Goal: Task Accomplishment & Management: Manage account settings

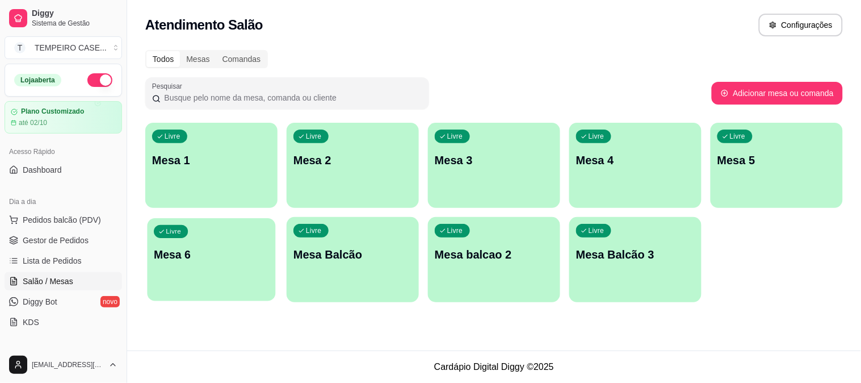
click at [197, 245] on div "Livre Mesa 6" at bounding box center [211, 252] width 128 height 69
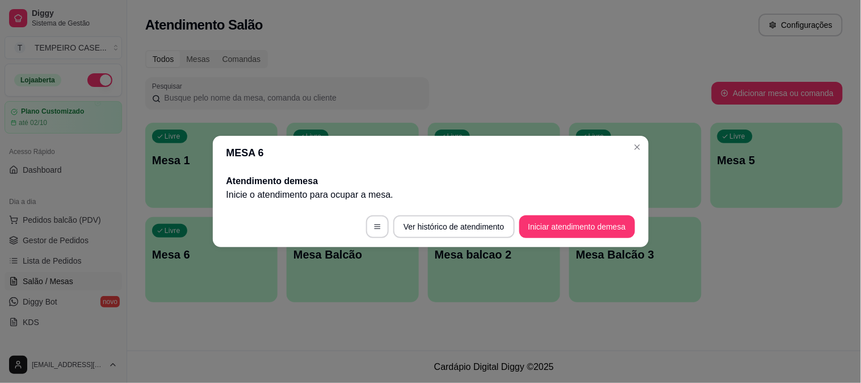
click at [593, 212] on footer "Ver histórico de atendimento Iniciar atendimento de mesa" at bounding box center [431, 226] width 436 height 41
click at [585, 224] on button "Iniciar atendimento de mesa" at bounding box center [577, 226] width 116 height 23
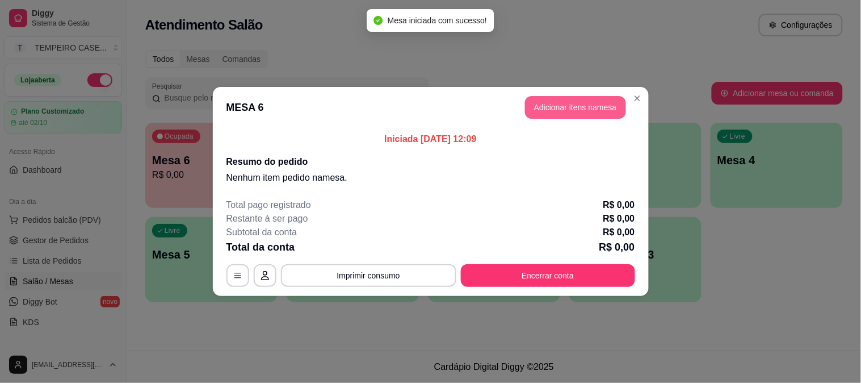
click at [570, 104] on button "Adicionar itens na mesa" at bounding box center [575, 107] width 101 height 23
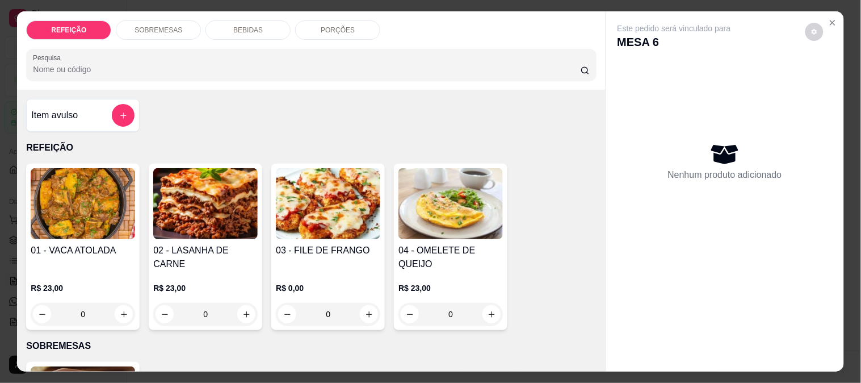
click at [188, 211] on img at bounding box center [205, 203] width 104 height 71
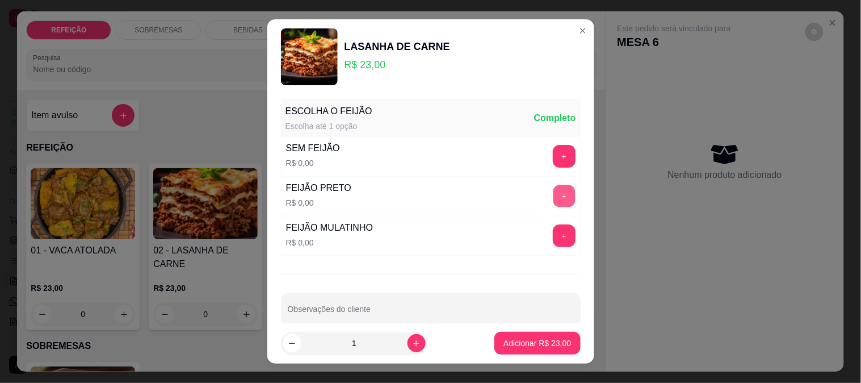
click at [553, 192] on button "+" at bounding box center [564, 195] width 22 height 22
click at [528, 347] on p "Adicionar R$ 23,00" at bounding box center [538, 342] width 68 height 11
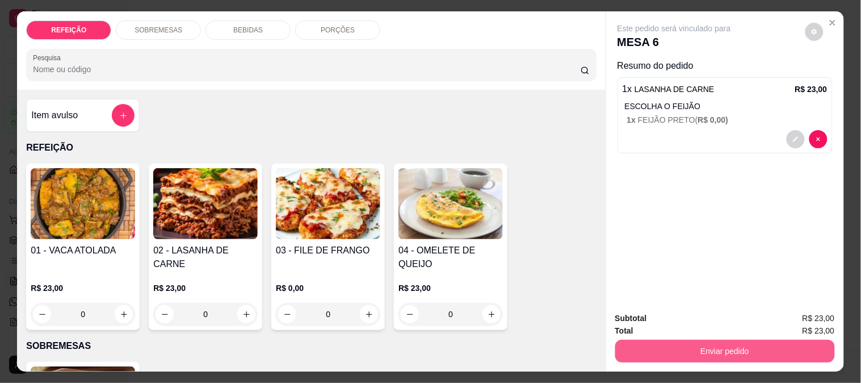
click at [632, 343] on button "Enviar pedido" at bounding box center [725, 350] width 220 height 23
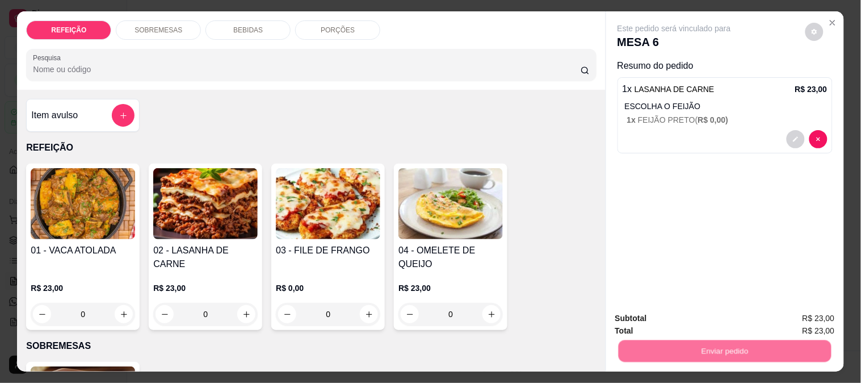
click at [645, 313] on button "Não registrar e enviar pedido" at bounding box center [687, 319] width 118 height 22
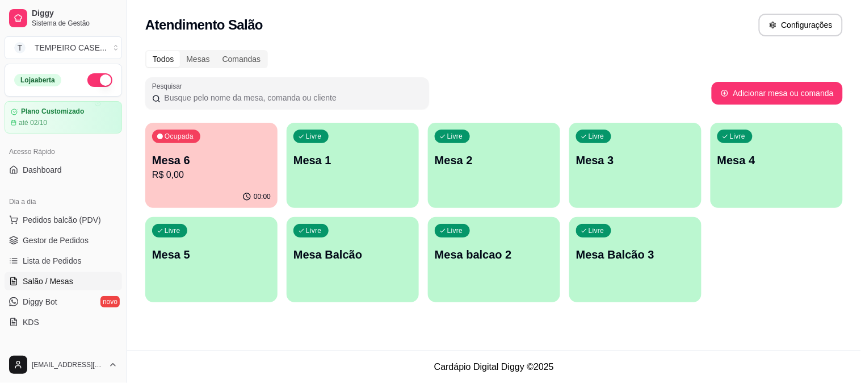
click at [165, 182] on div "Ocupada Mesa 6 R$ 0,00" at bounding box center [211, 154] width 132 height 63
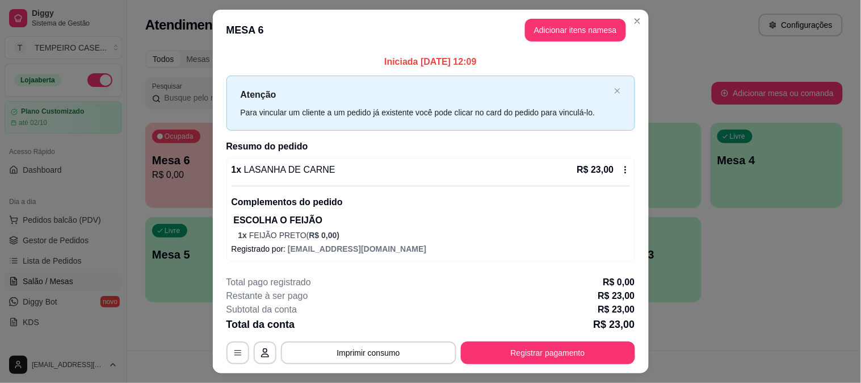
click at [584, 33] on button "Adicionar itens na mesa" at bounding box center [575, 30] width 101 height 23
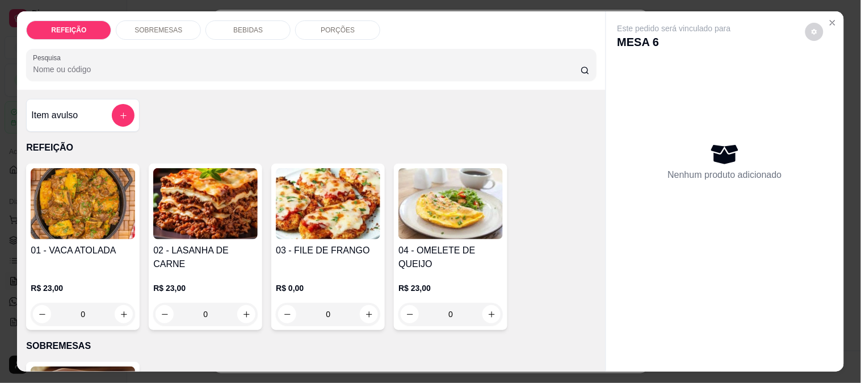
click at [165, 27] on p "SOBREMESAS" at bounding box center [159, 30] width 48 height 9
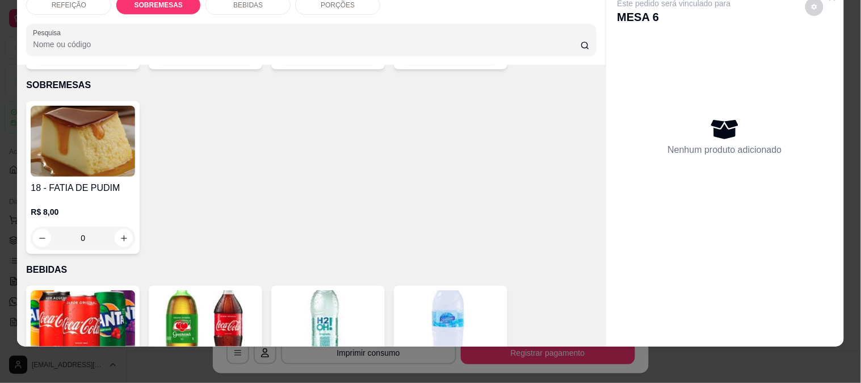
click at [261, 2] on div "BEBIDAS" at bounding box center [247, 4] width 85 height 19
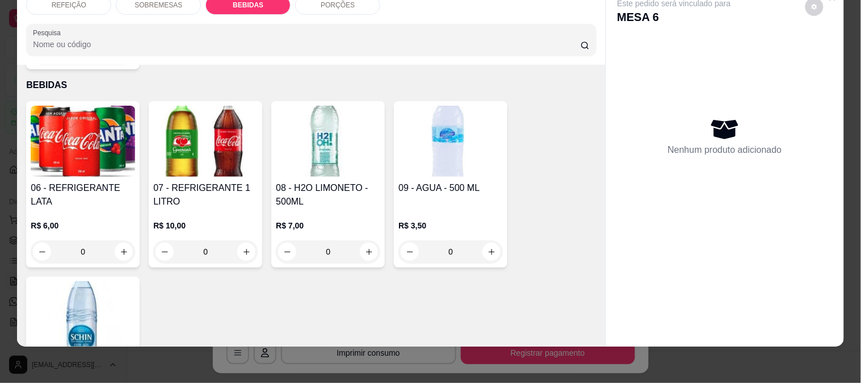
click at [191, 132] on img at bounding box center [205, 141] width 104 height 71
click at [75, 145] on img at bounding box center [83, 141] width 104 height 71
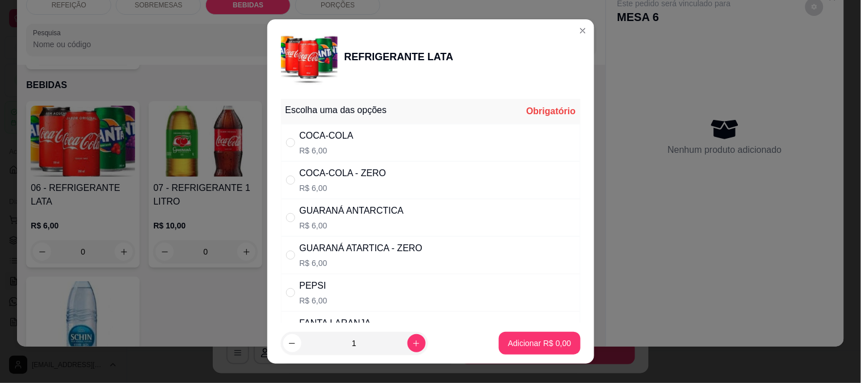
click at [376, 211] on div "GUARANÁ ANTARCTICA" at bounding box center [352, 211] width 104 height 14
radio input "true"
click at [513, 334] on button "Adicionar R$ 6,00" at bounding box center [539, 343] width 81 height 23
type input "1"
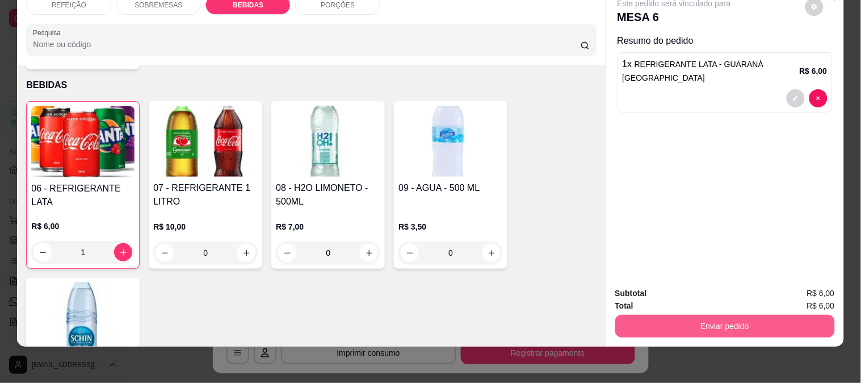
click at [648, 314] on button "Enviar pedido" at bounding box center [725, 325] width 220 height 23
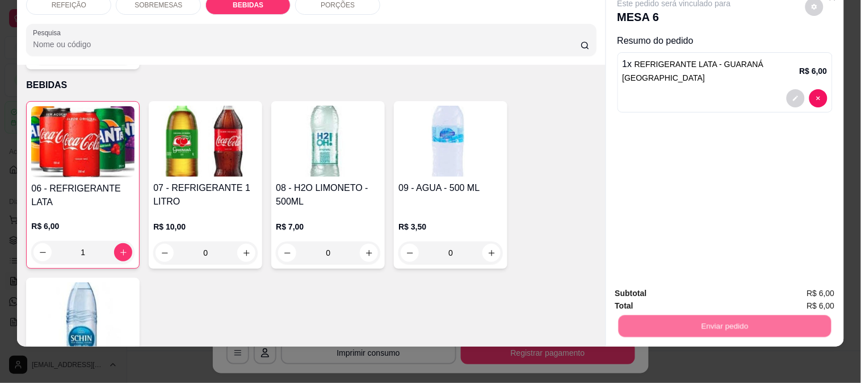
click at [658, 299] on div "Deseja registrar o cliente que fez esse pedido? Essa é uma forma de identificar…" at bounding box center [720, 275] width 203 height 53
click at [661, 291] on button "Não registrar e enviar pedido" at bounding box center [687, 289] width 118 height 22
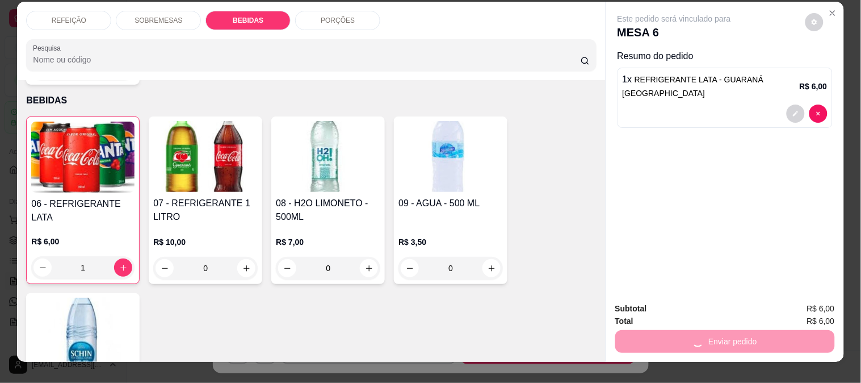
scroll to position [0, 0]
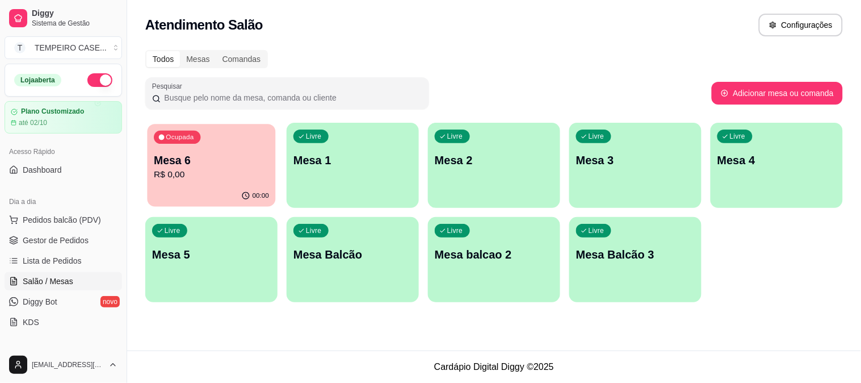
click at [190, 155] on p "Mesa 6" at bounding box center [211, 160] width 115 height 15
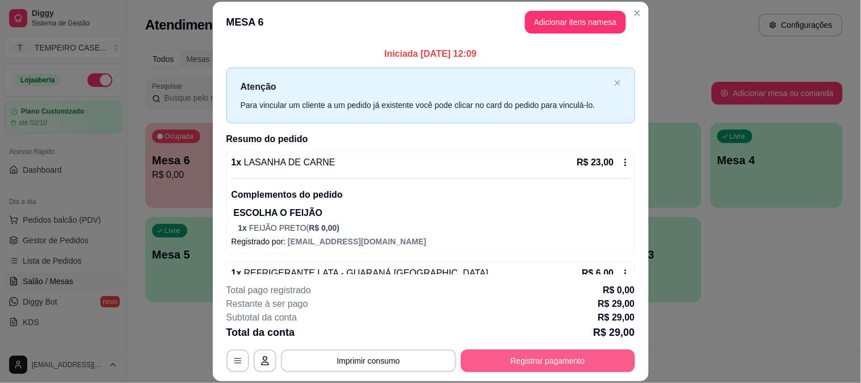
click at [543, 350] on button "Registrar pagamento" at bounding box center [548, 360] width 174 height 23
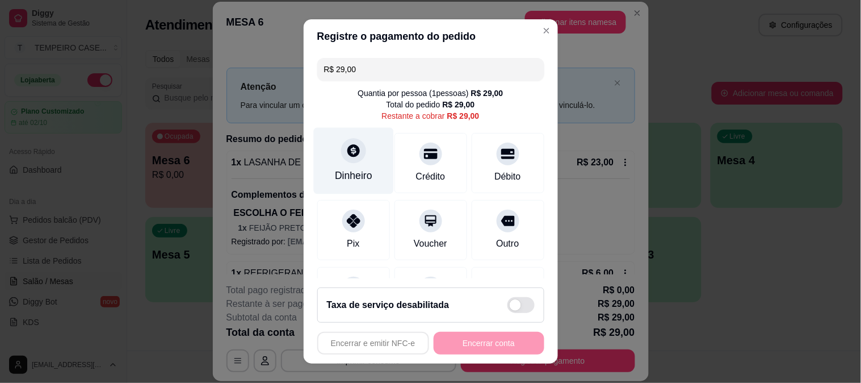
click at [362, 169] on div "Dinheiro" at bounding box center [353, 175] width 37 height 15
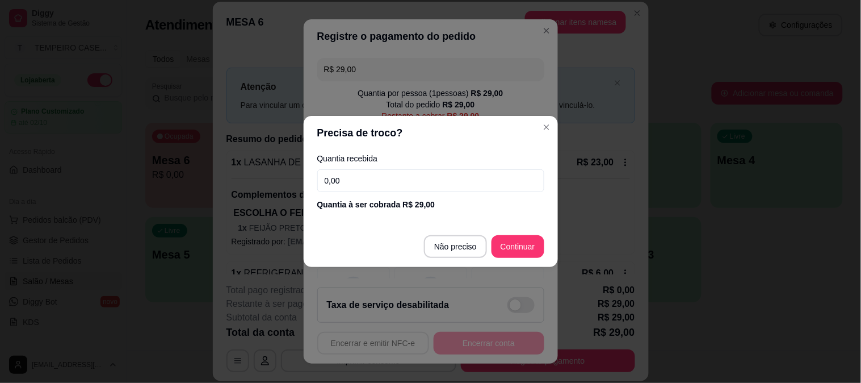
drag, startPoint x: 365, startPoint y: 180, endPoint x: 242, endPoint y: 174, distance: 123.3
click at [242, 174] on div "Precisa de troco? Quantia recebida 0,00 Quantia à ser cobrada R$ 29,00 Não prec…" at bounding box center [430, 191] width 861 height 383
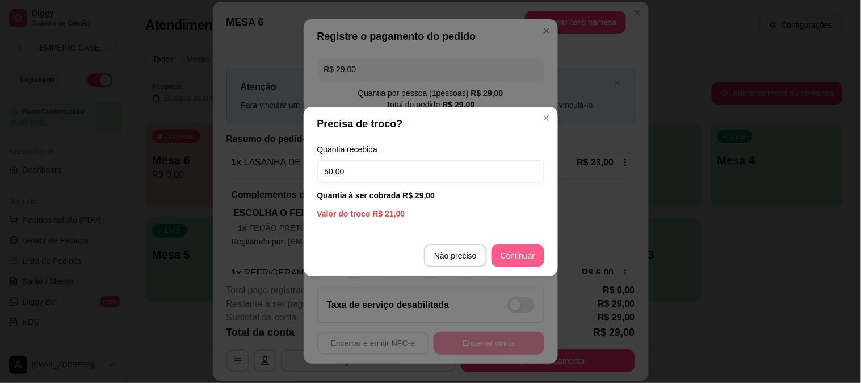
type input "50,00"
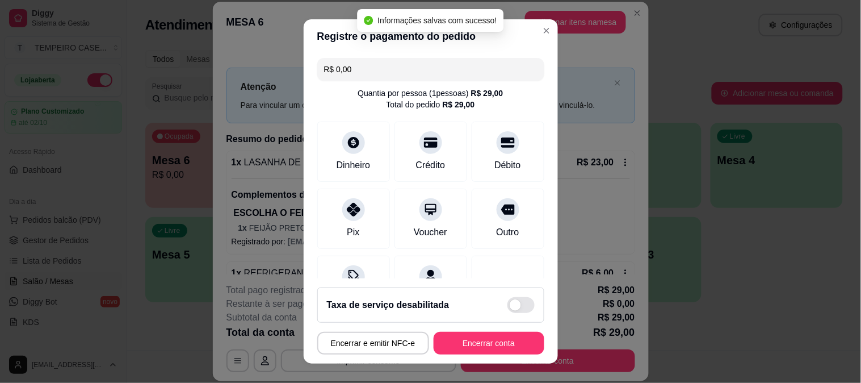
type input "R$ 0,00"
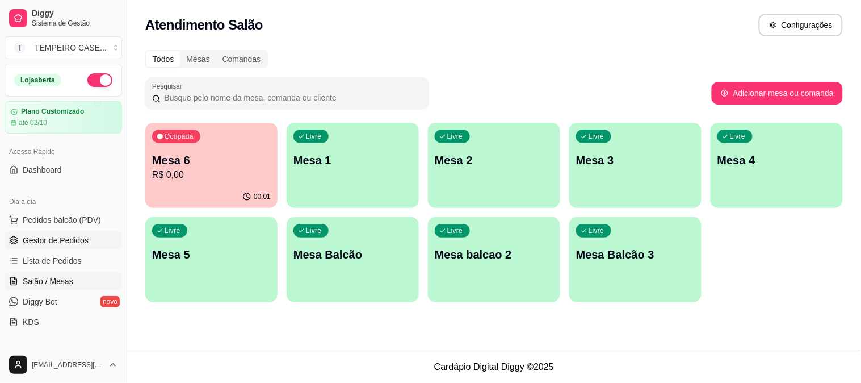
click at [53, 247] on link "Gestor de Pedidos" at bounding box center [64, 240] width 118 height 18
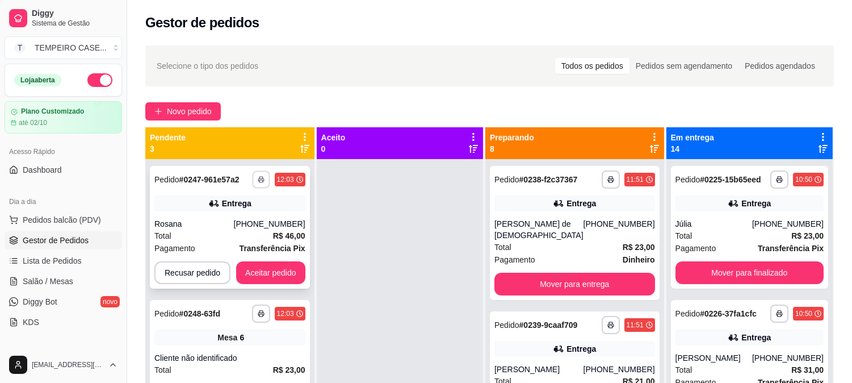
click at [256, 174] on button "button" at bounding box center [261, 179] width 18 height 18
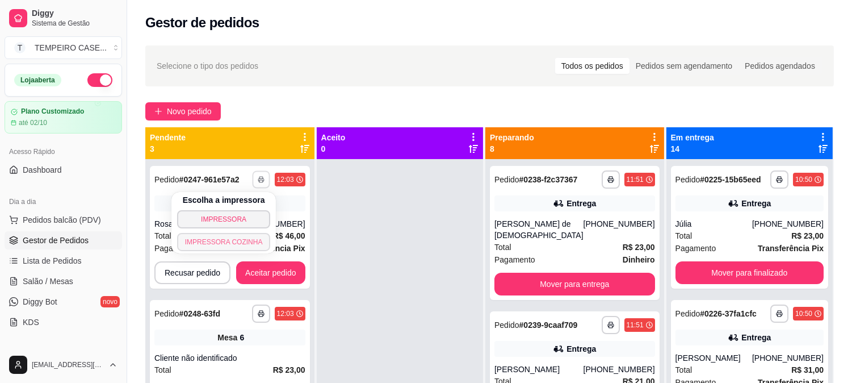
click at [233, 239] on button "IMPRESSORA COZINHA" at bounding box center [224, 242] width 94 height 18
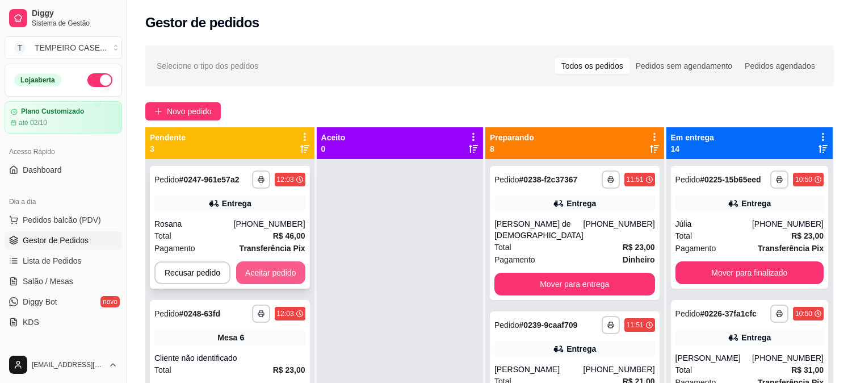
click at [286, 268] on button "Aceitar pedido" at bounding box center [270, 272] width 69 height 23
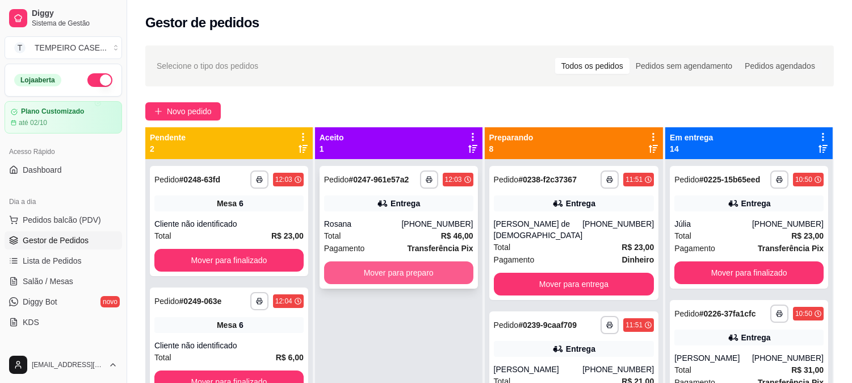
click at [429, 263] on button "Mover para preparo" at bounding box center [398, 272] width 149 height 23
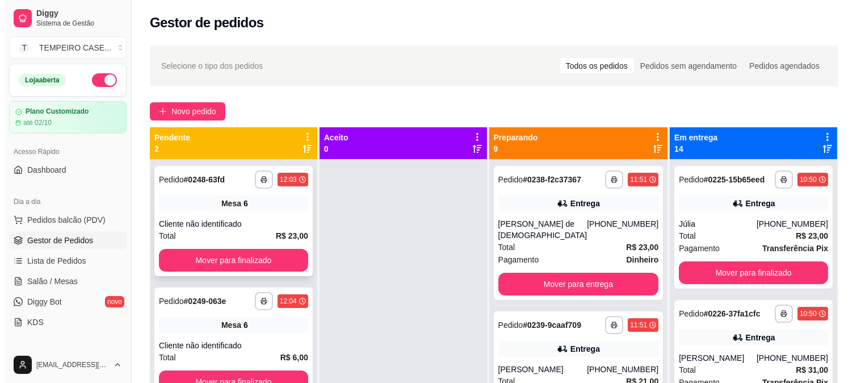
scroll to position [31, 0]
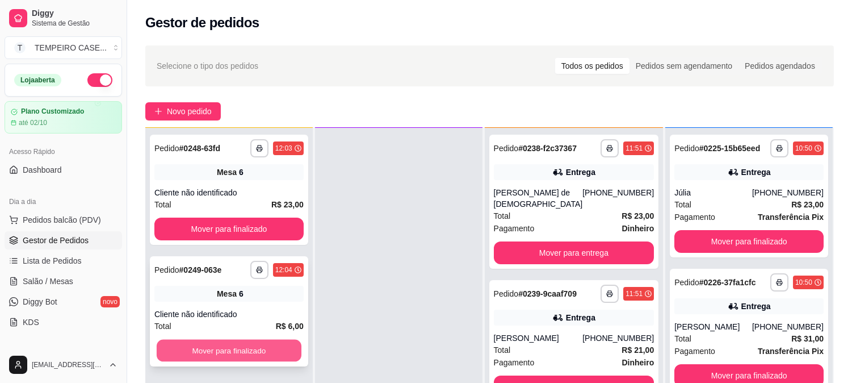
click at [213, 355] on button "Mover para finalizado" at bounding box center [229, 350] width 145 height 22
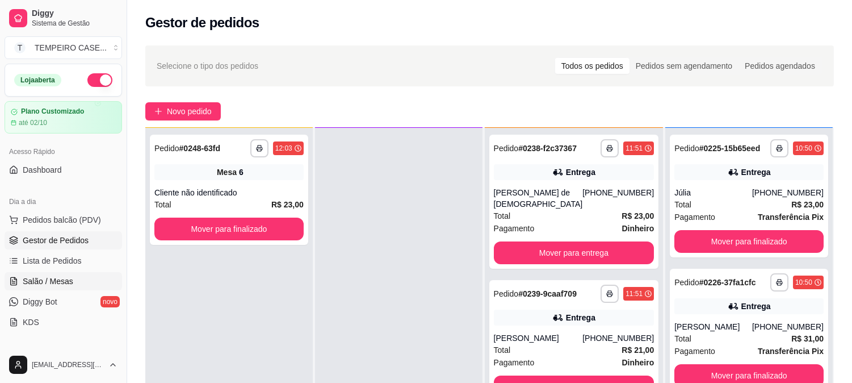
click at [49, 281] on span "Salão / Mesas" at bounding box center [48, 280] width 51 height 11
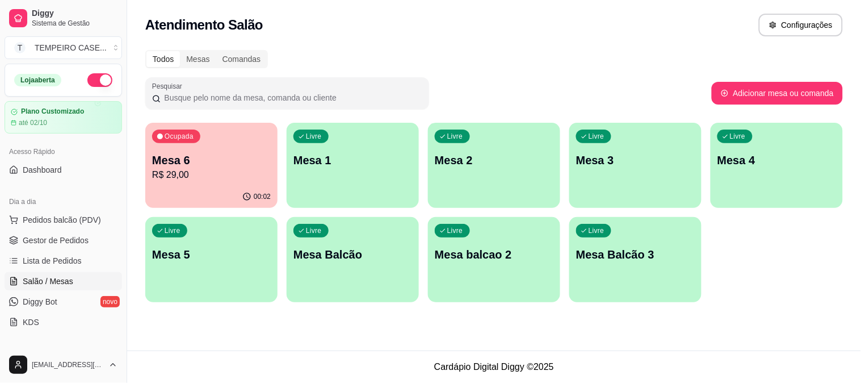
click at [315, 165] on p "Mesa 1" at bounding box center [352, 160] width 119 height 16
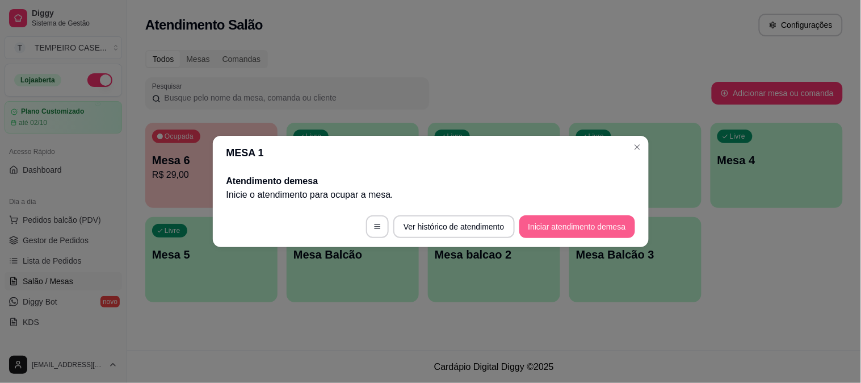
click at [560, 224] on button "Iniciar atendimento de mesa" at bounding box center [577, 226] width 116 height 23
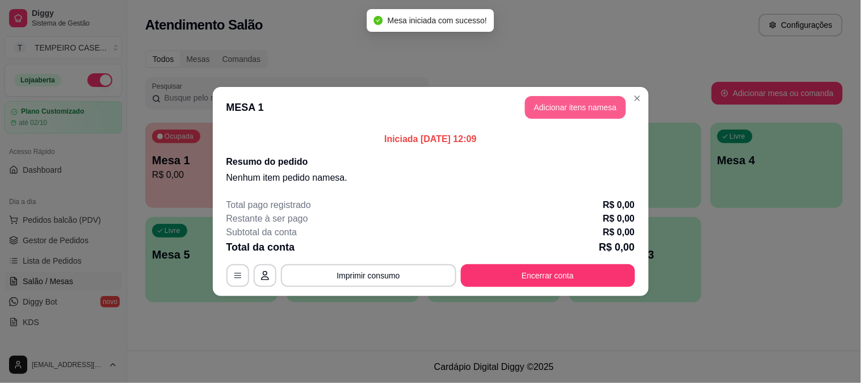
click at [570, 110] on button "Adicionar itens na mesa" at bounding box center [575, 107] width 101 height 23
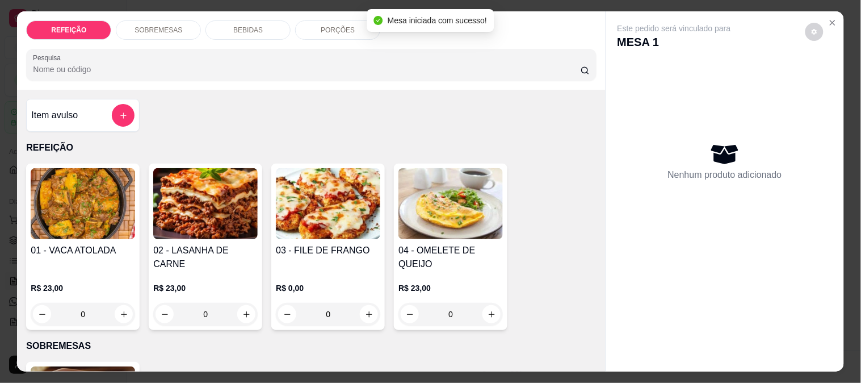
click at [218, 194] on img at bounding box center [205, 203] width 104 height 71
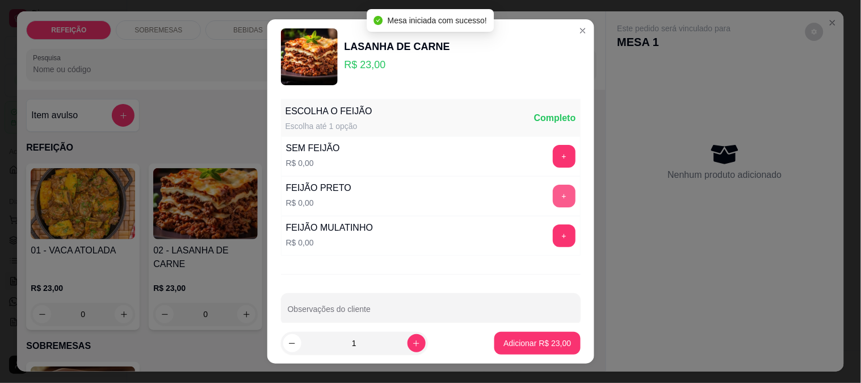
click at [553, 192] on button "+" at bounding box center [564, 195] width 23 height 23
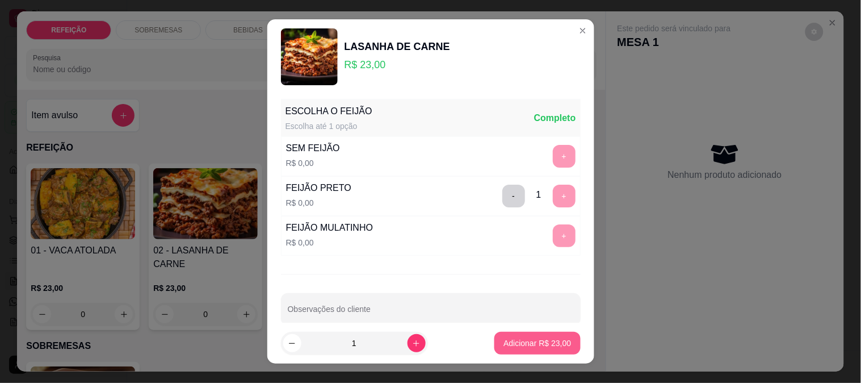
click at [525, 343] on p "Adicionar R$ 23,00" at bounding box center [538, 342] width 68 height 11
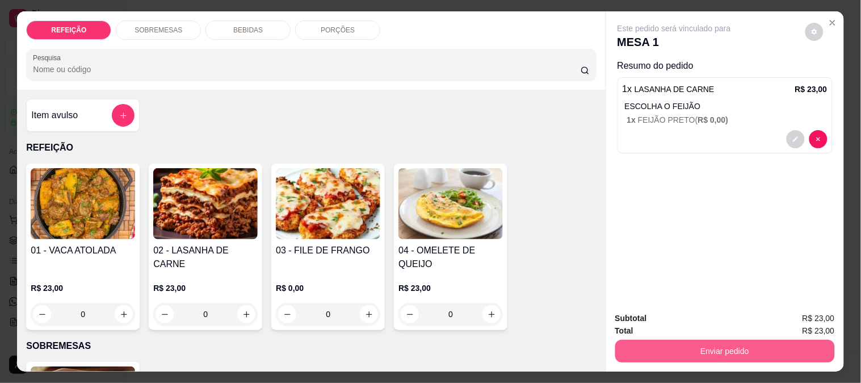
click at [648, 339] on button "Enviar pedido" at bounding box center [725, 350] width 220 height 23
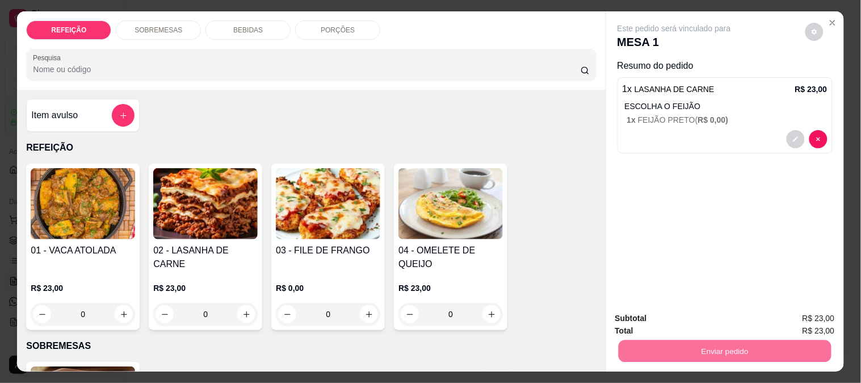
click at [678, 320] on button "Não registrar e enviar pedido" at bounding box center [687, 319] width 118 height 22
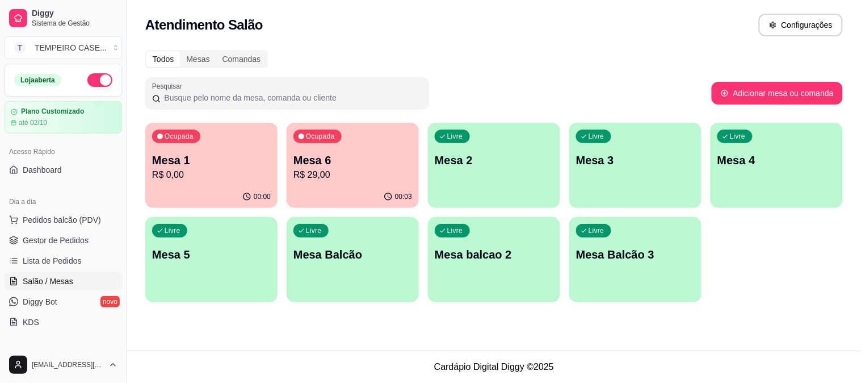
click at [653, 168] on div "Livre Mesa 3" at bounding box center [635, 159] width 132 height 72
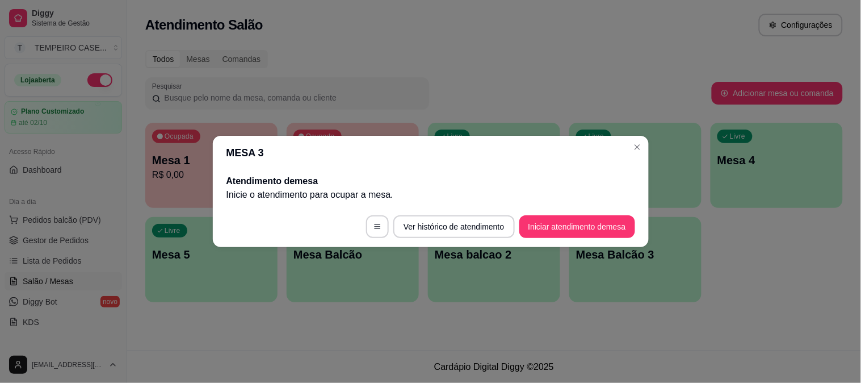
click at [568, 222] on button "Iniciar atendimento de mesa" at bounding box center [577, 226] width 116 height 23
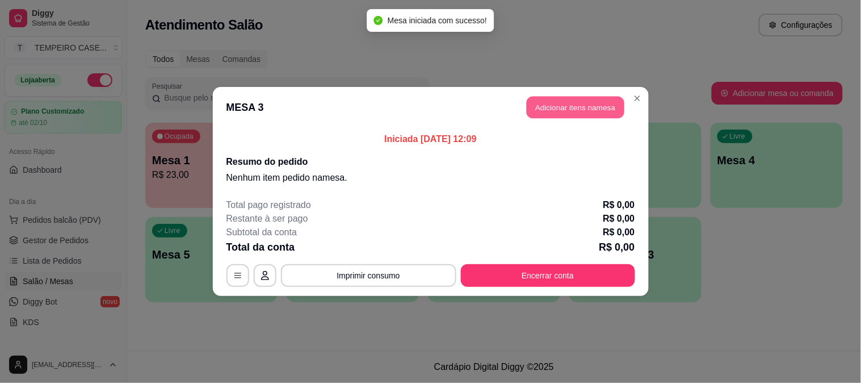
click at [565, 114] on button "Adicionar itens na mesa" at bounding box center [576, 108] width 98 height 22
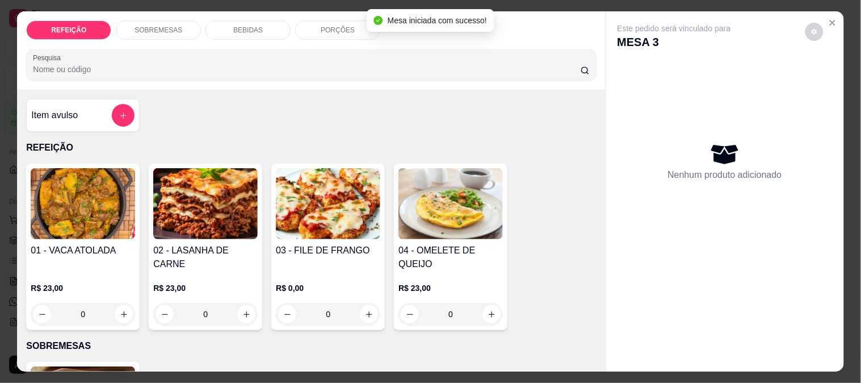
click at [181, 214] on img at bounding box center [205, 203] width 104 height 71
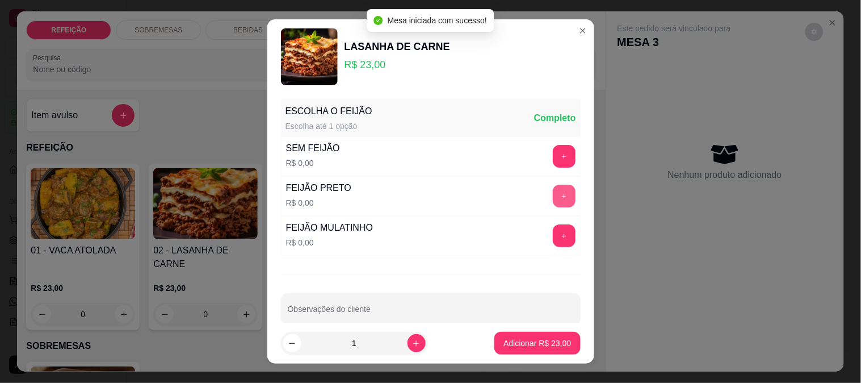
click at [553, 202] on button "+" at bounding box center [564, 195] width 23 height 23
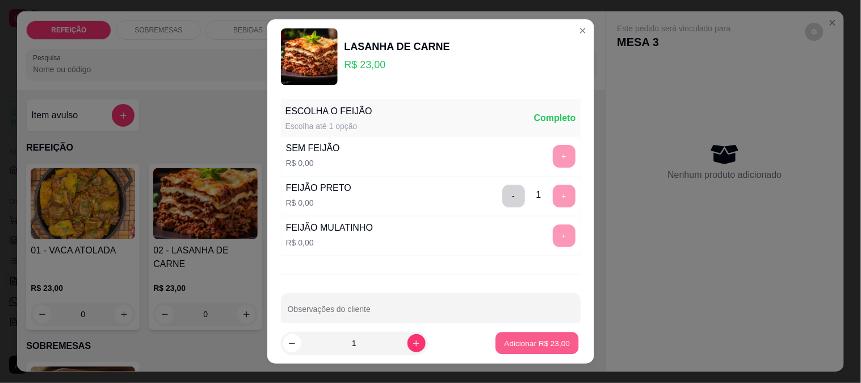
click at [535, 336] on button "Adicionar R$ 23,00" at bounding box center [537, 343] width 83 height 22
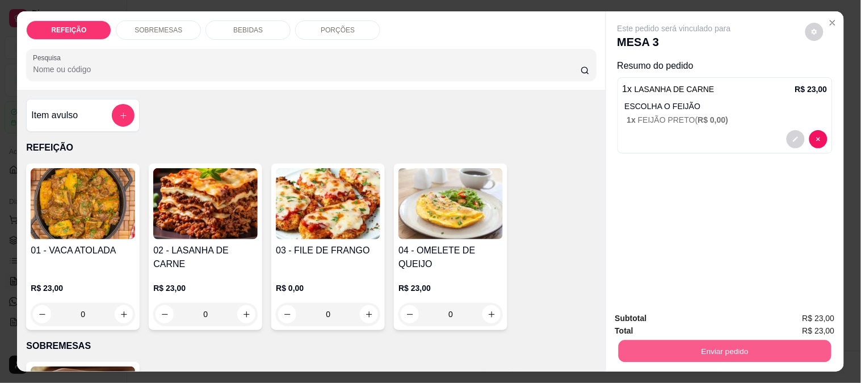
click at [656, 343] on button "Enviar pedido" at bounding box center [724, 350] width 213 height 22
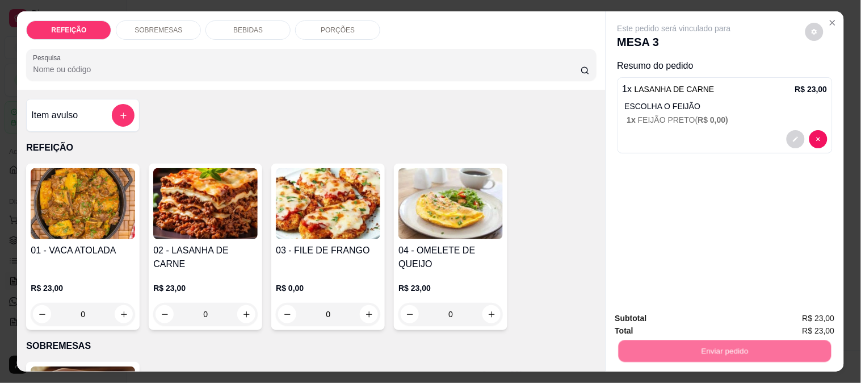
click at [653, 318] on button "Não registrar e enviar pedido" at bounding box center [687, 318] width 115 height 21
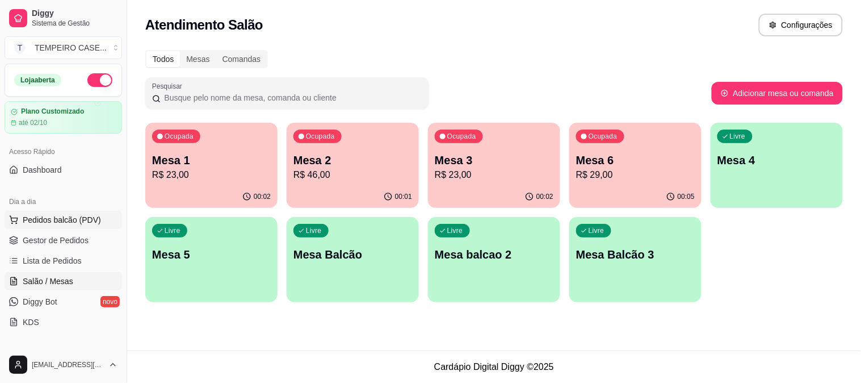
click at [44, 213] on button "Pedidos balcão (PDV)" at bounding box center [64, 220] width 118 height 18
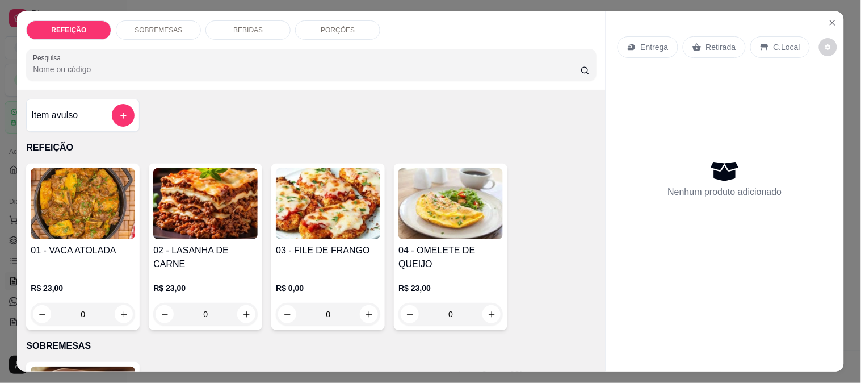
click at [297, 210] on img at bounding box center [328, 203] width 104 height 71
click at [350, 131] on div "APARMEGIANA" at bounding box center [332, 136] width 66 height 14
radio input "true"
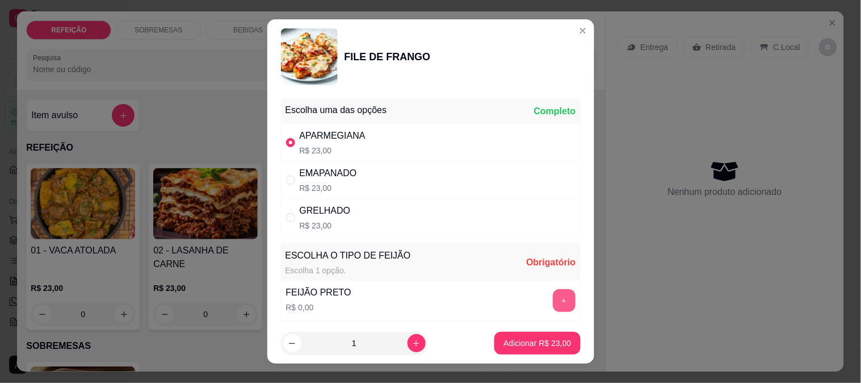
click at [553, 297] on button "+" at bounding box center [564, 300] width 23 height 23
click at [527, 339] on p "Adicionar R$ 23,00" at bounding box center [538, 343] width 66 height 11
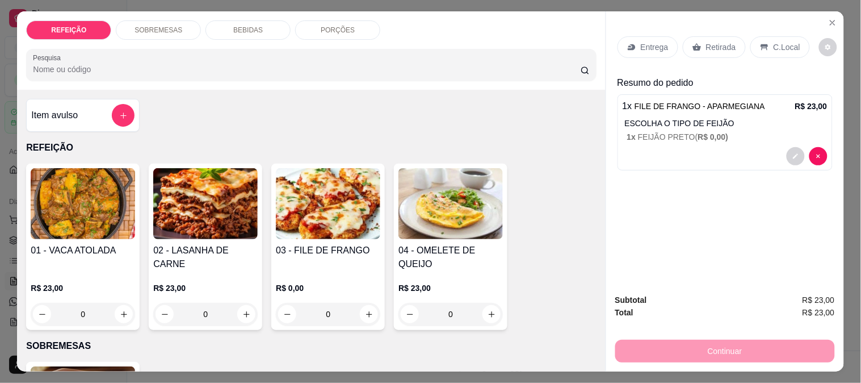
click at [660, 41] on p "Entrega" at bounding box center [655, 46] width 28 height 11
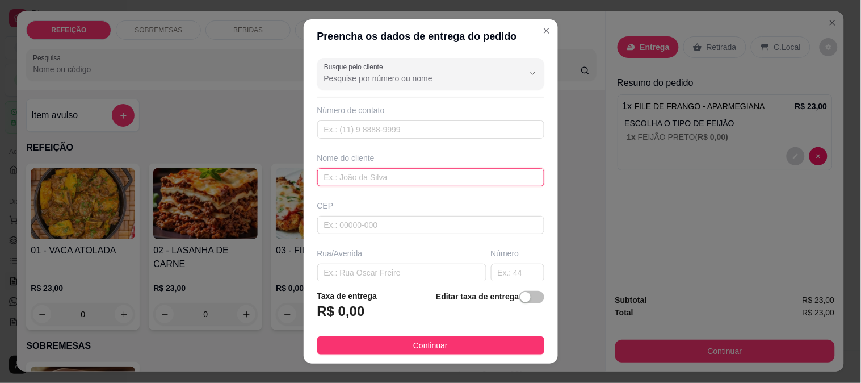
click at [338, 178] on input "text" at bounding box center [430, 177] width 227 height 18
paste input "Rinaldo"
type input "Rinaldo"
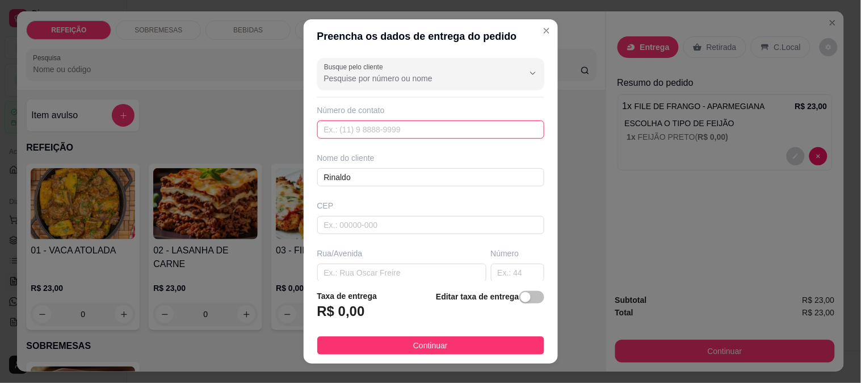
click at [341, 137] on input "text" at bounding box center [430, 129] width 227 height 18
paste input "[PHONE_NUMBER]"
type input "[PHONE_NUMBER]"
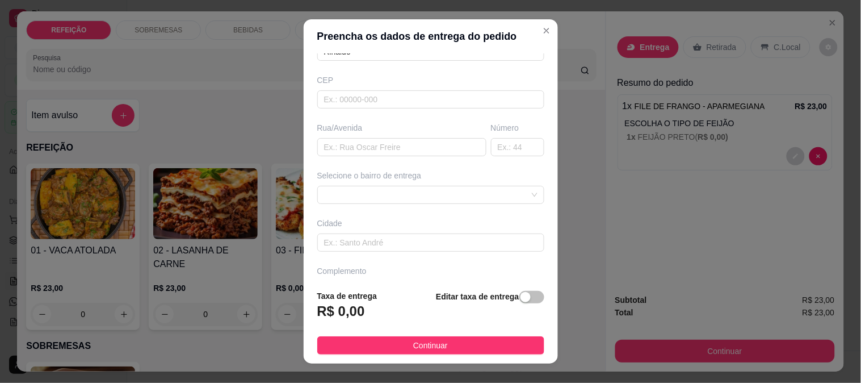
scroll to position [126, 0]
click at [354, 148] on input "text" at bounding box center [401, 146] width 169 height 18
paste input "Ao lado do bar do [PERSON_NAME] na casa de vidro no [GEOGRAPHIC_DATA]!"
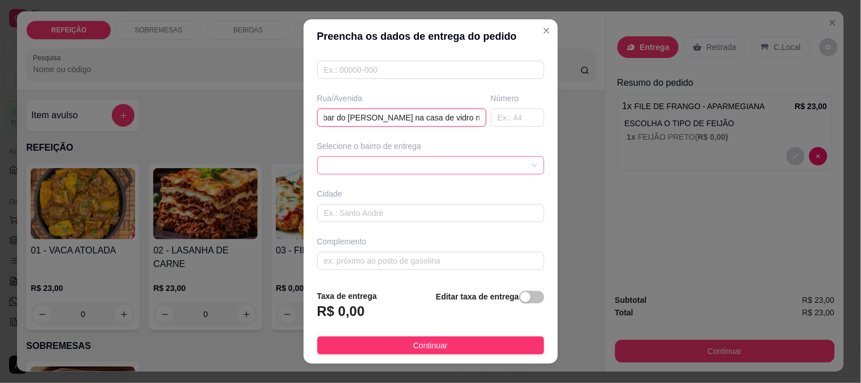
click at [366, 173] on div at bounding box center [430, 165] width 227 height 18
type input "Ao lado do bar do [PERSON_NAME] na casa de vidro no [GEOGRAPHIC_DATA]!"
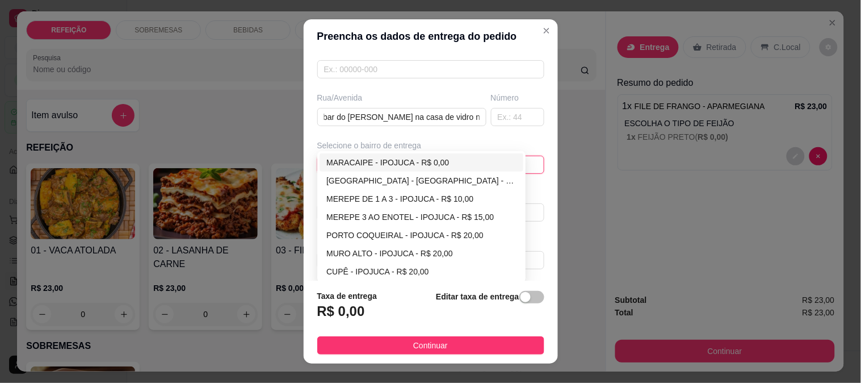
scroll to position [0, 0]
click at [350, 163] on div "MARACAIPE - IPOJUCA - R$ 0,00" at bounding box center [421, 162] width 190 height 12
type input "IPOJUCA"
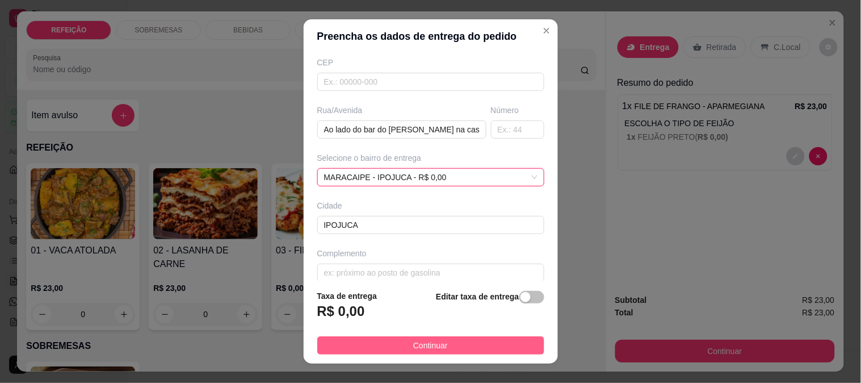
scroll to position [156, 0]
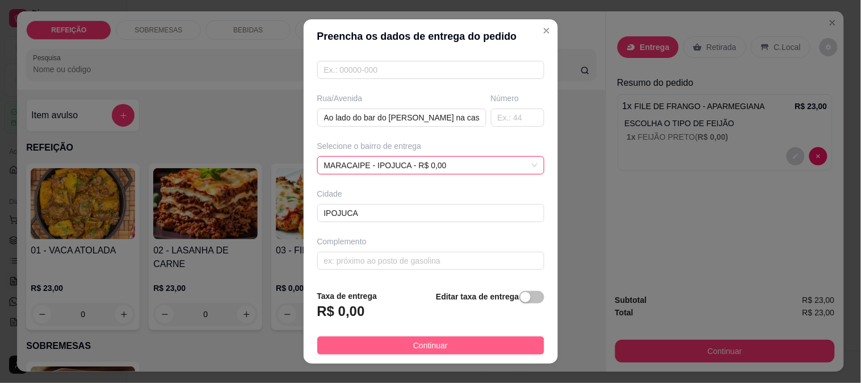
click at [400, 347] on button "Continuar" at bounding box center [430, 345] width 227 height 18
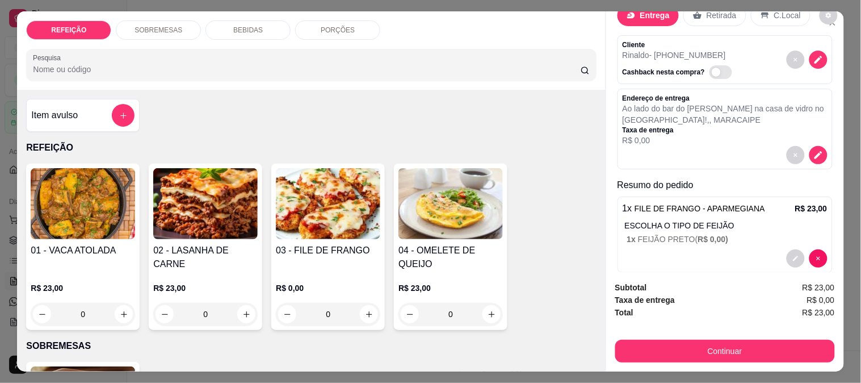
scroll to position [48, 0]
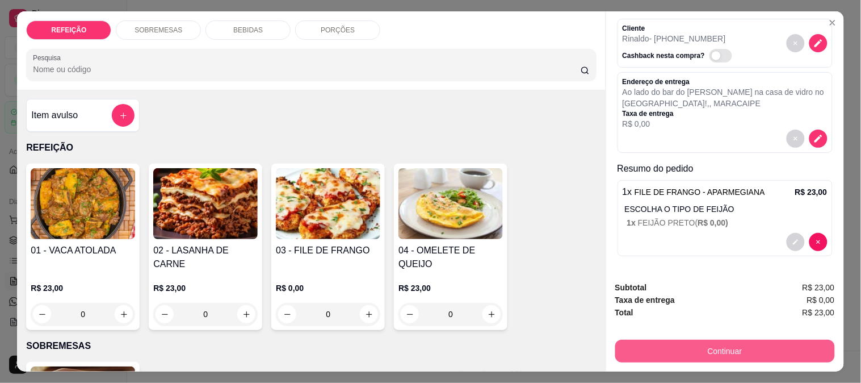
click at [712, 345] on button "Continuar" at bounding box center [725, 350] width 220 height 23
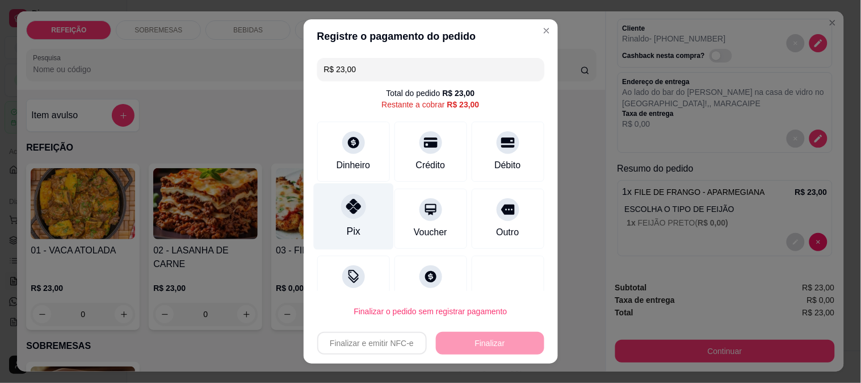
click at [345, 216] on div at bounding box center [353, 206] width 25 height 25
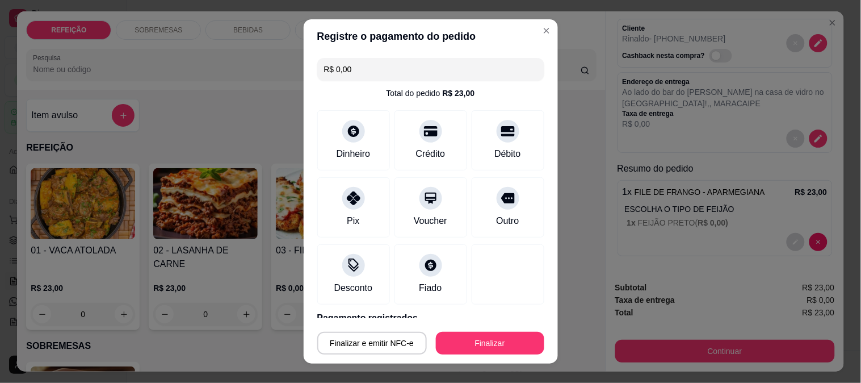
click at [455, 338] on button "Finalizar" at bounding box center [490, 343] width 108 height 23
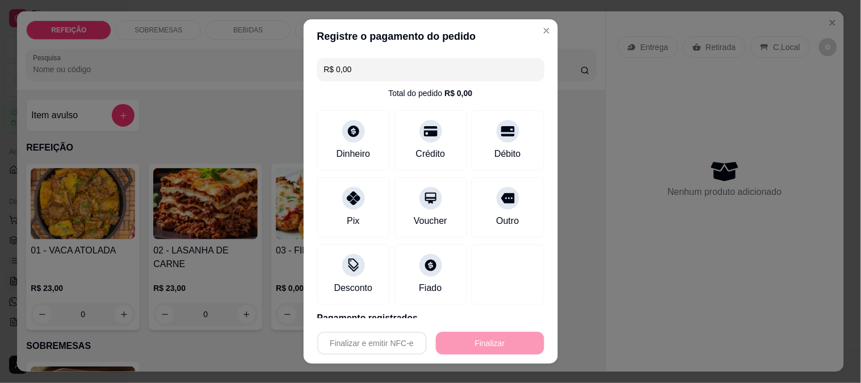
type input "-R$ 23,00"
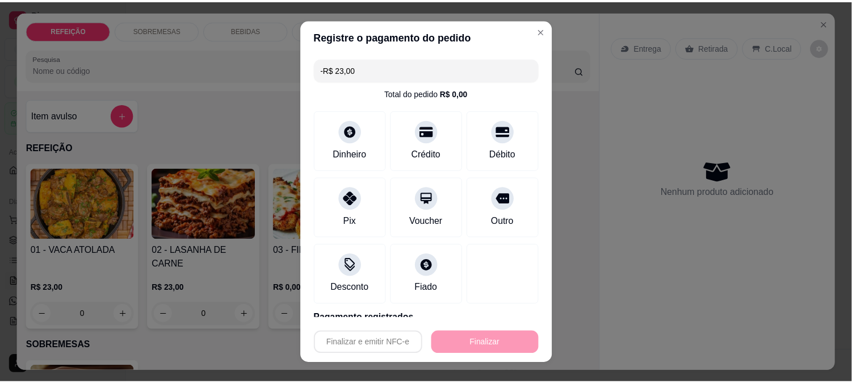
scroll to position [0, 0]
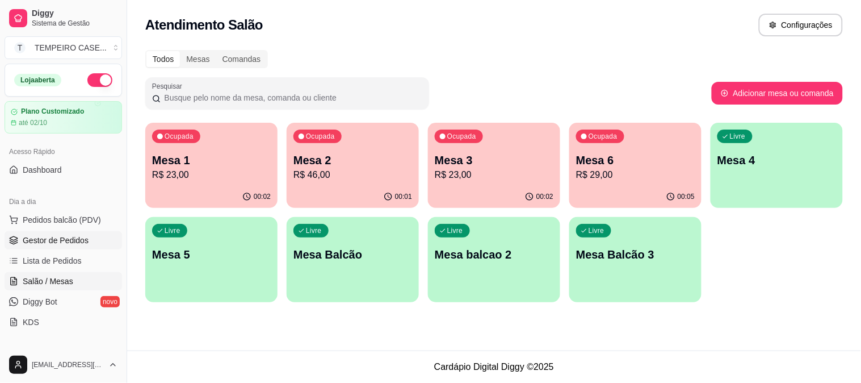
click at [52, 247] on link "Gestor de Pedidos" at bounding box center [64, 240] width 118 height 18
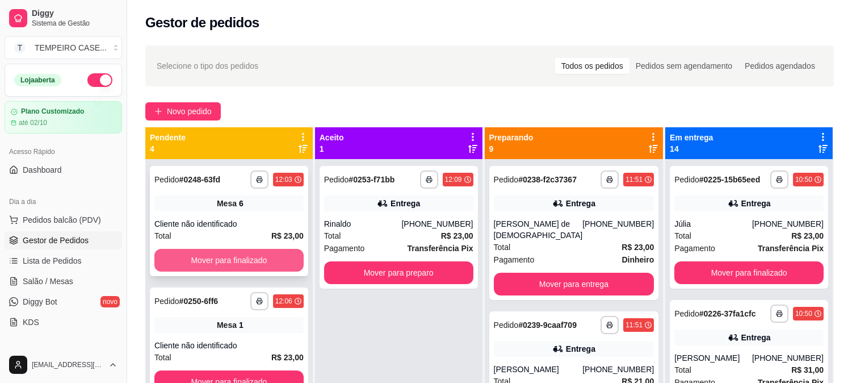
click at [254, 258] on button "Mover para finalizado" at bounding box center [228, 260] width 149 height 23
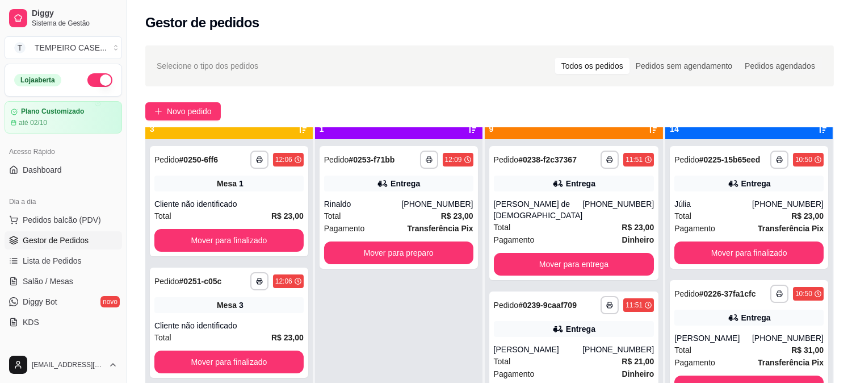
scroll to position [31, 0]
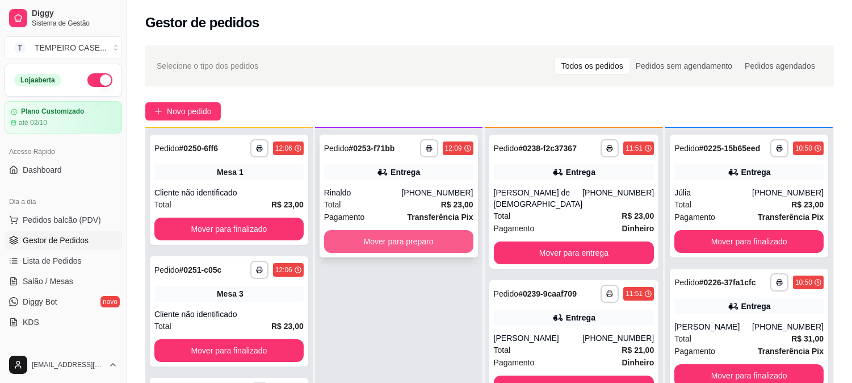
click at [455, 244] on button "Mover para preparo" at bounding box center [398, 241] width 149 height 23
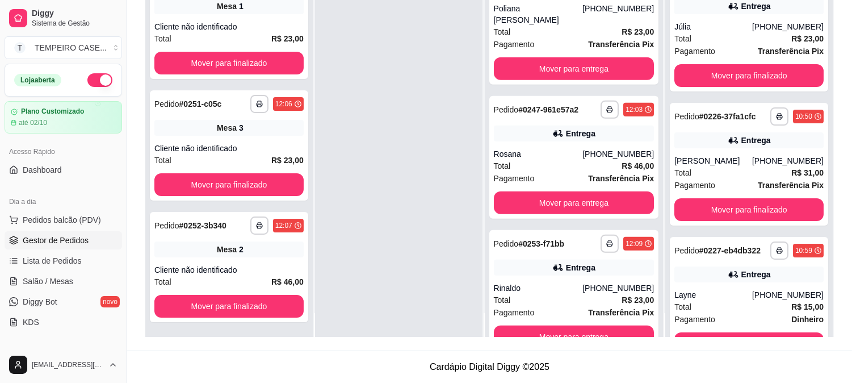
scroll to position [0, 0]
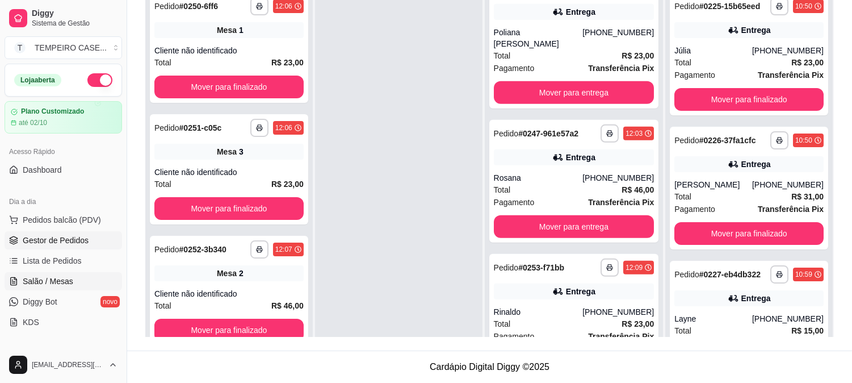
click at [57, 279] on span "Salão / Mesas" at bounding box center [48, 280] width 51 height 11
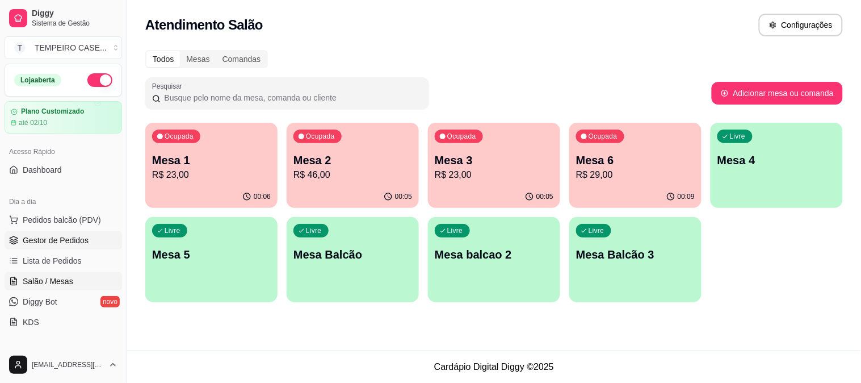
click at [57, 244] on span "Gestor de Pedidos" at bounding box center [56, 239] width 66 height 11
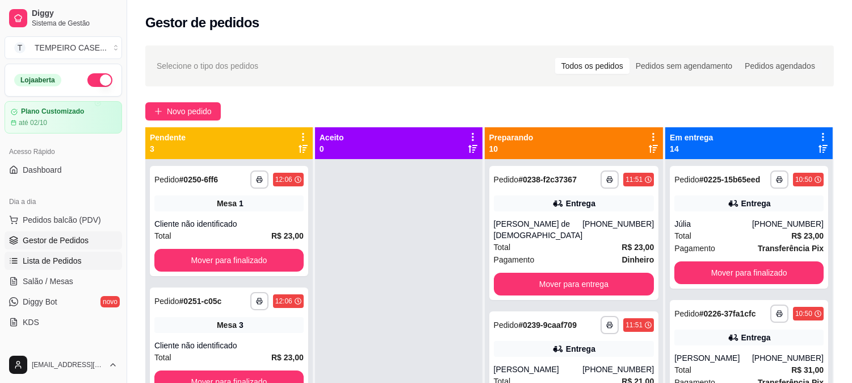
click at [57, 257] on span "Lista de Pedidos" at bounding box center [52, 260] width 59 height 11
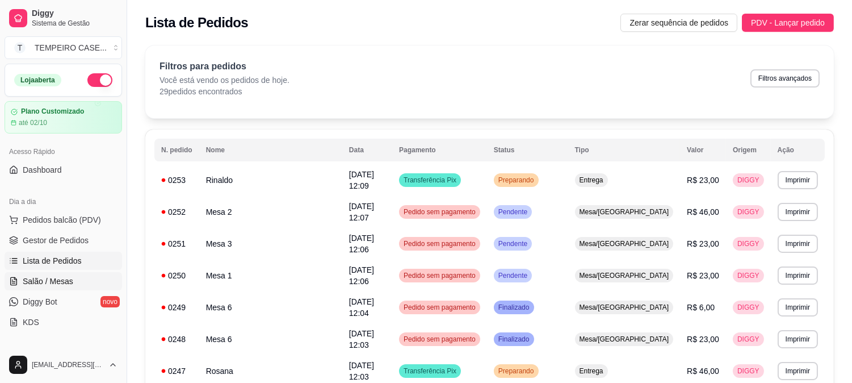
click at [65, 285] on span "Salão / Mesas" at bounding box center [48, 280] width 51 height 11
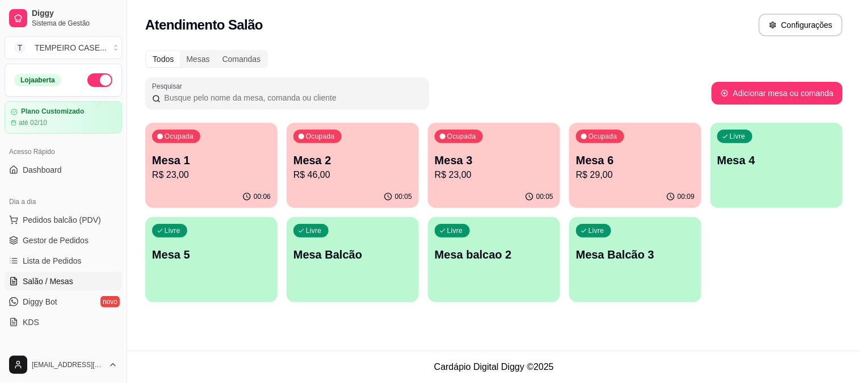
click at [241, 170] on p "R$ 23,00" at bounding box center [211, 175] width 119 height 14
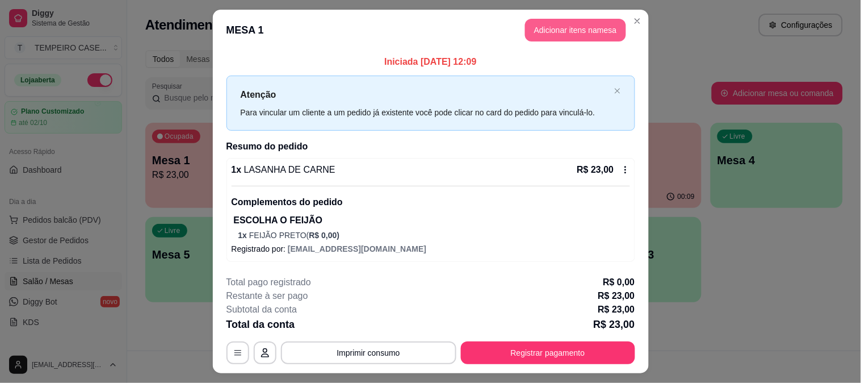
click at [552, 35] on button "Adicionar itens na mesa" at bounding box center [575, 30] width 101 height 23
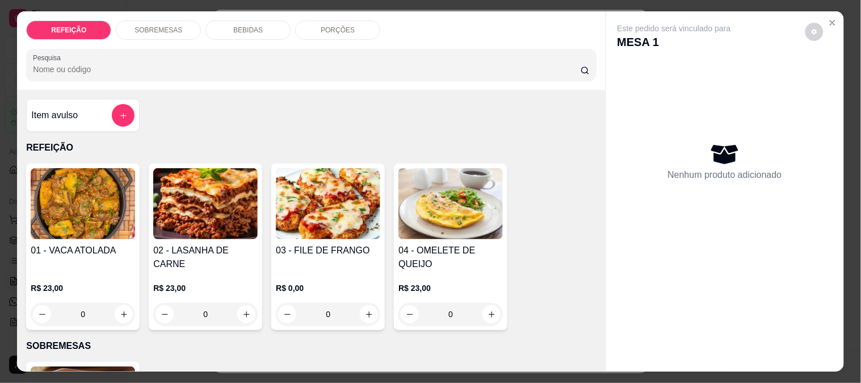
click at [212, 21] on div "BEBIDAS" at bounding box center [247, 29] width 85 height 19
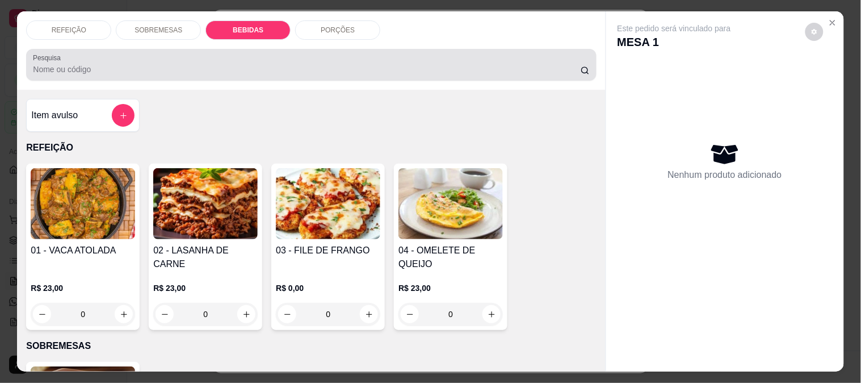
scroll to position [30, 0]
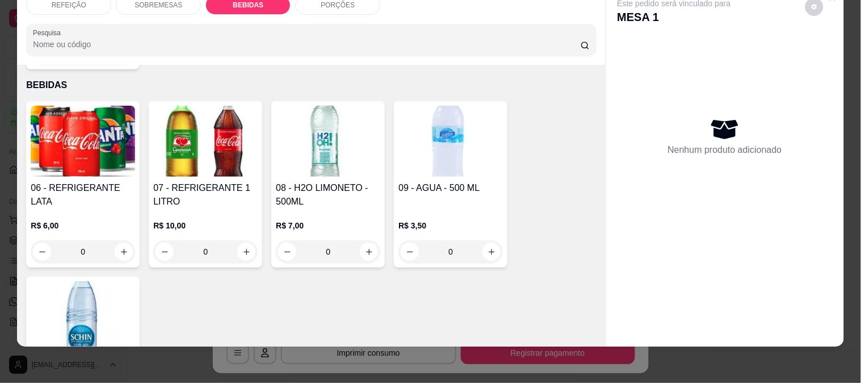
click at [95, 154] on div "06 - REFRIGERANTE LATA R$ 6,00 0" at bounding box center [83, 184] width 114 height 166
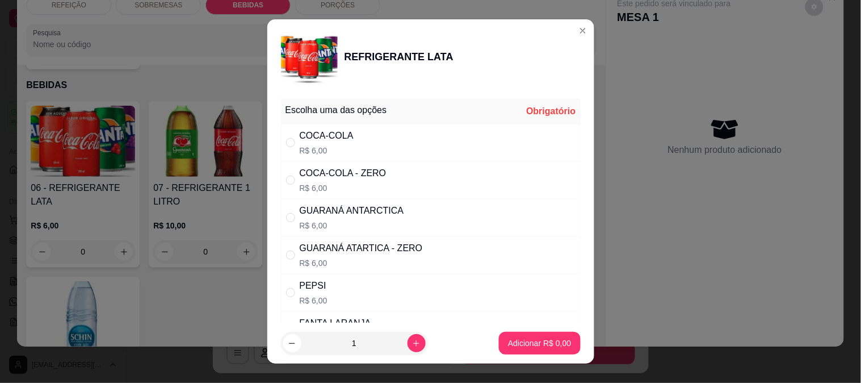
click at [341, 138] on div "COCA-COLA" at bounding box center [327, 136] width 54 height 14
radio input "true"
click at [508, 342] on p "Adicionar R$ 6,00" at bounding box center [539, 342] width 63 height 11
type input "1"
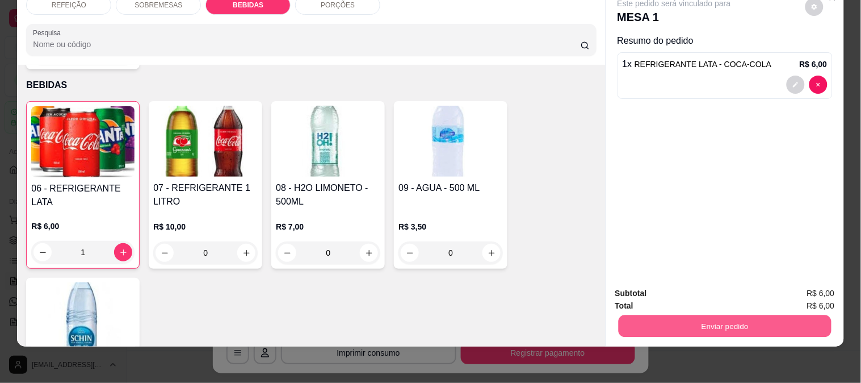
click at [706, 316] on button "Enviar pedido" at bounding box center [724, 325] width 213 height 22
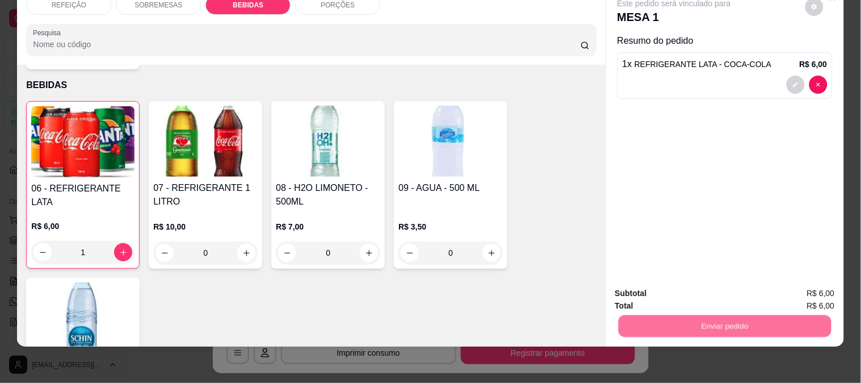
click at [679, 290] on button "Não registrar e enviar pedido" at bounding box center [687, 289] width 118 height 22
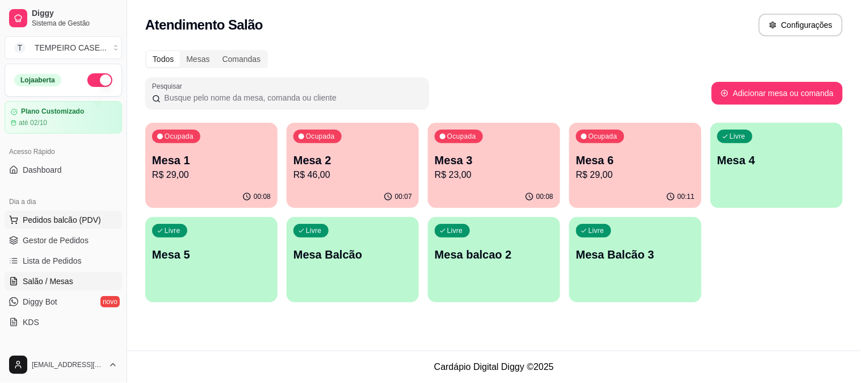
click at [48, 220] on span "Pedidos balcão (PDV)" at bounding box center [62, 219] width 78 height 11
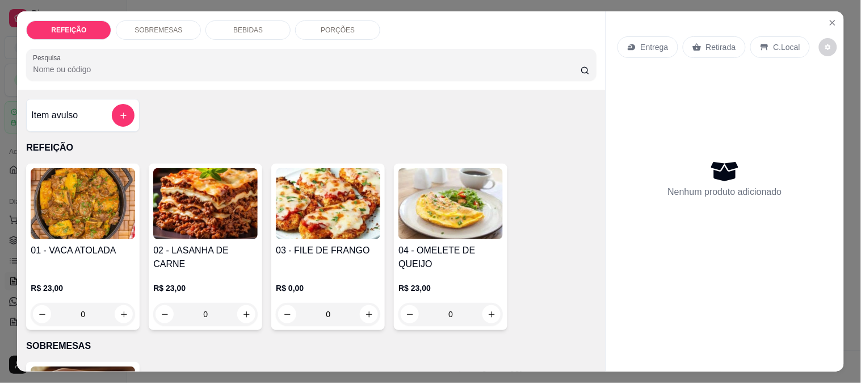
click at [305, 246] on h4 "03 - FILE DE FRANGO" at bounding box center [328, 251] width 104 height 14
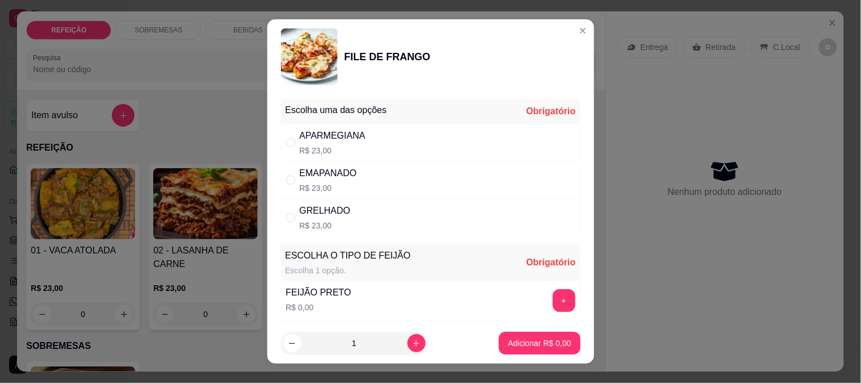
click at [473, 141] on div "APARMEGIANA R$ 23,00" at bounding box center [431, 142] width 300 height 37
radio input "true"
click at [553, 296] on button "+" at bounding box center [564, 300] width 23 height 23
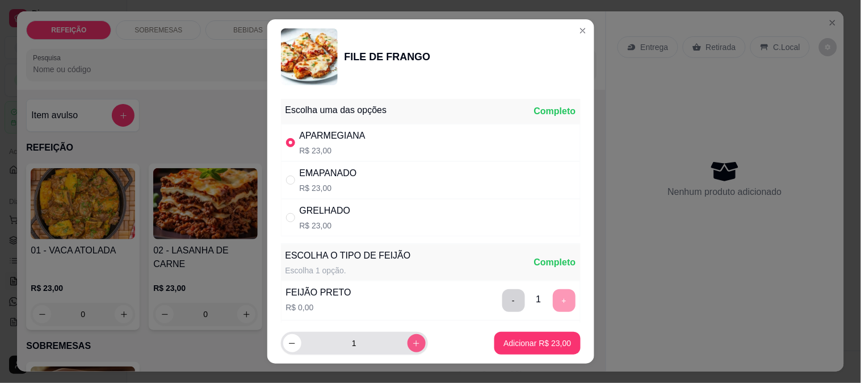
click at [412, 347] on icon "increase-product-quantity" at bounding box center [416, 343] width 9 height 9
type input "2"
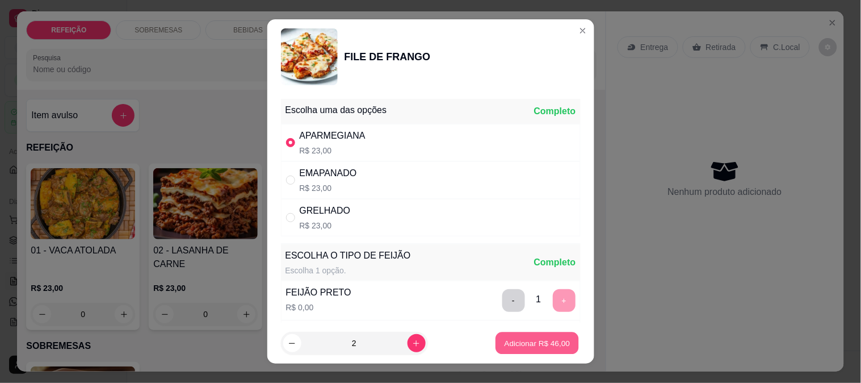
click at [505, 341] on p "Adicionar R$ 46,00" at bounding box center [538, 343] width 66 height 11
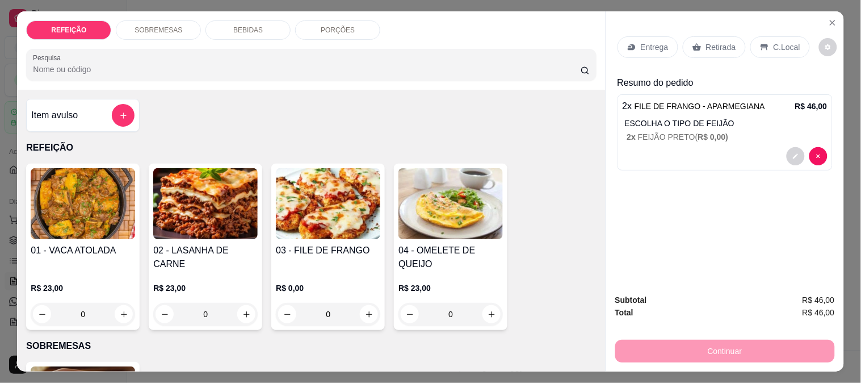
click at [650, 36] on div "Entrega" at bounding box center [648, 47] width 61 height 22
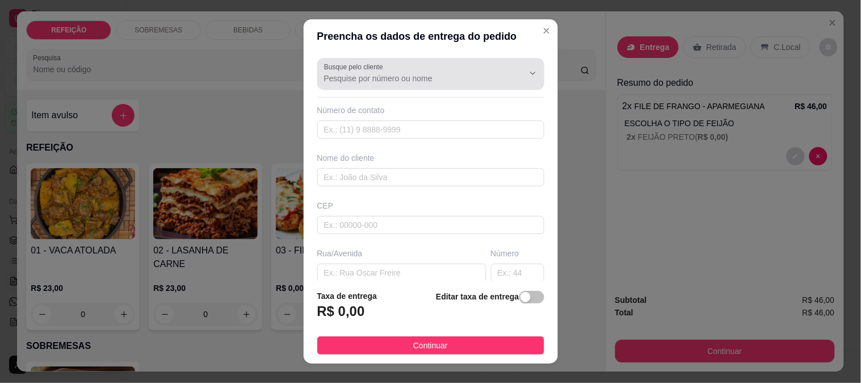
click at [393, 76] on input "Busque pelo cliente" at bounding box center [415, 78] width 182 height 11
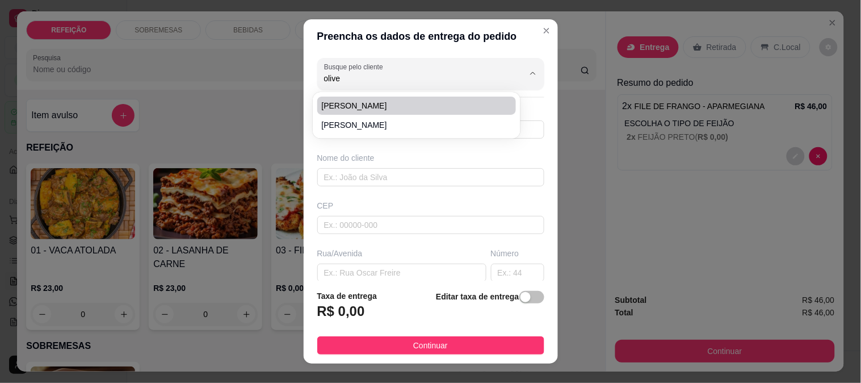
click at [362, 103] on span "[PERSON_NAME]" at bounding box center [411, 105] width 179 height 11
type input "[PERSON_NAME]"
type input "8182533409"
type input "[PERSON_NAME]"
type input "Casa de [PERSON_NAME] rua [GEOGRAPHIC_DATA]"
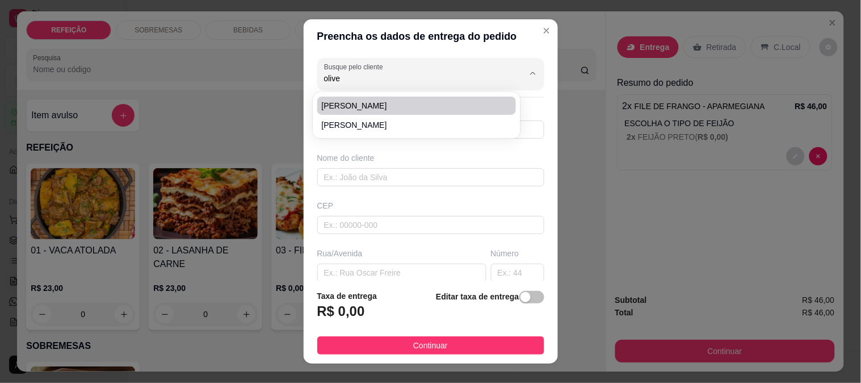
type input "IPOJUCA"
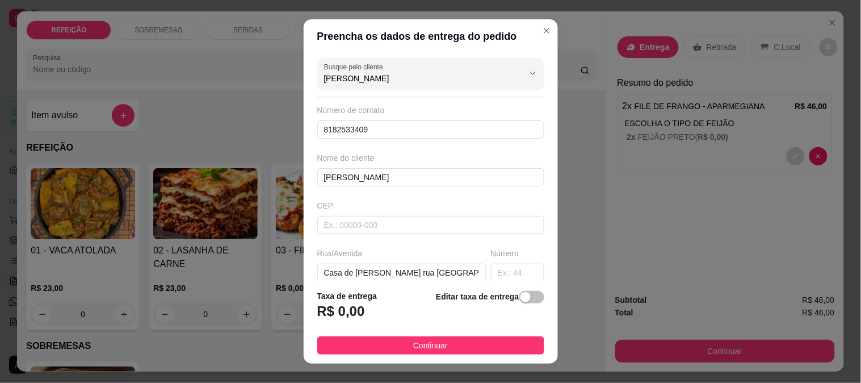
type input "[PERSON_NAME]"
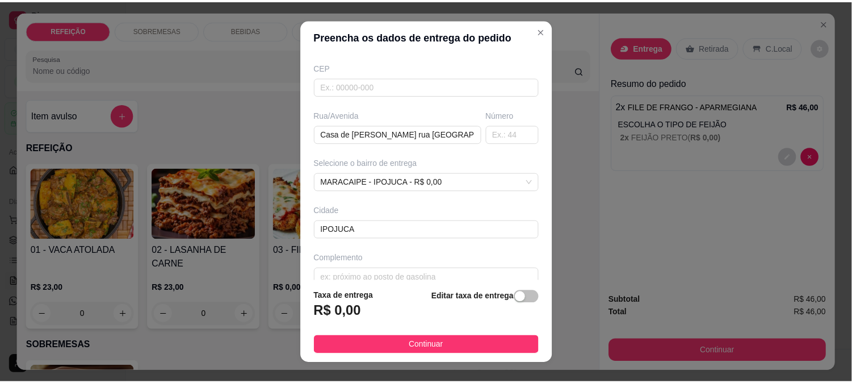
scroll to position [156, 0]
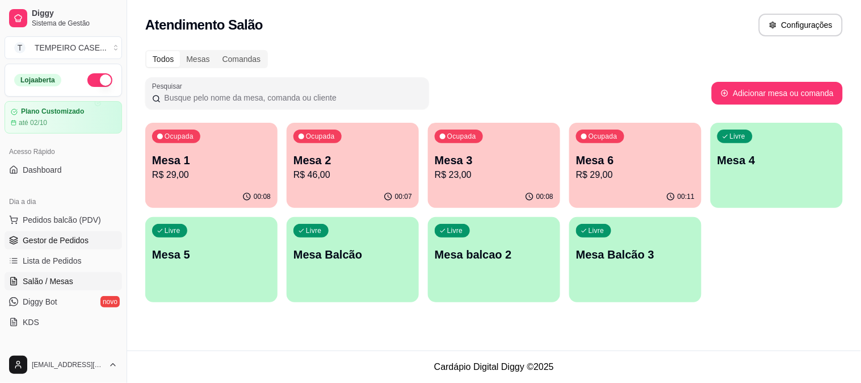
click at [29, 245] on span "Gestor de Pedidos" at bounding box center [56, 239] width 66 height 11
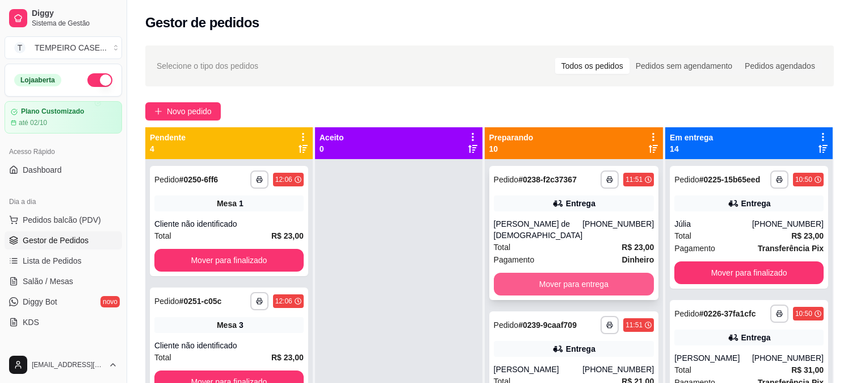
click at [564, 275] on button "Mover para entrega" at bounding box center [574, 283] width 161 height 23
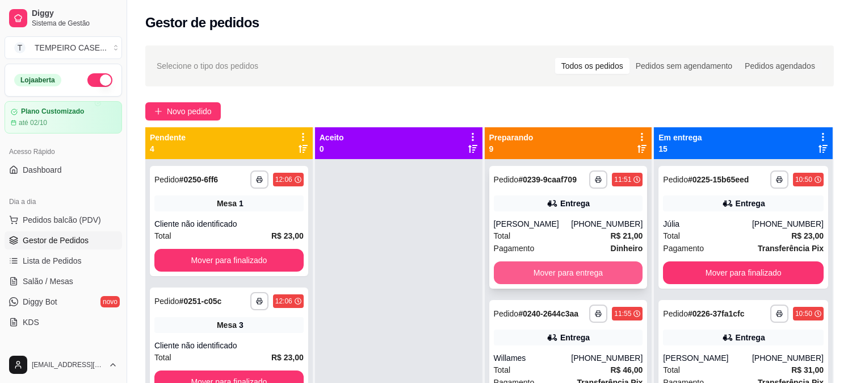
click at [569, 272] on button "Mover para entrega" at bounding box center [568, 272] width 149 height 23
click at [576, 271] on button "Mover para entrega" at bounding box center [568, 272] width 149 height 23
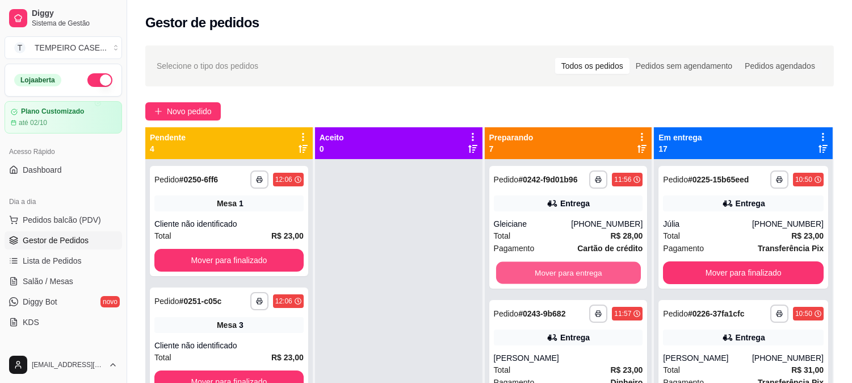
click at [576, 271] on button "Mover para entrega" at bounding box center [568, 273] width 145 height 22
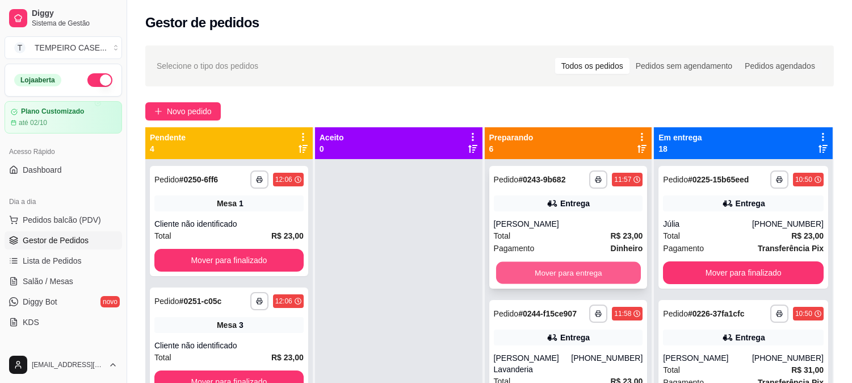
click at [571, 271] on button "Mover para entrega" at bounding box center [568, 273] width 145 height 22
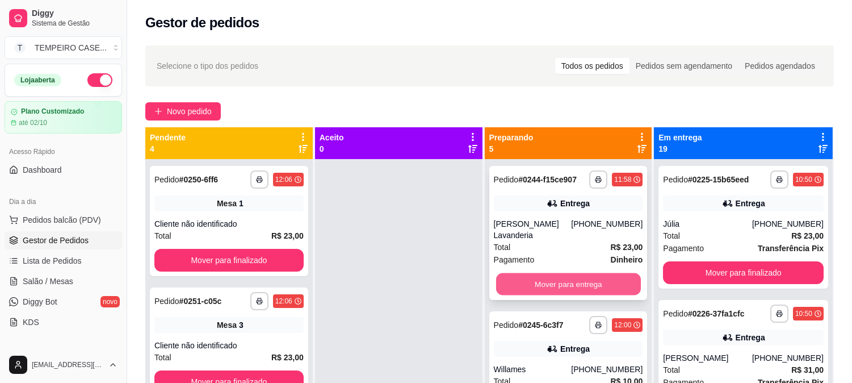
click at [566, 273] on button "Mover para entrega" at bounding box center [568, 284] width 145 height 22
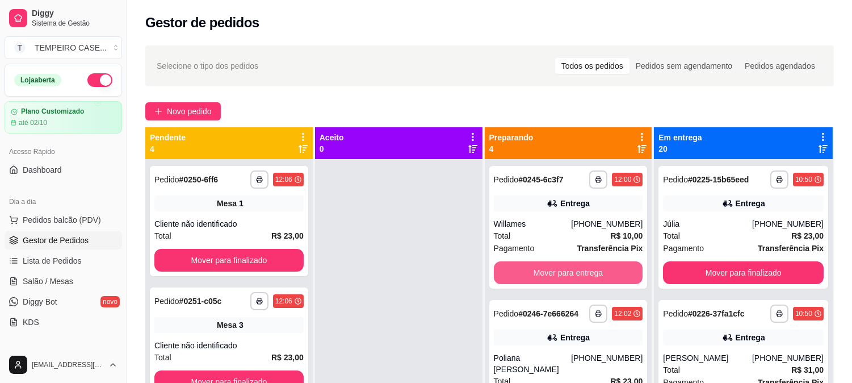
click at [566, 271] on button "Mover para entrega" at bounding box center [568, 272] width 149 height 23
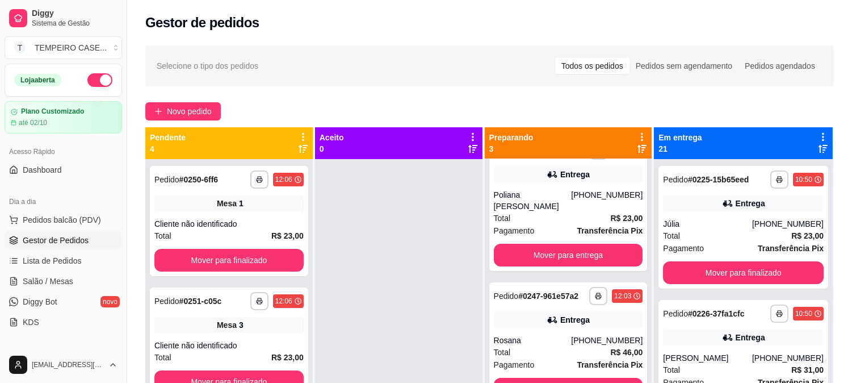
scroll to position [41, 0]
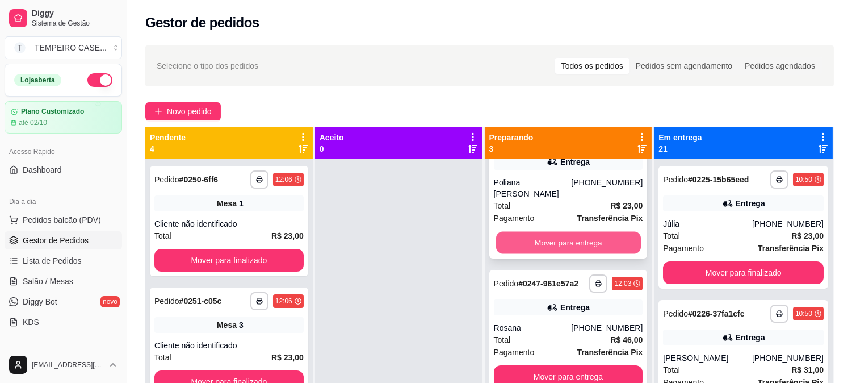
click at [566, 242] on button "Mover para entrega" at bounding box center [568, 243] width 145 height 22
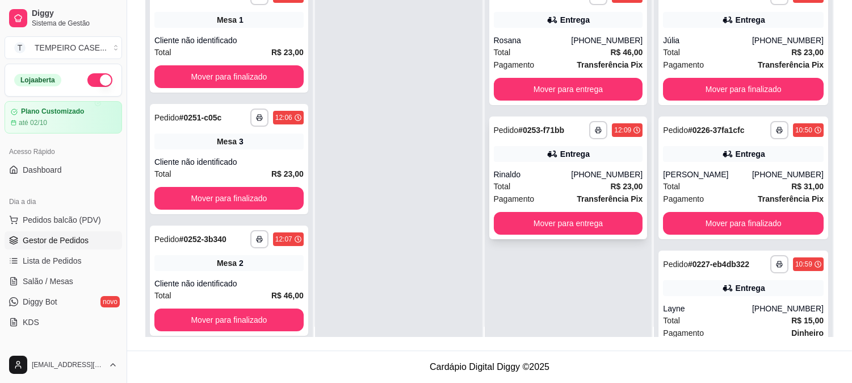
scroll to position [0, 0]
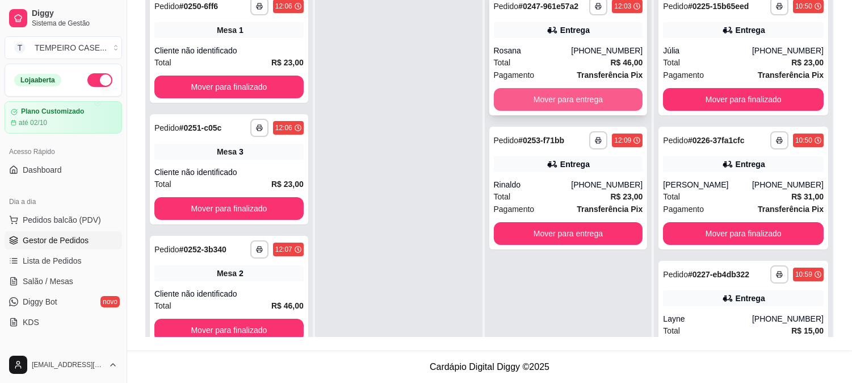
click at [560, 98] on button "Mover para entrega" at bounding box center [568, 99] width 149 height 23
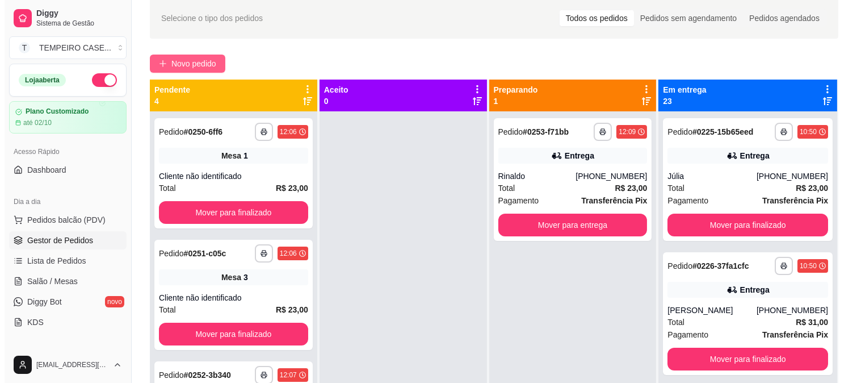
scroll to position [47, 0]
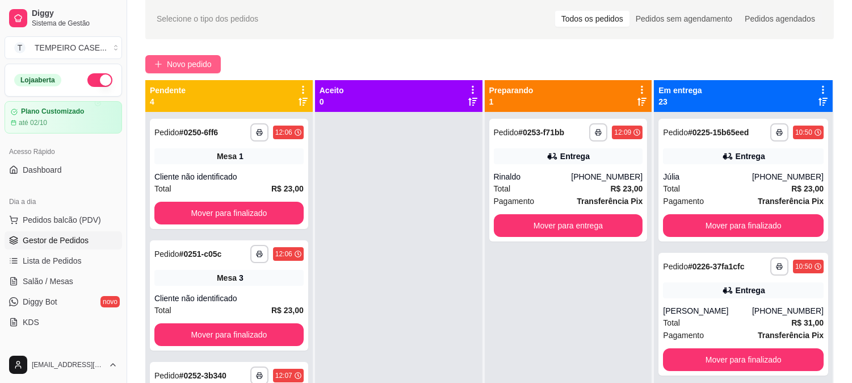
click at [177, 70] on span "Novo pedido" at bounding box center [189, 64] width 45 height 12
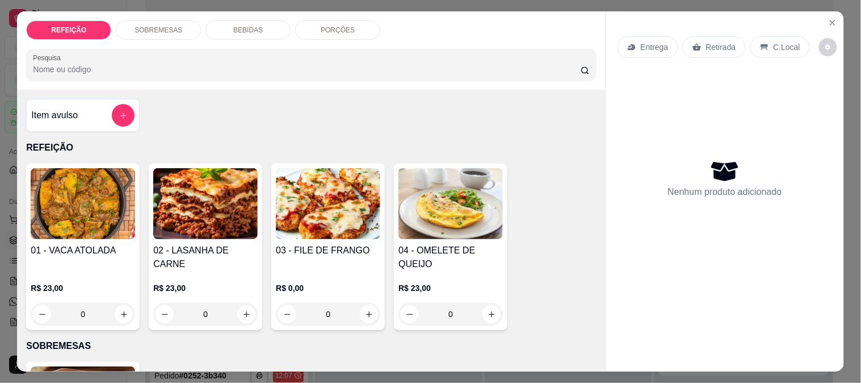
click at [328, 234] on div "03 - FILE DE FRANGO R$ 0,00 0" at bounding box center [328, 246] width 114 height 166
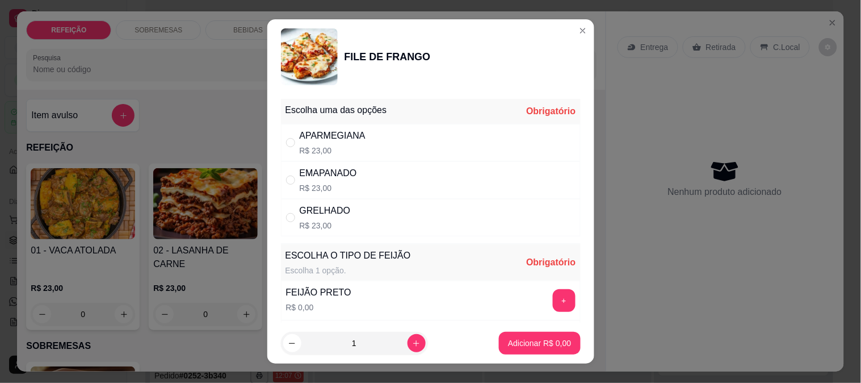
click at [372, 146] on div "APARMEGIANA R$ 23,00" at bounding box center [431, 142] width 300 height 37
radio input "true"
click at [553, 297] on button "+" at bounding box center [564, 300] width 23 height 23
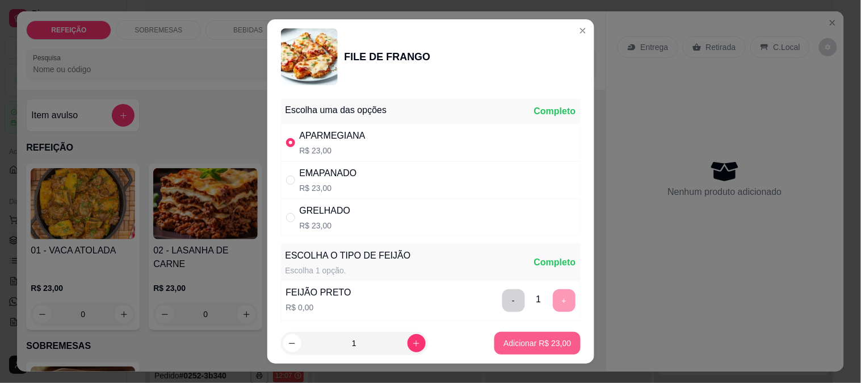
click at [524, 349] on button "Adicionar R$ 23,00" at bounding box center [537, 343] width 86 height 23
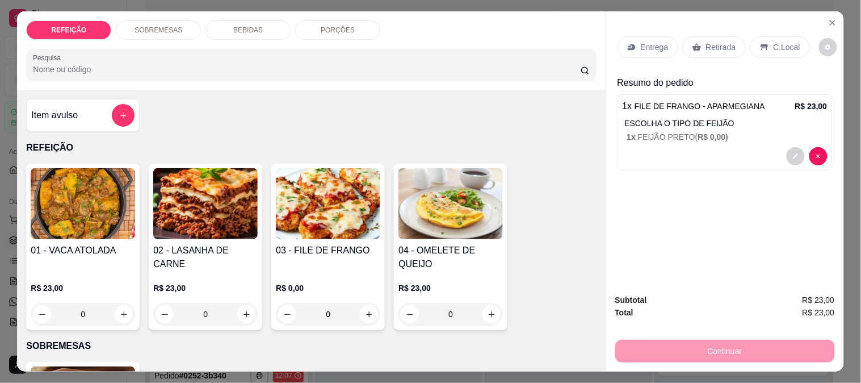
click at [352, 207] on img at bounding box center [328, 203] width 104 height 71
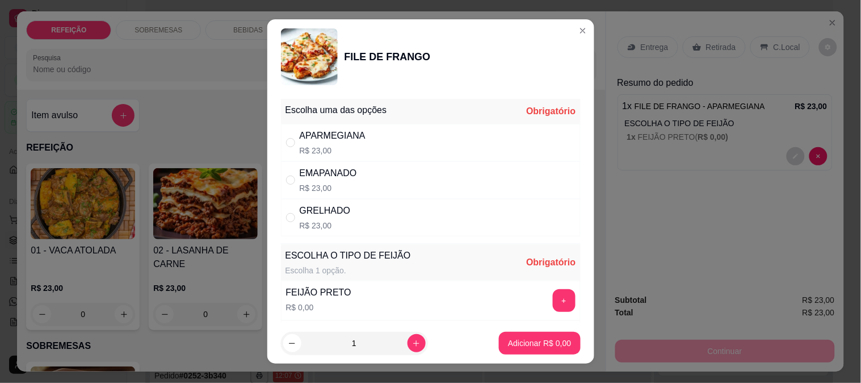
drag, startPoint x: 389, startPoint y: 134, endPoint x: 401, endPoint y: 144, distance: 16.1
click at [389, 133] on div "APARMEGIANA R$ 23,00" at bounding box center [431, 142] width 300 height 37
radio input "true"
click at [553, 300] on button "+" at bounding box center [564, 300] width 23 height 23
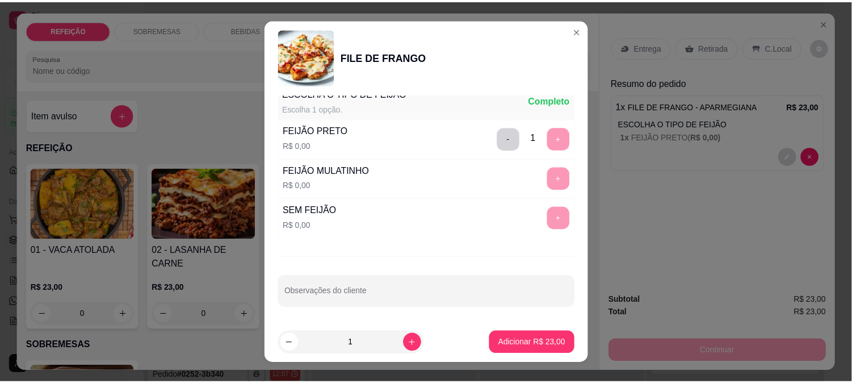
scroll to position [162, 0]
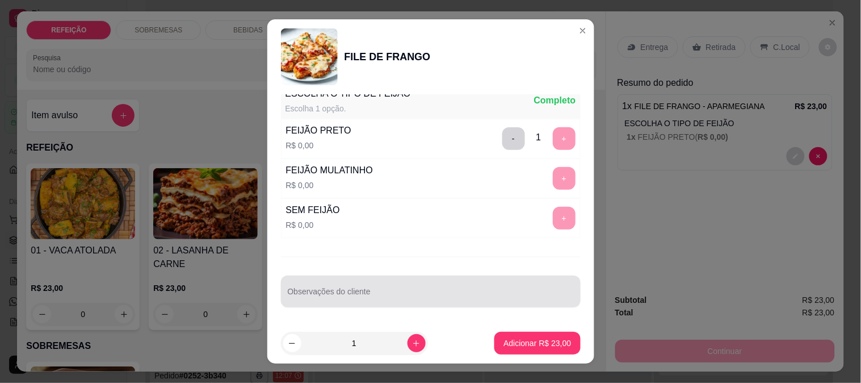
click at [353, 286] on div at bounding box center [431, 291] width 286 height 23
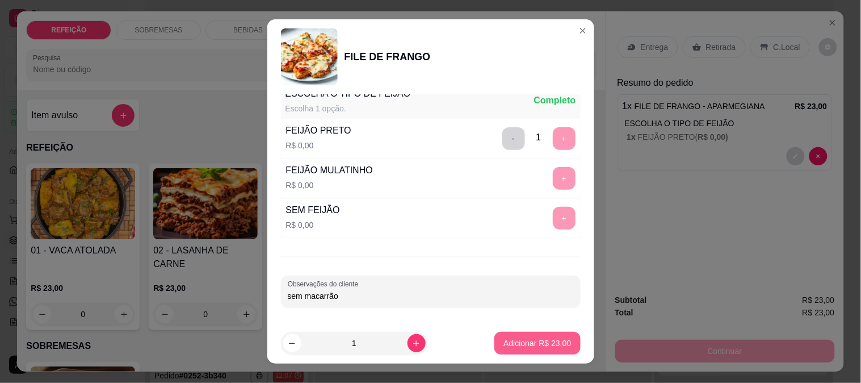
type input "sem macarrão"
click at [525, 347] on p "Adicionar R$ 23,00" at bounding box center [538, 342] width 68 height 11
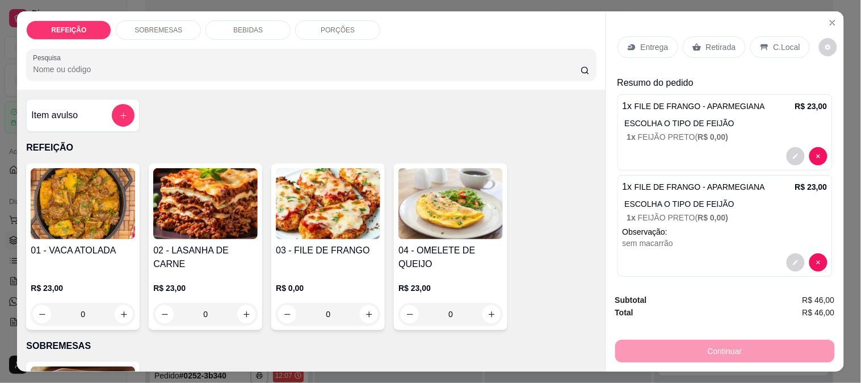
click at [651, 41] on p "Entrega" at bounding box center [655, 46] width 28 height 11
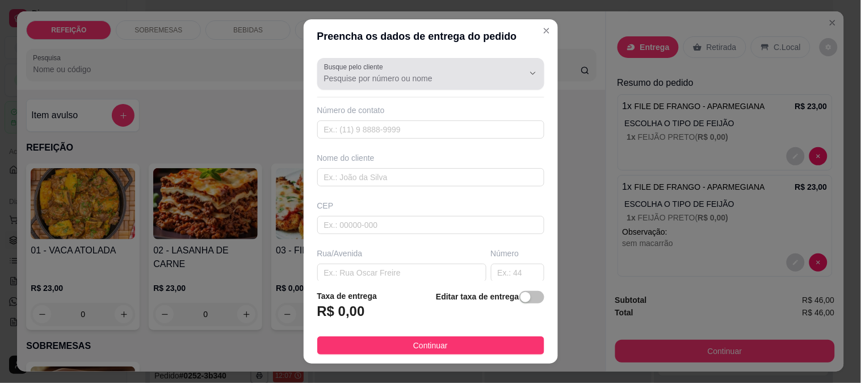
click at [385, 77] on input "Busque pelo cliente" at bounding box center [415, 78] width 182 height 11
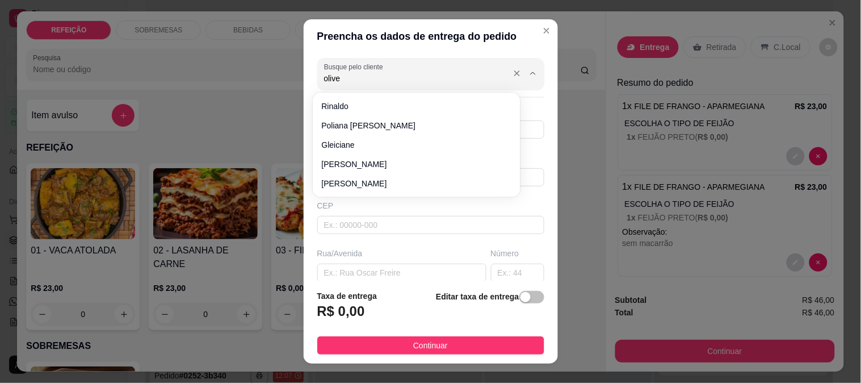
type input "[PERSON_NAME]"
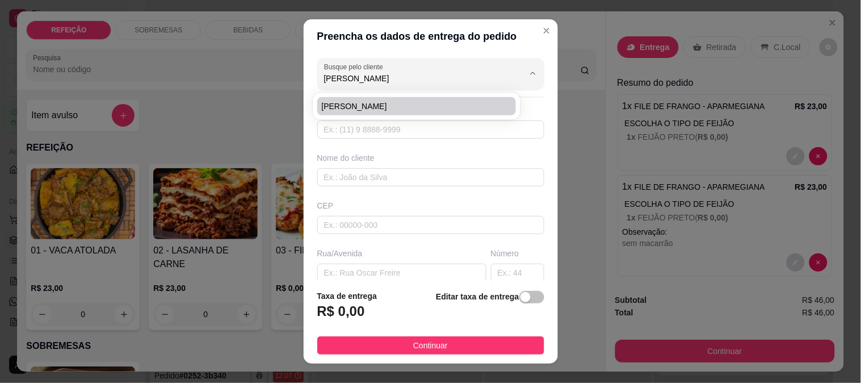
click at [365, 110] on span "[PERSON_NAME]" at bounding box center [411, 105] width 179 height 11
type input "8182533409"
type input "[PERSON_NAME]"
type input "Casa de [PERSON_NAME] rua [GEOGRAPHIC_DATA]"
type input "IPOJUCA"
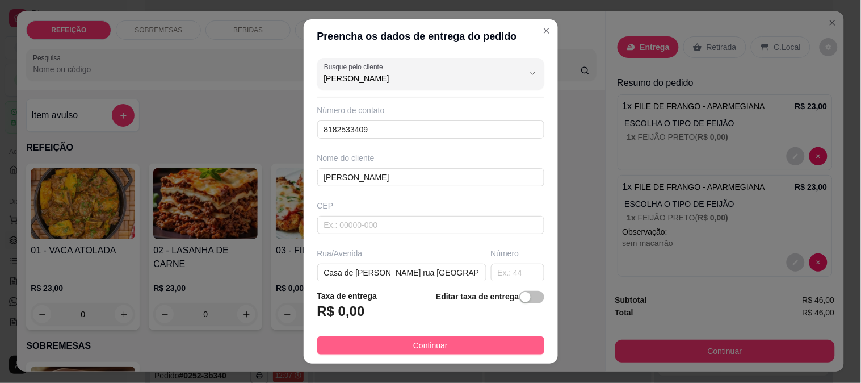
type input "[PERSON_NAME]"
click at [415, 347] on span "Continuar" at bounding box center [430, 345] width 35 height 12
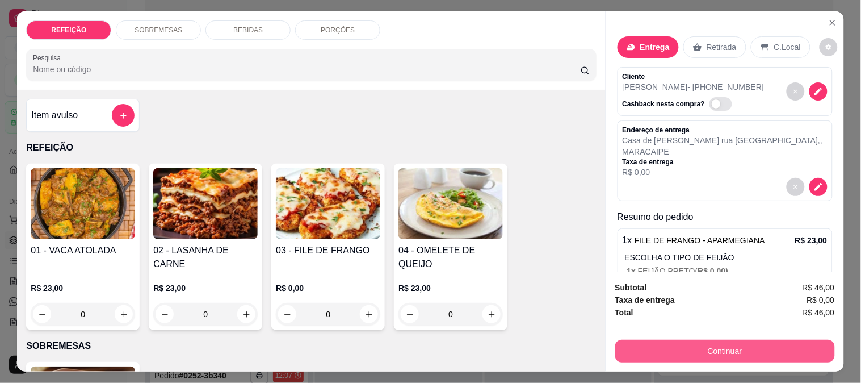
click at [683, 339] on button "Continuar" at bounding box center [725, 350] width 220 height 23
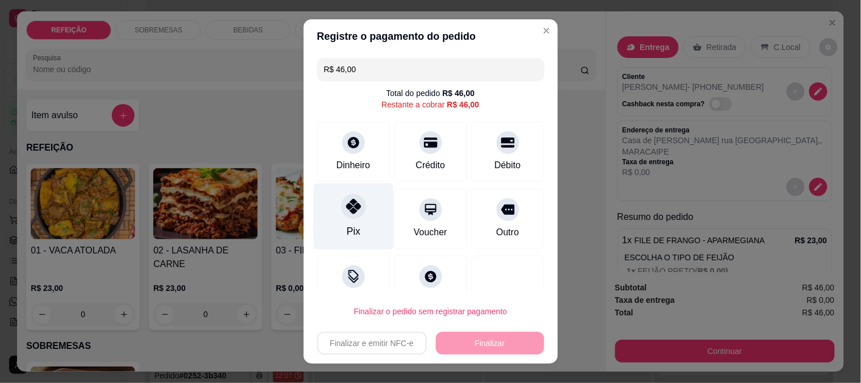
click at [329, 223] on div "Pix" at bounding box center [353, 216] width 80 height 66
type input "R$ 0,00"
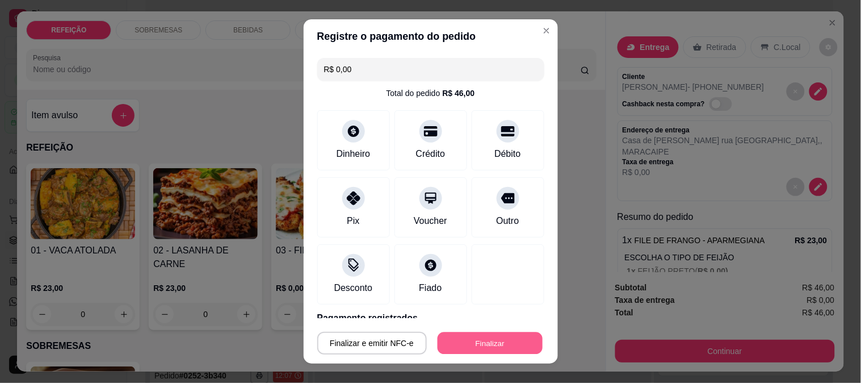
click at [465, 343] on button "Finalizar" at bounding box center [490, 343] width 105 height 22
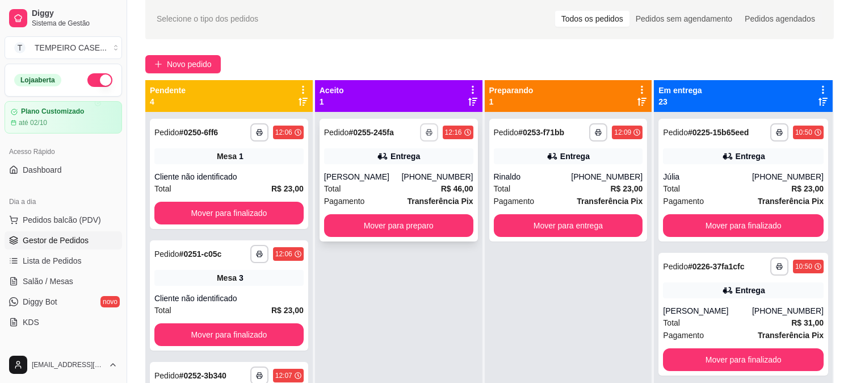
click at [425, 133] on button "button" at bounding box center [429, 132] width 18 height 18
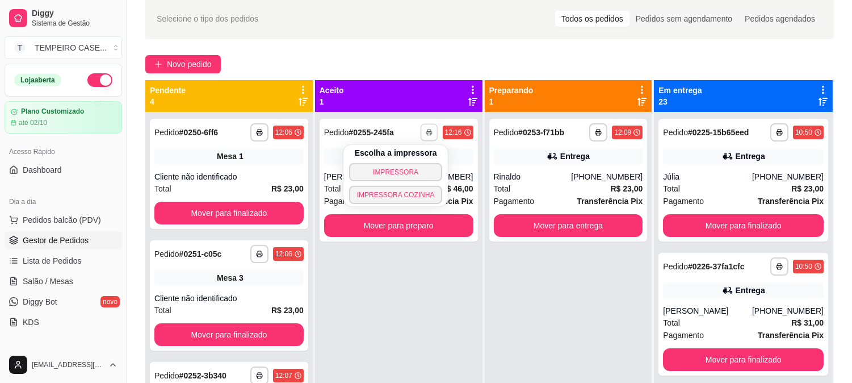
click at [410, 190] on button "IMPRESSORA COZINHA" at bounding box center [396, 195] width 94 height 18
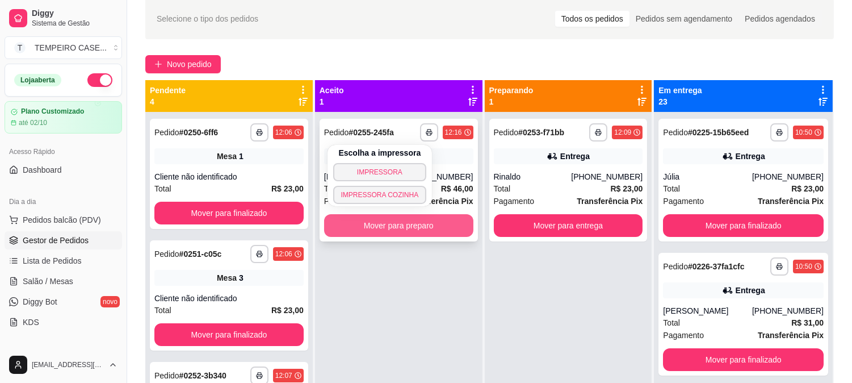
click at [414, 223] on button "Mover para preparo" at bounding box center [398, 225] width 149 height 23
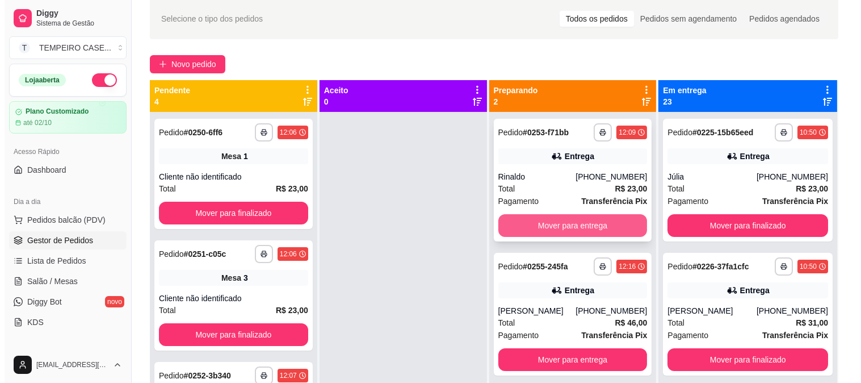
scroll to position [31, 0]
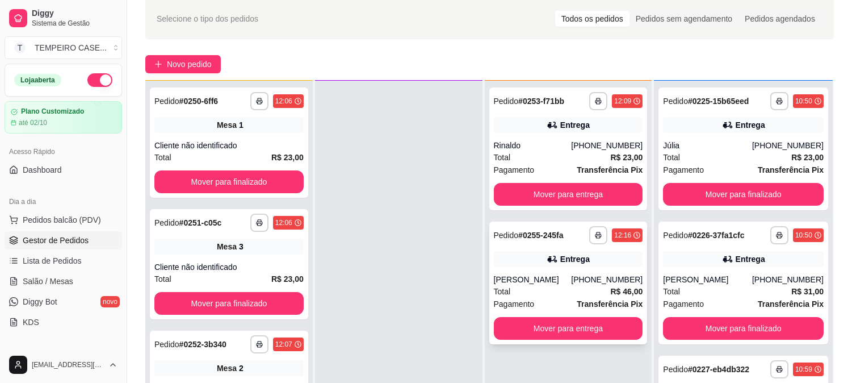
click at [581, 260] on div "Entrega" at bounding box center [575, 258] width 30 height 11
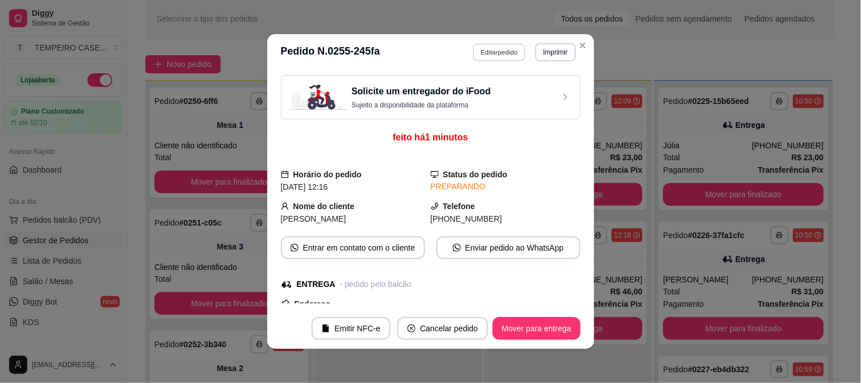
click at [502, 49] on button "Editar pedido" at bounding box center [499, 52] width 53 height 18
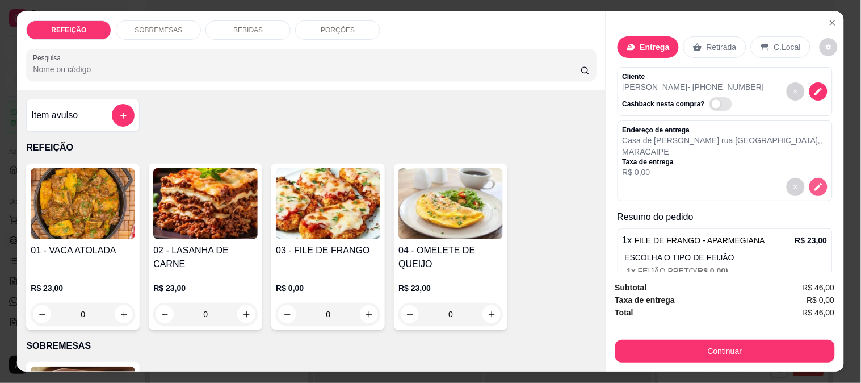
click at [815, 183] on icon "decrease-product-quantity" at bounding box center [819, 187] width 8 height 8
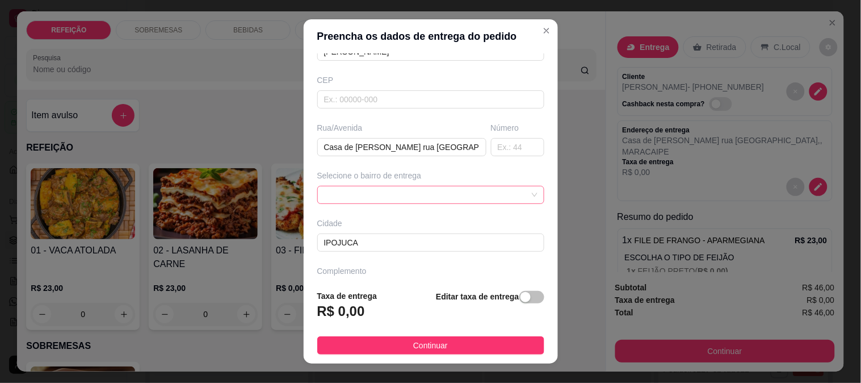
scroll to position [126, 0]
click at [385, 145] on input "Casa de [PERSON_NAME] rua [GEOGRAPHIC_DATA]" at bounding box center [401, 146] width 169 height 18
type input "Escola maracaipe"
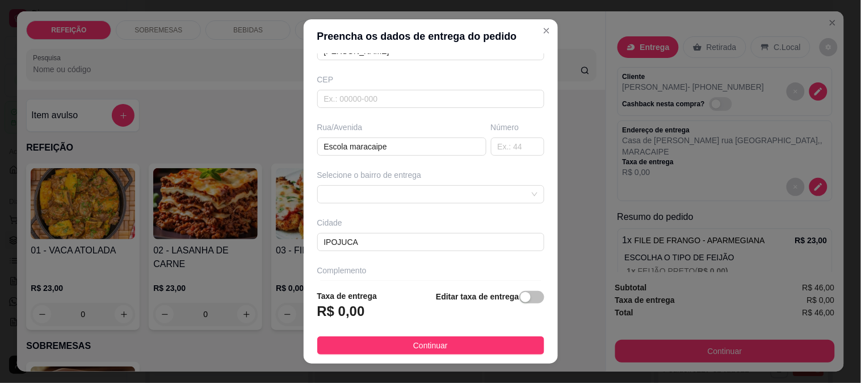
click at [405, 184] on div "Selecione o bairro de entrega" at bounding box center [431, 186] width 232 height 34
click at [401, 191] on span at bounding box center [430, 194] width 213 height 17
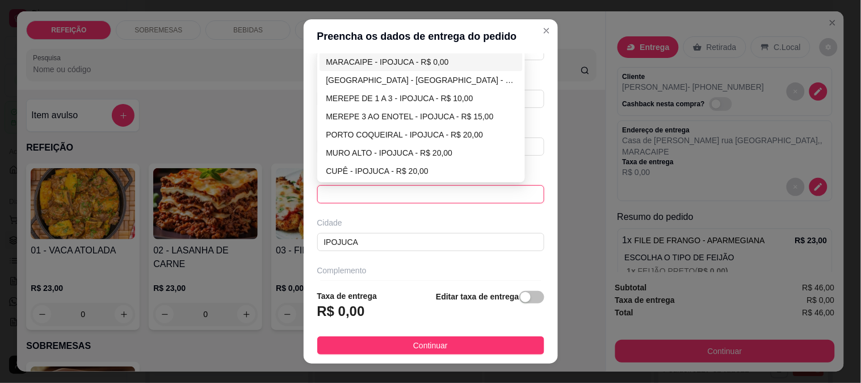
click at [366, 61] on div "MARACAIPE - IPOJUCA - R$ 0,00" at bounding box center [421, 62] width 190 height 12
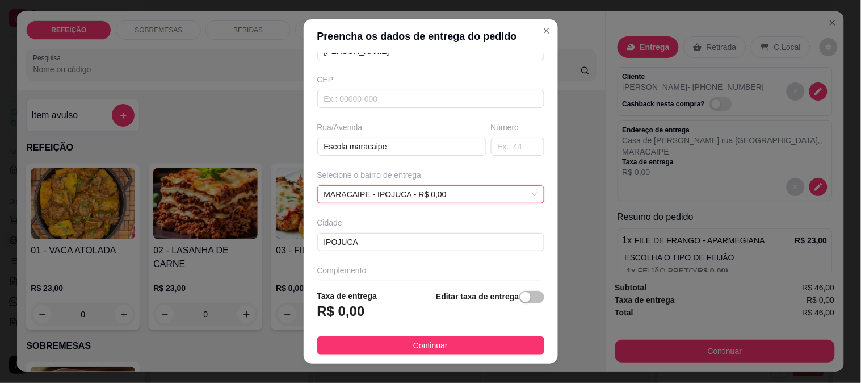
click at [375, 326] on div "Taxa de entrega R$ 0,00 Editar taxa de entrega" at bounding box center [430, 308] width 227 height 37
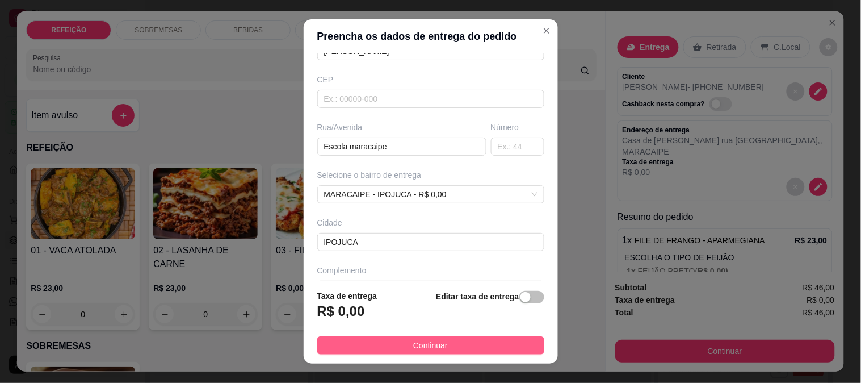
click at [370, 348] on button "Continuar" at bounding box center [430, 345] width 227 height 18
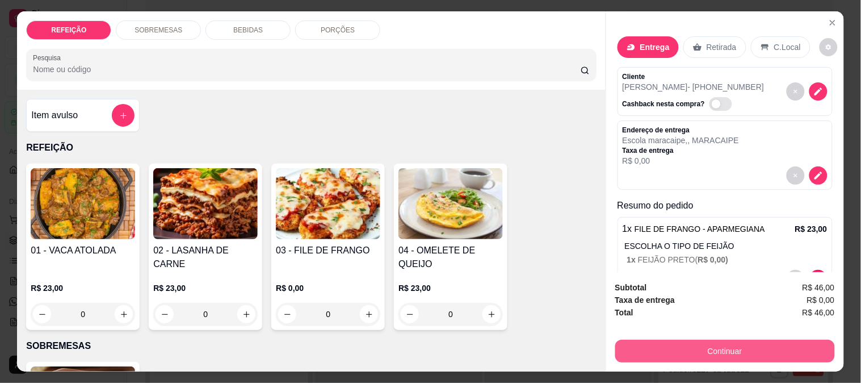
click at [721, 346] on button "Continuar" at bounding box center [725, 350] width 220 height 23
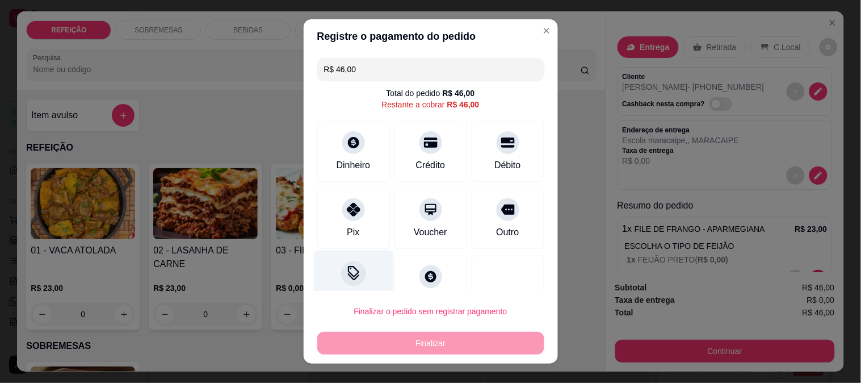
click at [342, 217] on div at bounding box center [353, 209] width 23 height 23
type input "R$ 0,00"
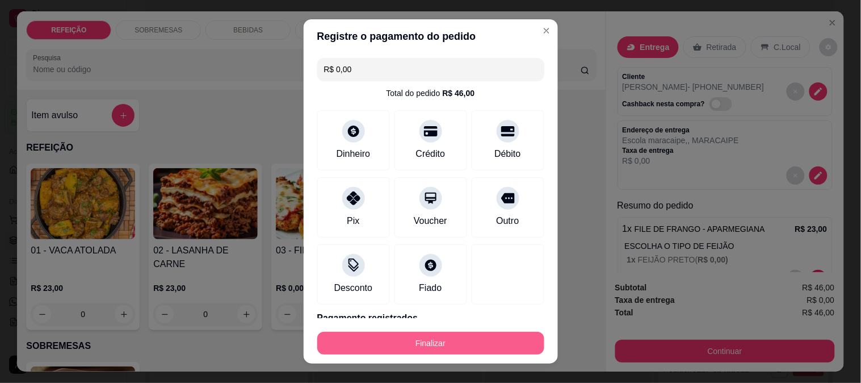
click at [386, 333] on button "Finalizar" at bounding box center [430, 343] width 227 height 23
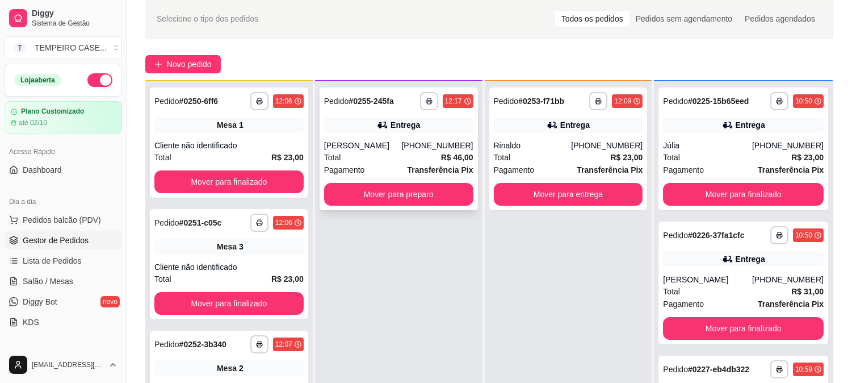
click at [398, 137] on div "**********" at bounding box center [399, 148] width 158 height 123
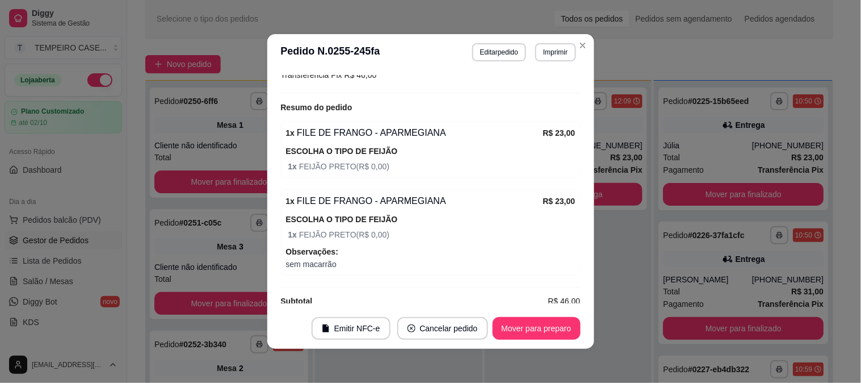
scroll to position [392, 0]
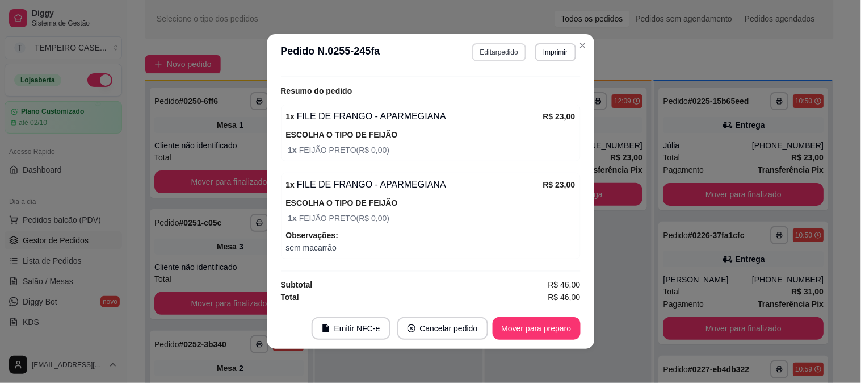
click at [496, 58] on button "Editar pedido" at bounding box center [499, 52] width 54 height 18
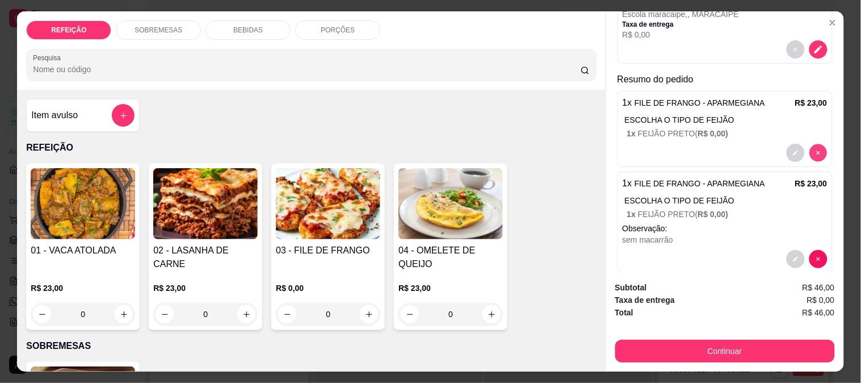
scroll to position [63, 0]
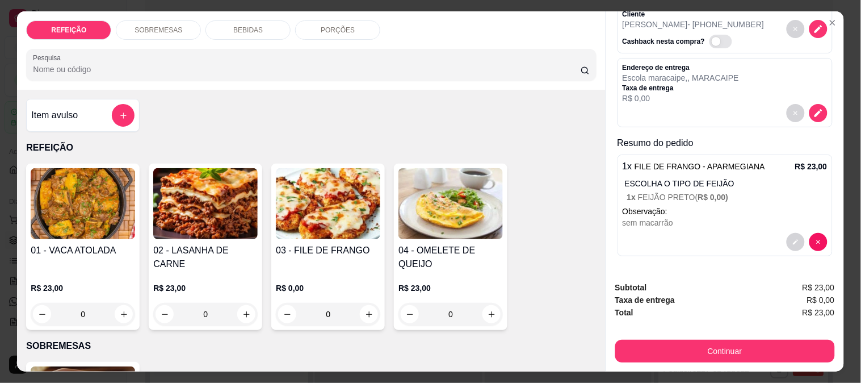
click at [792, 238] on icon "decrease-product-quantity" at bounding box center [795, 241] width 7 height 7
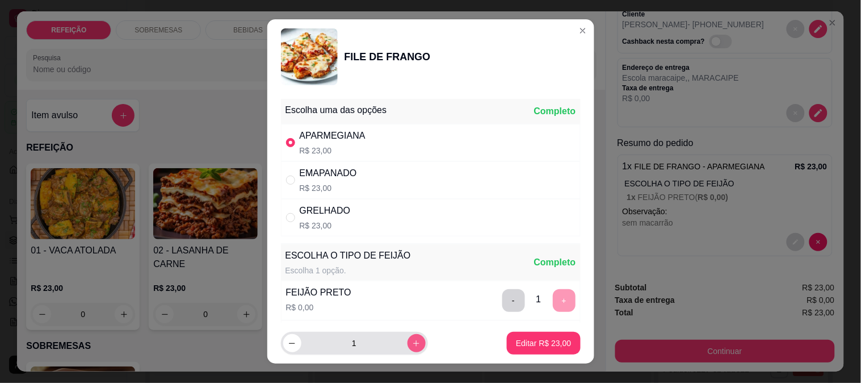
click at [412, 339] on icon "increase-product-quantity" at bounding box center [416, 343] width 9 height 9
type input "2"
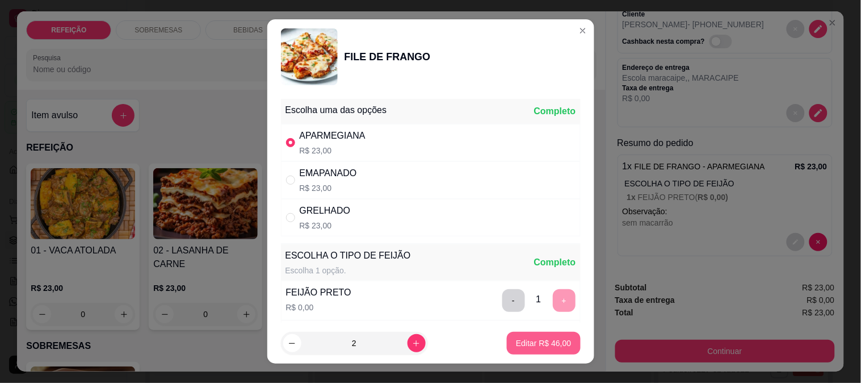
click at [516, 345] on p "Editar R$ 46,00" at bounding box center [543, 342] width 55 height 11
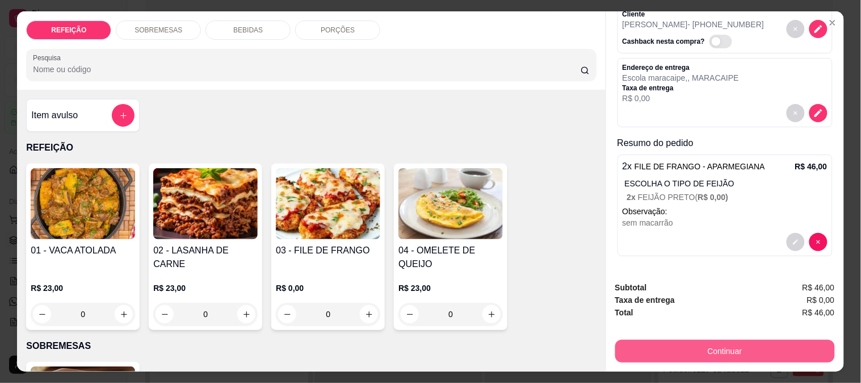
click at [724, 353] on button "Continuar" at bounding box center [725, 350] width 220 height 23
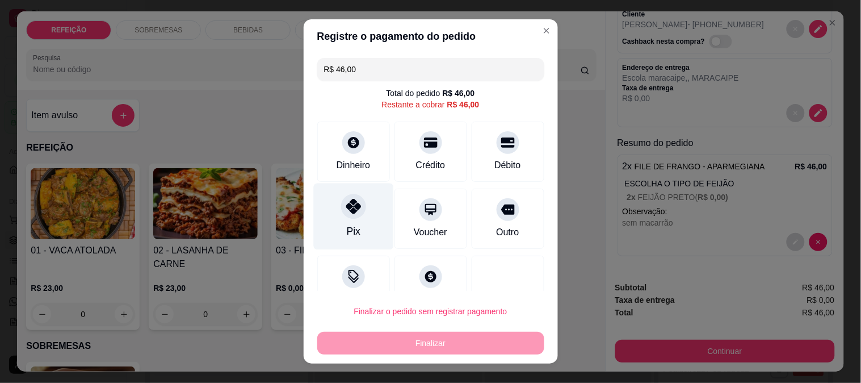
click at [360, 213] on div "Pix" at bounding box center [353, 216] width 80 height 66
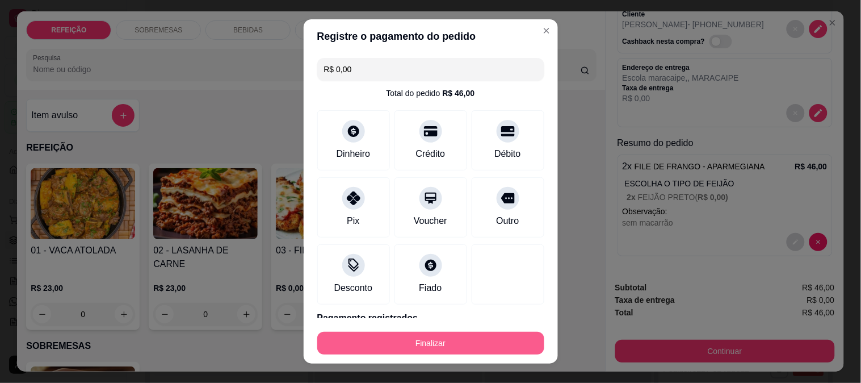
click at [398, 341] on button "Finalizar" at bounding box center [430, 343] width 227 height 23
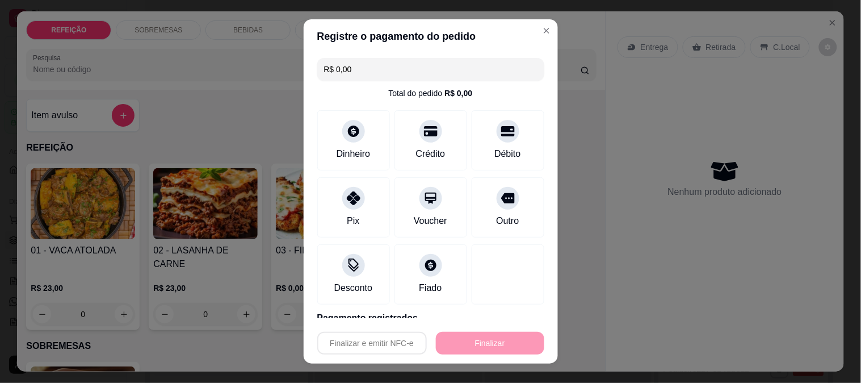
type input "-R$ 46,00"
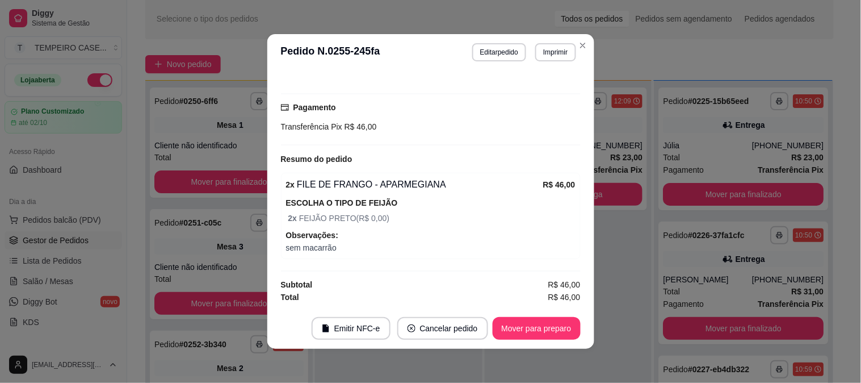
scroll to position [324, 0]
click at [537, 51] on button "Imprimir" at bounding box center [555, 52] width 40 height 18
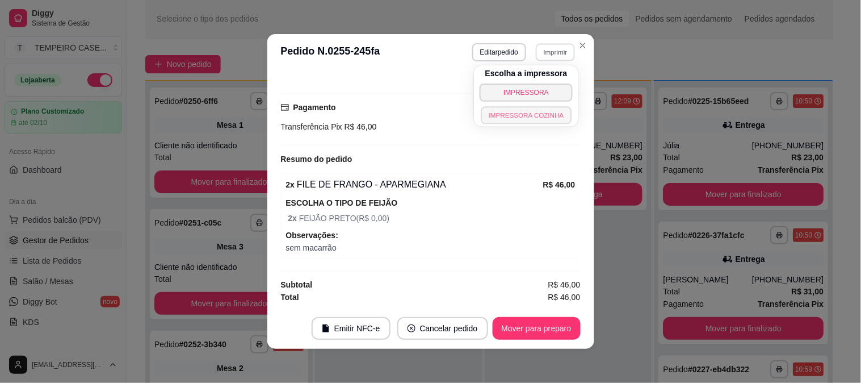
click at [519, 122] on button "IMPRESSORA COZINHA" at bounding box center [526, 115] width 91 height 18
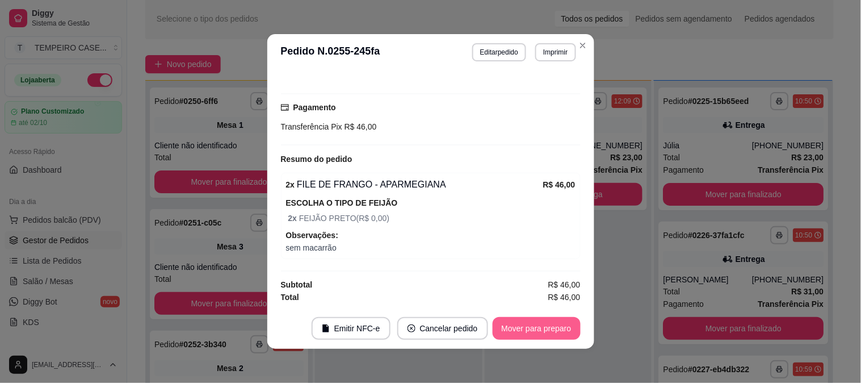
click at [565, 331] on button "Mover para preparo" at bounding box center [537, 328] width 88 height 23
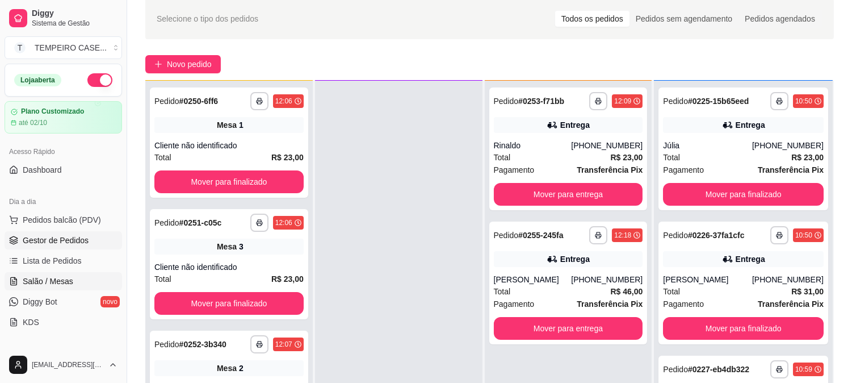
click at [59, 273] on link "Salão / Mesas" at bounding box center [64, 281] width 118 height 18
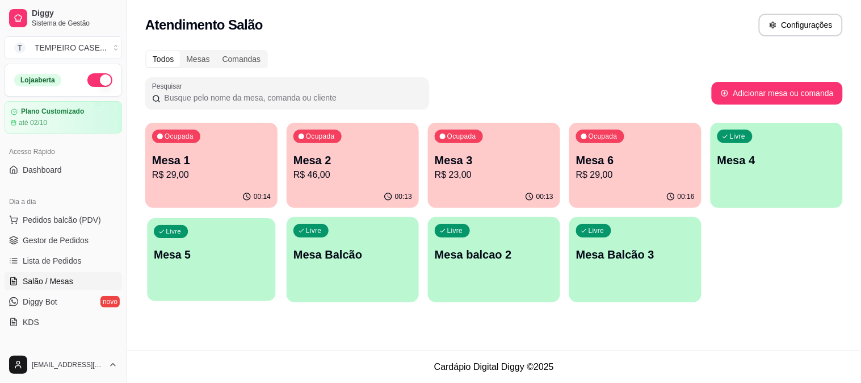
click at [246, 251] on p "Mesa 5" at bounding box center [211, 254] width 115 height 15
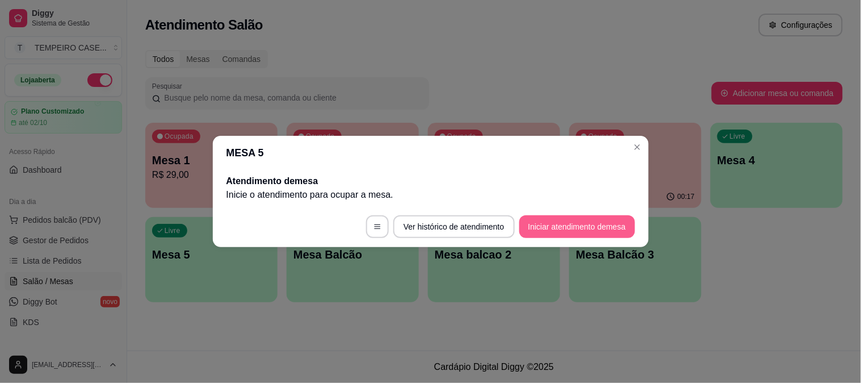
click at [574, 227] on button "Iniciar atendimento de mesa" at bounding box center [577, 226] width 116 height 23
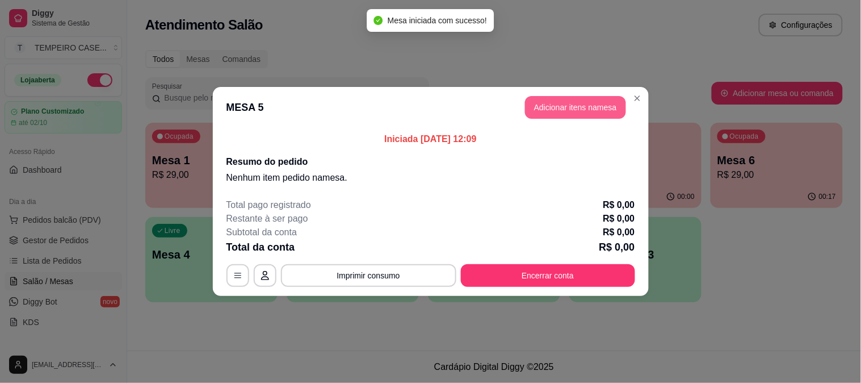
click at [566, 108] on button "Adicionar itens na mesa" at bounding box center [575, 107] width 101 height 23
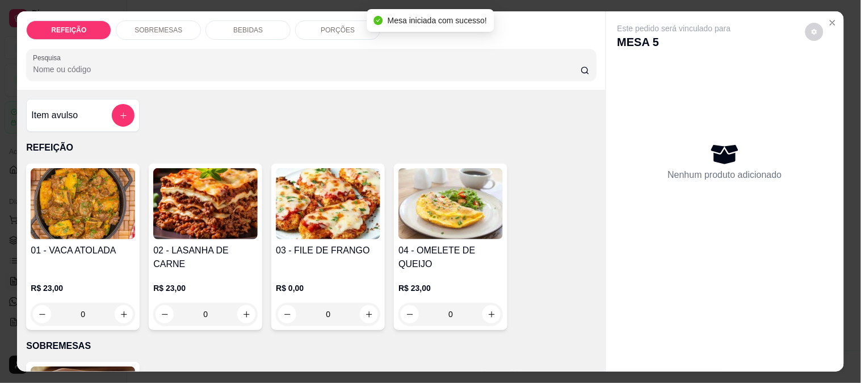
click at [199, 214] on img at bounding box center [205, 203] width 104 height 71
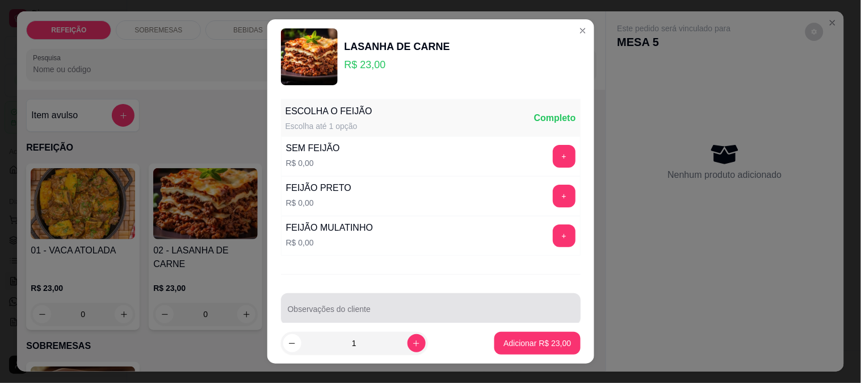
click at [480, 310] on input "Observações do cliente" at bounding box center [431, 313] width 286 height 11
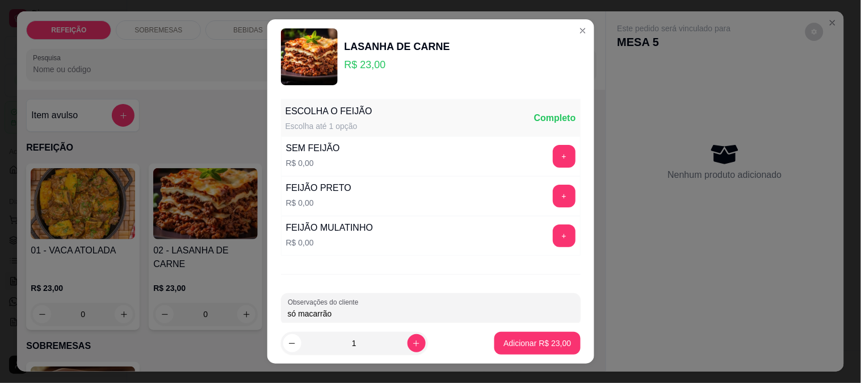
type input "só macarrão"
click at [511, 342] on p "Adicionar R$ 23,00" at bounding box center [538, 343] width 66 height 11
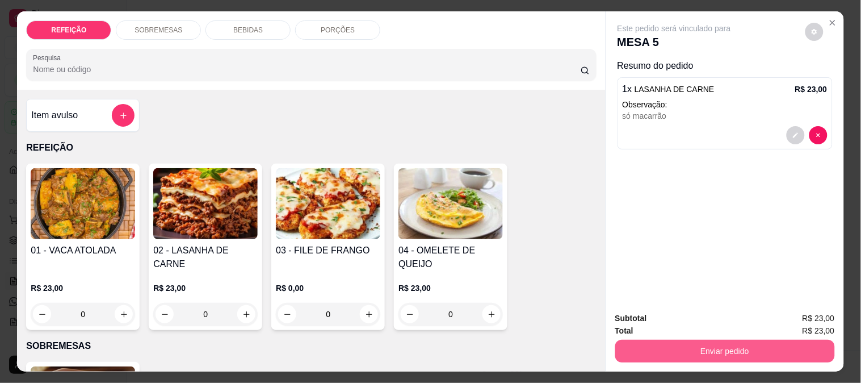
click at [693, 350] on button "Enviar pedido" at bounding box center [725, 350] width 220 height 23
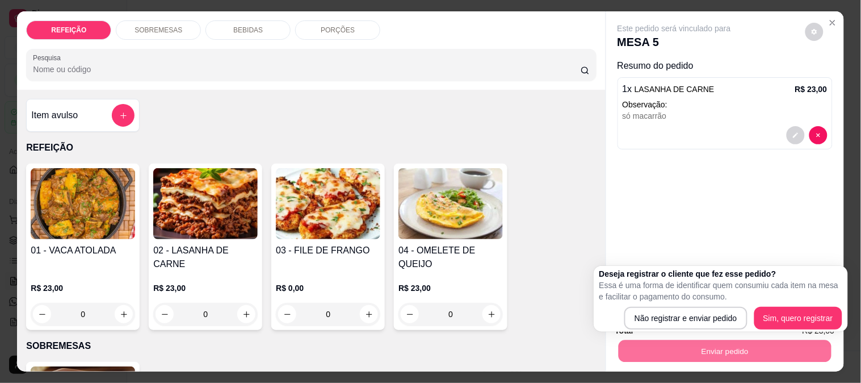
click at [253, 30] on div "BEBIDAS" at bounding box center [247, 29] width 85 height 19
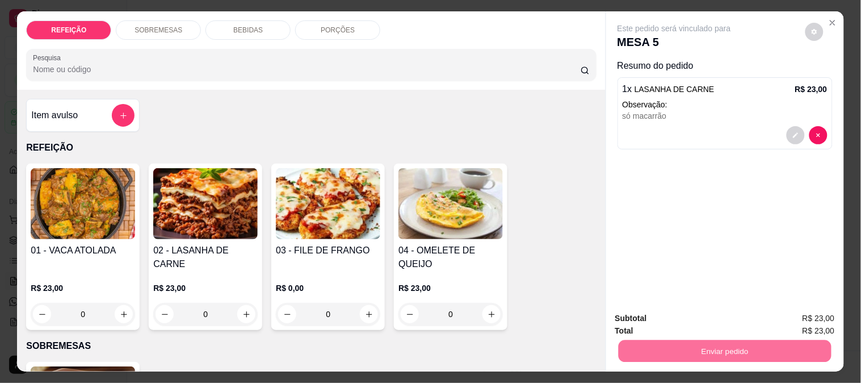
scroll to position [30, 0]
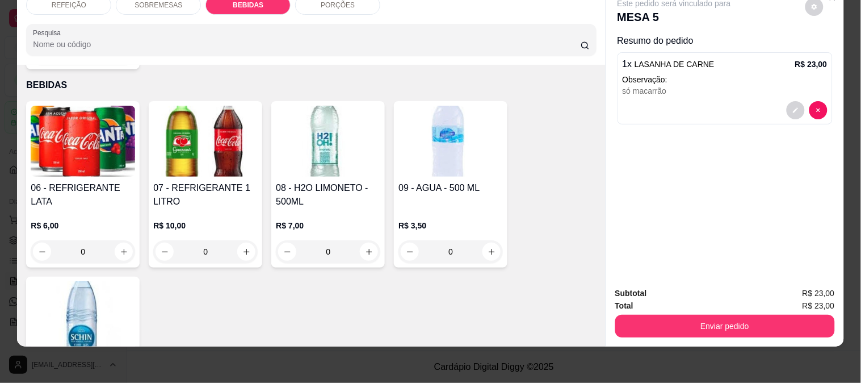
click at [61, 142] on img at bounding box center [83, 141] width 104 height 71
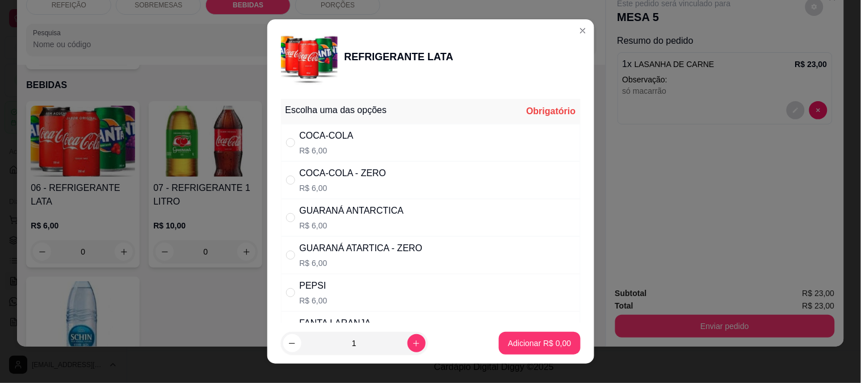
click at [328, 241] on div "GUARANÁ ATARTICA - ZERO" at bounding box center [361, 248] width 123 height 14
radio input "true"
click at [551, 339] on p "Adicionar R$ 6,00" at bounding box center [539, 343] width 61 height 11
type input "1"
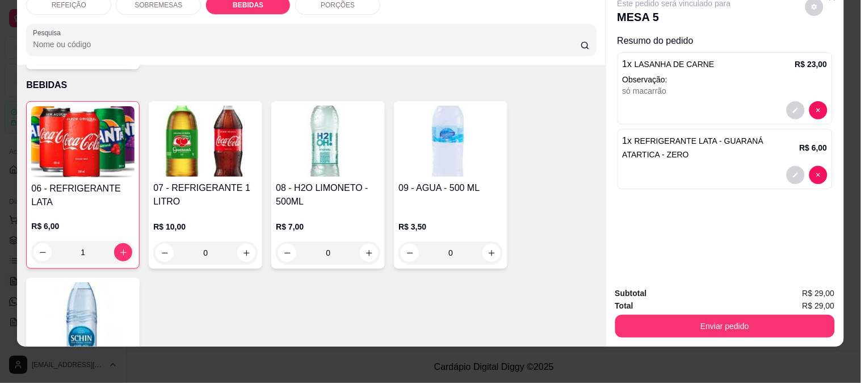
click at [685, 315] on button "Enviar pedido" at bounding box center [725, 325] width 220 height 23
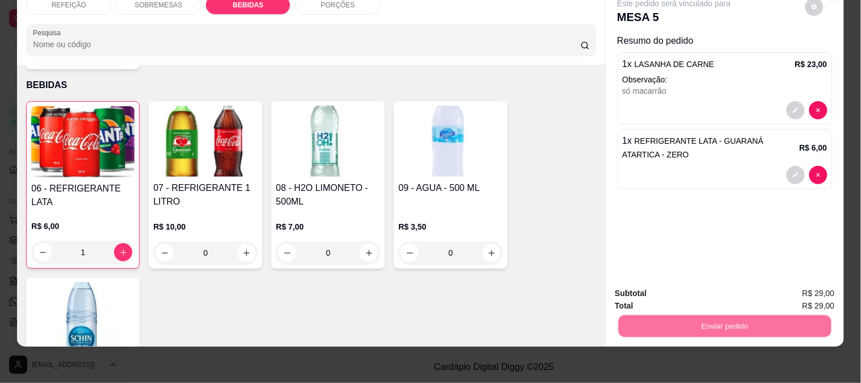
click at [655, 288] on button "Não registrar e enviar pedido" at bounding box center [687, 289] width 118 height 22
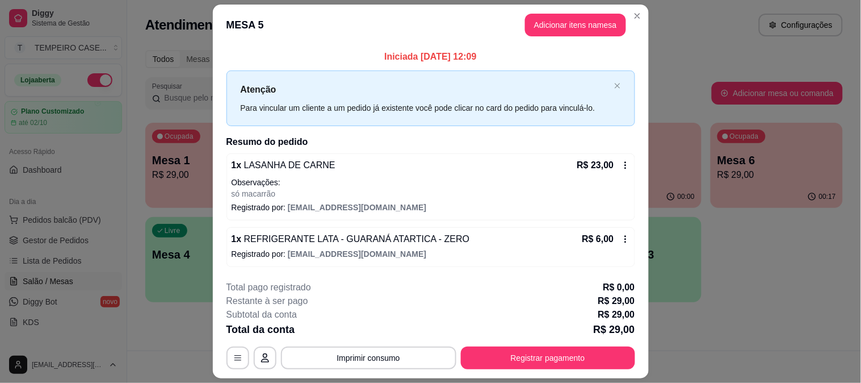
click at [554, 131] on div "Iniciada [DATE] 12:09 Atenção Para vincular um cliente a um pedido já existente…" at bounding box center [430, 158] width 409 height 216
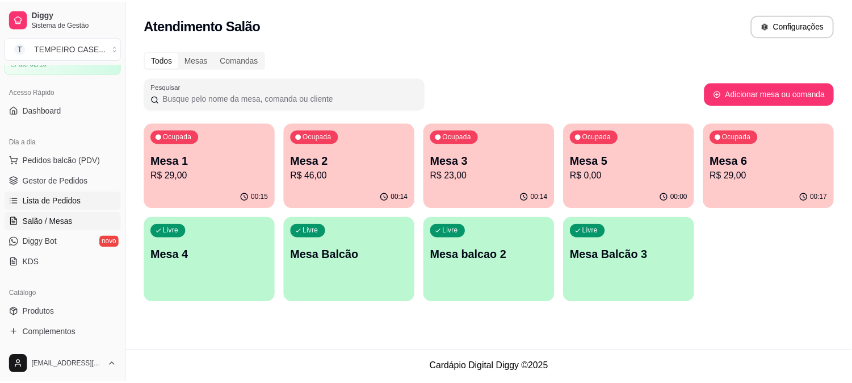
scroll to position [126, 0]
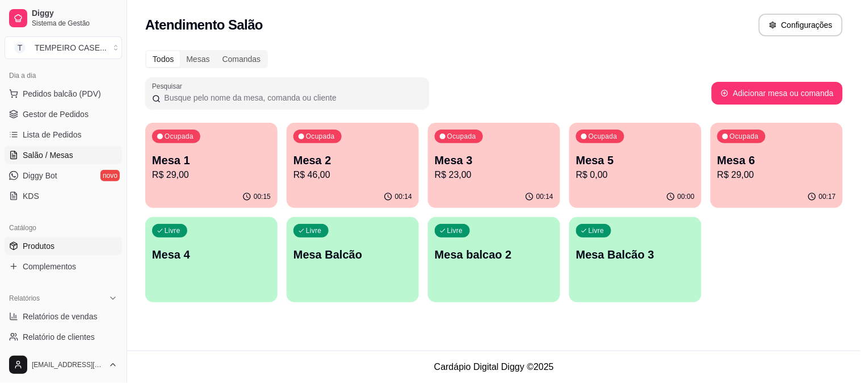
click at [58, 247] on link "Produtos" at bounding box center [64, 246] width 118 height 18
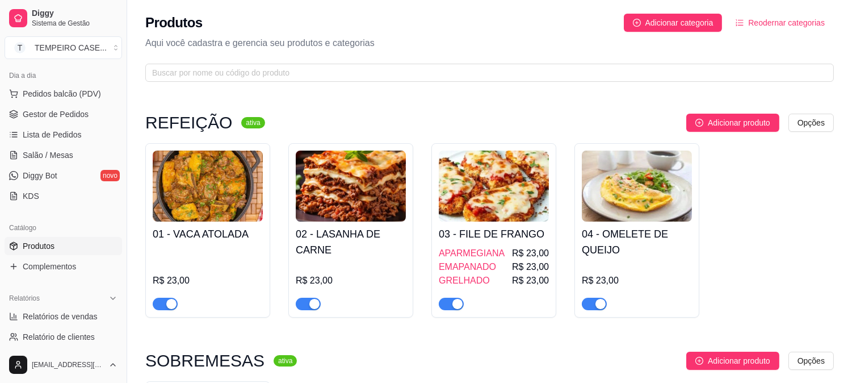
click at [332, 257] on h4 "02 - LASANHA DE CARNE" at bounding box center [351, 242] width 110 height 32
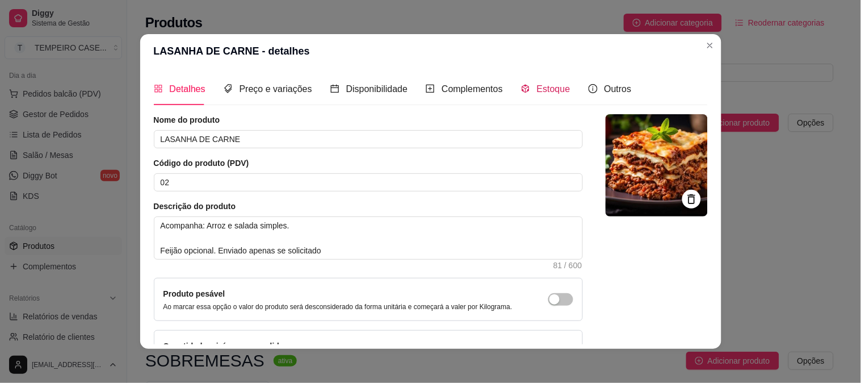
click at [548, 91] on span "Estoque" at bounding box center [553, 89] width 33 height 10
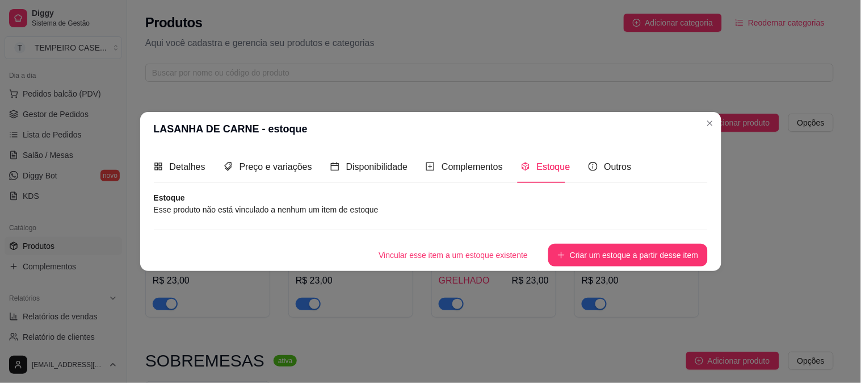
click at [574, 247] on button "Criar um estoque a partir desse item" at bounding box center [627, 255] width 159 height 23
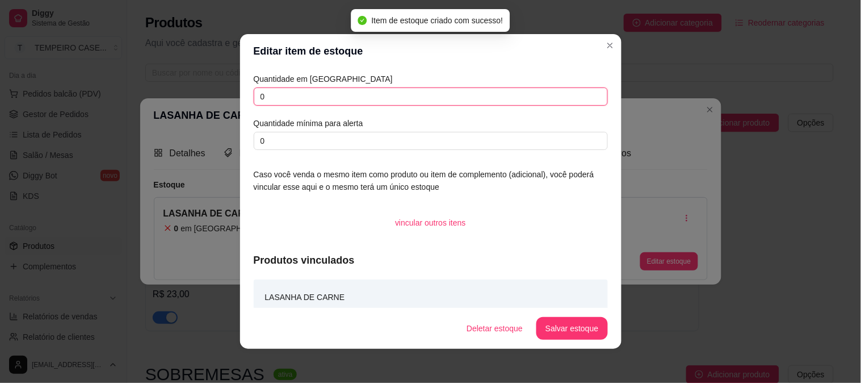
drag, startPoint x: 271, startPoint y: 91, endPoint x: 245, endPoint y: 91, distance: 26.1
click at [245, 91] on div "Quantidade em estoque 0 Quantidade mínima para alerta 0 Caso você venda o mesmo…" at bounding box center [430, 188] width 381 height 240
type input "5"
click at [564, 328] on button "Salvar estoque" at bounding box center [572, 328] width 69 height 22
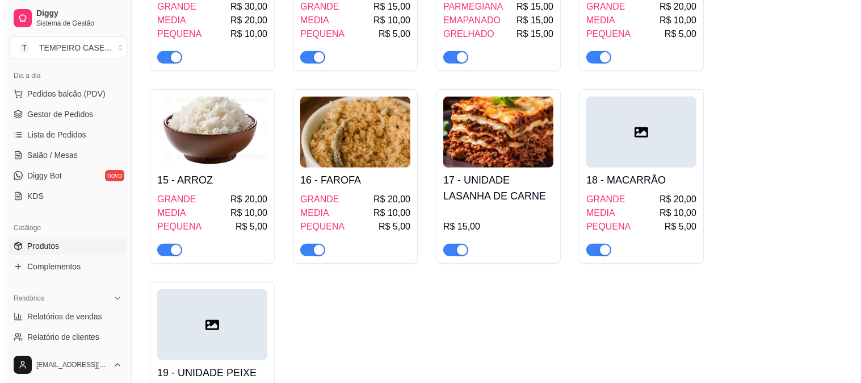
scroll to position [1198, 0]
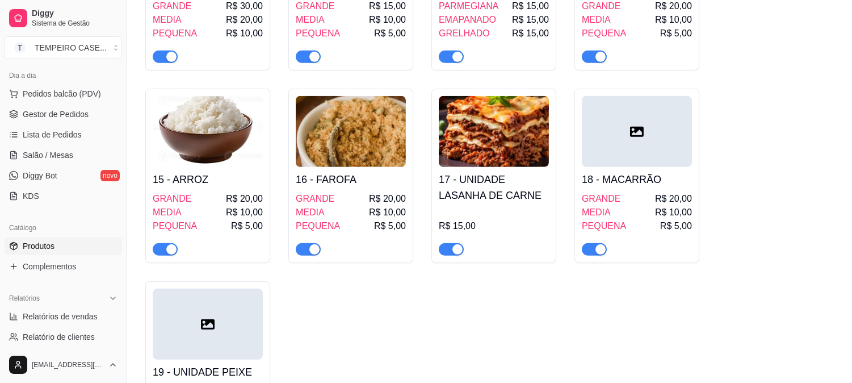
click at [486, 219] on div "R$ 15,00" at bounding box center [494, 226] width 110 height 14
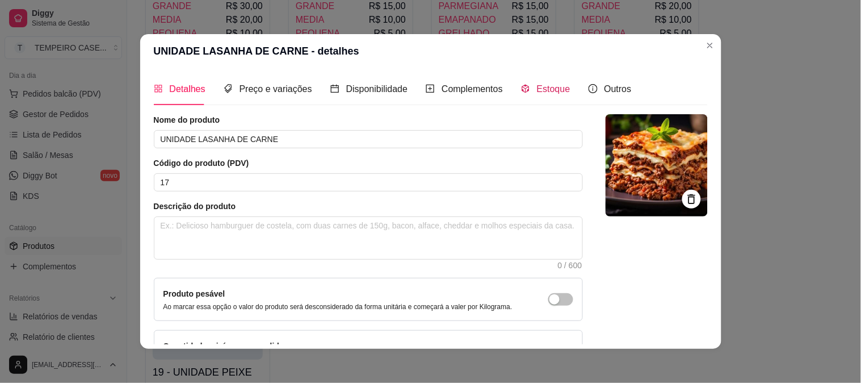
click at [537, 92] on span "Estoque" at bounding box center [553, 89] width 33 height 10
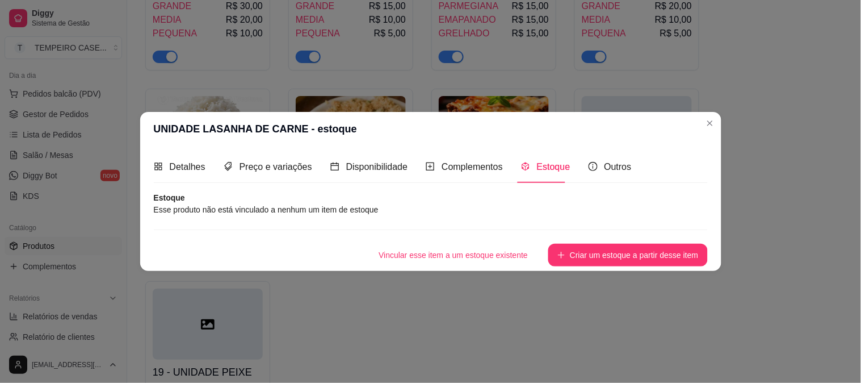
click at [500, 254] on button "Vincular esse item a um estoque existente" at bounding box center [453, 255] width 167 height 23
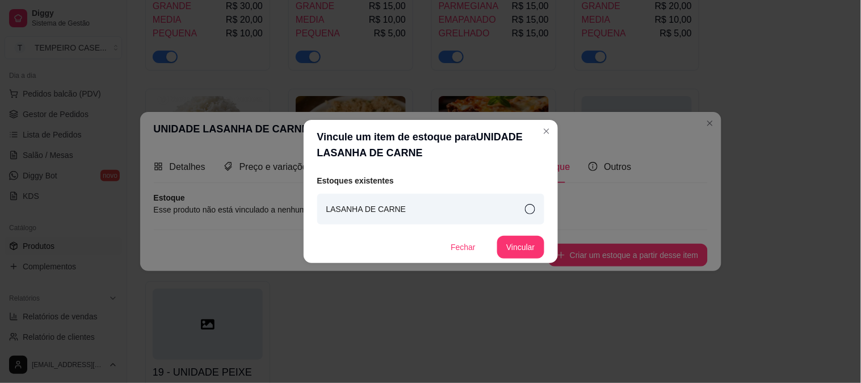
click at [372, 207] on article "LASANHA DE CARNE" at bounding box center [366, 209] width 80 height 12
click at [527, 248] on button "Vincular" at bounding box center [520, 247] width 47 height 23
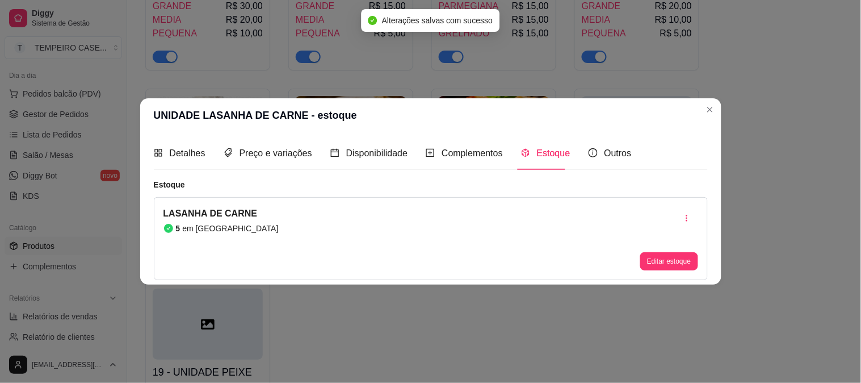
click at [708, 119] on header "UNIDADE LASANHA DE CARNE - estoque" at bounding box center [430, 115] width 581 height 34
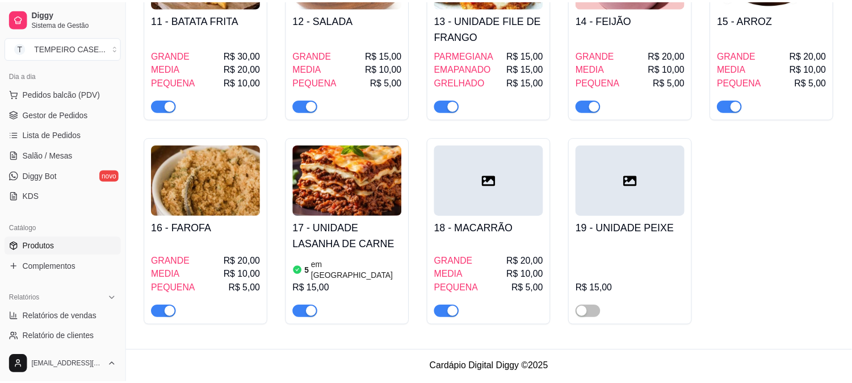
scroll to position [964, 0]
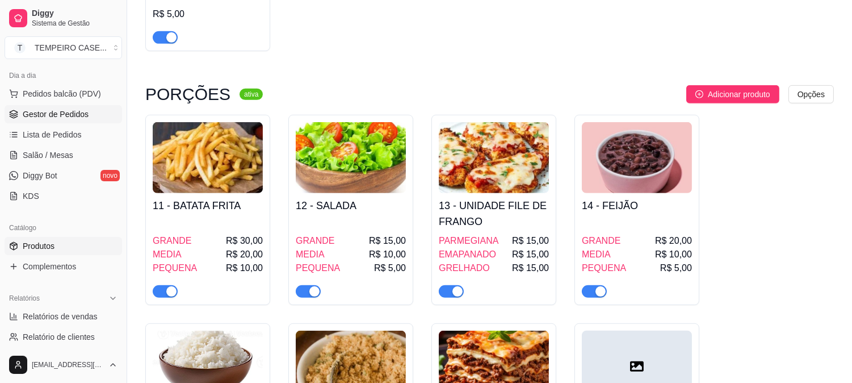
click at [47, 110] on span "Gestor de Pedidos" at bounding box center [56, 113] width 66 height 11
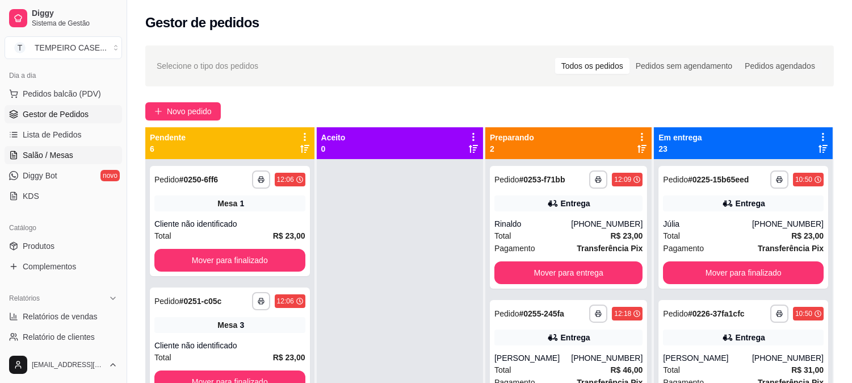
click at [60, 150] on span "Salão / Mesas" at bounding box center [48, 154] width 51 height 11
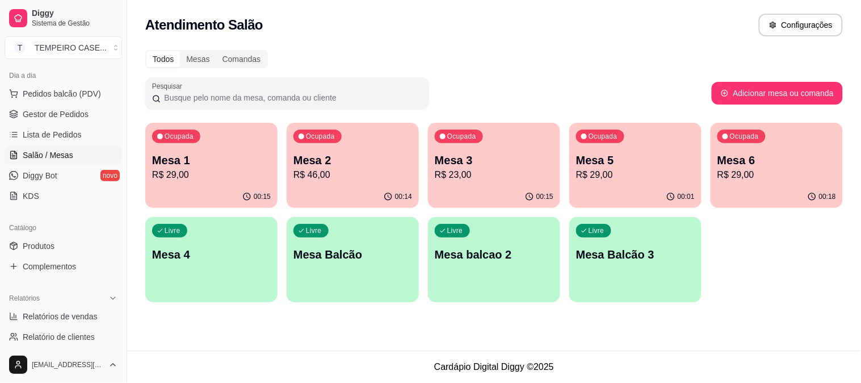
drag, startPoint x: 30, startPoint y: 232, endPoint x: 82, endPoint y: 223, distance: 52.9
drag, startPoint x: 82, startPoint y: 223, endPoint x: 451, endPoint y: 69, distance: 400.3
click at [451, 69] on div "Todos Mesas Comandas Pesquisar Adicionar mesa ou comanda Ocupada Mesa 1 R$ 29,0…" at bounding box center [494, 179] width 734 height 272
click at [208, 180] on p "R$ 29,00" at bounding box center [211, 175] width 119 height 14
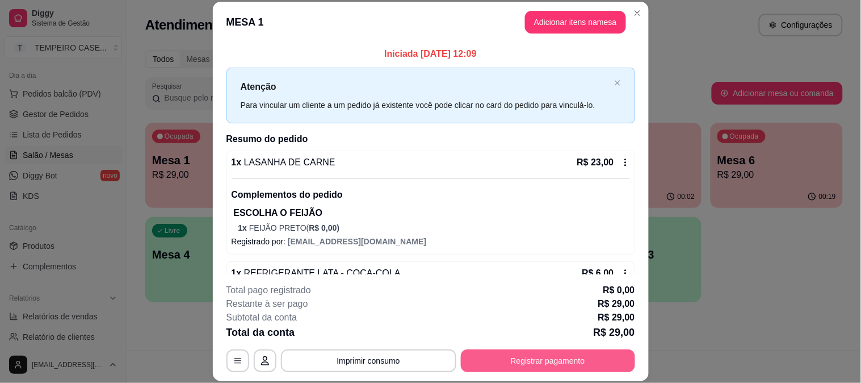
click at [555, 355] on button "Registrar pagamento" at bounding box center [548, 360] width 174 height 23
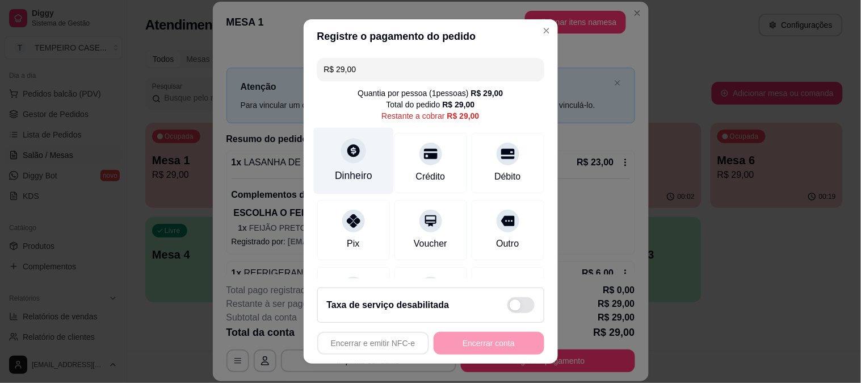
click at [367, 181] on div "Dinheiro" at bounding box center [353, 160] width 80 height 66
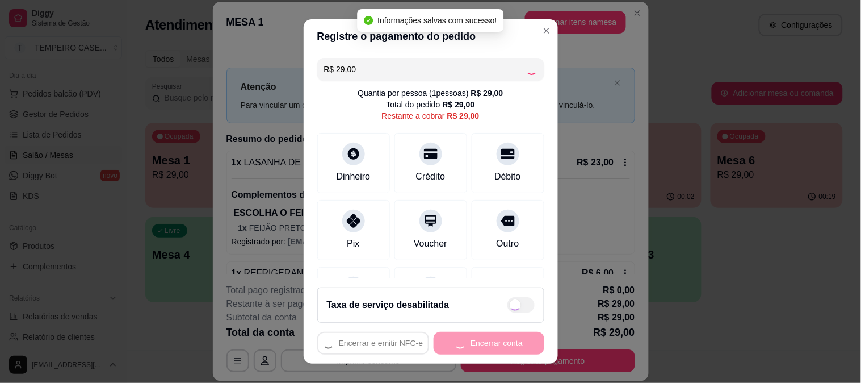
type input "R$ 0,00"
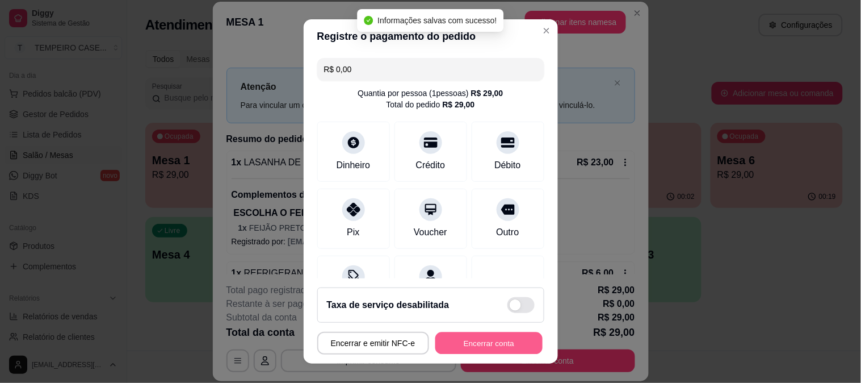
click at [487, 339] on button "Encerrar conta" at bounding box center [488, 343] width 107 height 22
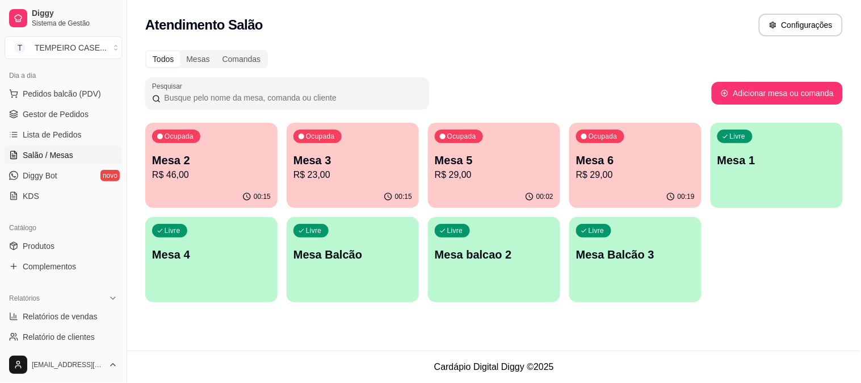
click at [619, 159] on p "Mesa 6" at bounding box center [635, 160] width 119 height 16
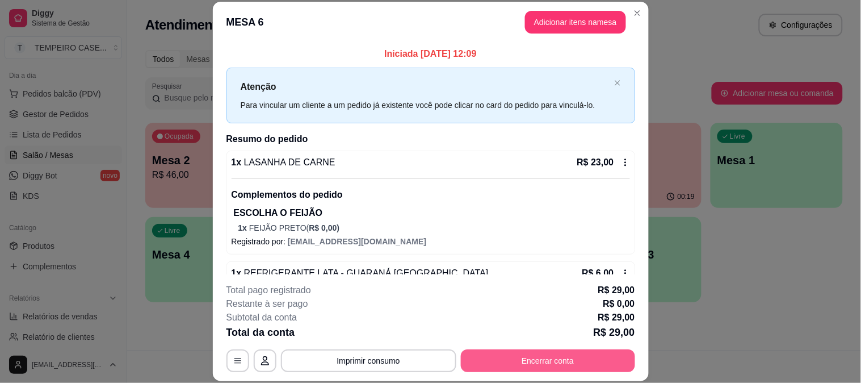
click at [545, 362] on button "Encerrar conta" at bounding box center [548, 360] width 174 height 23
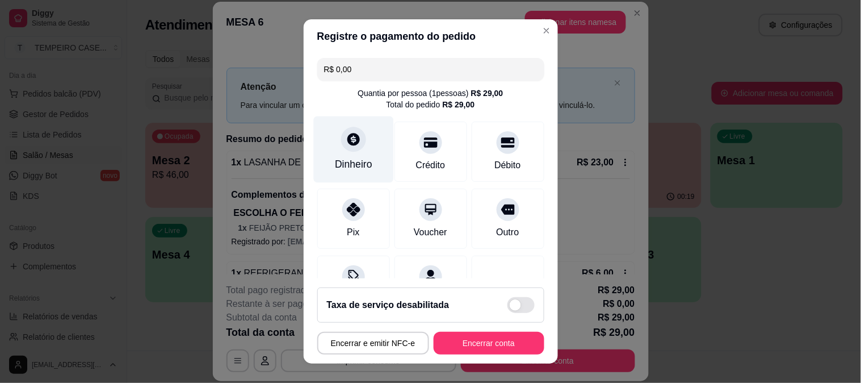
click at [356, 156] on div "Dinheiro" at bounding box center [353, 149] width 80 height 66
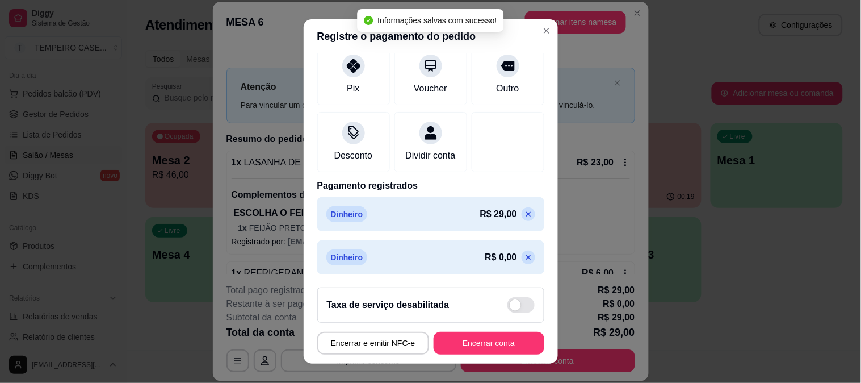
scroll to position [157, 0]
click at [524, 258] on icon at bounding box center [528, 257] width 9 height 9
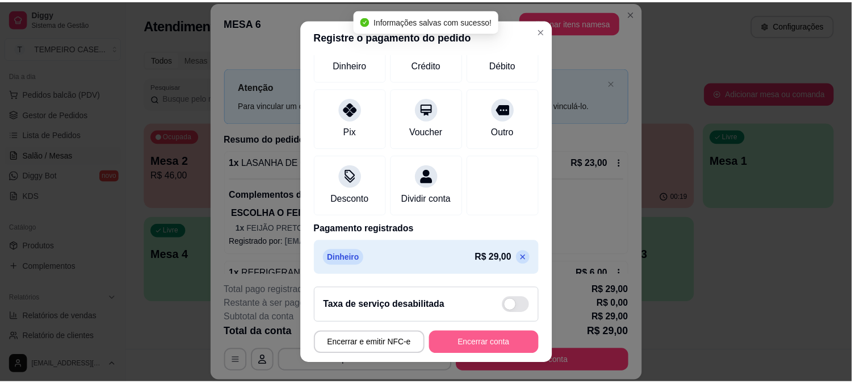
scroll to position [115, 0]
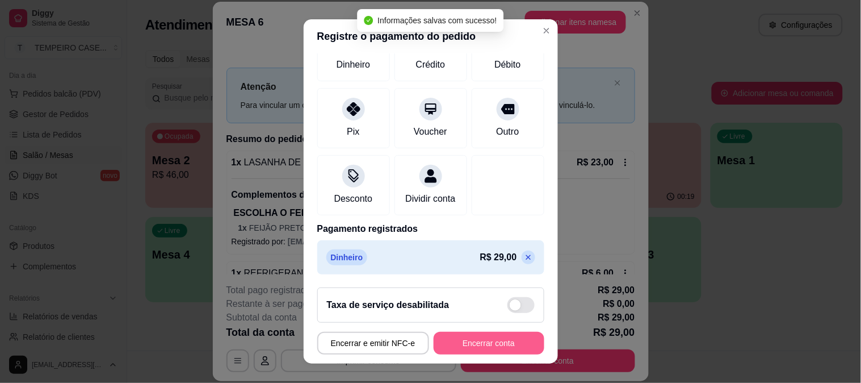
click at [474, 346] on button "Encerrar conta" at bounding box center [489, 343] width 111 height 23
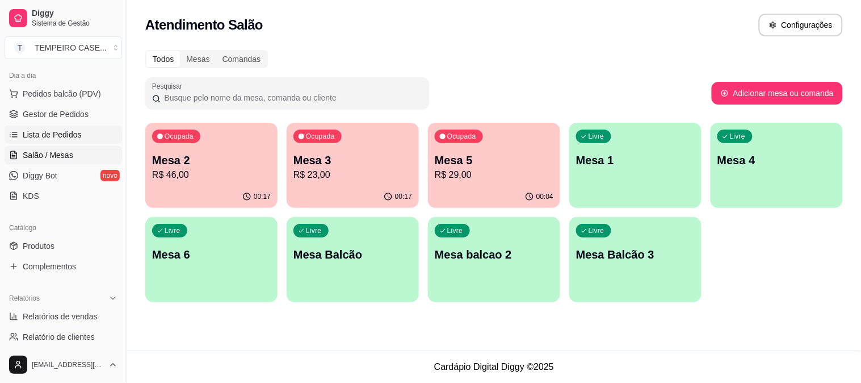
click at [50, 131] on span "Lista de Pedidos" at bounding box center [52, 134] width 59 height 11
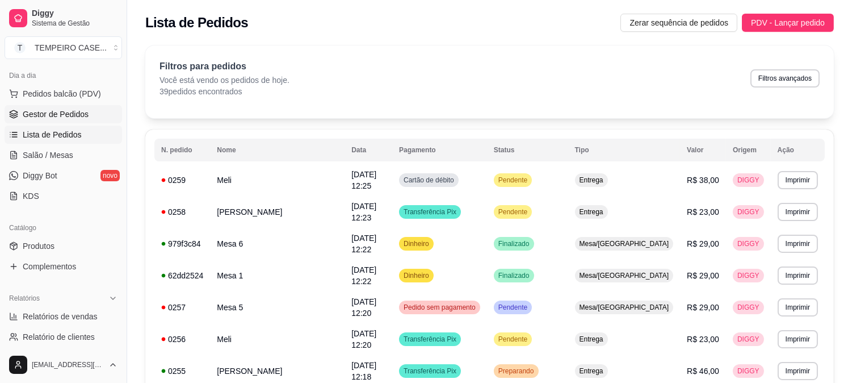
click at [56, 117] on span "Gestor de Pedidos" at bounding box center [56, 113] width 66 height 11
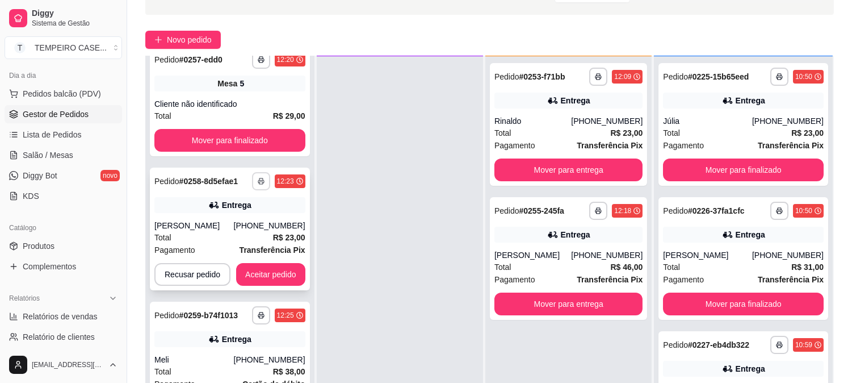
scroll to position [173, 0]
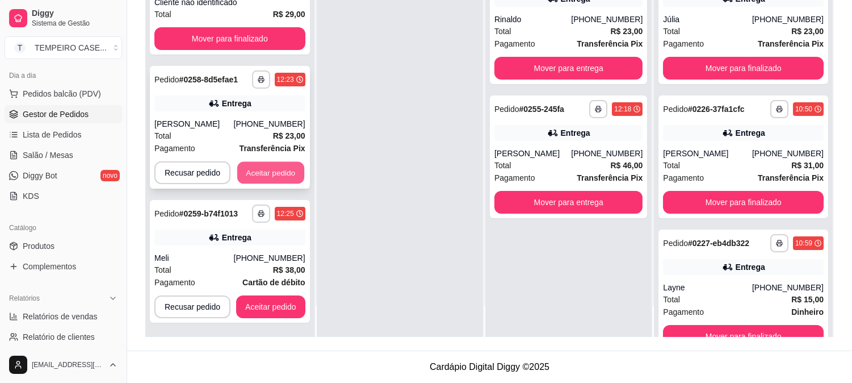
click at [274, 171] on button "Aceitar pedido" at bounding box center [270, 173] width 67 height 22
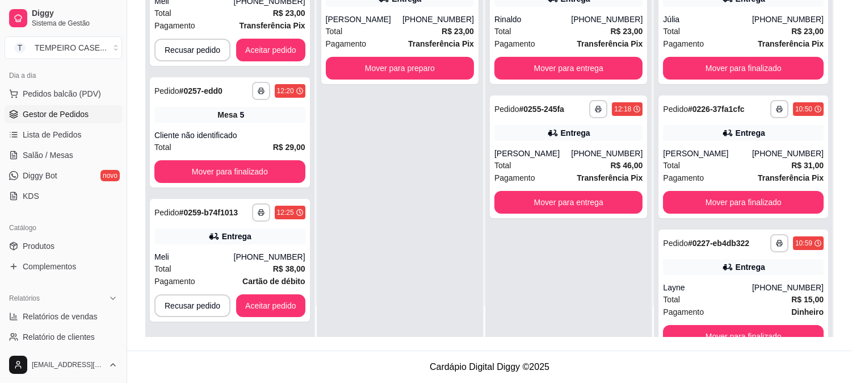
scroll to position [260, 0]
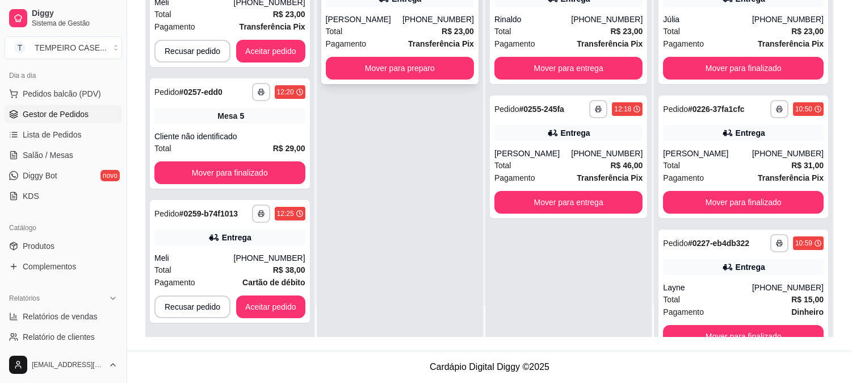
click at [413, 71] on button "Mover para preparo" at bounding box center [400, 68] width 148 height 23
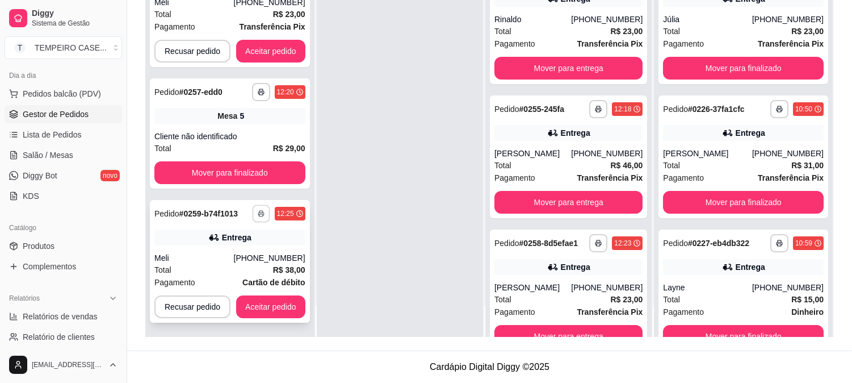
click at [265, 206] on button "button" at bounding box center [261, 213] width 18 height 18
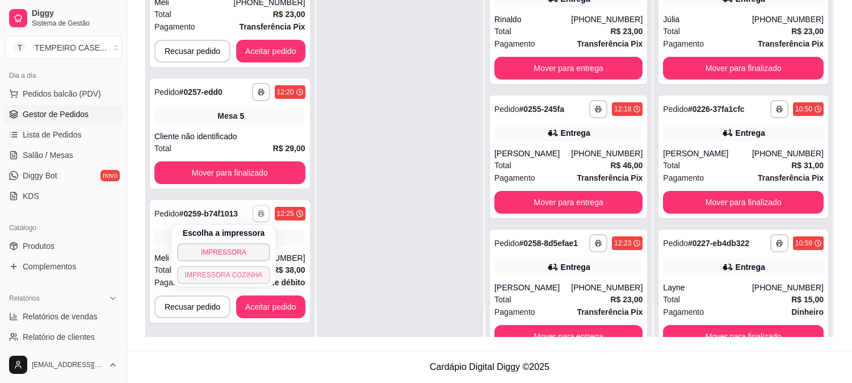
click at [230, 270] on button "IMPRESSORA COZINHA" at bounding box center [224, 275] width 94 height 18
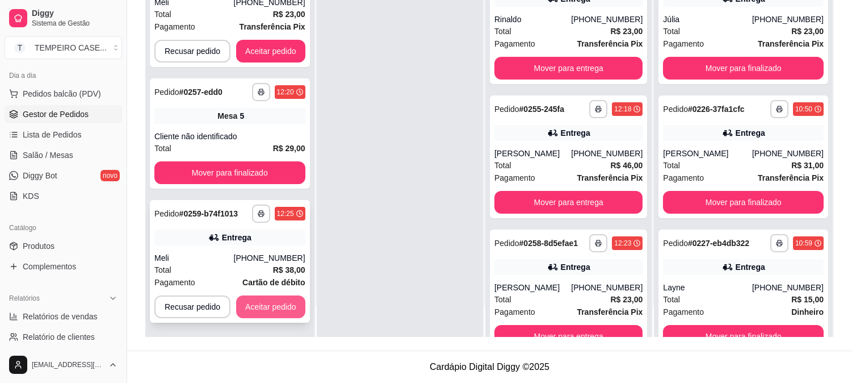
click at [271, 305] on button "Aceitar pedido" at bounding box center [270, 306] width 69 height 23
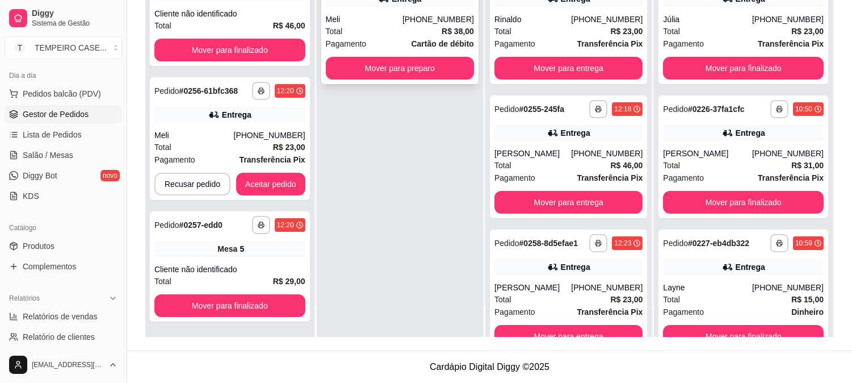
scroll to position [127, 0]
click at [430, 66] on button "Mover para preparo" at bounding box center [400, 68] width 148 height 23
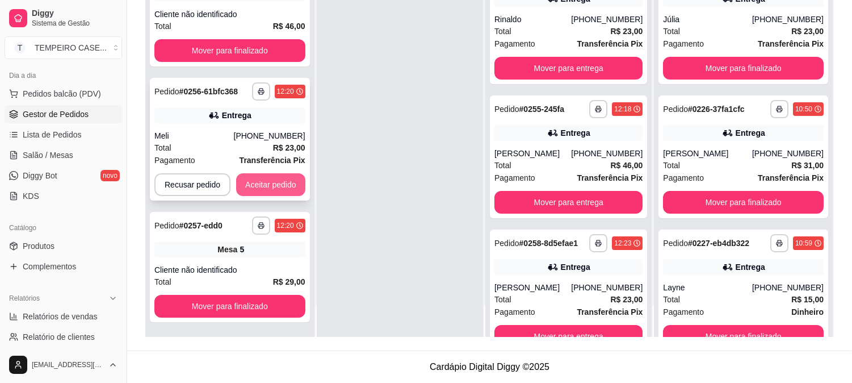
click at [270, 188] on button "Aceitar pedido" at bounding box center [270, 184] width 69 height 23
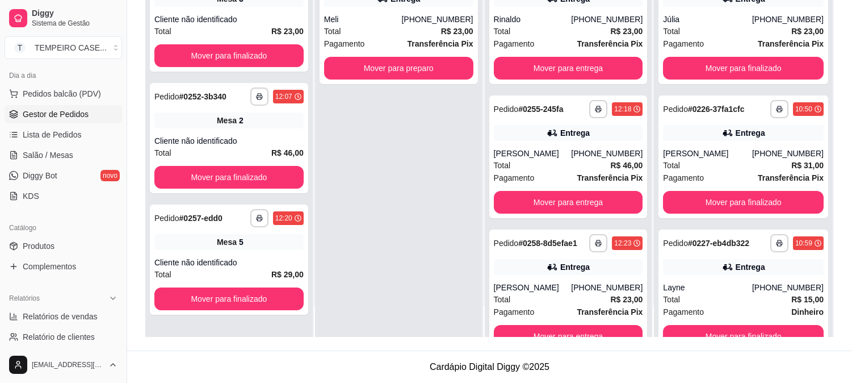
scroll to position [0, 0]
click at [426, 69] on button "Mover para preparo" at bounding box center [398, 68] width 149 height 23
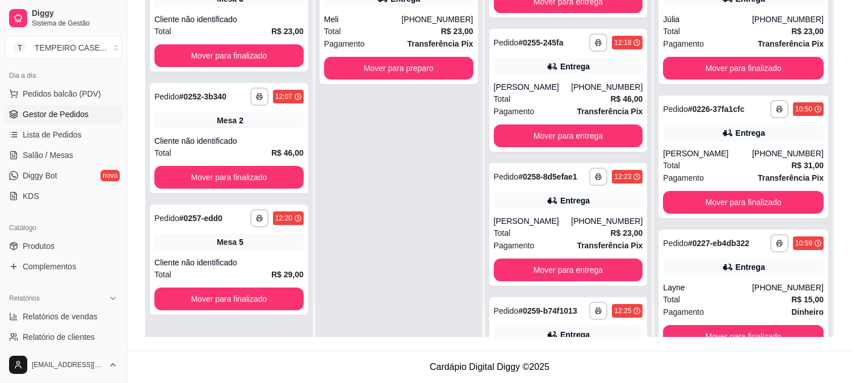
scroll to position [163, 0]
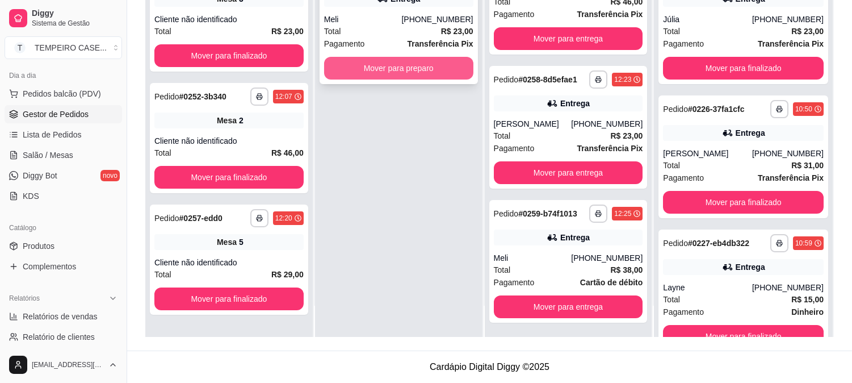
click at [418, 64] on button "Mover para preparo" at bounding box center [398, 68] width 149 height 23
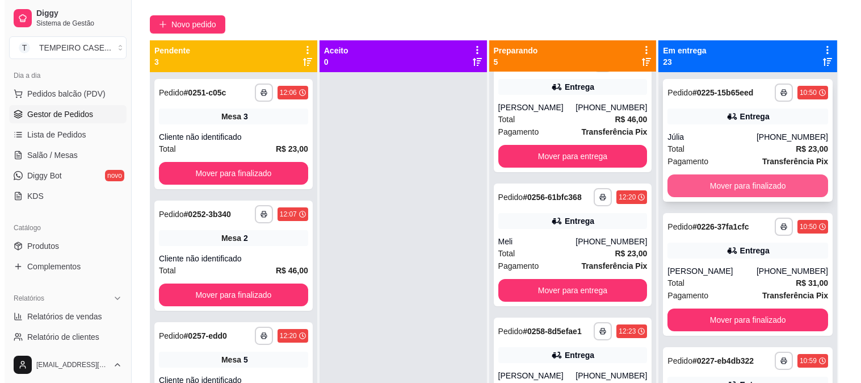
scroll to position [0, 0]
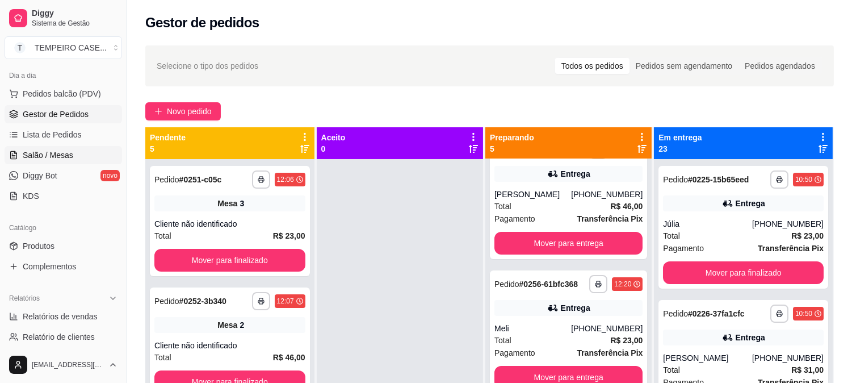
click at [43, 159] on span "Salão / Mesas" at bounding box center [48, 154] width 51 height 11
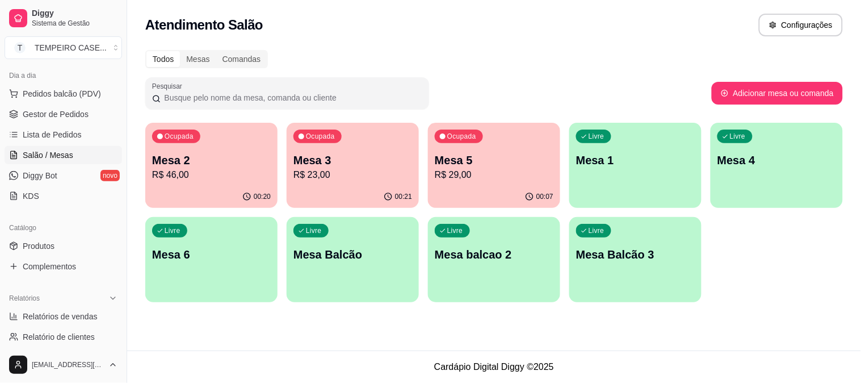
click at [230, 160] on p "Mesa 2" at bounding box center [211, 160] width 119 height 16
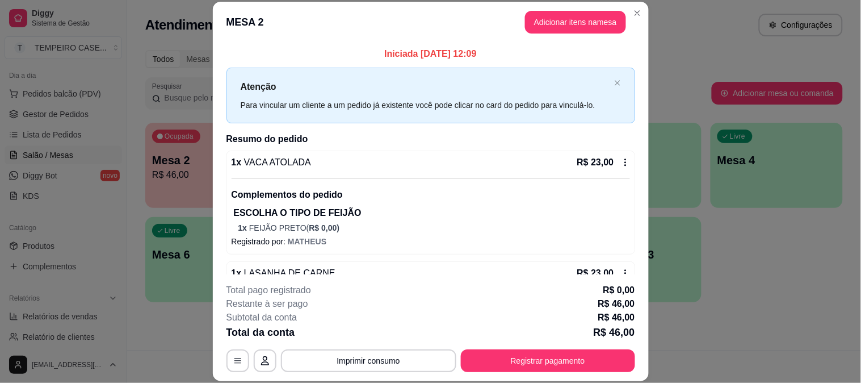
click at [572, 30] on button "Adicionar itens na mesa" at bounding box center [575, 22] width 101 height 23
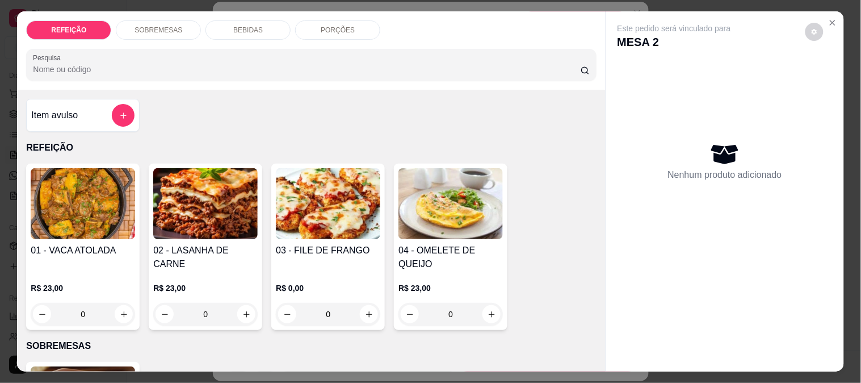
drag, startPoint x: 265, startPoint y: 28, endPoint x: 246, endPoint y: 50, distance: 28.6
click at [265, 27] on div "BEBIDAS" at bounding box center [247, 29] width 85 height 19
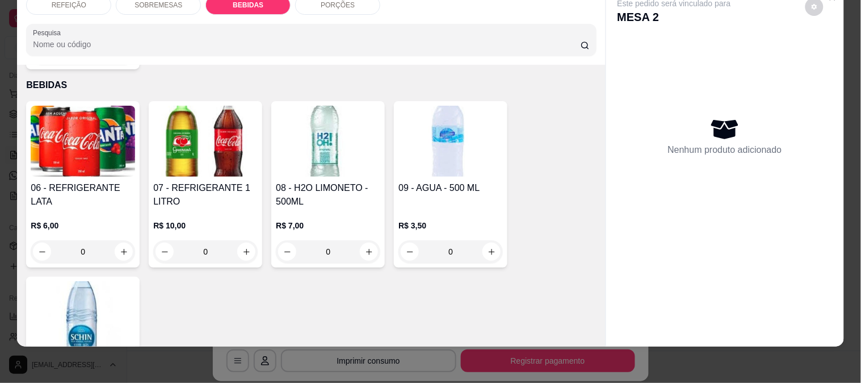
click at [83, 181] on div "06 - REFRIGERANTE LATA" at bounding box center [83, 194] width 104 height 27
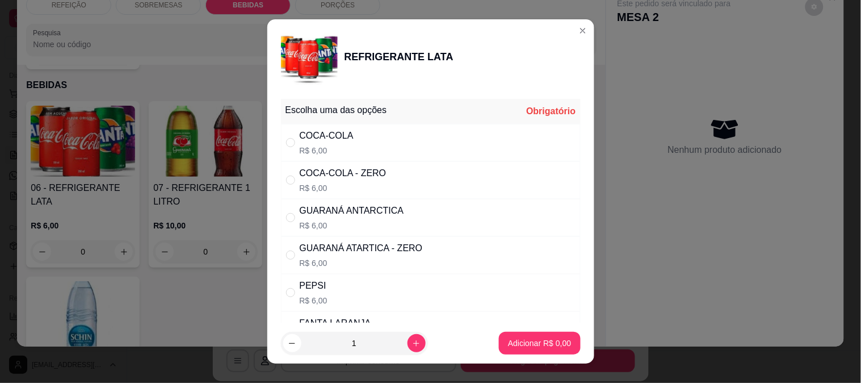
click at [322, 220] on p "R$ 6,00" at bounding box center [352, 225] width 104 height 11
radio input "true"
click at [508, 342] on p "Adicionar R$ 6,00" at bounding box center [539, 342] width 63 height 11
type input "1"
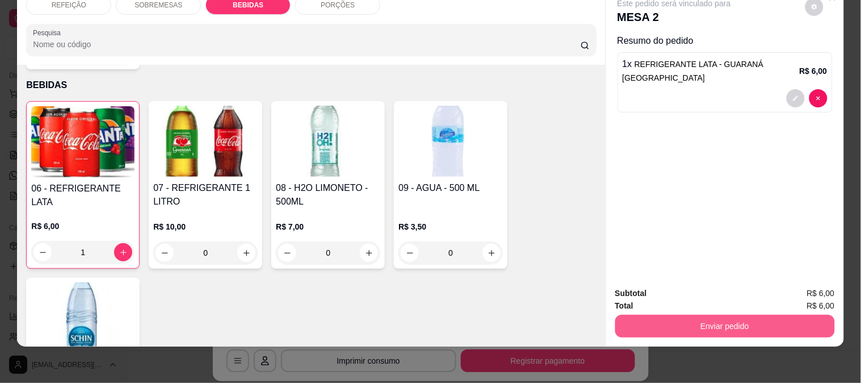
click at [674, 321] on button "Enviar pedido" at bounding box center [725, 325] width 220 height 23
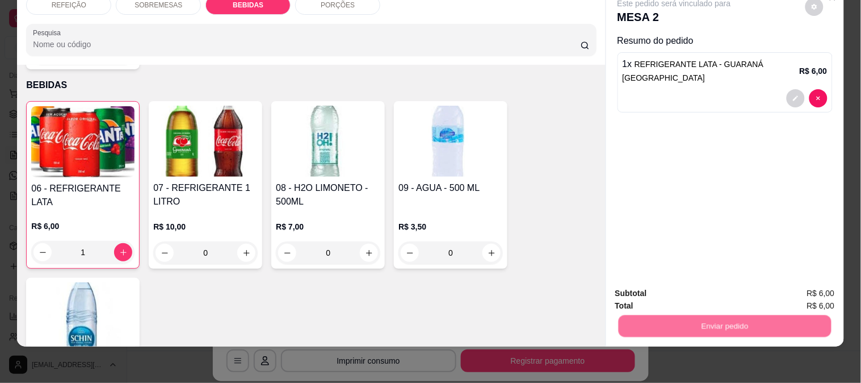
click at [668, 290] on button "Não registrar e enviar pedido" at bounding box center [687, 288] width 115 height 21
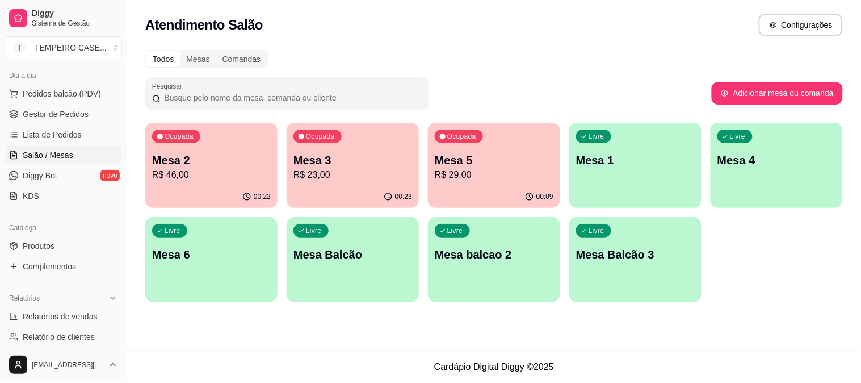
click at [203, 157] on p "Mesa 2" at bounding box center [211, 160] width 119 height 16
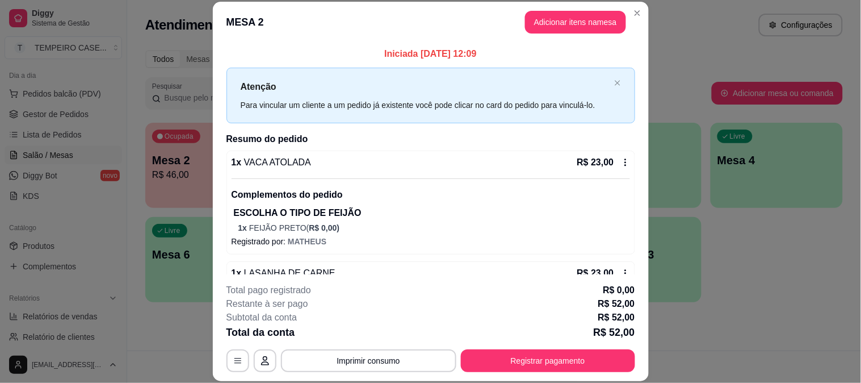
scroll to position [142, 0]
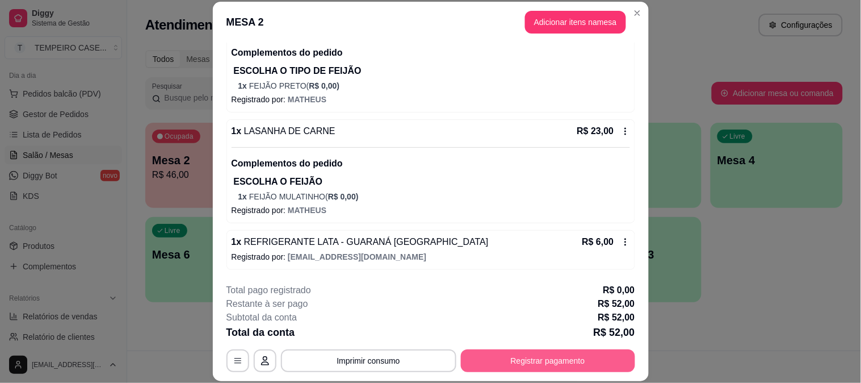
click at [534, 362] on button "Registrar pagamento" at bounding box center [548, 360] width 174 height 23
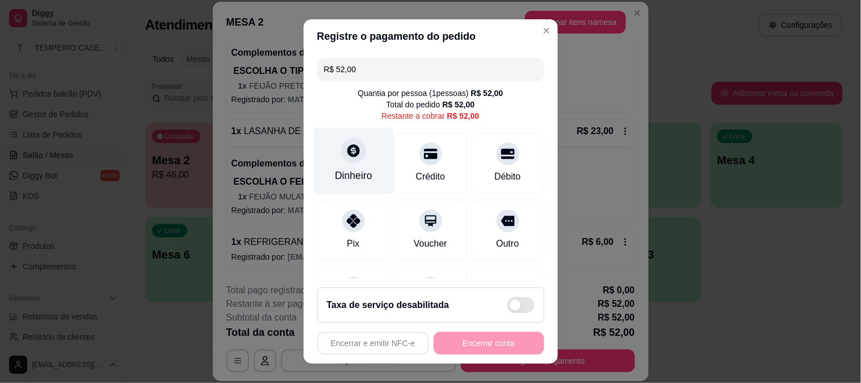
click at [354, 182] on div "Dinheiro" at bounding box center [353, 175] width 37 height 15
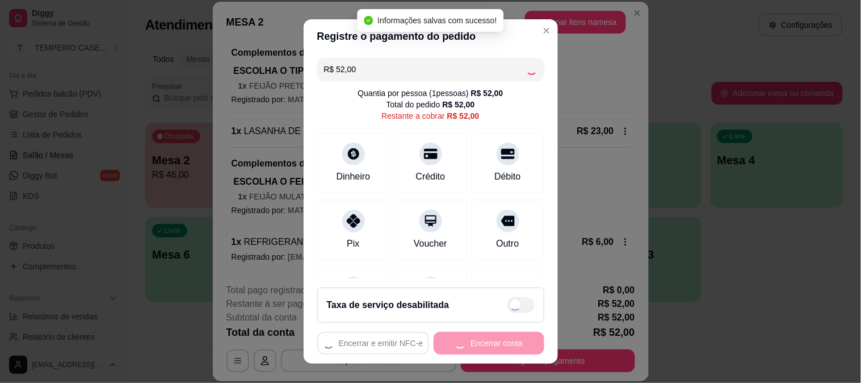
type input "R$ 0,00"
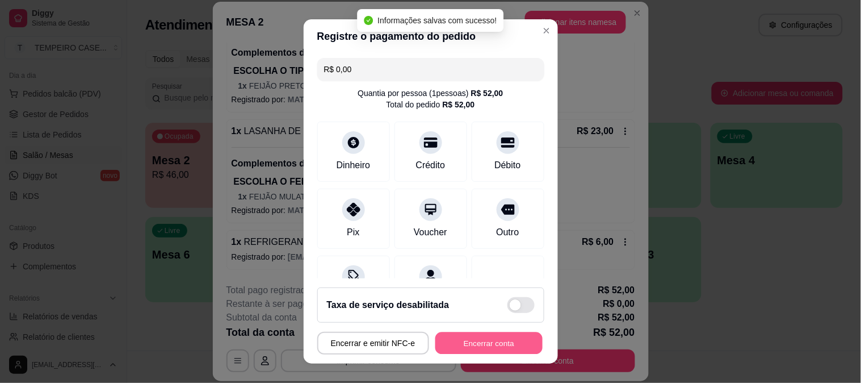
click at [477, 342] on button "Encerrar conta" at bounding box center [488, 343] width 107 height 22
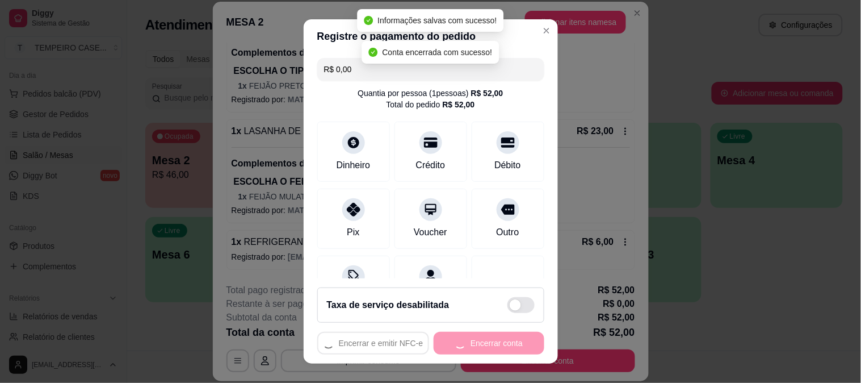
scroll to position [0, 0]
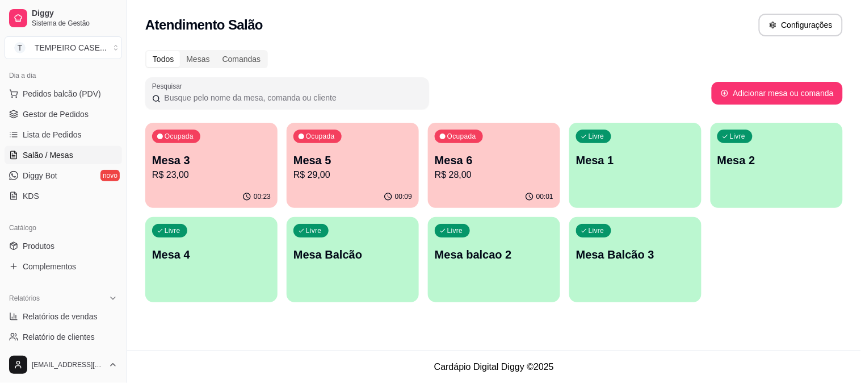
click at [196, 146] on div "Ocupada Mesa 3 R$ 23,00" at bounding box center [211, 154] width 132 height 63
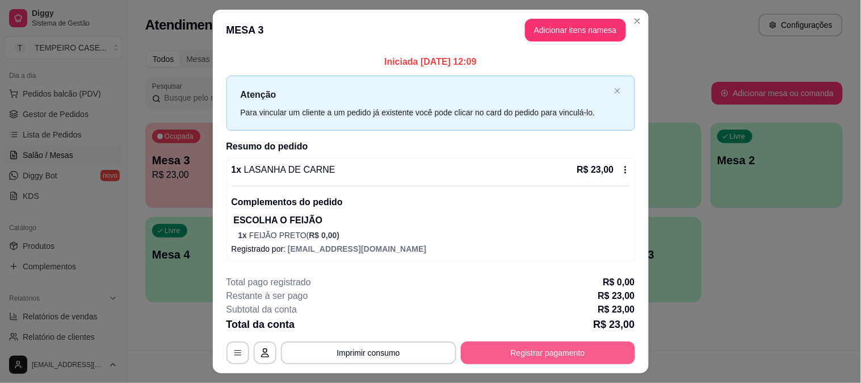
click at [546, 352] on button "Registrar pagamento" at bounding box center [548, 352] width 174 height 23
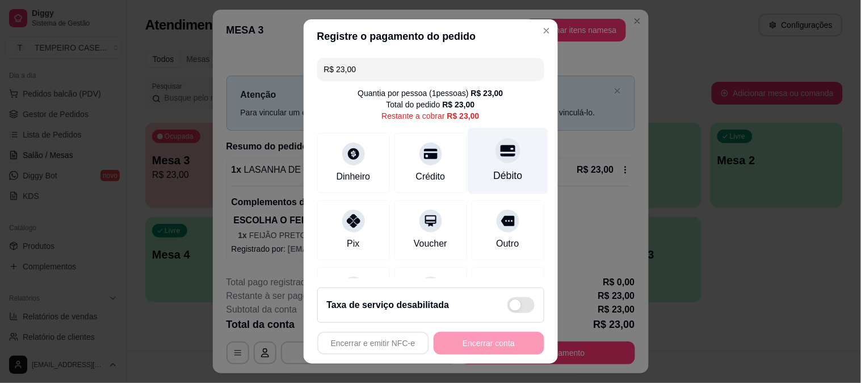
click at [485, 167] on div "Débito" at bounding box center [508, 160] width 80 height 66
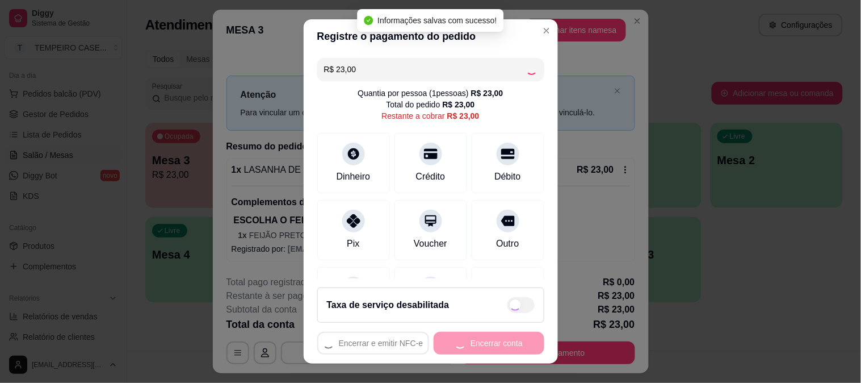
type input "R$ 0,00"
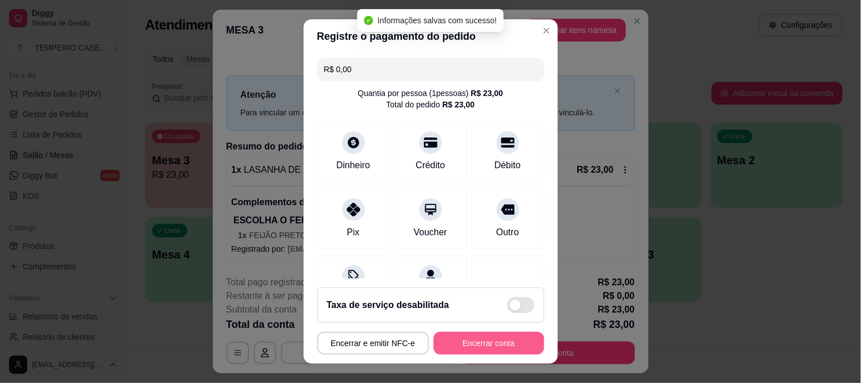
click at [492, 347] on button "Encerrar conta" at bounding box center [489, 343] width 111 height 23
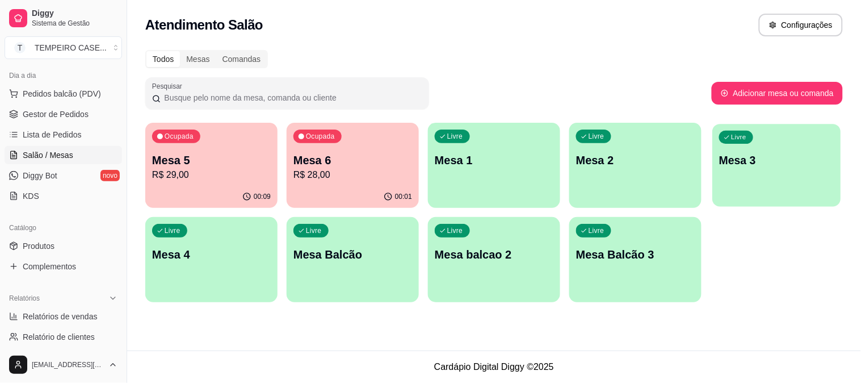
click at [734, 174] on div "Livre Mesa 3" at bounding box center [776, 158] width 128 height 69
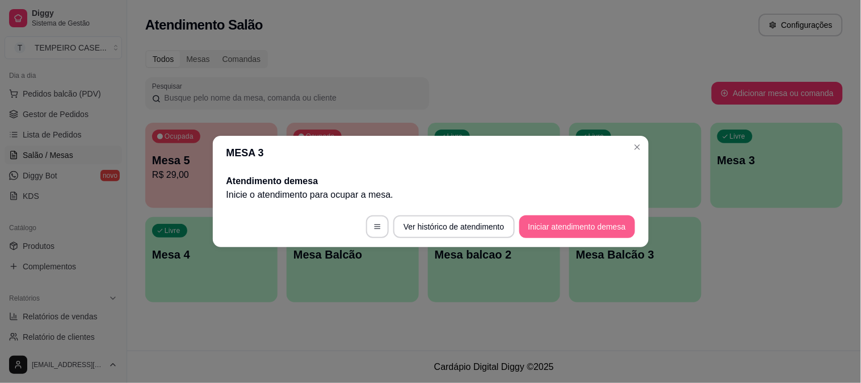
click at [609, 225] on button "Iniciar atendimento de mesa" at bounding box center [577, 226] width 116 height 23
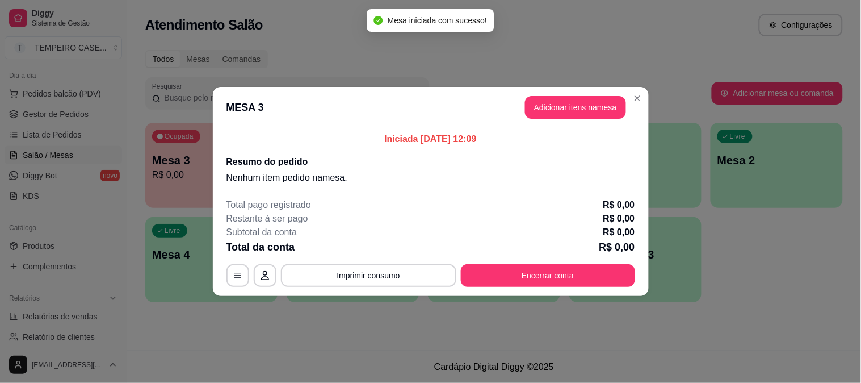
click at [576, 90] on header "MESA 3 Adicionar itens na mesa" at bounding box center [431, 107] width 436 height 41
click at [566, 104] on button "Adicionar itens na mesa" at bounding box center [575, 107] width 101 height 23
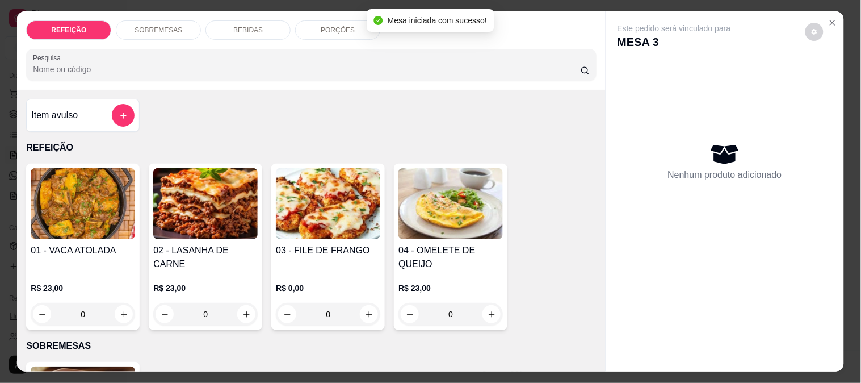
click at [328, 205] on img at bounding box center [328, 203] width 104 height 71
click at [395, 148] on div "APARMEGIANA R$ 23,00" at bounding box center [430, 142] width 300 height 37
radio input "true"
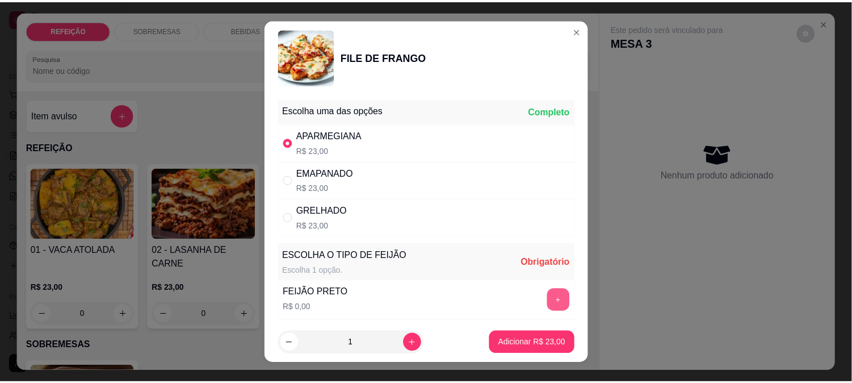
scroll to position [126, 0]
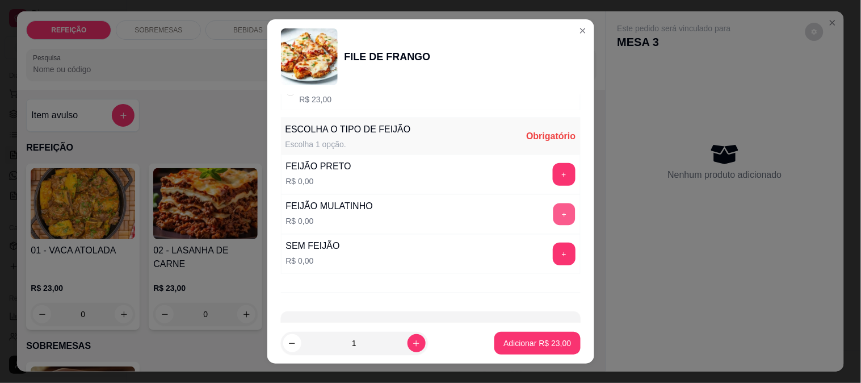
click at [553, 211] on button "+" at bounding box center [564, 214] width 22 height 22
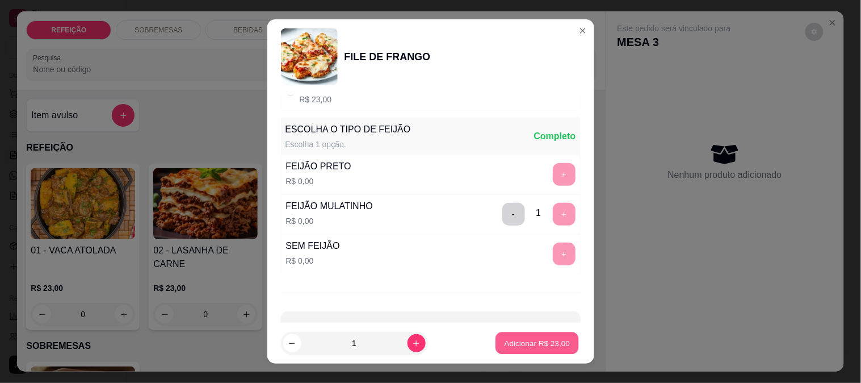
click at [536, 341] on p "Adicionar R$ 23,00" at bounding box center [538, 343] width 66 height 11
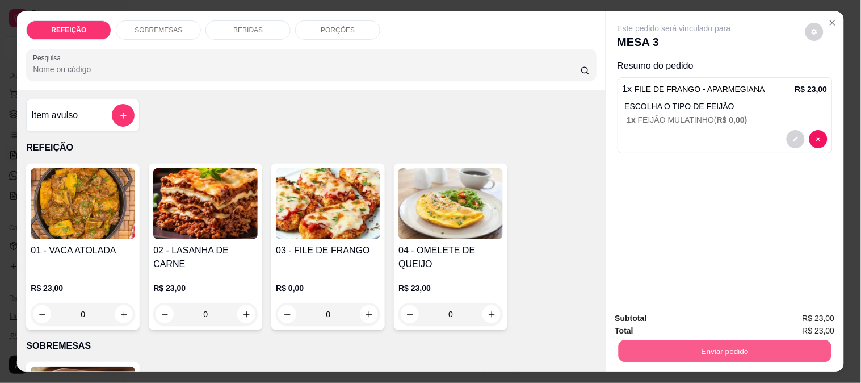
click at [649, 343] on button "Enviar pedido" at bounding box center [724, 350] width 213 height 22
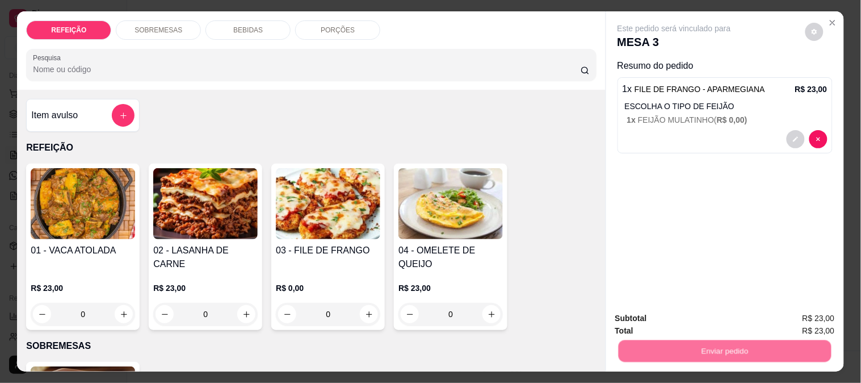
click at [674, 305] on div "Deseja registrar o cliente que fez esse pedido? Essa é uma forma de identificar…" at bounding box center [720, 304] width 194 height 49
click at [672, 313] on button "Não registrar e enviar pedido" at bounding box center [687, 318] width 115 height 21
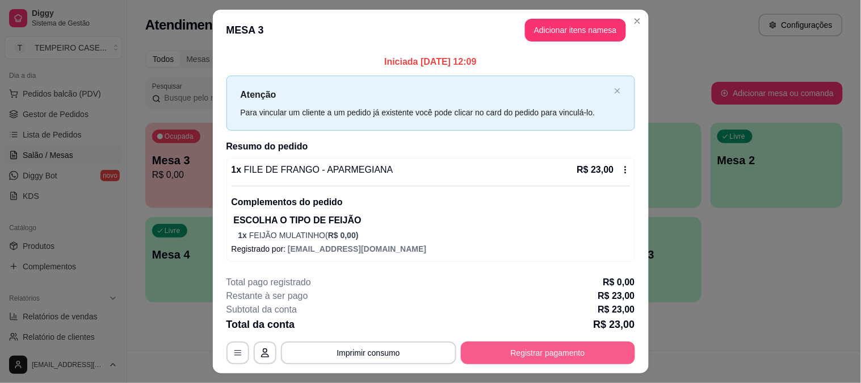
click at [484, 358] on button "Registrar pagamento" at bounding box center [548, 352] width 174 height 23
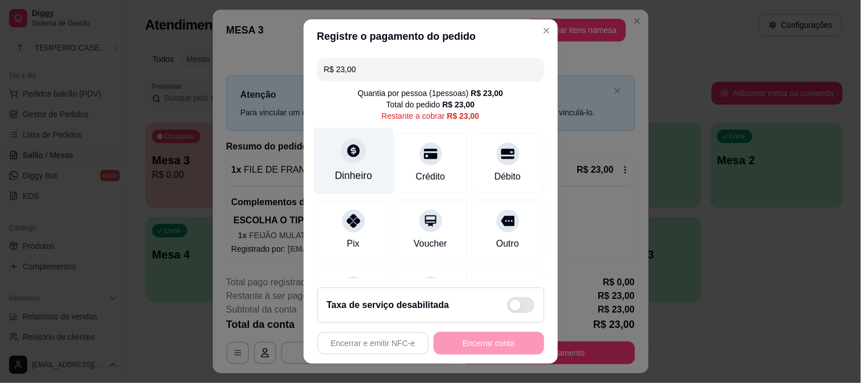
click at [366, 171] on div "Dinheiro" at bounding box center [353, 160] width 80 height 66
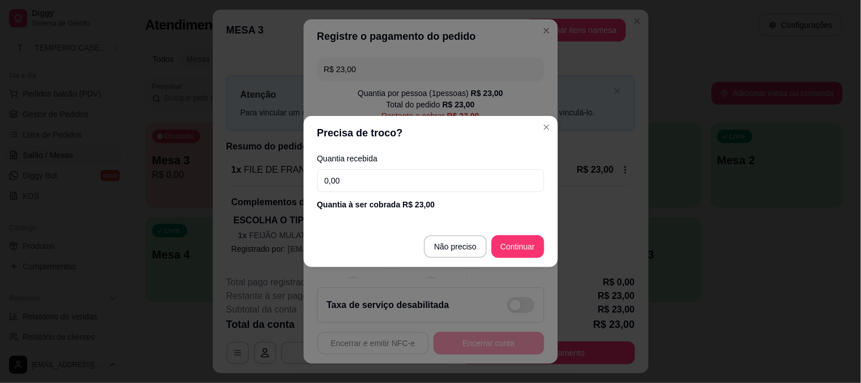
drag, startPoint x: 349, startPoint y: 183, endPoint x: 308, endPoint y: 174, distance: 41.2
click at [311, 175] on div "Quantia recebida 0,00 Quantia à ser cobrada R$ 23,00" at bounding box center [431, 182] width 254 height 65
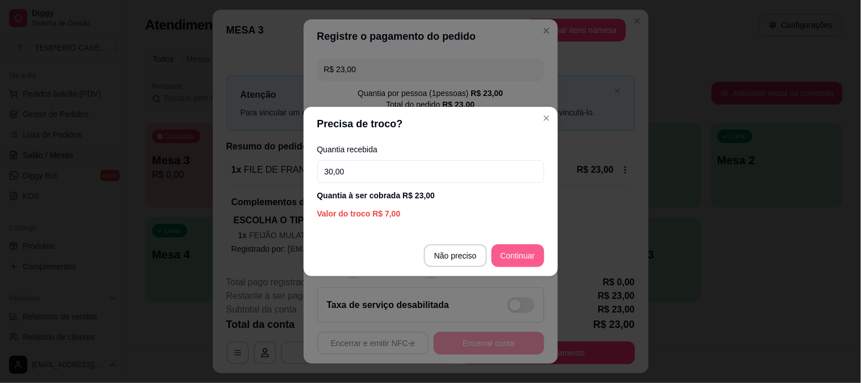
type input "30,00"
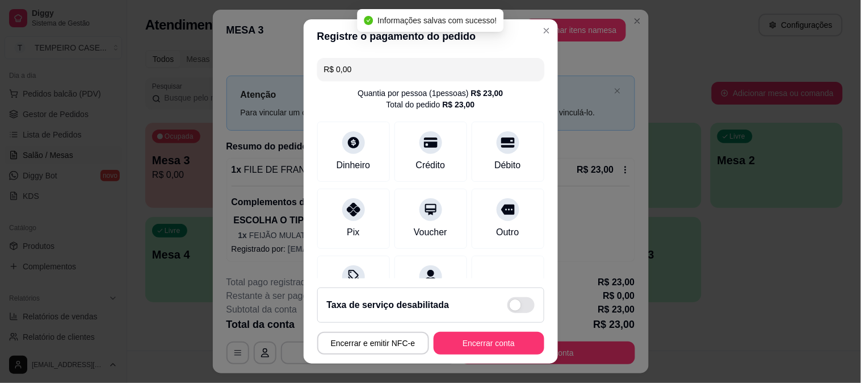
type input "R$ 0,00"
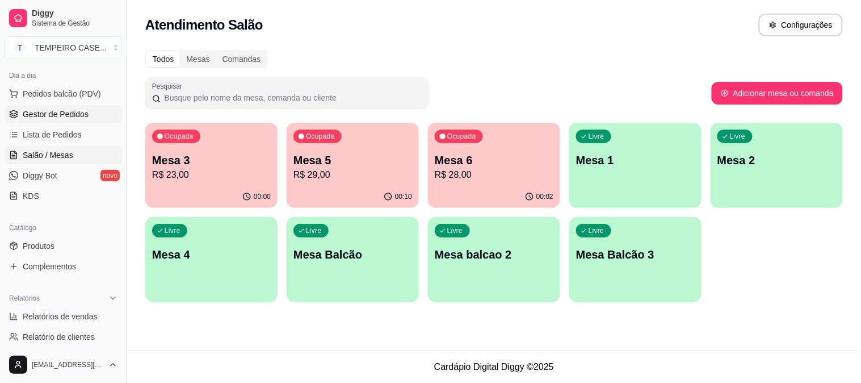
click at [69, 116] on span "Gestor de Pedidos" at bounding box center [56, 113] width 66 height 11
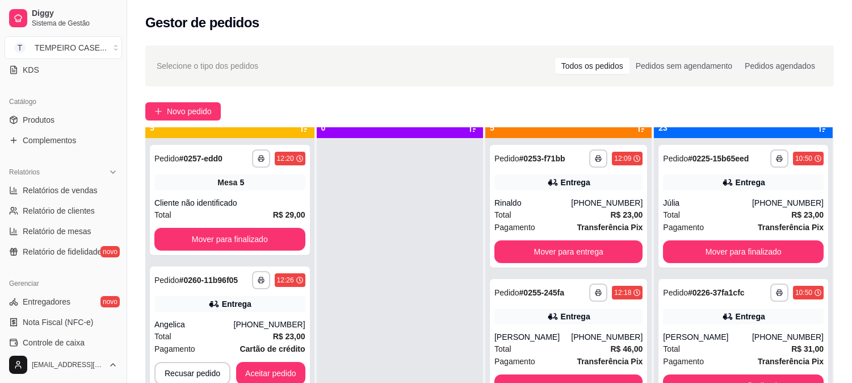
scroll to position [31, 0]
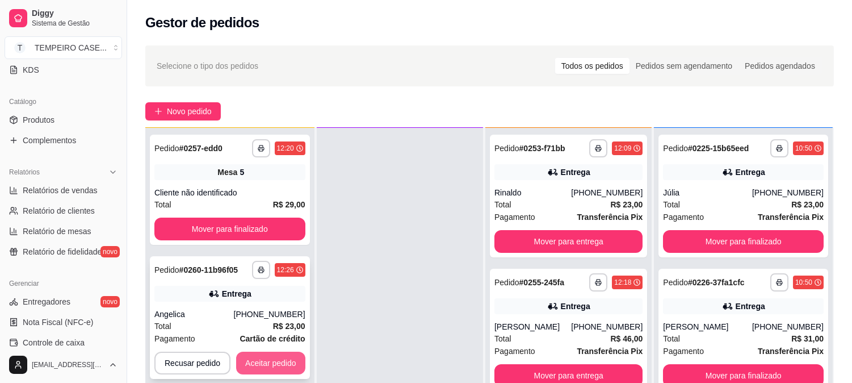
click at [264, 358] on button "Aceitar pedido" at bounding box center [270, 362] width 69 height 23
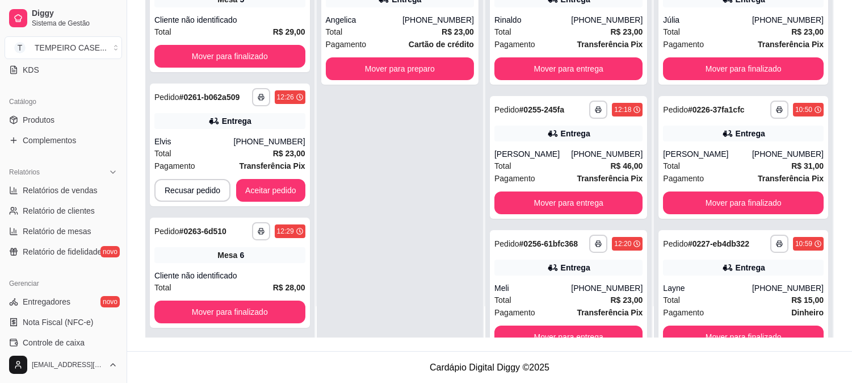
scroll to position [173, 0]
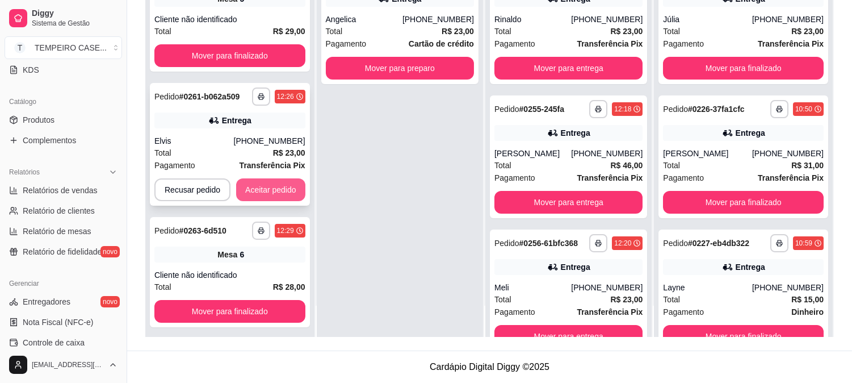
click at [270, 188] on button "Aceitar pedido" at bounding box center [270, 189] width 69 height 23
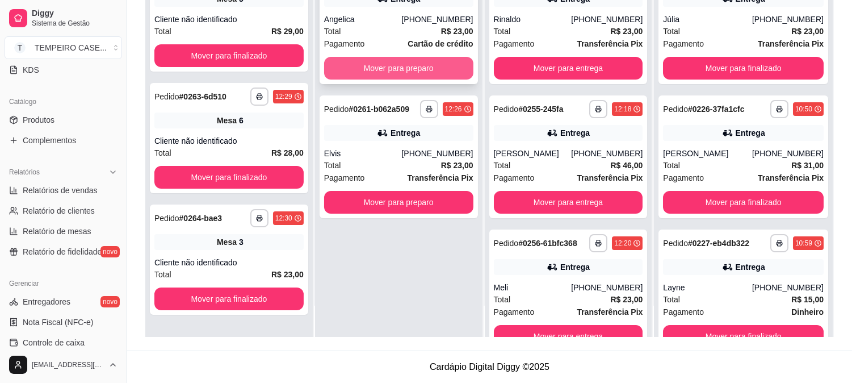
click at [399, 69] on button "Mover para preparo" at bounding box center [398, 68] width 149 height 23
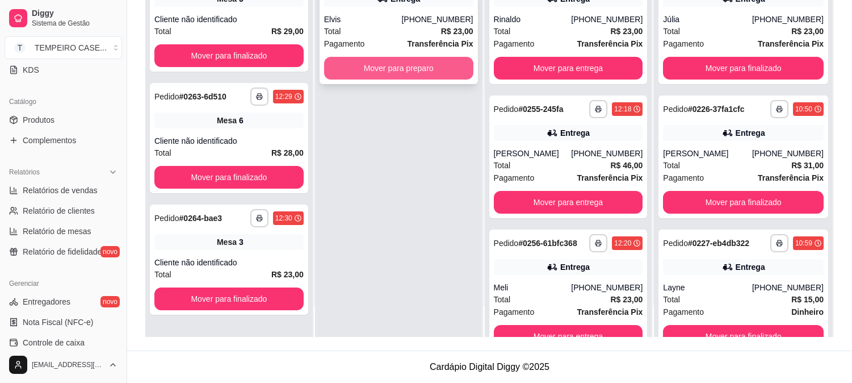
click at [418, 69] on button "Mover para preparo" at bounding box center [398, 68] width 149 height 23
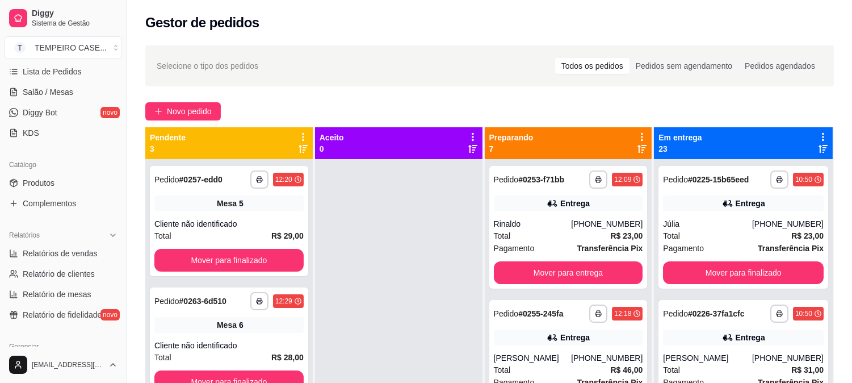
scroll to position [126, 0]
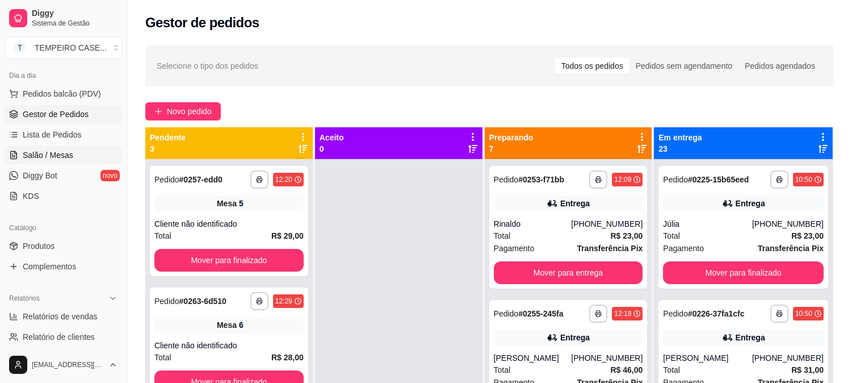
click at [44, 146] on link "Salão / Mesas" at bounding box center [64, 155] width 118 height 18
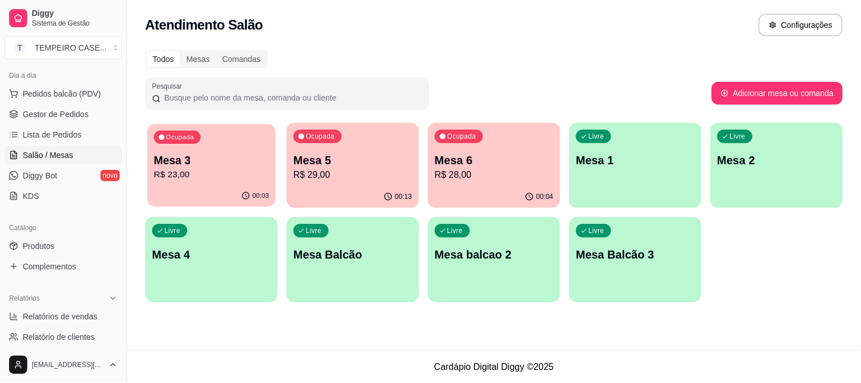
click at [203, 167] on div "Mesa 3 R$ 23,00" at bounding box center [211, 167] width 115 height 28
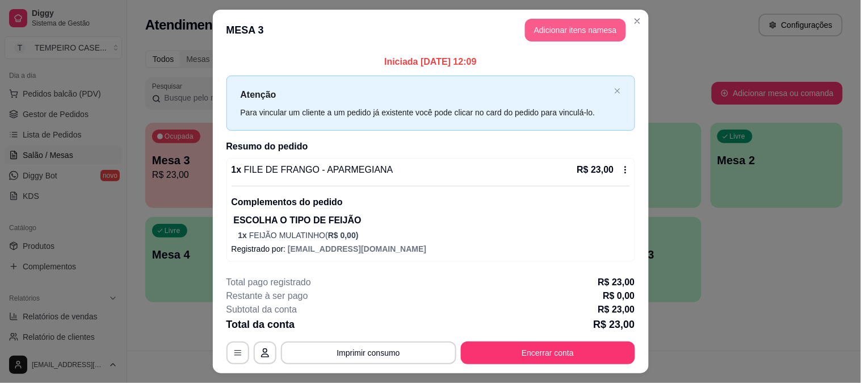
click at [531, 37] on button "Adicionar itens na mesa" at bounding box center [575, 30] width 101 height 23
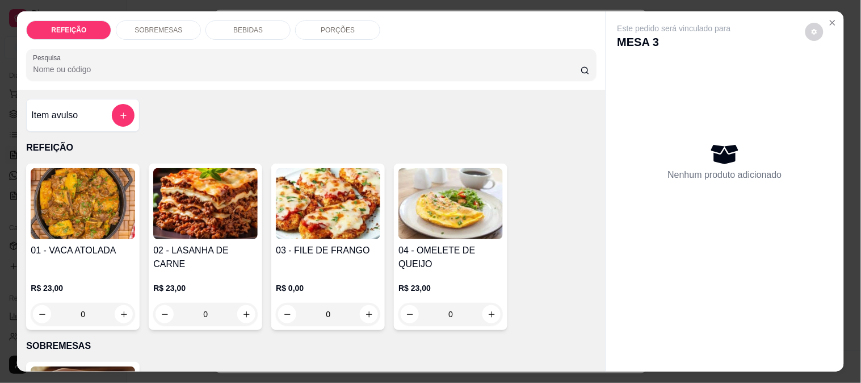
click at [82, 213] on img at bounding box center [83, 203] width 104 height 71
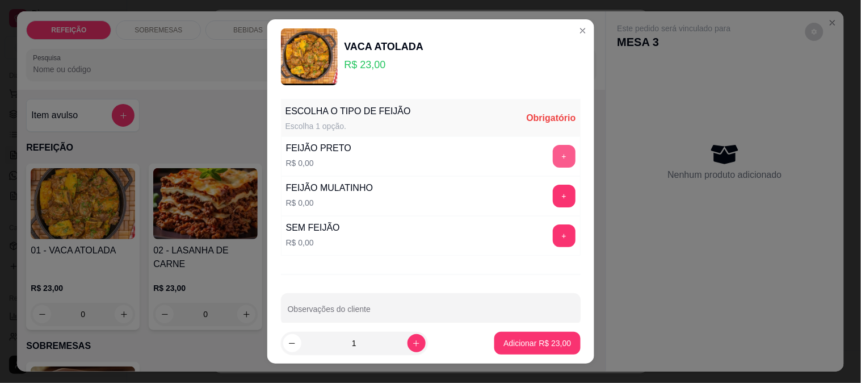
click at [553, 152] on button "+" at bounding box center [564, 156] width 23 height 23
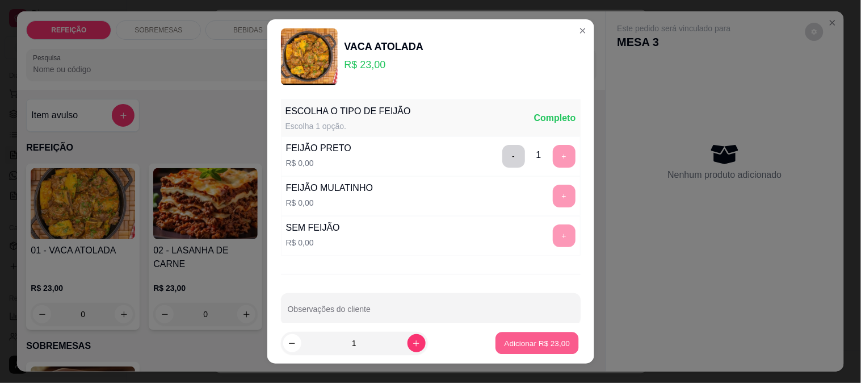
click at [526, 343] on p "Adicionar R$ 23,00" at bounding box center [538, 343] width 66 height 11
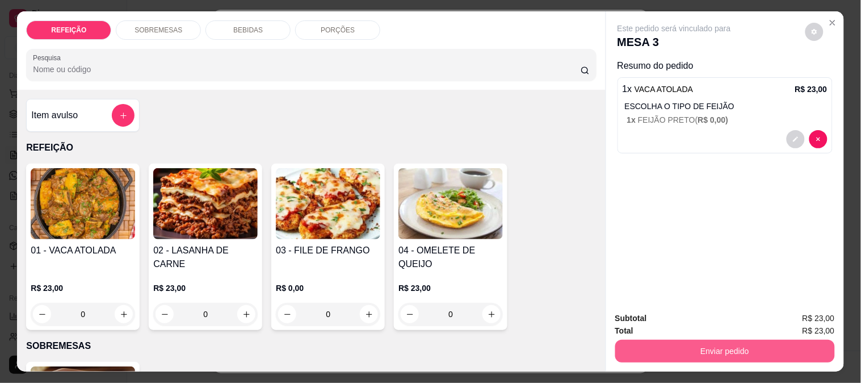
click at [693, 353] on button "Enviar pedido" at bounding box center [725, 350] width 220 height 23
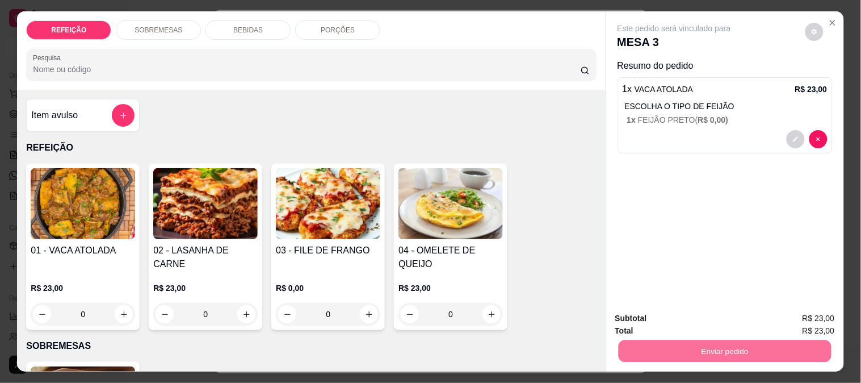
click at [695, 318] on button "Não registrar e enviar pedido" at bounding box center [687, 319] width 118 height 22
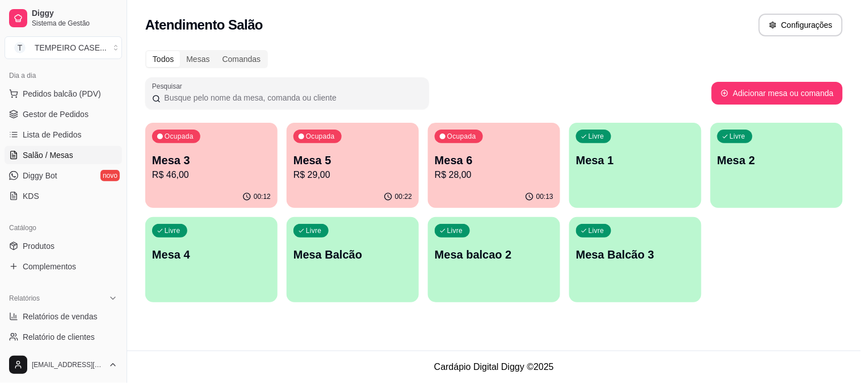
click at [346, 166] on p "Mesa 5" at bounding box center [352, 160] width 119 height 16
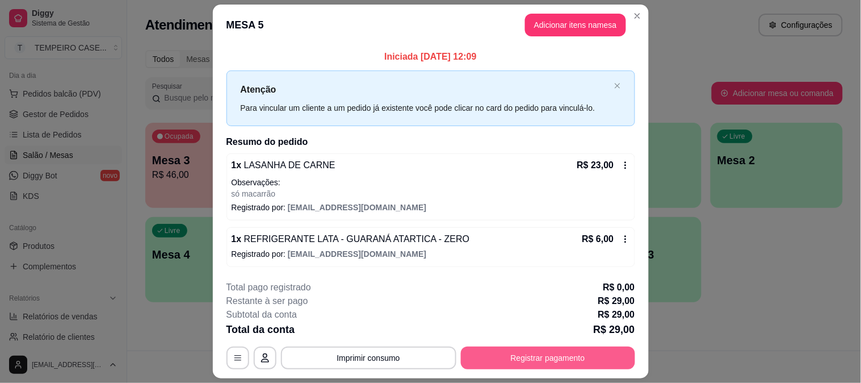
click at [523, 352] on button "Registrar pagamento" at bounding box center [548, 357] width 174 height 23
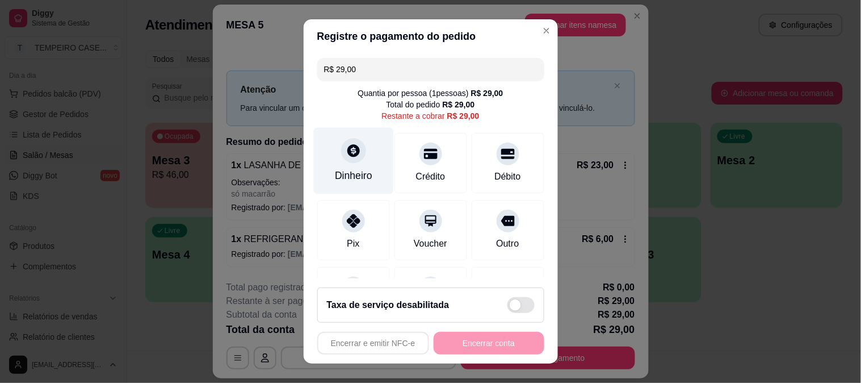
click at [348, 151] on icon at bounding box center [353, 150] width 15 height 15
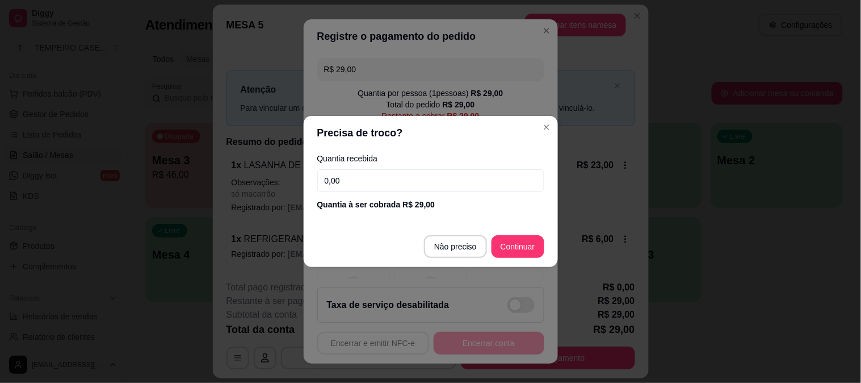
drag, startPoint x: 354, startPoint y: 179, endPoint x: 253, endPoint y: 169, distance: 102.1
click at [253, 169] on div "Precisa de troco? Quantia recebida 0,00 Quantia à ser cobrada R$ 29,00 Não prec…" at bounding box center [430, 191] width 861 height 383
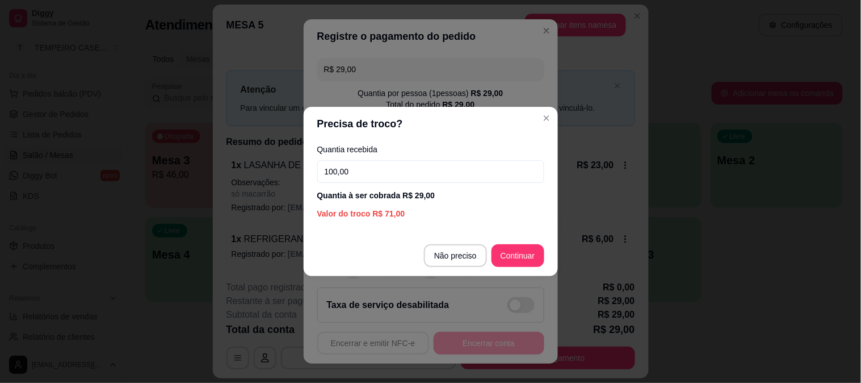
type input "100,00"
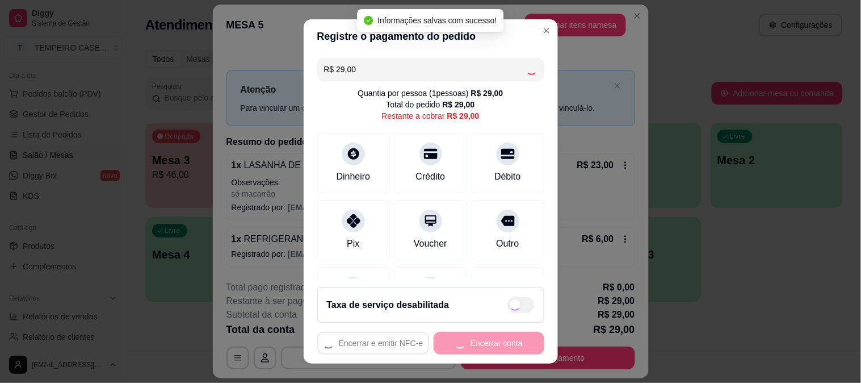
type input "R$ 0,00"
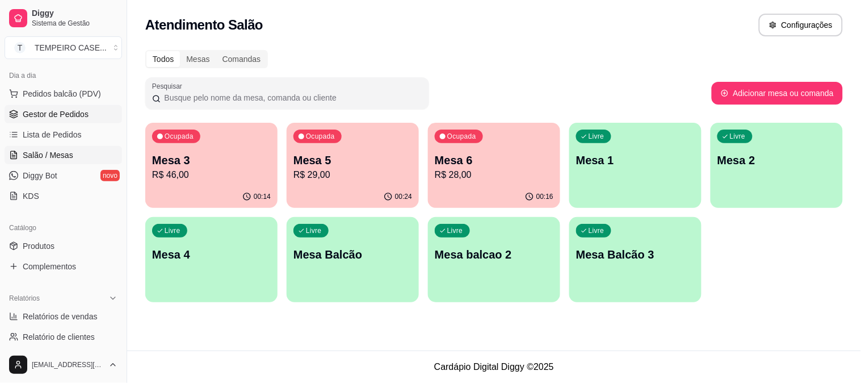
click at [65, 120] on link "Gestor de Pedidos" at bounding box center [64, 114] width 118 height 18
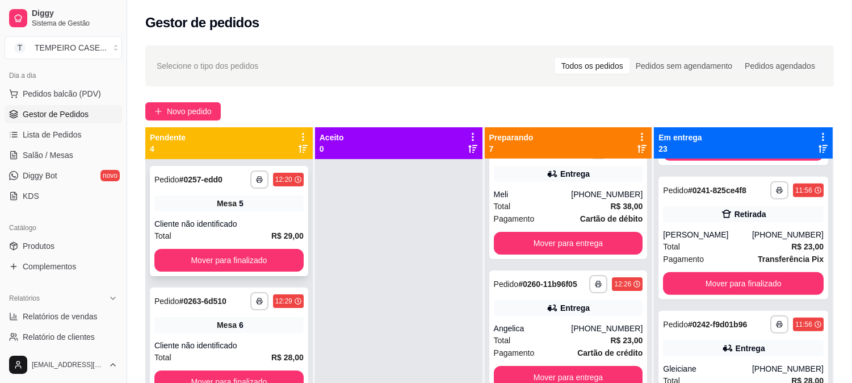
click at [217, 272] on div "**********" at bounding box center [229, 221] width 158 height 110
click at [217, 254] on button "Mover para finalizado" at bounding box center [228, 260] width 149 height 23
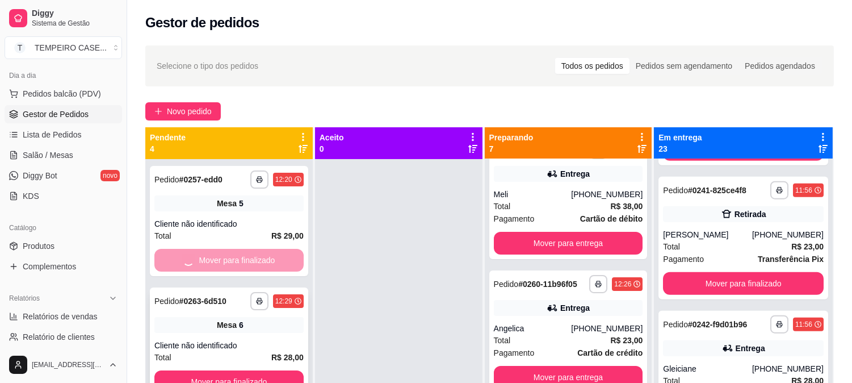
click at [234, 370] on button "Mover para finalizado" at bounding box center [228, 381] width 149 height 23
click at [231, 370] on button "Mover para finalizado" at bounding box center [228, 381] width 149 height 23
click at [241, 370] on button "Mover para finalizado" at bounding box center [228, 381] width 149 height 23
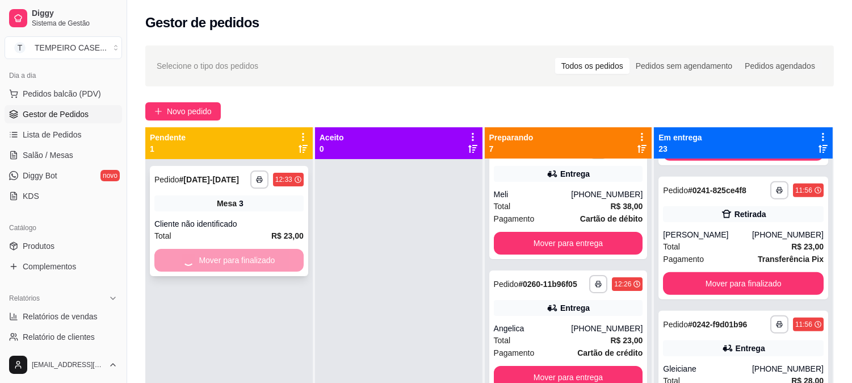
click at [220, 254] on div "**********" at bounding box center [228, 350] width 167 height 383
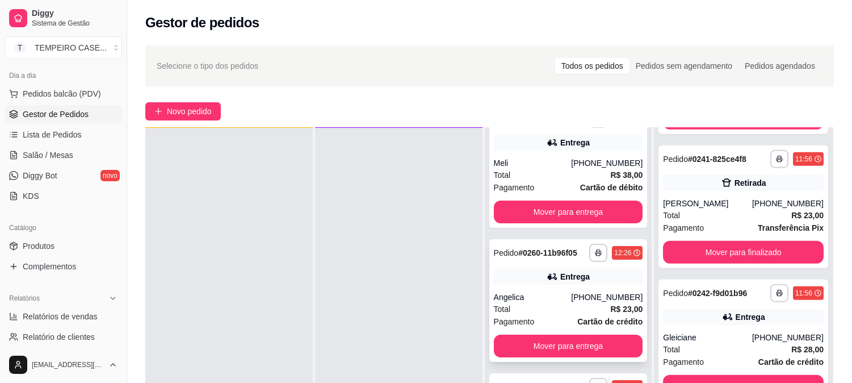
scroll to position [173, 0]
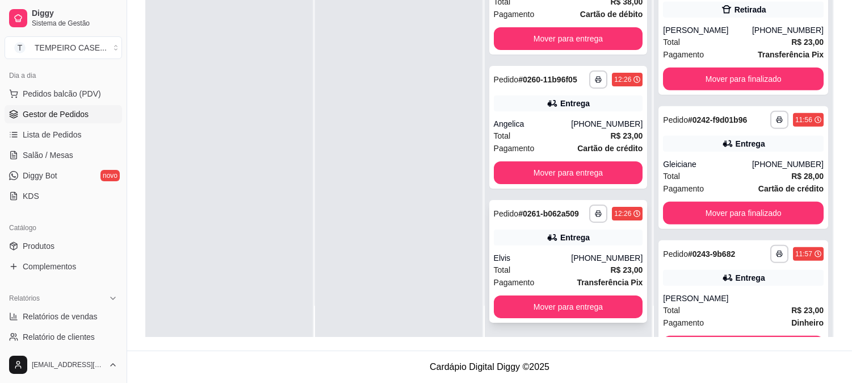
click at [626, 265] on strong "R$ 23,00" at bounding box center [627, 269] width 32 height 9
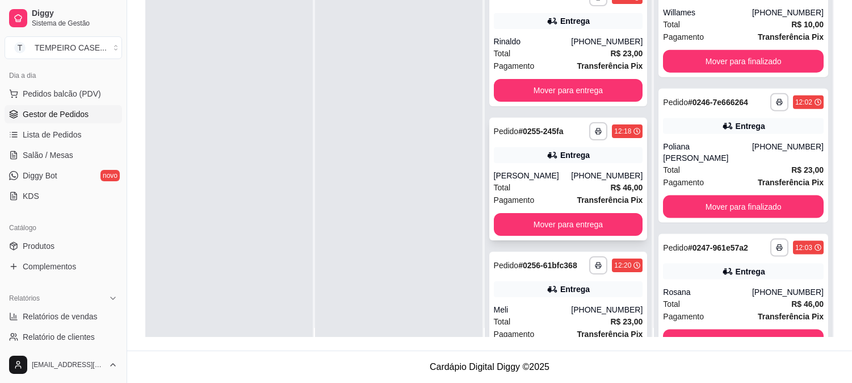
scroll to position [0, 0]
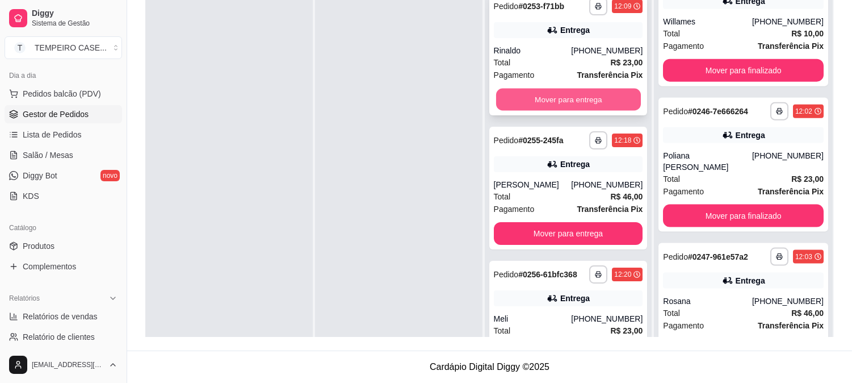
click at [530, 107] on button "Mover para entrega" at bounding box center [568, 100] width 145 height 22
click at [540, 102] on button "Mover para entrega" at bounding box center [568, 100] width 145 height 22
click at [570, 97] on button "Mover para entrega" at bounding box center [568, 99] width 149 height 23
click at [571, 98] on button "Mover para entrega" at bounding box center [568, 99] width 149 height 23
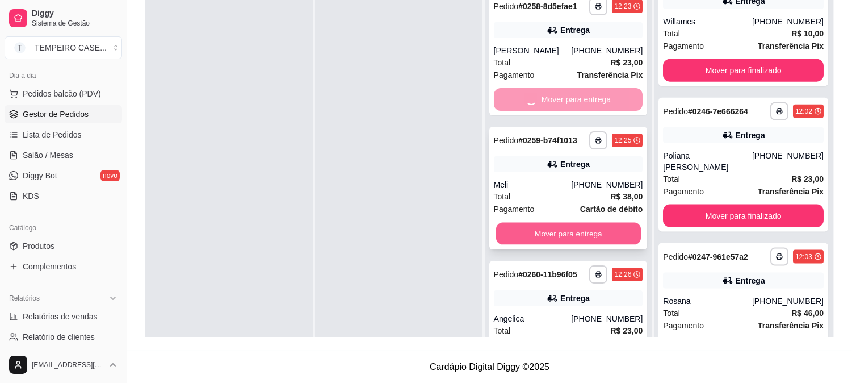
click at [537, 236] on button "Mover para entrega" at bounding box center [568, 234] width 145 height 22
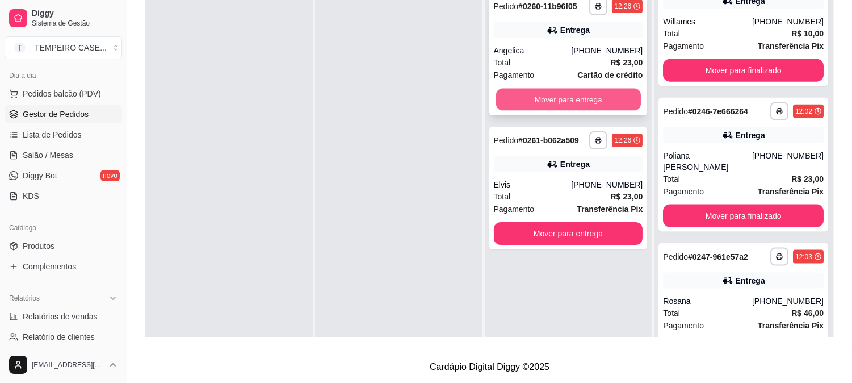
click at [557, 97] on button "Mover para entrega" at bounding box center [568, 100] width 145 height 22
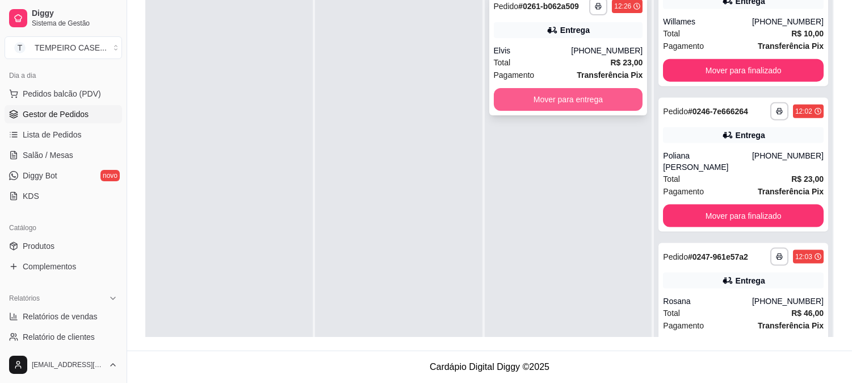
click at [549, 105] on button "Mover para entrega" at bounding box center [568, 99] width 149 height 23
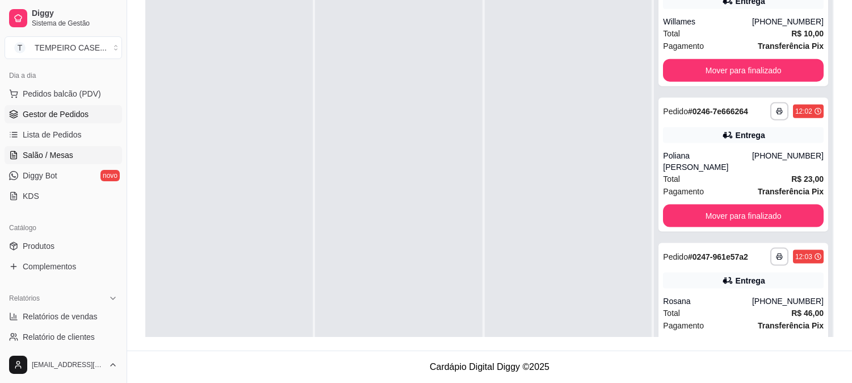
click at [60, 151] on span "Salão / Mesas" at bounding box center [48, 154] width 51 height 11
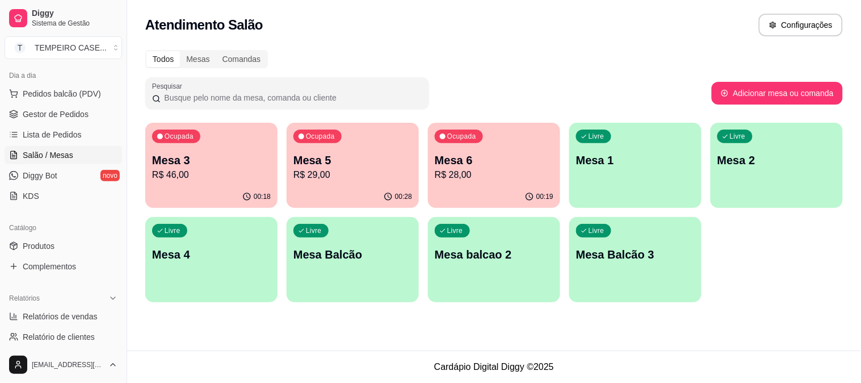
click at [461, 178] on p "R$ 28,00" at bounding box center [494, 175] width 119 height 14
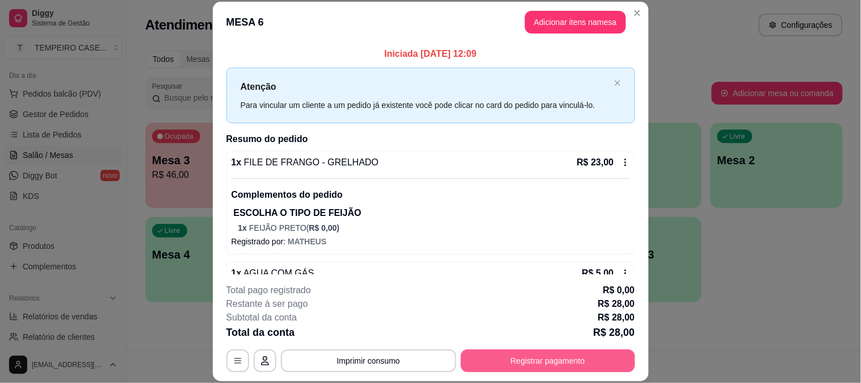
click at [556, 364] on button "Registrar pagamento" at bounding box center [548, 360] width 174 height 23
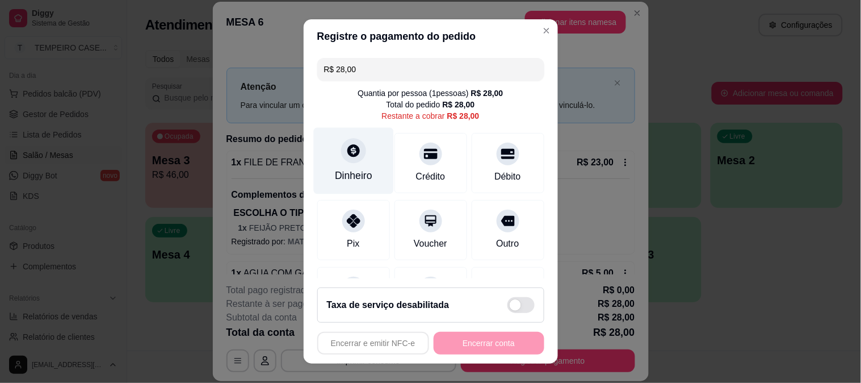
click at [350, 165] on div "Dinheiro" at bounding box center [353, 160] width 80 height 66
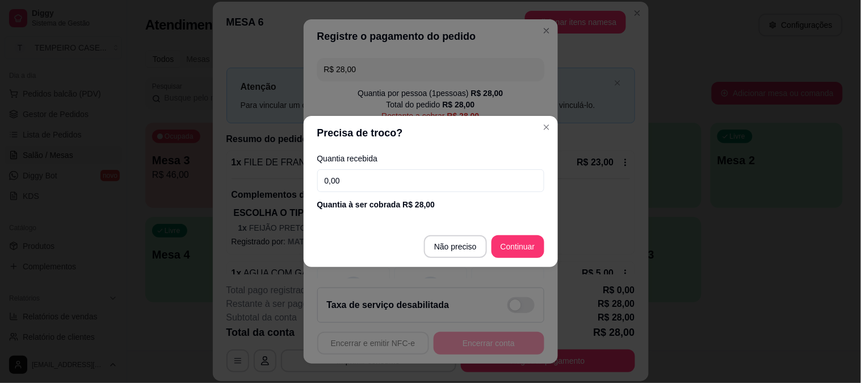
drag, startPoint x: 404, startPoint y: 184, endPoint x: 267, endPoint y: 184, distance: 136.2
click at [267, 184] on div "Precisa de troco? Quantia recebida 0,00 Quantia à ser cobrada R$ 28,00 Não prec…" at bounding box center [430, 191] width 861 height 383
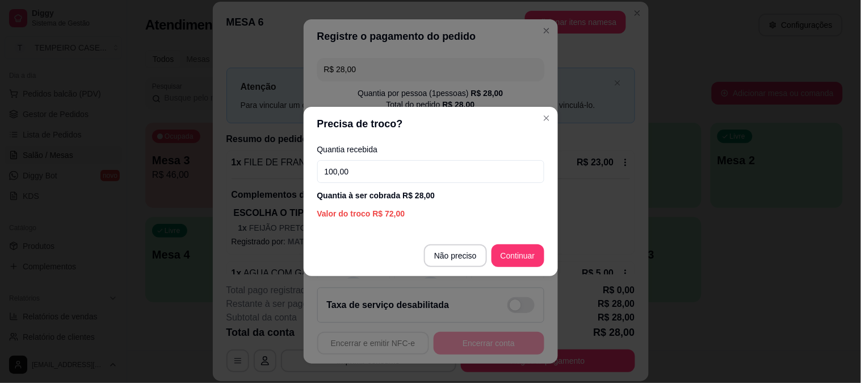
type input "100,00"
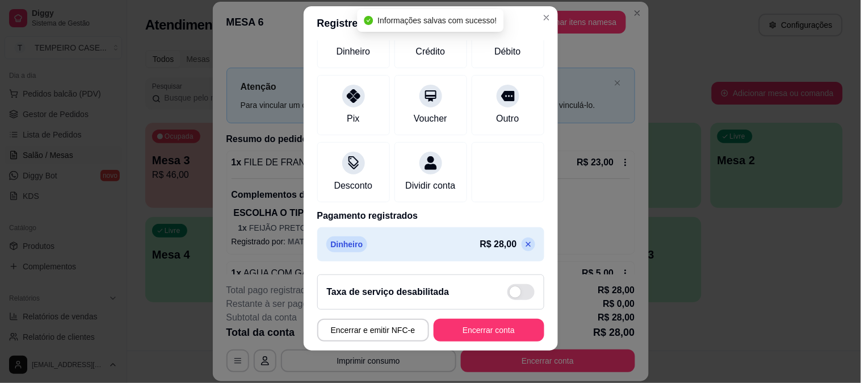
scroll to position [17, 0]
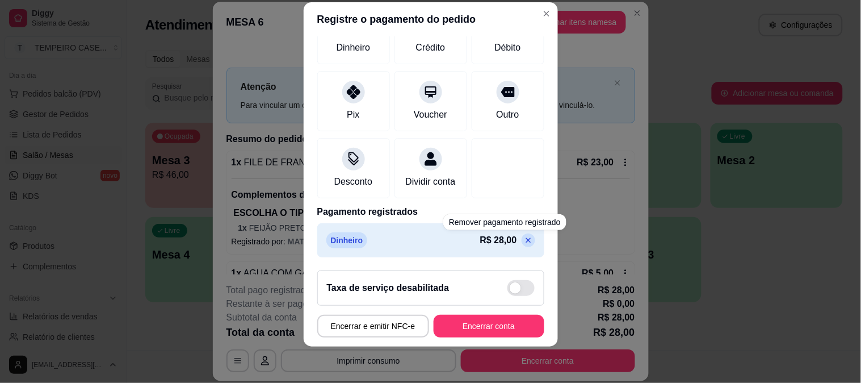
click at [526, 239] on icon at bounding box center [528, 239] width 5 height 5
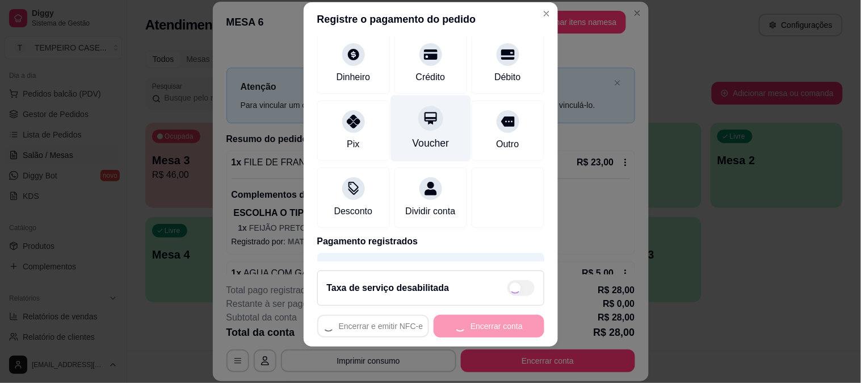
scroll to position [51, 0]
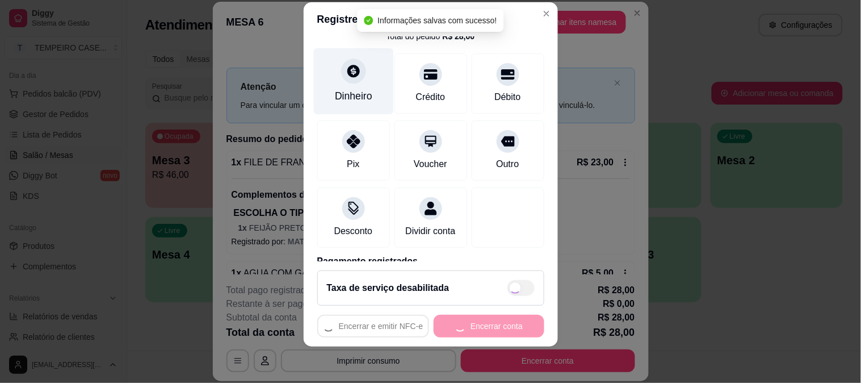
type input "R$ 28,00"
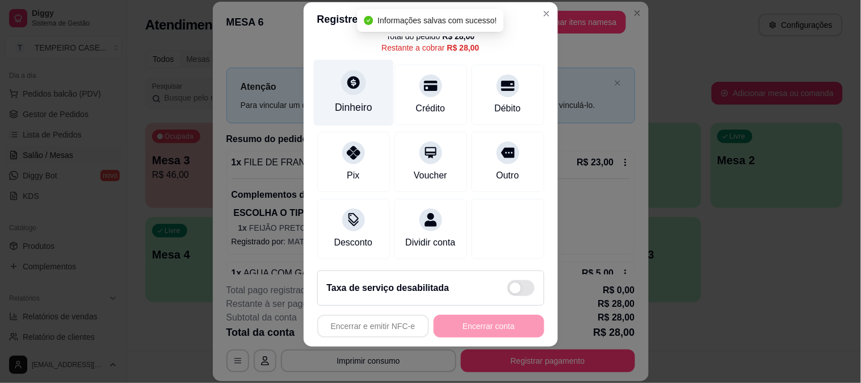
click at [344, 91] on div at bounding box center [353, 82] width 25 height 25
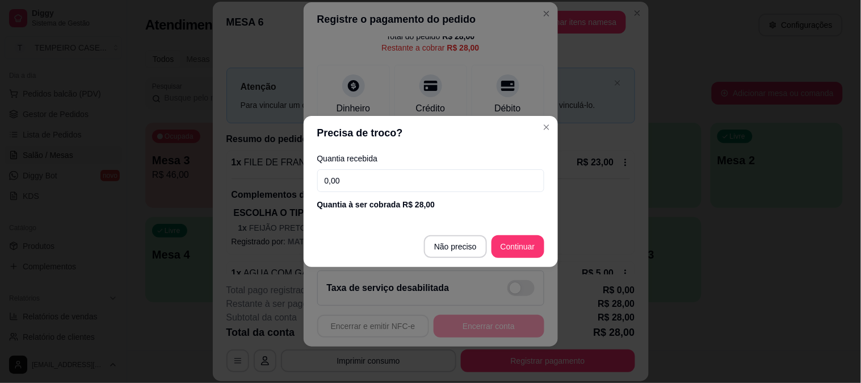
drag, startPoint x: 364, startPoint y: 186, endPoint x: 219, endPoint y: 186, distance: 145.9
click at [219, 186] on div "Precisa de troco? Quantia recebida 0,00 Quantia à ser cobrada R$ 28,00 Não prec…" at bounding box center [430, 191] width 861 height 383
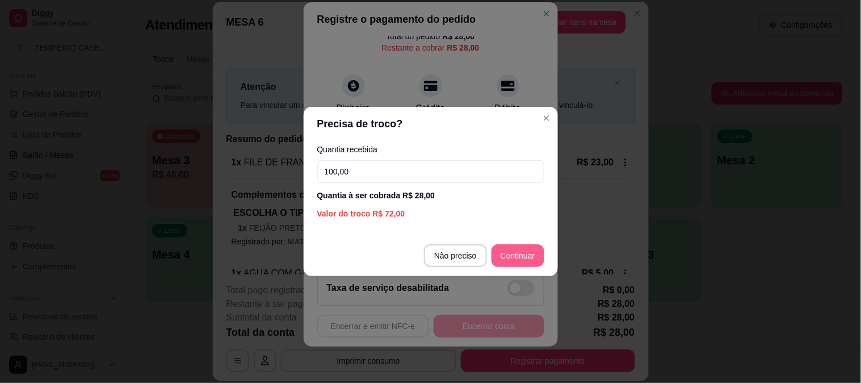
type input "100,00"
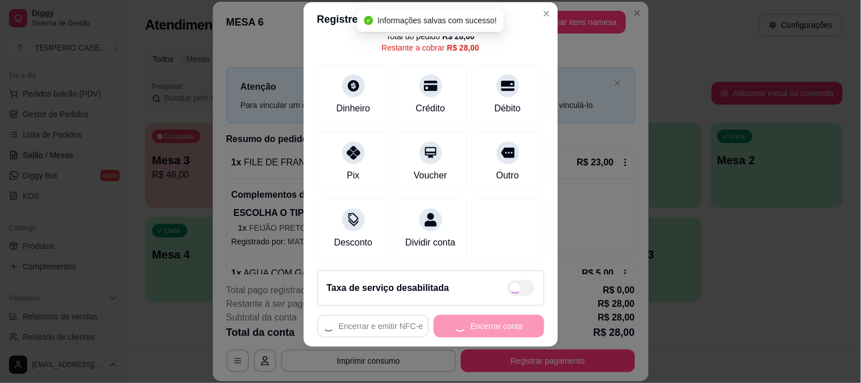
type input "R$ 0,00"
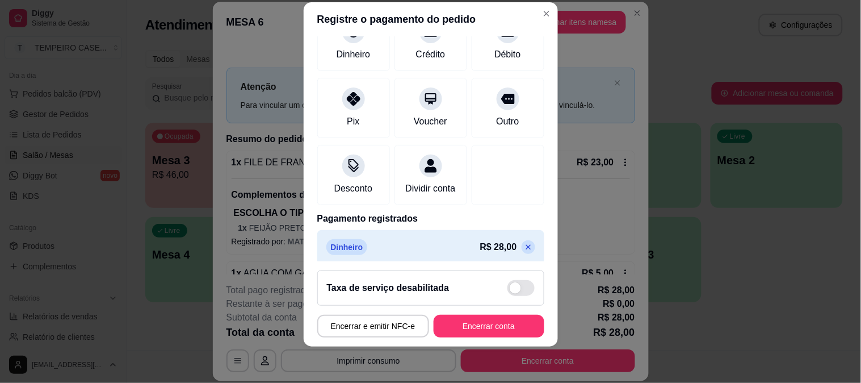
scroll to position [114, 0]
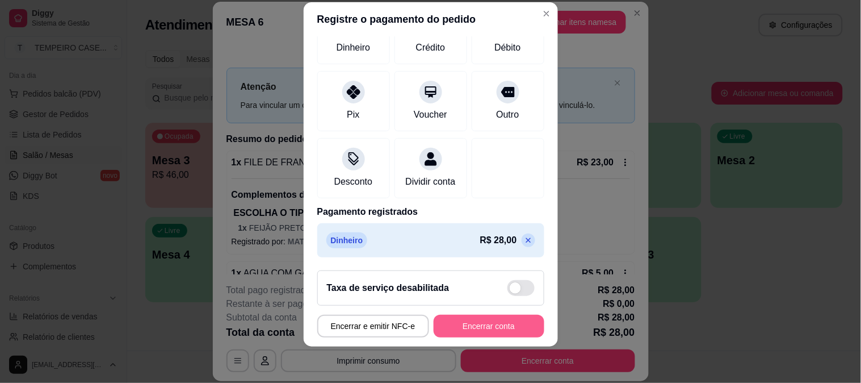
click at [490, 331] on button "Encerrar conta" at bounding box center [489, 325] width 111 height 23
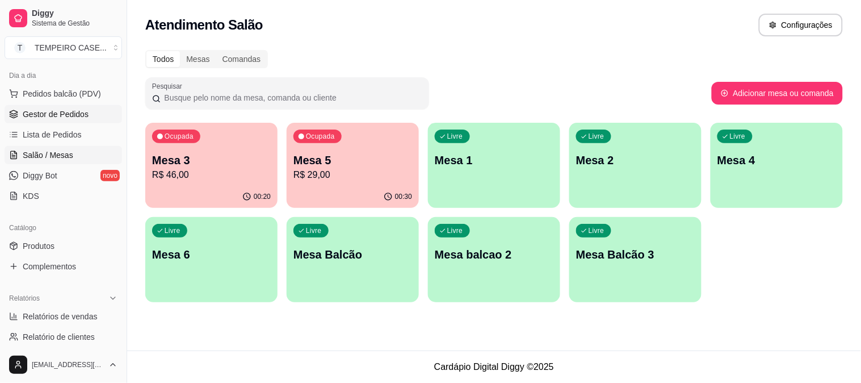
click at [71, 115] on span "Gestor de Pedidos" at bounding box center [56, 113] width 66 height 11
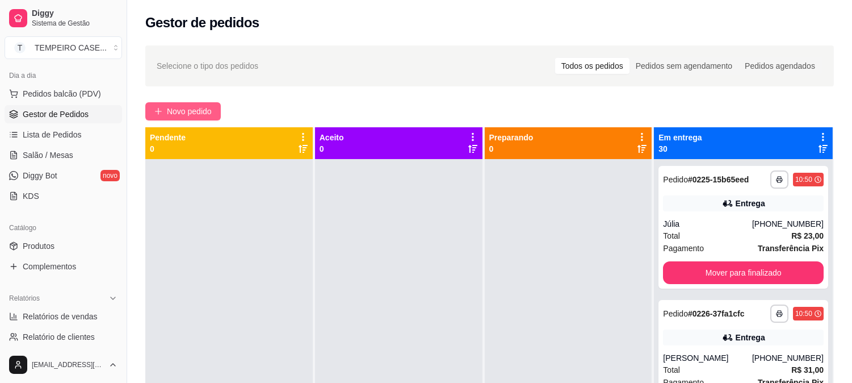
click at [198, 114] on span "Novo pedido" at bounding box center [189, 111] width 45 height 12
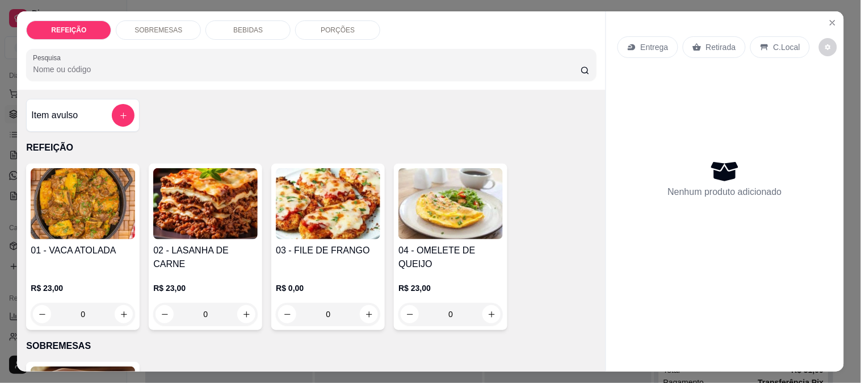
click at [329, 209] on img at bounding box center [328, 203] width 104 height 71
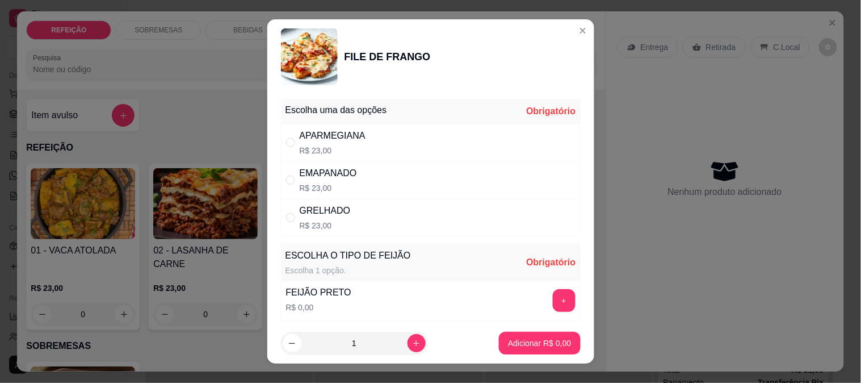
click at [386, 139] on div "APARMEGIANA R$ 23,00" at bounding box center [431, 142] width 300 height 37
radio input "true"
click at [553, 292] on button "+" at bounding box center [564, 300] width 23 height 23
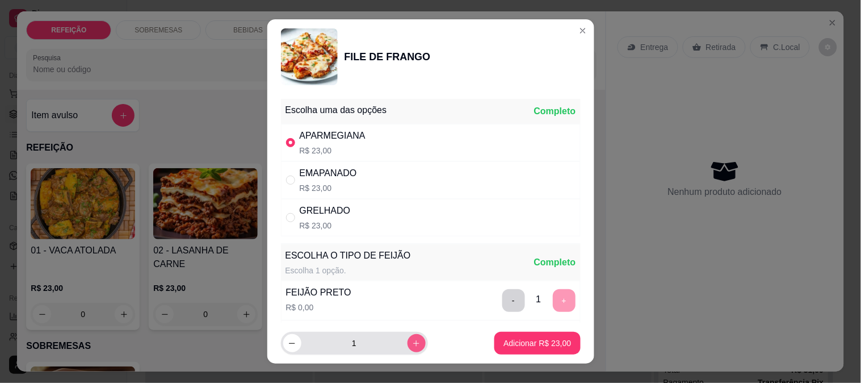
click at [408, 337] on button "increase-product-quantity" at bounding box center [417, 343] width 18 height 18
type input "2"
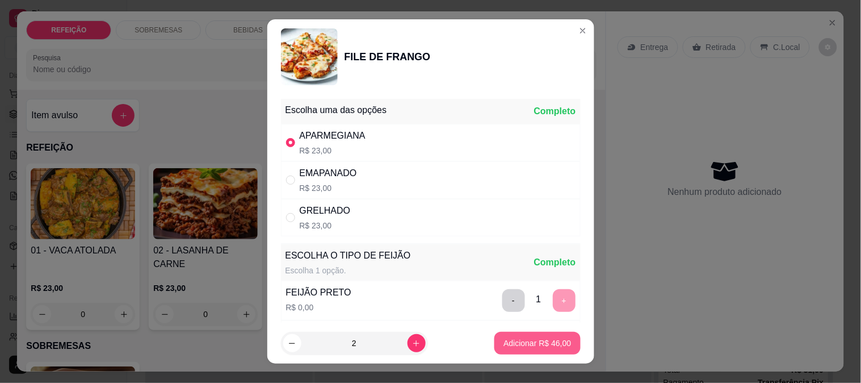
click at [509, 341] on p "Adicionar R$ 46,00" at bounding box center [538, 342] width 68 height 11
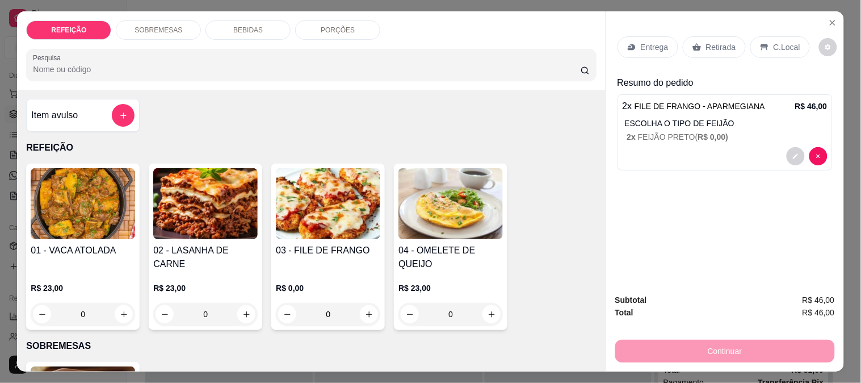
click at [647, 41] on p "Entrega" at bounding box center [655, 46] width 28 height 11
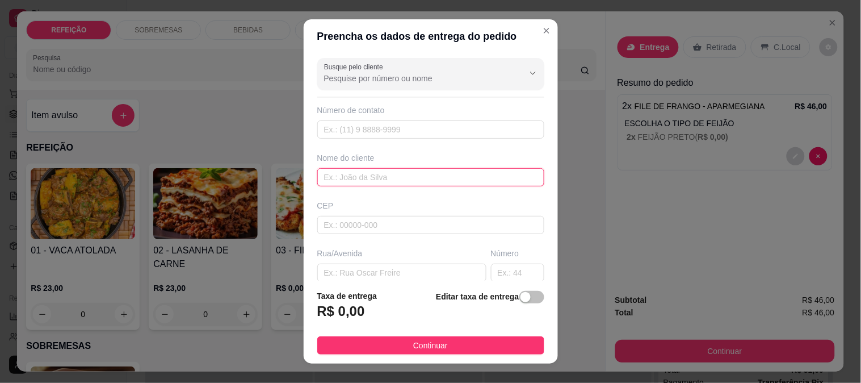
click at [360, 173] on input "text" at bounding box center [430, 177] width 227 height 18
paste input "Cida Sales"
type input "Cida Sales"
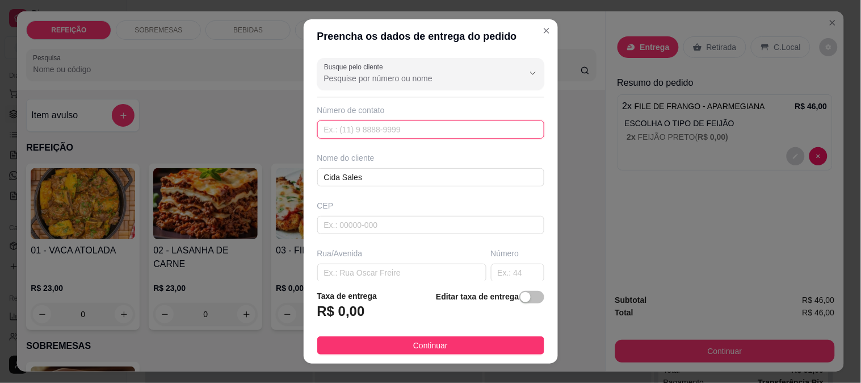
click at [355, 131] on input "text" at bounding box center [430, 129] width 227 height 18
paste input "[PHONE_NUMBER]"
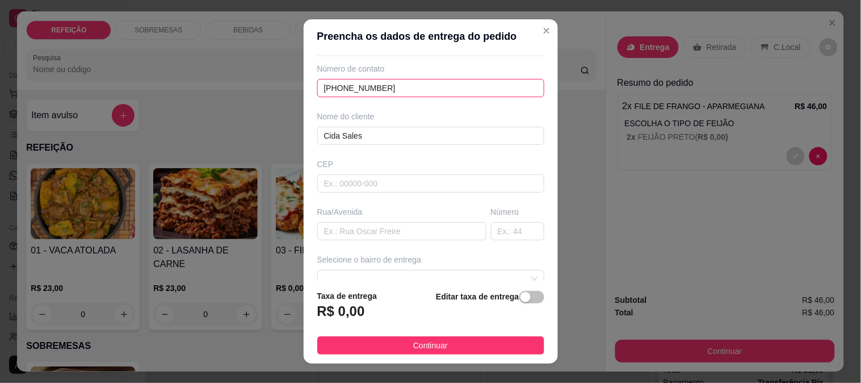
scroll to position [63, 0]
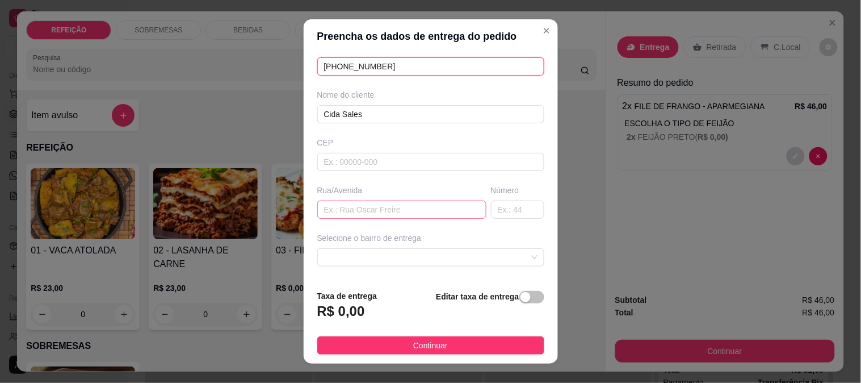
type input "[PHONE_NUMBER]"
click at [378, 213] on input "text" at bounding box center [401, 209] width 169 height 18
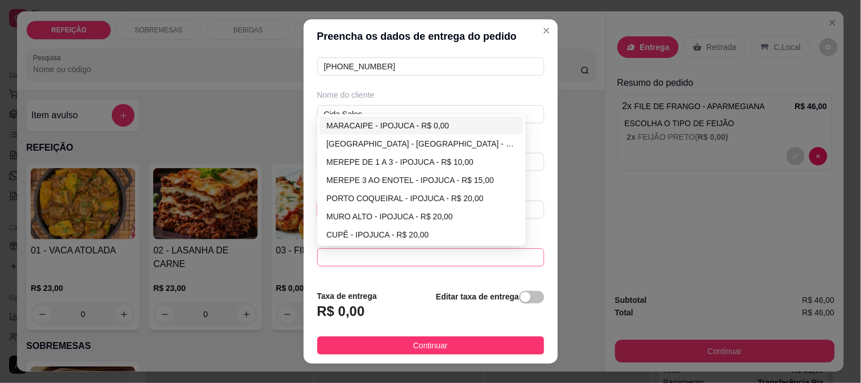
click at [379, 263] on span at bounding box center [430, 257] width 213 height 17
type input "pousada caminho do paraiso"
click at [395, 127] on div "MARACAIPE - IPOJUCA - R$ 0,00" at bounding box center [421, 125] width 190 height 12
type input "IPOJUCA"
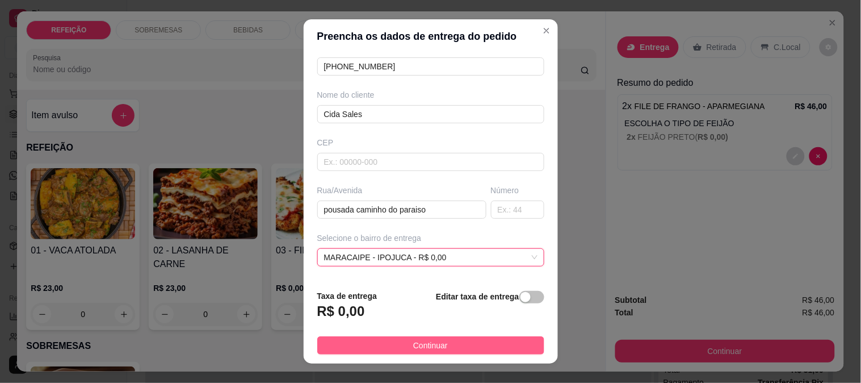
click at [413, 345] on span "Continuar" at bounding box center [430, 345] width 35 height 12
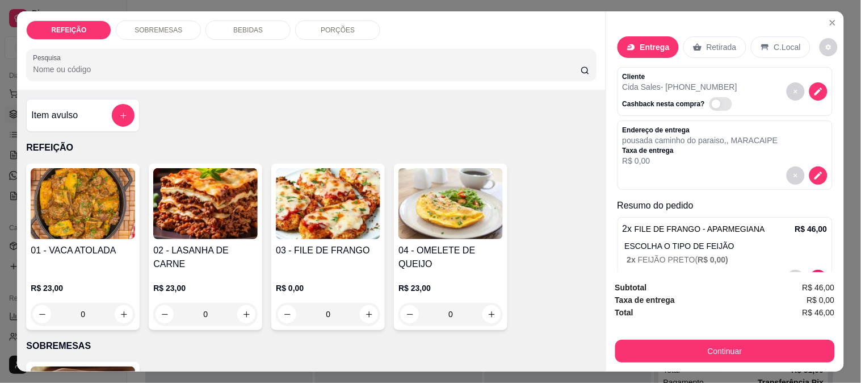
click at [634, 350] on button "Continuar" at bounding box center [725, 350] width 220 height 23
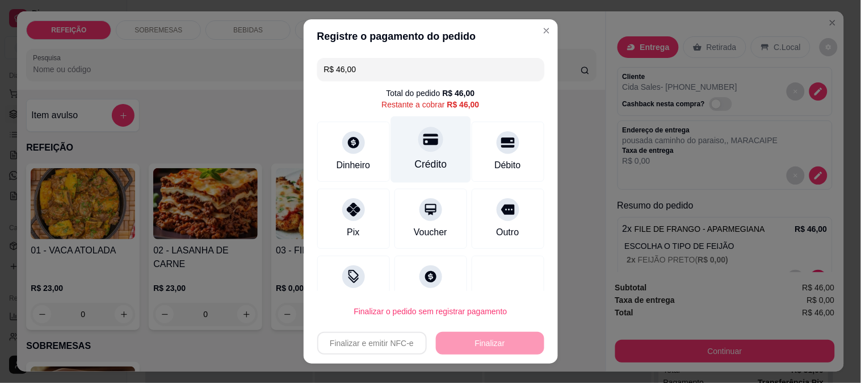
click at [421, 165] on div "Crédito" at bounding box center [430, 164] width 32 height 15
type input "R$ 0,00"
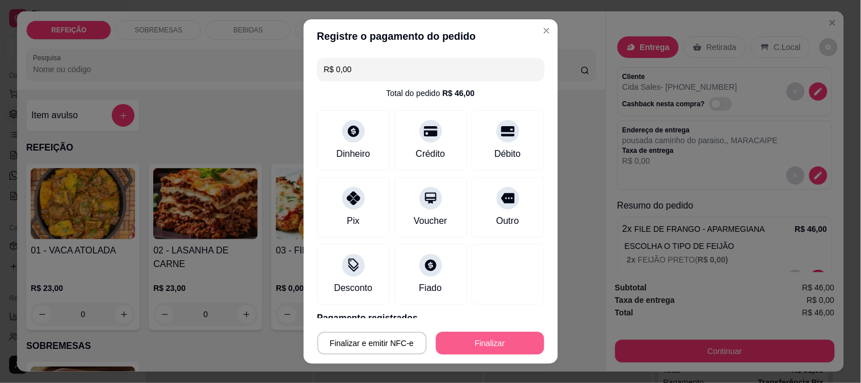
click at [468, 342] on button "Finalizar" at bounding box center [490, 343] width 108 height 23
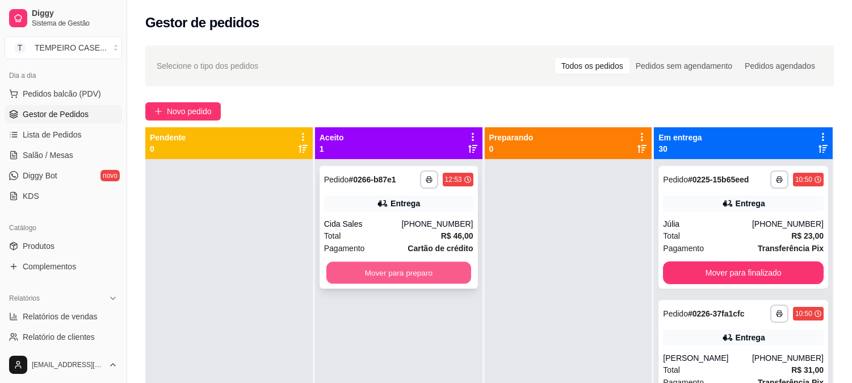
click at [389, 269] on button "Mover para preparo" at bounding box center [398, 273] width 145 height 22
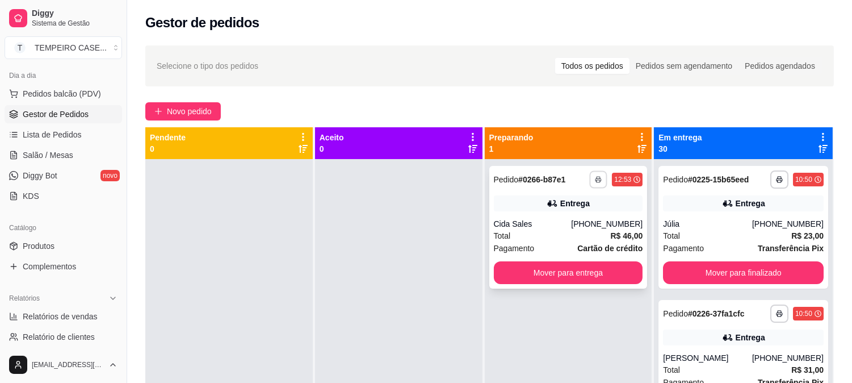
click at [605, 182] on button "button" at bounding box center [599, 179] width 18 height 18
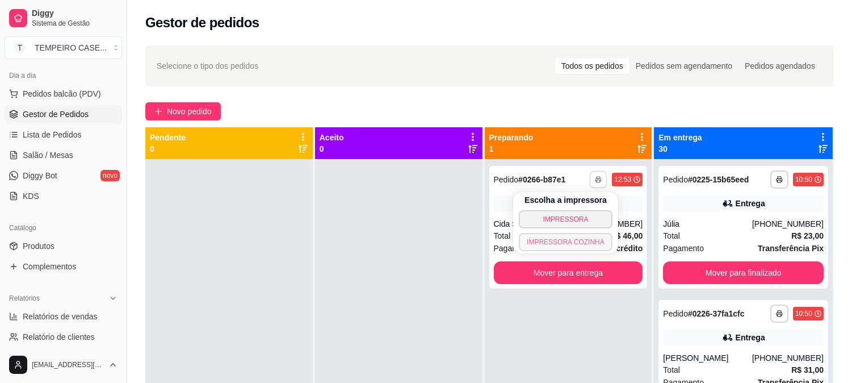
click at [536, 234] on button "IMPRESSORA COZINHA" at bounding box center [566, 242] width 94 height 18
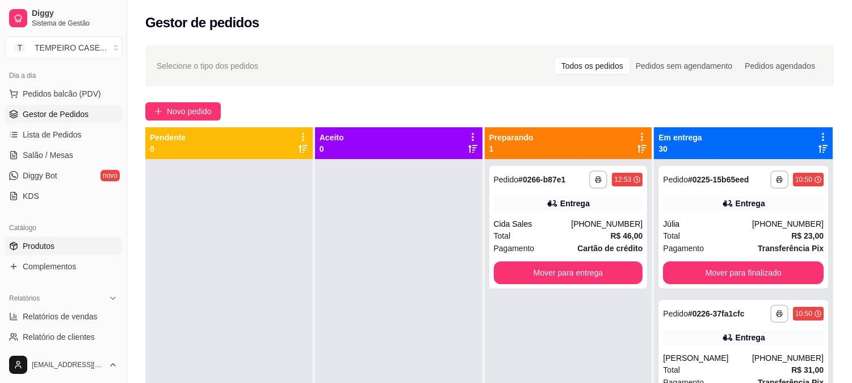
click at [48, 244] on span "Produtos" at bounding box center [39, 245] width 32 height 11
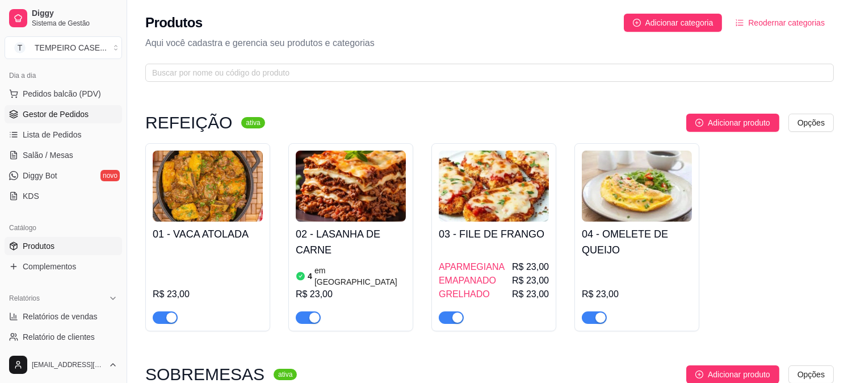
click at [28, 116] on span "Gestor de Pedidos" at bounding box center [56, 113] width 66 height 11
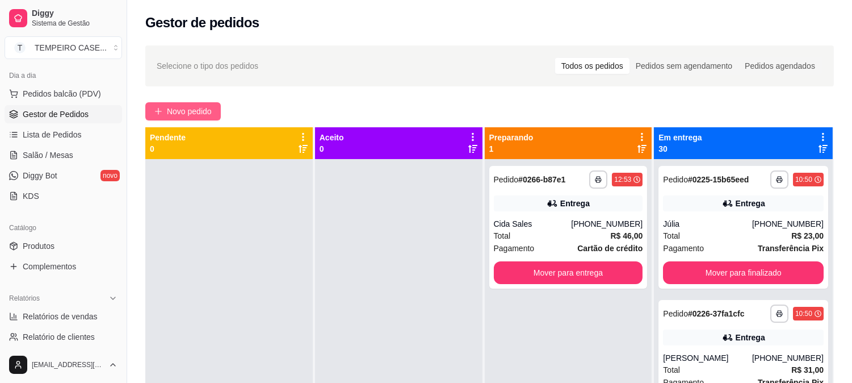
click at [179, 112] on span "Novo pedido" at bounding box center [189, 111] width 45 height 12
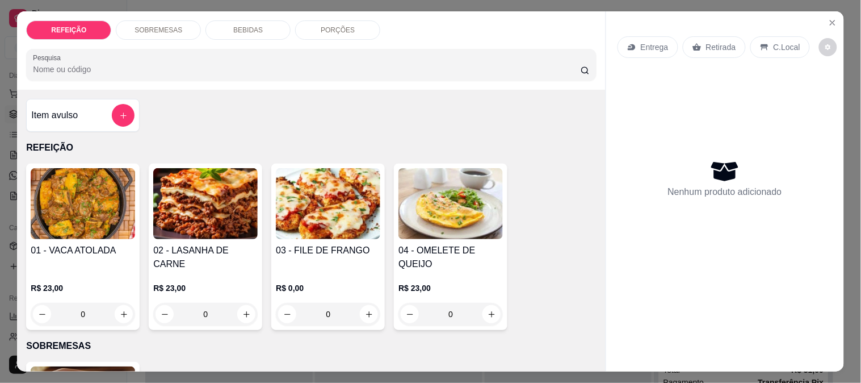
click at [210, 224] on img at bounding box center [205, 203] width 104 height 71
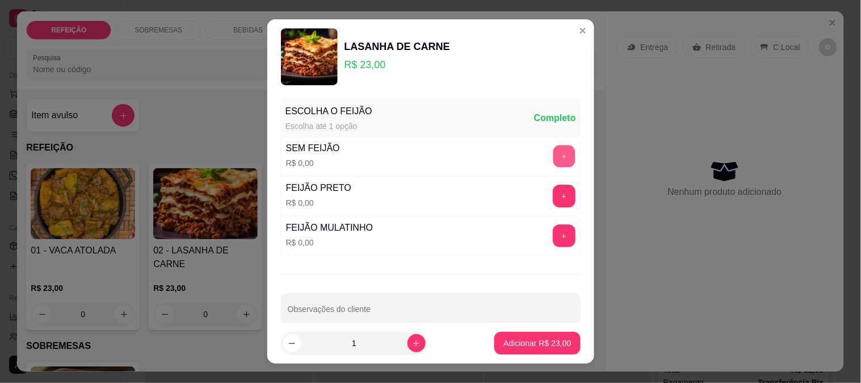
click at [553, 154] on button "+" at bounding box center [564, 156] width 22 height 22
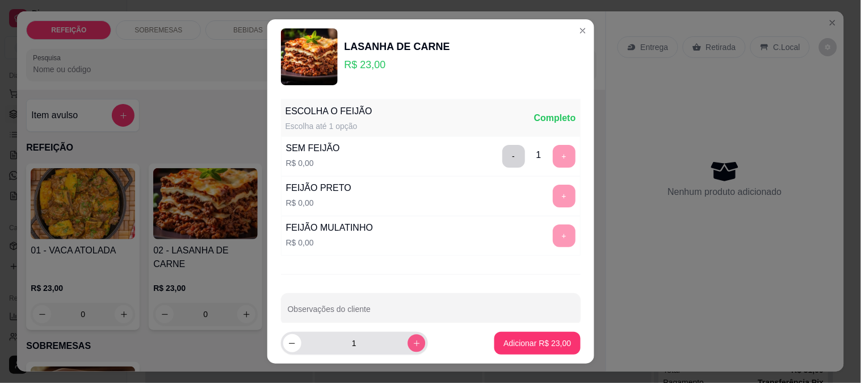
click at [412, 345] on icon "increase-product-quantity" at bounding box center [416, 343] width 9 height 9
type input "2"
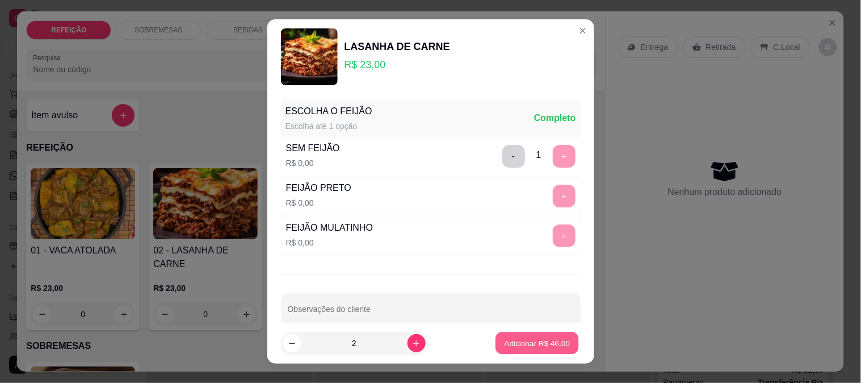
click at [496, 341] on button "Adicionar R$ 46,00" at bounding box center [537, 343] width 83 height 22
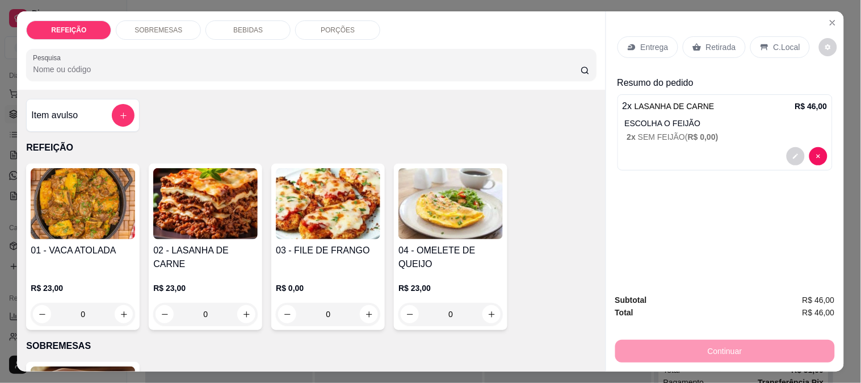
click at [711, 47] on p "Retirada" at bounding box center [721, 46] width 30 height 11
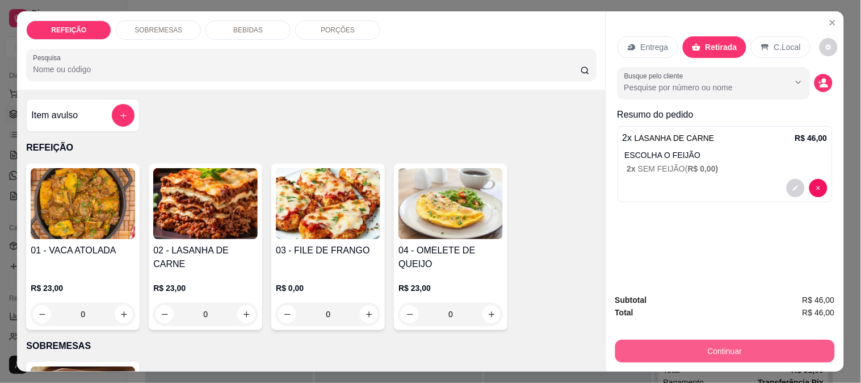
click at [683, 347] on button "Continuar" at bounding box center [725, 350] width 220 height 23
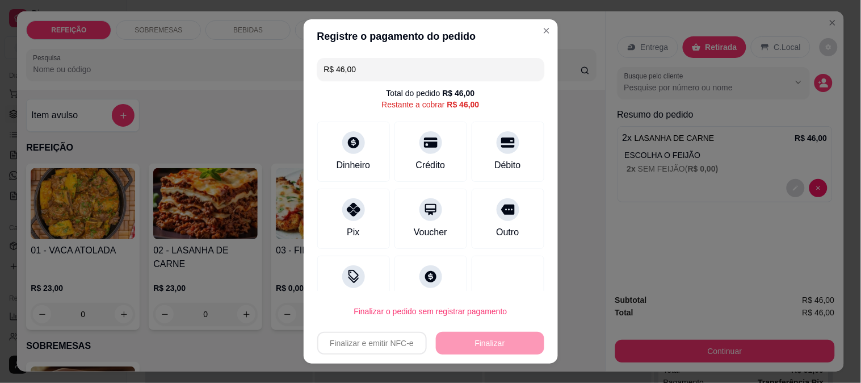
drag, startPoint x: 369, startPoint y: 70, endPoint x: 332, endPoint y: 70, distance: 36.9
click at [332, 70] on input "R$ 46,00" at bounding box center [430, 69] width 213 height 23
click at [367, 150] on div "Dinheiro" at bounding box center [353, 149] width 80 height 66
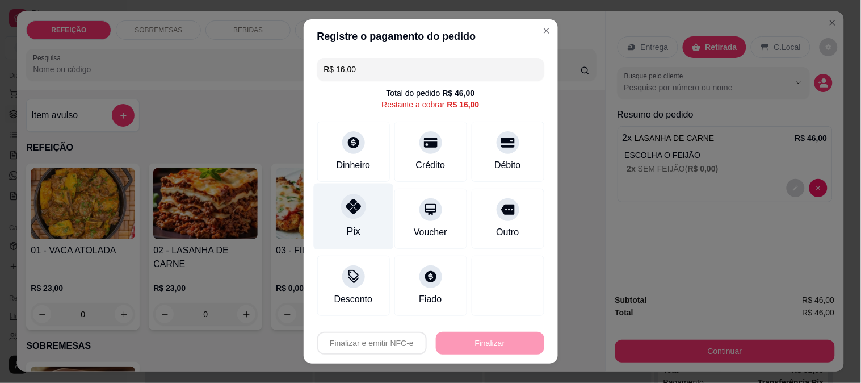
click at [358, 234] on div "Pix" at bounding box center [353, 216] width 80 height 66
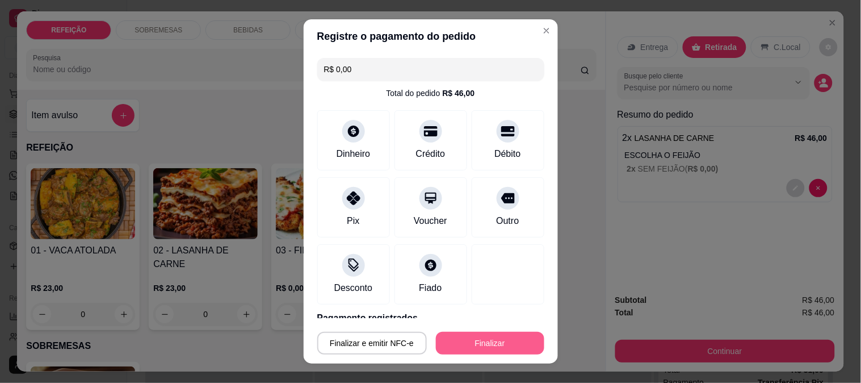
click at [506, 343] on button "Finalizar" at bounding box center [490, 343] width 108 height 23
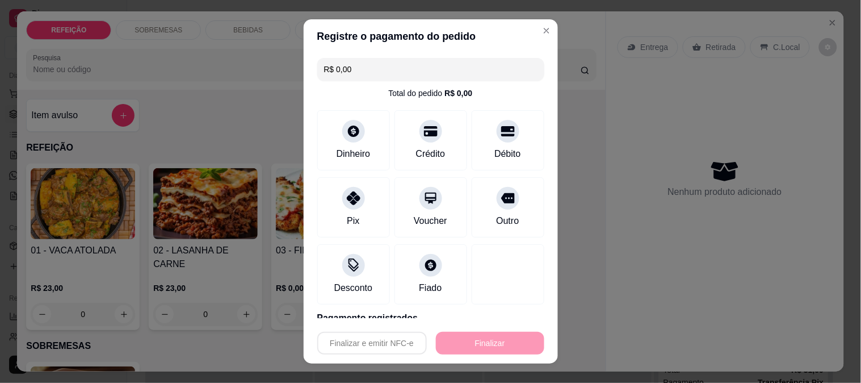
type input "-R$ 46,00"
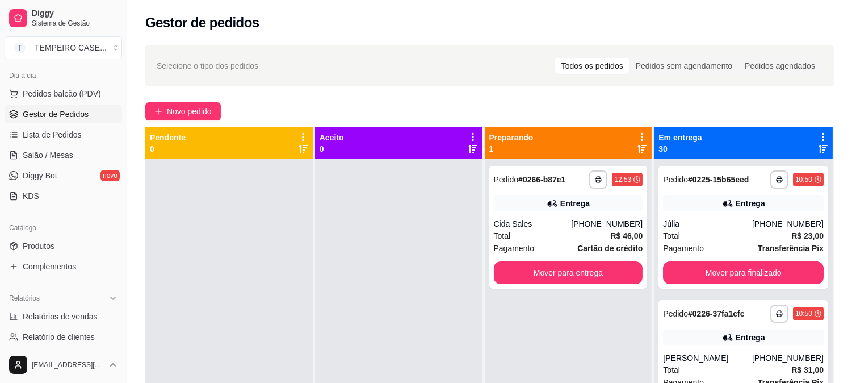
click at [366, 321] on div at bounding box center [398, 350] width 167 height 383
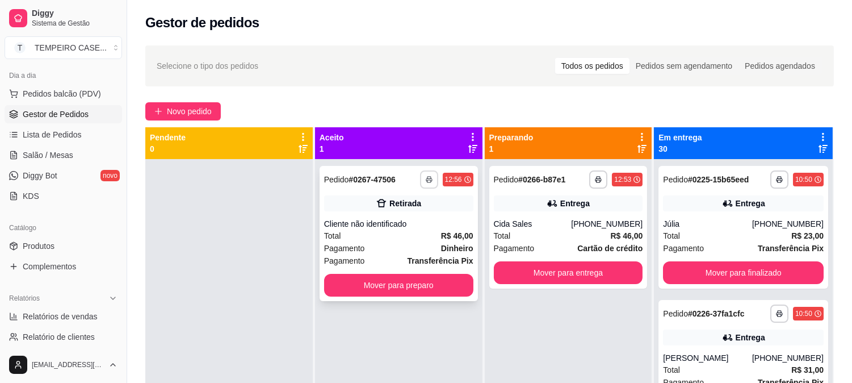
click at [435, 176] on button "button" at bounding box center [429, 179] width 18 height 18
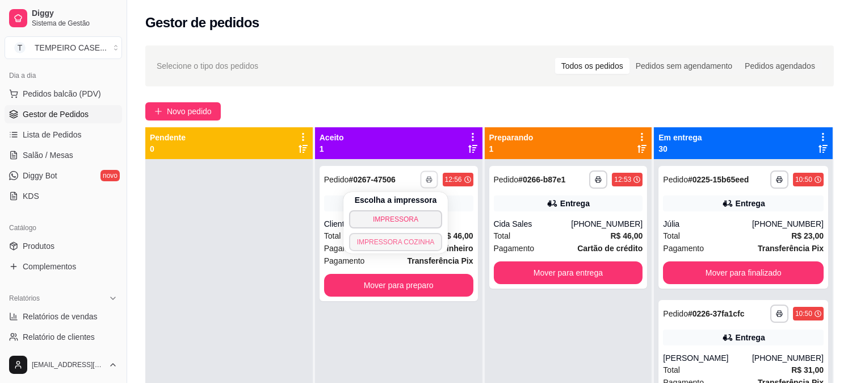
click at [388, 243] on button "IMPRESSORA COZINHA" at bounding box center [396, 242] width 94 height 18
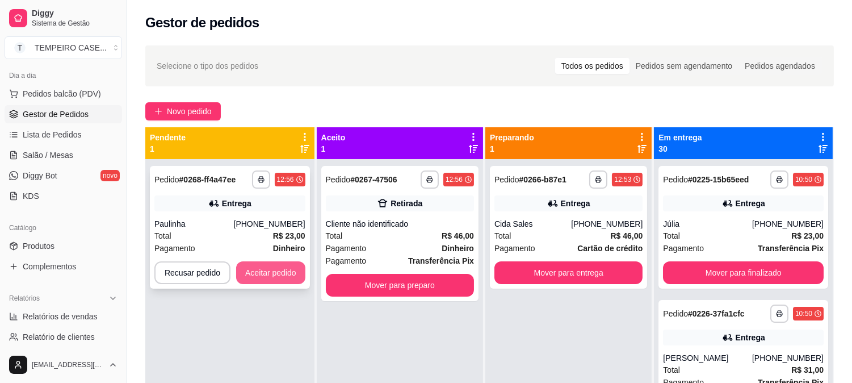
click at [267, 273] on button "Aceitar pedido" at bounding box center [270, 272] width 69 height 23
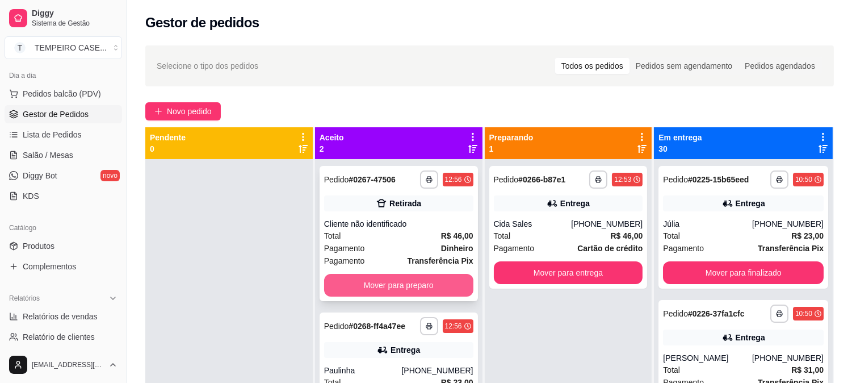
click at [403, 284] on button "Mover para preparo" at bounding box center [398, 285] width 149 height 23
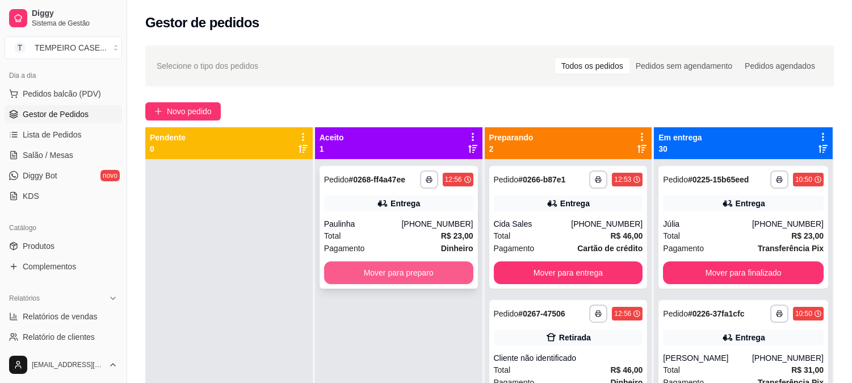
click at [413, 268] on button "Mover para preparo" at bounding box center [398, 272] width 149 height 23
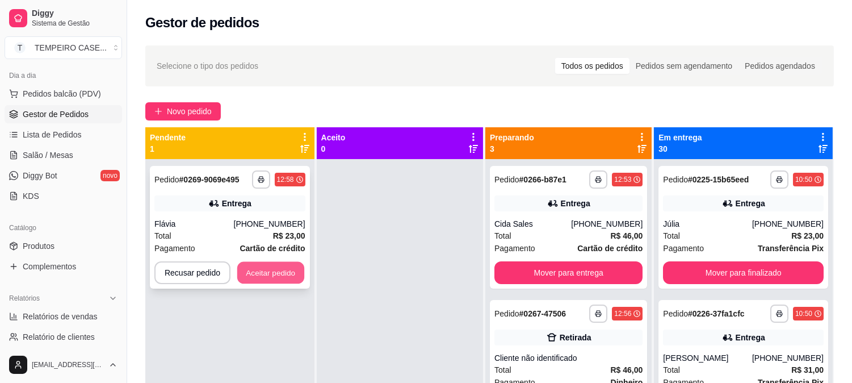
click at [266, 279] on button "Aceitar pedido" at bounding box center [270, 273] width 67 height 22
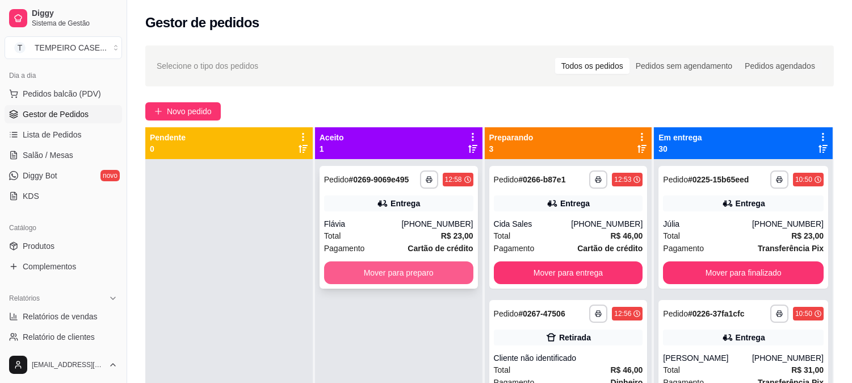
click at [406, 267] on button "Mover para preparo" at bounding box center [398, 272] width 149 height 23
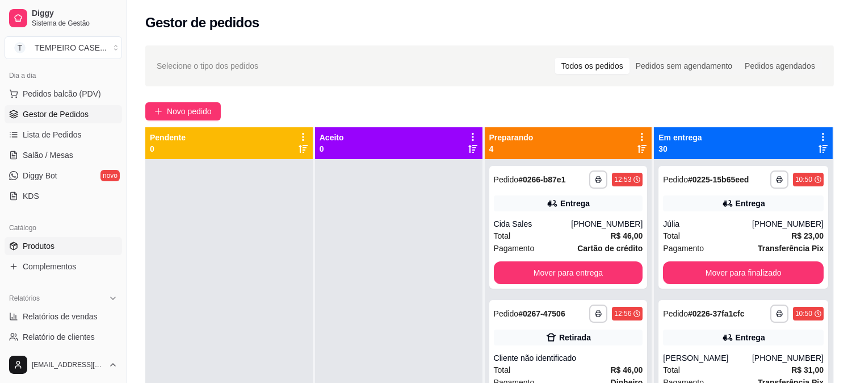
click at [51, 247] on span "Produtos" at bounding box center [39, 245] width 32 height 11
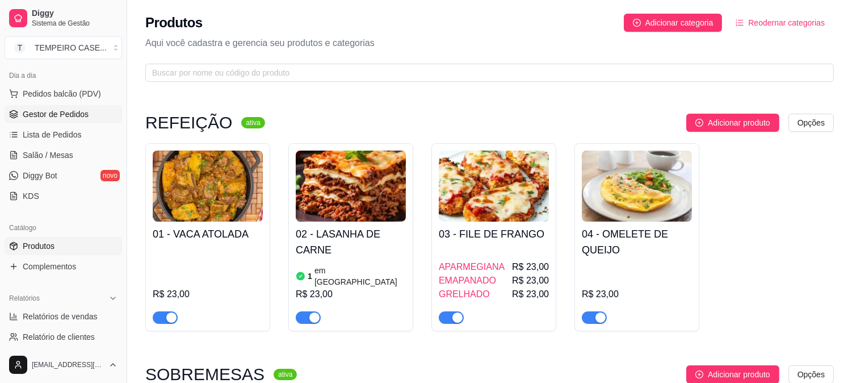
click at [46, 116] on span "Gestor de Pedidos" at bounding box center [56, 113] width 66 height 11
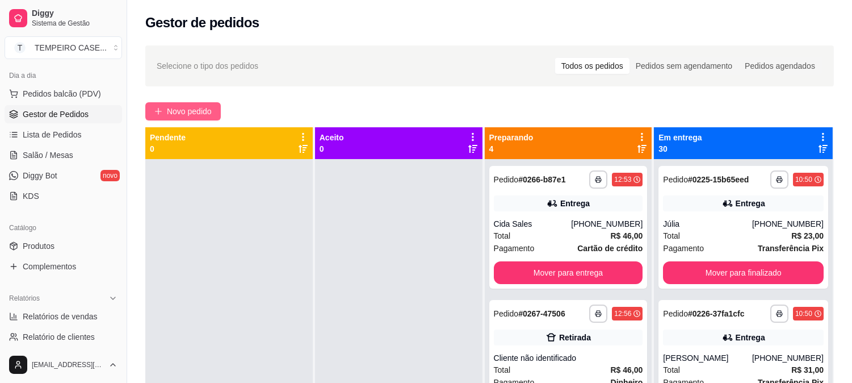
click at [178, 111] on span "Novo pedido" at bounding box center [189, 111] width 45 height 12
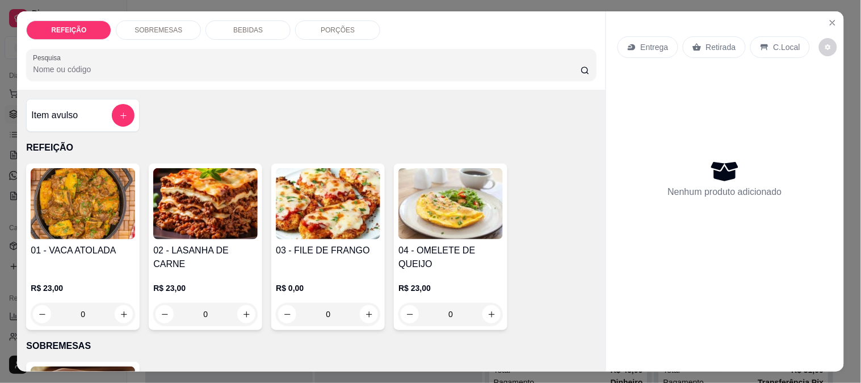
click at [224, 203] on img at bounding box center [205, 203] width 104 height 71
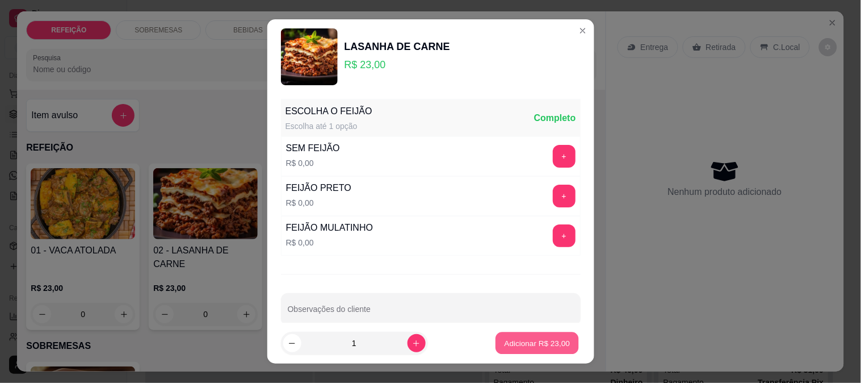
click at [510, 347] on p "Adicionar R$ 23,00" at bounding box center [538, 343] width 66 height 11
type input "1"
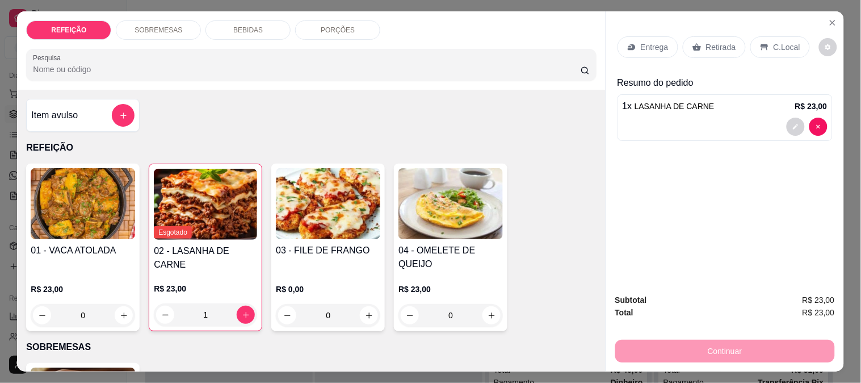
click at [645, 41] on p "Entrega" at bounding box center [655, 46] width 28 height 11
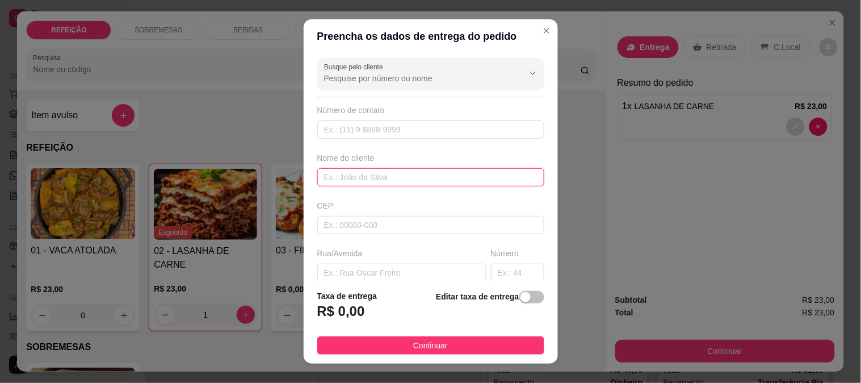
click at [349, 182] on input "text" at bounding box center [430, 177] width 227 height 18
paste input "[PERSON_NAME]"
type input "[PERSON_NAME]"
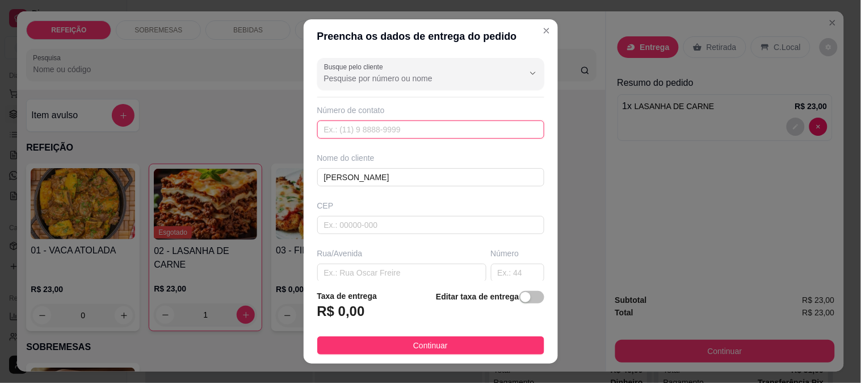
click at [366, 123] on input "text" at bounding box center [430, 129] width 227 height 18
paste input "[PHONE_NUMBER]"
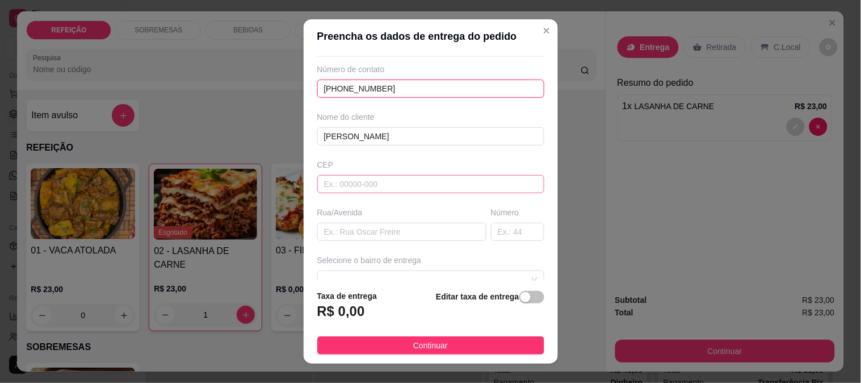
scroll to position [63, 0]
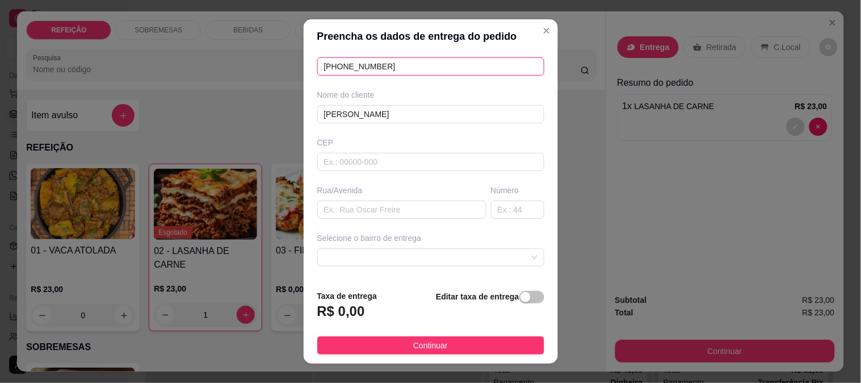
type input "[PHONE_NUMBER]"
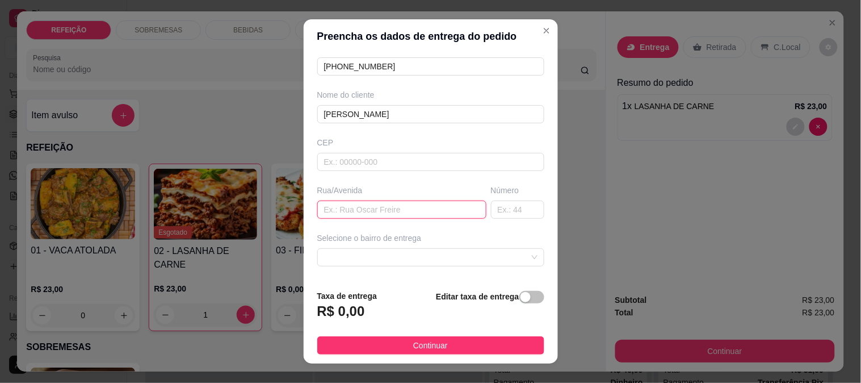
click at [369, 203] on input "text" at bounding box center [401, 209] width 169 height 18
paste input "Descida do campo"
click at [379, 255] on span at bounding box center [430, 257] width 213 height 17
type input "Descida do campo"
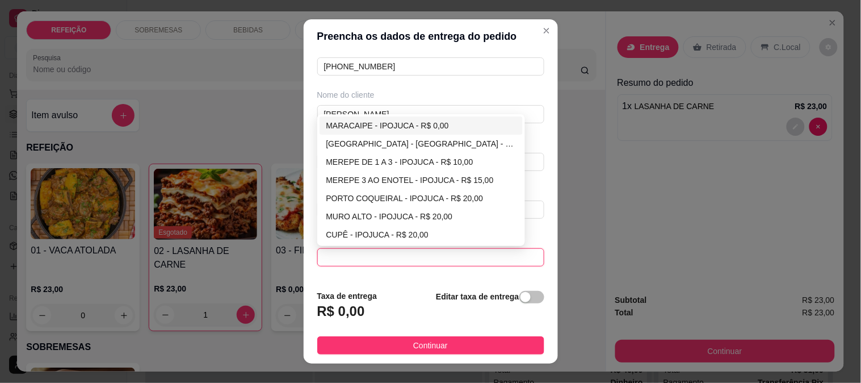
click at [360, 132] on div "MARACAIPE - IPOJUCA - R$ 0,00" at bounding box center [421, 125] width 190 height 12
type input "IPOJUCA"
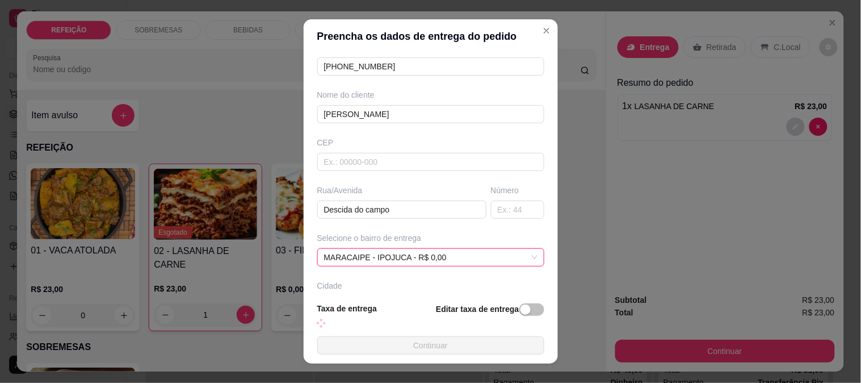
click at [455, 344] on button "Continuar" at bounding box center [430, 345] width 227 height 18
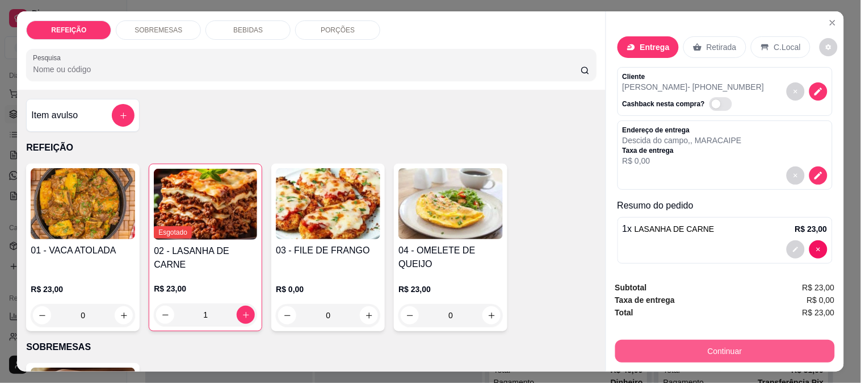
click at [690, 347] on button "Continuar" at bounding box center [725, 350] width 220 height 23
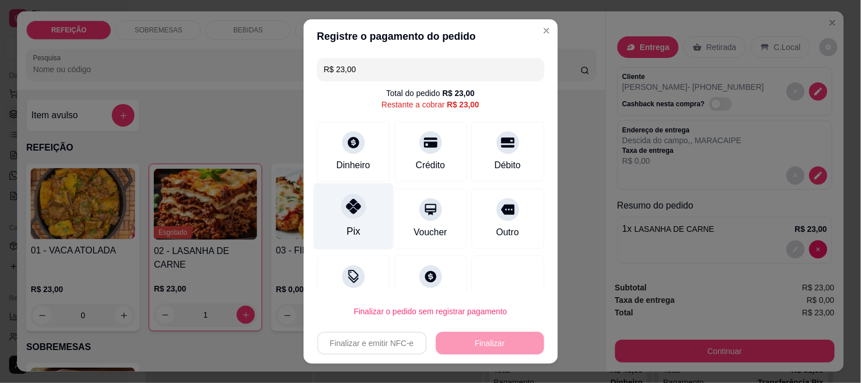
click at [348, 211] on icon at bounding box center [353, 206] width 15 height 15
type input "R$ 0,00"
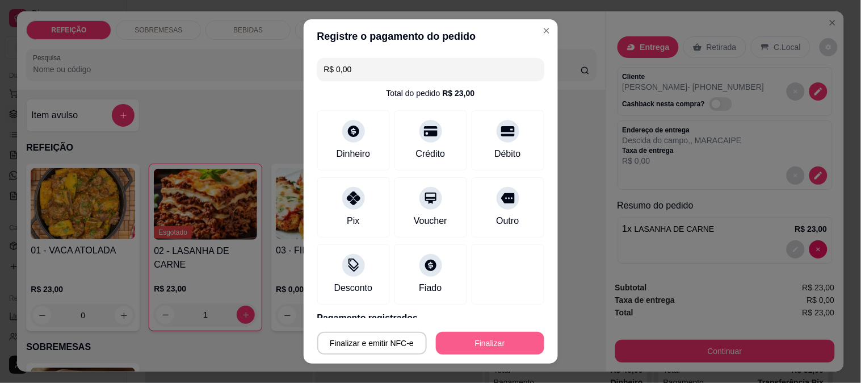
click at [457, 337] on button "Finalizar" at bounding box center [490, 343] width 108 height 23
type input "0"
type input "-R$ 23,00"
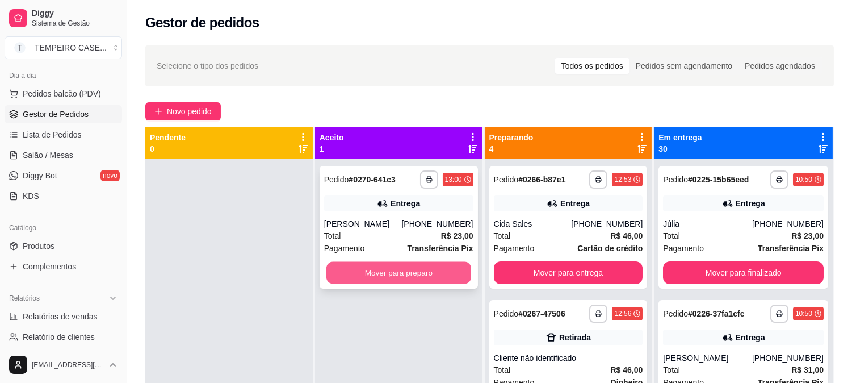
click at [379, 277] on button "Mover para preparo" at bounding box center [398, 273] width 145 height 22
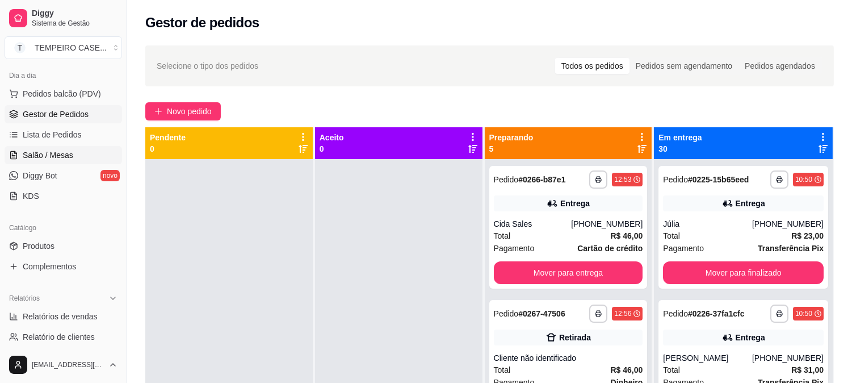
click at [57, 156] on span "Salão / Mesas" at bounding box center [48, 154] width 51 height 11
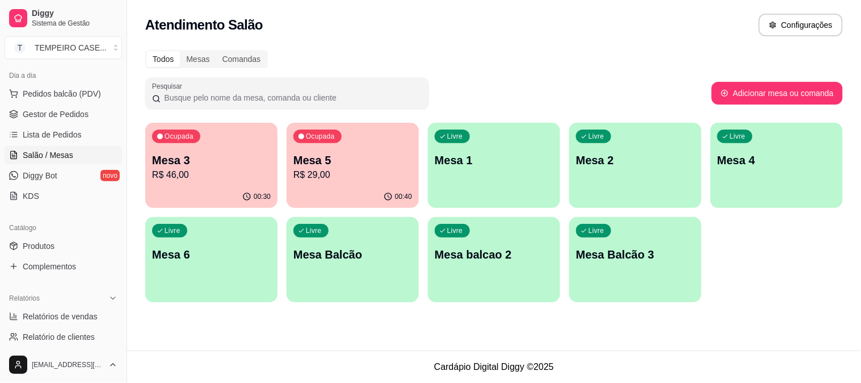
click at [224, 177] on p "R$ 46,00" at bounding box center [211, 175] width 119 height 14
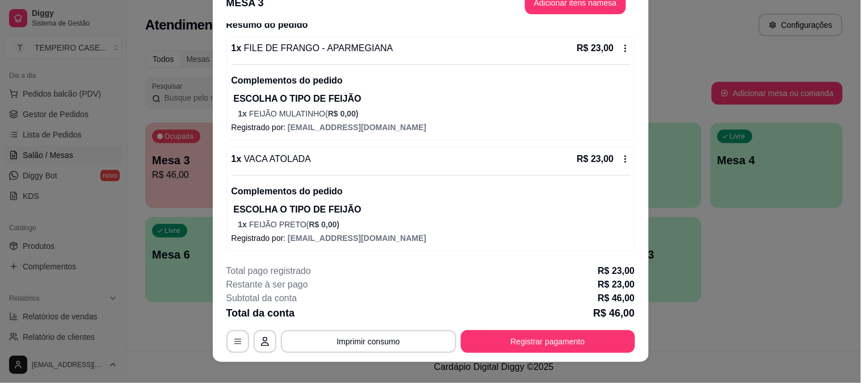
scroll to position [35, 0]
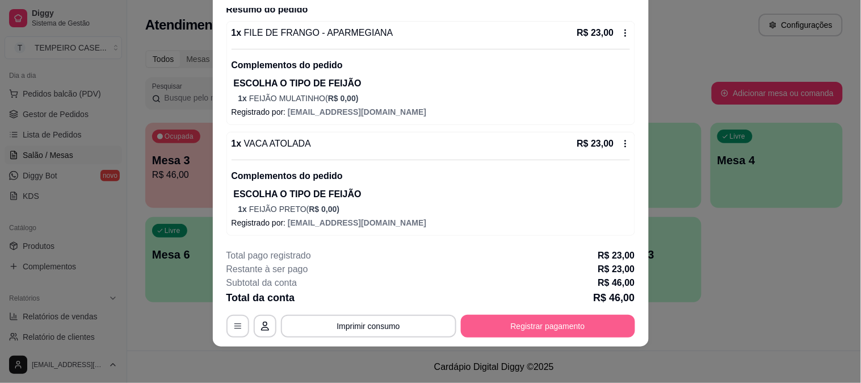
click at [528, 321] on button "Registrar pagamento" at bounding box center [548, 325] width 174 height 23
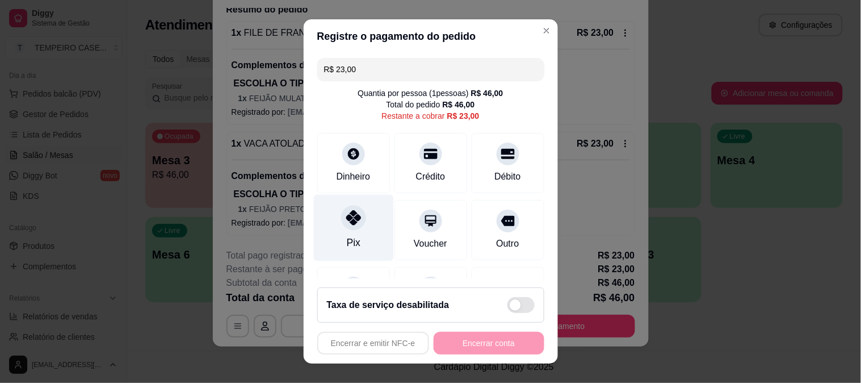
click at [346, 223] on icon at bounding box center [353, 217] width 15 height 15
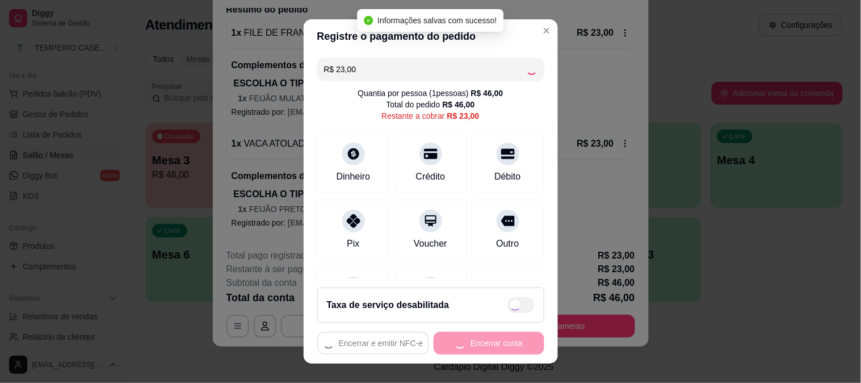
type input "R$ 0,00"
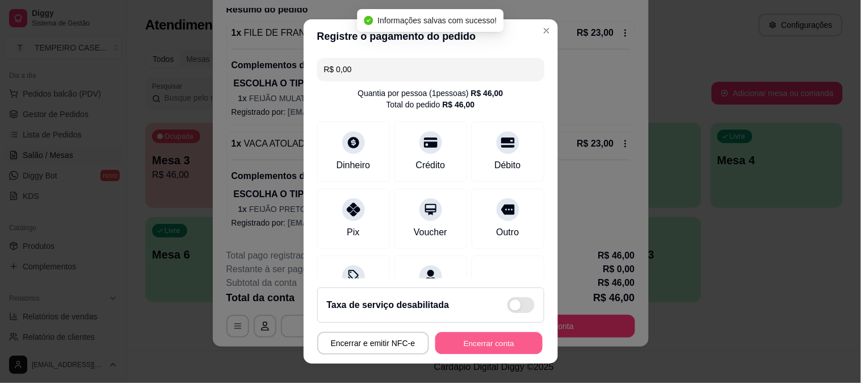
click at [466, 341] on button "Encerrar conta" at bounding box center [488, 343] width 107 height 22
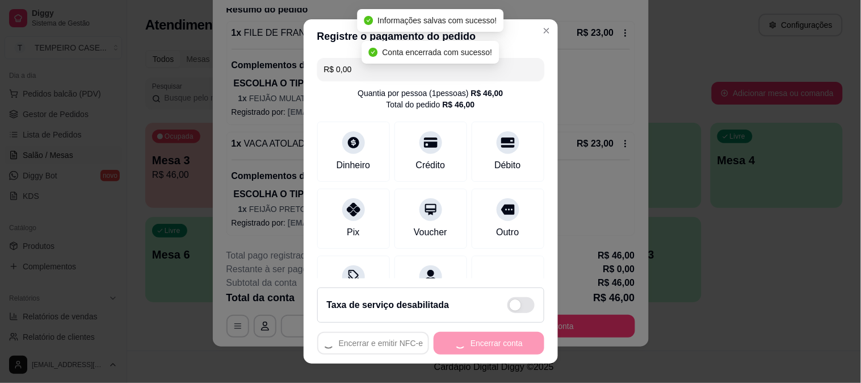
scroll to position [0, 0]
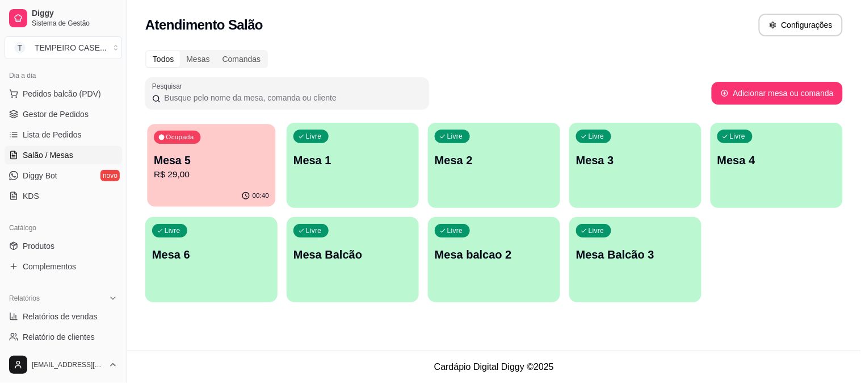
click at [229, 178] on p "R$ 29,00" at bounding box center [211, 174] width 115 height 13
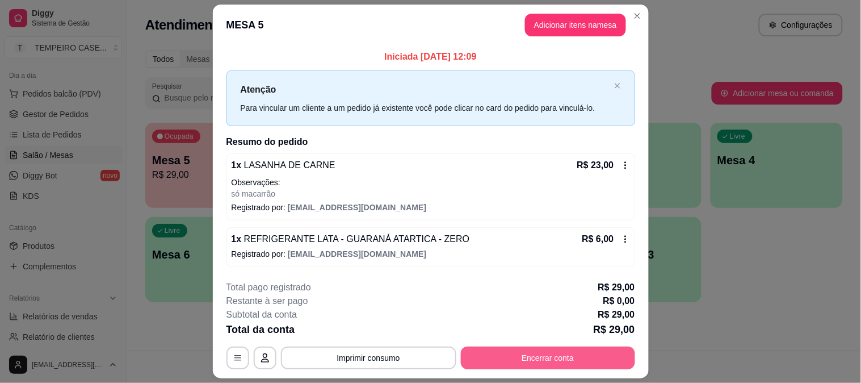
click at [547, 349] on button "Encerrar conta" at bounding box center [548, 357] width 174 height 23
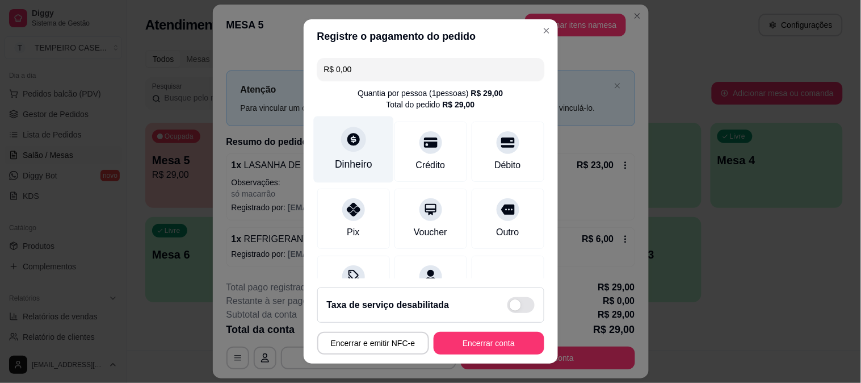
click at [345, 162] on div "Dinheiro" at bounding box center [353, 164] width 37 height 15
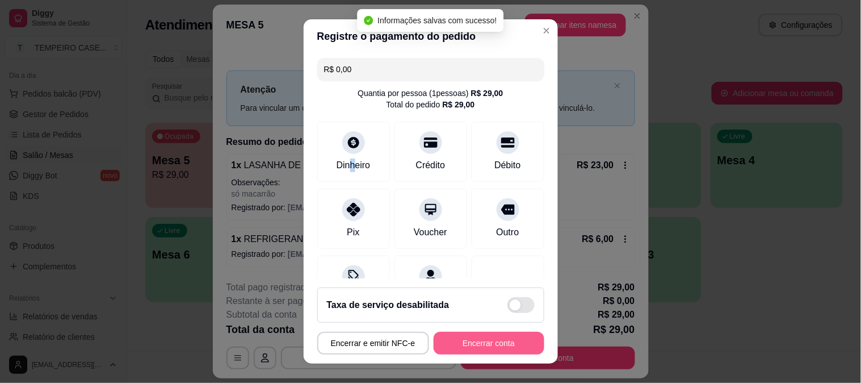
click at [469, 343] on button "Encerrar conta" at bounding box center [489, 343] width 111 height 23
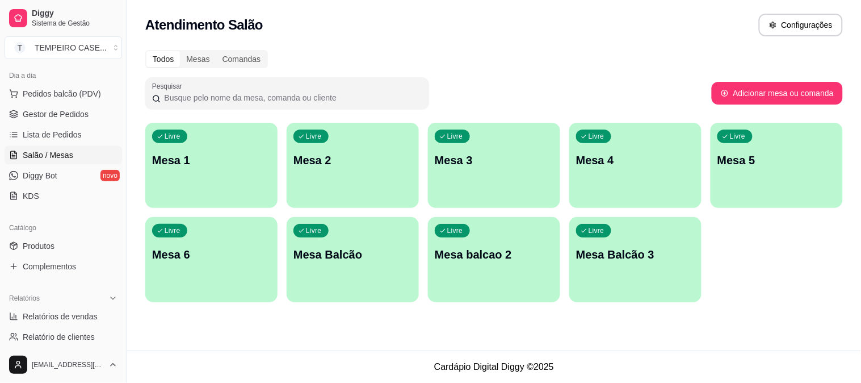
click at [212, 179] on div "Livre Mesa 1" at bounding box center [211, 159] width 132 height 72
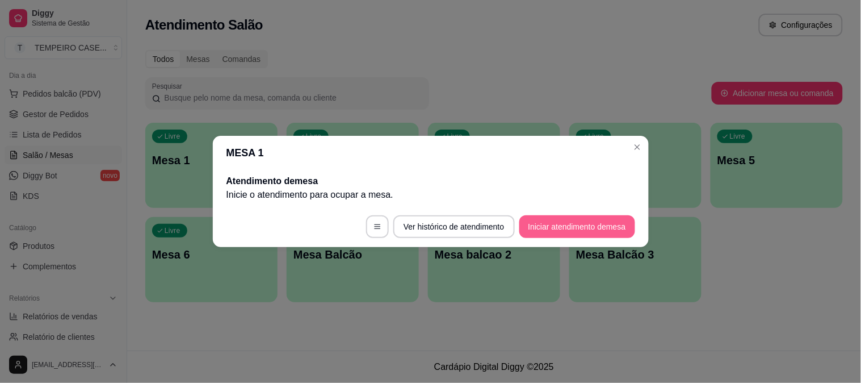
click at [570, 228] on button "Iniciar atendimento de mesa" at bounding box center [577, 226] width 116 height 23
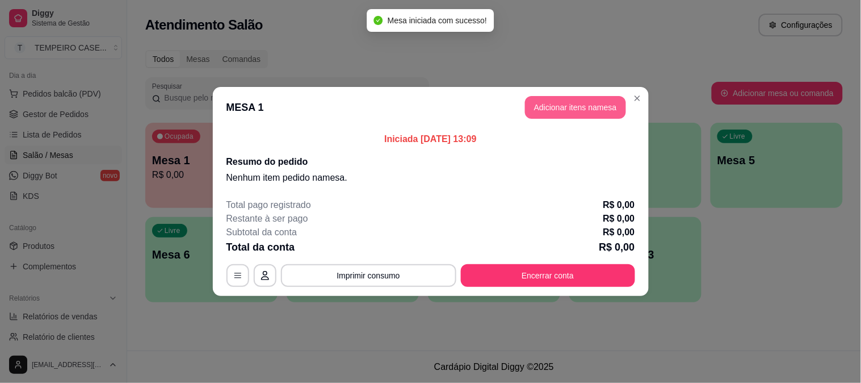
click at [569, 111] on button "Adicionar itens na mesa" at bounding box center [575, 107] width 101 height 23
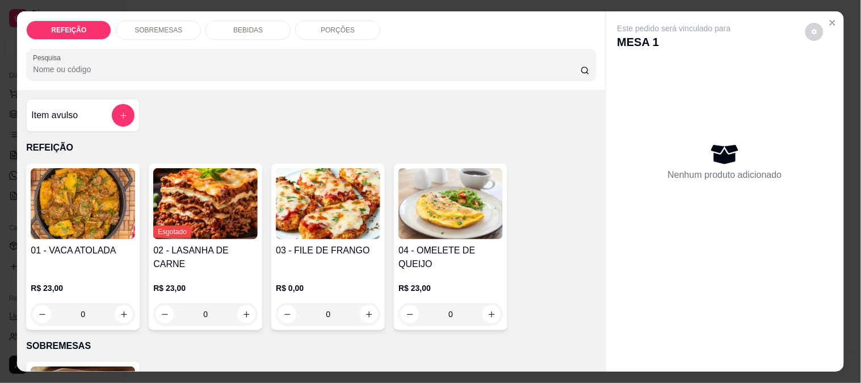
click at [82, 211] on img at bounding box center [83, 203] width 104 height 71
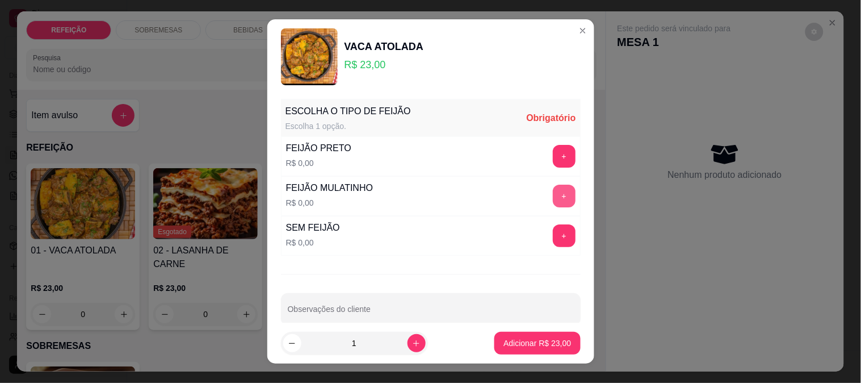
click at [553, 191] on button "+" at bounding box center [564, 195] width 23 height 23
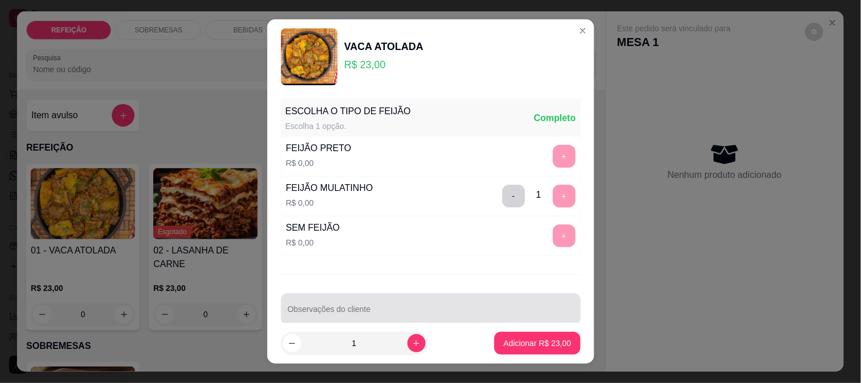
click at [409, 303] on div at bounding box center [431, 308] width 286 height 23
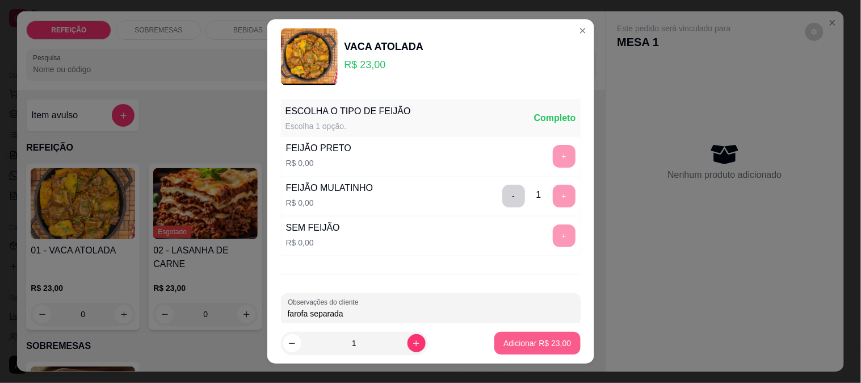
type input "farofa separada"
click at [547, 343] on p "Adicionar R$ 23,00" at bounding box center [538, 342] width 68 height 11
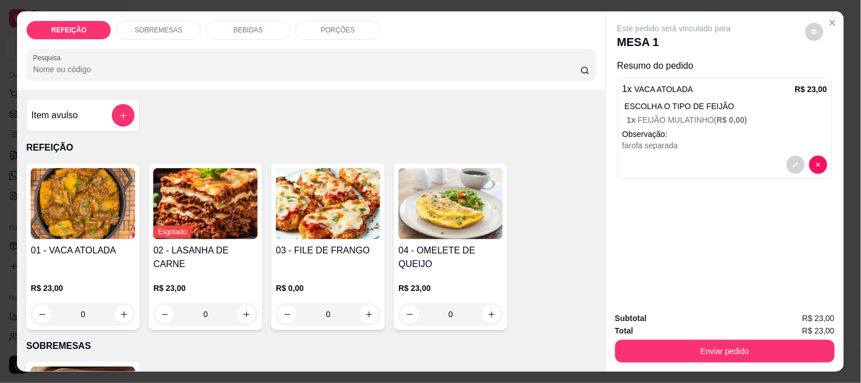
click at [331, 237] on div "03 - FILE DE FRANGO R$ 0,00 0" at bounding box center [328, 246] width 114 height 166
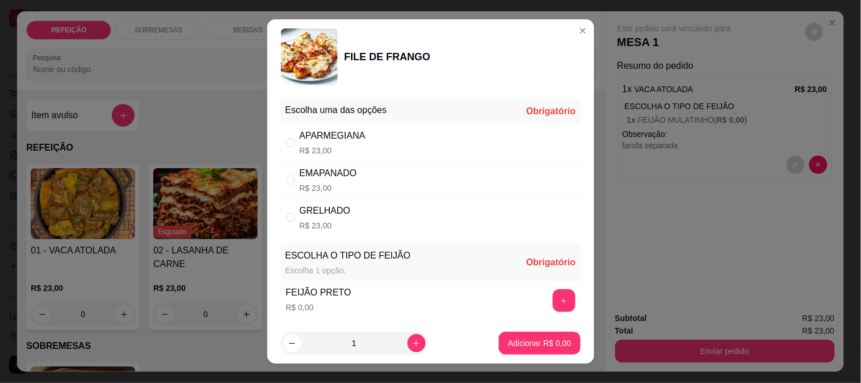
click at [405, 145] on div "APARMEGIANA R$ 23,00" at bounding box center [431, 142] width 300 height 37
radio input "true"
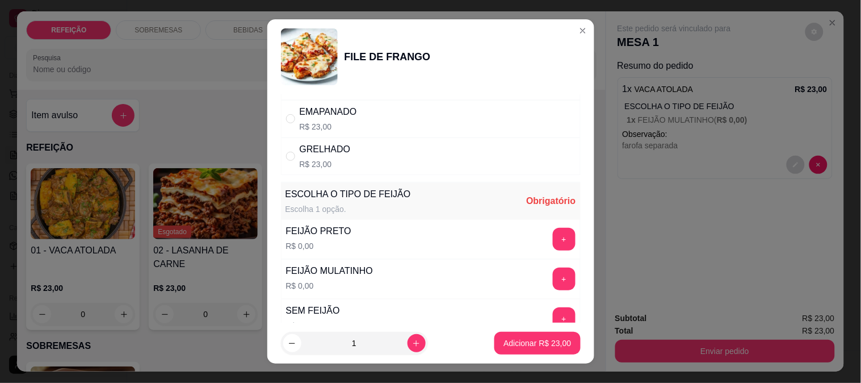
scroll to position [126, 0]
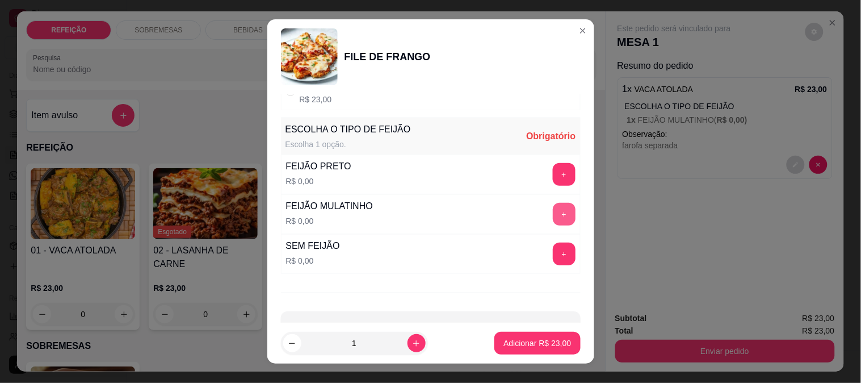
click at [553, 215] on button "+" at bounding box center [564, 214] width 23 height 23
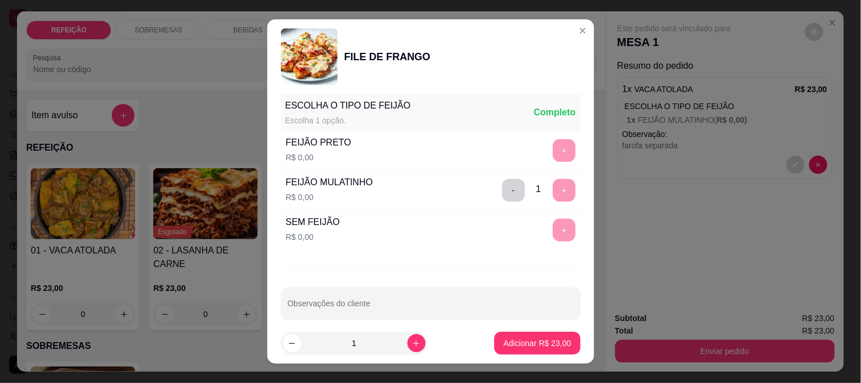
scroll to position [162, 0]
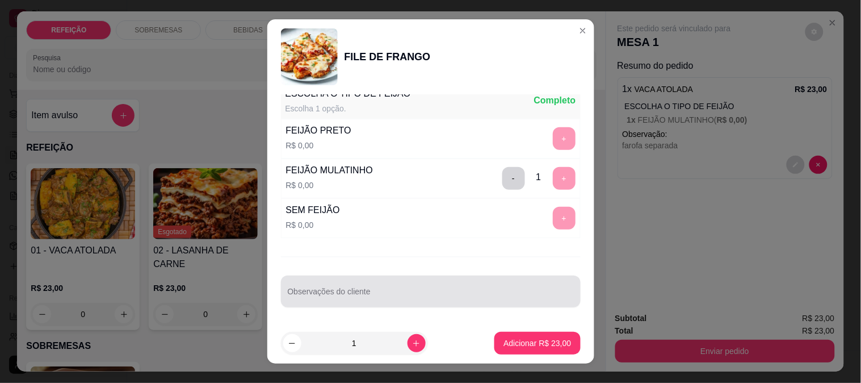
click at [422, 284] on div at bounding box center [431, 291] width 286 height 23
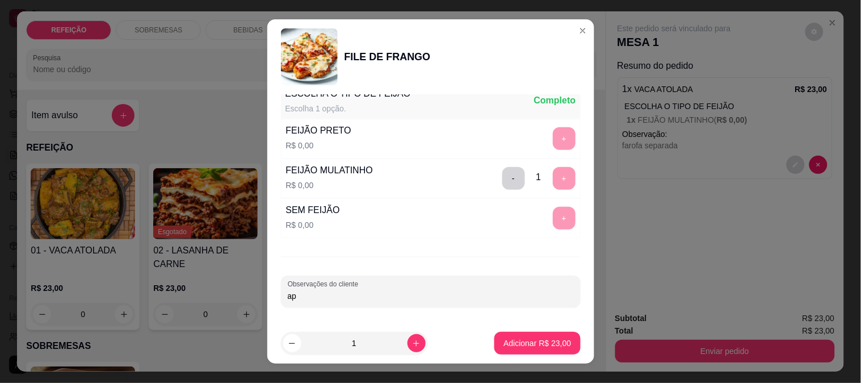
type input "a"
type input "SEM OREGANO E FAROFA SEPARADA"
click at [513, 335] on button "Adicionar R$ 23,00" at bounding box center [537, 343] width 86 height 23
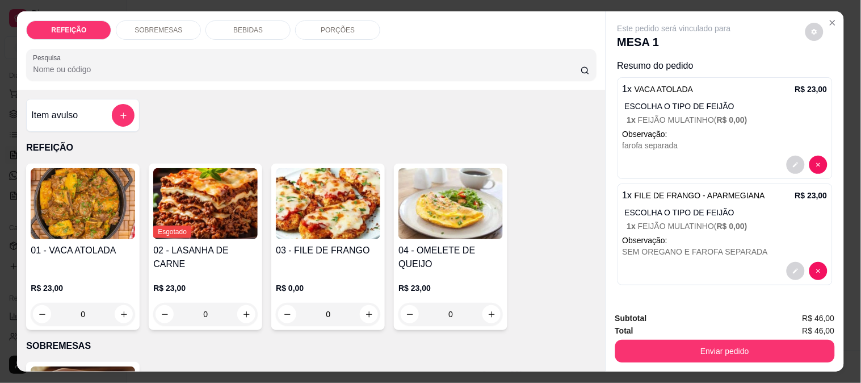
click at [661, 337] on div "Enviar pedido" at bounding box center [725, 350] width 220 height 26
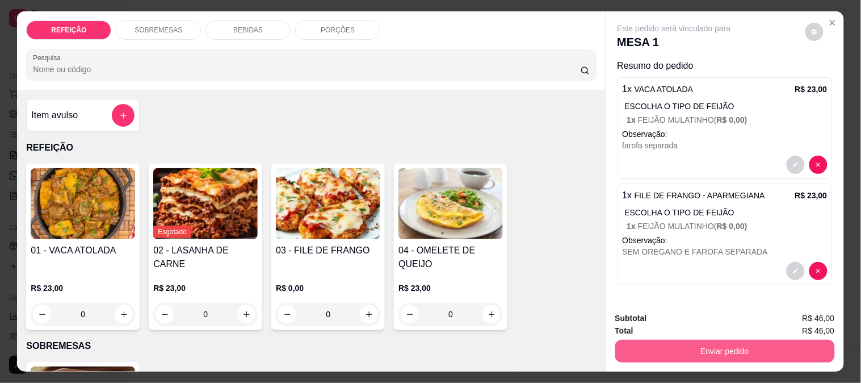
click at [670, 344] on button "Enviar pedido" at bounding box center [725, 350] width 220 height 23
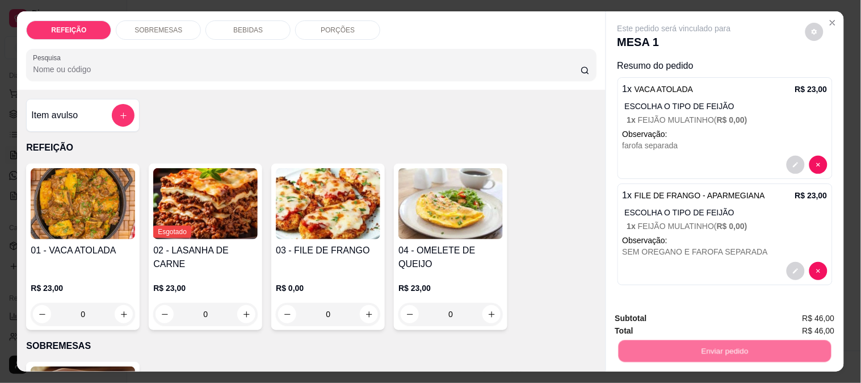
click at [674, 318] on button "Não registrar e enviar pedido" at bounding box center [687, 319] width 118 height 22
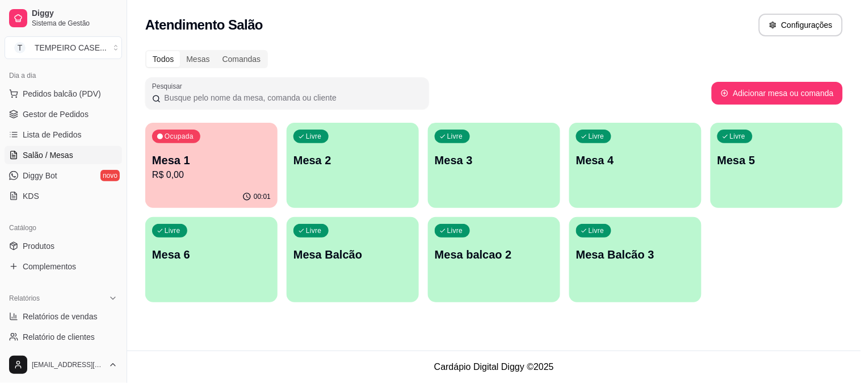
click at [207, 283] on div "Livre Mesa 6" at bounding box center [211, 253] width 132 height 72
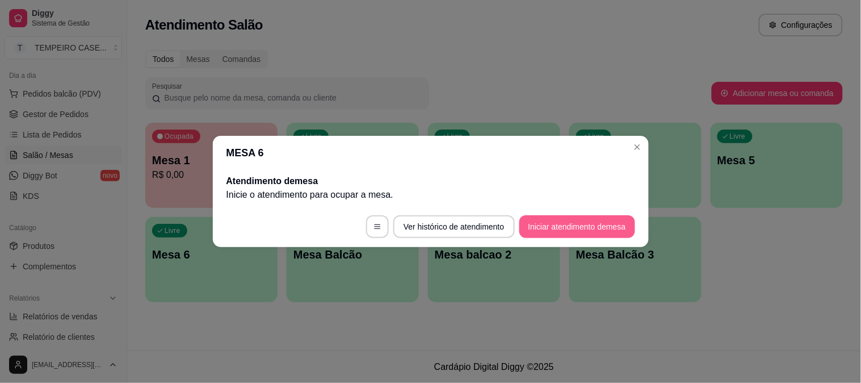
click at [559, 234] on button "Iniciar atendimento de mesa" at bounding box center [577, 226] width 116 height 23
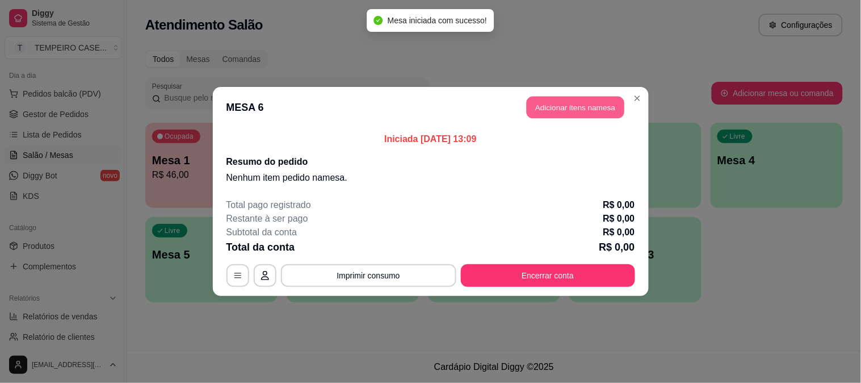
click at [558, 108] on button "Adicionar itens na mesa" at bounding box center [576, 108] width 98 height 22
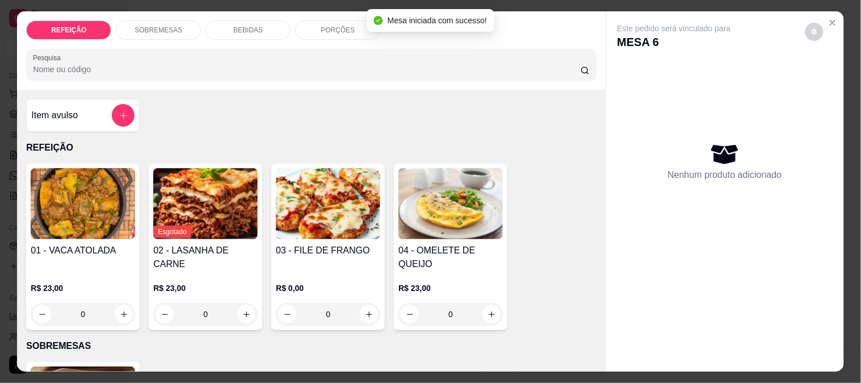
click at [338, 208] on img at bounding box center [328, 203] width 104 height 71
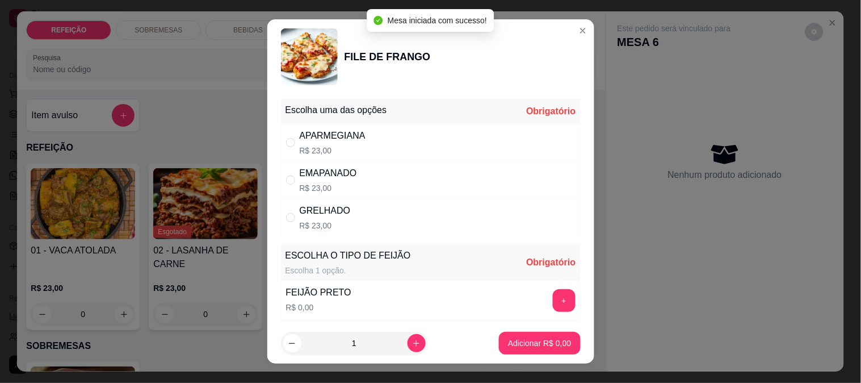
click at [416, 144] on div "APARMEGIANA R$ 23,00" at bounding box center [431, 142] width 300 height 37
radio input "true"
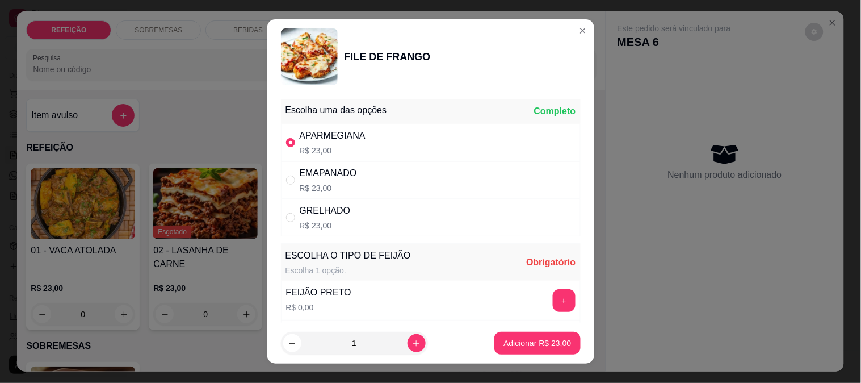
scroll to position [126, 0]
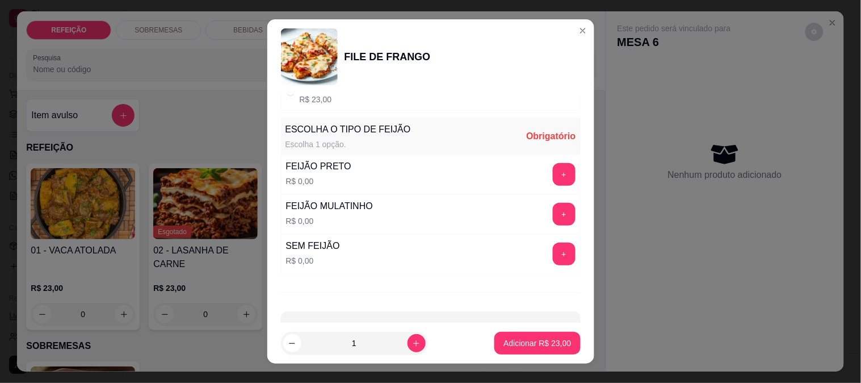
click at [553, 182] on button "+" at bounding box center [564, 174] width 23 height 23
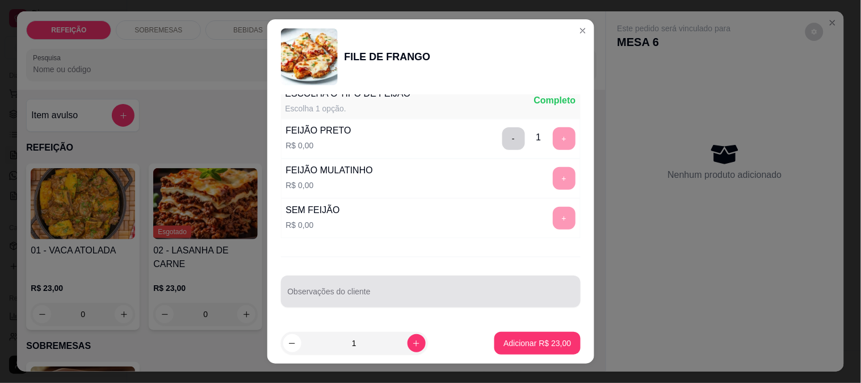
scroll to position [162, 0]
click at [388, 299] on input "Observações do cliente" at bounding box center [431, 295] width 286 height 11
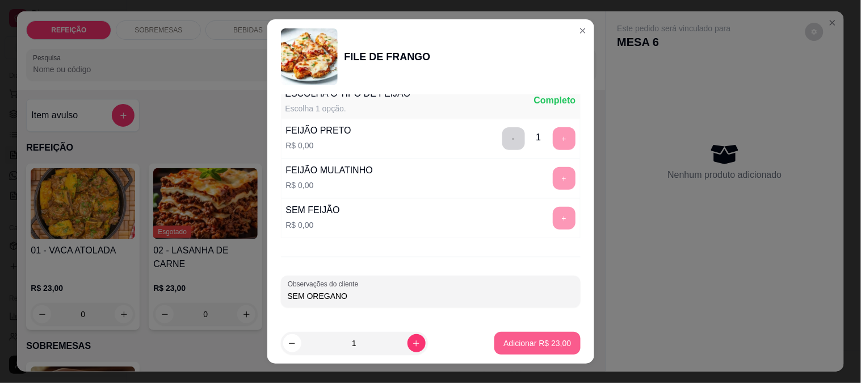
type input "SEM OREGANO"
click at [513, 338] on p "Adicionar R$ 23,00" at bounding box center [538, 342] width 68 height 11
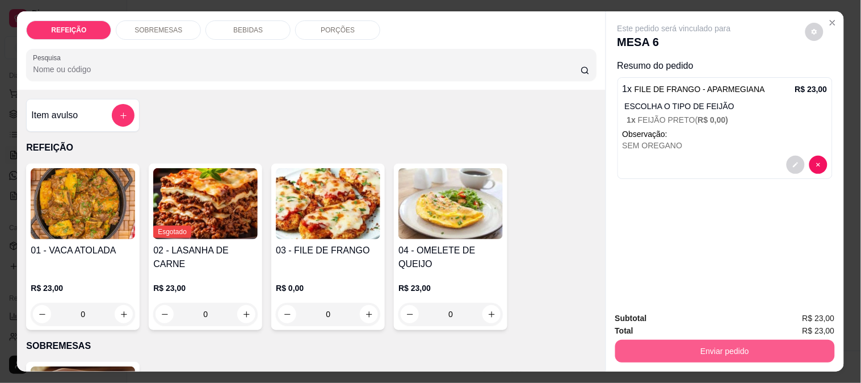
click at [640, 339] on button "Enviar pedido" at bounding box center [725, 350] width 220 height 23
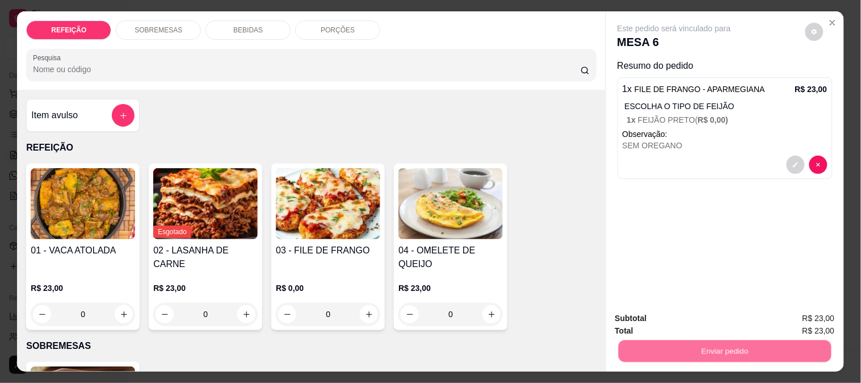
click at [653, 309] on button "Não registrar e enviar pedido" at bounding box center [687, 319] width 118 height 22
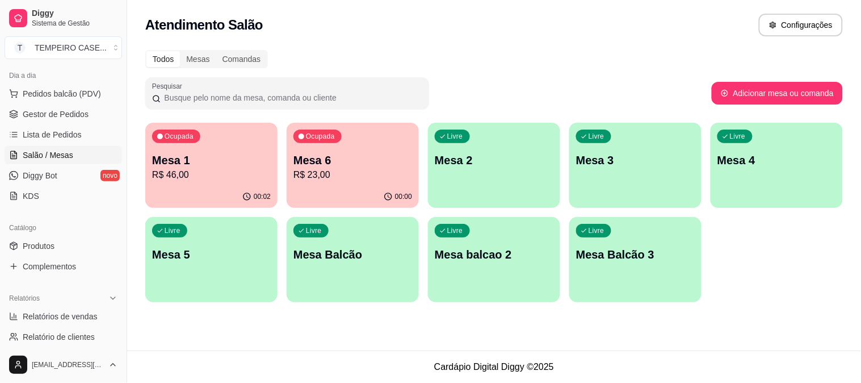
click at [333, 162] on p "Mesa 6" at bounding box center [352, 160] width 119 height 16
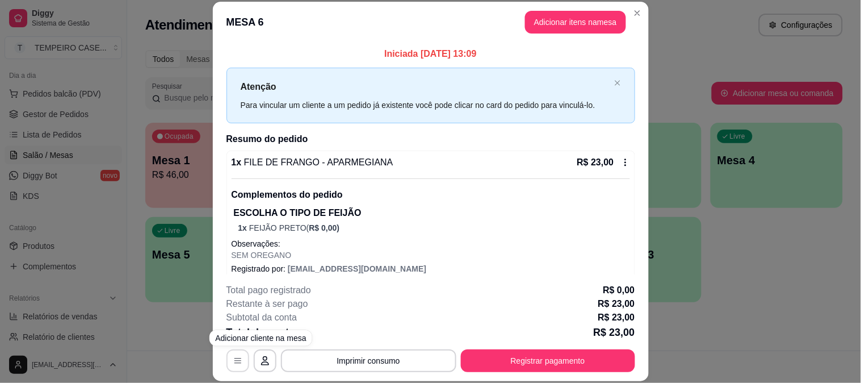
click at [229, 355] on button "button" at bounding box center [237, 360] width 23 height 23
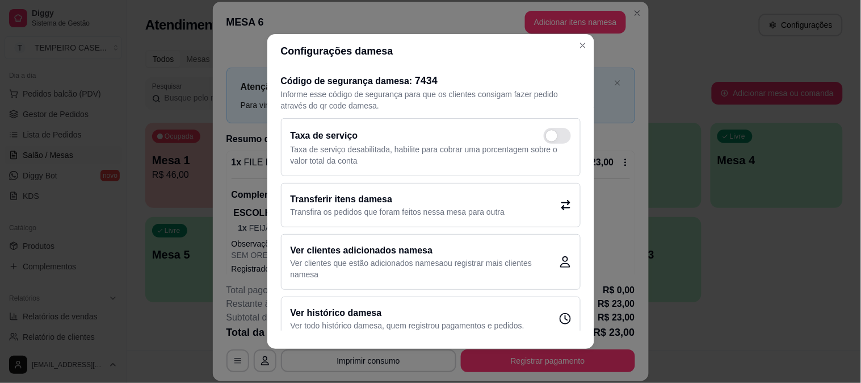
click at [423, 208] on p "Transfira os pedidos que foram feitos nessa mesa para outra" at bounding box center [398, 211] width 215 height 11
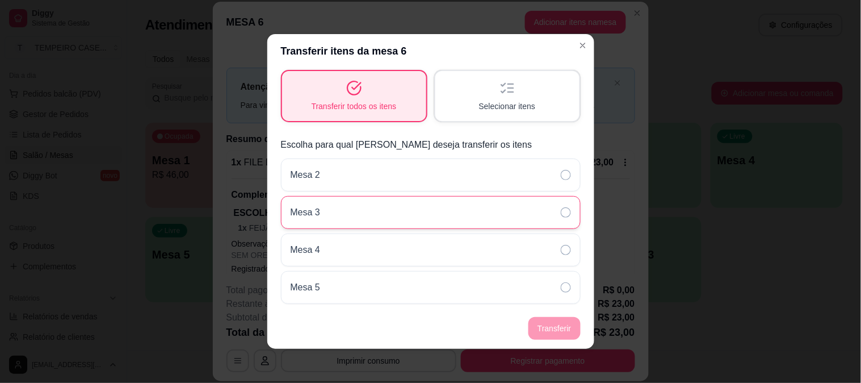
scroll to position [126, 0]
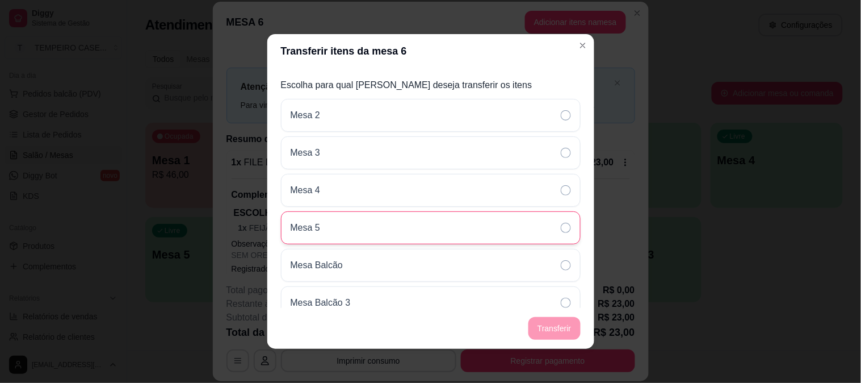
click at [388, 228] on div "Mesa 5" at bounding box center [431, 227] width 300 height 33
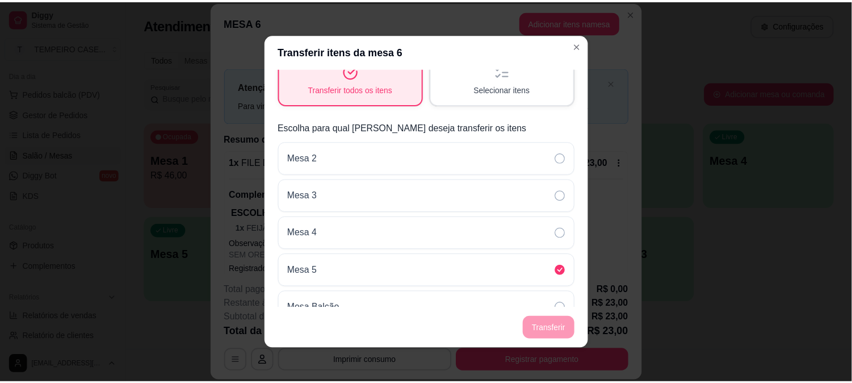
scroll to position [0, 0]
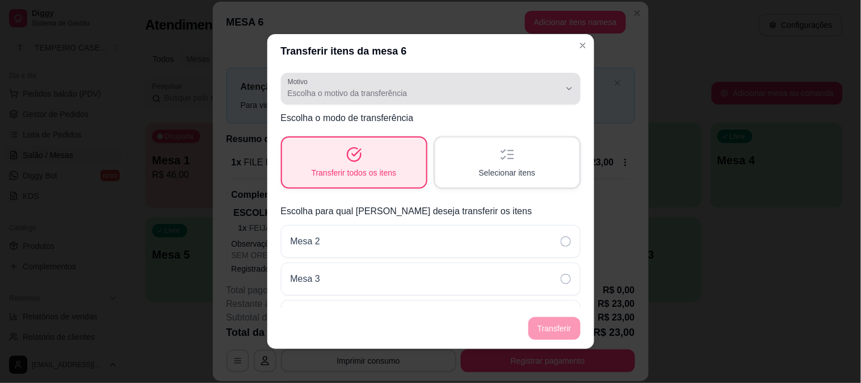
click at [394, 97] on span "Escolha o motivo da transferência" at bounding box center [424, 92] width 272 height 11
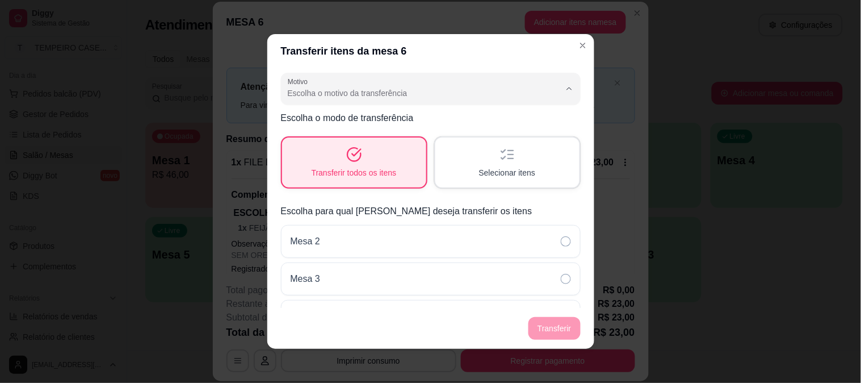
click at [335, 139] on span "Mudança de mesa" at bounding box center [416, 138] width 250 height 11
type input "TABLE_TRANSFER"
select select "TABLE_TRANSFER"
click at [543, 321] on button "Transferir" at bounding box center [554, 328] width 52 height 23
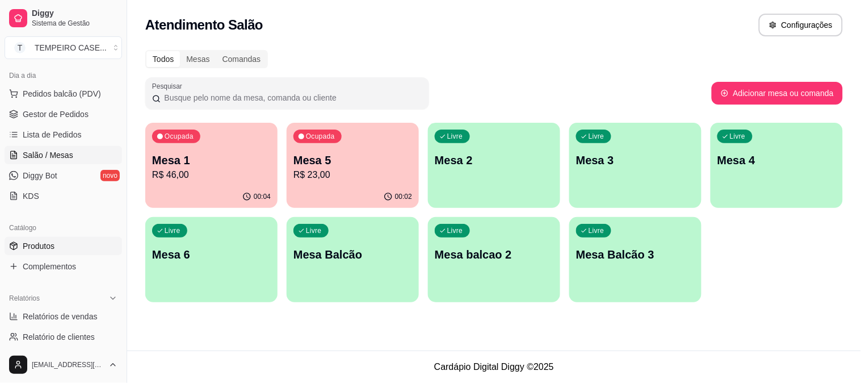
click at [51, 240] on span "Produtos" at bounding box center [39, 245] width 32 height 11
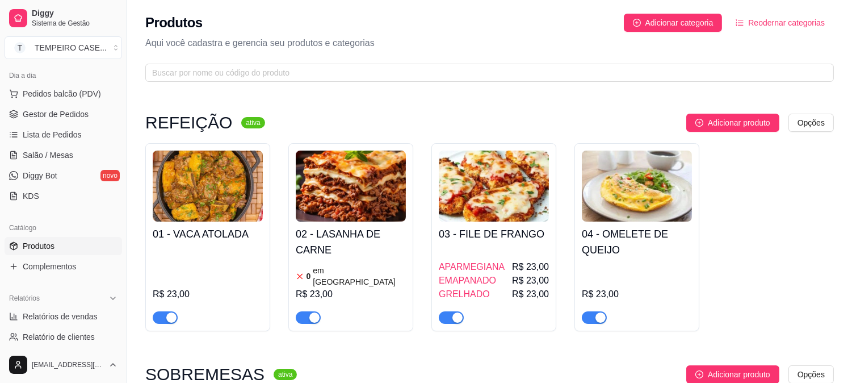
click at [224, 203] on img at bounding box center [208, 185] width 110 height 71
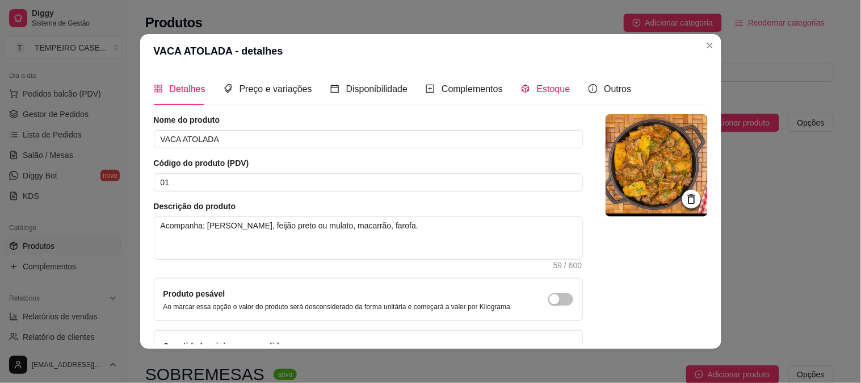
click at [544, 89] on span "Estoque" at bounding box center [553, 89] width 33 height 10
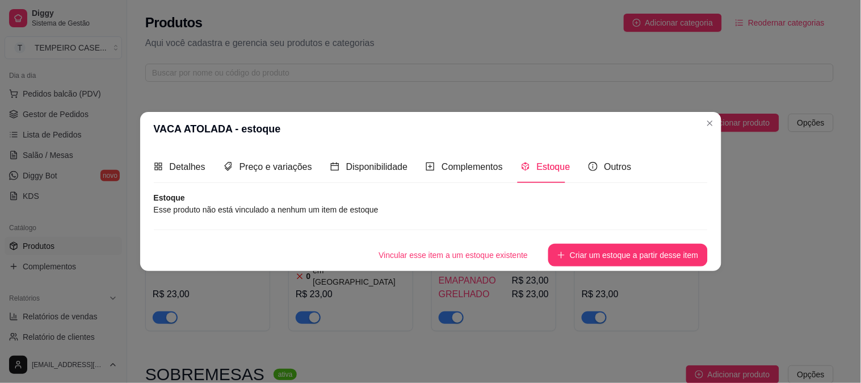
click at [563, 242] on div "Vincular esse item a um estoque existente Criar um estoque a partir desse item" at bounding box center [431, 247] width 554 height 37
click at [563, 253] on icon "plus" at bounding box center [561, 255] width 8 height 8
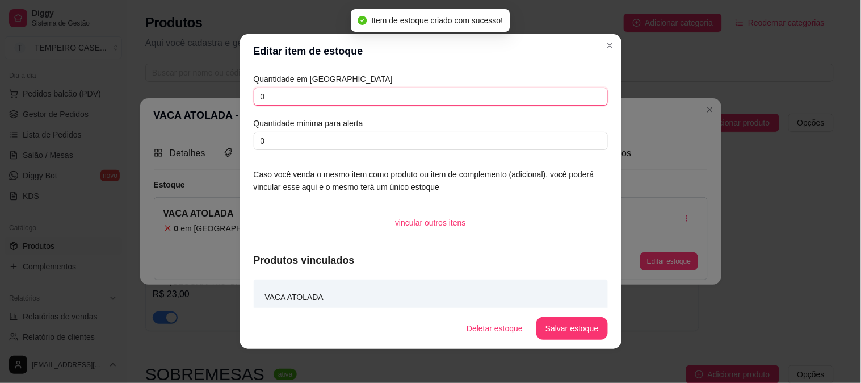
drag, startPoint x: 305, startPoint y: 103, endPoint x: 182, endPoint y: 103, distance: 123.2
click at [183, 103] on div "Editar item de estoque Quantidade em estoque 0 Quantidade mínima para alerta 0 …" at bounding box center [430, 191] width 861 height 383
type input "3"
click at [563, 330] on button "Salvar estoque" at bounding box center [571, 328] width 71 height 23
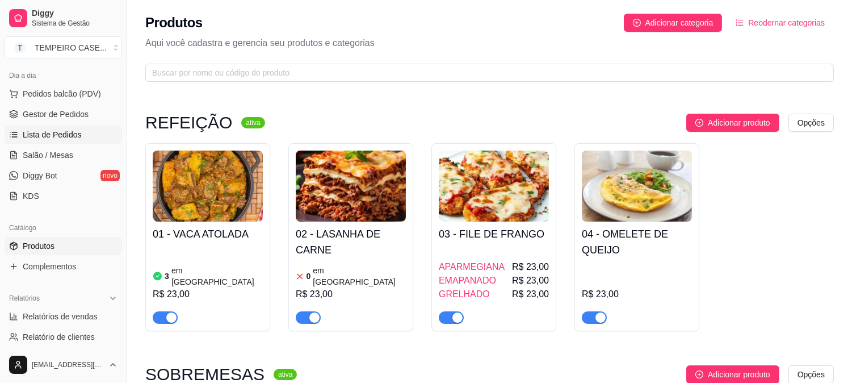
click at [53, 126] on link "Lista de Pedidos" at bounding box center [64, 134] width 118 height 18
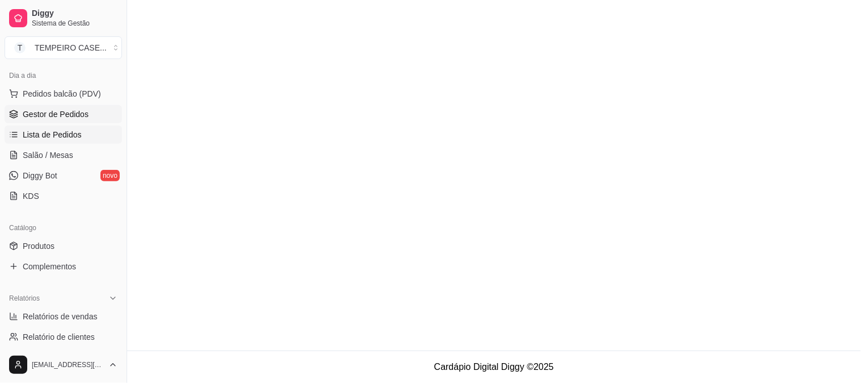
click at [66, 115] on span "Gestor de Pedidos" at bounding box center [56, 113] width 66 height 11
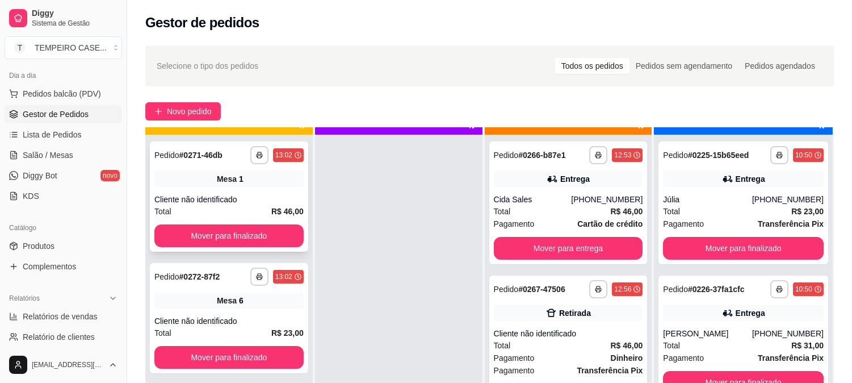
scroll to position [31, 0]
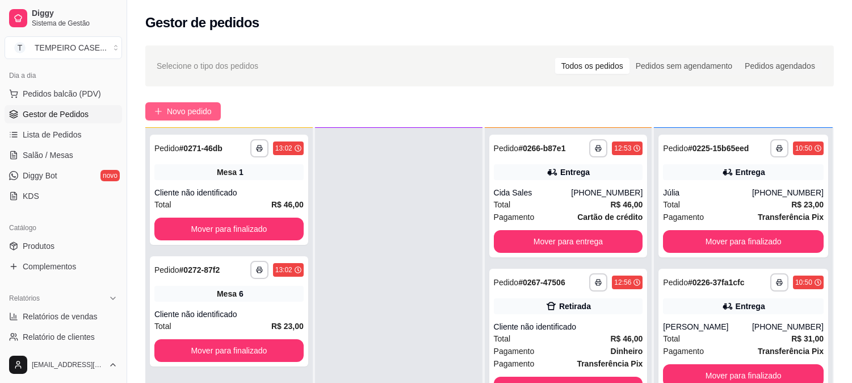
click at [177, 102] on button "Novo pedido" at bounding box center [182, 111] width 75 height 18
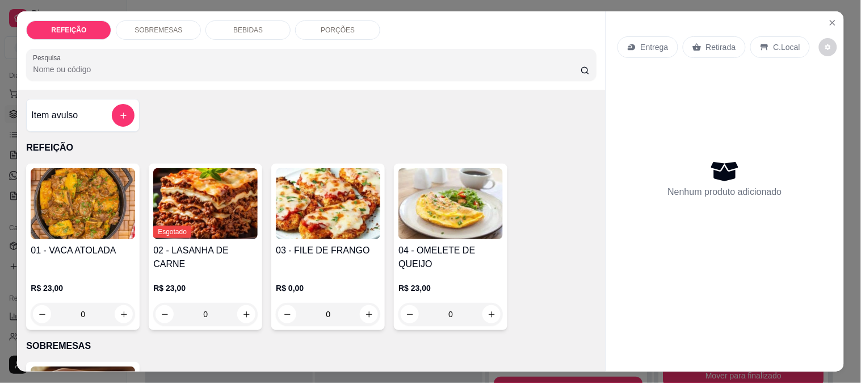
click at [111, 210] on img at bounding box center [83, 203] width 104 height 71
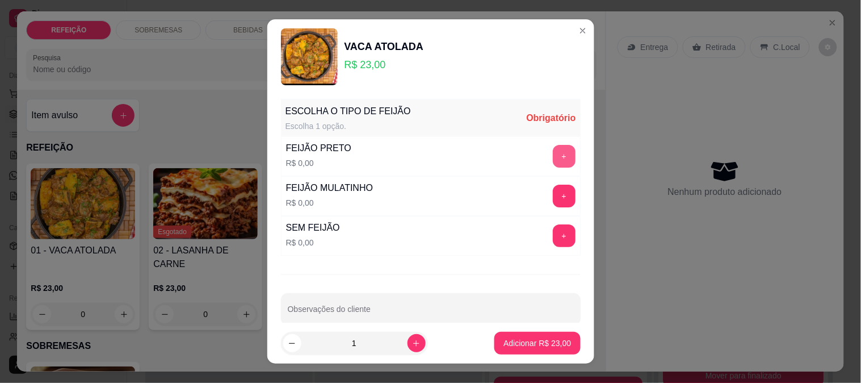
click at [553, 159] on button "+" at bounding box center [564, 156] width 23 height 23
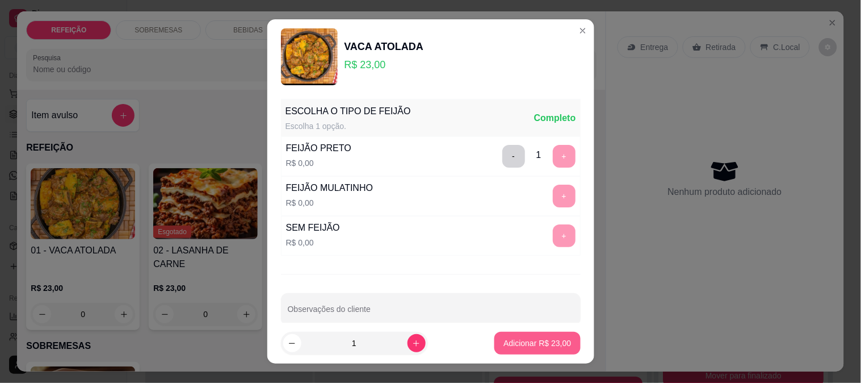
click at [514, 335] on button "Adicionar R$ 23,00" at bounding box center [537, 343] width 86 height 23
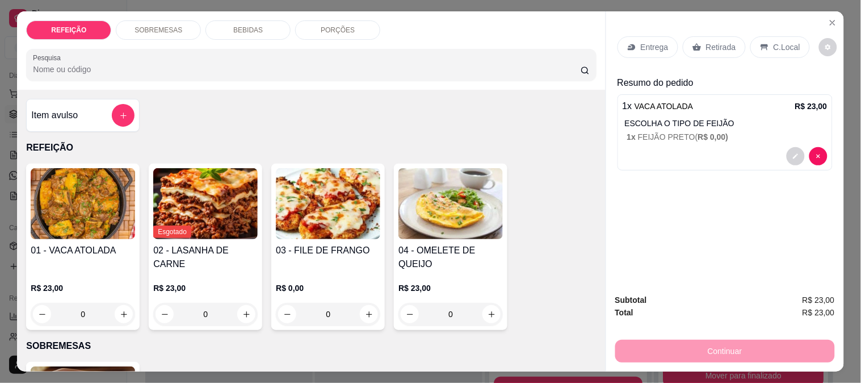
click at [710, 41] on p "Retirada" at bounding box center [721, 46] width 30 height 11
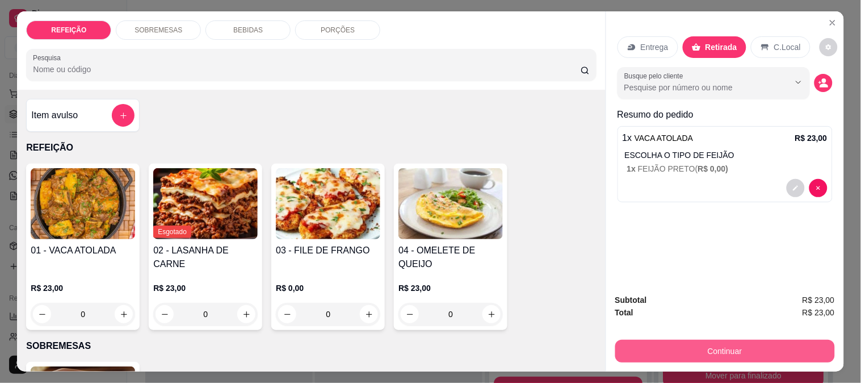
click at [657, 350] on button "Continuar" at bounding box center [725, 350] width 220 height 23
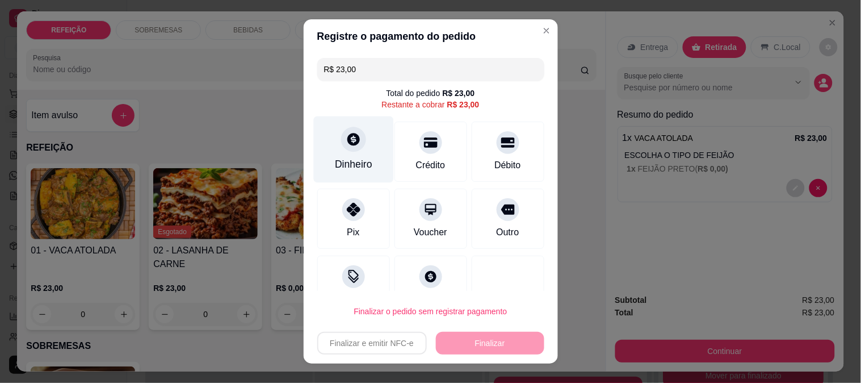
click at [343, 157] on div "Dinheiro" at bounding box center [353, 164] width 37 height 15
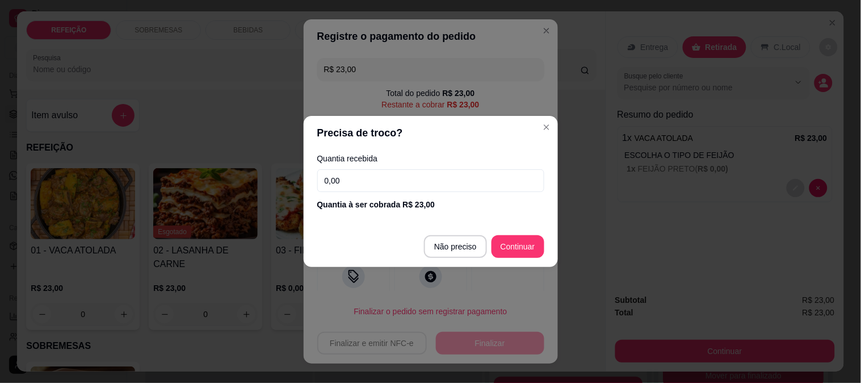
drag, startPoint x: 383, startPoint y: 190, endPoint x: 219, endPoint y: 168, distance: 165.5
click at [219, 168] on div "Precisa de troco? Quantia recebida 0,00 Quantia à ser cobrada R$ 23,00 Não prec…" at bounding box center [430, 191] width 861 height 383
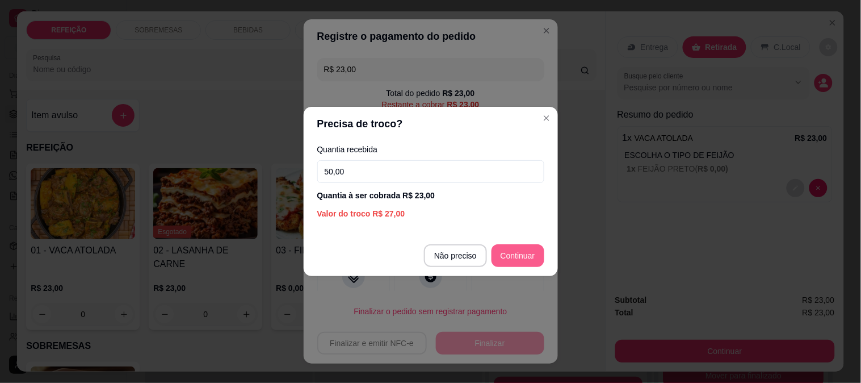
type input "50,00"
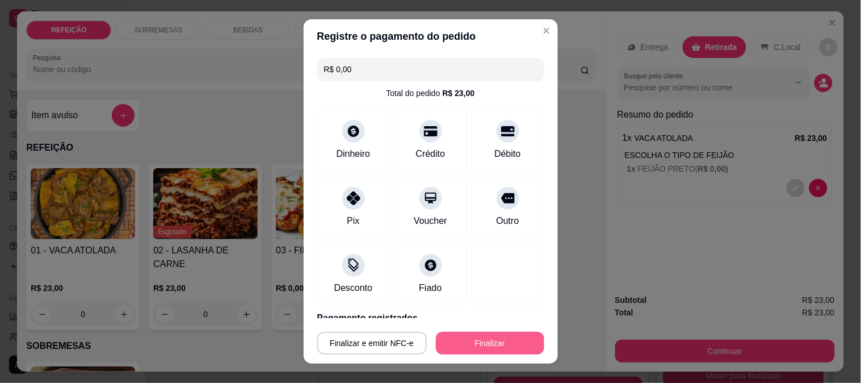
click at [472, 335] on button "Finalizar" at bounding box center [490, 343] width 108 height 23
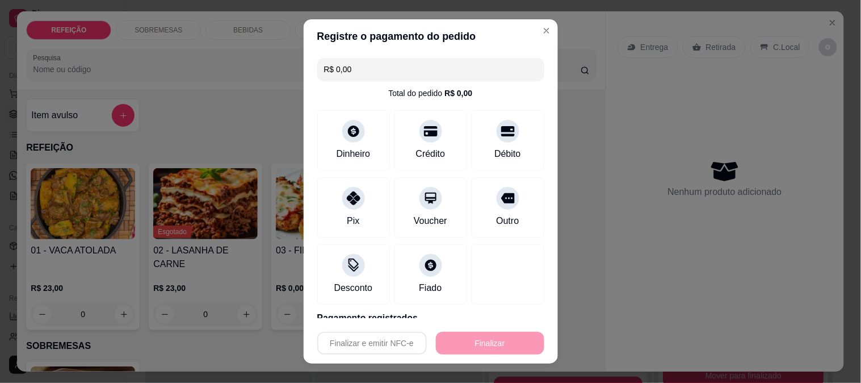
type input "-R$ 23,00"
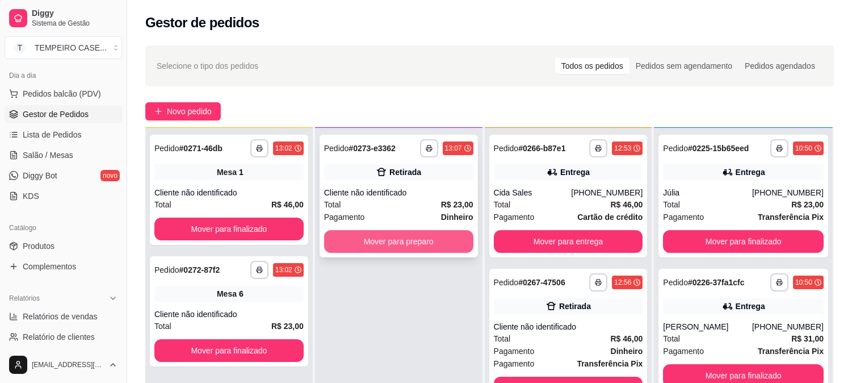
click at [459, 242] on button "Mover para preparo" at bounding box center [398, 241] width 149 height 23
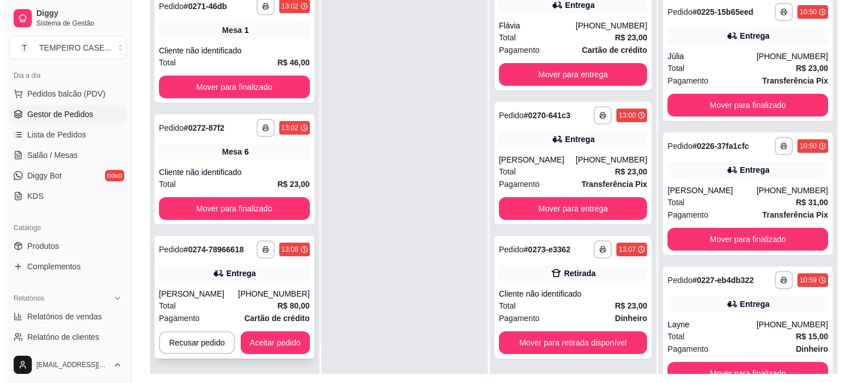
scroll to position [173, 0]
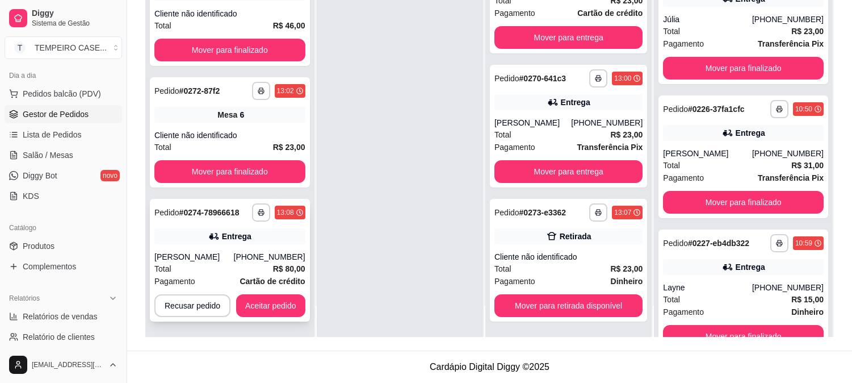
click at [175, 228] on div "Entrega" at bounding box center [229, 236] width 151 height 16
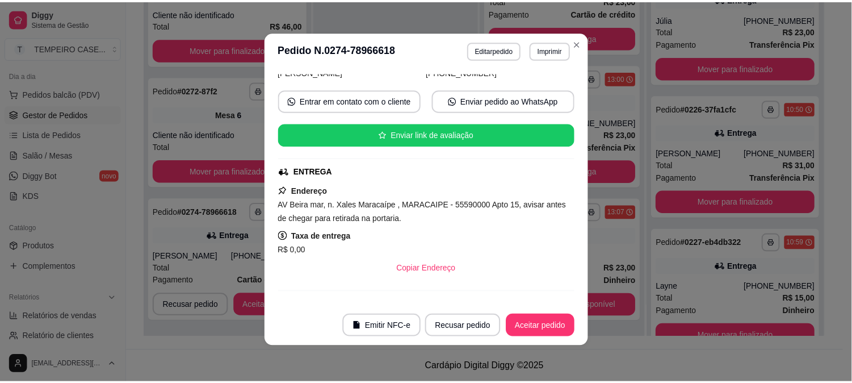
scroll to position [88, 0]
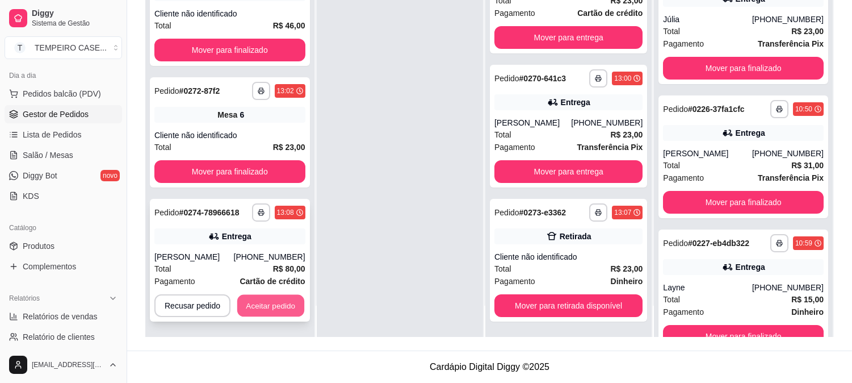
click at [260, 302] on button "Aceitar pedido" at bounding box center [270, 306] width 67 height 22
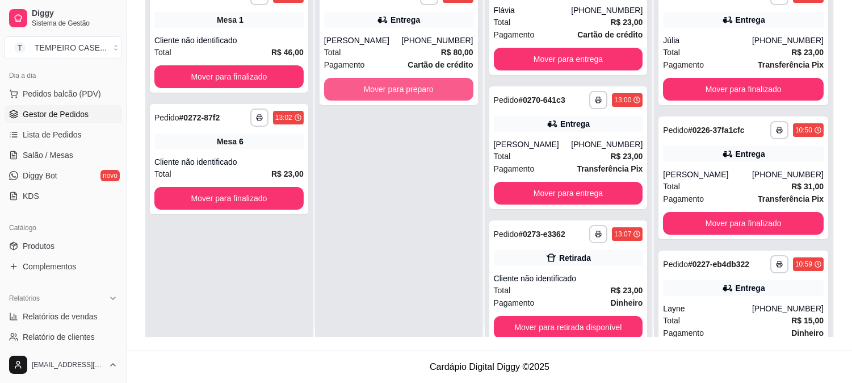
scroll to position [0, 0]
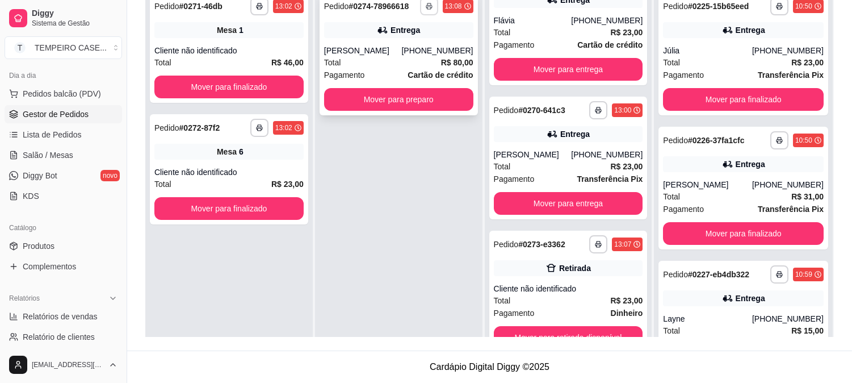
click at [427, 9] on button "button" at bounding box center [429, 6] width 18 height 18
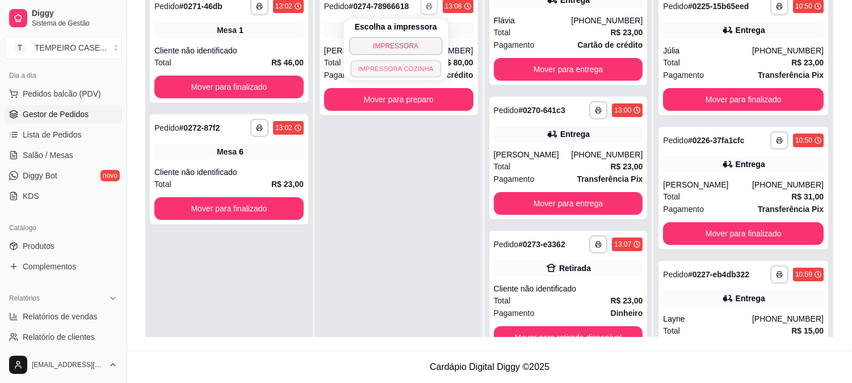
click at [384, 67] on button "IMPRESSORA COZINHA" at bounding box center [395, 69] width 91 height 18
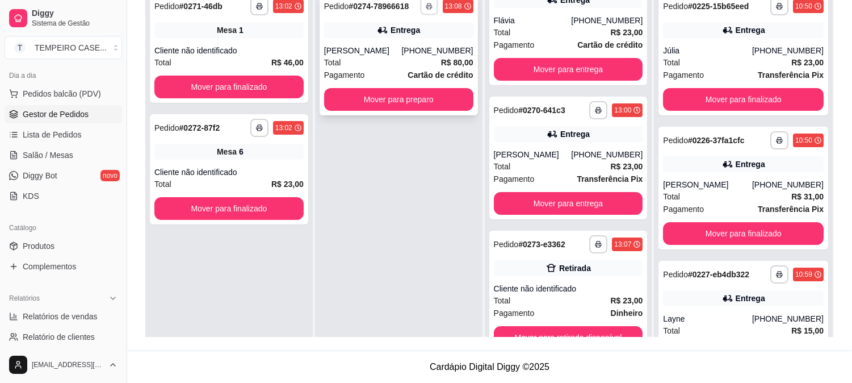
click at [427, 7] on button "button" at bounding box center [429, 6] width 18 height 18
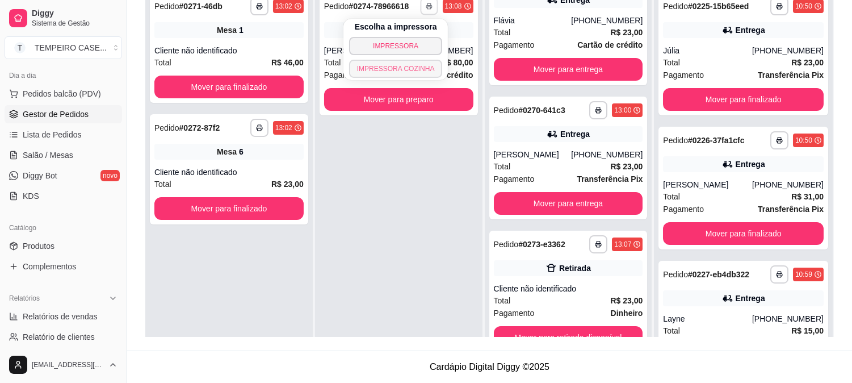
click at [396, 67] on button "IMPRESSORA COZINHA" at bounding box center [396, 69] width 94 height 18
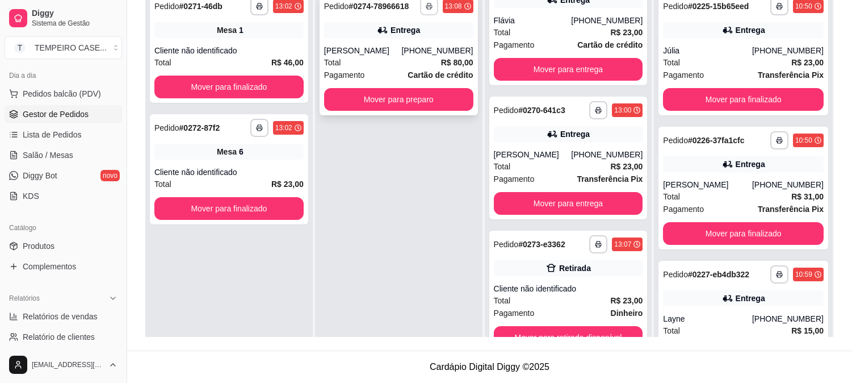
click at [429, 10] on button "button" at bounding box center [429, 6] width 18 height 18
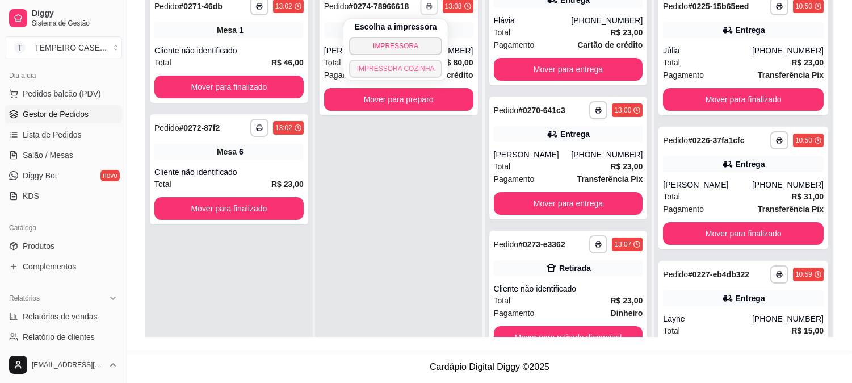
click at [377, 67] on button "IMPRESSORA COZINHA" at bounding box center [396, 69] width 94 height 18
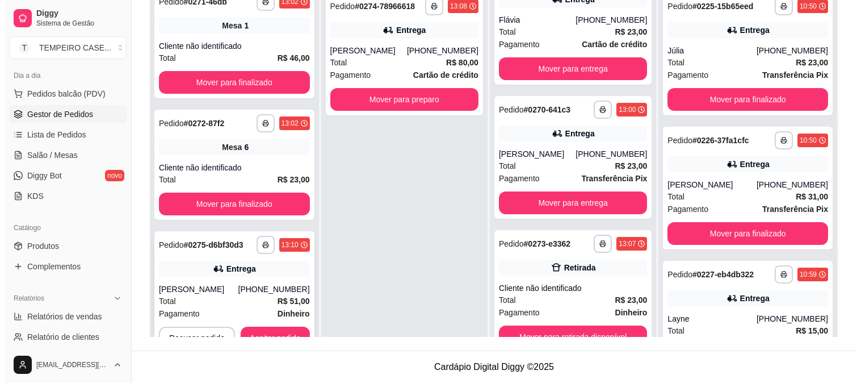
scroll to position [31, 0]
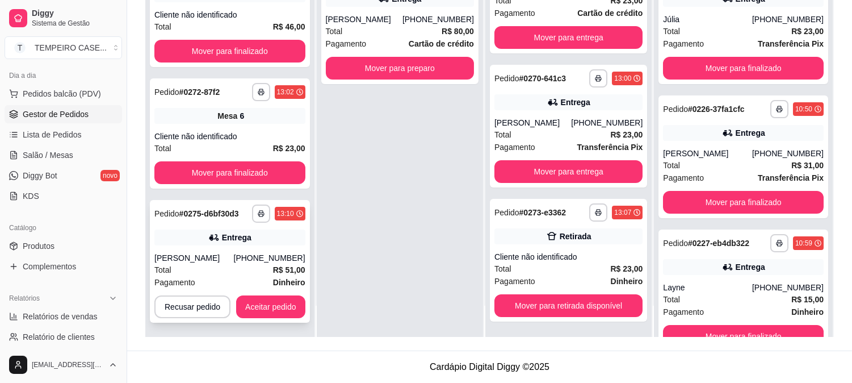
click at [236, 267] on div "Total R$ 51,00" at bounding box center [229, 269] width 151 height 12
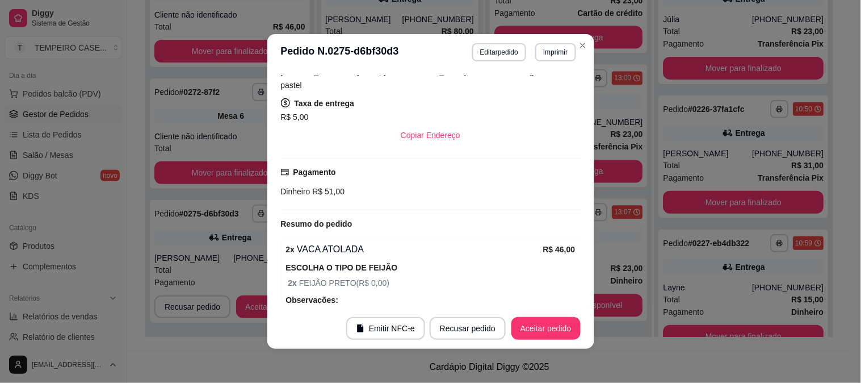
scroll to position [345, 0]
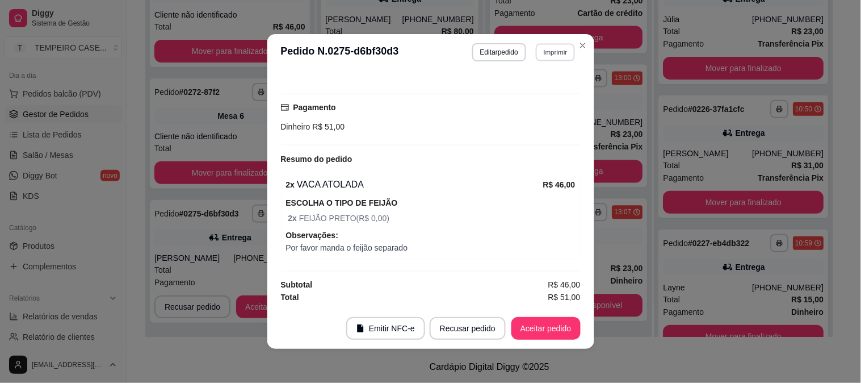
click at [543, 52] on button "Imprimir" at bounding box center [555, 52] width 39 height 18
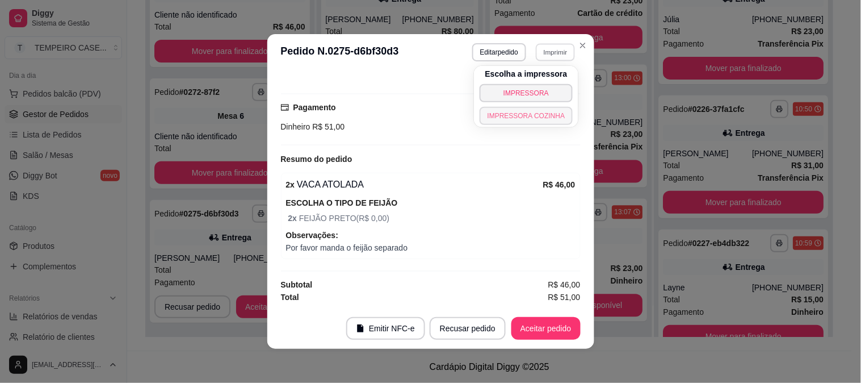
click at [506, 117] on button "IMPRESSORA COZINHA" at bounding box center [527, 116] width 94 height 18
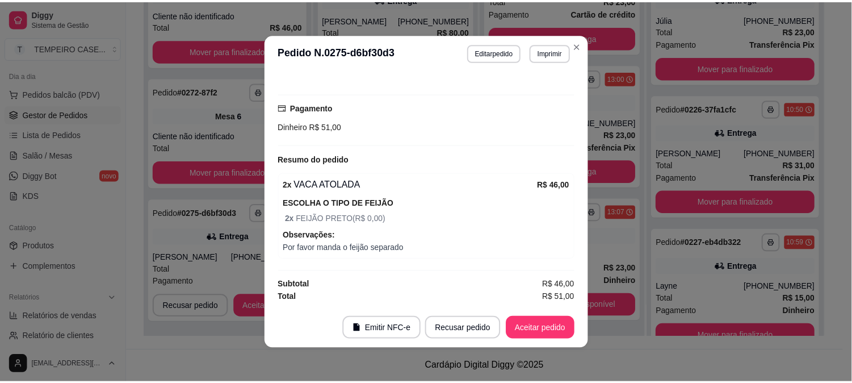
scroll to position [290, 0]
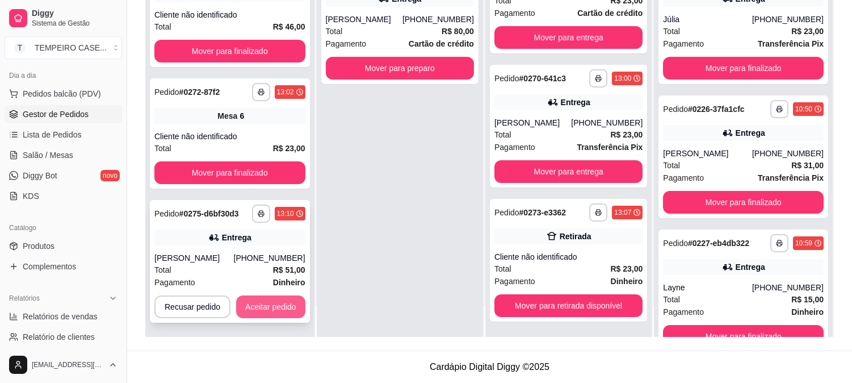
click at [258, 307] on button "Aceitar pedido" at bounding box center [270, 306] width 69 height 23
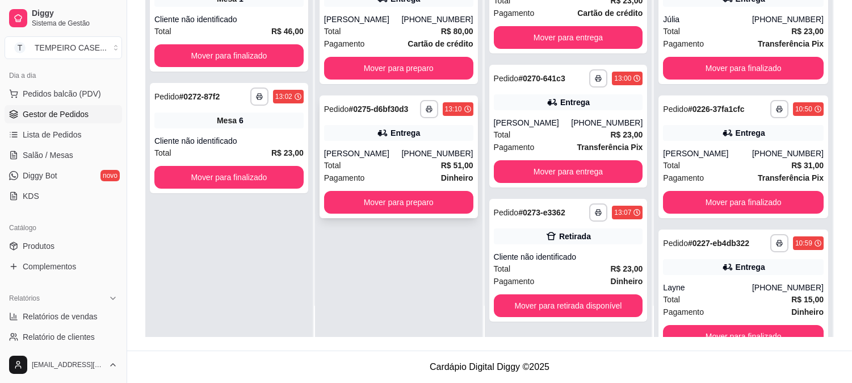
scroll to position [444, 0]
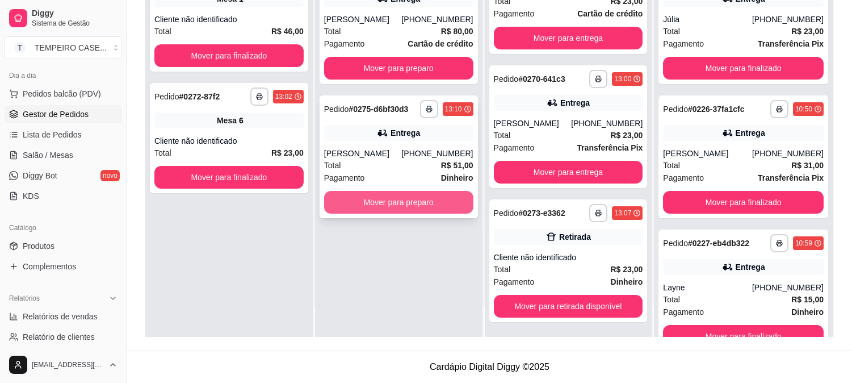
click at [405, 213] on button "Mover para preparo" at bounding box center [398, 202] width 149 height 23
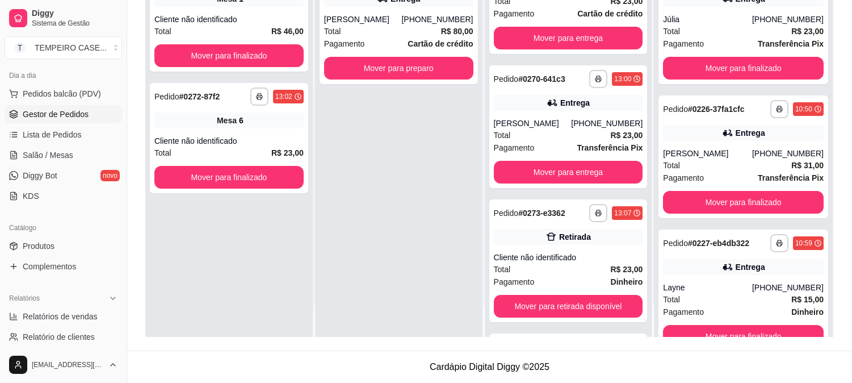
scroll to position [0, 0]
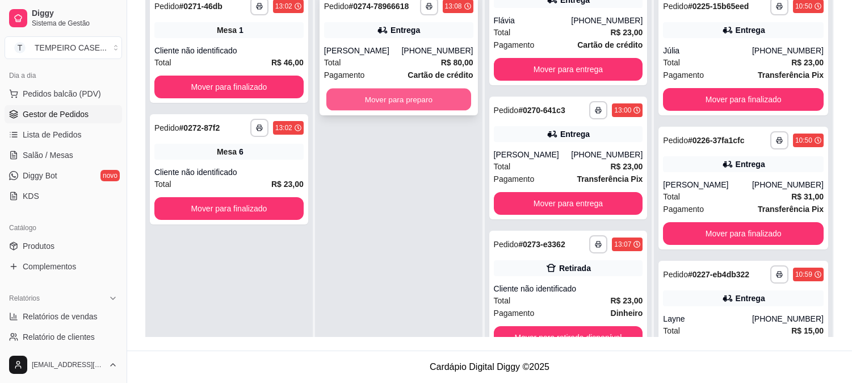
click at [428, 111] on button "Mover para preparo" at bounding box center [398, 100] width 145 height 22
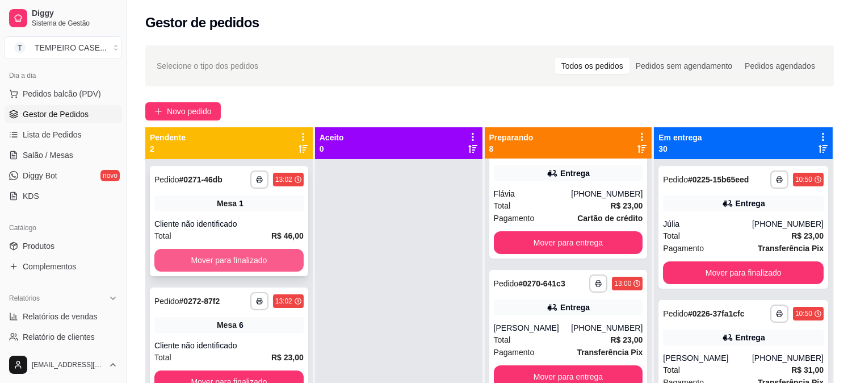
click at [219, 260] on button "Mover para finalizado" at bounding box center [228, 260] width 149 height 23
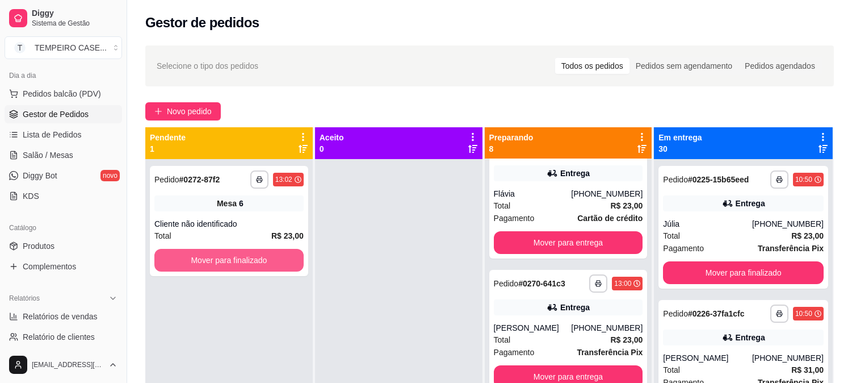
click at [229, 261] on button "Mover para finalizado" at bounding box center [228, 260] width 149 height 23
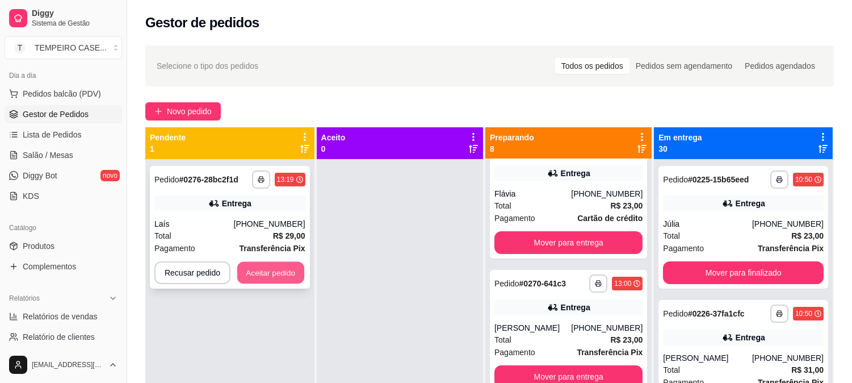
click at [273, 269] on button "Aceitar pedido" at bounding box center [270, 273] width 67 height 22
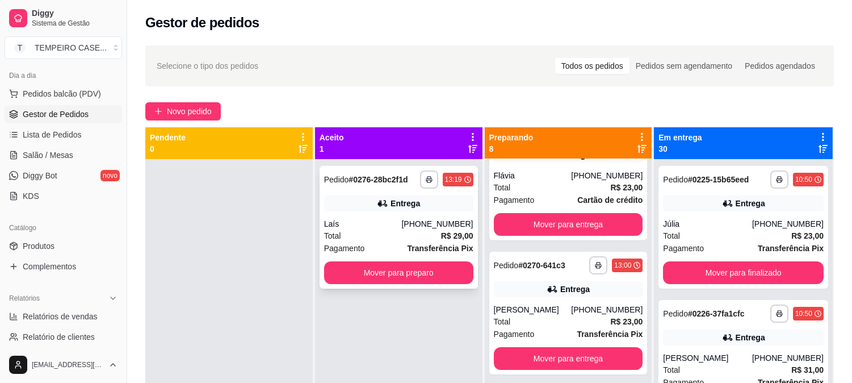
scroll to position [444, 0]
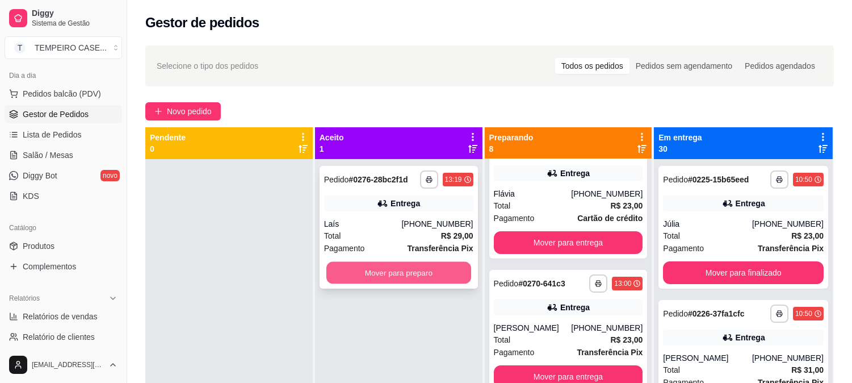
click at [405, 275] on button "Mover para preparo" at bounding box center [398, 273] width 145 height 22
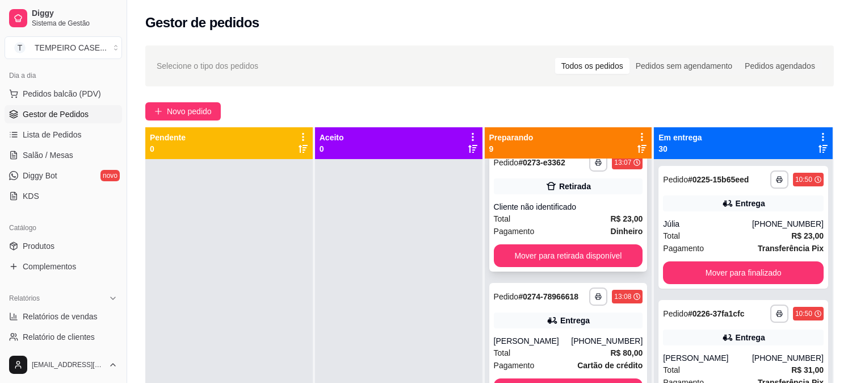
scroll to position [668, 0]
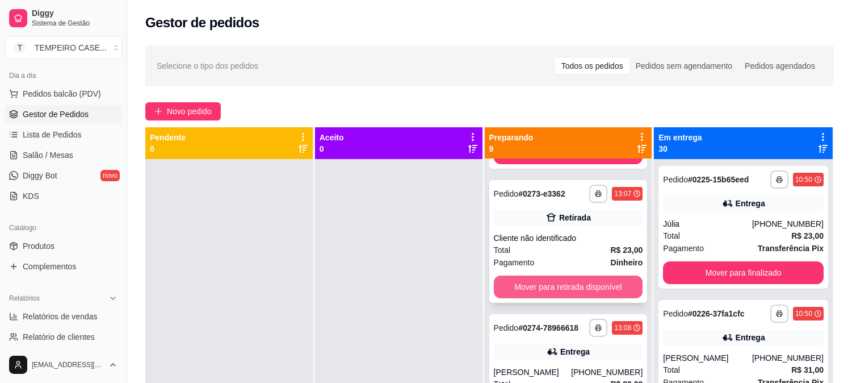
click at [551, 282] on button "Mover para retirada disponível" at bounding box center [568, 286] width 149 height 23
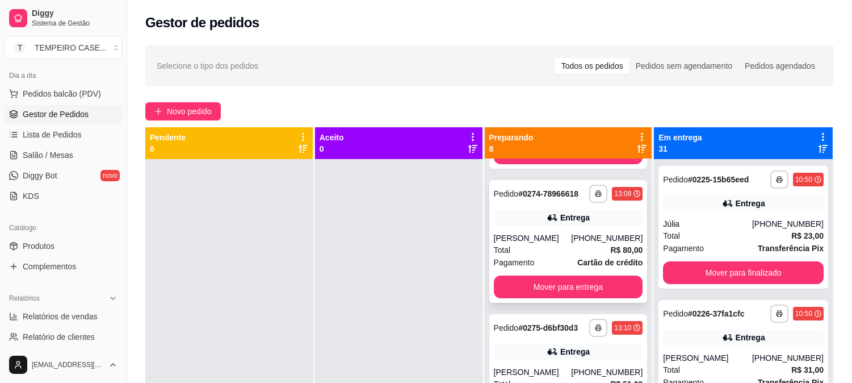
scroll to position [542, 0]
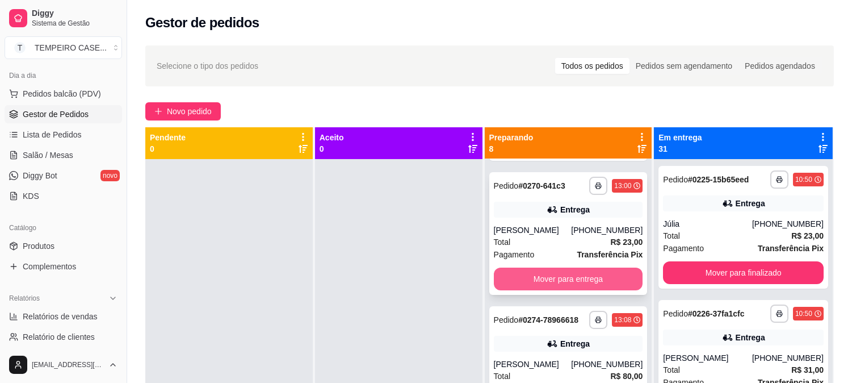
click at [560, 274] on button "Mover para entrega" at bounding box center [568, 278] width 149 height 23
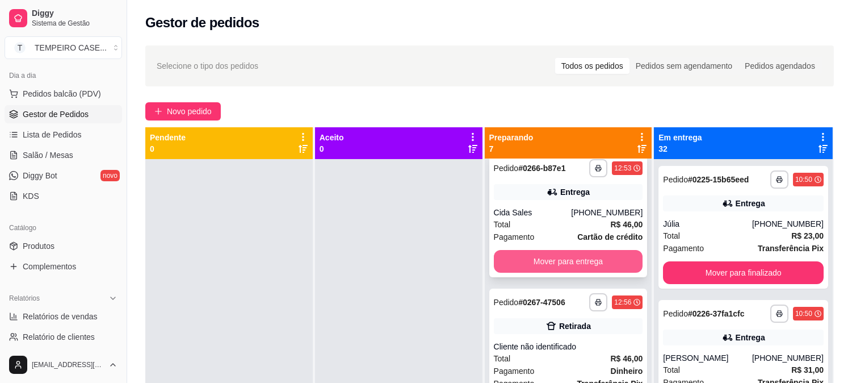
scroll to position [0, 0]
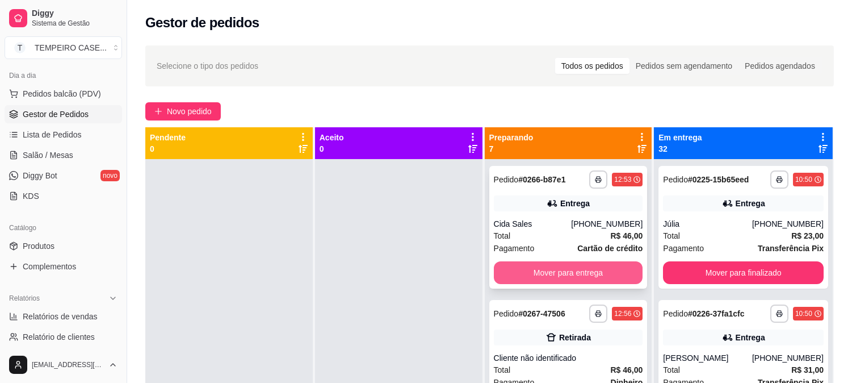
click at [559, 268] on button "Mover para entrega" at bounding box center [568, 272] width 149 height 23
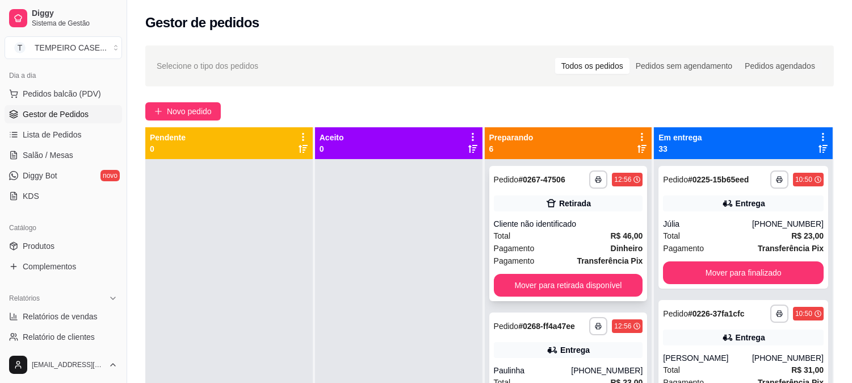
click at [555, 280] on button "Mover para retirada disponível" at bounding box center [568, 285] width 149 height 23
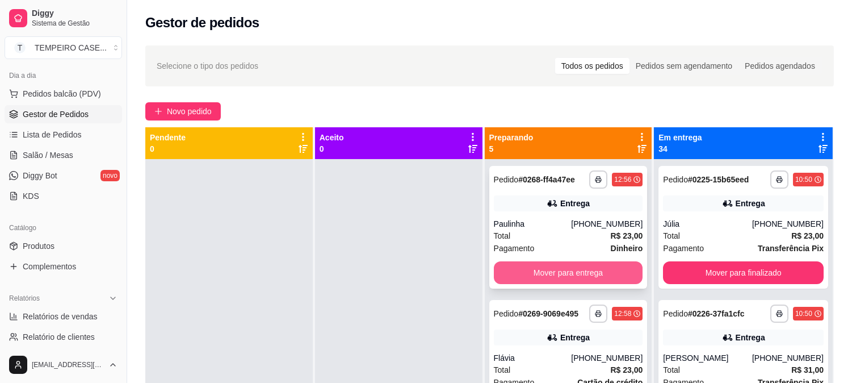
click at [568, 264] on button "Mover para entrega" at bounding box center [568, 272] width 149 height 23
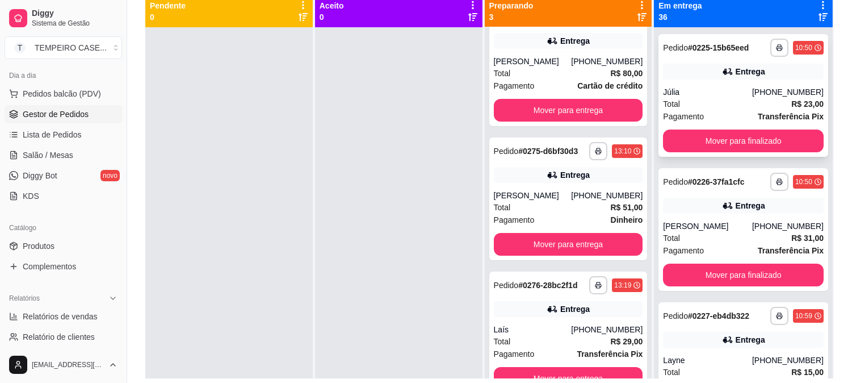
scroll to position [110, 0]
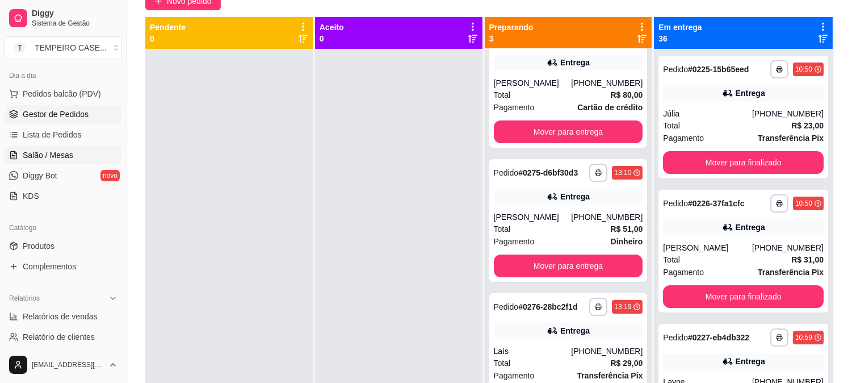
click at [23, 160] on span "Salão / Mesas" at bounding box center [48, 154] width 51 height 11
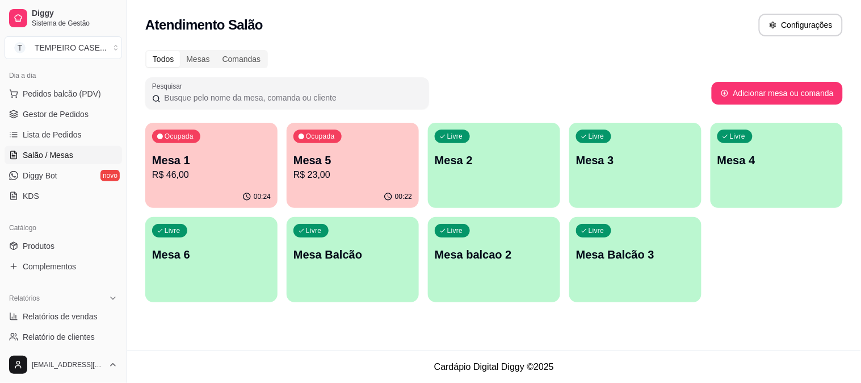
click at [335, 156] on p "Mesa 5" at bounding box center [352, 160] width 119 height 16
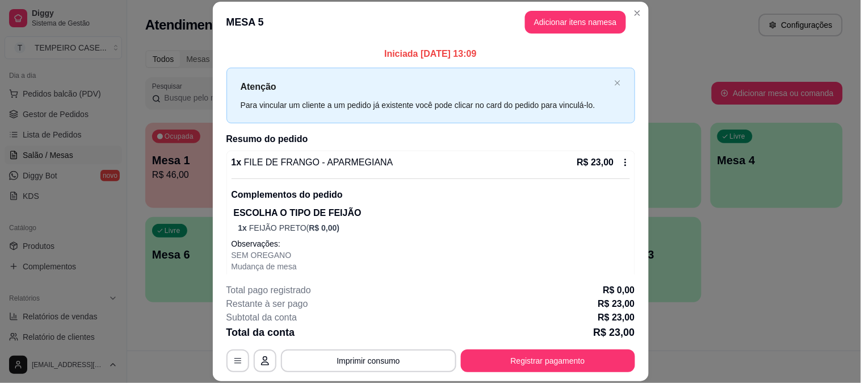
scroll to position [23, 0]
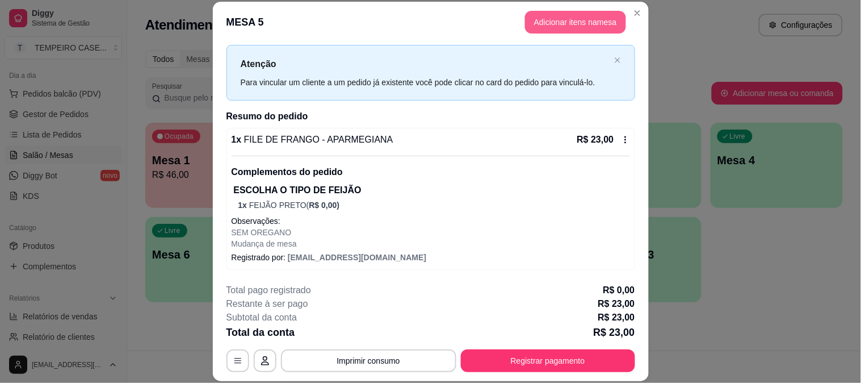
click at [586, 19] on button "Adicionar itens na mesa" at bounding box center [575, 22] width 101 height 23
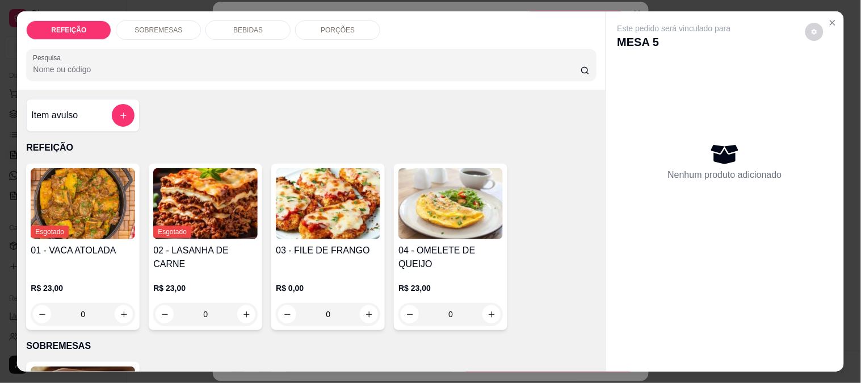
click at [251, 26] on p "BEBIDAS" at bounding box center [248, 30] width 30 height 9
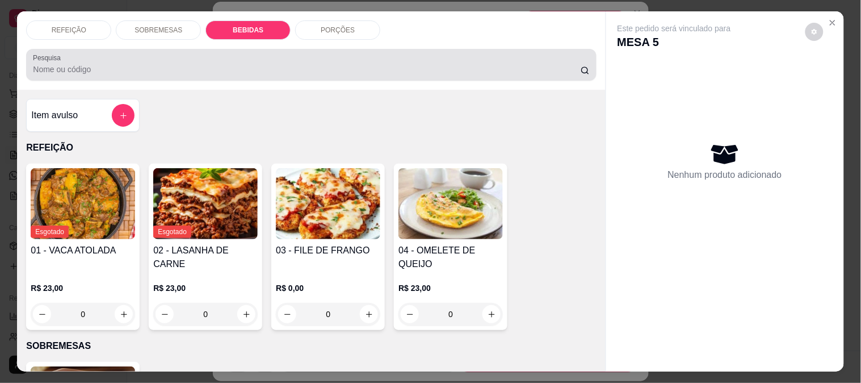
scroll to position [30, 0]
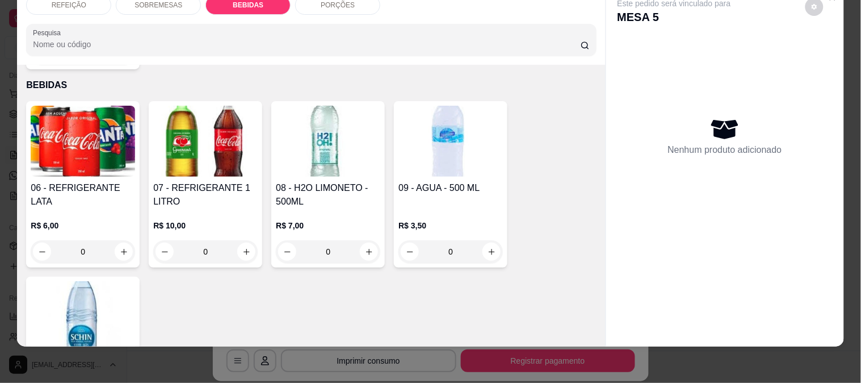
click at [77, 135] on img at bounding box center [83, 141] width 104 height 71
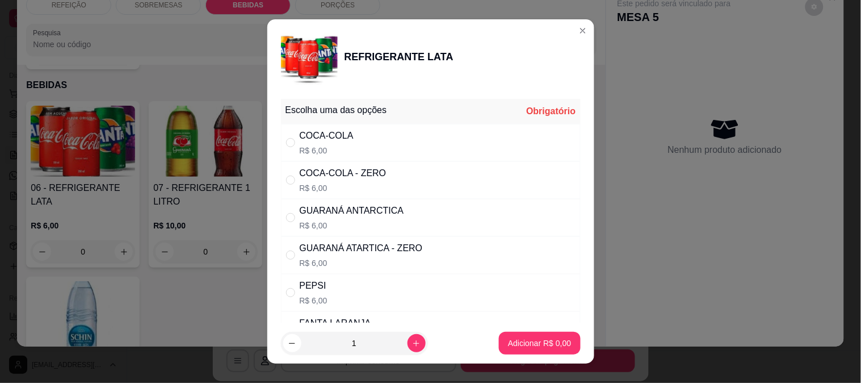
click at [398, 142] on div "COCA-COLA R$ 6,00" at bounding box center [431, 142] width 300 height 37
radio input "true"
click at [521, 345] on p "Adicionar R$ 6,00" at bounding box center [539, 342] width 63 height 11
type input "1"
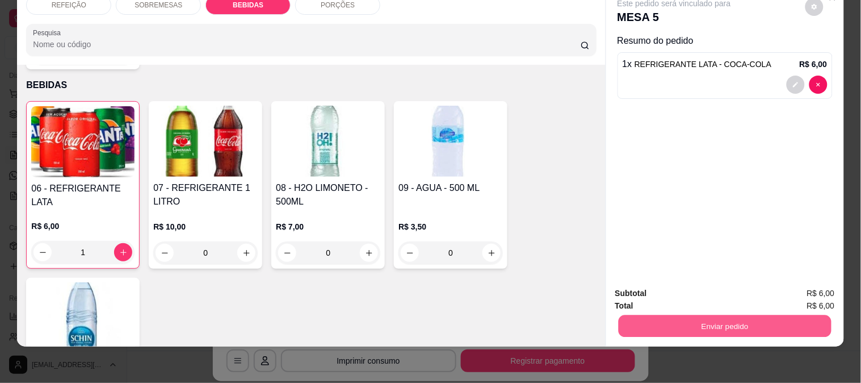
click at [740, 314] on button "Enviar pedido" at bounding box center [724, 325] width 213 height 22
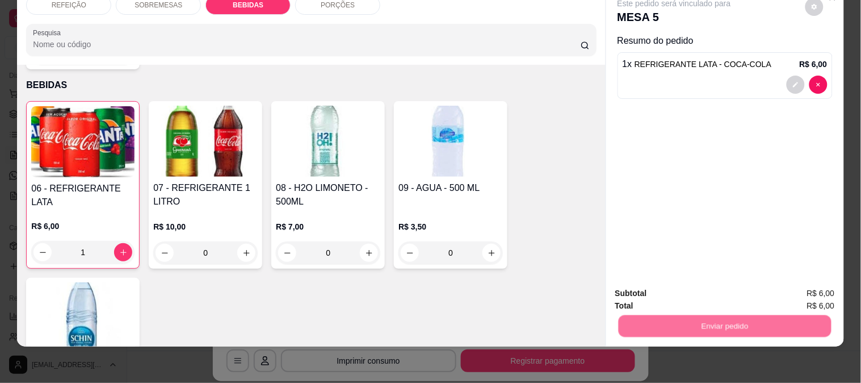
click at [711, 271] on p "Essa é uma forma de identificar quem consumiu cada item na mesa e facilitar o p…" at bounding box center [720, 268] width 194 height 18
click at [703, 288] on button "Não registrar e enviar pedido" at bounding box center [687, 289] width 118 height 22
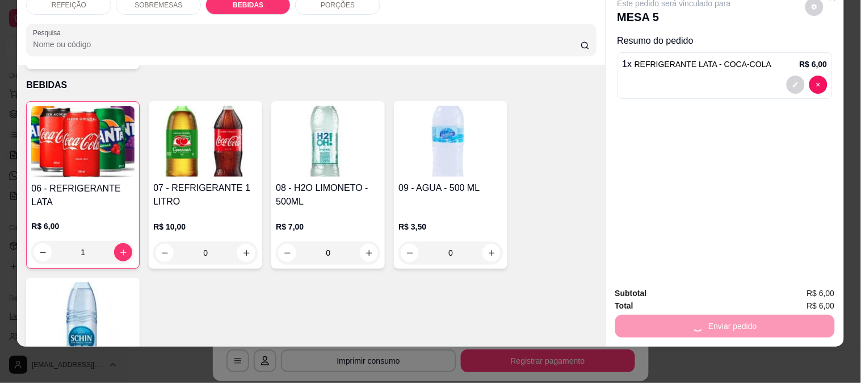
click at [633, 352] on div "REFEIÇÃO SOBREMESAS BEBIDAS PORÇÕES Pesquisa Item avulso REFEIÇÃO Esgotado 01 -…" at bounding box center [430, 191] width 861 height 383
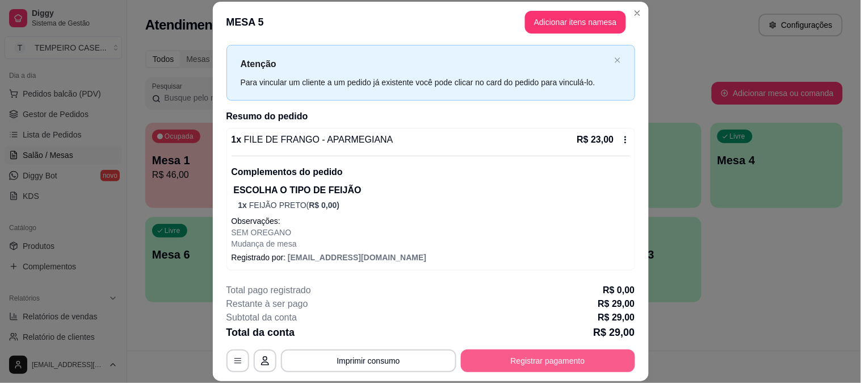
click at [549, 356] on button "Registrar pagamento" at bounding box center [548, 360] width 174 height 23
click at [556, 354] on button "Registrar pagamento" at bounding box center [548, 360] width 174 height 23
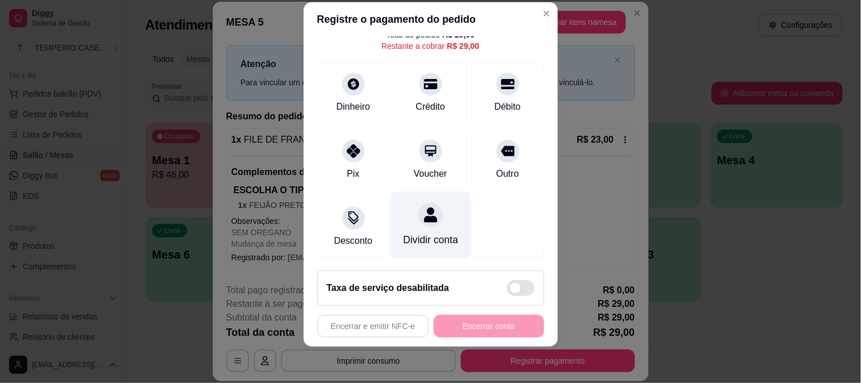
scroll to position [0, 0]
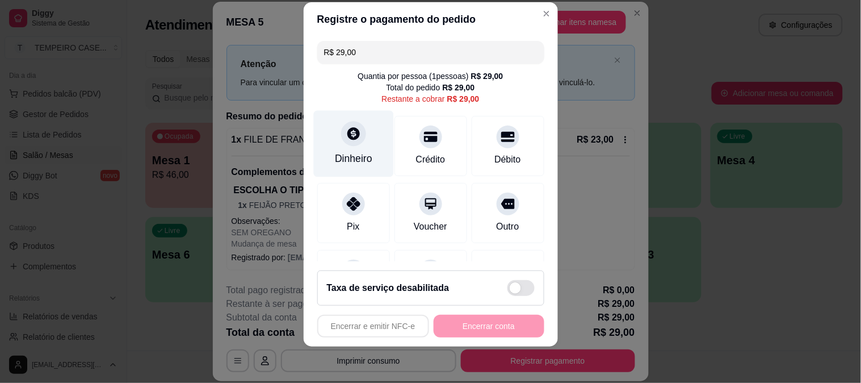
click at [347, 153] on div "Dinheiro" at bounding box center [353, 158] width 37 height 15
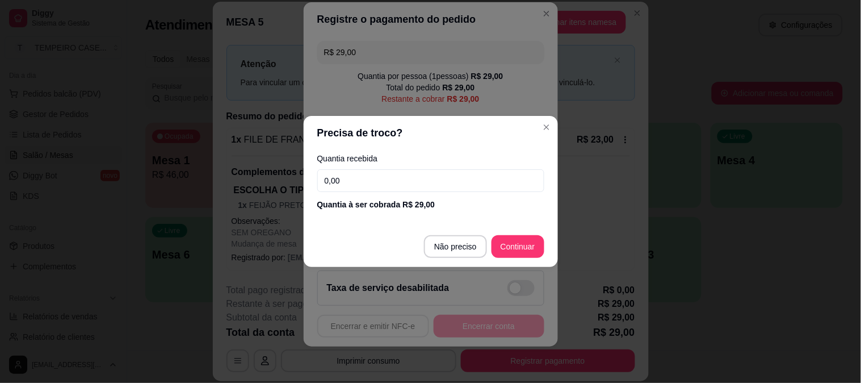
drag, startPoint x: 407, startPoint y: 174, endPoint x: 200, endPoint y: 180, distance: 207.3
click at [200, 180] on div "Precisa de troco? Quantia recebida 0,00 Quantia à ser cobrada R$ 29,00 Não prec…" at bounding box center [430, 191] width 861 height 383
type input "29,00"
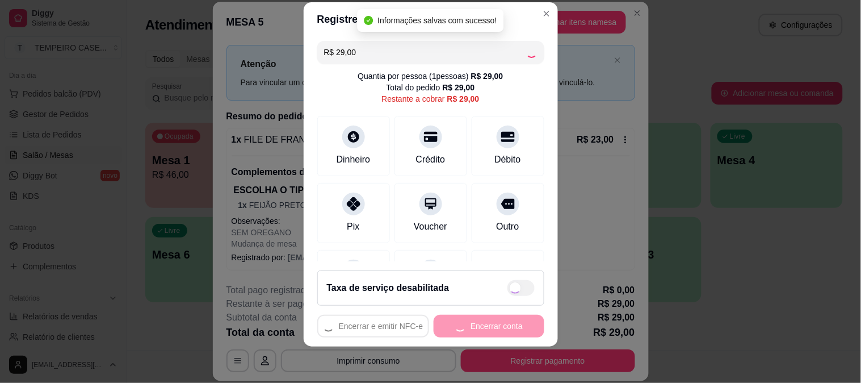
type input "R$ 0,00"
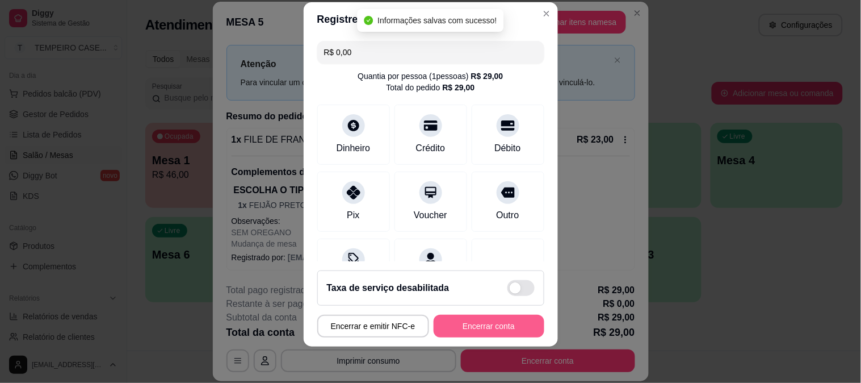
click at [489, 327] on button "Encerrar conta" at bounding box center [489, 325] width 111 height 23
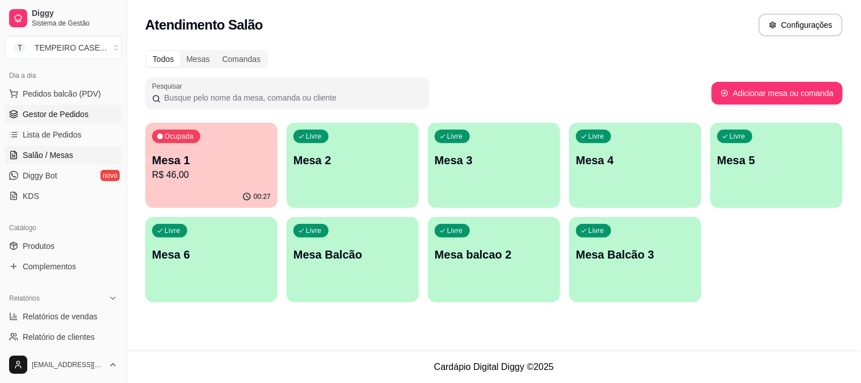
click at [63, 114] on span "Gestor de Pedidos" at bounding box center [56, 113] width 66 height 11
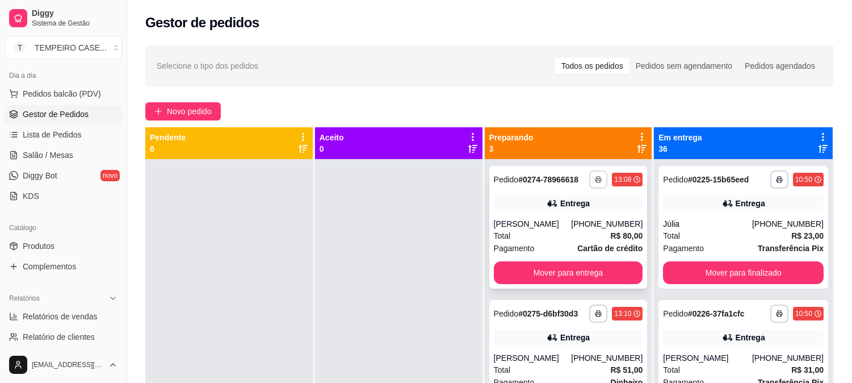
click at [595, 179] on icon "button" at bounding box center [598, 180] width 6 height 3
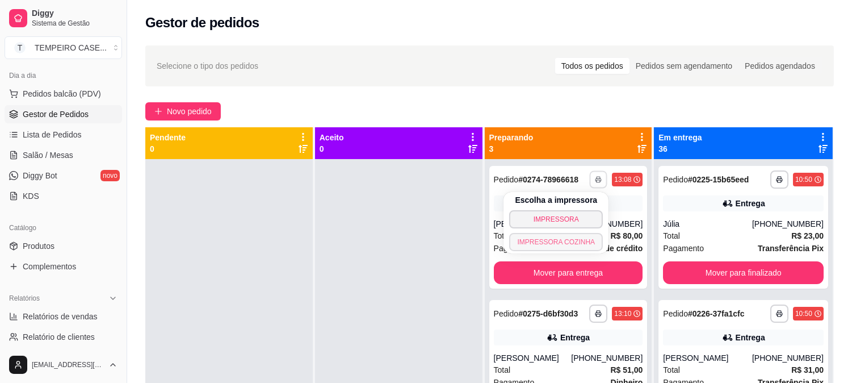
click at [565, 241] on button "IMPRESSORA COZINHA" at bounding box center [556, 242] width 94 height 18
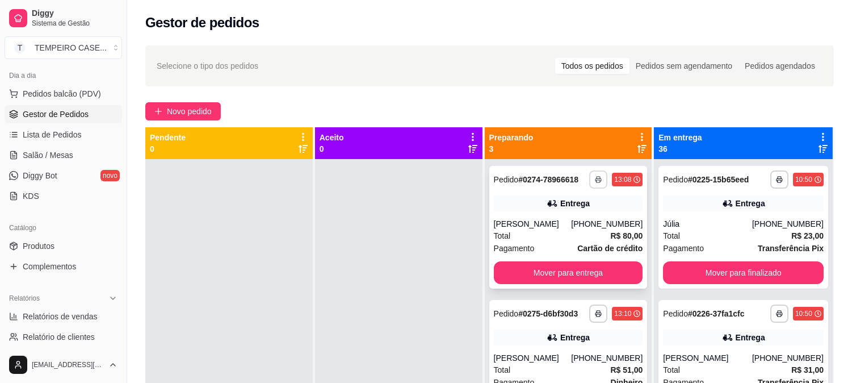
click at [595, 179] on icon "button" at bounding box center [598, 180] width 6 height 3
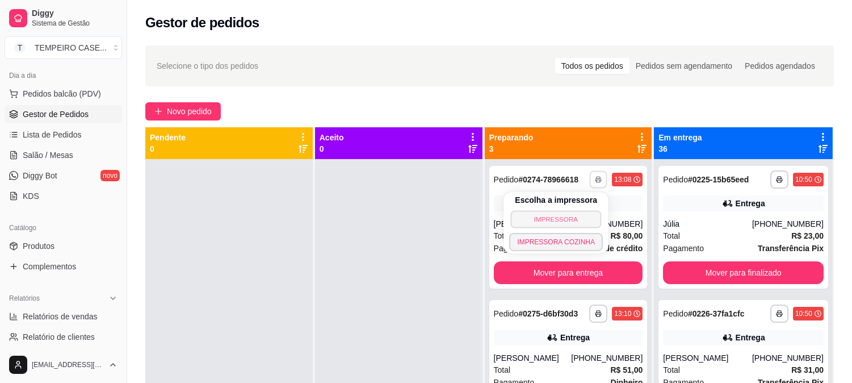
click at [574, 220] on button "IMPRESSORA" at bounding box center [556, 219] width 91 height 18
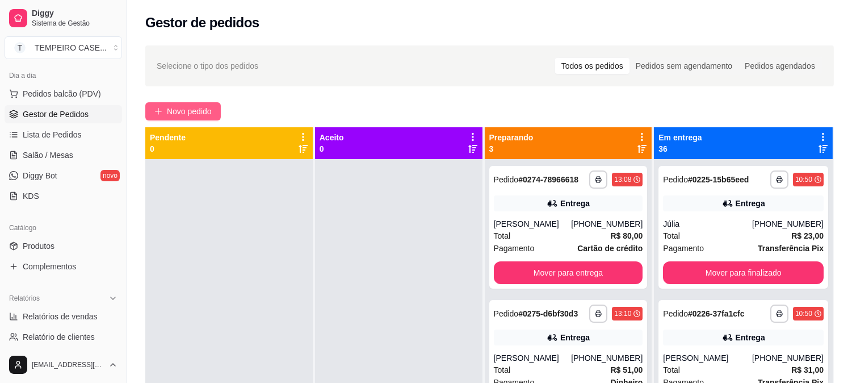
click at [161, 110] on icon "plus" at bounding box center [158, 111] width 8 height 8
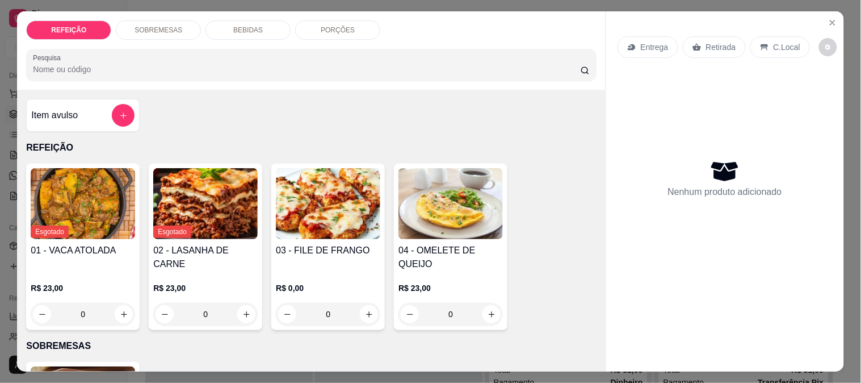
click at [446, 202] on img at bounding box center [450, 203] width 104 height 71
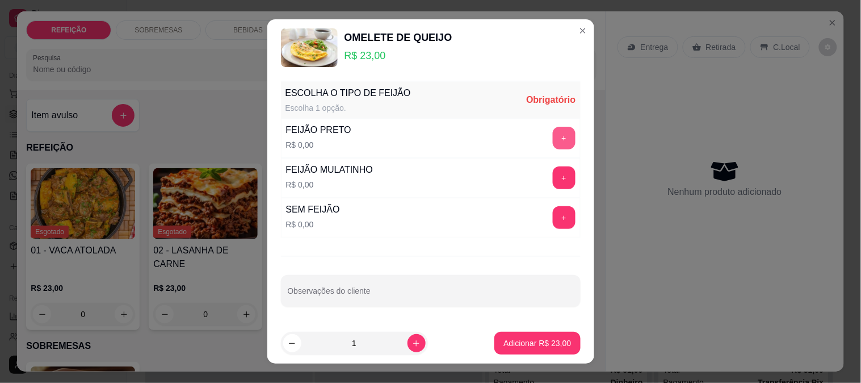
click at [553, 142] on button "+" at bounding box center [564, 138] width 23 height 23
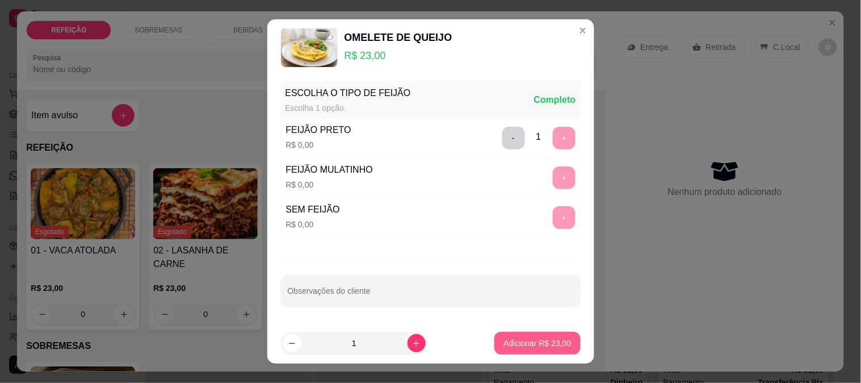
click at [531, 349] on button "Adicionar R$ 23,00" at bounding box center [537, 343] width 86 height 23
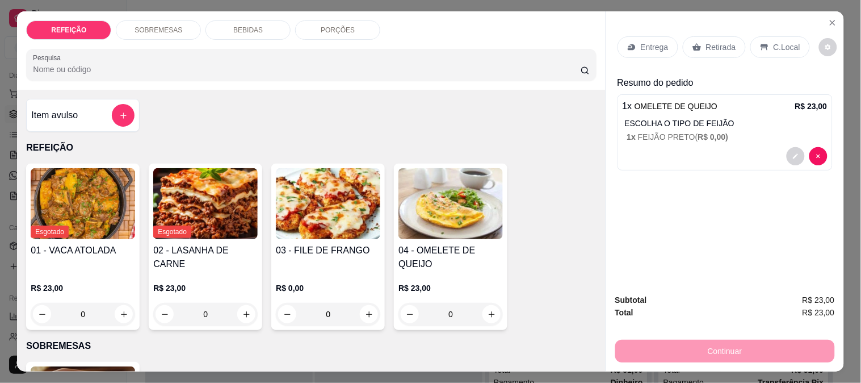
click at [641, 41] on p "Entrega" at bounding box center [655, 46] width 28 height 11
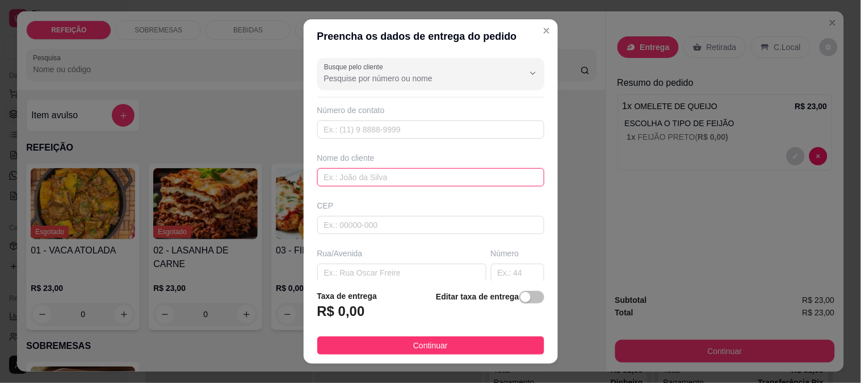
click at [391, 174] on input "text" at bounding box center [430, 177] width 227 height 18
type input "gil"
click at [400, 270] on input "text" at bounding box center [401, 272] width 169 height 18
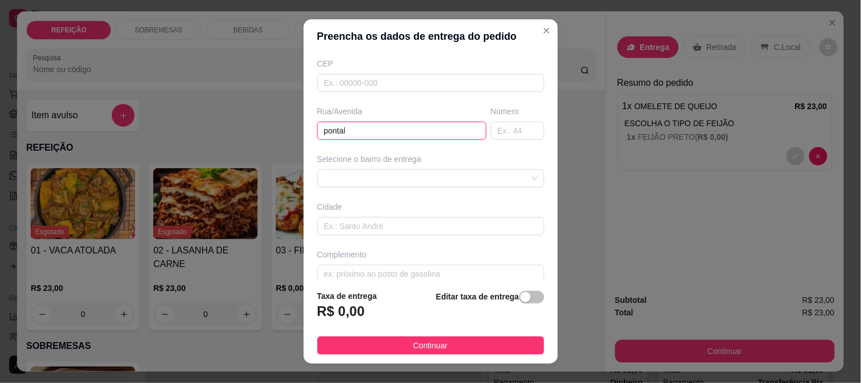
scroll to position [156, 0]
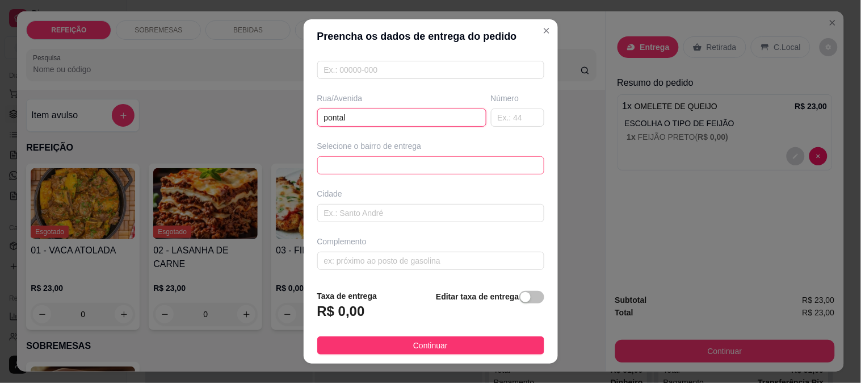
click at [387, 167] on div "6884ebf38fcb1afd617874ac 6884ec0e8fcb1afd617874af MARACAIPE - [GEOGRAPHIC_DATA]…" at bounding box center [430, 165] width 227 height 18
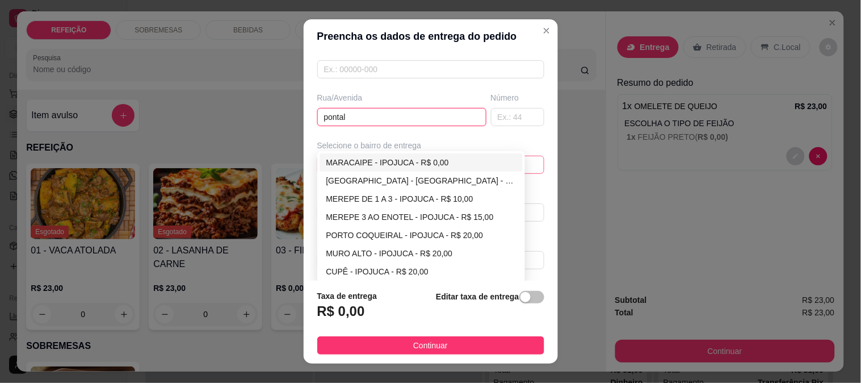
type input "pontal"
click at [380, 162] on div "MARACAIPE - IPOJUCA - R$ 0,00" at bounding box center [421, 162] width 190 height 12
type input "IPOJUCA"
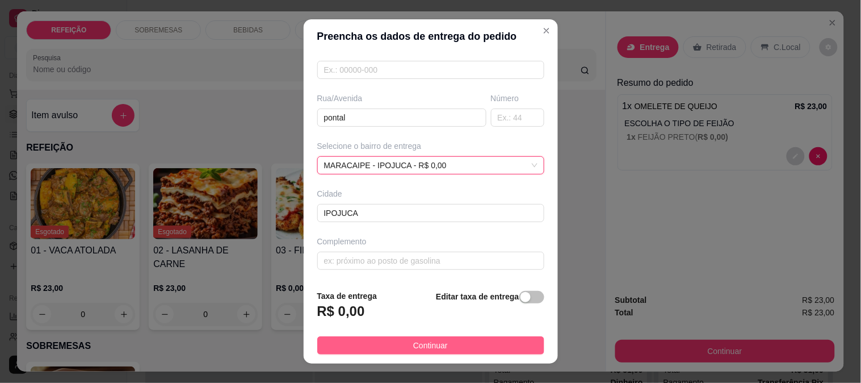
scroll to position [143, 0]
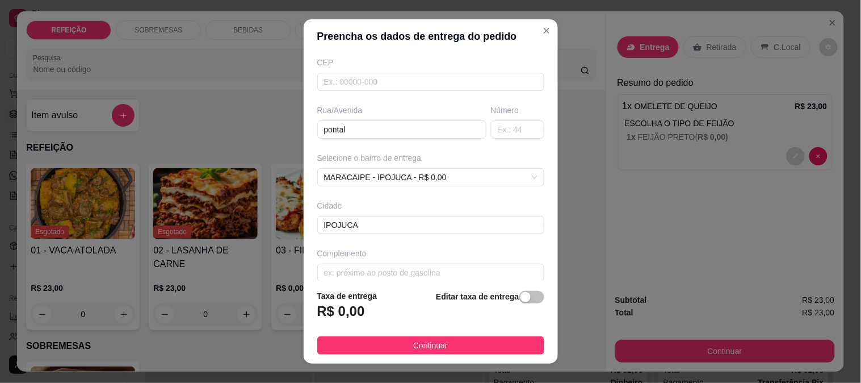
click at [413, 350] on span "Continuar" at bounding box center [430, 345] width 35 height 12
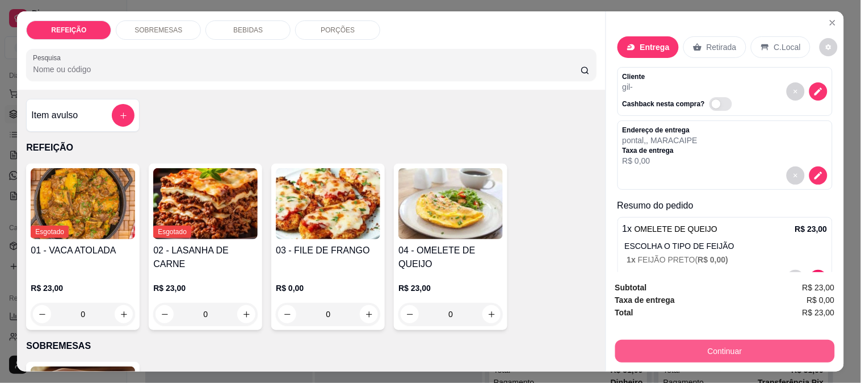
click at [702, 343] on button "Continuar" at bounding box center [725, 350] width 220 height 23
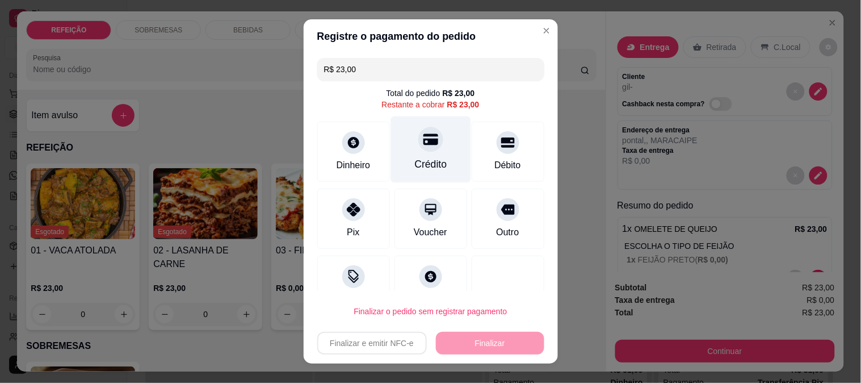
click at [412, 156] on div "Crédito" at bounding box center [431, 149] width 80 height 66
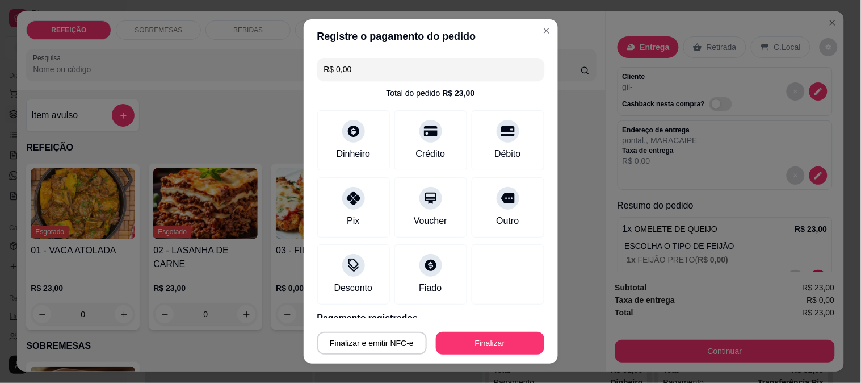
click at [474, 359] on footer "Finalizar e emitir NFC-e Finalizar" at bounding box center [431, 340] width 254 height 45
click at [475, 344] on button "Finalizar" at bounding box center [490, 343] width 108 height 23
type input "-R$ 23,00"
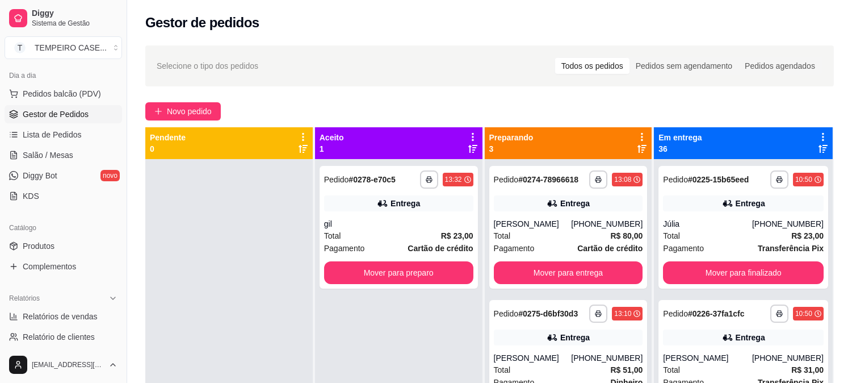
click at [488, 342] on div "**********" at bounding box center [568, 350] width 167 height 383
click at [37, 246] on span "Produtos" at bounding box center [39, 245] width 32 height 11
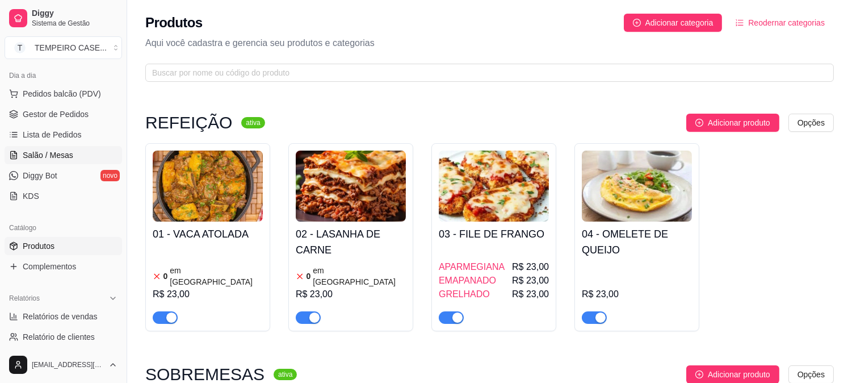
click at [64, 149] on span "Salão / Mesas" at bounding box center [48, 154] width 51 height 11
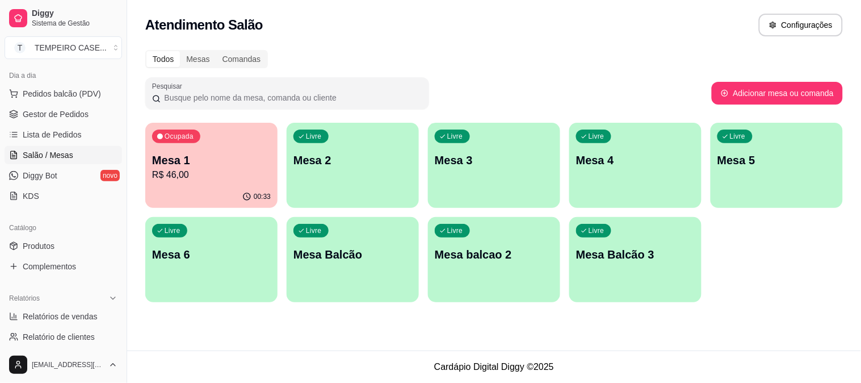
click at [200, 163] on p "Mesa 1" at bounding box center [211, 160] width 119 height 16
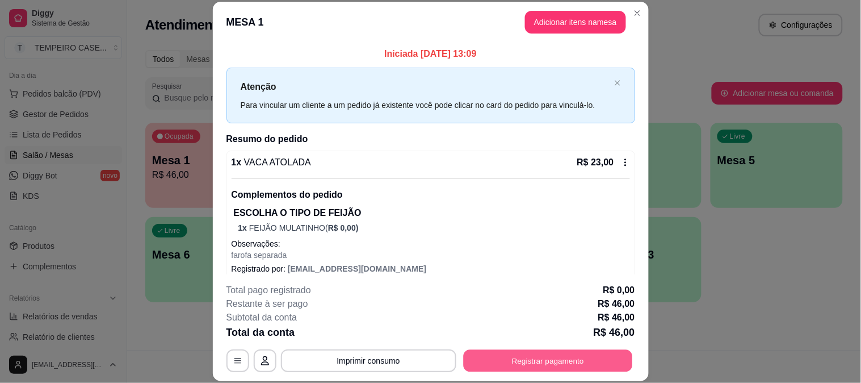
click at [559, 365] on button "Registrar pagamento" at bounding box center [547, 360] width 169 height 22
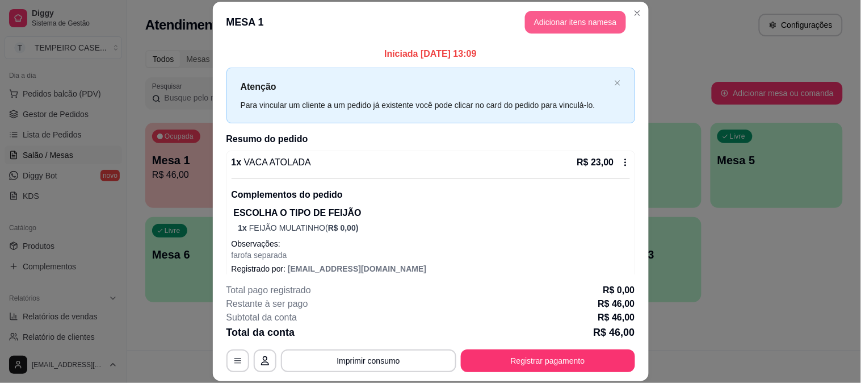
click at [568, 18] on button "Adicionar itens na mesa" at bounding box center [575, 22] width 101 height 23
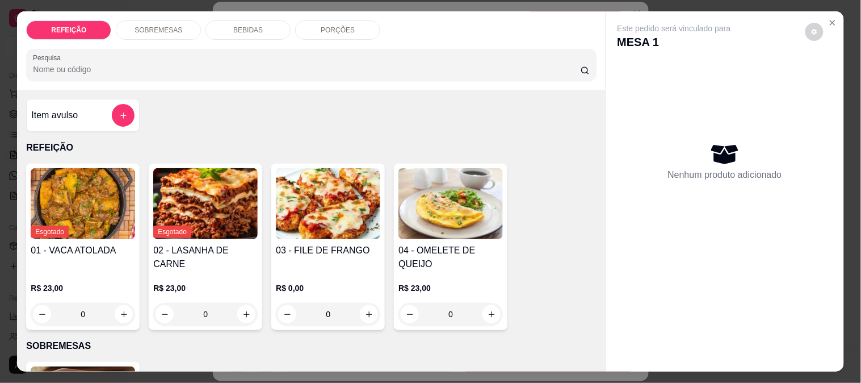
click at [226, 24] on div "BEBIDAS" at bounding box center [247, 29] width 85 height 19
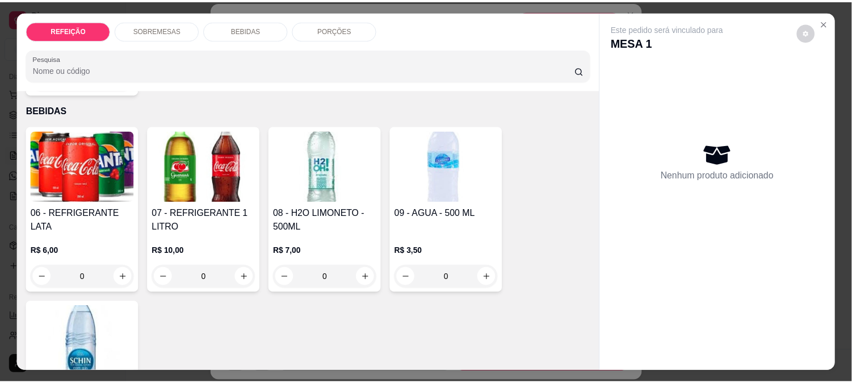
scroll to position [30, 0]
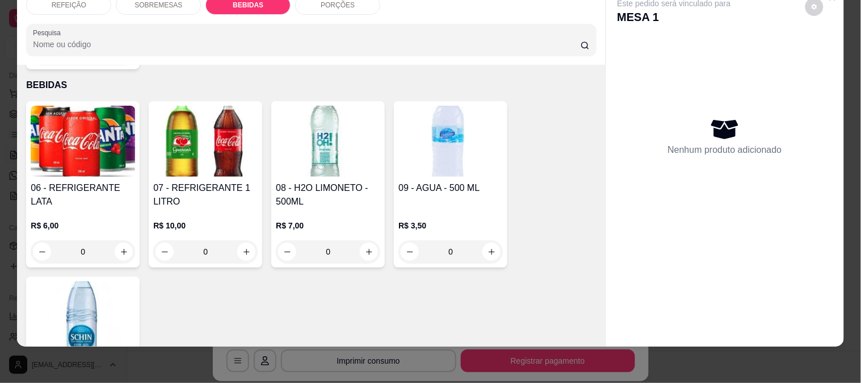
click at [304, 181] on h4 "08 - H2O LIMONETO - 500ML" at bounding box center [328, 194] width 104 height 27
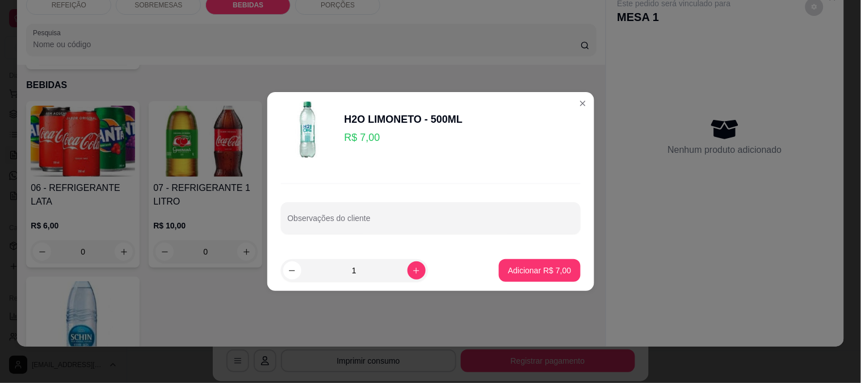
click at [514, 268] on p "Adicionar R$ 7,00" at bounding box center [539, 270] width 63 height 11
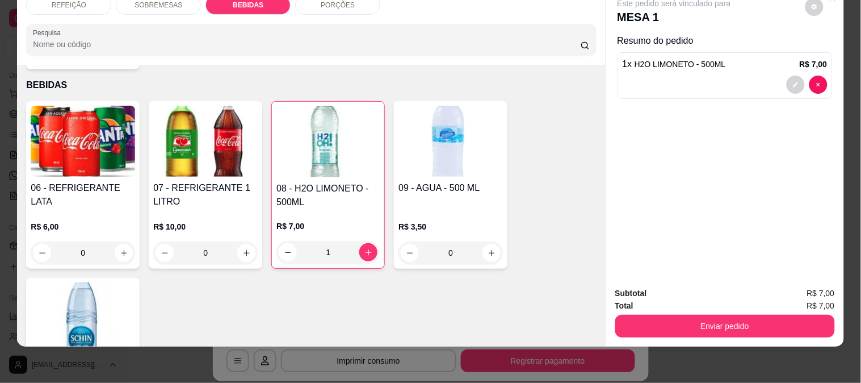
type input "1"
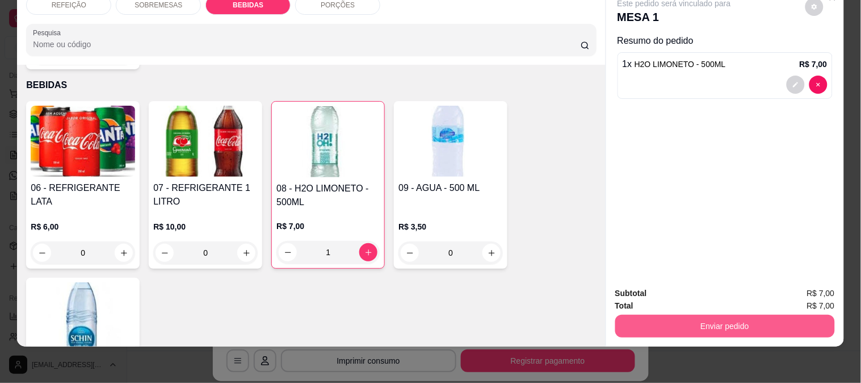
click at [669, 316] on button "Enviar pedido" at bounding box center [725, 325] width 220 height 23
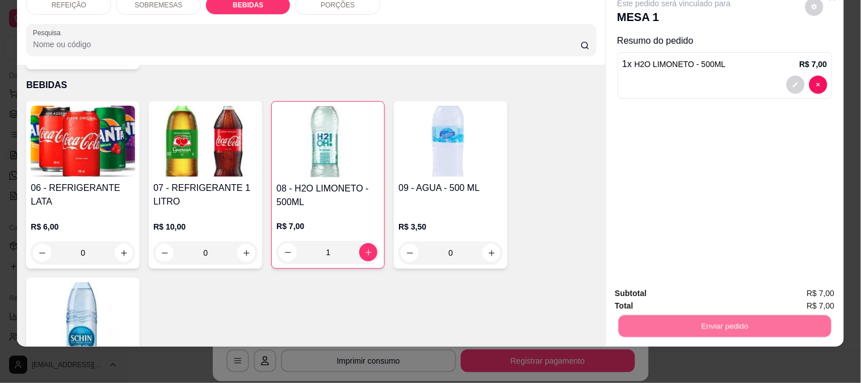
click at [657, 288] on button "Não registrar e enviar pedido" at bounding box center [687, 289] width 118 height 22
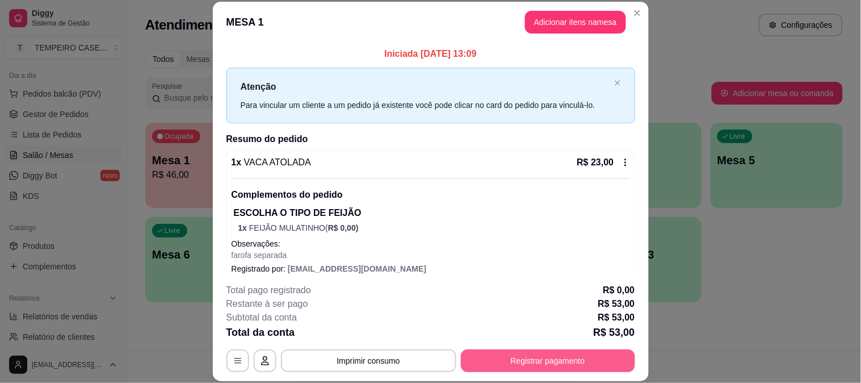
click at [508, 355] on button "Registrar pagamento" at bounding box center [548, 360] width 174 height 23
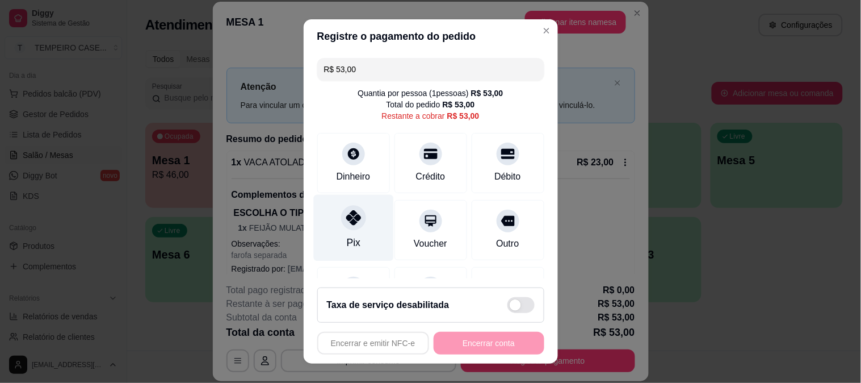
click at [358, 237] on div "Pix" at bounding box center [353, 227] width 80 height 66
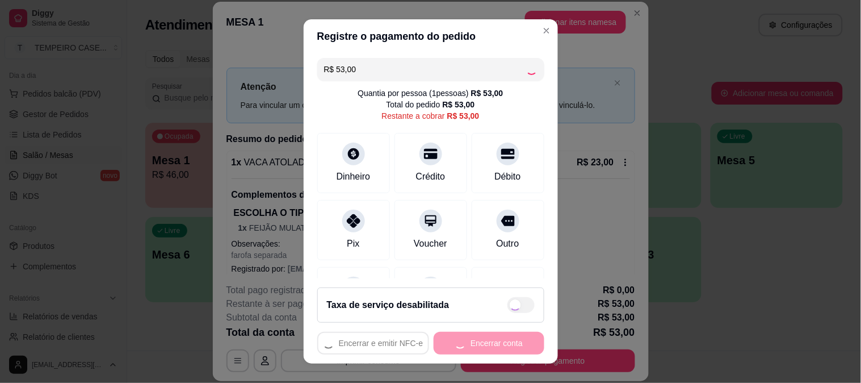
type input "R$ 0,00"
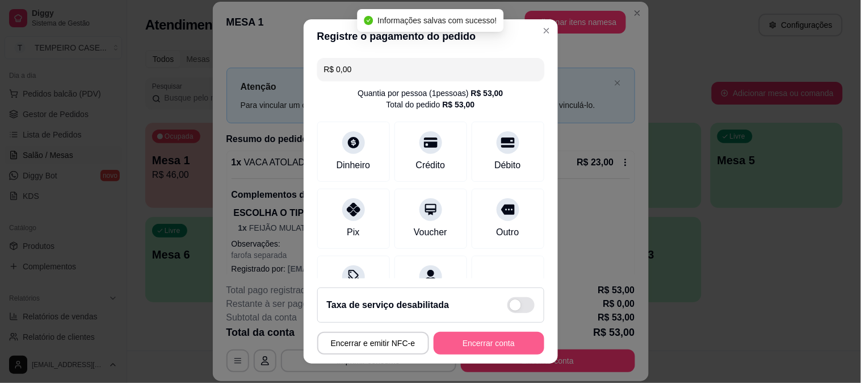
click at [465, 341] on button "Encerrar conta" at bounding box center [489, 343] width 111 height 23
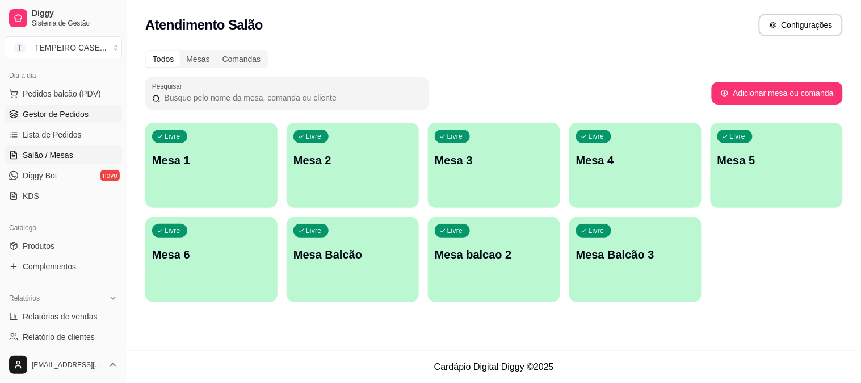
click at [40, 115] on span "Gestor de Pedidos" at bounding box center [56, 113] width 66 height 11
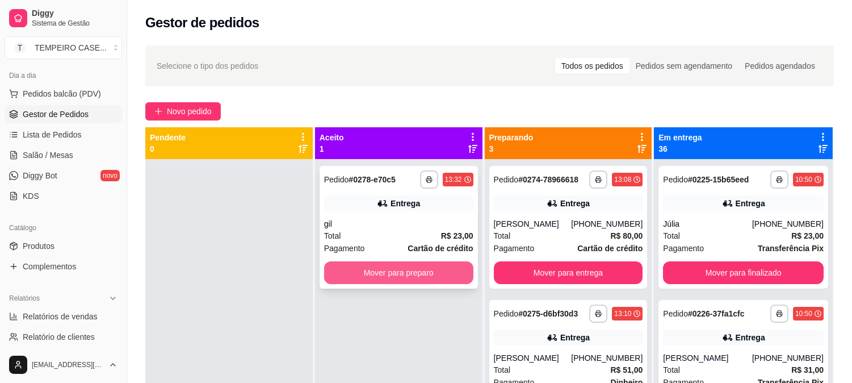
click at [401, 267] on button "Mover para preparo" at bounding box center [398, 272] width 149 height 23
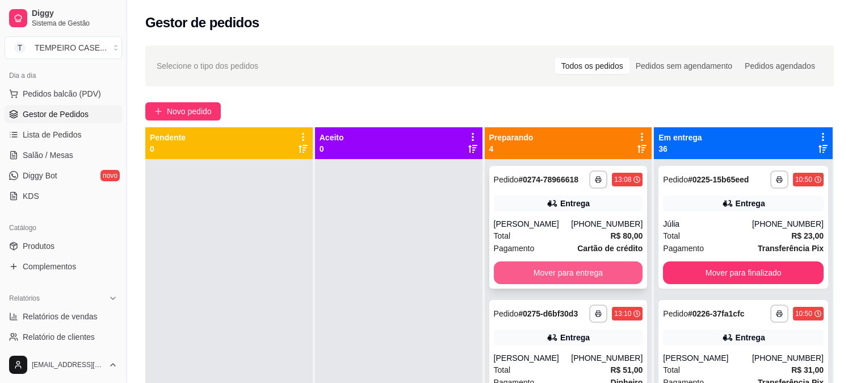
click at [588, 278] on button "Mover para entrega" at bounding box center [568, 272] width 149 height 23
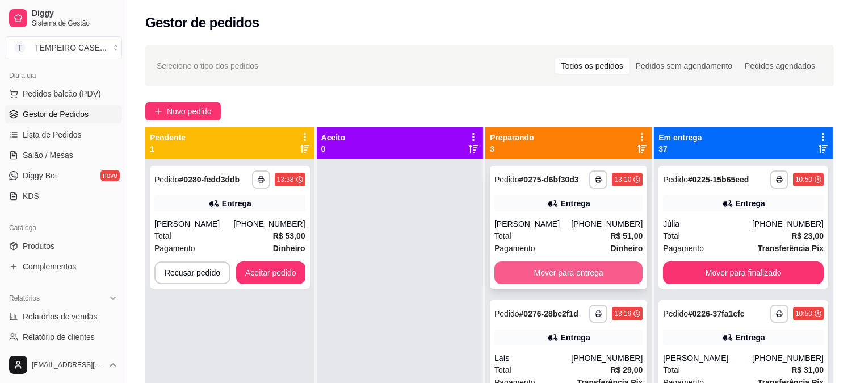
click at [573, 276] on button "Mover para entrega" at bounding box center [568, 272] width 148 height 23
click at [568, 275] on button "Mover para entrega" at bounding box center [568, 272] width 148 height 23
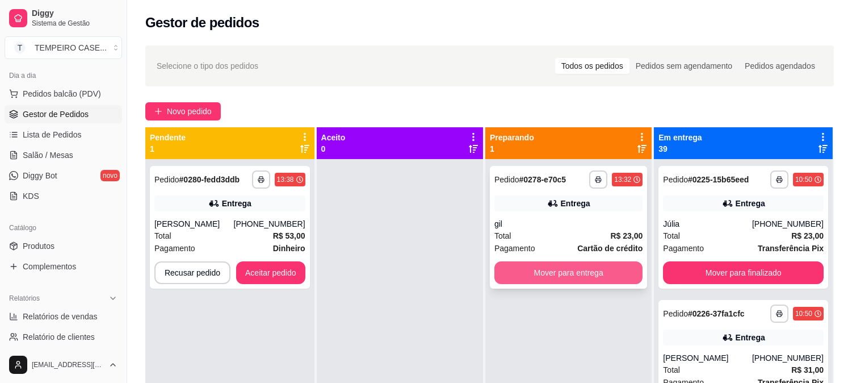
click at [560, 270] on button "Mover para entrega" at bounding box center [568, 272] width 148 height 23
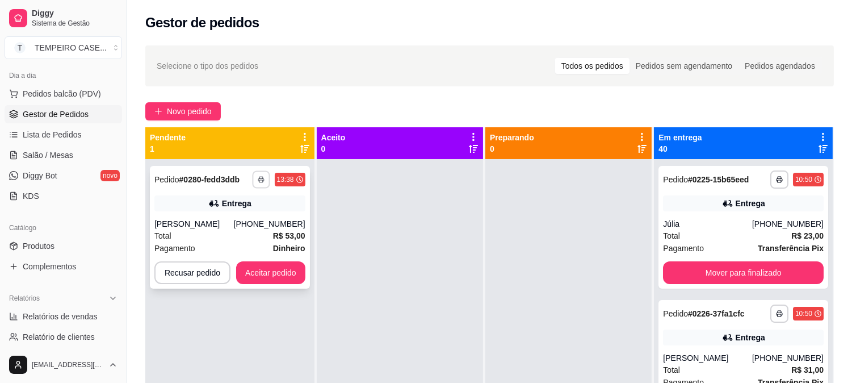
click at [257, 178] on button "button" at bounding box center [261, 179] width 18 height 18
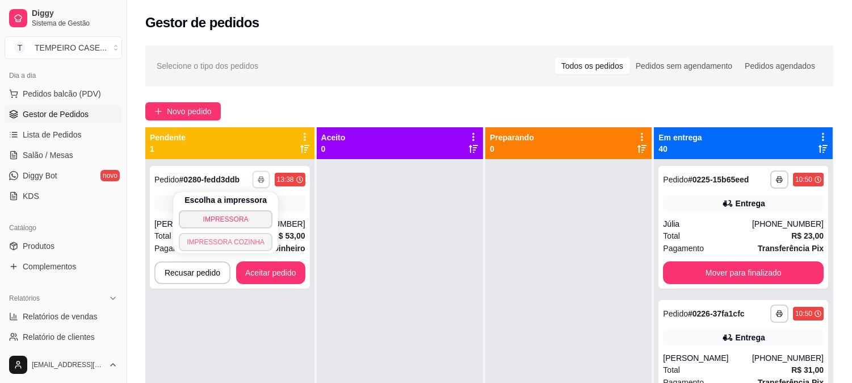
click at [252, 239] on button "IMPRESSORA COZINHA" at bounding box center [226, 242] width 94 height 18
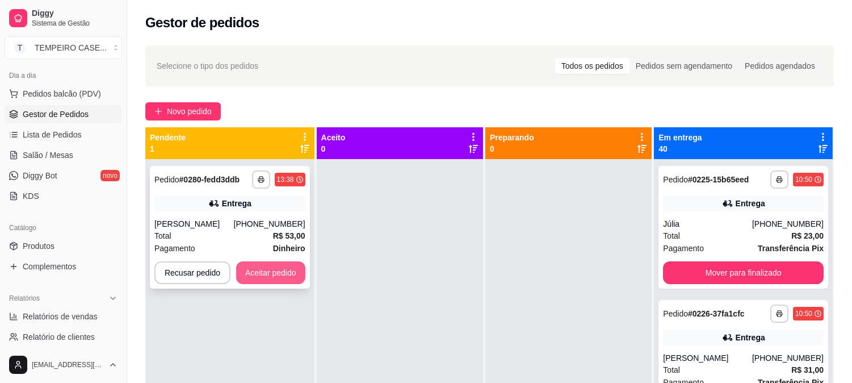
click at [274, 275] on button "Aceitar pedido" at bounding box center [270, 272] width 69 height 23
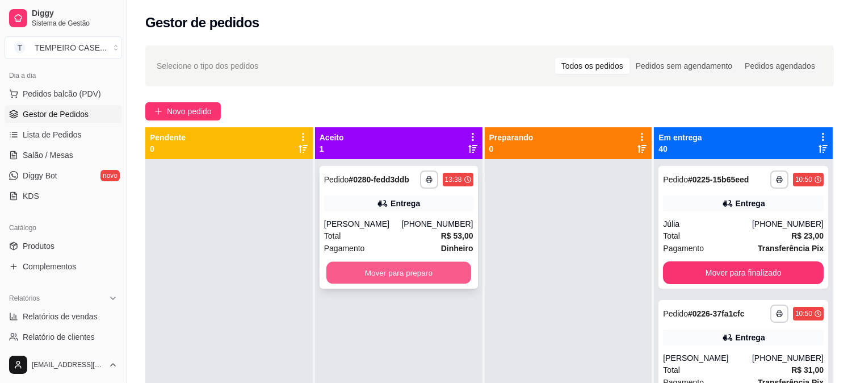
click at [423, 275] on button "Mover para preparo" at bounding box center [398, 273] width 145 height 22
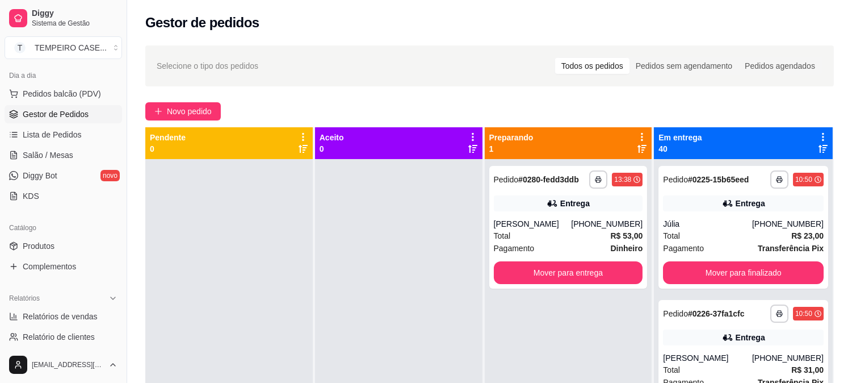
click at [440, 267] on div at bounding box center [398, 350] width 167 height 383
click at [59, 242] on link "Produtos" at bounding box center [64, 246] width 118 height 18
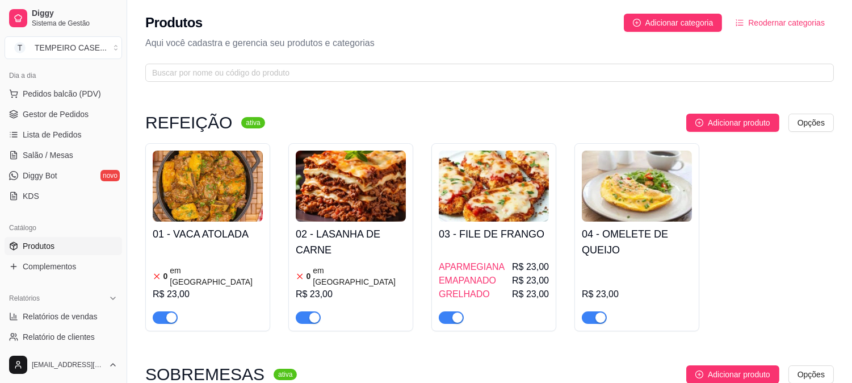
click at [235, 253] on div "0 em estoque R$ 23,00" at bounding box center [208, 284] width 110 height 77
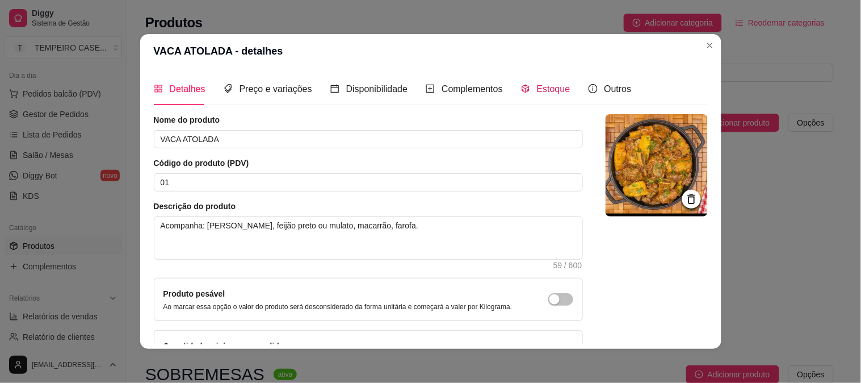
click at [544, 87] on span "Estoque" at bounding box center [553, 89] width 33 height 10
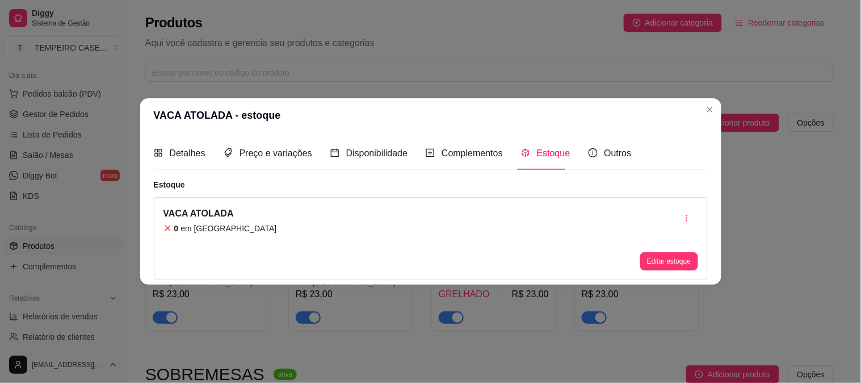
click at [653, 259] on button "Editar estoque" at bounding box center [668, 261] width 57 height 18
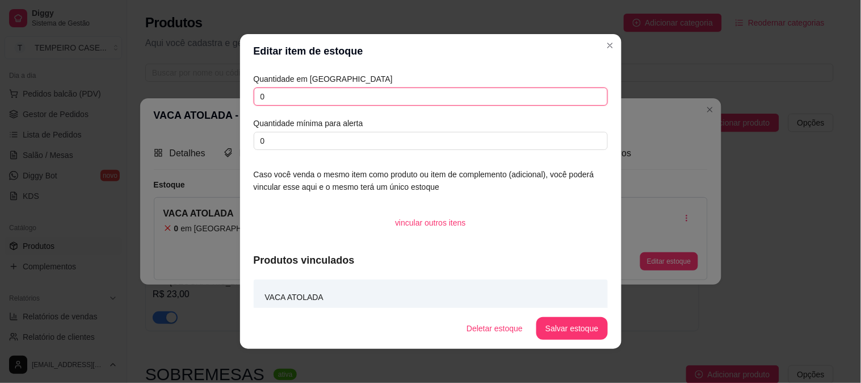
drag, startPoint x: 291, startPoint y: 100, endPoint x: 169, endPoint y: 102, distance: 122.6
click at [169, 102] on div "Editar item de estoque Quantidade em estoque 0 Quantidade mínima para alerta 0 …" at bounding box center [430, 191] width 861 height 383
type input "1"
click at [583, 335] on button "Salvar estoque" at bounding box center [572, 328] width 69 height 22
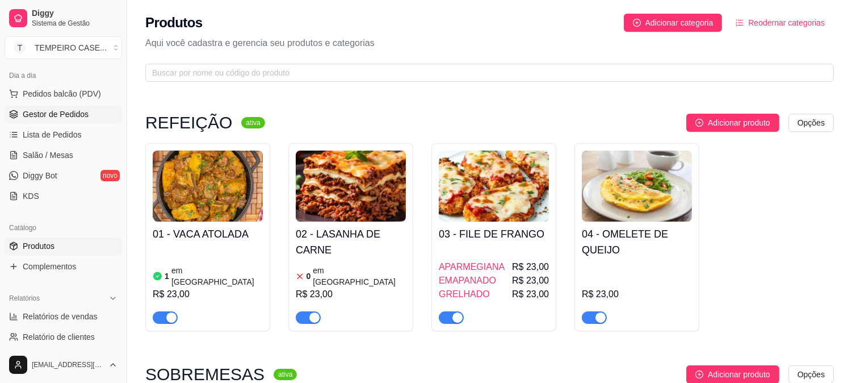
click at [42, 114] on span "Gestor de Pedidos" at bounding box center [56, 113] width 66 height 11
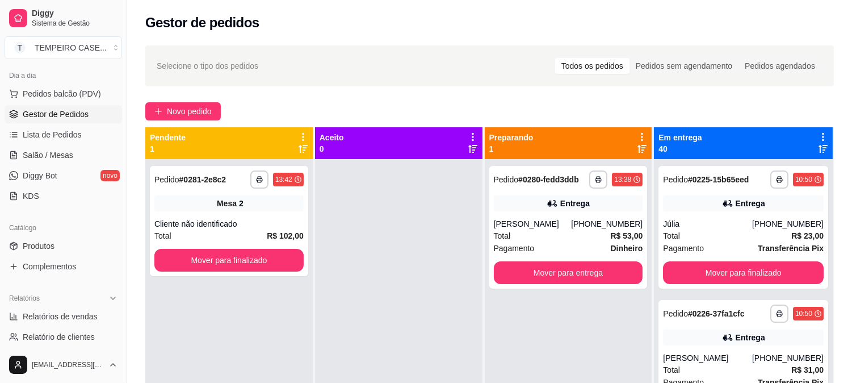
click at [45, 235] on div "Catálogo" at bounding box center [64, 228] width 118 height 18
click at [45, 239] on link "Produtos" at bounding box center [64, 246] width 118 height 18
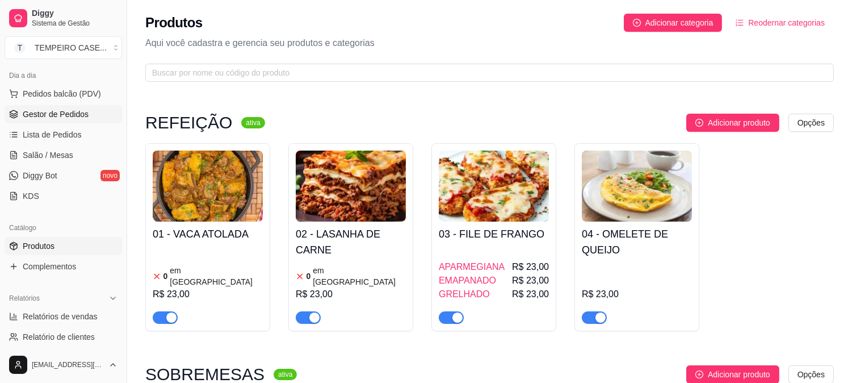
click at [57, 116] on span "Gestor de Pedidos" at bounding box center [56, 113] width 66 height 11
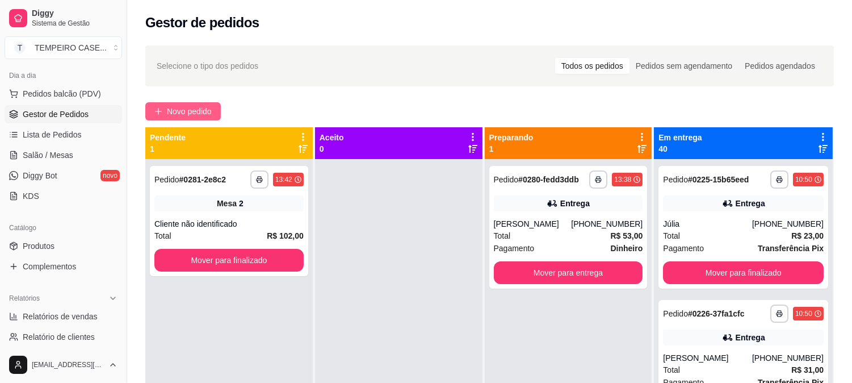
click at [189, 115] on span "Novo pedido" at bounding box center [189, 111] width 45 height 12
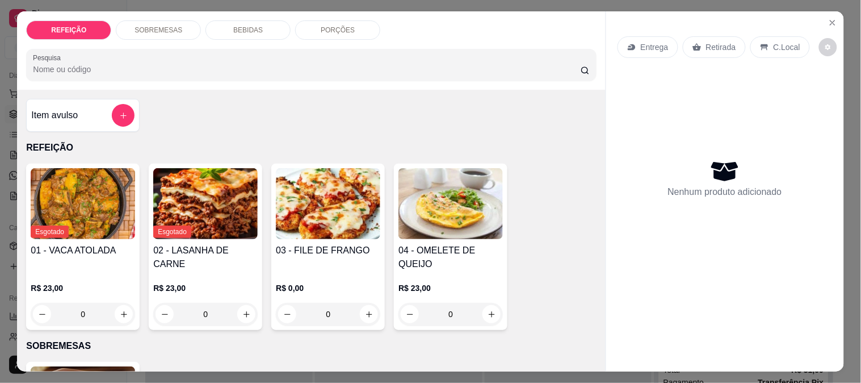
click at [304, 208] on img at bounding box center [328, 203] width 104 height 71
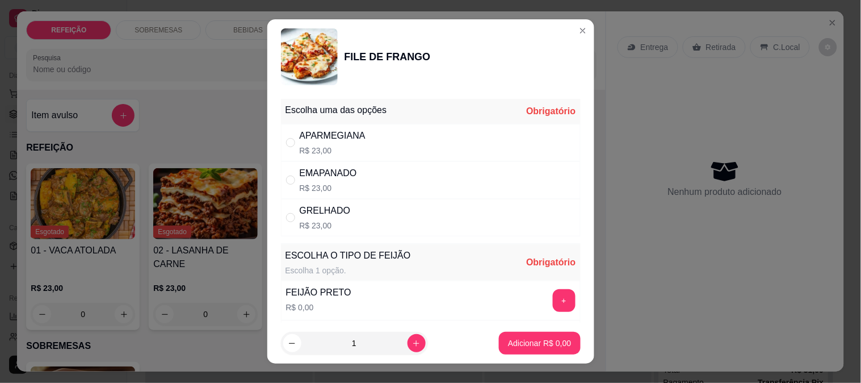
click at [324, 179] on div "EMAPANADO" at bounding box center [328, 173] width 57 height 14
radio input "true"
click at [553, 300] on button "+" at bounding box center [564, 300] width 23 height 23
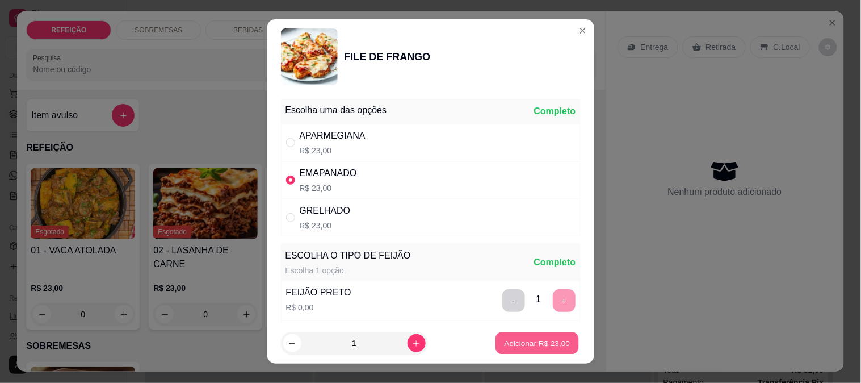
click at [532, 337] on button "Adicionar R$ 23,00" at bounding box center [537, 343] width 83 height 22
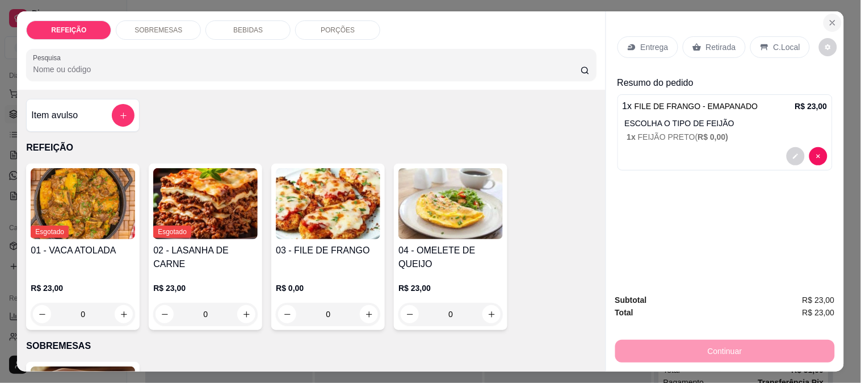
click at [827, 24] on button "Close" at bounding box center [833, 23] width 18 height 18
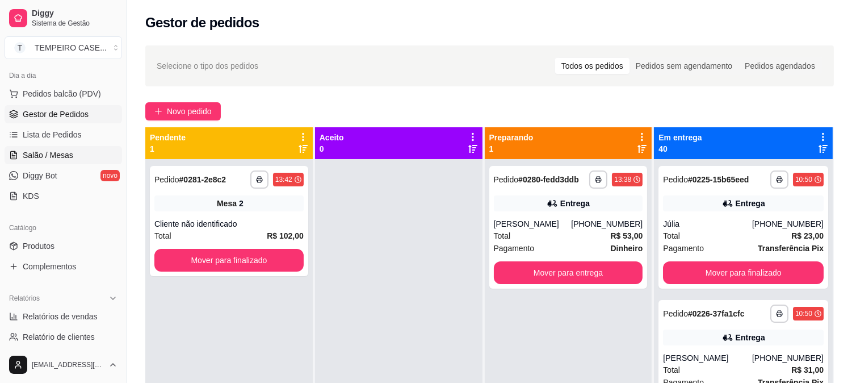
click at [43, 148] on link "Salão / Mesas" at bounding box center [64, 155] width 118 height 18
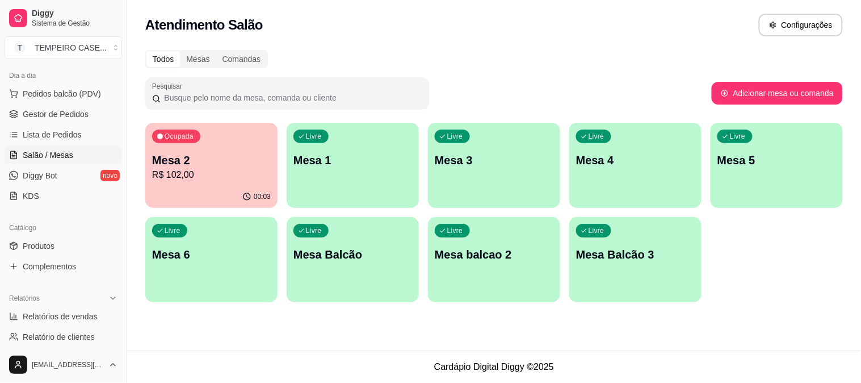
click at [177, 247] on p "Mesa 6" at bounding box center [211, 254] width 119 height 16
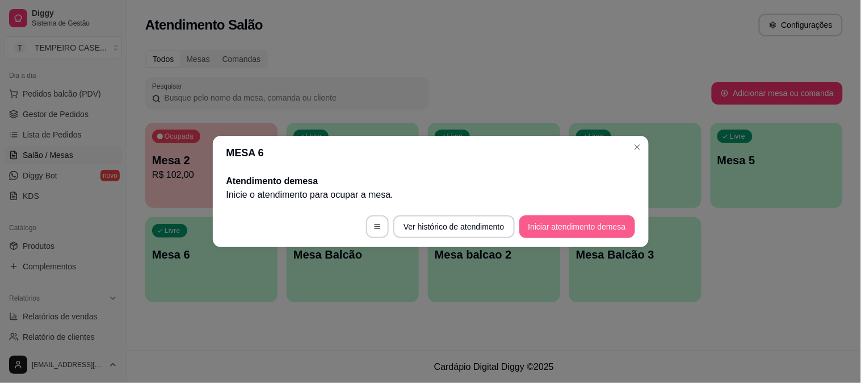
click at [568, 226] on button "Iniciar atendimento de mesa" at bounding box center [577, 226] width 116 height 23
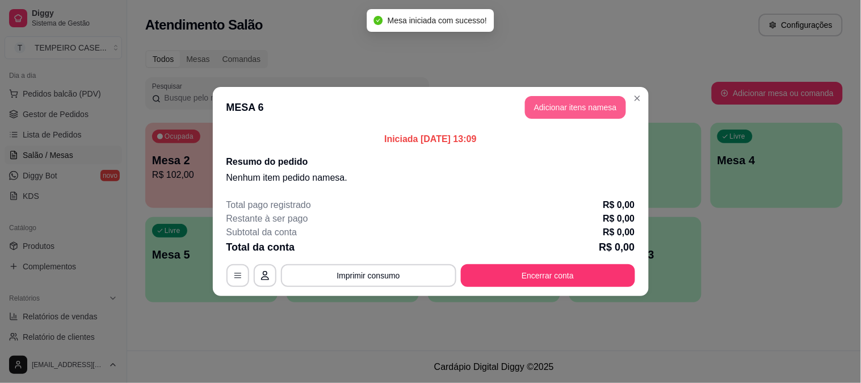
click at [558, 98] on button "Adicionar itens na mesa" at bounding box center [575, 107] width 101 height 23
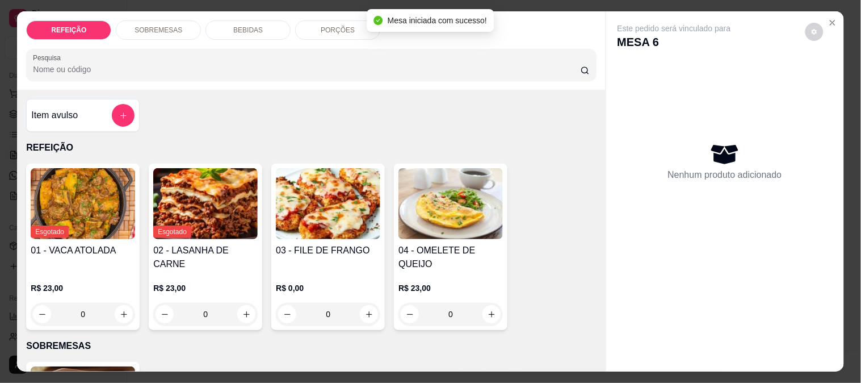
click at [321, 202] on img at bounding box center [328, 203] width 104 height 71
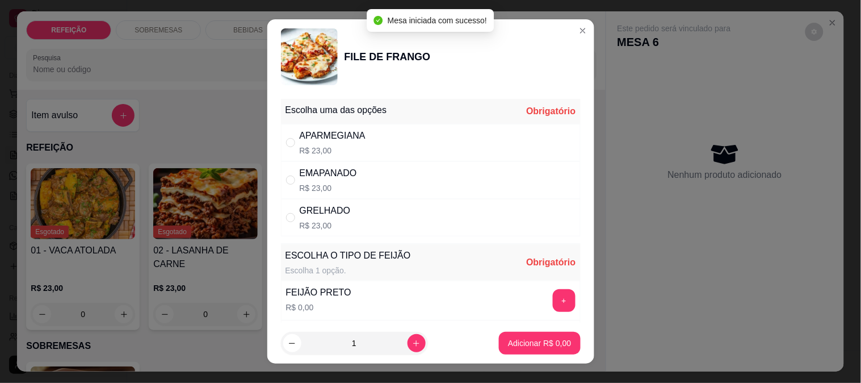
click at [433, 176] on div "EMAPANADO R$ 23,00" at bounding box center [431, 179] width 300 height 37
radio input "true"
click at [553, 292] on button "+" at bounding box center [564, 300] width 22 height 22
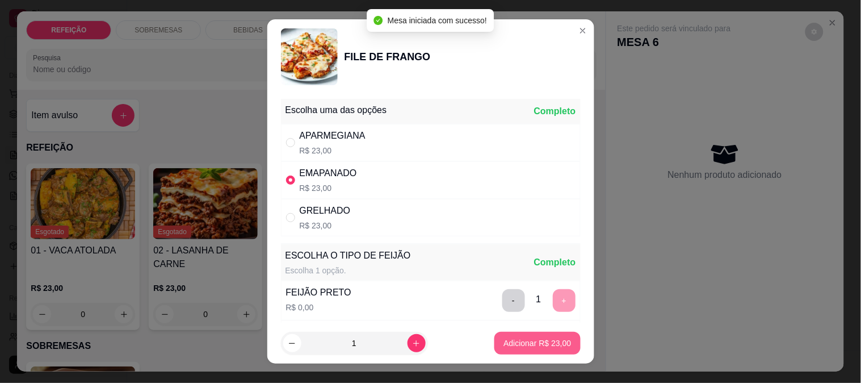
click at [535, 348] on p "Adicionar R$ 23,00" at bounding box center [538, 342] width 68 height 11
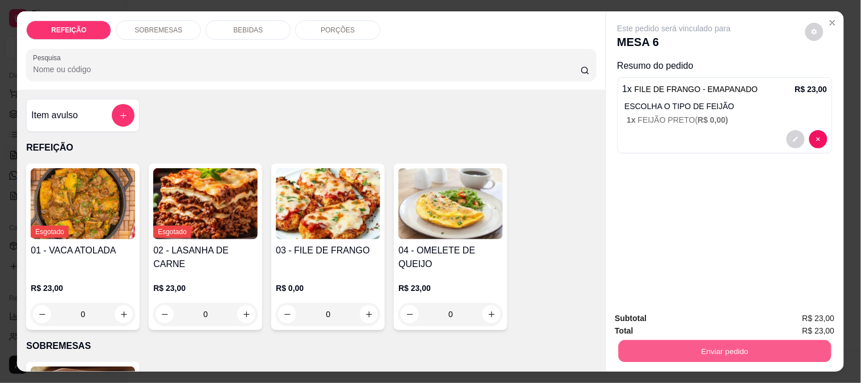
click at [653, 343] on button "Enviar pedido" at bounding box center [724, 350] width 213 height 22
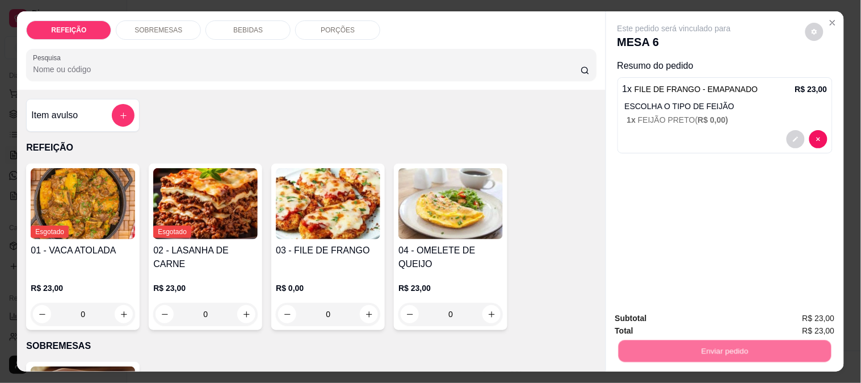
click at [656, 325] on button "Não registrar e enviar pedido" at bounding box center [687, 318] width 115 height 21
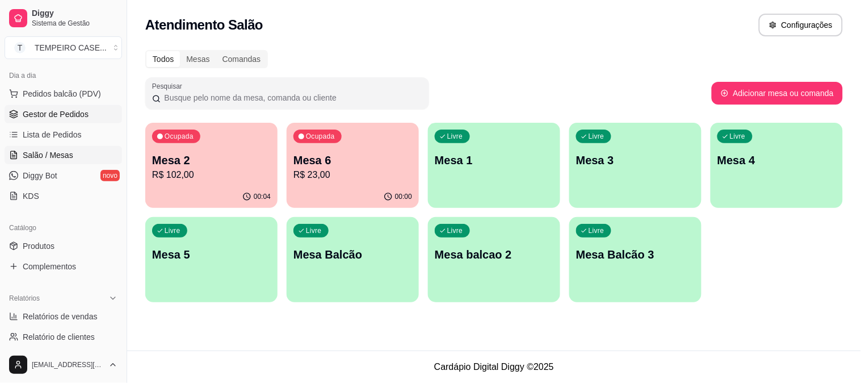
click at [60, 111] on span "Gestor de Pedidos" at bounding box center [56, 113] width 66 height 11
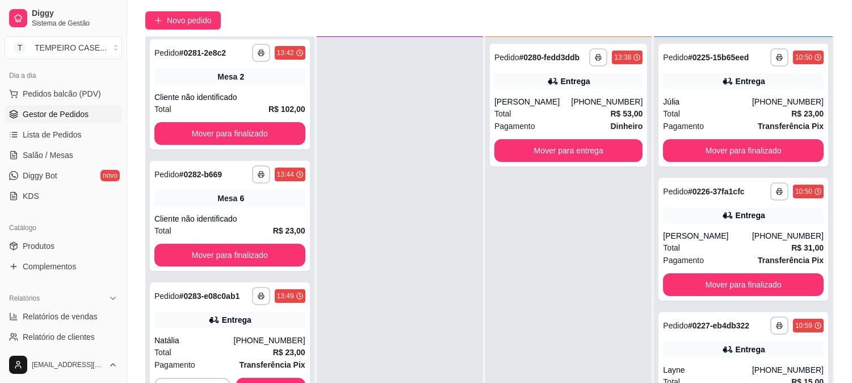
scroll to position [173, 0]
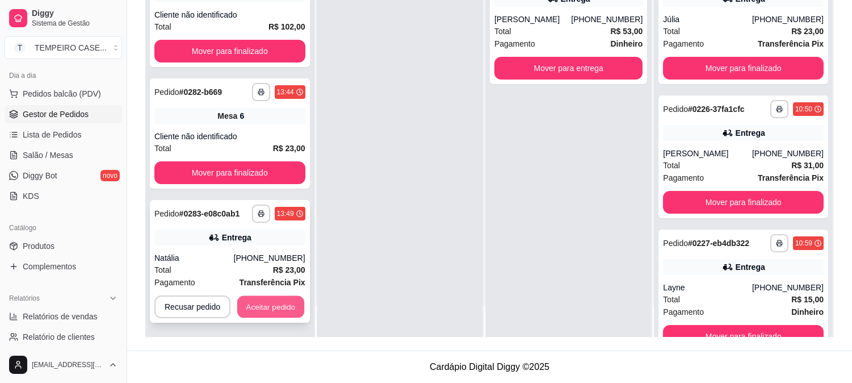
click at [280, 314] on button "Aceitar pedido" at bounding box center [270, 307] width 67 height 22
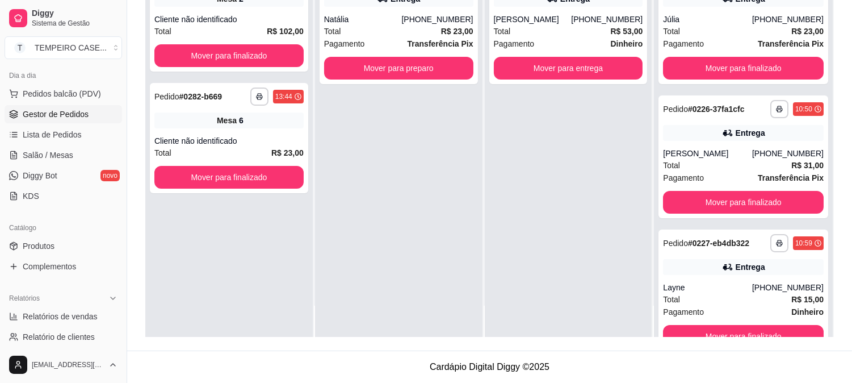
scroll to position [0, 0]
click at [421, 61] on button "Mover para preparo" at bounding box center [398, 68] width 145 height 22
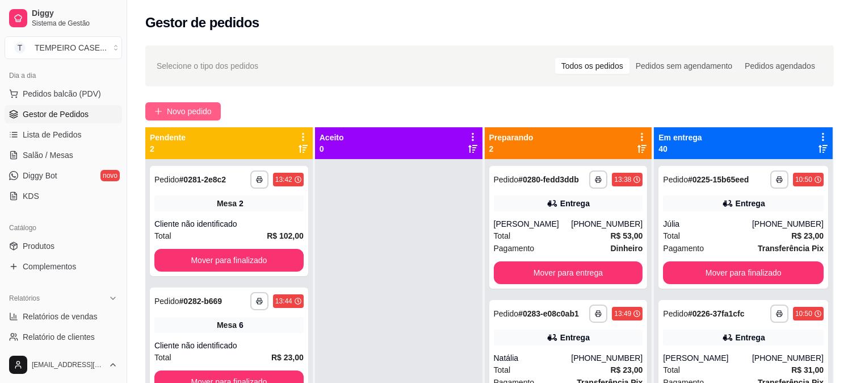
click at [183, 118] on button "Novo pedido" at bounding box center [182, 111] width 75 height 18
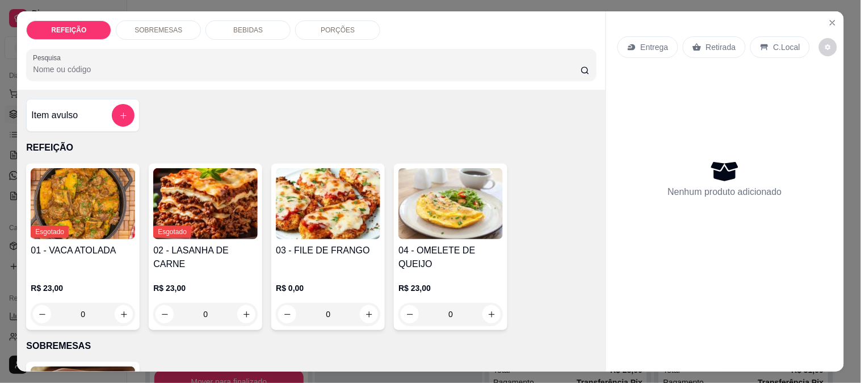
click at [355, 221] on img at bounding box center [328, 203] width 104 height 71
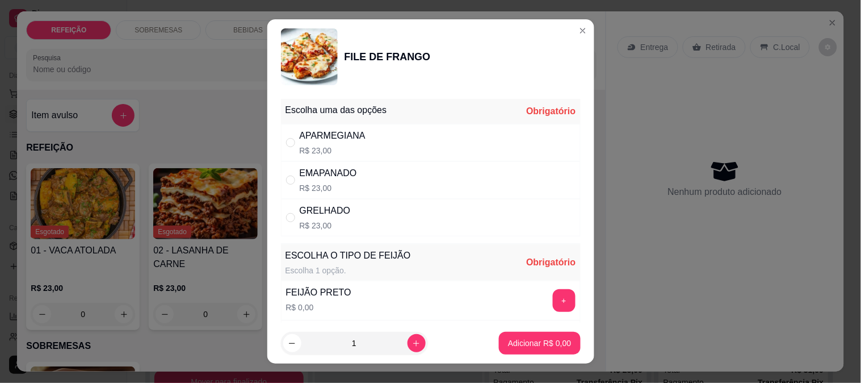
click at [370, 128] on div "APARMEGIANA R$ 23,00" at bounding box center [431, 142] width 300 height 37
radio input "true"
click at [553, 296] on button "+" at bounding box center [564, 300] width 22 height 22
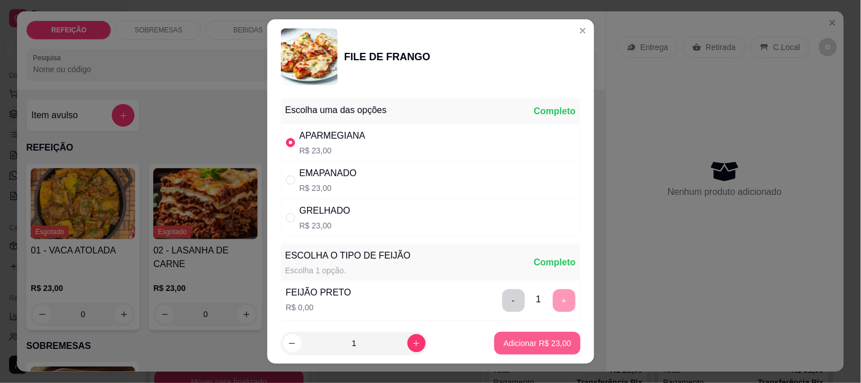
click at [528, 345] on p "Adicionar R$ 23,00" at bounding box center [538, 342] width 68 height 11
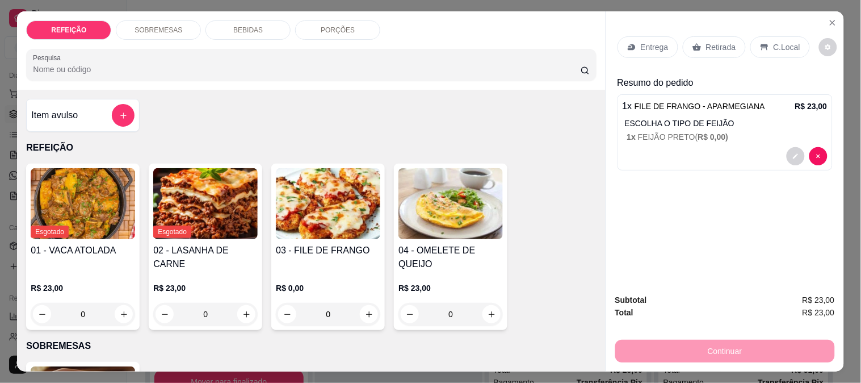
click at [627, 43] on icon at bounding box center [631, 47] width 9 height 9
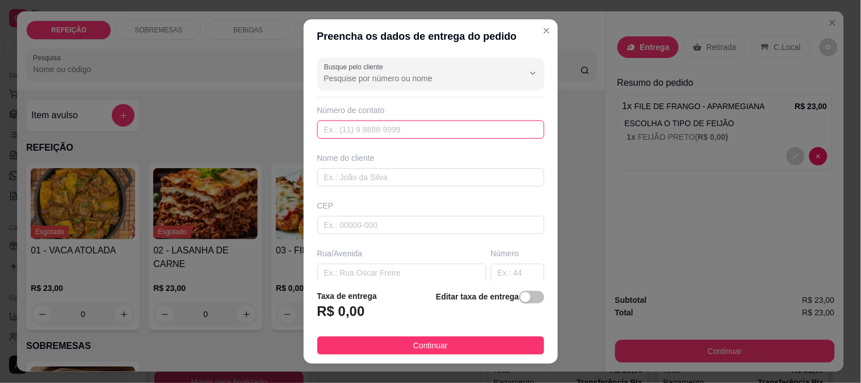
click at [409, 126] on input "text" at bounding box center [430, 129] width 227 height 18
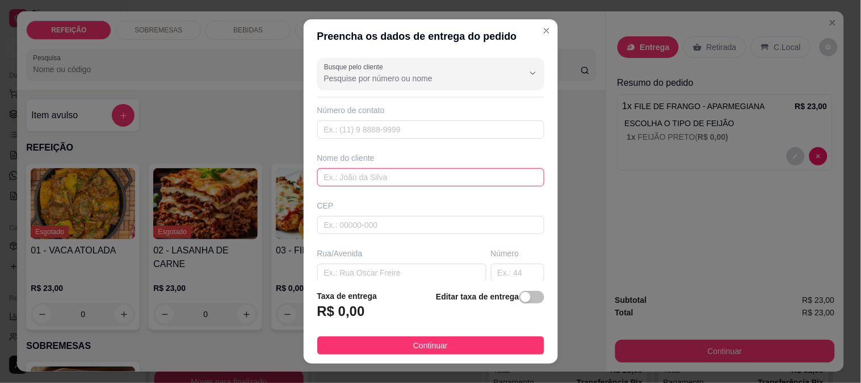
click at [387, 173] on input "text" at bounding box center [430, 177] width 227 height 18
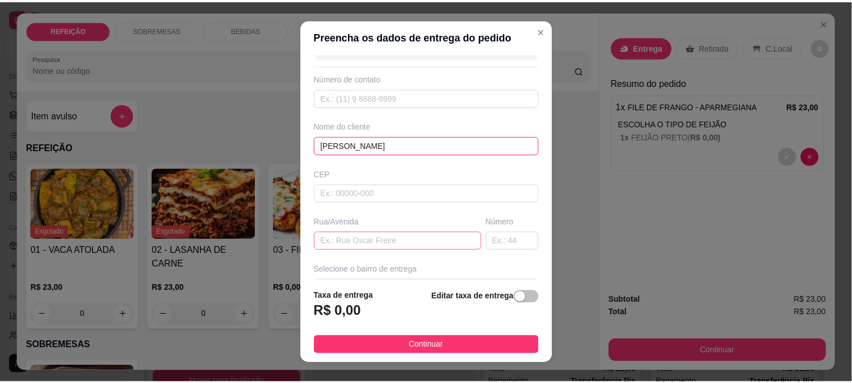
scroll to position [63, 0]
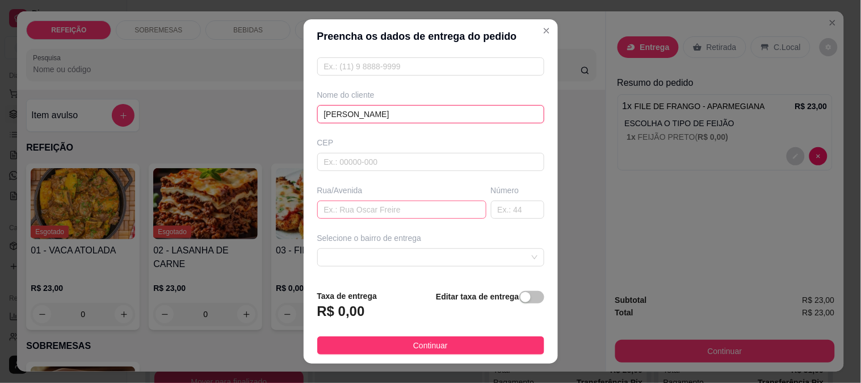
type input "[PERSON_NAME]"
click at [420, 217] on input "text" at bounding box center [401, 209] width 169 height 18
click at [433, 257] on span at bounding box center [430, 257] width 213 height 17
type input "estacionamento do pontal"
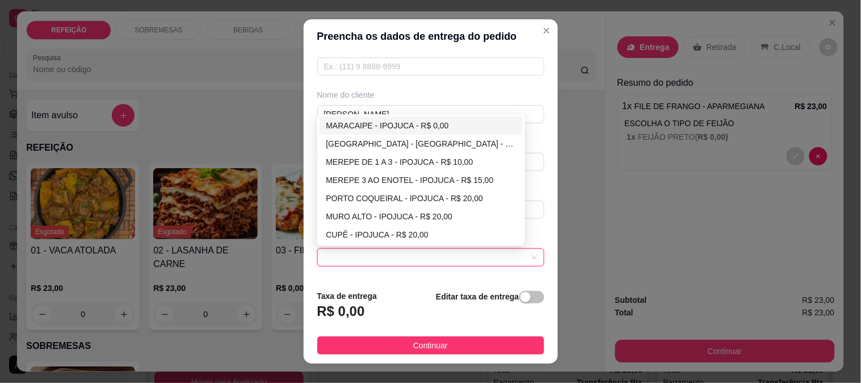
click at [407, 122] on div "MARACAIPE - IPOJUCA - R$ 0,00" at bounding box center [421, 125] width 190 height 12
type input "IPOJUCA"
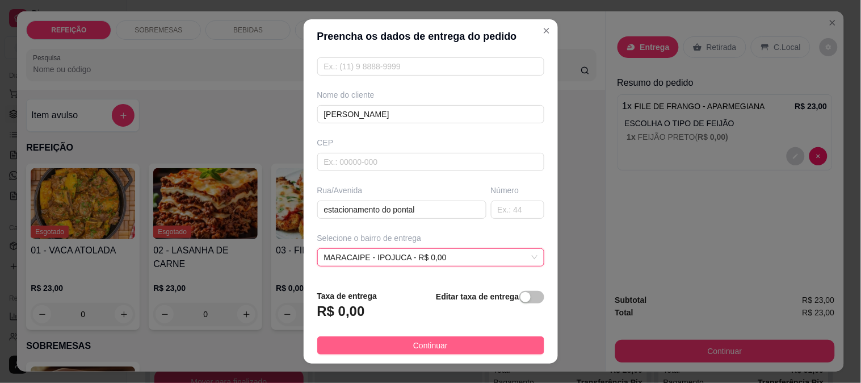
click at [460, 341] on button "Continuar" at bounding box center [430, 345] width 227 height 18
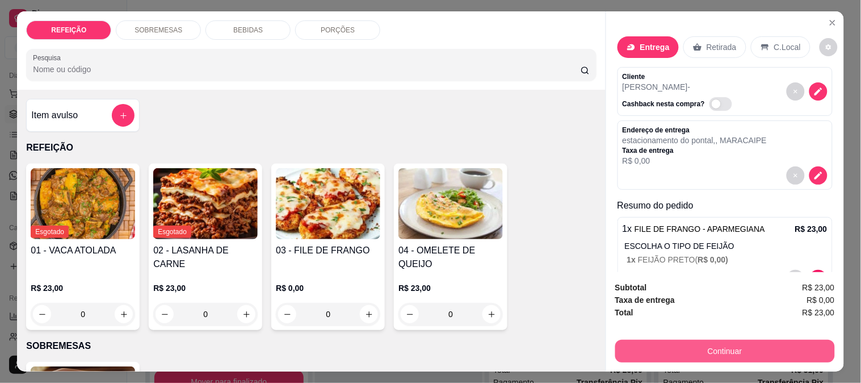
click at [648, 350] on button "Continuar" at bounding box center [725, 350] width 220 height 23
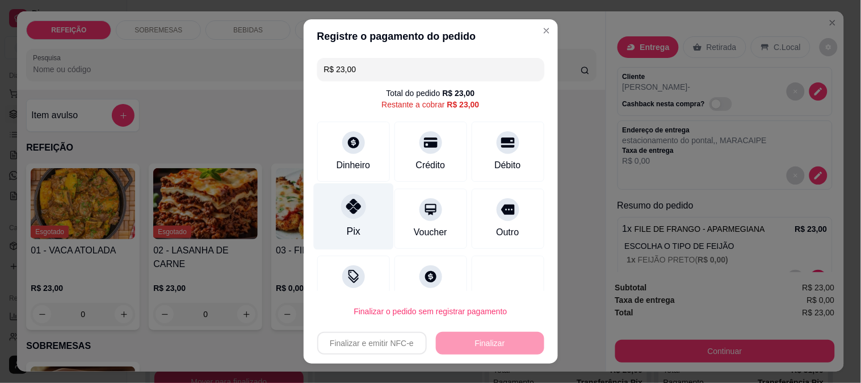
click at [346, 229] on div "Pix" at bounding box center [353, 231] width 14 height 15
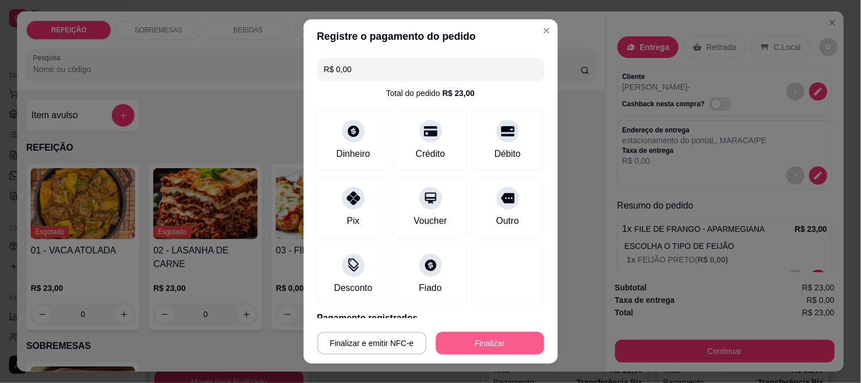
click at [459, 345] on button "Finalizar" at bounding box center [490, 343] width 108 height 23
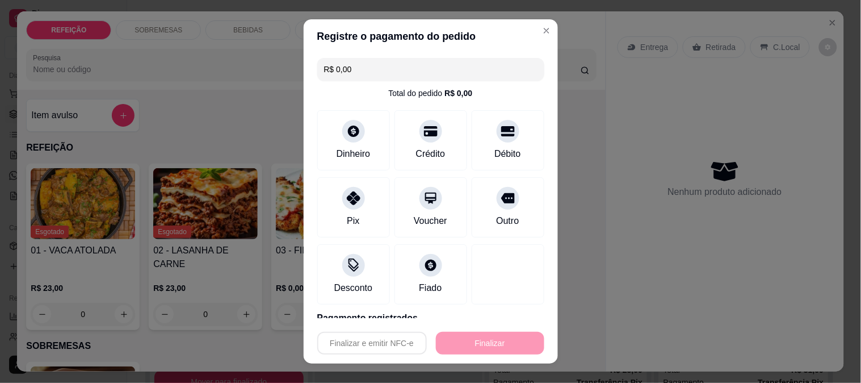
type input "-R$ 23,00"
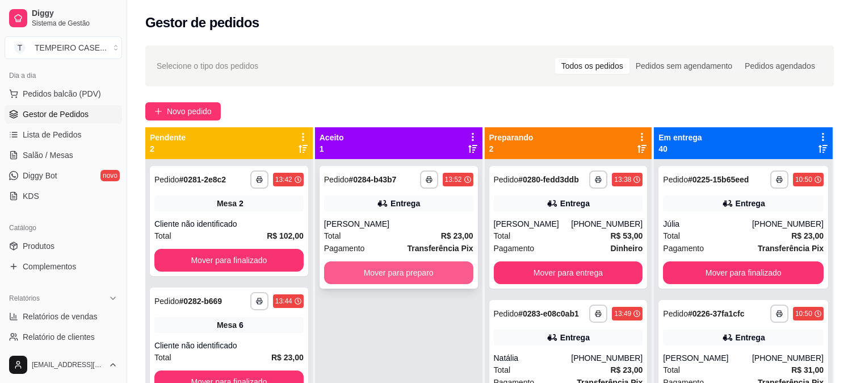
click at [403, 268] on button "Mover para preparo" at bounding box center [398, 272] width 149 height 23
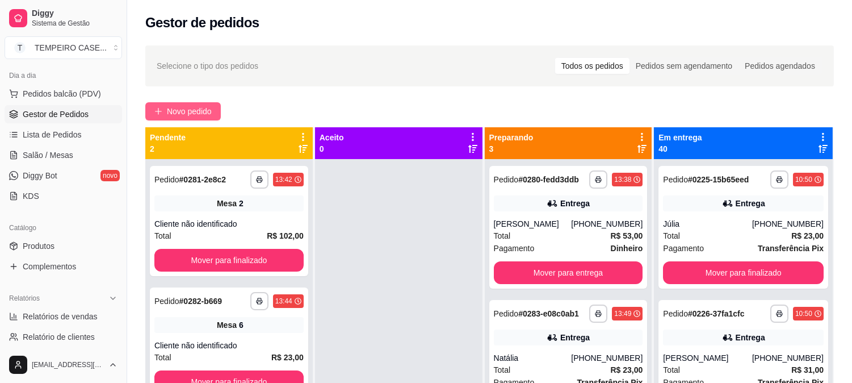
click at [174, 102] on button "Novo pedido" at bounding box center [182, 111] width 75 height 18
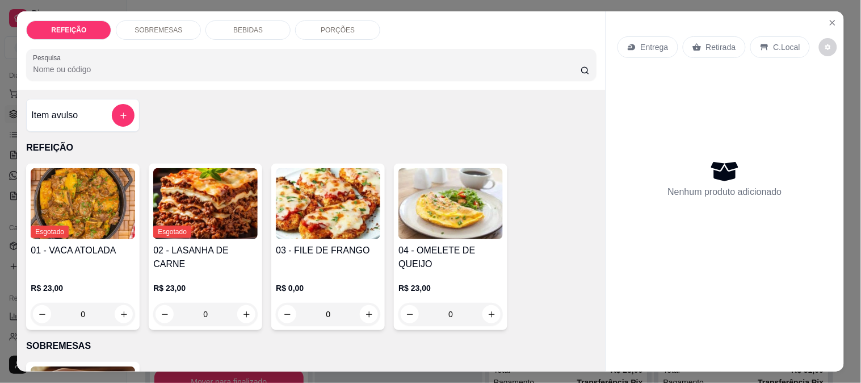
click at [327, 191] on img at bounding box center [328, 203] width 104 height 71
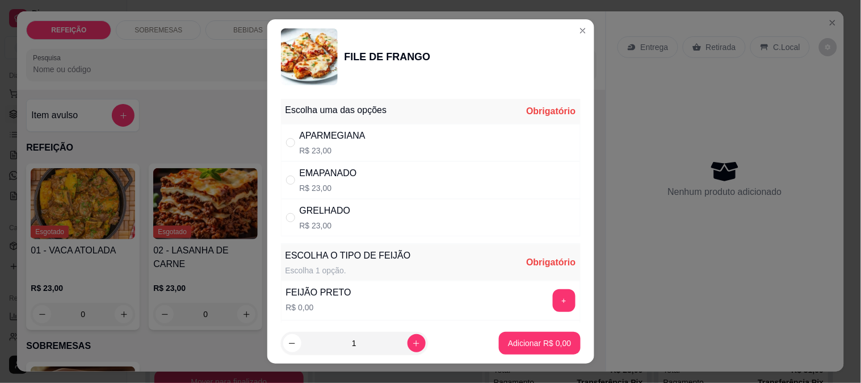
click at [341, 133] on div "APARMEGIANA" at bounding box center [333, 136] width 66 height 14
radio input "true"
click at [553, 298] on button "+" at bounding box center [564, 300] width 22 height 22
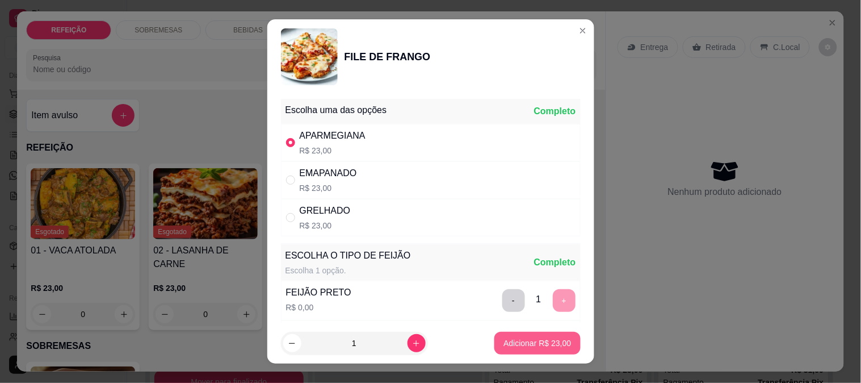
click at [551, 342] on p "Adicionar R$ 23,00" at bounding box center [538, 342] width 68 height 11
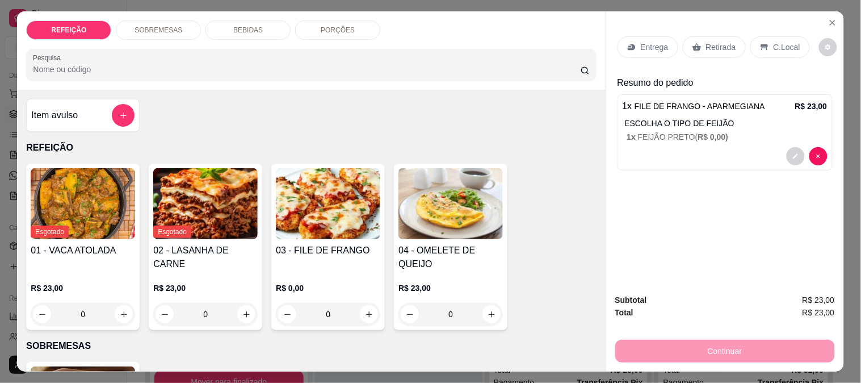
click at [699, 36] on div "Retirada" at bounding box center [714, 47] width 63 height 22
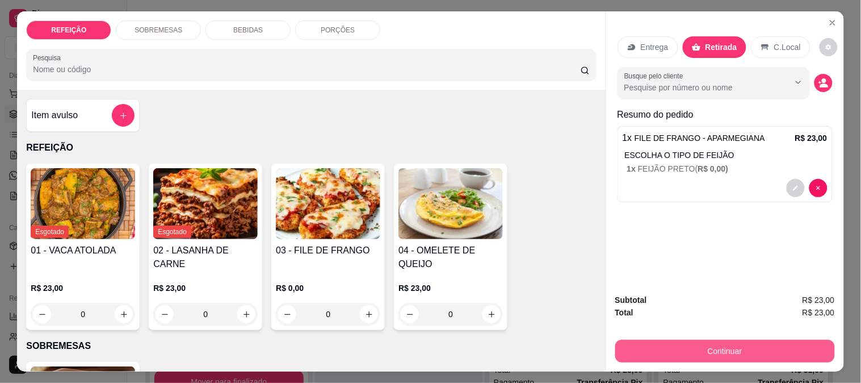
click at [648, 342] on button "Continuar" at bounding box center [725, 350] width 220 height 23
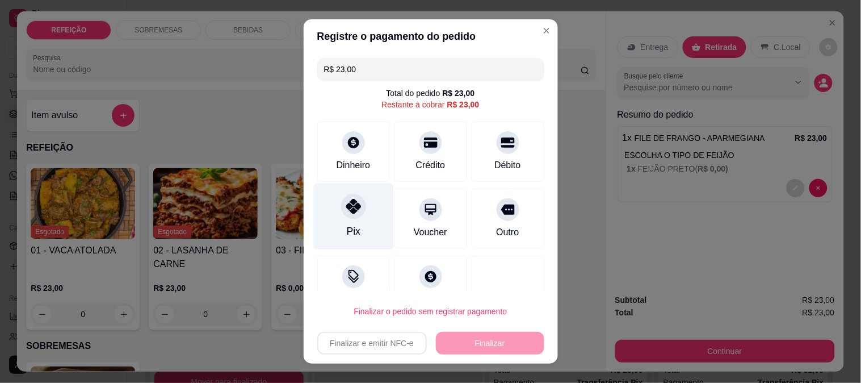
click at [360, 205] on div "Pix" at bounding box center [353, 216] width 80 height 66
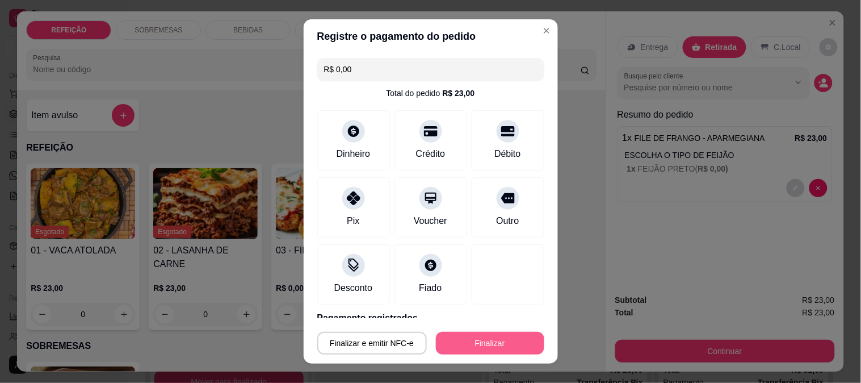
click at [478, 341] on button "Finalizar" at bounding box center [490, 343] width 108 height 23
type input "-R$ 23,00"
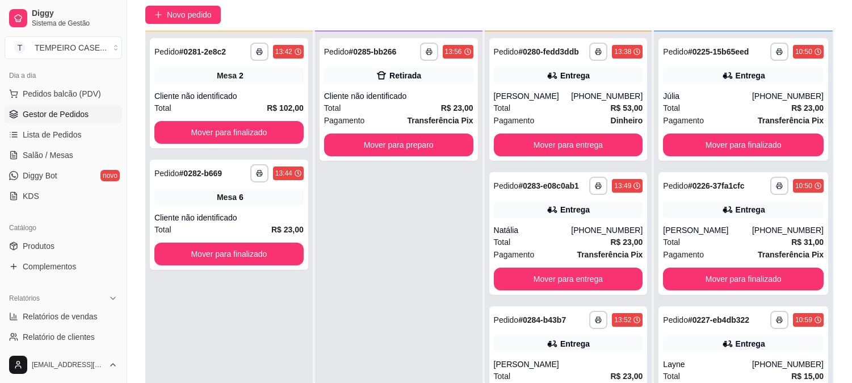
scroll to position [173, 0]
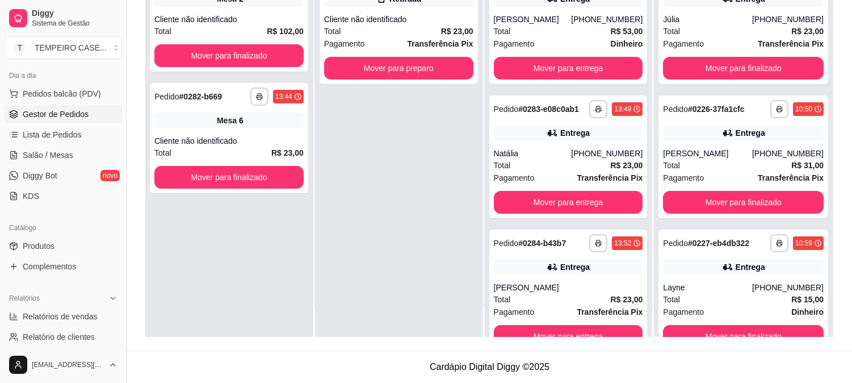
click at [375, 201] on div "**********" at bounding box center [398, 146] width 167 height 383
click at [367, 215] on div "**********" at bounding box center [398, 146] width 167 height 383
click at [388, 148] on div "**********" at bounding box center [398, 146] width 167 height 383
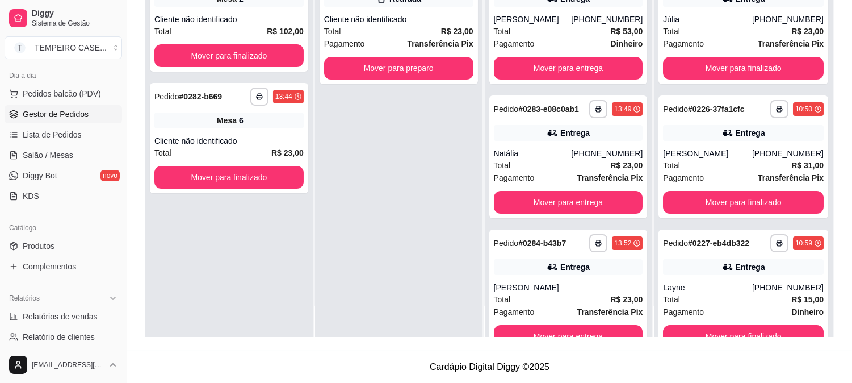
scroll to position [0, 0]
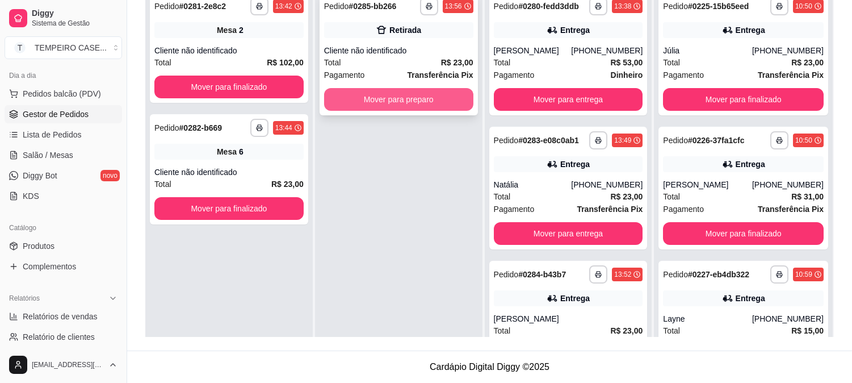
click at [412, 107] on button "Mover para preparo" at bounding box center [398, 99] width 149 height 23
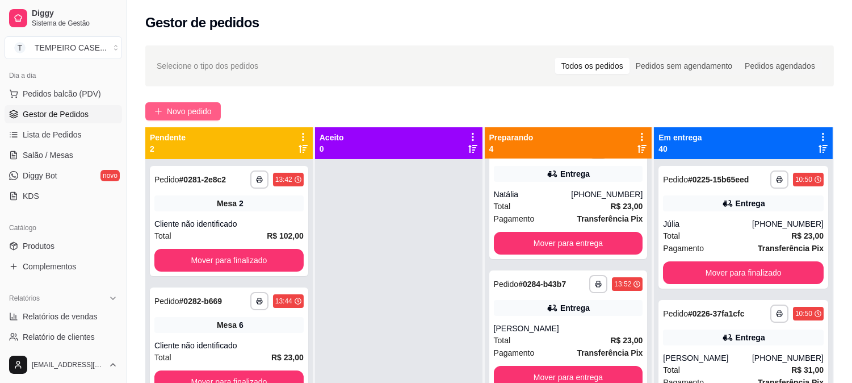
click at [177, 114] on span "Novo pedido" at bounding box center [189, 111] width 45 height 12
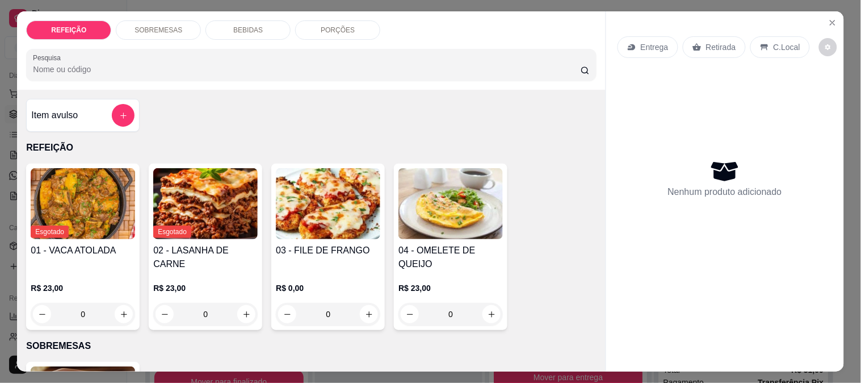
click at [307, 232] on img at bounding box center [328, 203] width 104 height 71
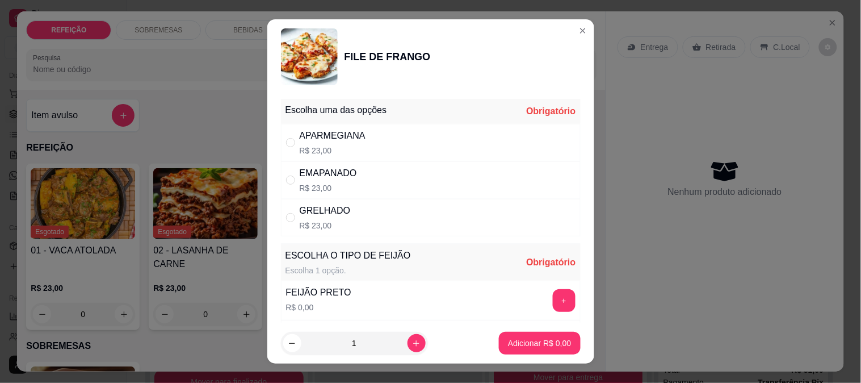
click at [355, 153] on p "R$ 23,00" at bounding box center [333, 150] width 66 height 11
radio input "true"
click at [553, 301] on button "+" at bounding box center [564, 300] width 22 height 22
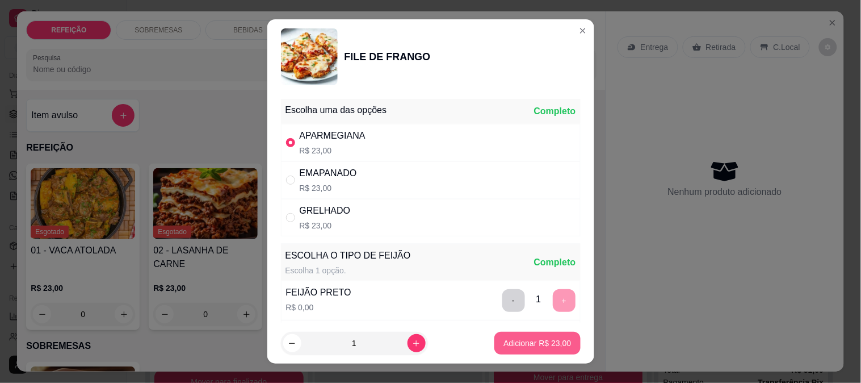
click at [546, 338] on p "Adicionar R$ 23,00" at bounding box center [538, 342] width 68 height 11
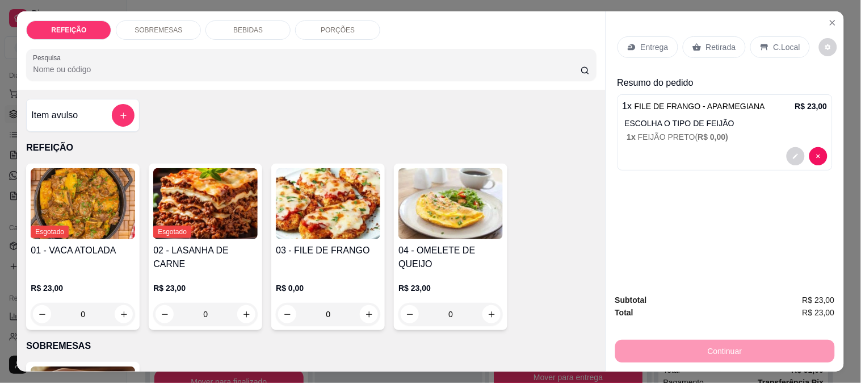
click at [695, 52] on div "Retirada" at bounding box center [714, 47] width 63 height 22
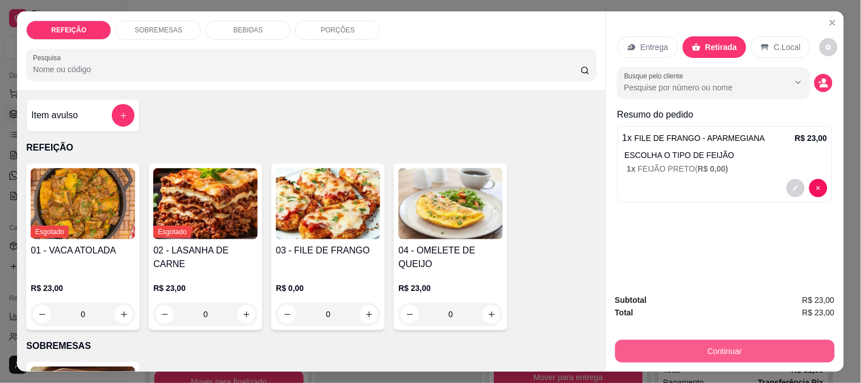
click at [704, 339] on button "Continuar" at bounding box center [725, 350] width 220 height 23
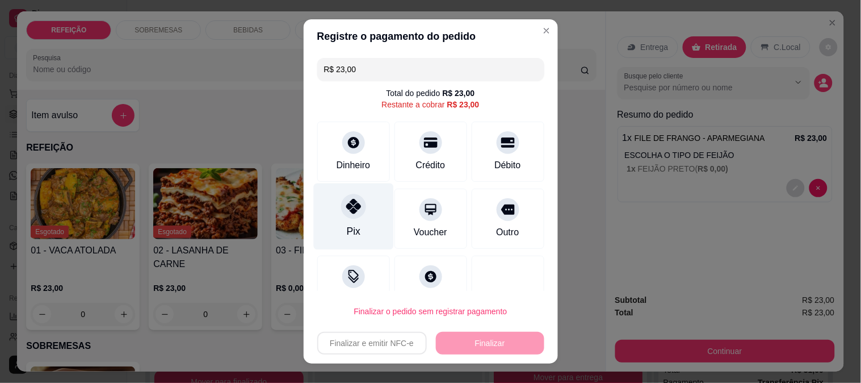
click at [339, 220] on div "Pix" at bounding box center [353, 216] width 80 height 66
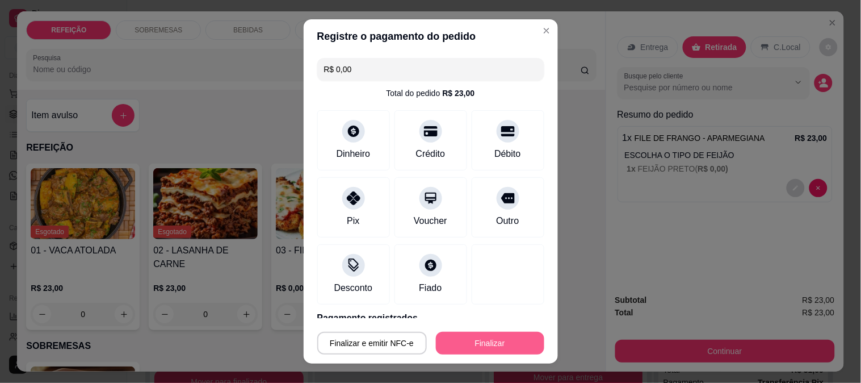
click at [447, 339] on button "Finalizar" at bounding box center [490, 343] width 108 height 23
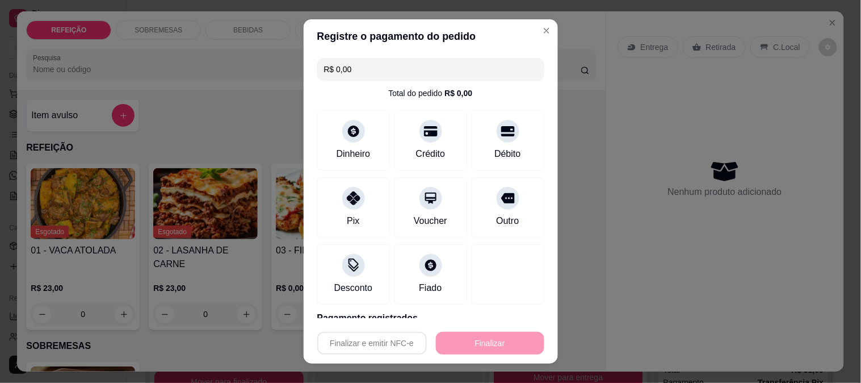
type input "-R$ 23,00"
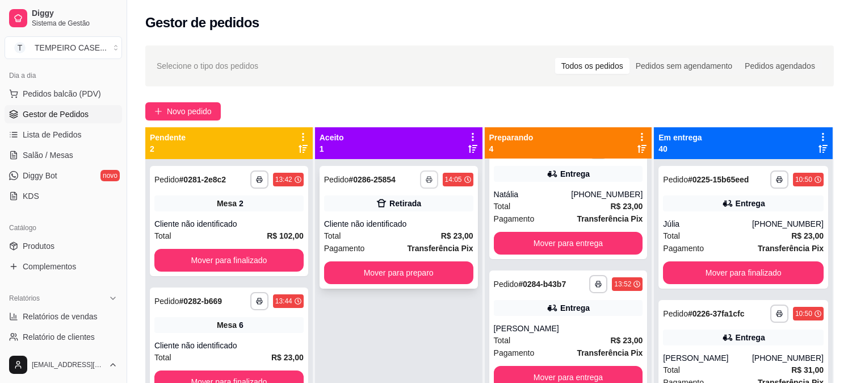
click at [433, 174] on button "button" at bounding box center [429, 179] width 18 height 18
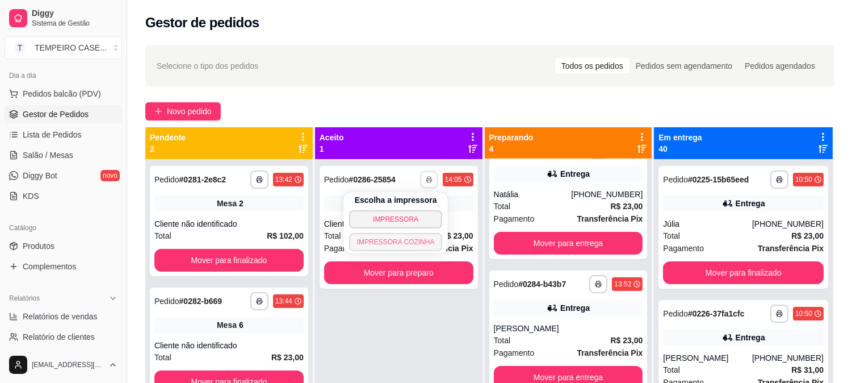
click at [402, 242] on button "IMPRESSORA COZINHA" at bounding box center [396, 242] width 94 height 18
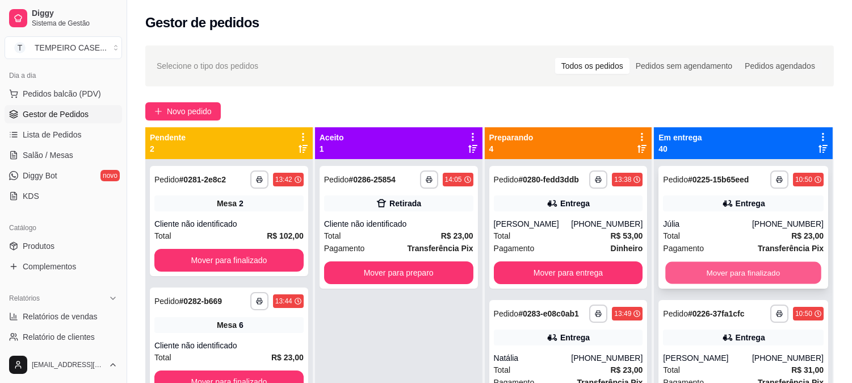
click at [714, 271] on button "Mover para finalizado" at bounding box center [744, 273] width 156 height 22
click at [727, 271] on button "Mover para finalizado" at bounding box center [744, 273] width 156 height 22
click at [741, 270] on button "Mover para finalizado" at bounding box center [744, 273] width 156 height 22
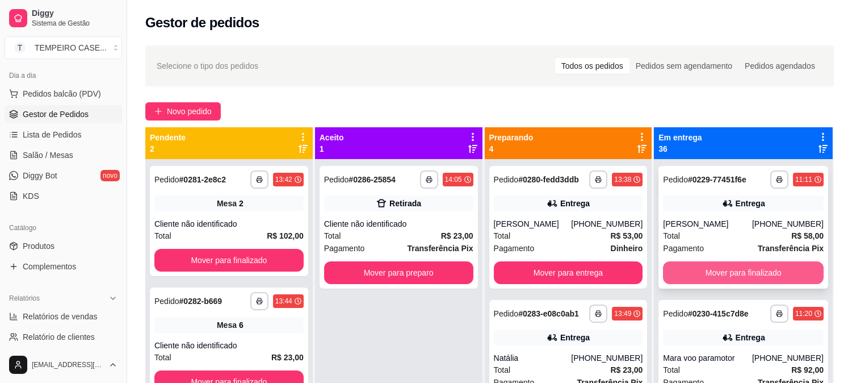
click at [753, 266] on button "Mover para finalizado" at bounding box center [743, 272] width 161 height 23
click at [746, 271] on button "Mover para finalizado" at bounding box center [744, 273] width 156 height 22
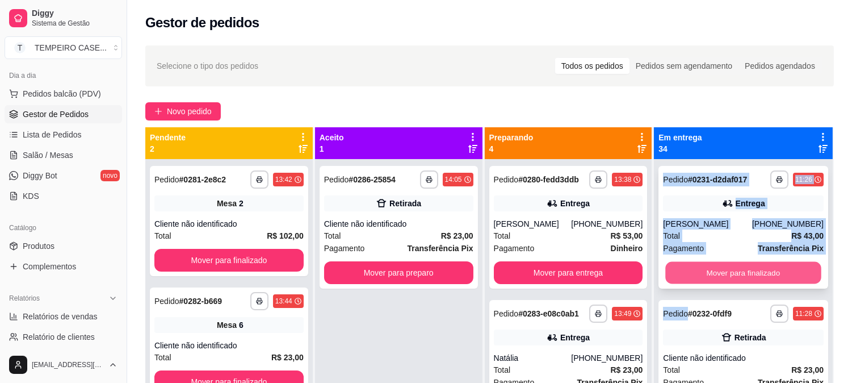
click at [742, 271] on button "Mover para finalizado" at bounding box center [744, 273] width 156 height 22
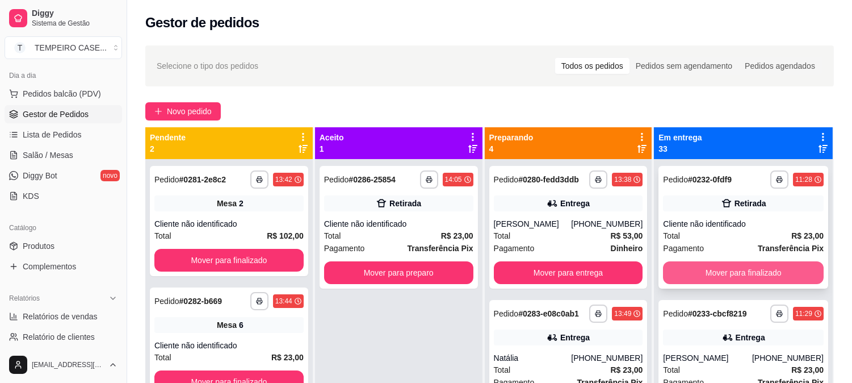
click at [774, 264] on button "Mover para finalizado" at bounding box center [743, 272] width 161 height 23
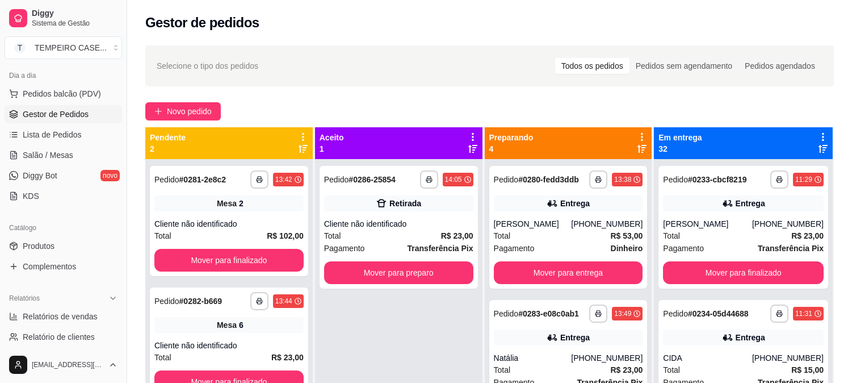
click at [744, 254] on div "Pagamento Transferência Pix" at bounding box center [743, 248] width 161 height 12
click at [723, 275] on button "Mover para finalizado" at bounding box center [743, 272] width 161 height 23
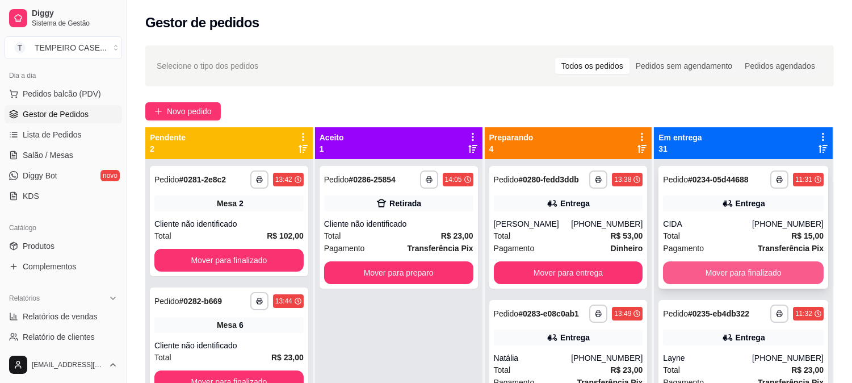
click at [714, 280] on button "Mover para finalizado" at bounding box center [743, 272] width 161 height 23
click at [725, 275] on button "Mover para finalizado" at bounding box center [743, 272] width 161 height 23
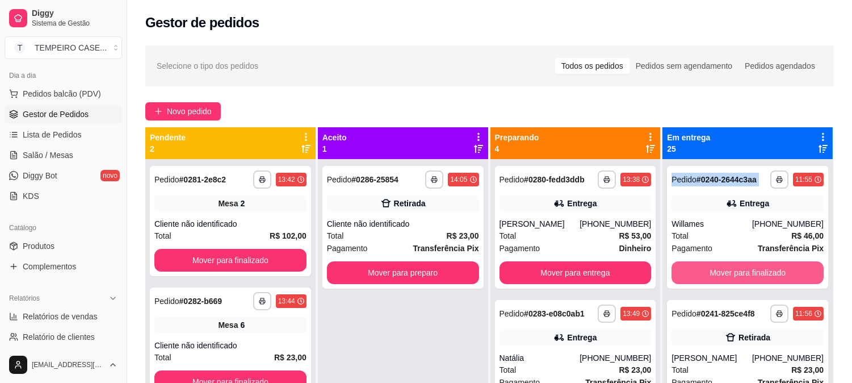
click at [727, 269] on button "Mover para finalizado" at bounding box center [748, 272] width 152 height 23
click at [730, 268] on button "Mover para finalizado" at bounding box center [748, 273] width 148 height 22
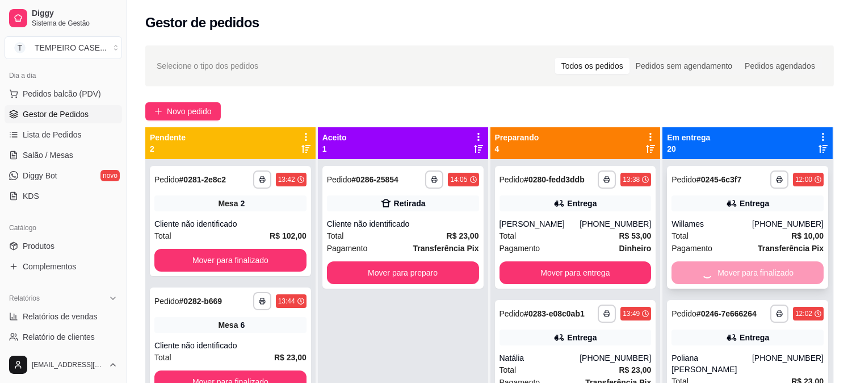
click at [746, 300] on div "**********" at bounding box center [747, 367] width 161 height 134
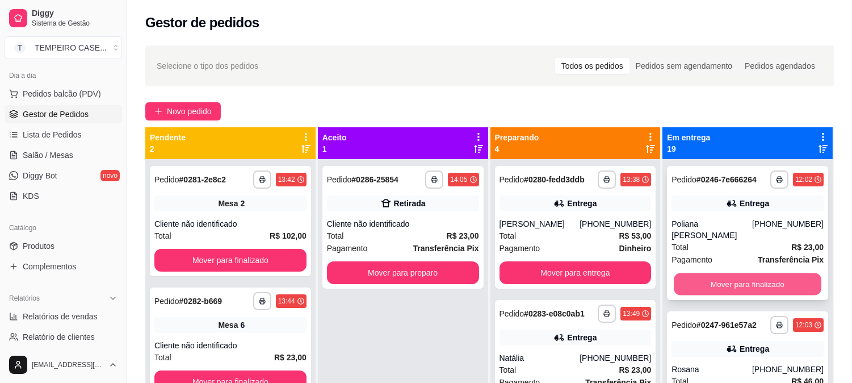
click at [736, 274] on button "Mover para finalizado" at bounding box center [748, 284] width 148 height 22
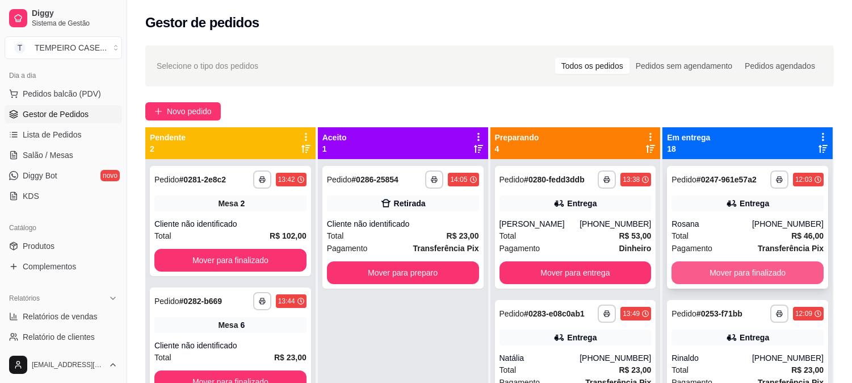
click at [742, 275] on button "Mover para finalizado" at bounding box center [748, 272] width 152 height 23
click at [745, 268] on button "Mover para finalizado" at bounding box center [748, 272] width 152 height 23
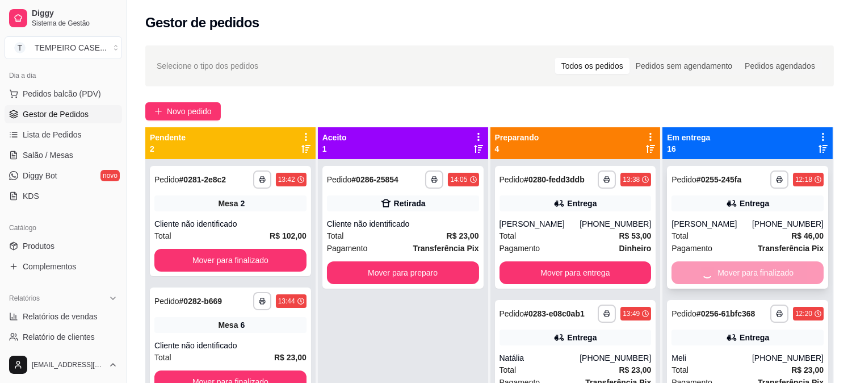
click at [731, 271] on button "Mover para finalizado" at bounding box center [748, 273] width 148 height 22
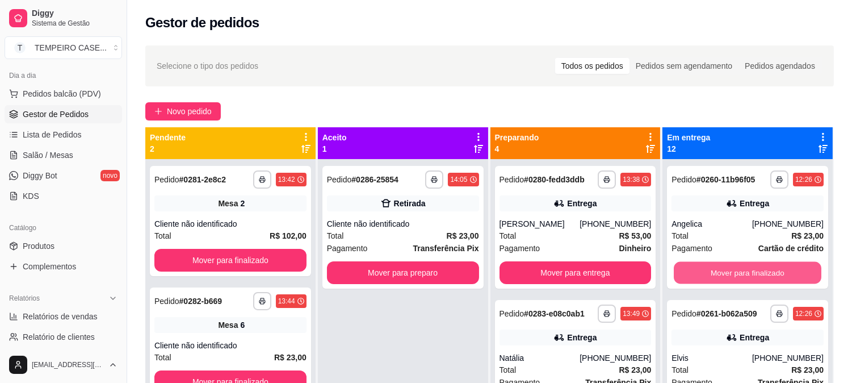
click at [733, 271] on button "Mover para finalizado" at bounding box center [748, 273] width 148 height 22
click at [748, 268] on button "Mover para finalizado" at bounding box center [748, 272] width 152 height 23
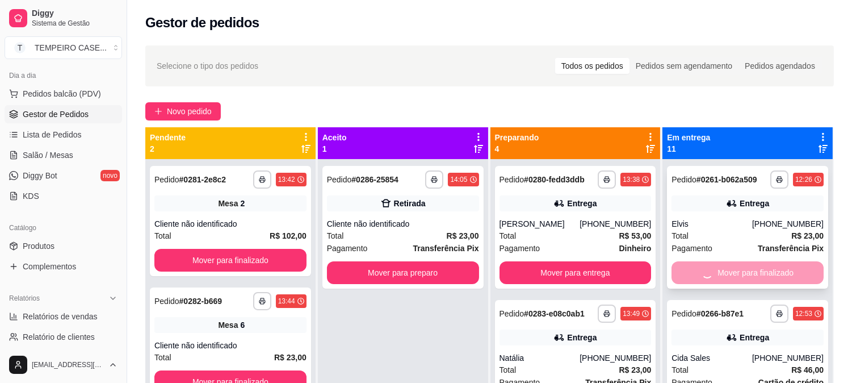
click at [750, 268] on div "Mover para finalizado" at bounding box center [748, 272] width 152 height 23
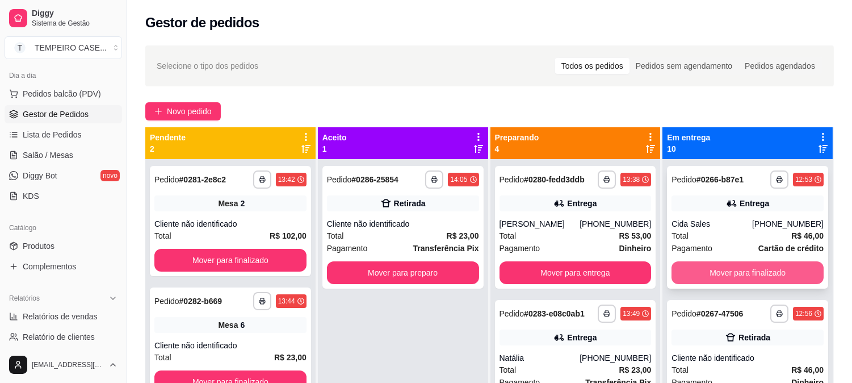
click at [735, 272] on button "Mover para finalizado" at bounding box center [748, 272] width 152 height 23
click at [736, 274] on button "Mover para finalizado" at bounding box center [748, 273] width 148 height 22
click at [746, 270] on button "Mover para finalizado" at bounding box center [748, 273] width 148 height 22
click at [740, 271] on button "Mover para finalizado" at bounding box center [748, 273] width 148 height 22
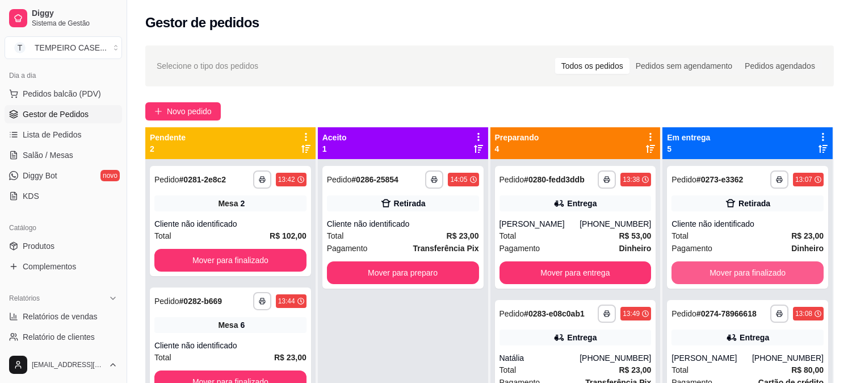
click at [735, 274] on button "Mover para finalizado" at bounding box center [748, 272] width 152 height 23
click at [736, 282] on button "Mover para finalizado" at bounding box center [748, 272] width 152 height 23
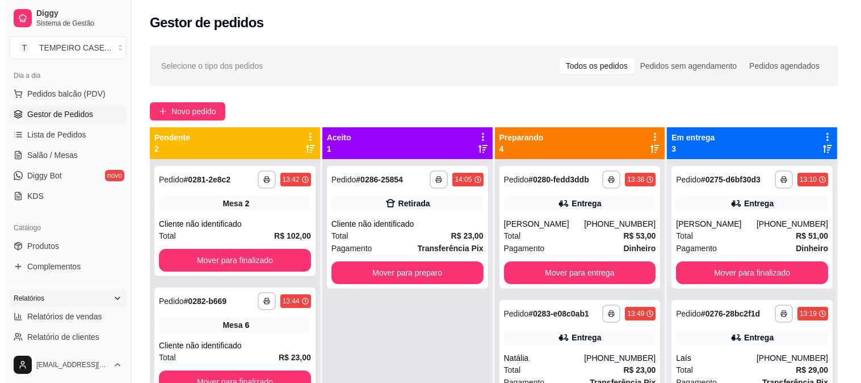
scroll to position [189, 0]
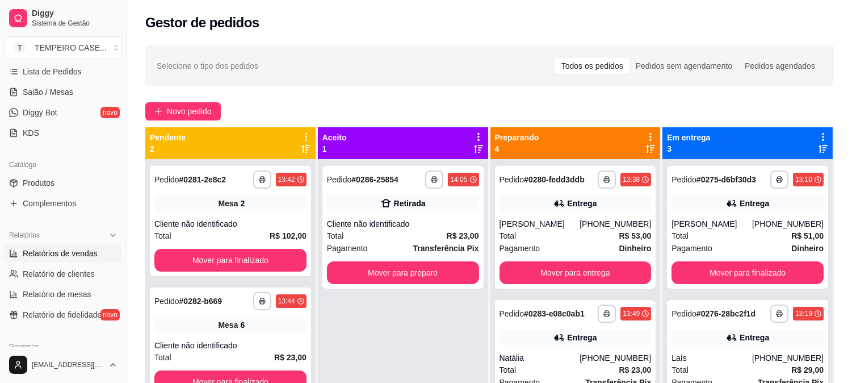
click at [89, 257] on span "Relatórios de vendas" at bounding box center [60, 252] width 75 height 11
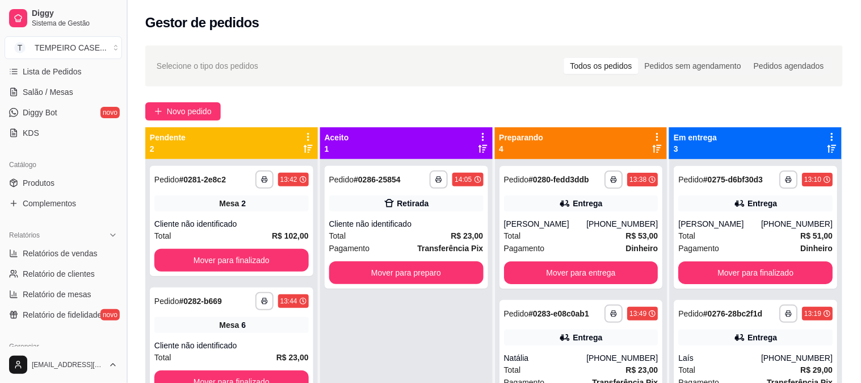
select select "ALL"
select select "0"
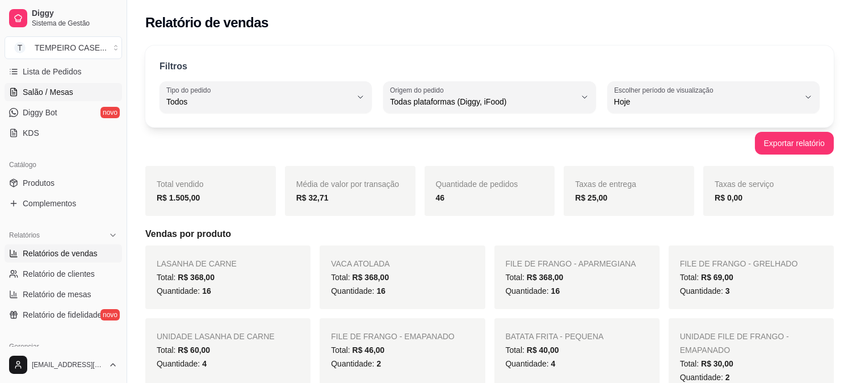
click at [43, 90] on span "Salão / Mesas" at bounding box center [48, 91] width 51 height 11
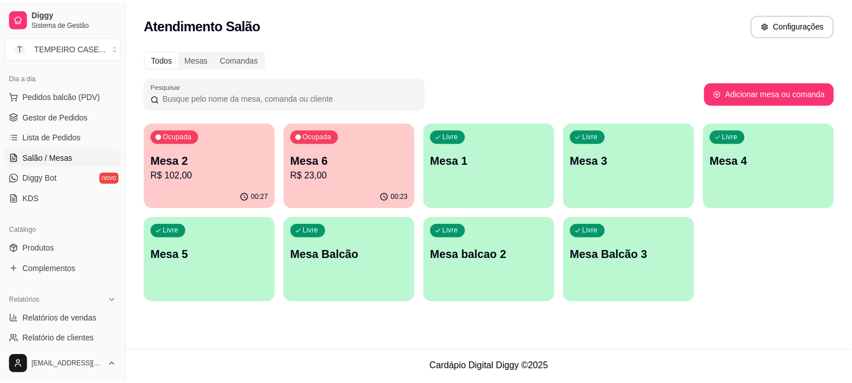
scroll to position [63, 0]
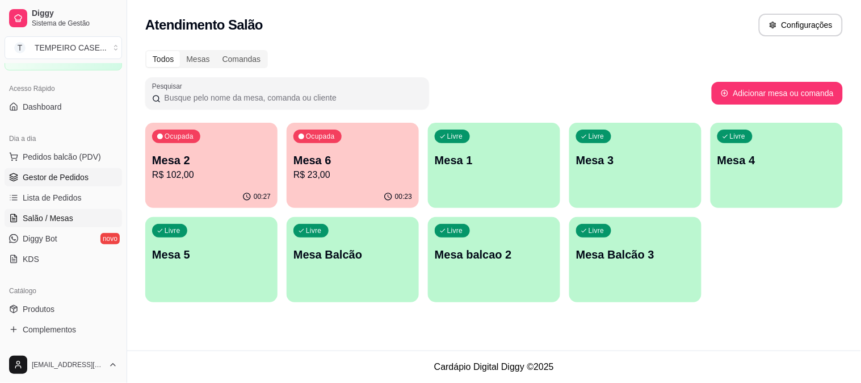
click at [32, 177] on span "Gestor de Pedidos" at bounding box center [56, 176] width 66 height 11
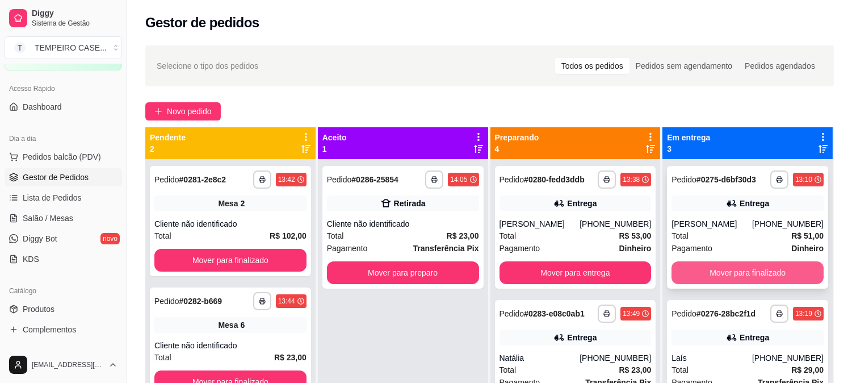
click at [746, 267] on button "Mover para finalizado" at bounding box center [748, 272] width 152 height 23
click at [723, 269] on button "Mover para finalizado" at bounding box center [748, 272] width 152 height 23
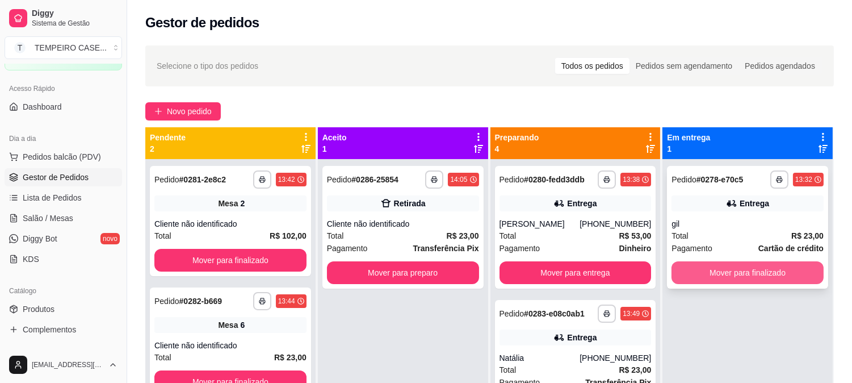
click at [724, 270] on button "Mover para finalizado" at bounding box center [748, 272] width 152 height 23
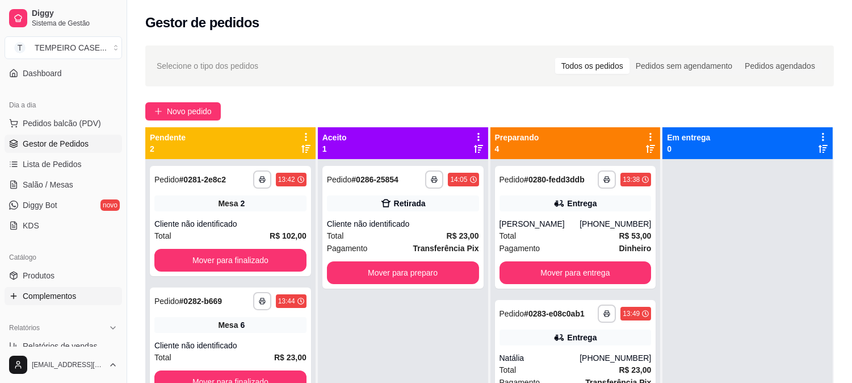
scroll to position [126, 0]
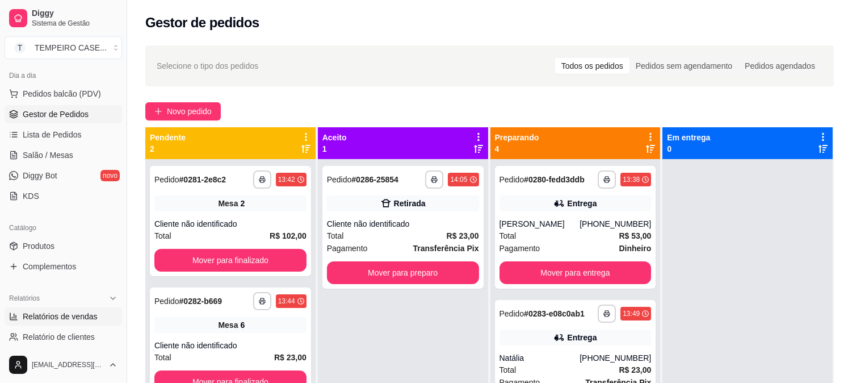
click at [65, 314] on span "Relatórios de vendas" at bounding box center [60, 316] width 75 height 11
select select "ALL"
select select "0"
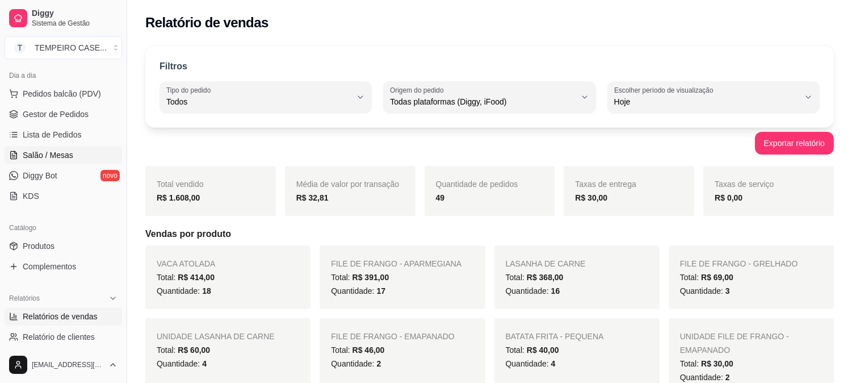
click at [48, 160] on span "Salão / Mesas" at bounding box center [48, 154] width 51 height 11
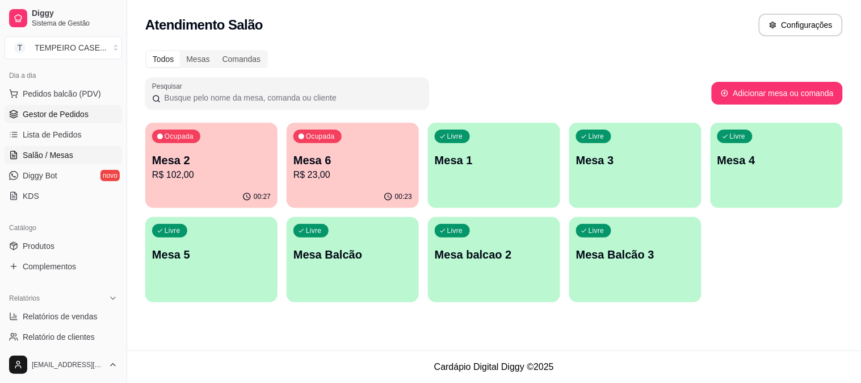
click at [50, 111] on span "Gestor de Pedidos" at bounding box center [56, 113] width 66 height 11
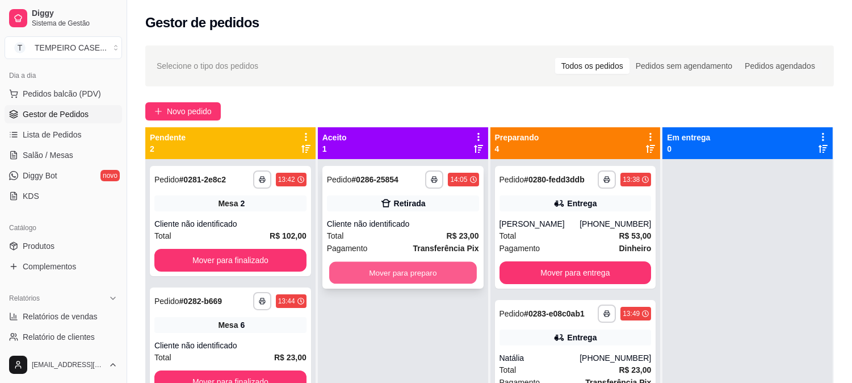
click at [453, 266] on button "Mover para preparo" at bounding box center [403, 273] width 148 height 22
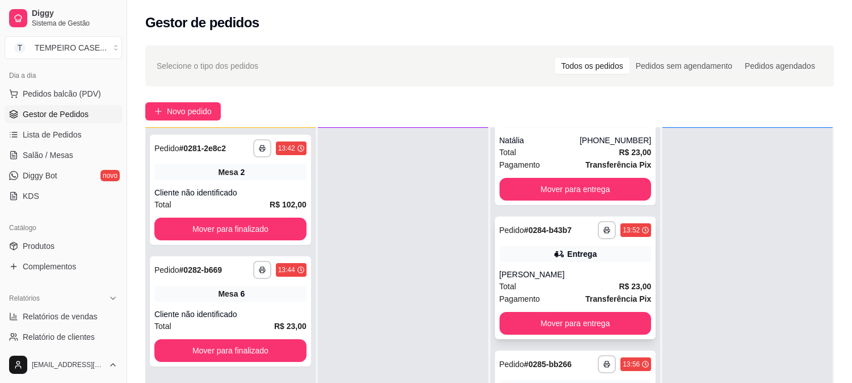
scroll to position [297, 0]
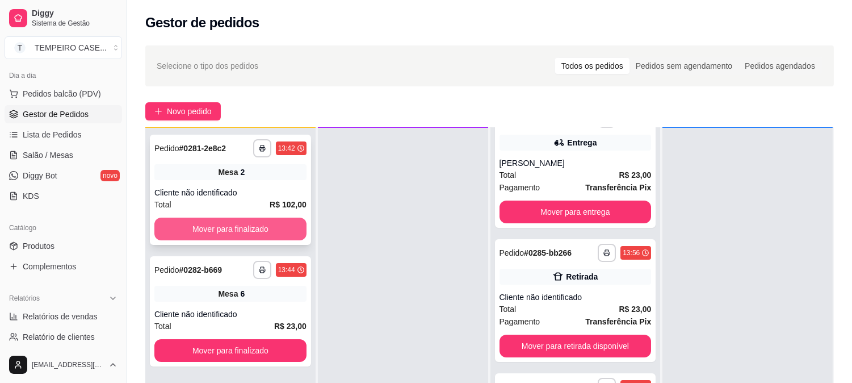
click at [254, 224] on button "Mover para finalizado" at bounding box center [230, 228] width 152 height 23
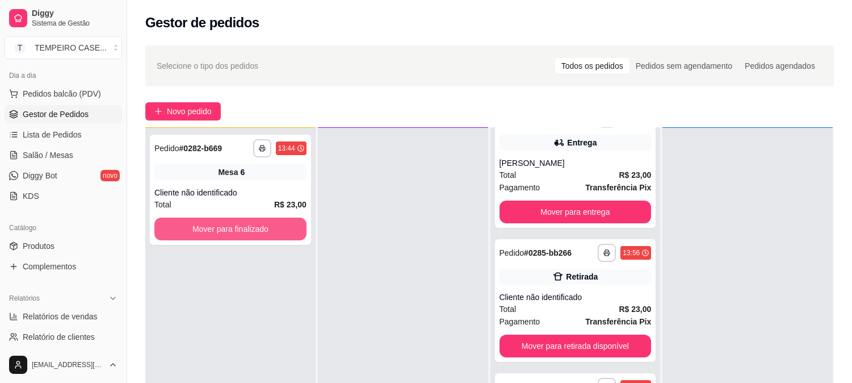
click at [254, 224] on button "Mover para finalizado" at bounding box center [230, 228] width 152 height 23
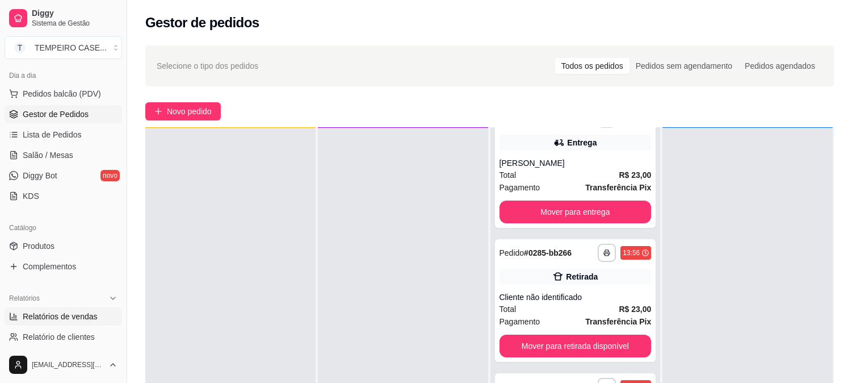
click at [59, 314] on span "Relatórios de vendas" at bounding box center [60, 316] width 75 height 11
select select "ALL"
select select "0"
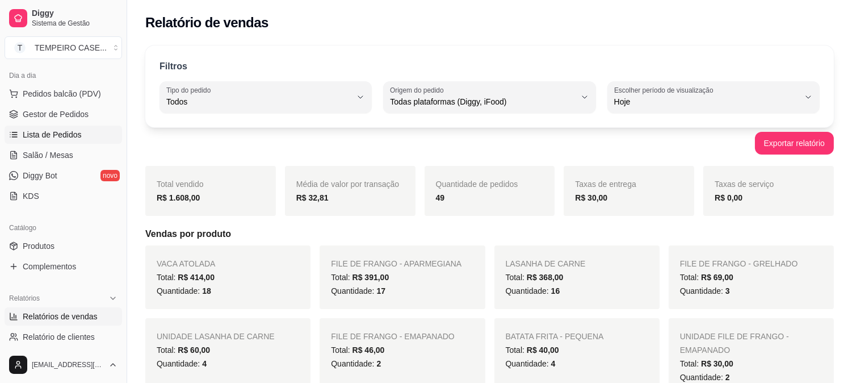
click at [53, 133] on span "Lista de Pedidos" at bounding box center [52, 134] width 59 height 11
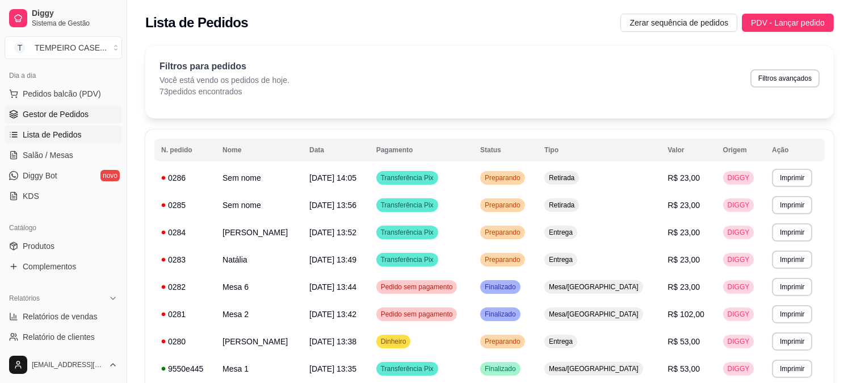
click at [64, 111] on span "Gestor de Pedidos" at bounding box center [56, 113] width 66 height 11
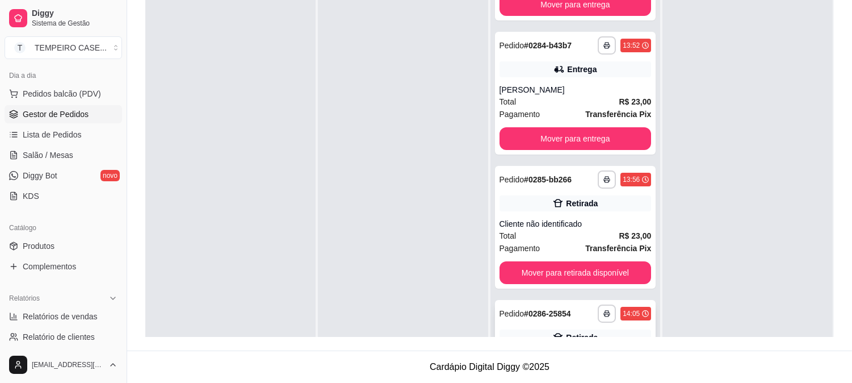
scroll to position [297, 0]
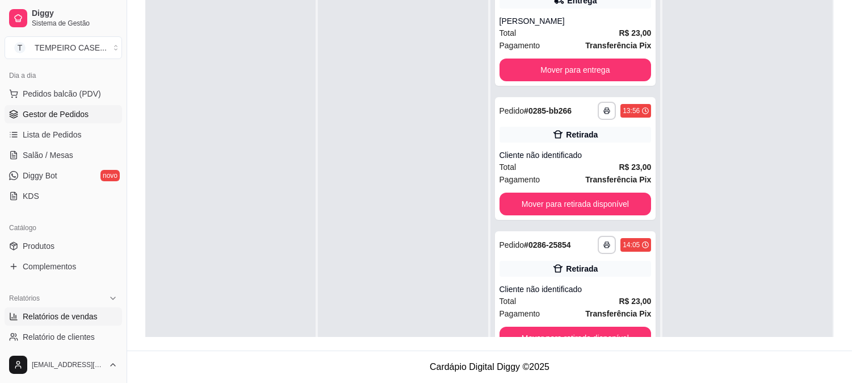
click at [39, 322] on link "Relatórios de vendas" at bounding box center [64, 316] width 118 height 18
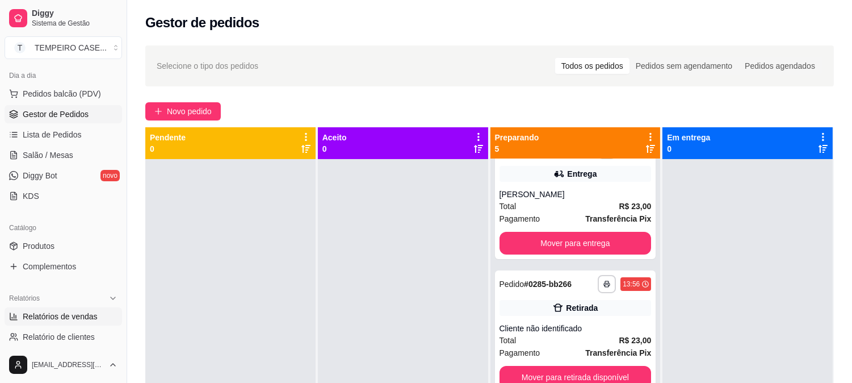
select select "ALL"
select select "0"
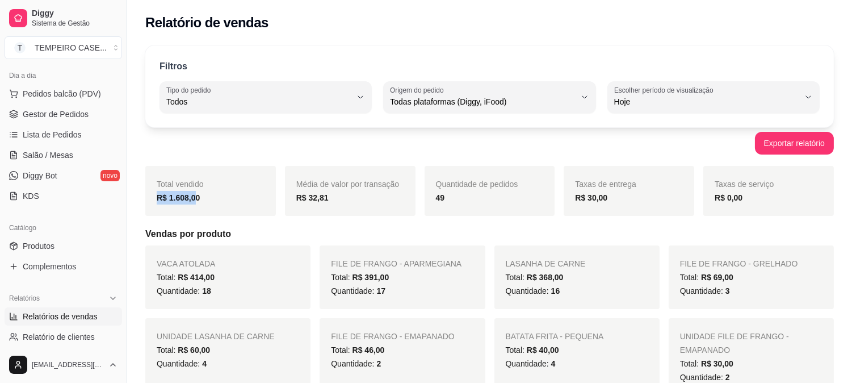
drag, startPoint x: 193, startPoint y: 201, endPoint x: 151, endPoint y: 199, distance: 42.1
click at [151, 199] on div "Total vendido R$ 1.608,00" at bounding box center [210, 191] width 131 height 50
click at [208, 196] on div "R$ 1.608,00" at bounding box center [211, 198] width 108 height 14
drag, startPoint x: 198, startPoint y: 196, endPoint x: 156, endPoint y: 196, distance: 41.4
click at [157, 196] on div "R$ 1.608,00" at bounding box center [211, 198] width 108 height 14
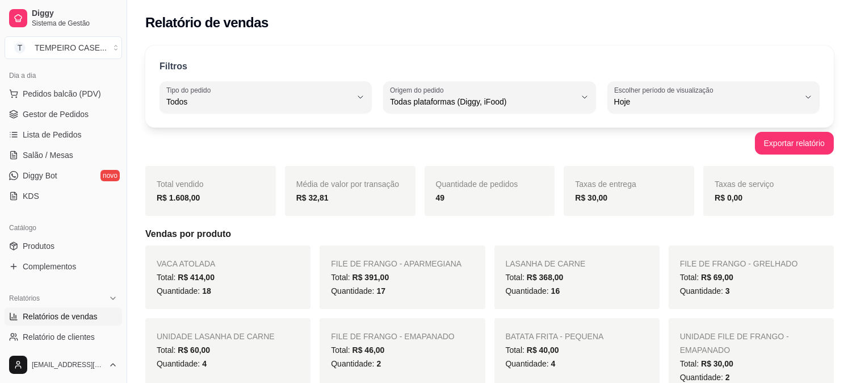
click at [242, 50] on div "Filtros ALL Tipo do pedido Todos Entrega Retirada Mesa Consumo local Tipo do pe…" at bounding box center [489, 86] width 689 height 82
click at [58, 104] on ul "Pedidos balcão (PDV) Gestor de Pedidos Lista de Pedidos Salão / Mesas Diggy Bot…" at bounding box center [64, 145] width 118 height 120
click at [55, 110] on span "Gestor de Pedidos" at bounding box center [56, 113] width 66 height 11
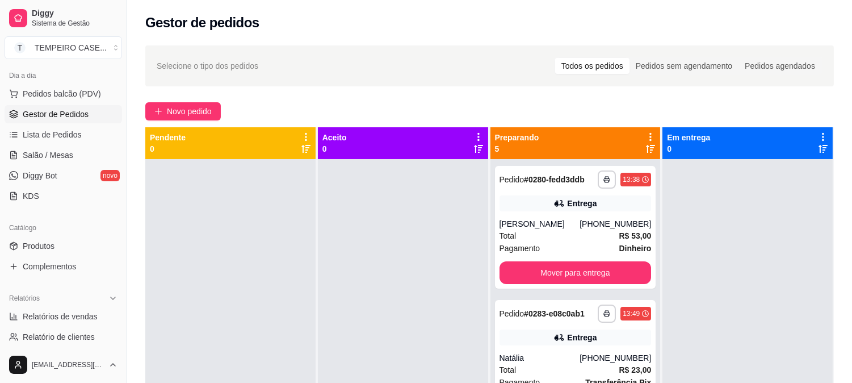
click at [186, 99] on div "**********" at bounding box center [489, 281] width 725 height 485
click at [186, 108] on span "Novo pedido" at bounding box center [189, 111] width 45 height 12
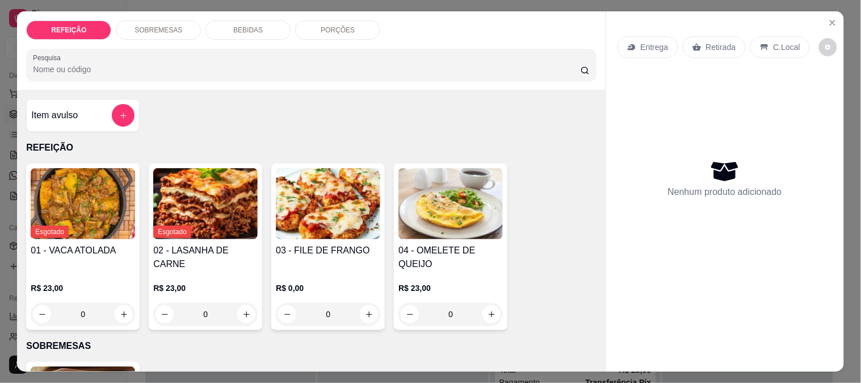
click at [335, 205] on img at bounding box center [328, 203] width 104 height 71
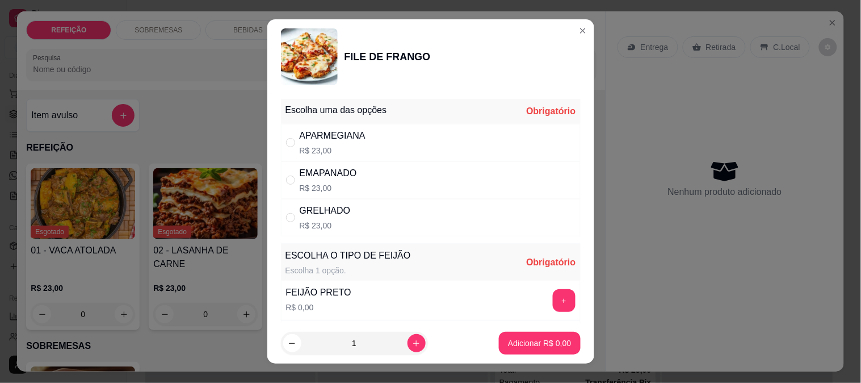
click at [329, 227] on p "R$ 23,00" at bounding box center [325, 225] width 51 height 11
radio input "true"
click at [553, 296] on button "+" at bounding box center [564, 300] width 22 height 22
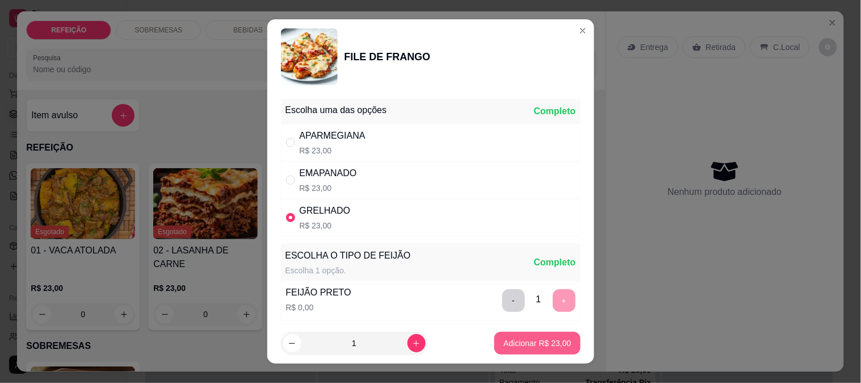
click at [548, 343] on p "Adicionar R$ 23,00" at bounding box center [538, 342] width 68 height 11
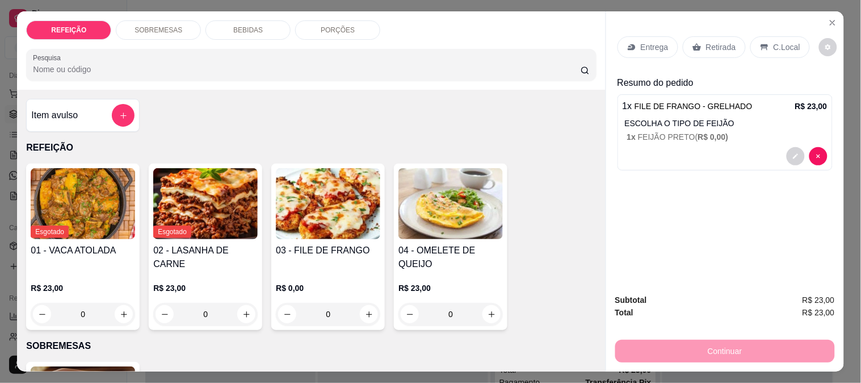
click at [718, 342] on div "Continuar" at bounding box center [725, 350] width 220 height 26
click at [693, 49] on div "Retirada" at bounding box center [714, 47] width 63 height 22
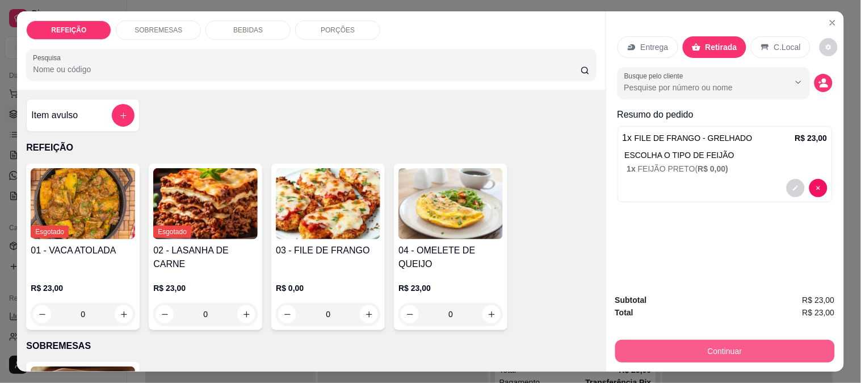
click at [665, 355] on button "Continuar" at bounding box center [725, 350] width 220 height 23
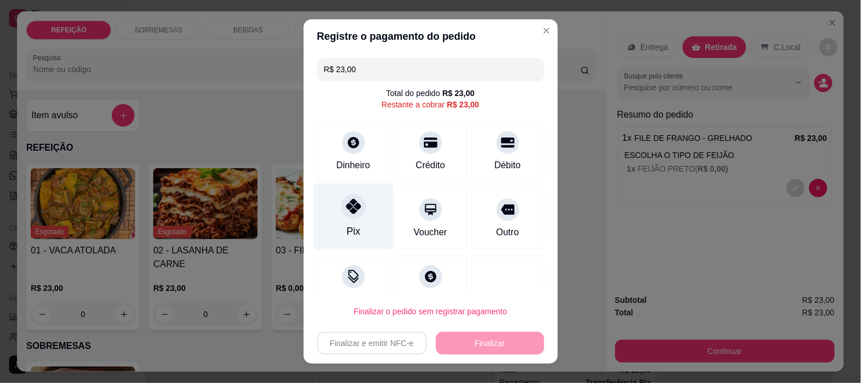
click at [360, 207] on div "Pix" at bounding box center [353, 216] width 80 height 66
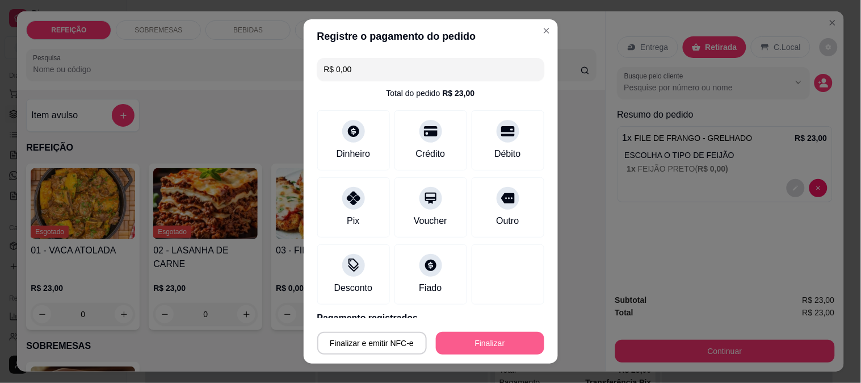
click at [473, 350] on button "Finalizar" at bounding box center [490, 343] width 108 height 23
type input "-R$ 23,00"
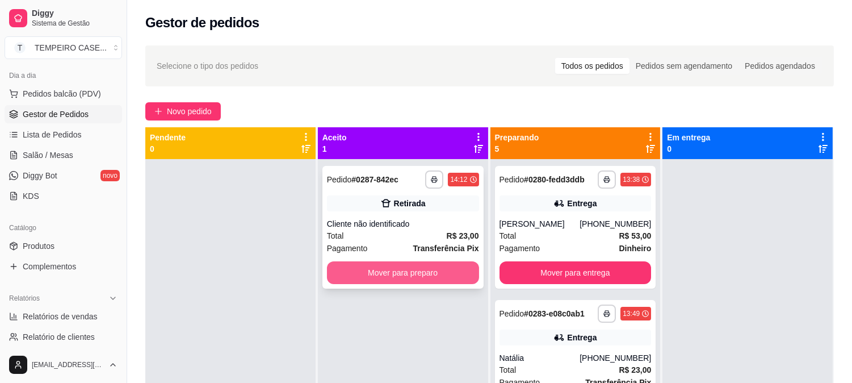
click at [441, 276] on button "Mover para preparo" at bounding box center [403, 272] width 152 height 23
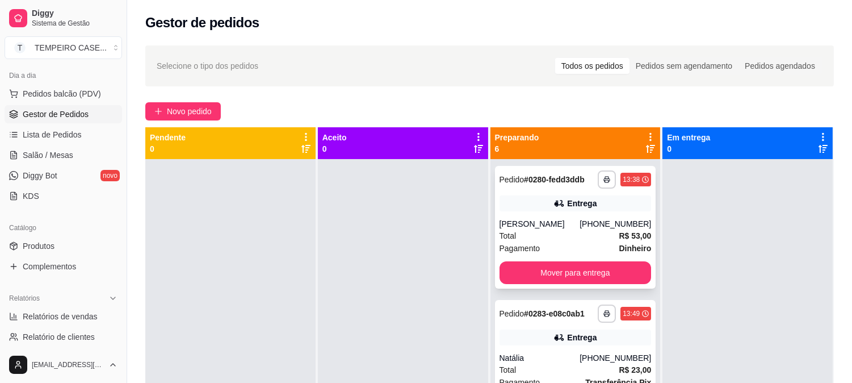
click at [581, 287] on div "**********" at bounding box center [575, 227] width 161 height 123
click at [618, 274] on button "Mover para entrega" at bounding box center [576, 272] width 152 height 23
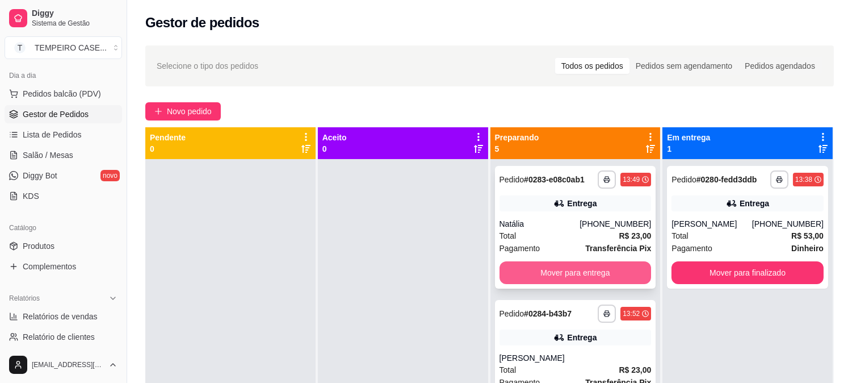
click at [606, 275] on button "Mover para entrega" at bounding box center [576, 272] width 152 height 23
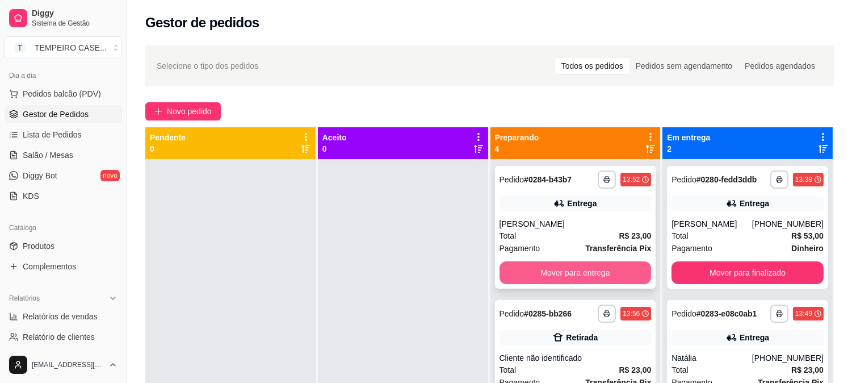
click at [599, 275] on button "Mover para entrega" at bounding box center [576, 272] width 152 height 23
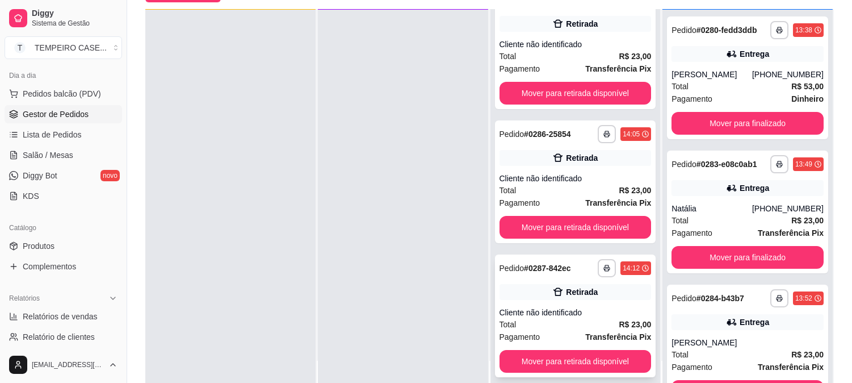
scroll to position [173, 0]
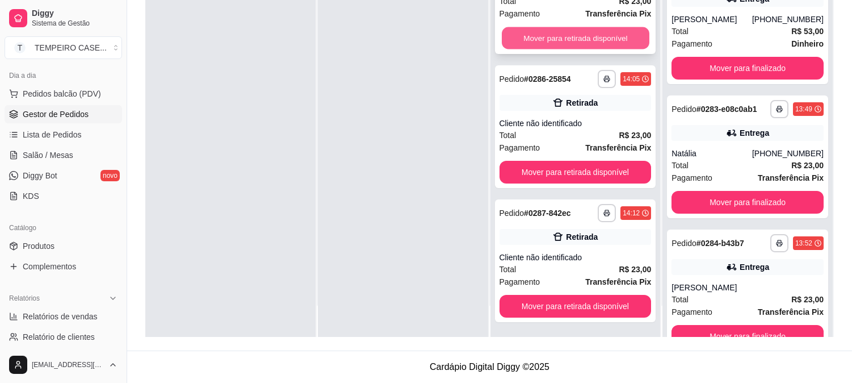
click at [548, 40] on button "Mover para retirada disponível" at bounding box center [576, 38] width 148 height 22
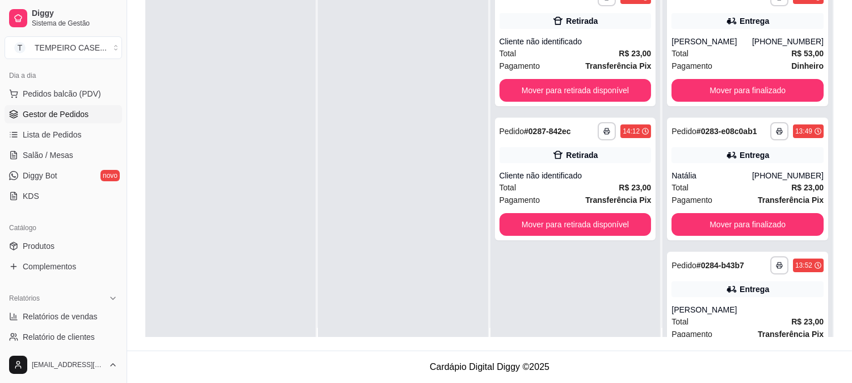
scroll to position [0, 0]
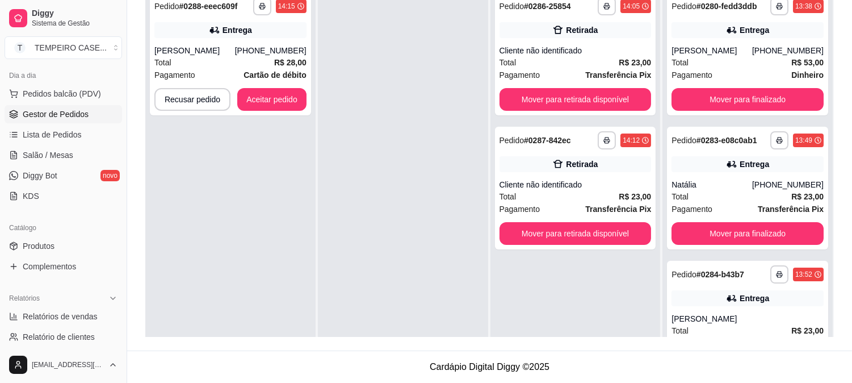
click at [217, 171] on div "**********" at bounding box center [230, 177] width 170 height 383
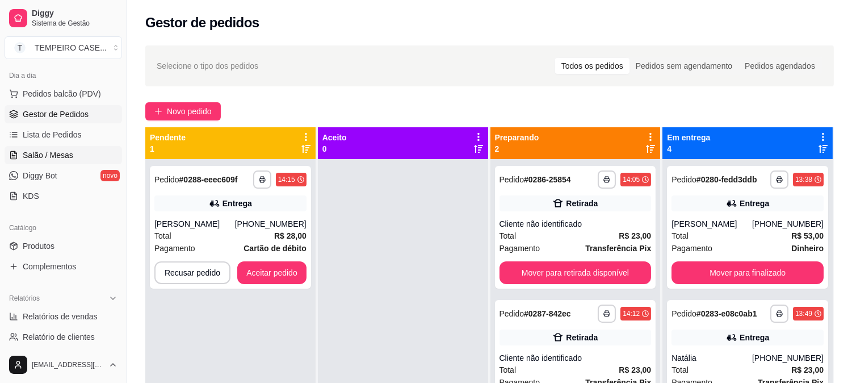
click at [58, 161] on link "Salão / Mesas" at bounding box center [64, 155] width 118 height 18
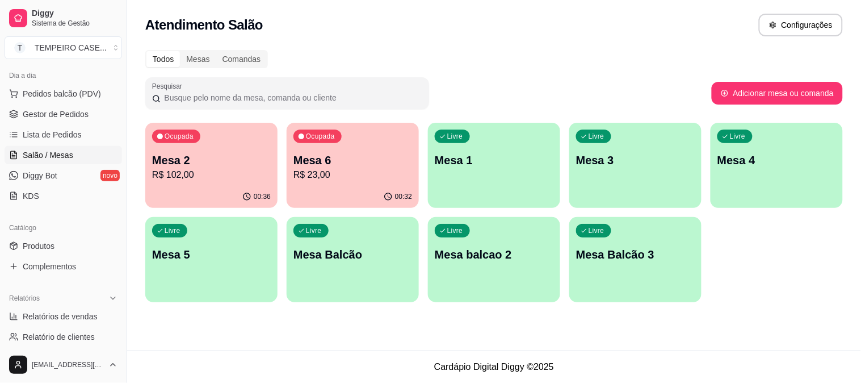
click at [202, 274] on div "Livre Mesa 5" at bounding box center [211, 253] width 132 height 72
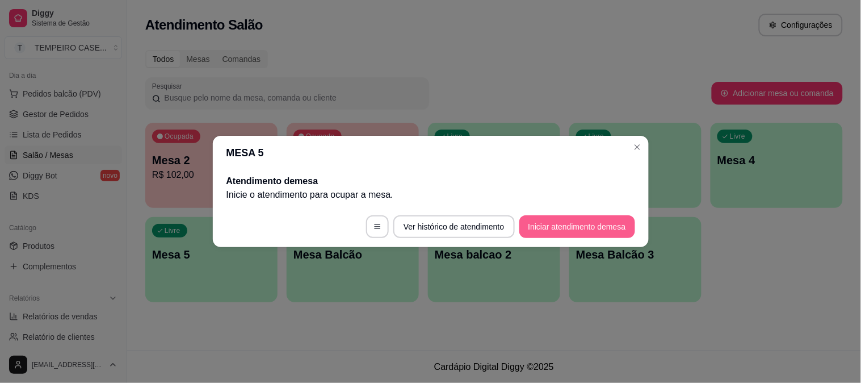
click at [551, 217] on button "Iniciar atendimento de mesa" at bounding box center [577, 226] width 116 height 23
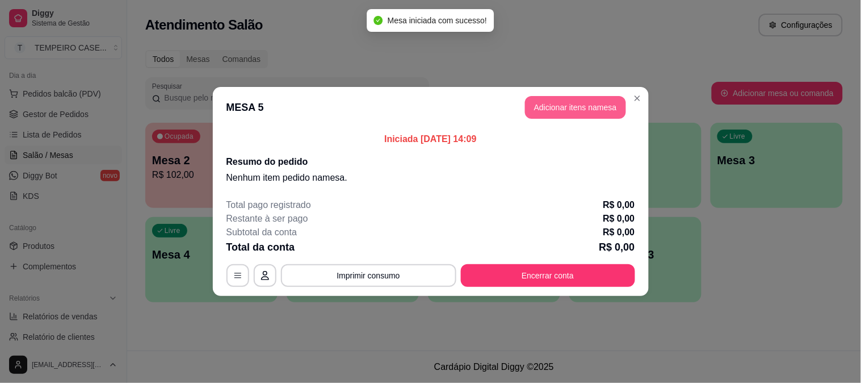
click at [547, 106] on button "Adicionar itens na mesa" at bounding box center [575, 107] width 101 height 23
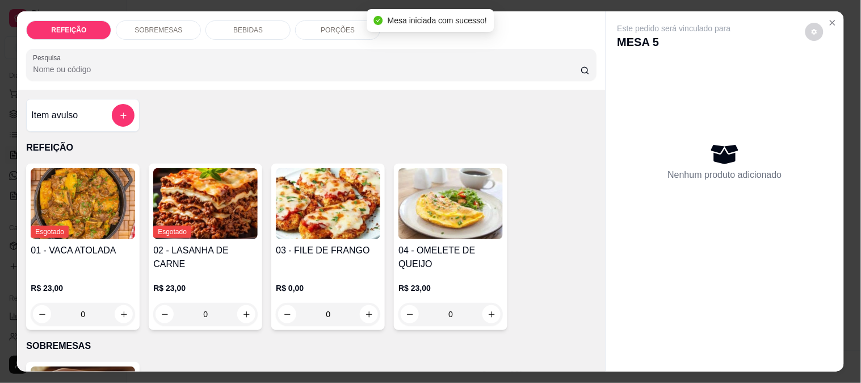
click at [319, 199] on img at bounding box center [328, 203] width 104 height 71
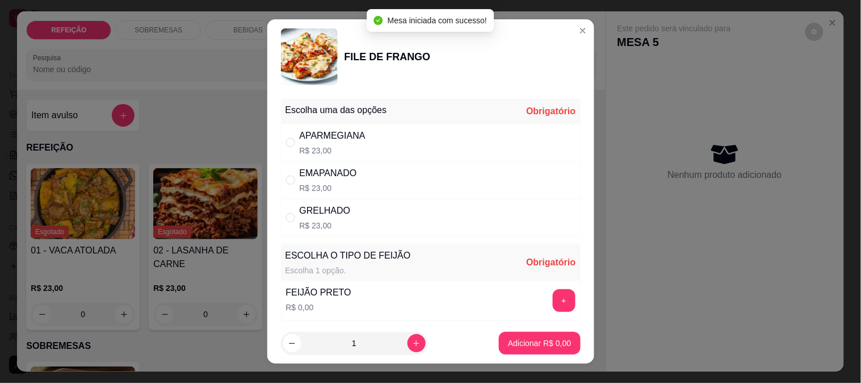
click at [388, 132] on div "APARMEGIANA R$ 23,00" at bounding box center [431, 142] width 300 height 37
radio input "true"
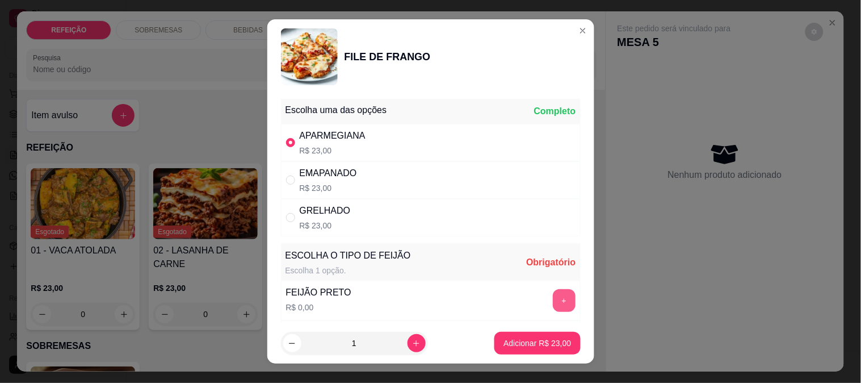
click at [553, 299] on button "+" at bounding box center [564, 300] width 23 height 23
click at [536, 335] on button "Adicionar R$ 23,00" at bounding box center [537, 343] width 86 height 23
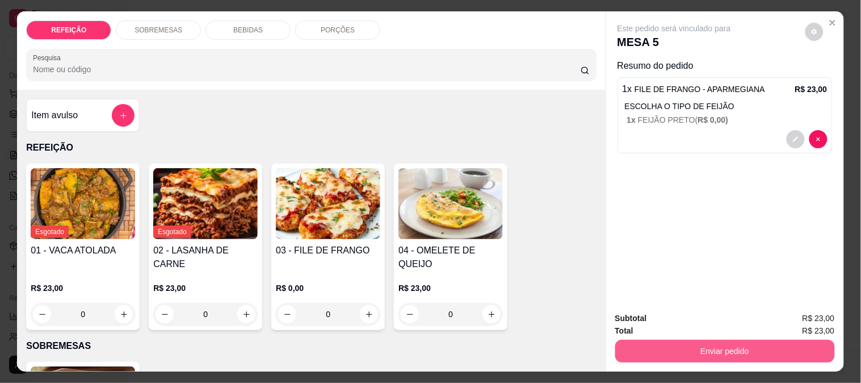
click at [638, 339] on button "Enviar pedido" at bounding box center [725, 350] width 220 height 23
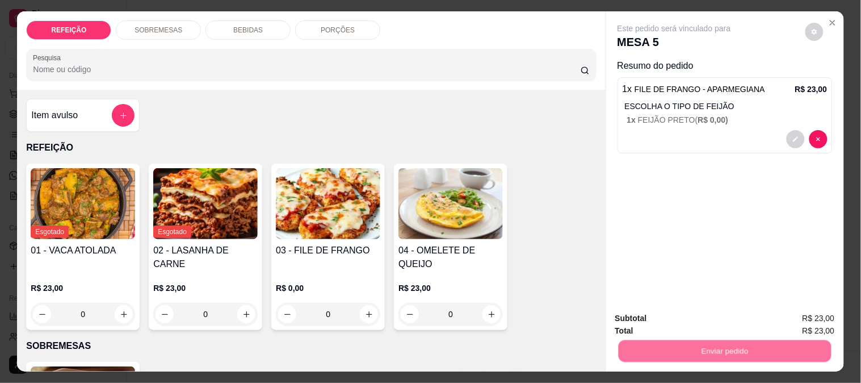
click at [648, 314] on button "Não registrar e enviar pedido" at bounding box center [687, 318] width 115 height 21
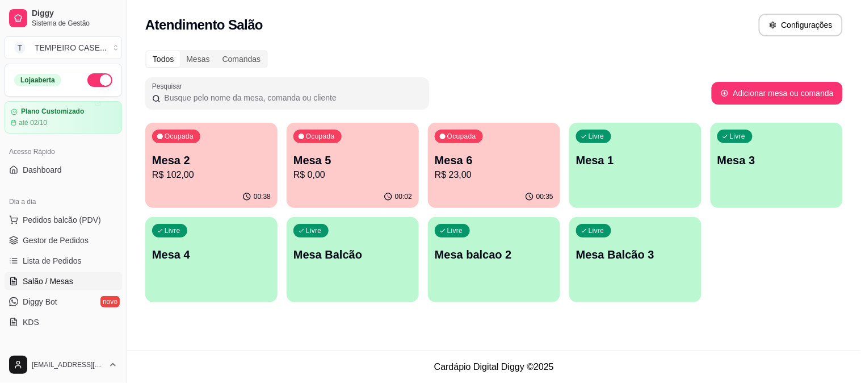
click at [94, 83] on button "button" at bounding box center [99, 80] width 25 height 14
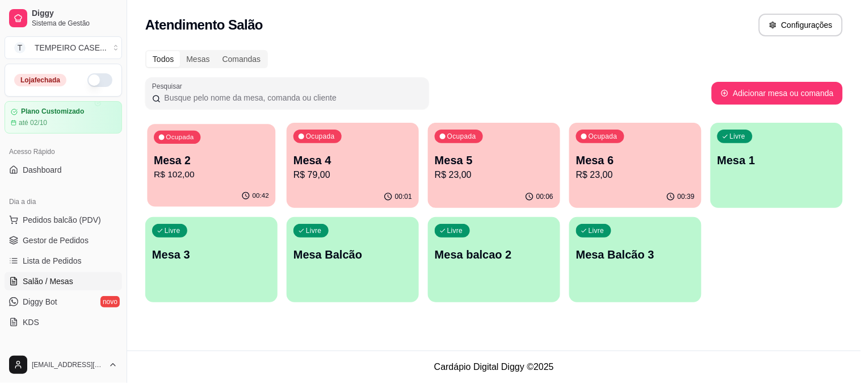
click at [211, 163] on p "Mesa 2" at bounding box center [211, 160] width 115 height 15
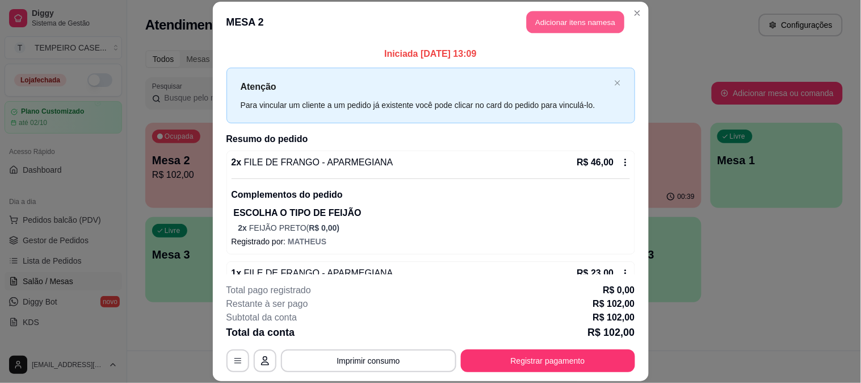
click at [588, 27] on button "Adicionar itens na mesa" at bounding box center [576, 22] width 98 height 22
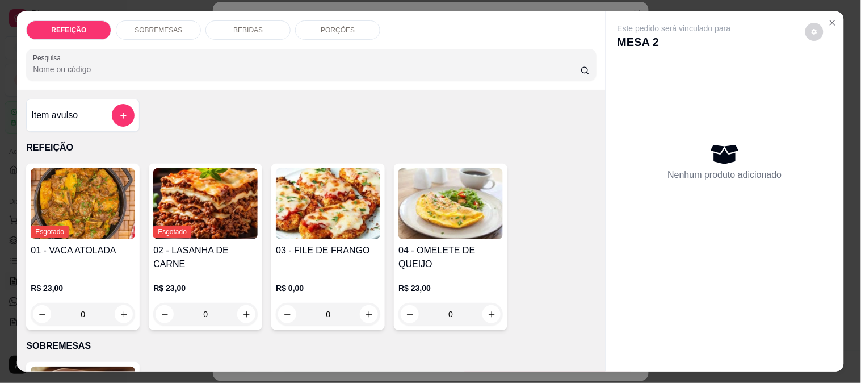
click at [230, 20] on div "BEBIDAS" at bounding box center [247, 29] width 85 height 19
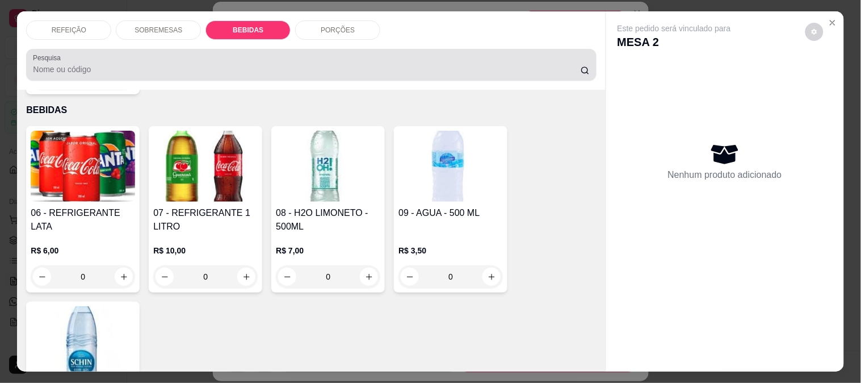
scroll to position [30, 0]
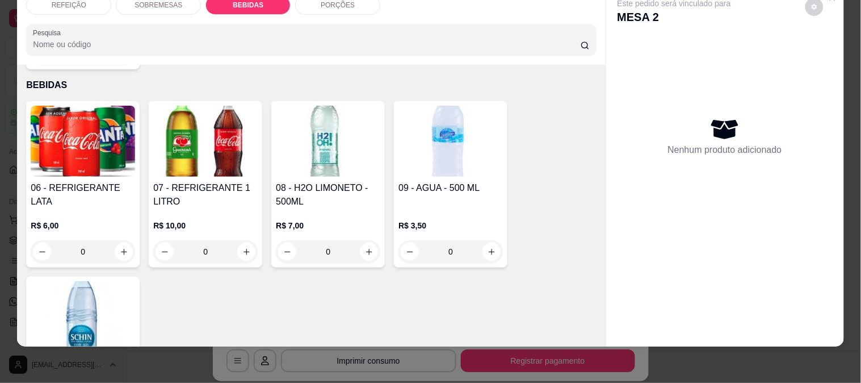
click at [176, 144] on img at bounding box center [205, 141] width 104 height 71
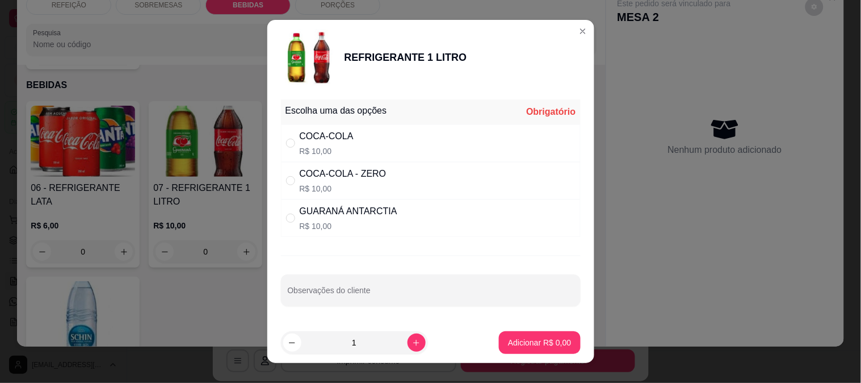
click at [363, 145] on div "COCA-COLA R$ 10,00" at bounding box center [431, 142] width 300 height 37
radio input "true"
click at [521, 336] on button "Adicionar R$ 10,00" at bounding box center [537, 343] width 83 height 22
type input "1"
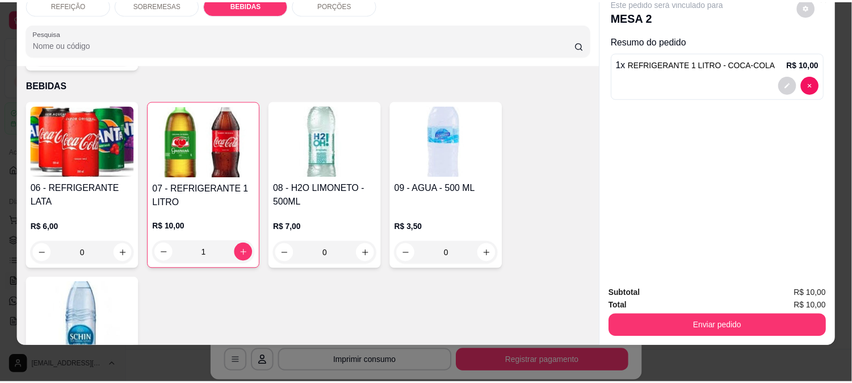
scroll to position [0, 0]
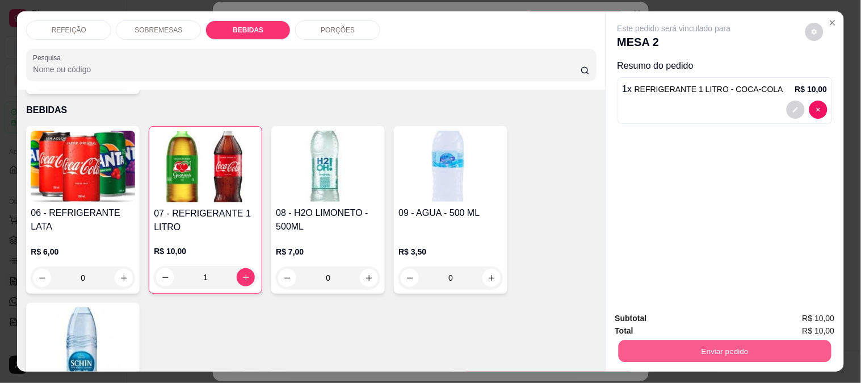
click at [721, 339] on button "Enviar pedido" at bounding box center [724, 350] width 213 height 22
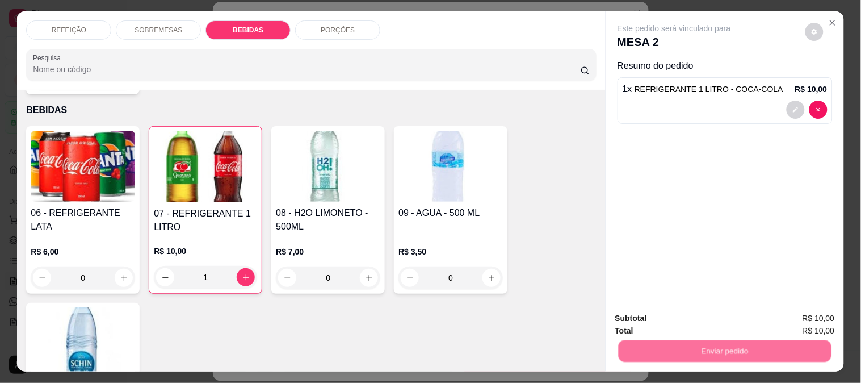
click at [682, 319] on button "Não registrar e enviar pedido" at bounding box center [687, 318] width 115 height 21
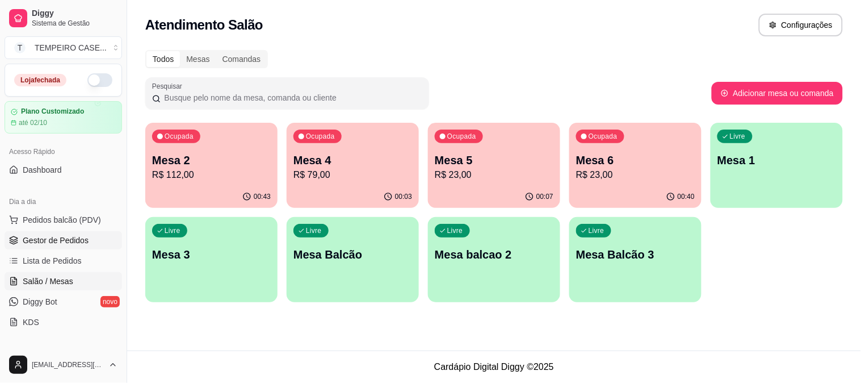
click at [48, 238] on span "Gestor de Pedidos" at bounding box center [56, 239] width 66 height 11
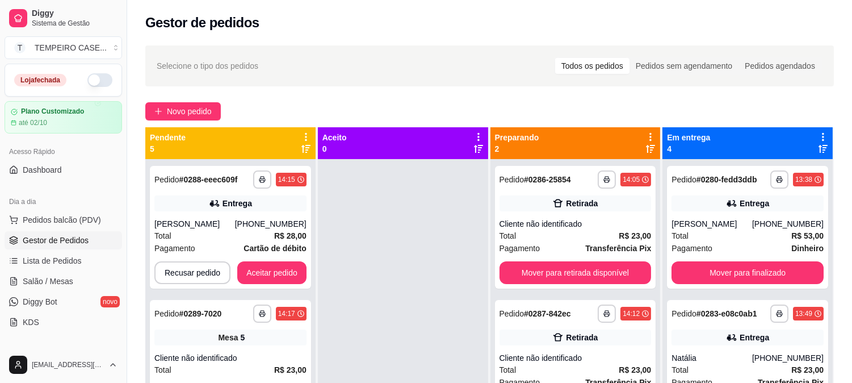
drag, startPoint x: 89, startPoint y: 74, endPoint x: 196, endPoint y: 148, distance: 130.5
click at [89, 74] on button "button" at bounding box center [99, 80] width 25 height 14
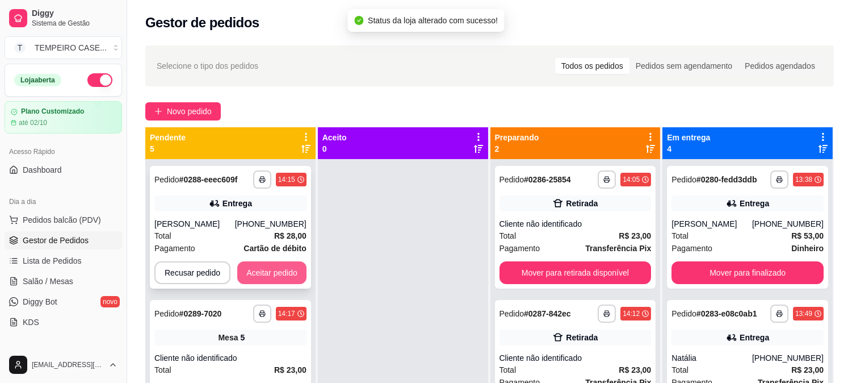
click at [269, 275] on button "Aceitar pedido" at bounding box center [271, 272] width 69 height 23
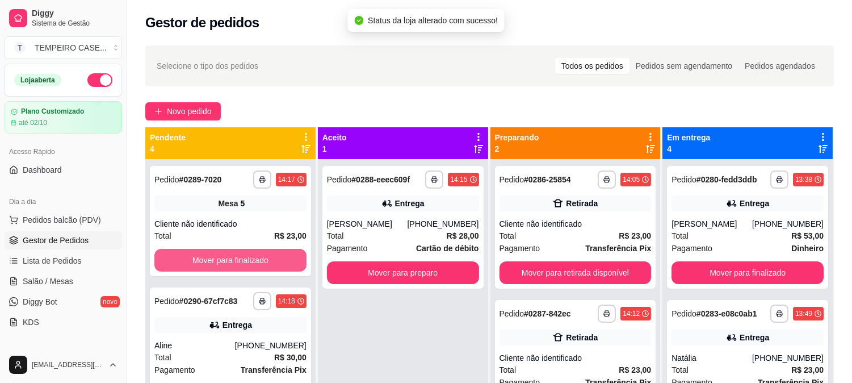
scroll to position [127, 0]
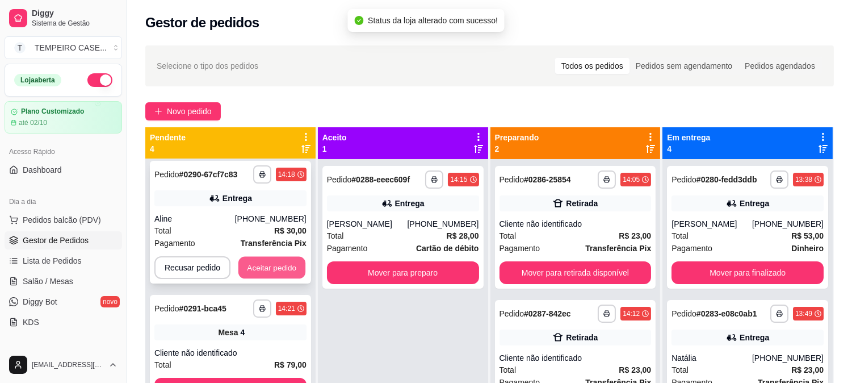
click at [282, 269] on button "Aceitar pedido" at bounding box center [271, 268] width 67 height 22
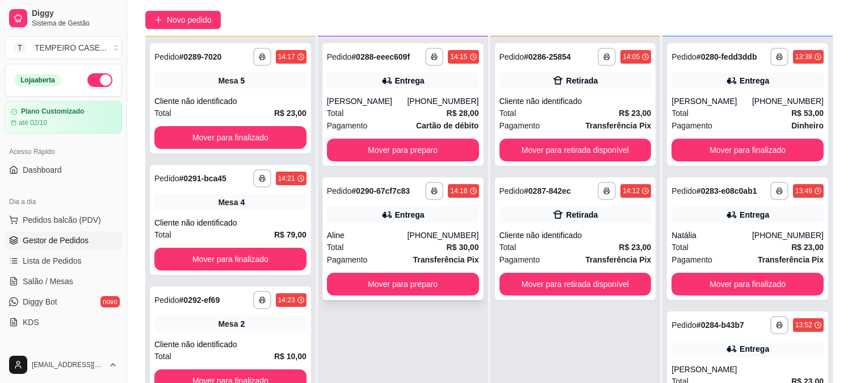
scroll to position [126, 0]
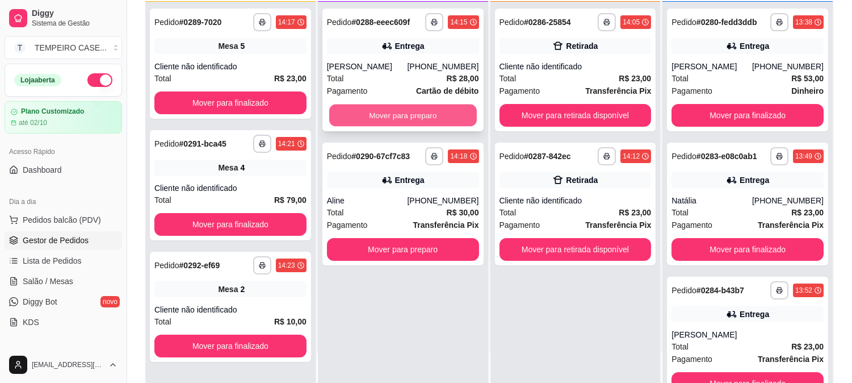
click at [427, 121] on button "Mover para preparo" at bounding box center [403, 115] width 148 height 22
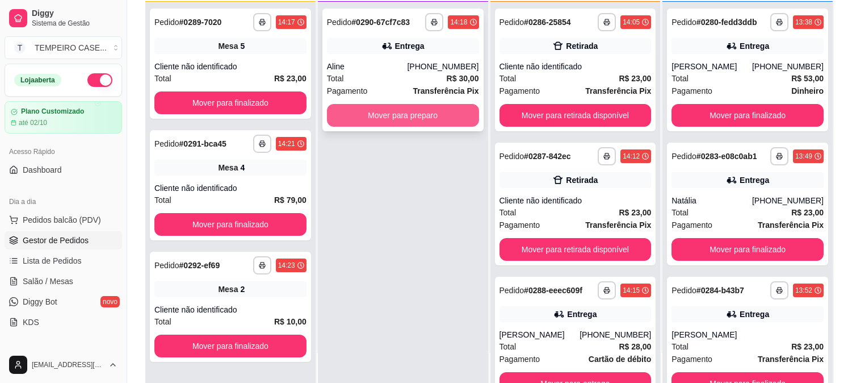
click at [435, 122] on button "Mover para preparo" at bounding box center [403, 115] width 152 height 23
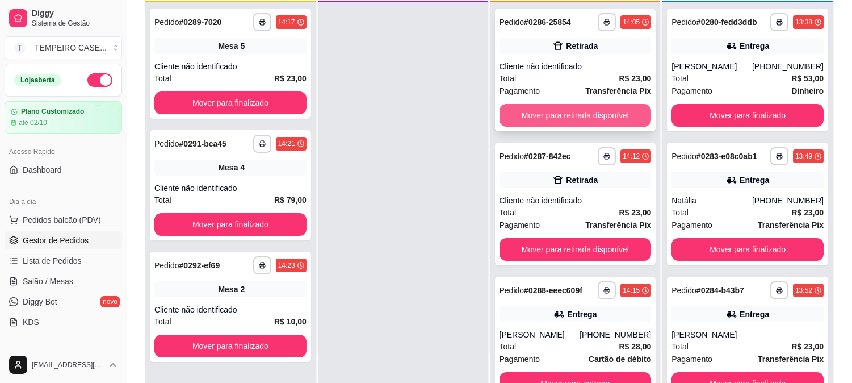
click at [586, 115] on button "Mover para retirada disponível" at bounding box center [576, 115] width 152 height 23
click at [581, 114] on button "Mover para retirada disponível" at bounding box center [576, 115] width 152 height 23
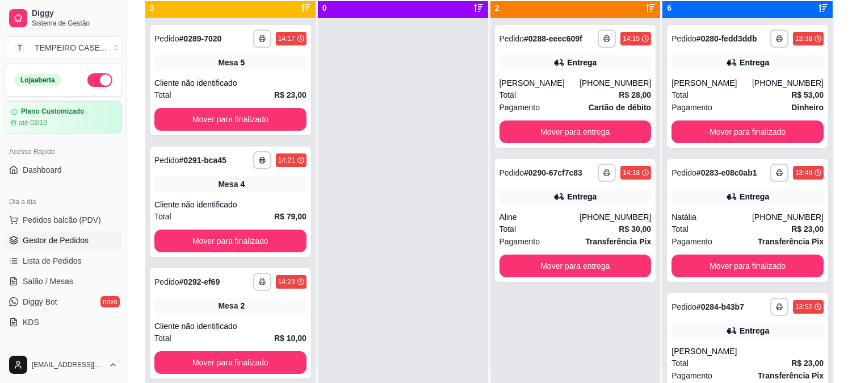
scroll to position [0, 0]
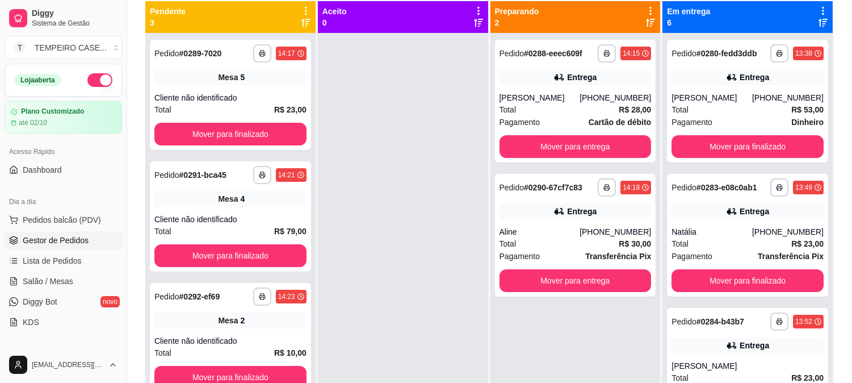
click at [507, 294] on div "**********" at bounding box center [575, 235] width 161 height 123
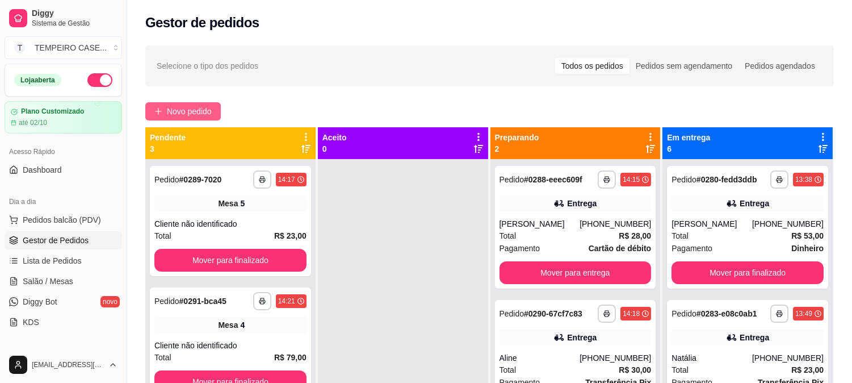
click at [208, 111] on span "Novo pedido" at bounding box center [189, 111] width 45 height 12
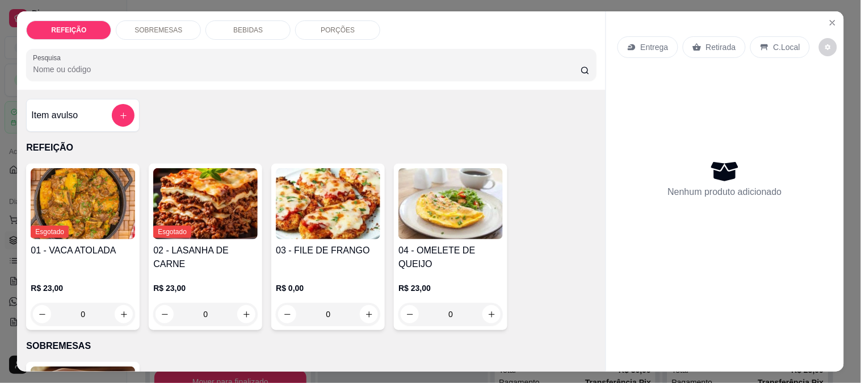
click at [286, 214] on img at bounding box center [328, 203] width 104 height 71
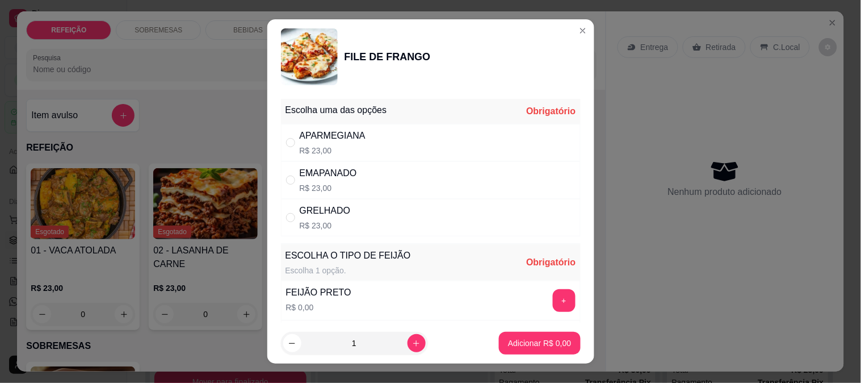
click at [307, 217] on div "GRELHADO" at bounding box center [325, 211] width 51 height 14
radio input "true"
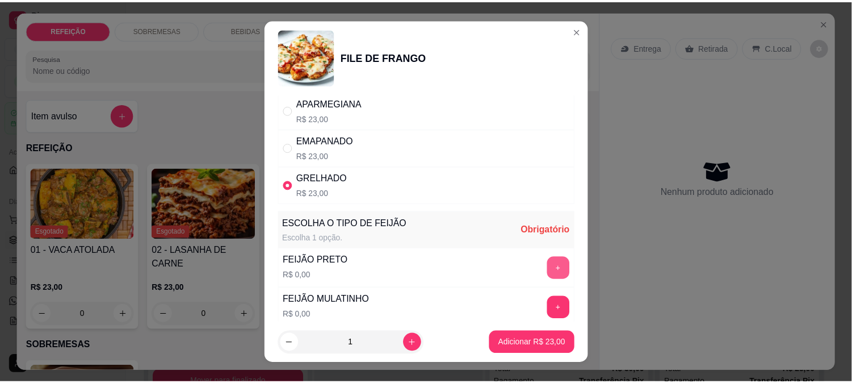
scroll to position [63, 0]
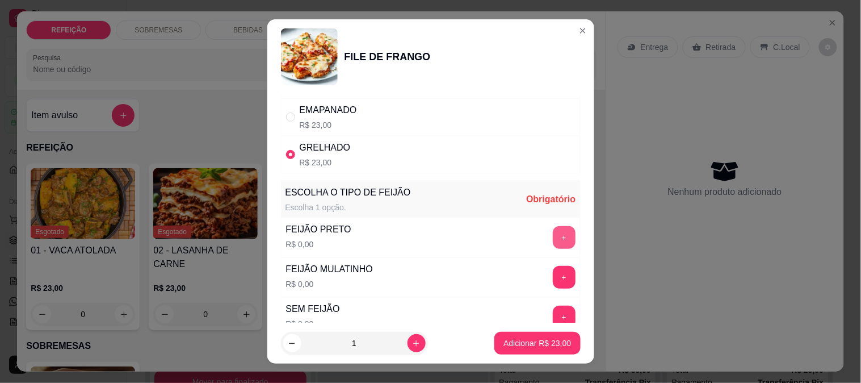
click at [553, 282] on button "+" at bounding box center [564, 277] width 23 height 23
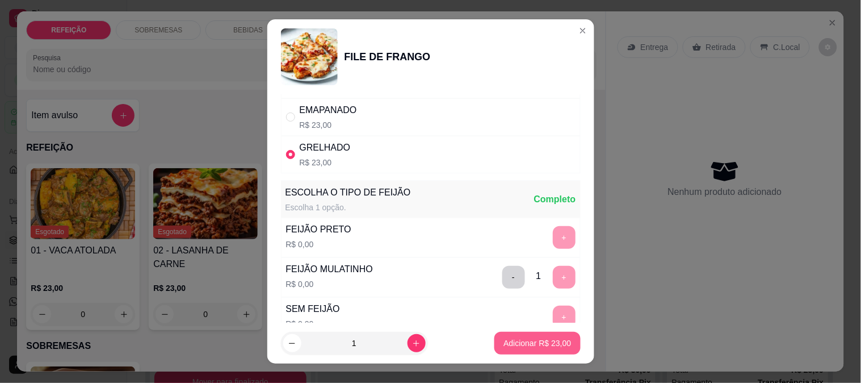
click at [534, 343] on p "Adicionar R$ 23,00" at bounding box center [538, 342] width 68 height 11
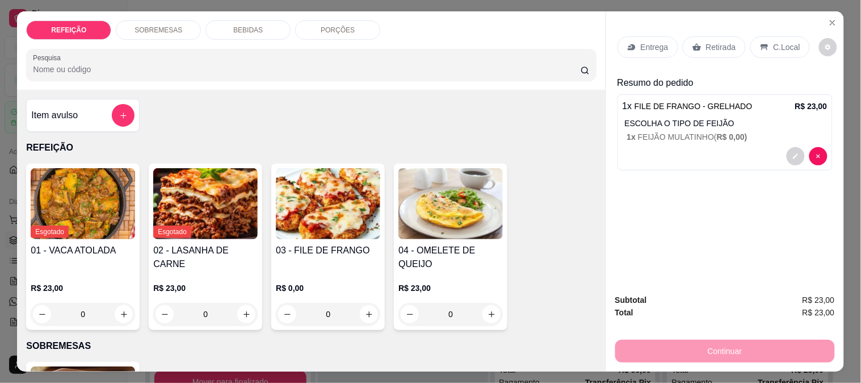
click at [706, 48] on p "Retirada" at bounding box center [721, 46] width 30 height 11
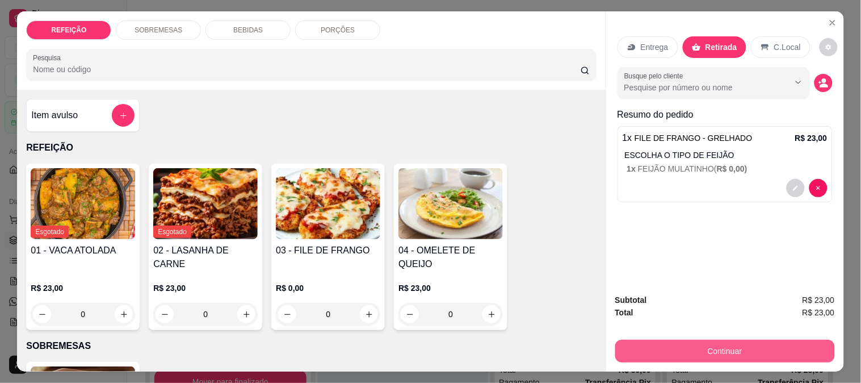
click at [661, 355] on button "Continuar" at bounding box center [725, 350] width 220 height 23
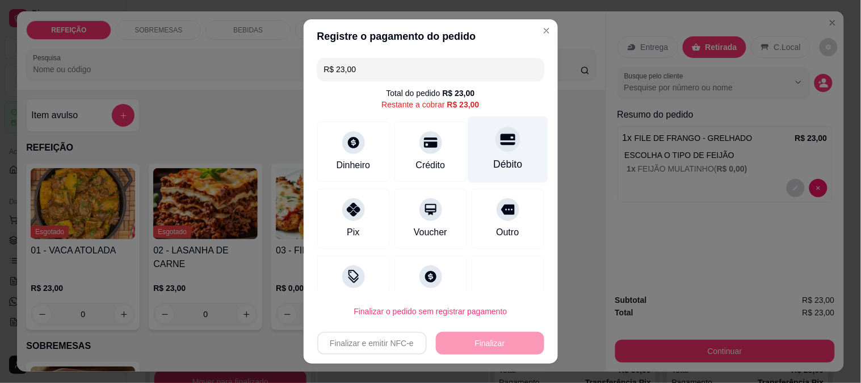
click at [497, 145] on div at bounding box center [508, 139] width 25 height 25
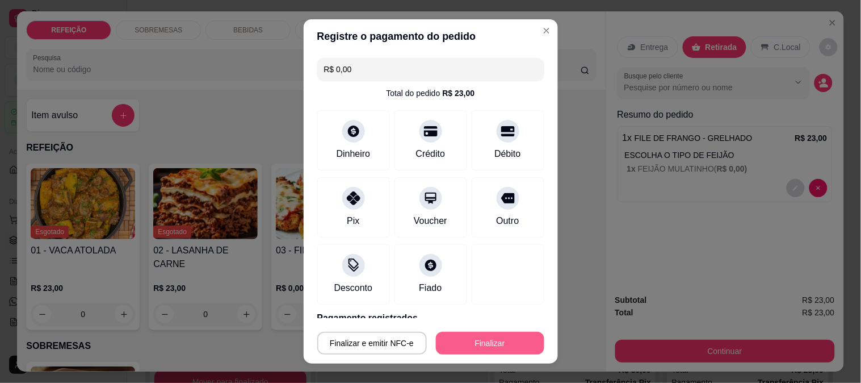
click at [504, 342] on button "Finalizar" at bounding box center [490, 343] width 108 height 23
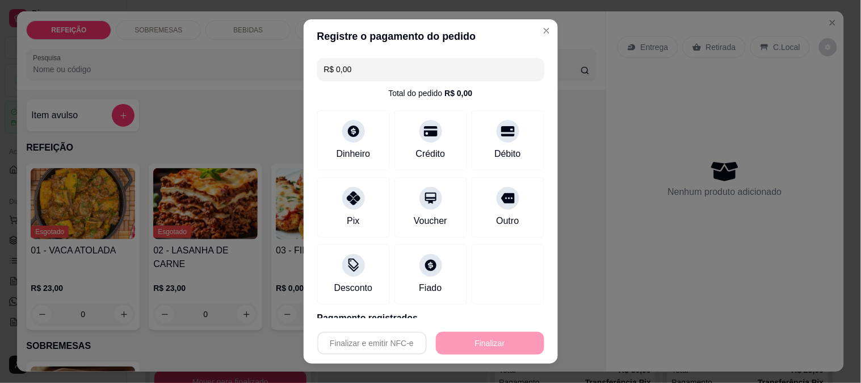
type input "-R$ 23,00"
click at [667, 284] on div "**********" at bounding box center [747, 227] width 161 height 123
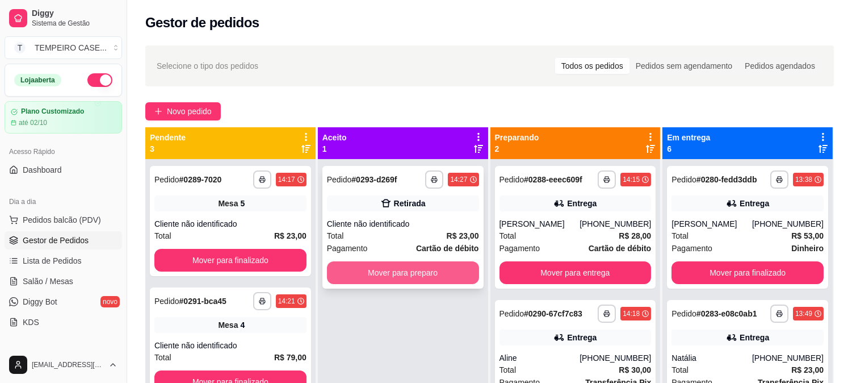
click at [411, 265] on button "Mover para preparo" at bounding box center [403, 272] width 152 height 23
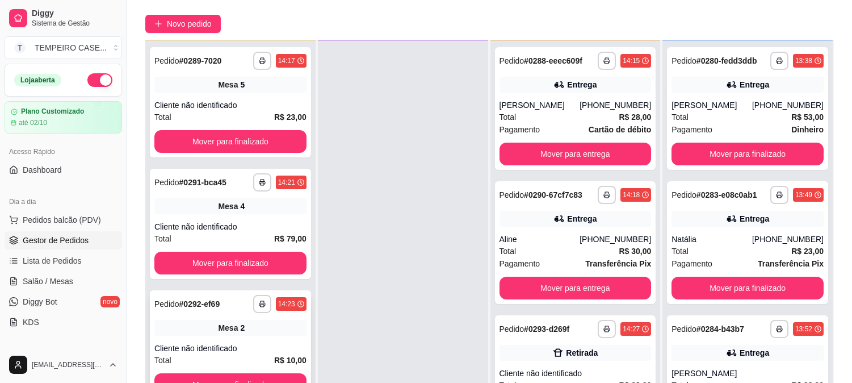
scroll to position [173, 0]
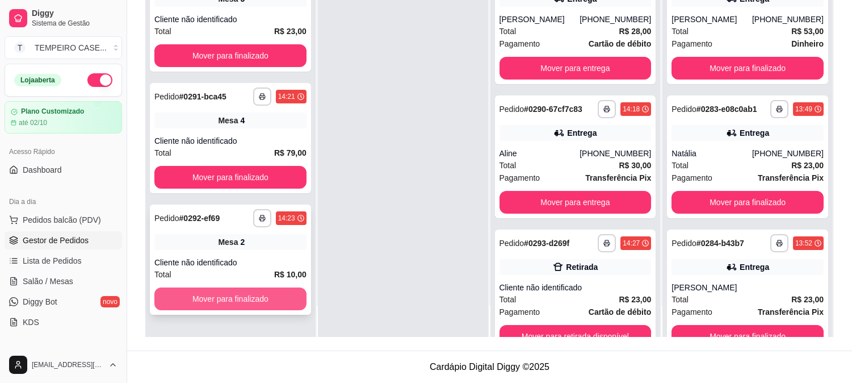
click at [242, 292] on button "Mover para finalizado" at bounding box center [230, 298] width 152 height 23
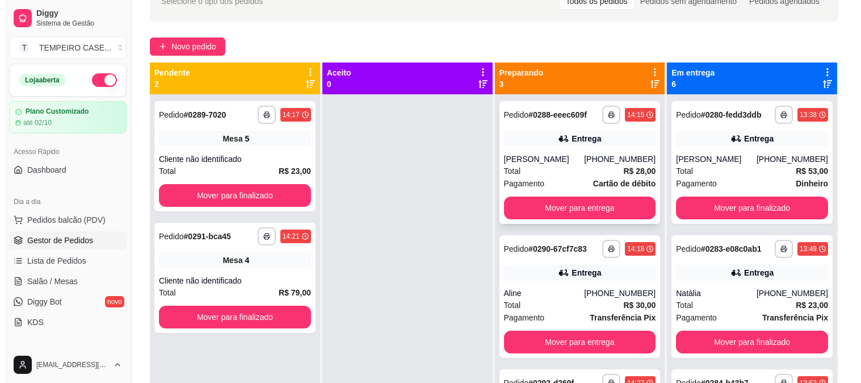
scroll to position [0, 0]
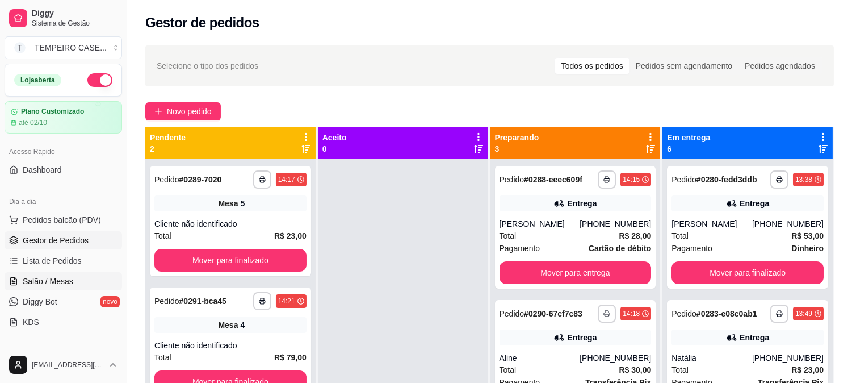
click at [54, 284] on span "Salão / Mesas" at bounding box center [48, 280] width 51 height 11
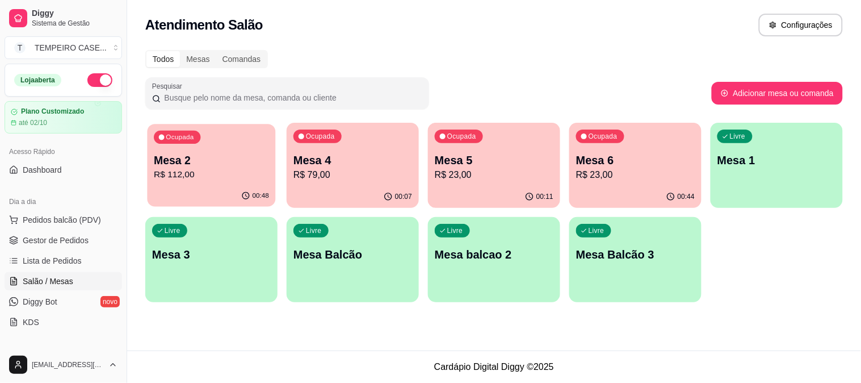
click at [234, 176] on p "R$ 112,00" at bounding box center [211, 174] width 115 height 13
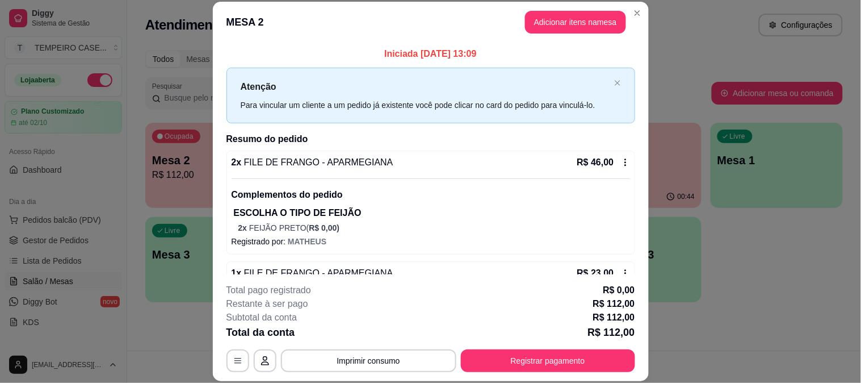
click at [404, 359] on button "Imprimir consumo" at bounding box center [368, 360] width 175 height 23
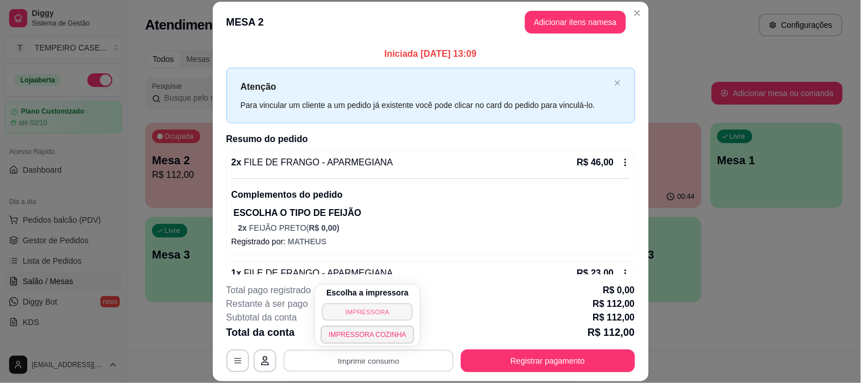
click at [370, 311] on button "IMPRESSORA" at bounding box center [367, 312] width 91 height 18
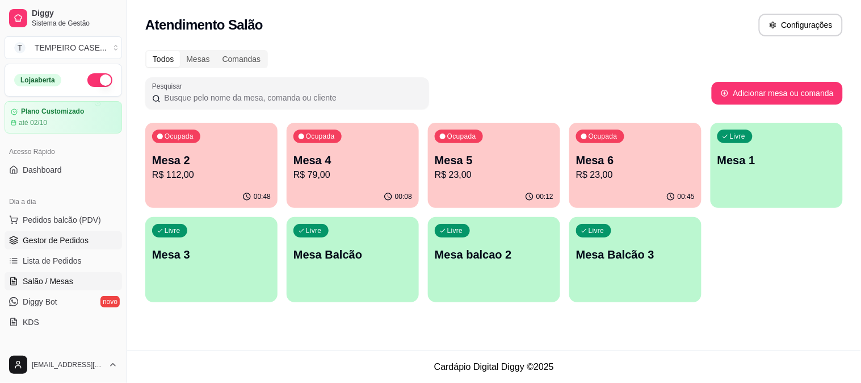
click at [37, 236] on span "Gestor de Pedidos" at bounding box center [56, 239] width 66 height 11
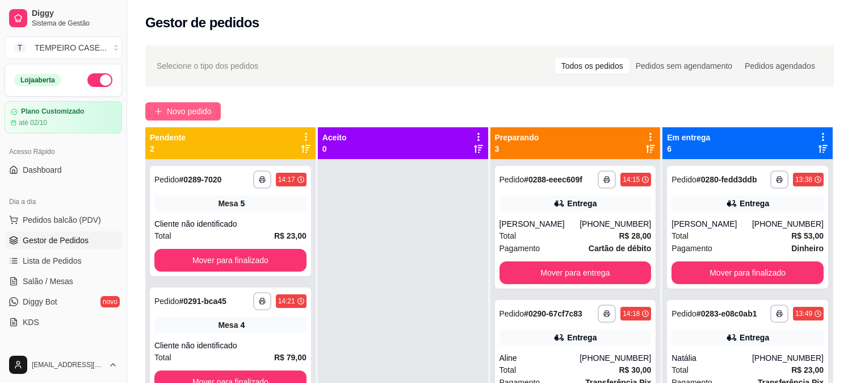
click at [165, 109] on button "Novo pedido" at bounding box center [182, 111] width 75 height 18
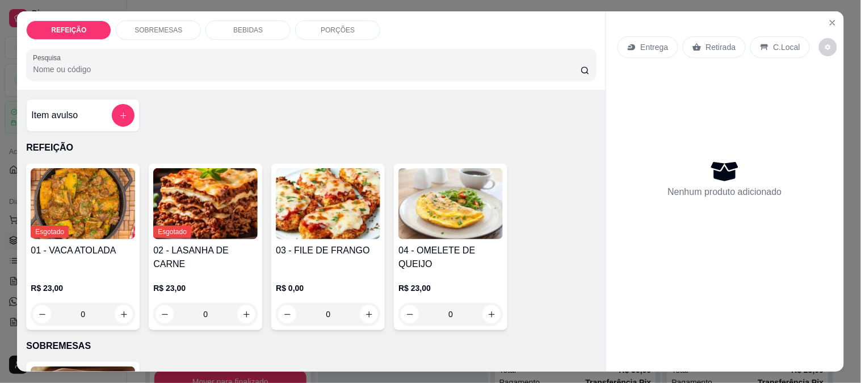
click at [312, 207] on img at bounding box center [328, 203] width 104 height 71
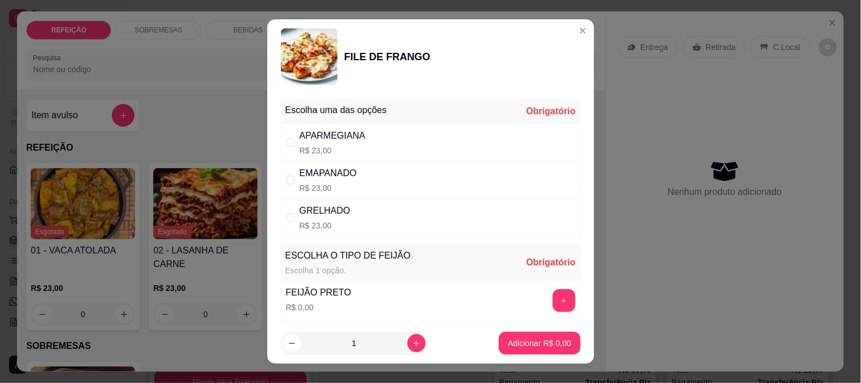
click at [322, 136] on div "APARMEGIANA" at bounding box center [333, 136] width 66 height 14
radio input "true"
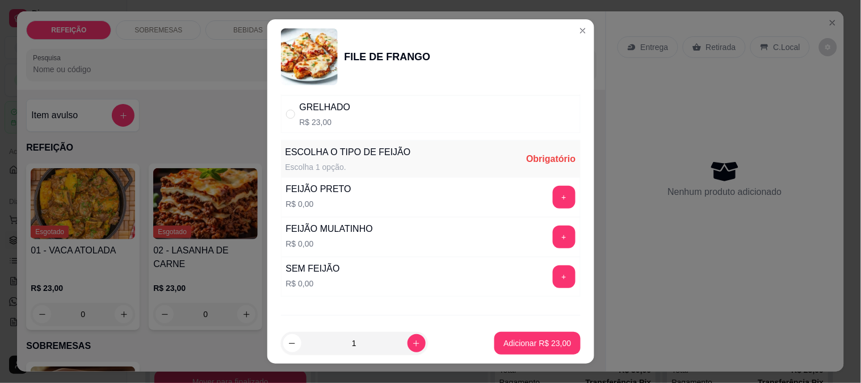
scroll to position [126, 0]
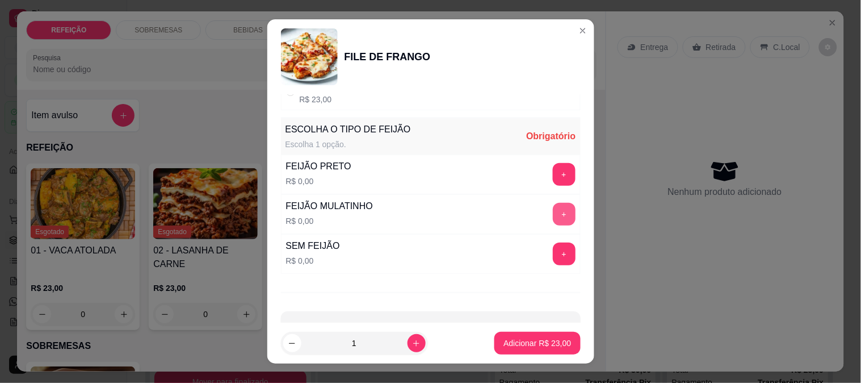
click at [553, 220] on button "+" at bounding box center [564, 214] width 23 height 23
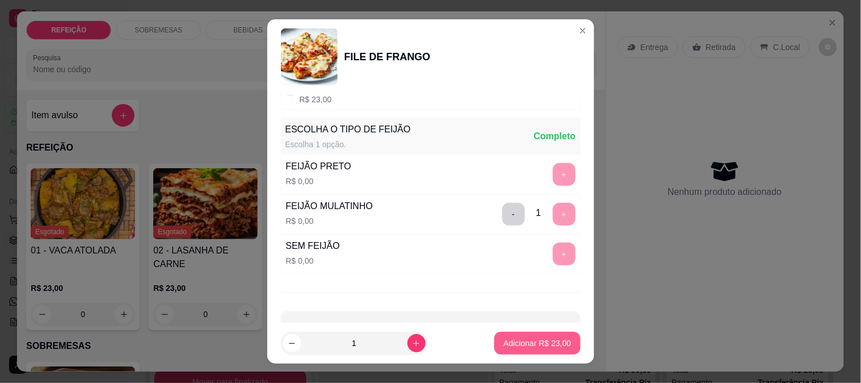
click at [536, 347] on p "Adicionar R$ 23,00" at bounding box center [538, 342] width 68 height 11
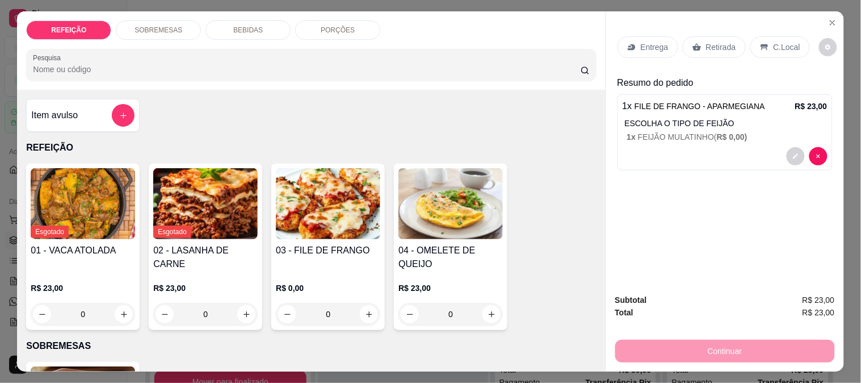
click at [713, 46] on p "Retirada" at bounding box center [721, 46] width 30 height 11
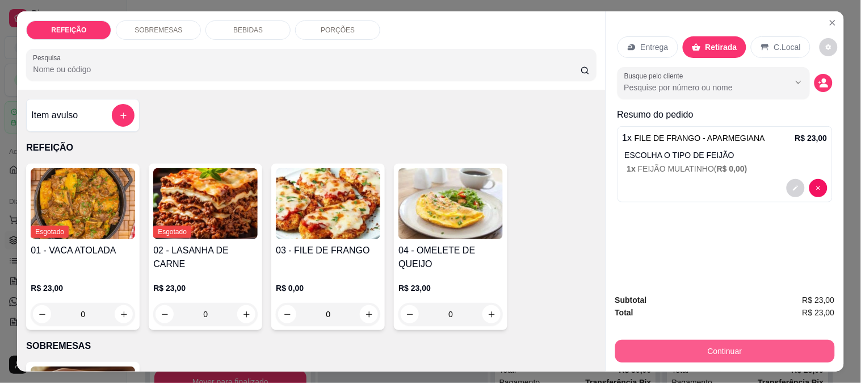
click at [679, 350] on button "Continuar" at bounding box center [725, 350] width 220 height 23
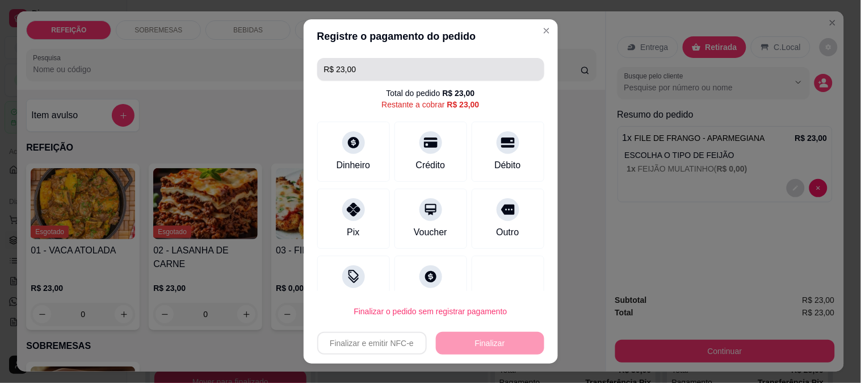
drag, startPoint x: 358, startPoint y: 71, endPoint x: 282, endPoint y: 61, distance: 76.7
click at [286, 61] on div "Registre o pagamento do pedido R$ 23,00 Total do pedido R$ 23,00 Restante a cob…" at bounding box center [430, 191] width 861 height 383
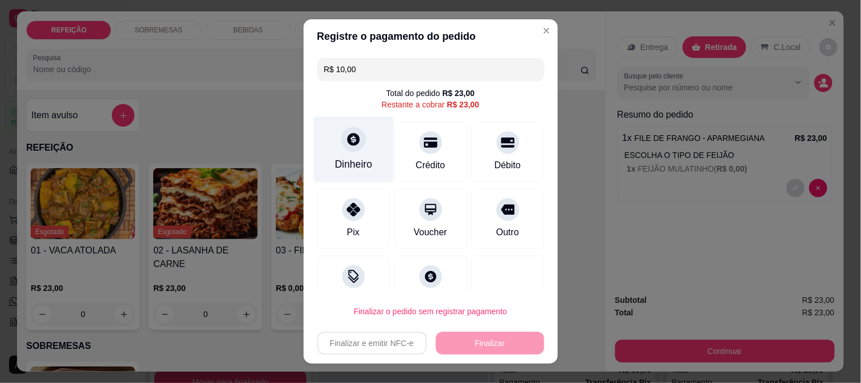
click at [355, 141] on div at bounding box center [353, 139] width 25 height 25
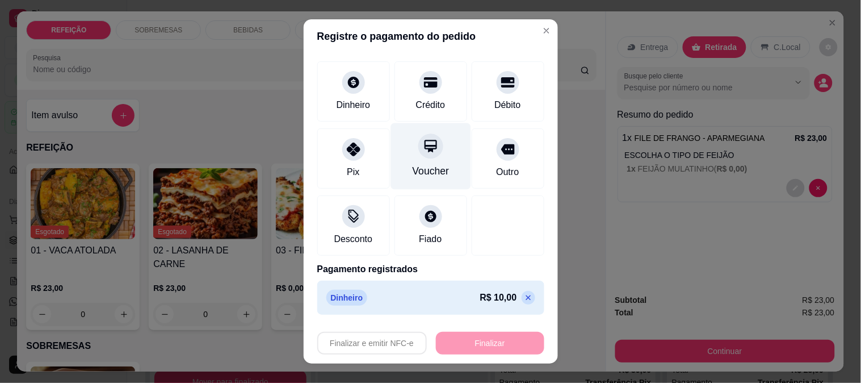
scroll to position [0, 0]
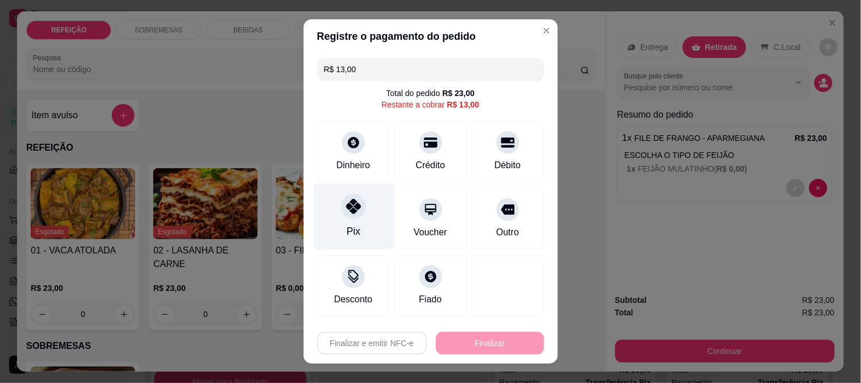
click at [343, 195] on div at bounding box center [353, 206] width 25 height 25
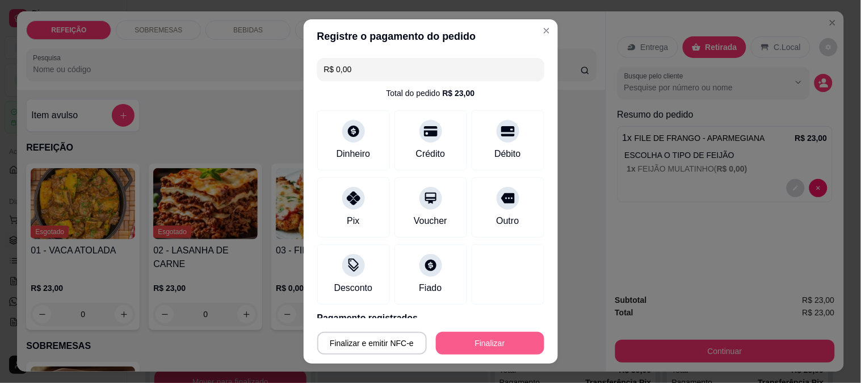
click at [464, 333] on button "Finalizar" at bounding box center [490, 343] width 108 height 23
type input "-R$ 23,00"
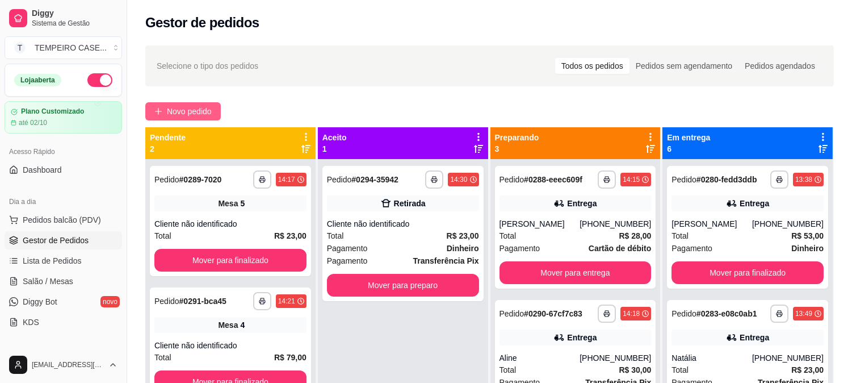
click at [194, 108] on span "Novo pedido" at bounding box center [189, 111] width 45 height 12
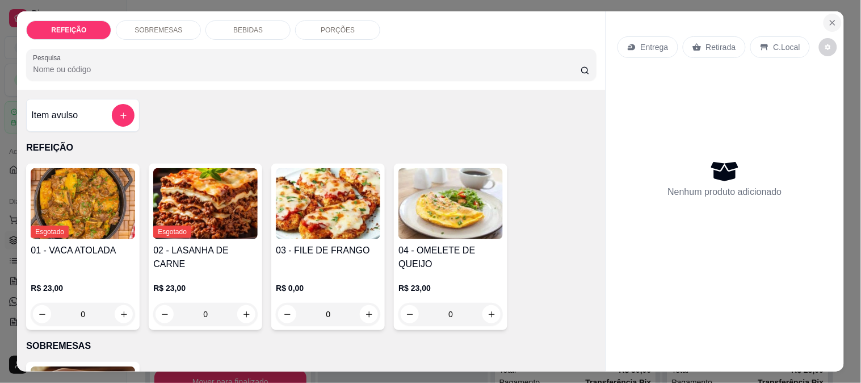
click at [830, 19] on icon "Close" at bounding box center [832, 22] width 9 height 9
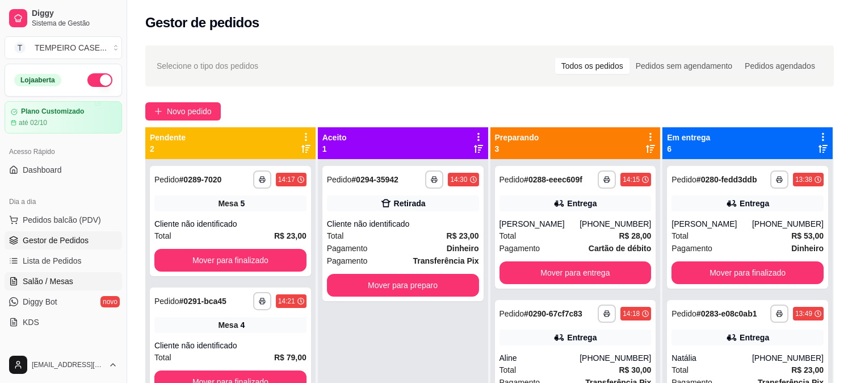
click at [61, 280] on span "Salão / Mesas" at bounding box center [48, 280] width 51 height 11
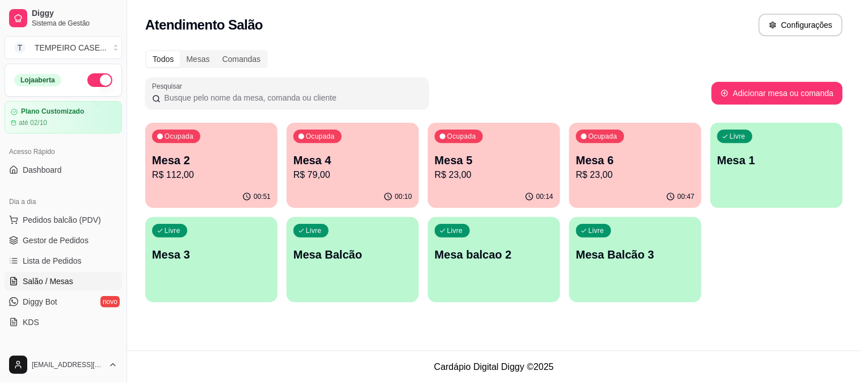
click at [218, 171] on p "R$ 112,00" at bounding box center [211, 175] width 119 height 14
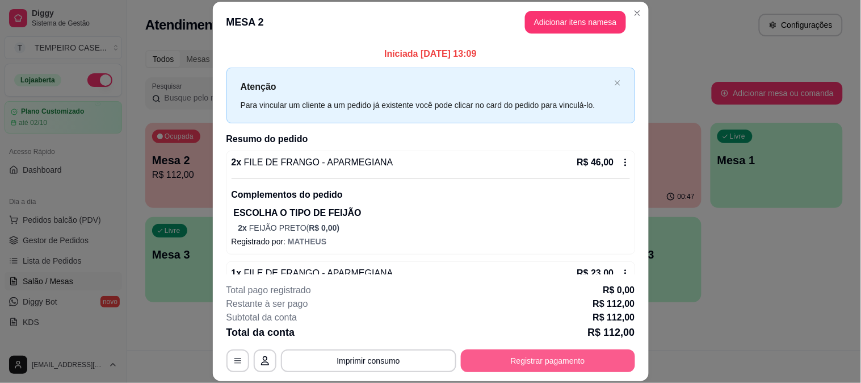
click at [532, 359] on button "Registrar pagamento" at bounding box center [548, 360] width 174 height 23
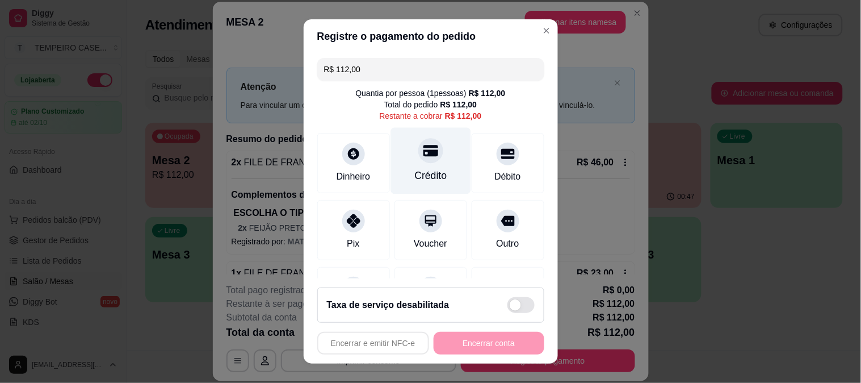
click at [420, 165] on div "Crédito" at bounding box center [431, 160] width 80 height 66
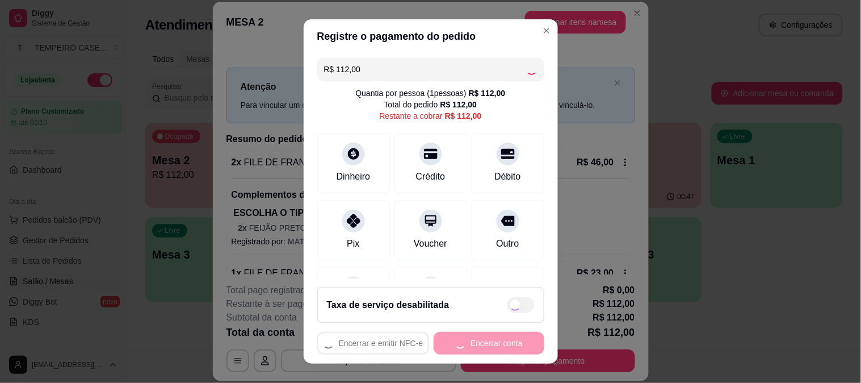
type input "R$ 0,00"
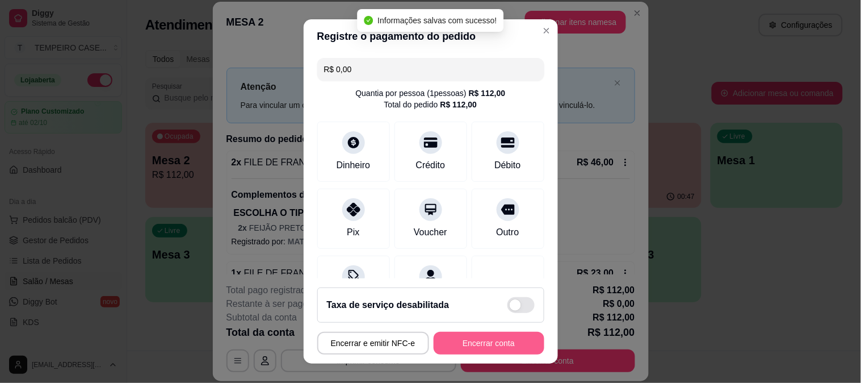
click at [468, 347] on button "Encerrar conta" at bounding box center [489, 343] width 111 height 23
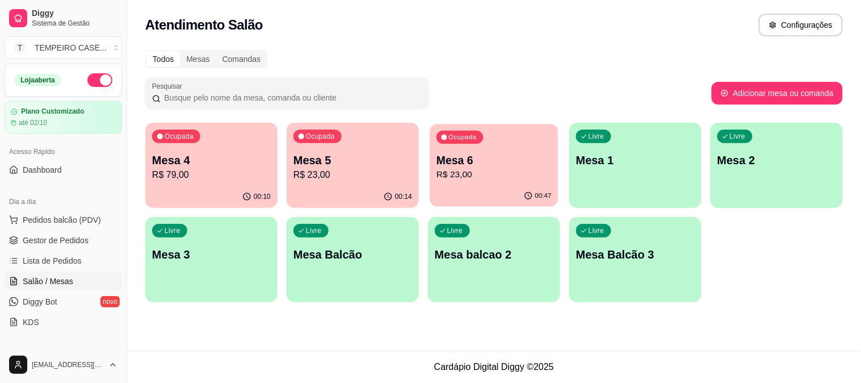
click at [495, 165] on p "Mesa 6" at bounding box center [494, 160] width 115 height 15
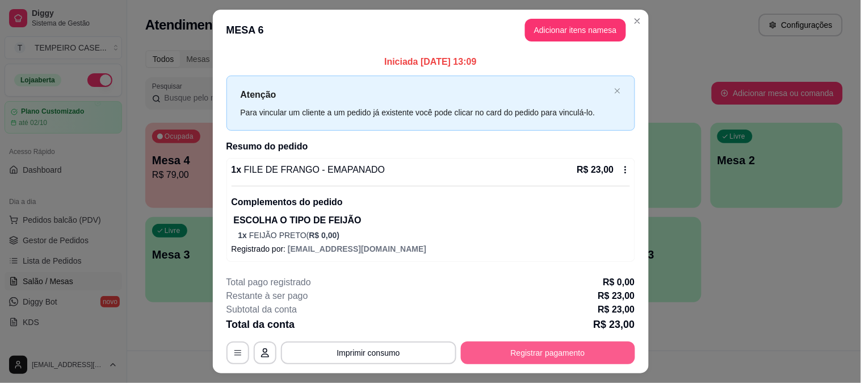
click at [549, 355] on button "Registrar pagamento" at bounding box center [548, 352] width 174 height 23
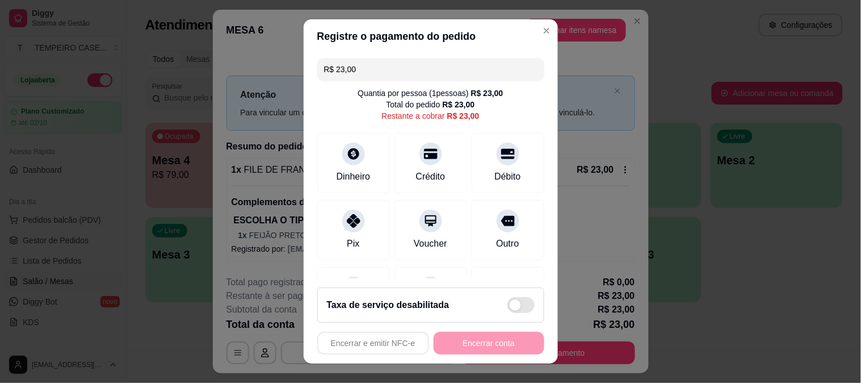
drag, startPoint x: 378, startPoint y: 66, endPoint x: 329, endPoint y: 65, distance: 48.8
click at [329, 65] on input "R$ 23,00" at bounding box center [430, 69] width 213 height 23
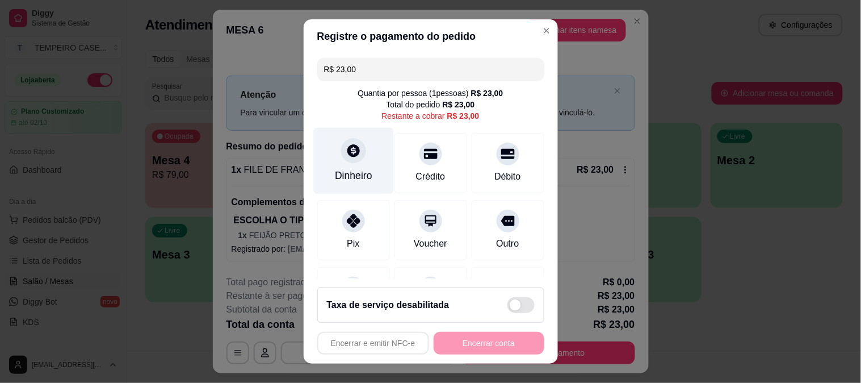
click at [346, 152] on icon at bounding box center [353, 150] width 15 height 15
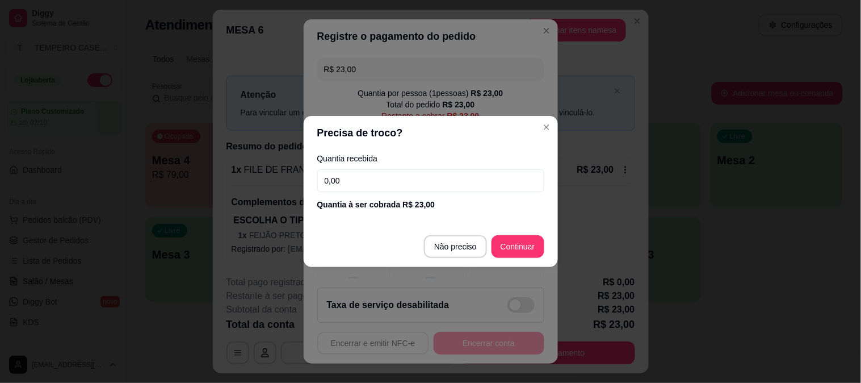
drag, startPoint x: 373, startPoint y: 181, endPoint x: 112, endPoint y: 146, distance: 263.4
click at [112, 146] on div "Precisa de troco? Quantia recebida 0,00 Quantia à ser cobrada R$ 23,00 Não prec…" at bounding box center [430, 191] width 861 height 383
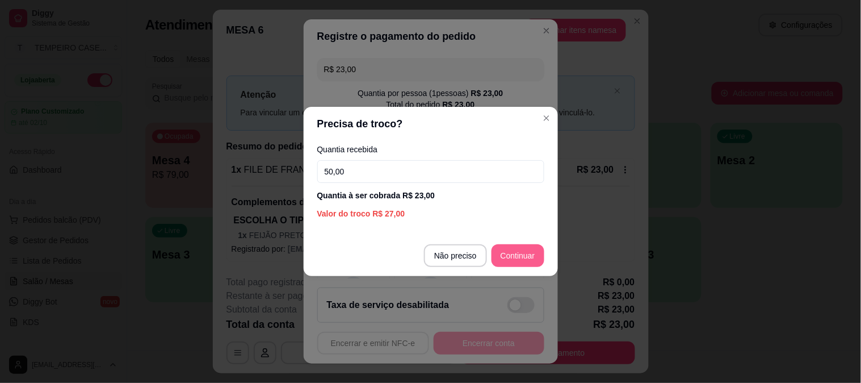
type input "50,00"
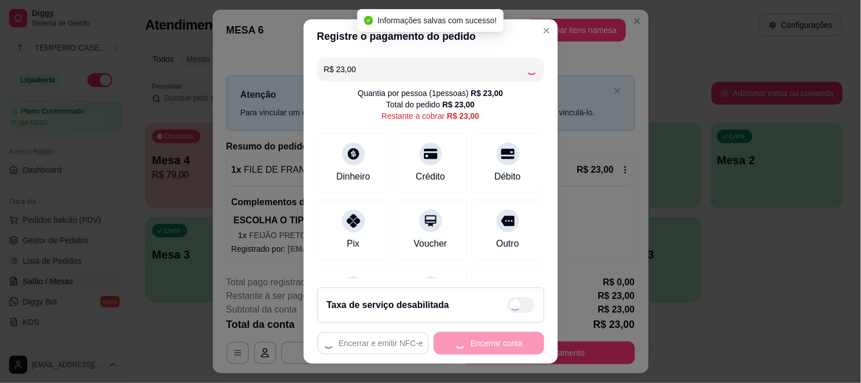
type input "R$ 0,00"
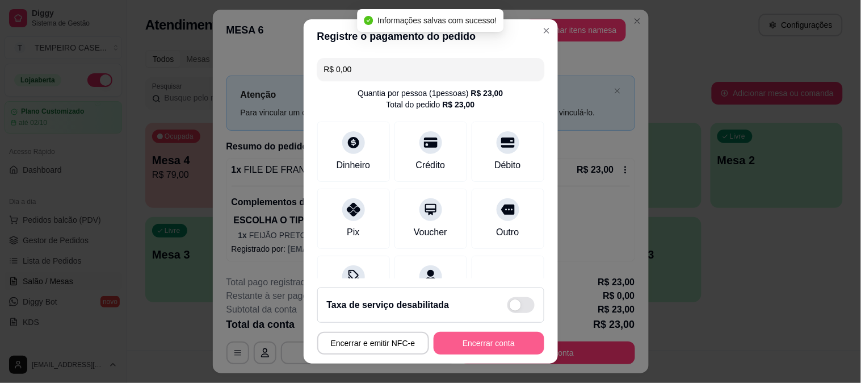
click at [500, 341] on button "Encerrar conta" at bounding box center [489, 343] width 111 height 23
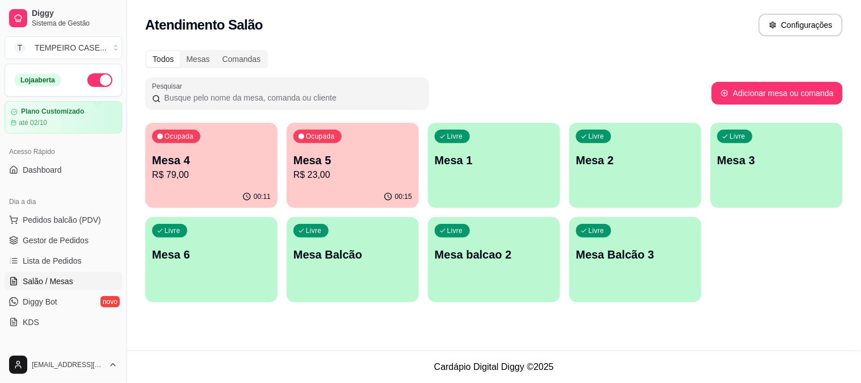
click at [526, 169] on div "Livre Mesa 1" at bounding box center [494, 159] width 132 height 72
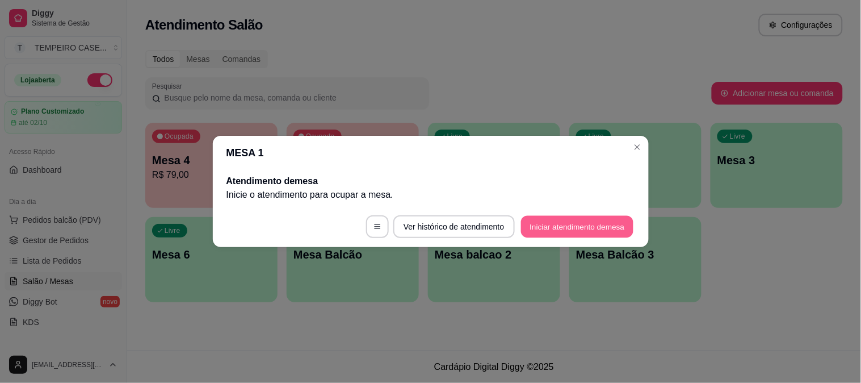
click at [561, 228] on button "Iniciar atendimento de mesa" at bounding box center [577, 227] width 112 height 22
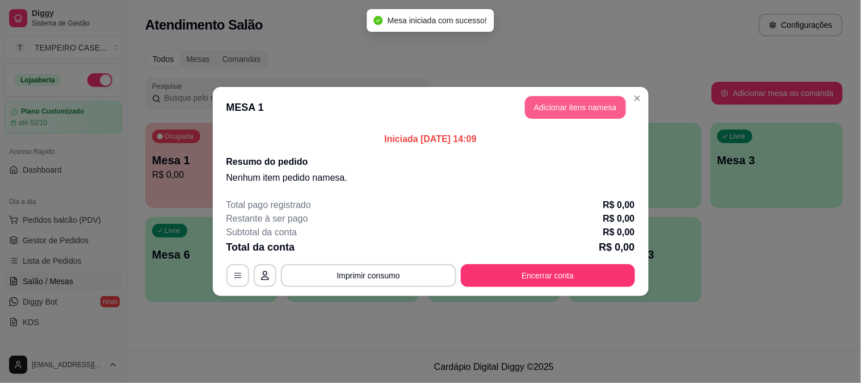
click at [540, 110] on button "Adicionar itens na mesa" at bounding box center [575, 107] width 101 height 23
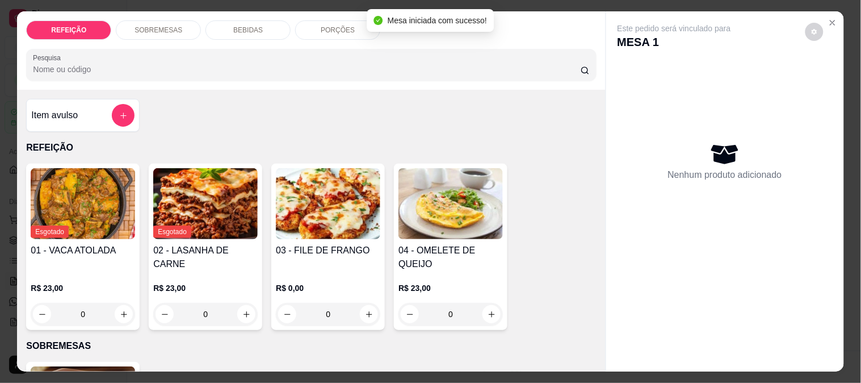
click at [293, 210] on img at bounding box center [328, 203] width 104 height 71
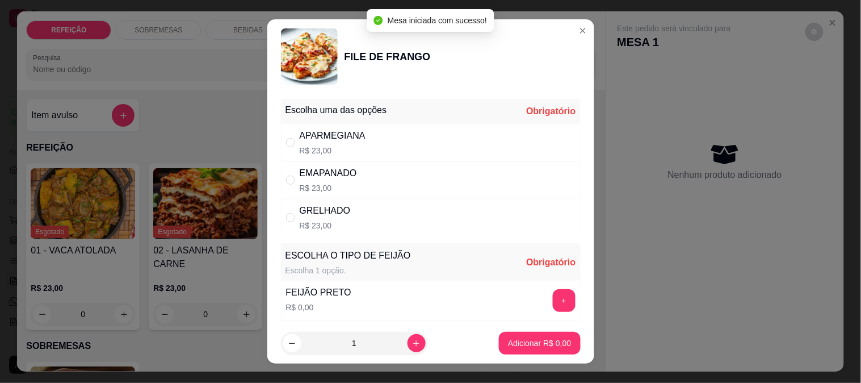
click at [313, 143] on div "APARMEGIANA R$ 23,00" at bounding box center [333, 142] width 66 height 27
radio input "true"
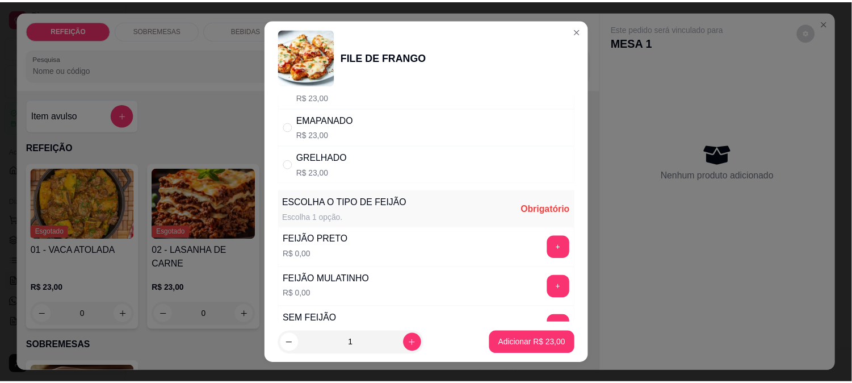
scroll to position [126, 0]
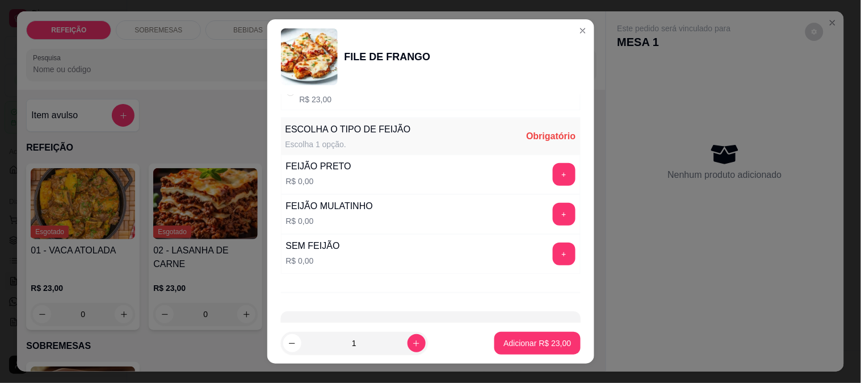
click at [553, 210] on button "+" at bounding box center [564, 214] width 23 height 23
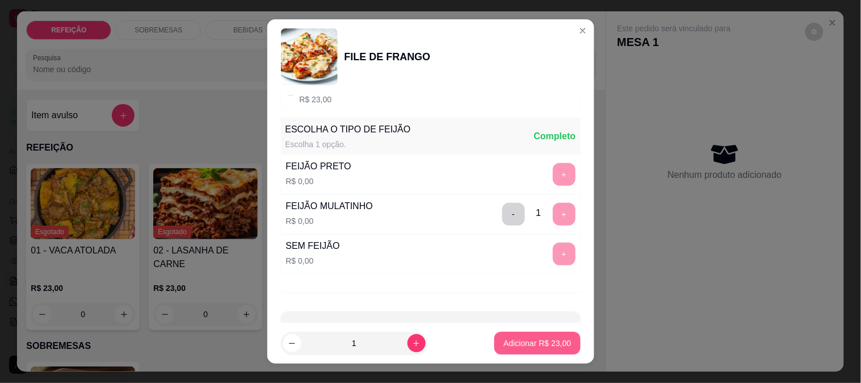
click at [530, 343] on p "Adicionar R$ 23,00" at bounding box center [538, 342] width 68 height 11
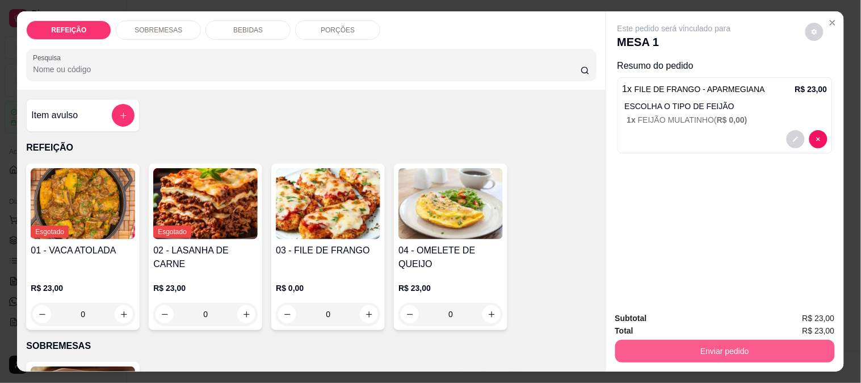
click at [694, 341] on button "Enviar pedido" at bounding box center [725, 350] width 220 height 23
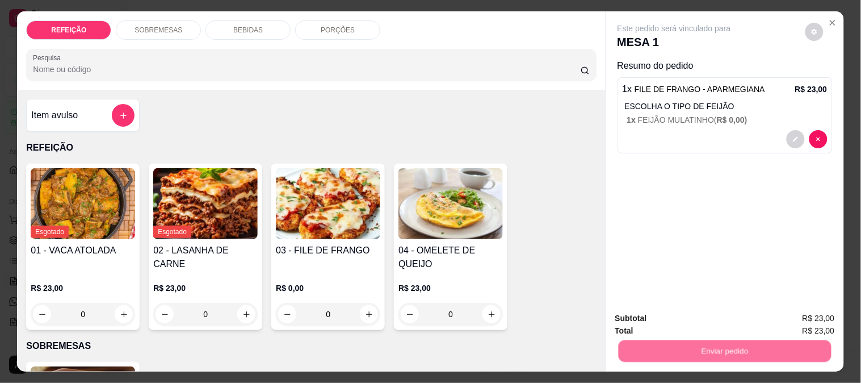
click at [699, 314] on button "Não registrar e enviar pedido" at bounding box center [687, 319] width 118 height 22
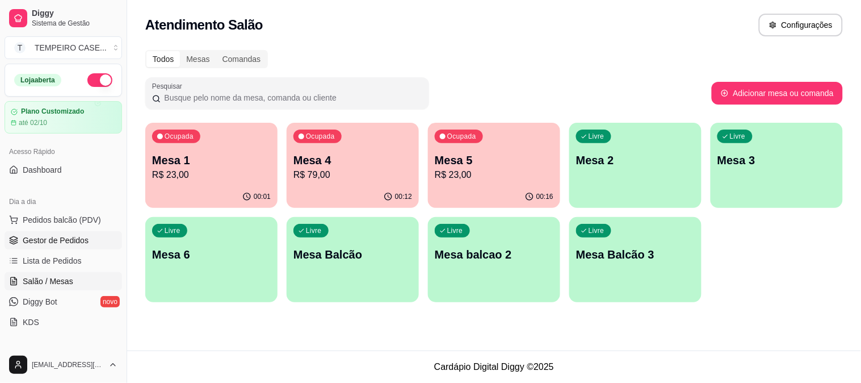
click at [50, 241] on span "Gestor de Pedidos" at bounding box center [56, 239] width 66 height 11
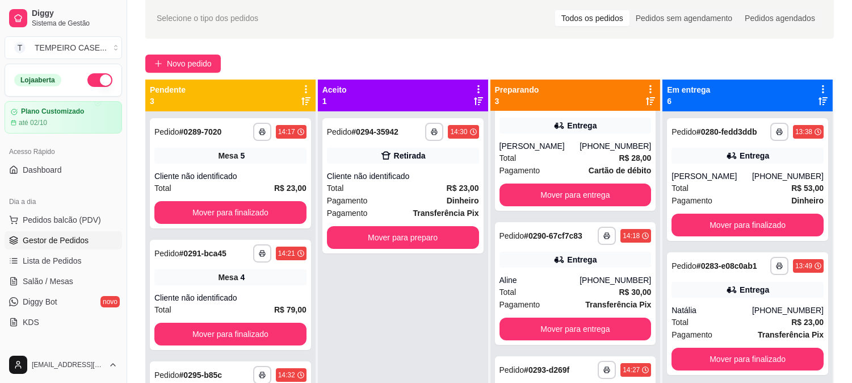
scroll to position [47, 0]
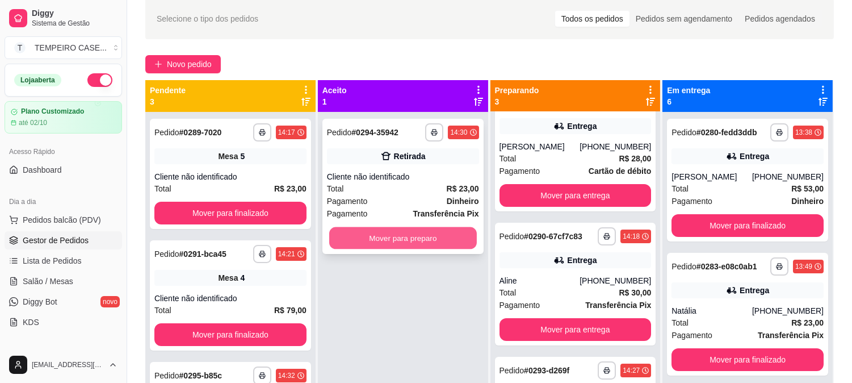
click at [434, 238] on button "Mover para preparo" at bounding box center [403, 238] width 148 height 22
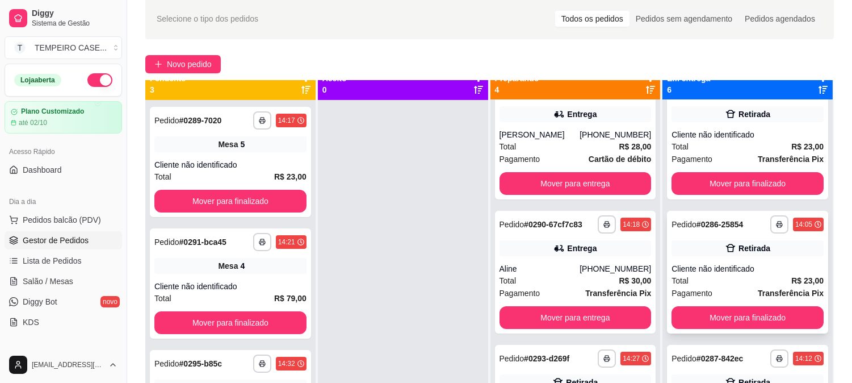
scroll to position [31, 0]
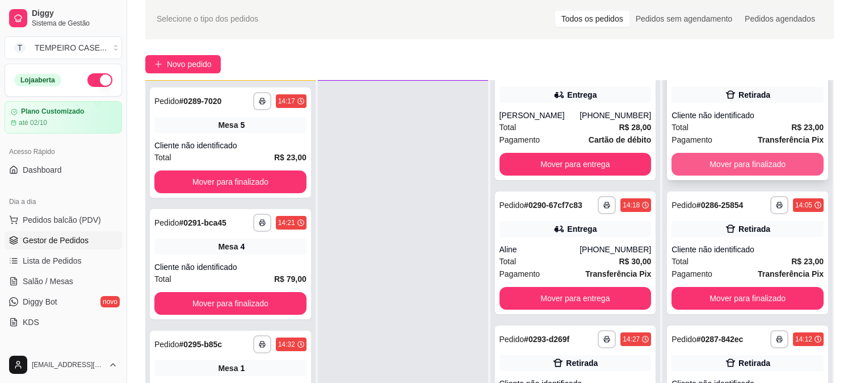
click at [720, 156] on button "Mover para finalizado" at bounding box center [748, 164] width 152 height 23
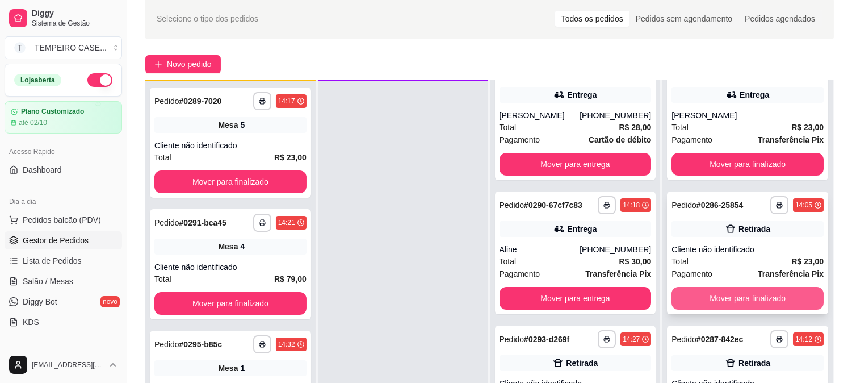
click at [719, 297] on button "Mover para finalizado" at bounding box center [748, 298] width 152 height 23
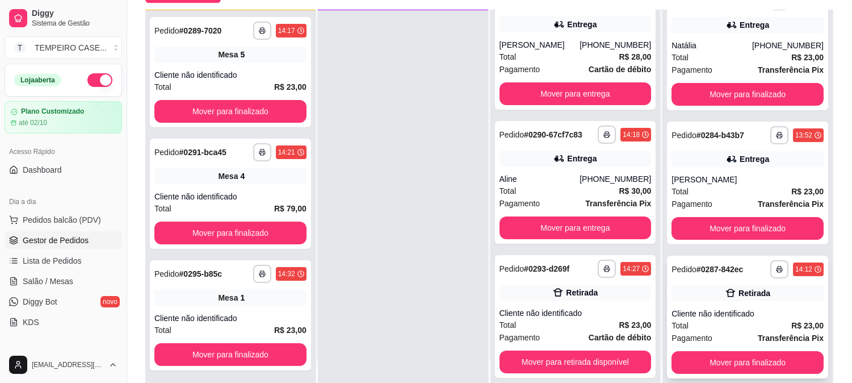
scroll to position [173, 0]
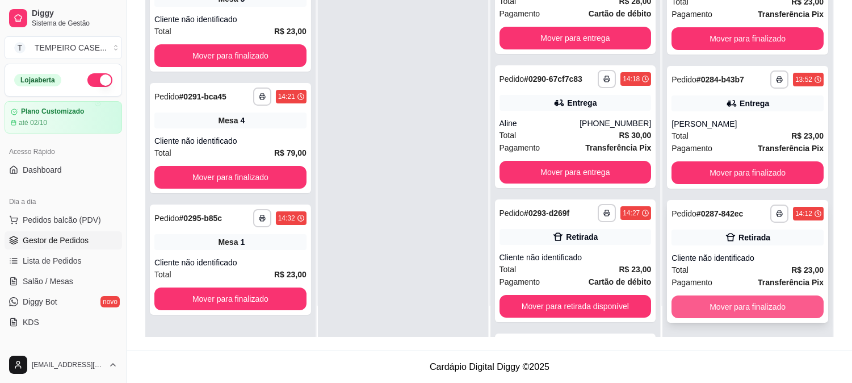
click at [724, 297] on button "Mover para finalizado" at bounding box center [748, 306] width 152 height 23
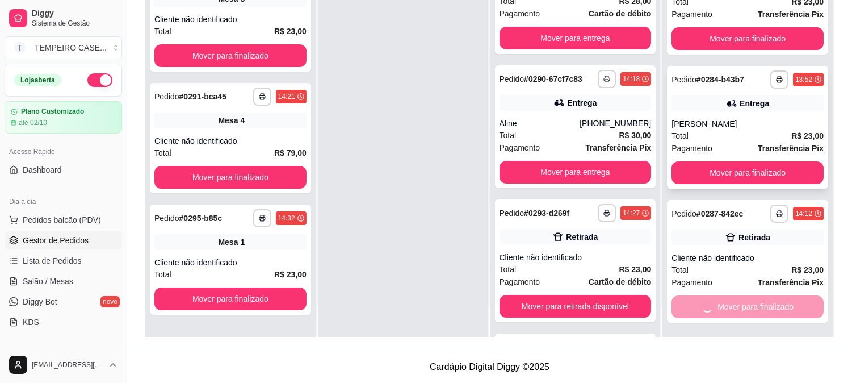
scroll to position [30, 0]
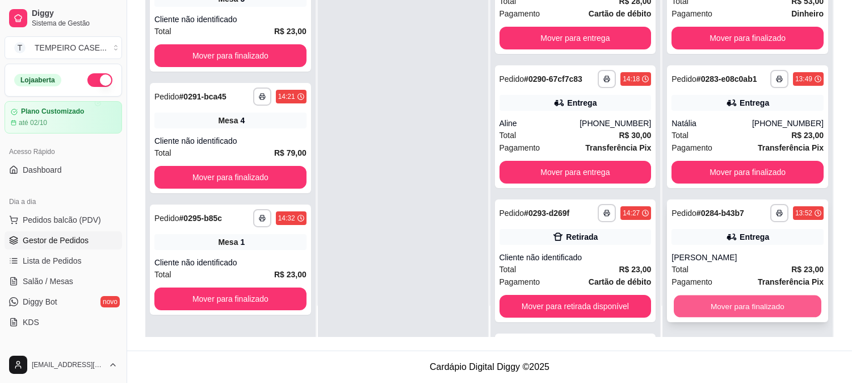
click at [723, 296] on button "Mover para finalizado" at bounding box center [748, 306] width 148 height 22
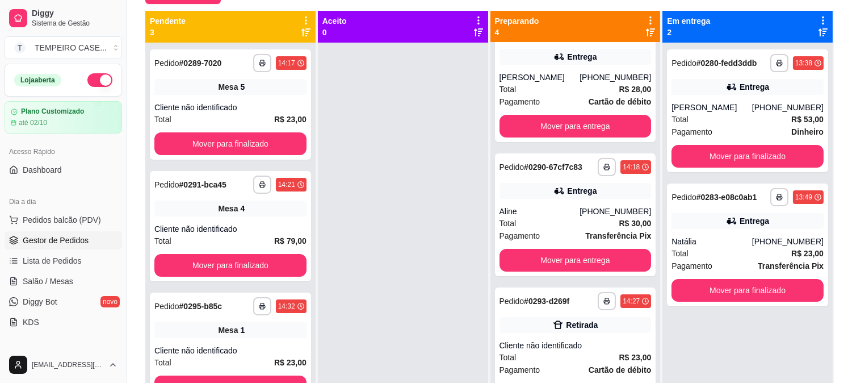
scroll to position [47, 0]
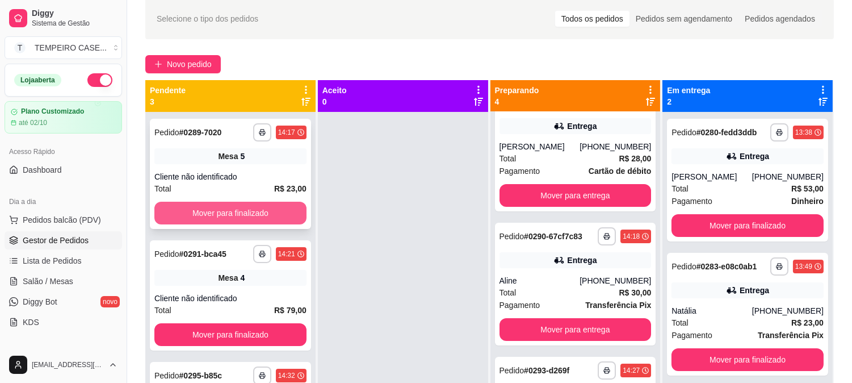
click at [237, 213] on button "Mover para finalizado" at bounding box center [230, 213] width 152 height 23
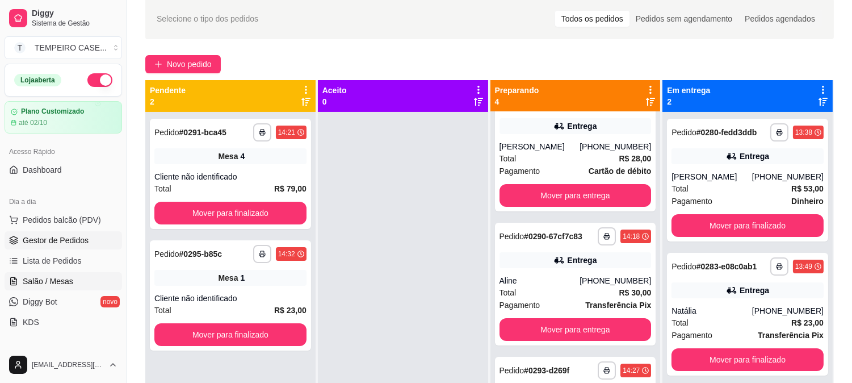
click at [36, 278] on span "Salão / Mesas" at bounding box center [48, 280] width 51 height 11
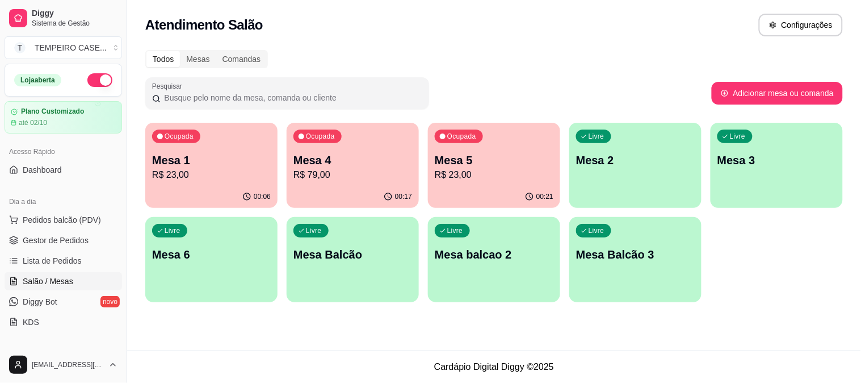
click at [445, 156] on p "Mesa 5" at bounding box center [494, 160] width 119 height 16
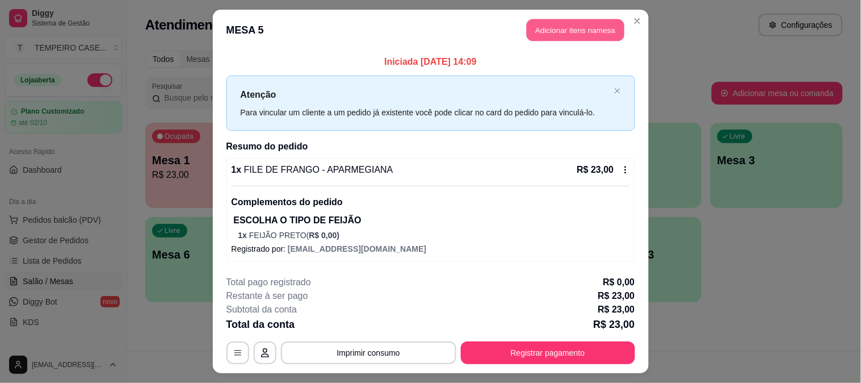
click at [566, 29] on button "Adicionar itens na mesa" at bounding box center [576, 30] width 98 height 22
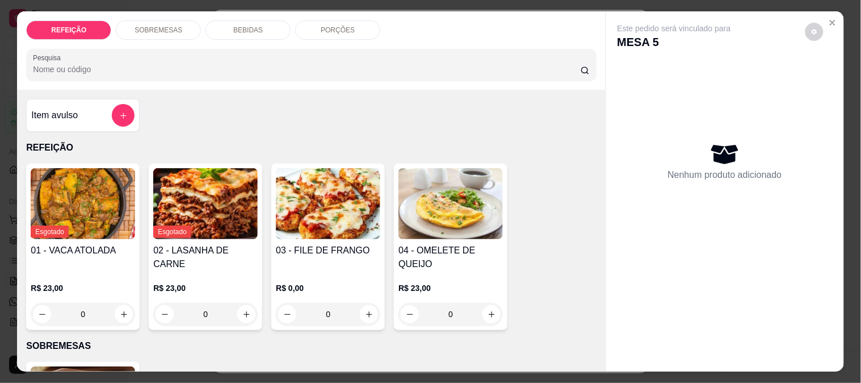
click at [245, 32] on div "BEBIDAS" at bounding box center [247, 29] width 85 height 19
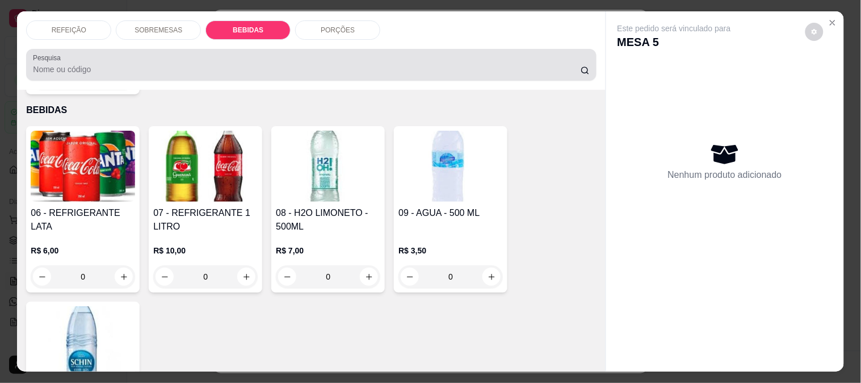
scroll to position [30, 0]
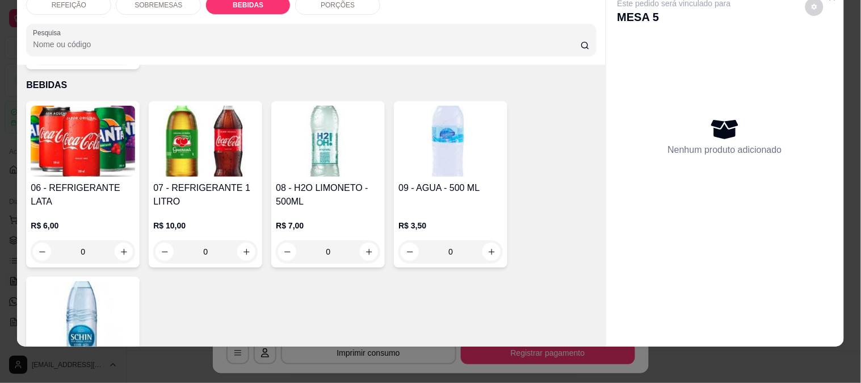
click at [69, 117] on img at bounding box center [83, 141] width 104 height 71
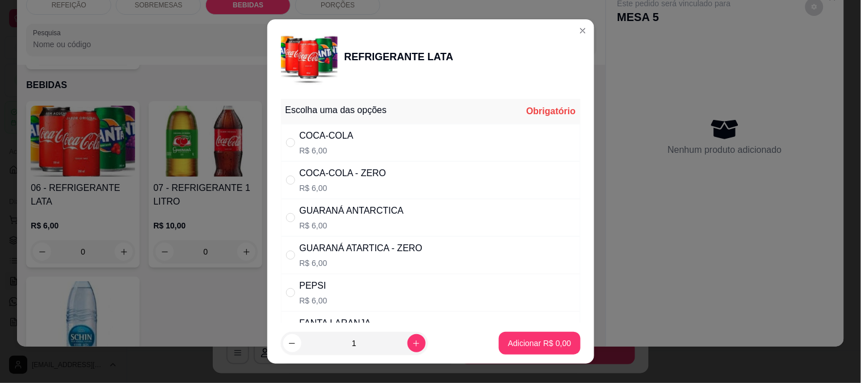
click at [405, 145] on div "COCA-COLA R$ 6,00" at bounding box center [431, 142] width 300 height 37
radio input "true"
click at [528, 337] on button "Adicionar R$ 6,00" at bounding box center [539, 343] width 81 height 23
type input "1"
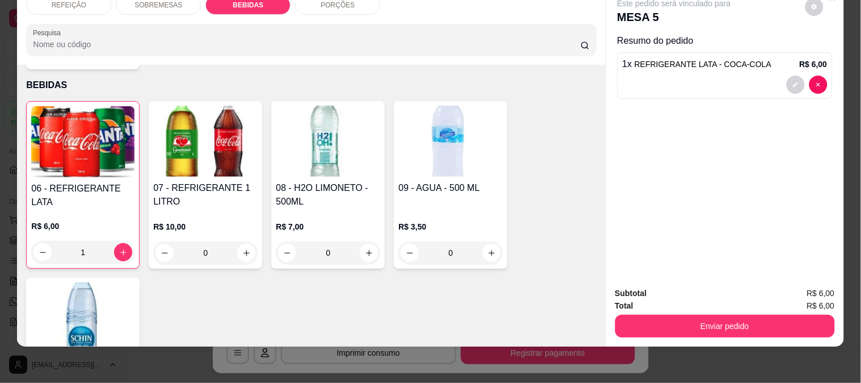
click at [705, 324] on button "Enviar pedido" at bounding box center [725, 325] width 220 height 23
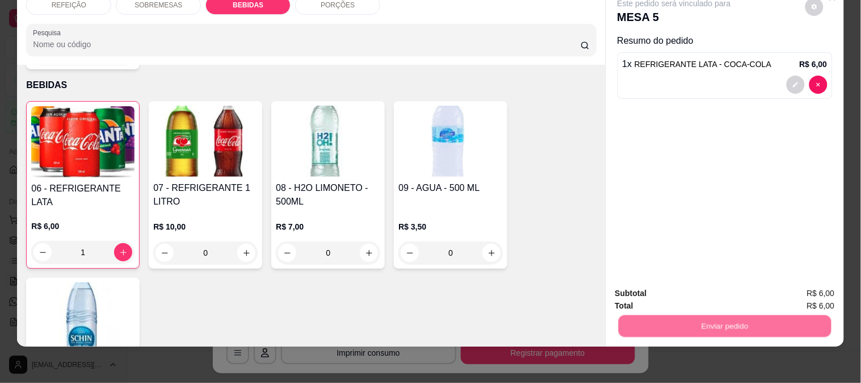
click at [690, 296] on button "Não registrar e enviar pedido" at bounding box center [687, 288] width 115 height 21
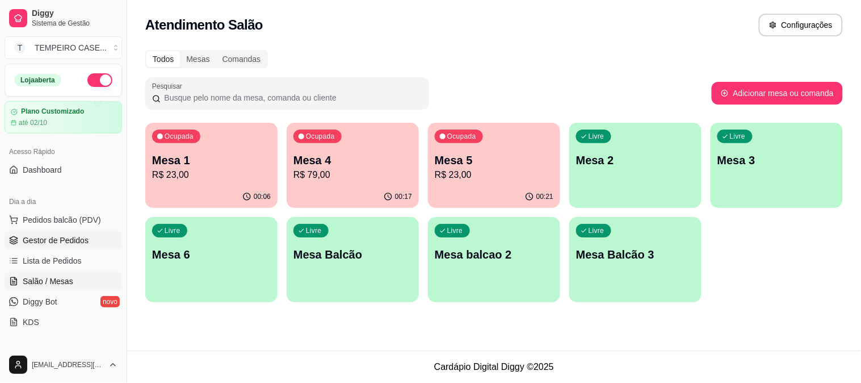
click at [49, 234] on span "Gestor de Pedidos" at bounding box center [56, 239] width 66 height 11
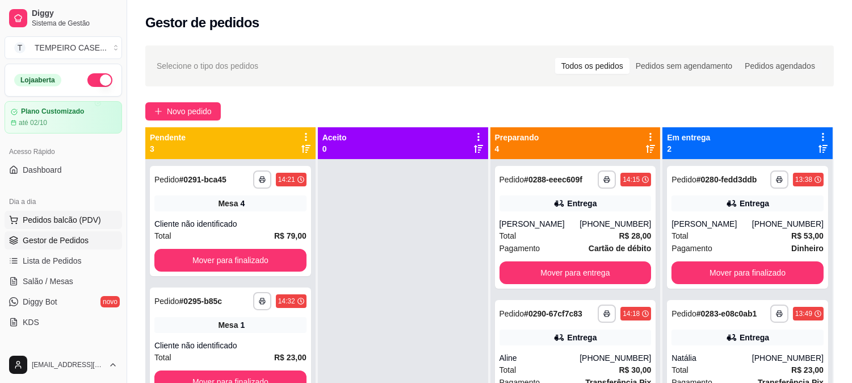
click at [65, 214] on span "Pedidos balcão (PDV)" at bounding box center [62, 219] width 78 height 11
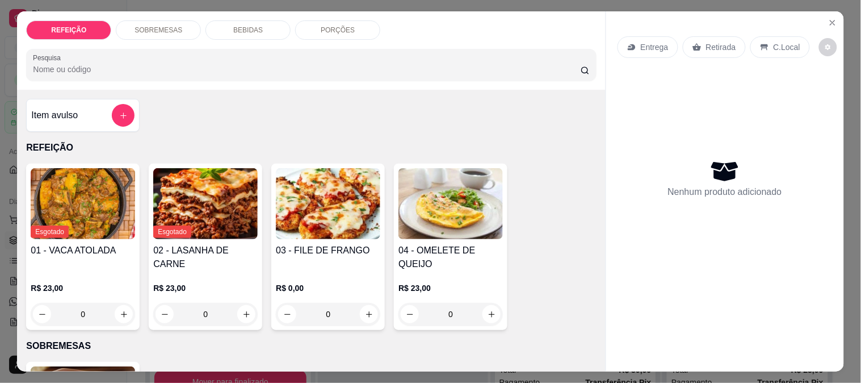
click at [161, 26] on p "SOBREMESAS" at bounding box center [159, 30] width 48 height 9
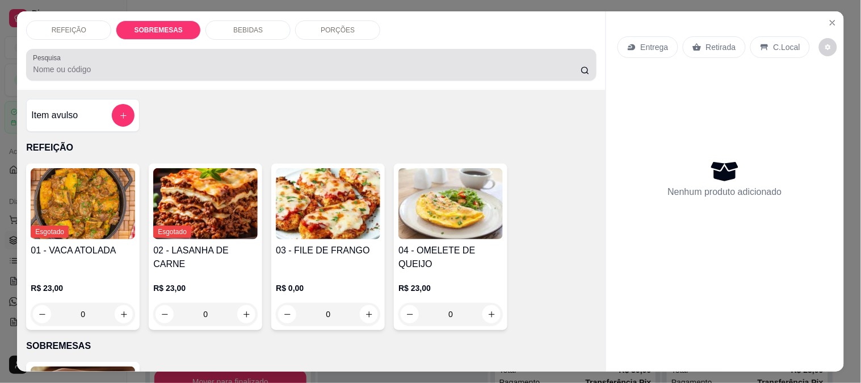
scroll to position [30, 0]
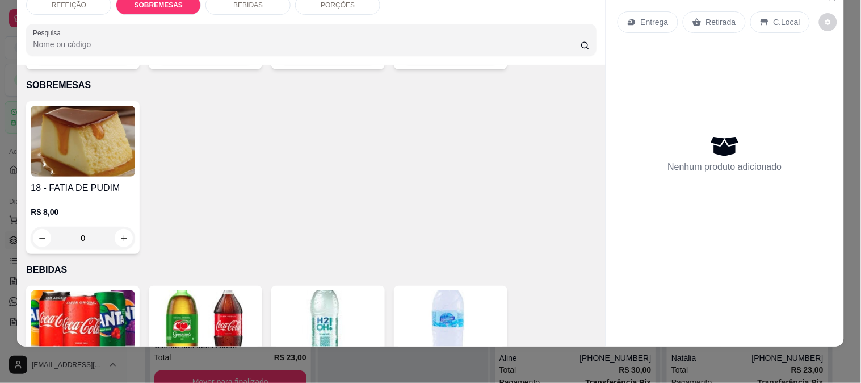
click at [77, 195] on div "R$ 8,00 0" at bounding box center [83, 222] width 104 height 54
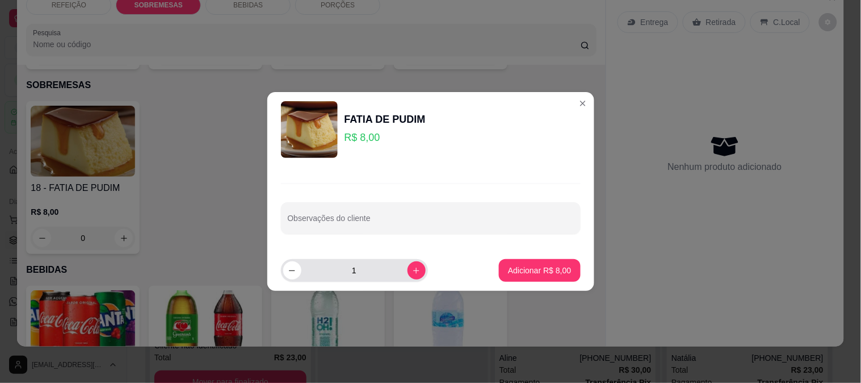
click at [412, 266] on icon "increase-product-quantity" at bounding box center [416, 270] width 9 height 9
type input "2"
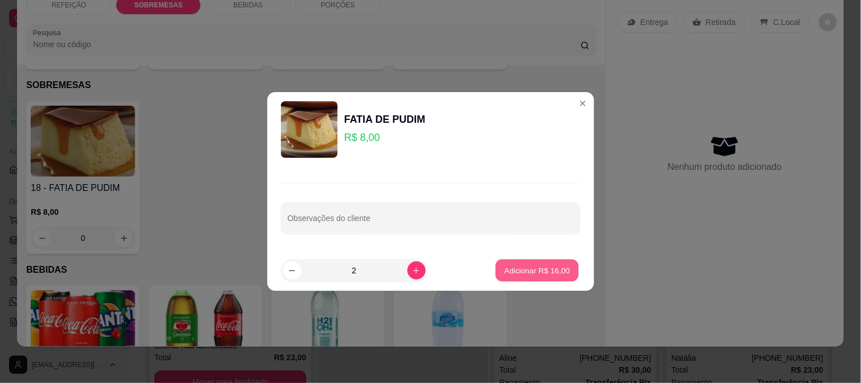
click at [536, 264] on button "Adicionar R$ 16,00" at bounding box center [537, 270] width 83 height 22
type input "2"
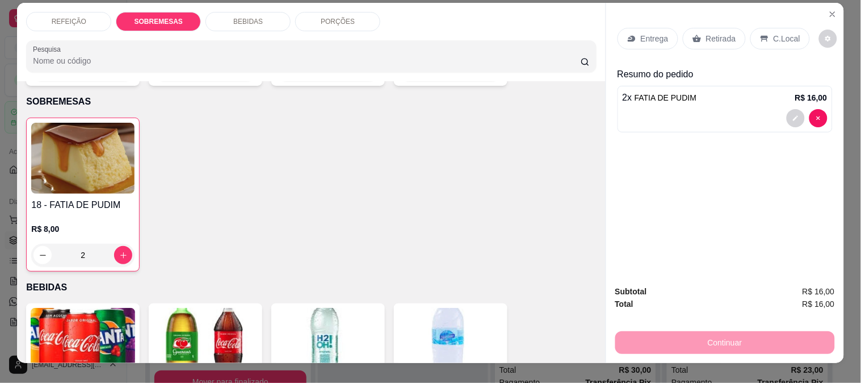
scroll to position [0, 0]
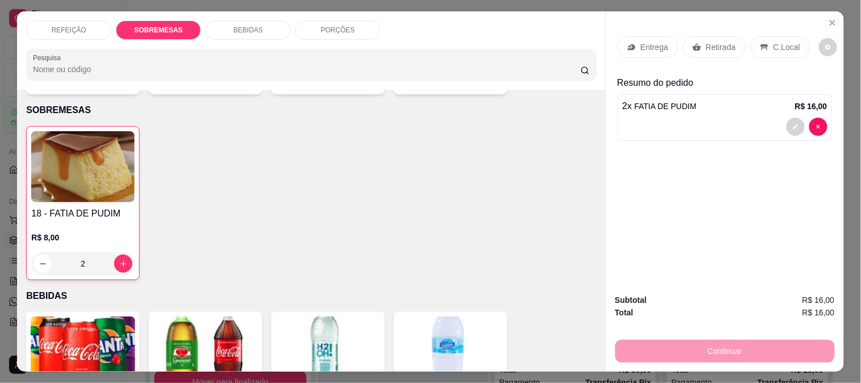
click at [710, 43] on p "Retirada" at bounding box center [721, 46] width 30 height 11
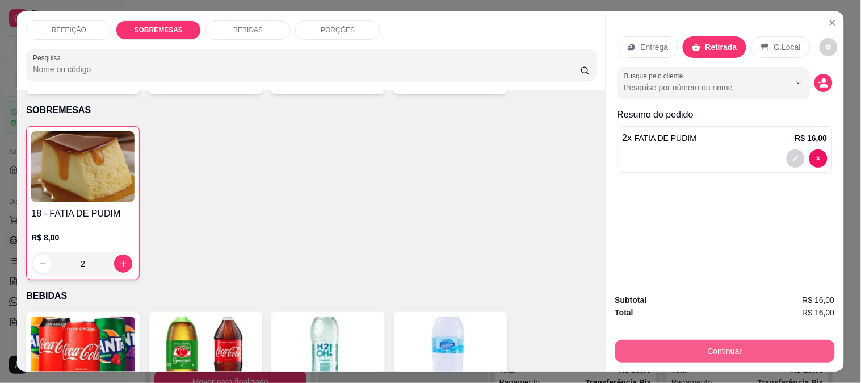
click at [698, 339] on button "Continuar" at bounding box center [725, 350] width 220 height 23
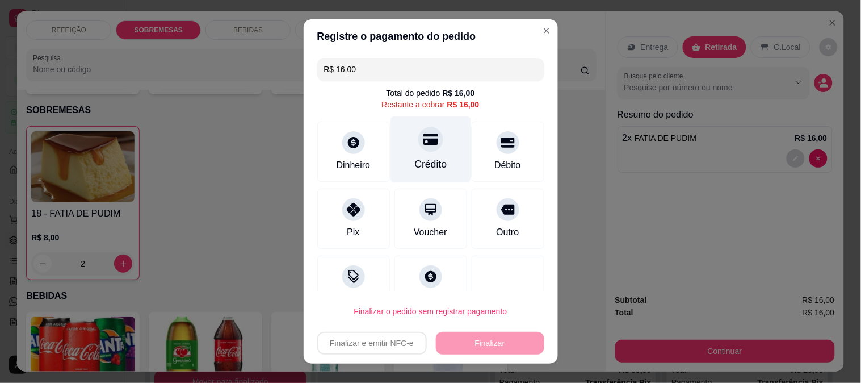
click at [430, 138] on div "Crédito" at bounding box center [431, 149] width 80 height 66
type input "R$ 0,00"
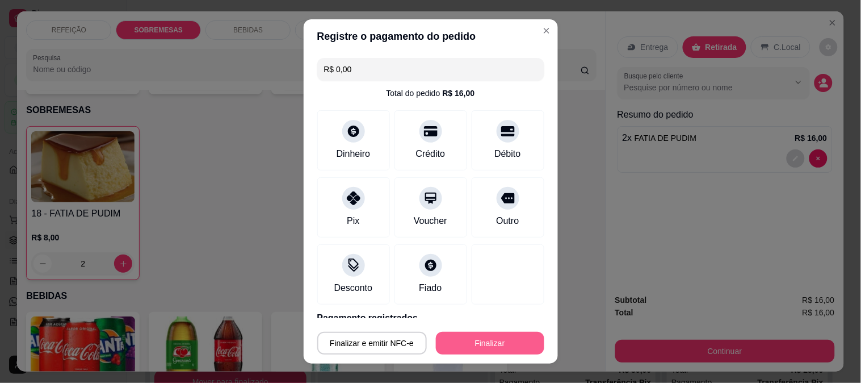
click at [481, 344] on button "Finalizar" at bounding box center [490, 343] width 108 height 23
type input "0"
type input "-R$ 16,00"
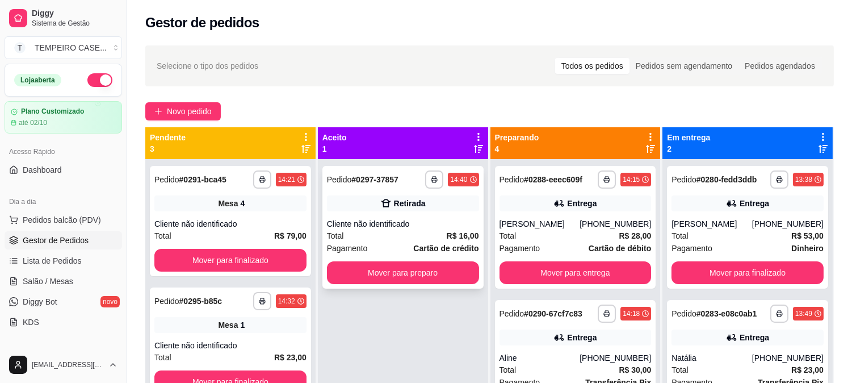
click at [406, 234] on div "Total R$ 16,00" at bounding box center [403, 235] width 152 height 12
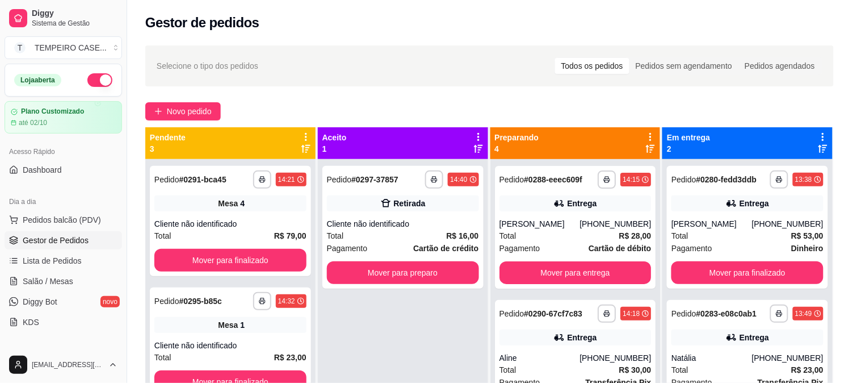
click at [502, 328] on button "Mover para preparo" at bounding box center [537, 328] width 88 height 23
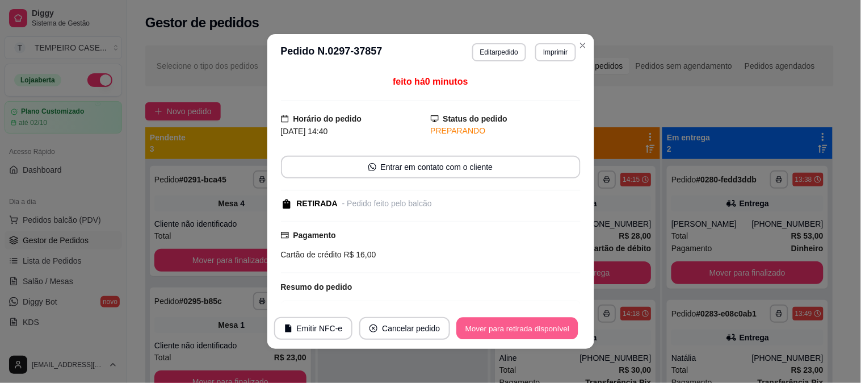
click at [513, 328] on button "Mover para retirada disponível" at bounding box center [517, 328] width 121 height 22
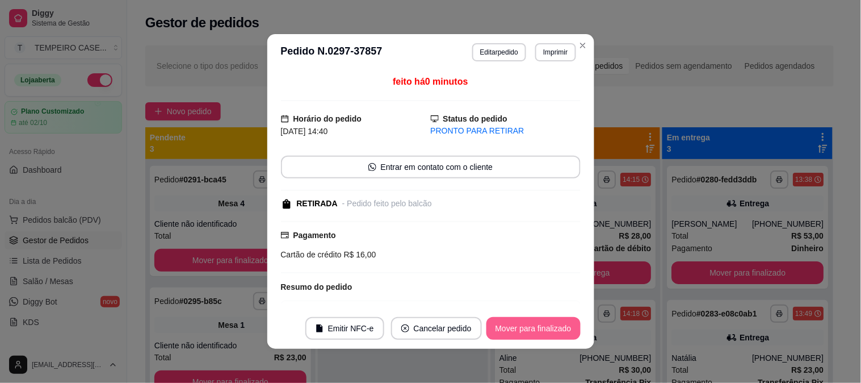
click at [519, 332] on button "Mover para finalizado" at bounding box center [533, 328] width 94 height 23
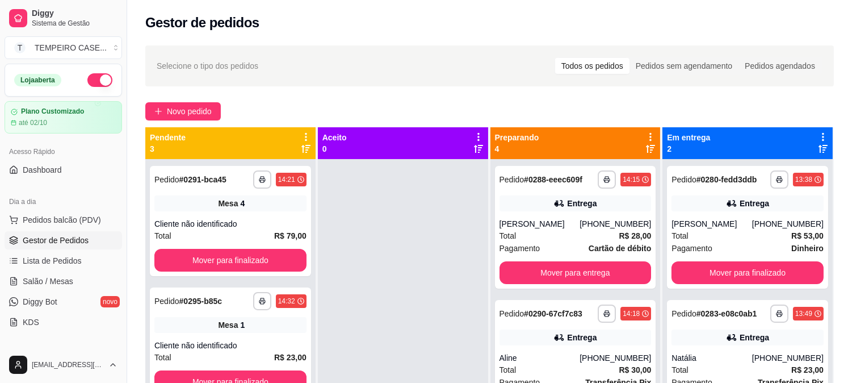
click at [186, 99] on div "**********" at bounding box center [489, 281] width 725 height 485
click at [186, 108] on span "Novo pedido" at bounding box center [189, 111] width 45 height 12
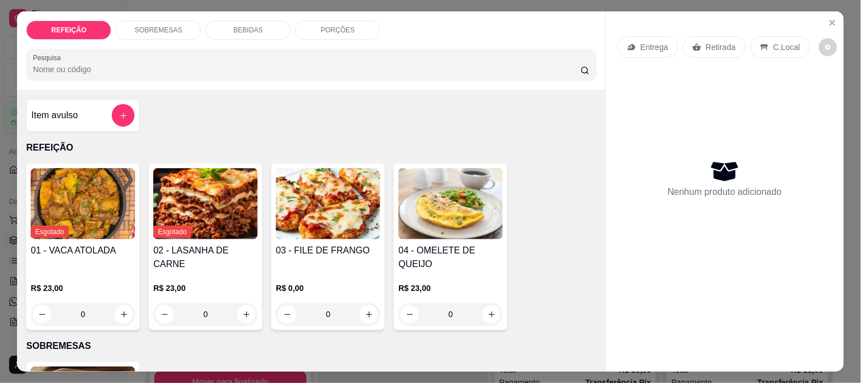
click at [338, 163] on div "03 - FILE DE FRANGO R$ 0,00 0" at bounding box center [328, 246] width 114 height 166
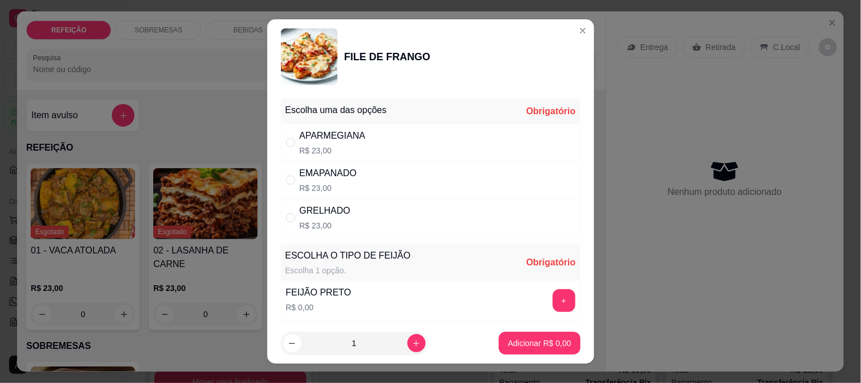
click at [318, 137] on div "APARMEGIANA" at bounding box center [333, 136] width 66 height 14
radio input "true"
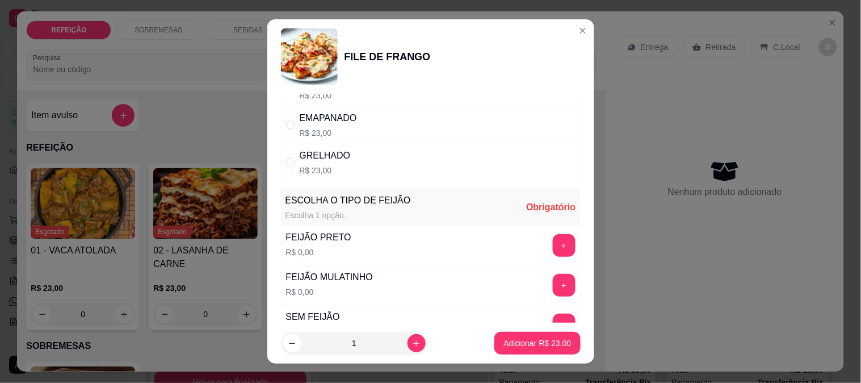
scroll to position [126, 0]
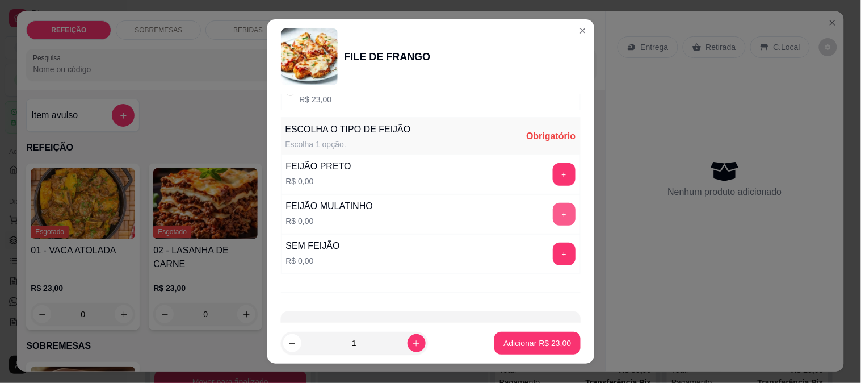
click at [553, 212] on button "+" at bounding box center [564, 214] width 23 height 23
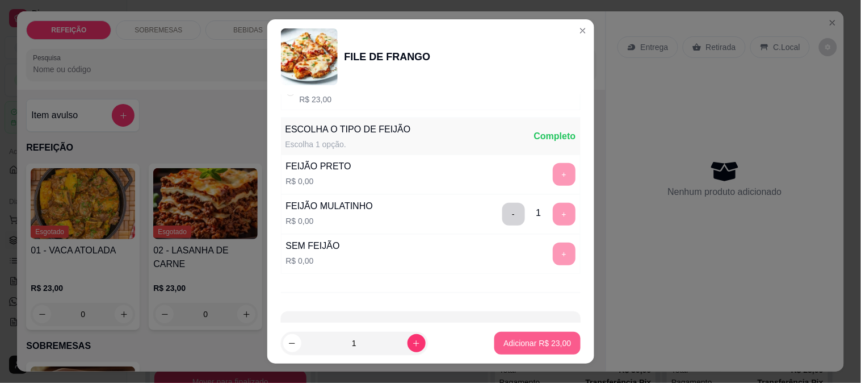
click at [540, 338] on p "Adicionar R$ 23,00" at bounding box center [538, 342] width 68 height 11
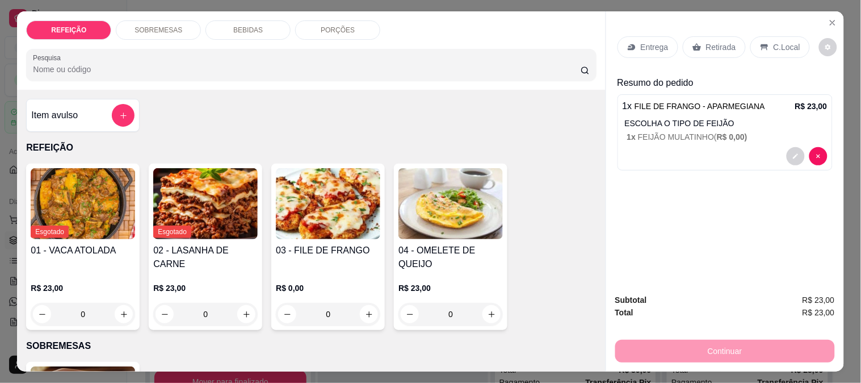
click at [689, 350] on div "Continuar" at bounding box center [725, 350] width 220 height 26
click at [710, 46] on p "Retirada" at bounding box center [721, 46] width 30 height 11
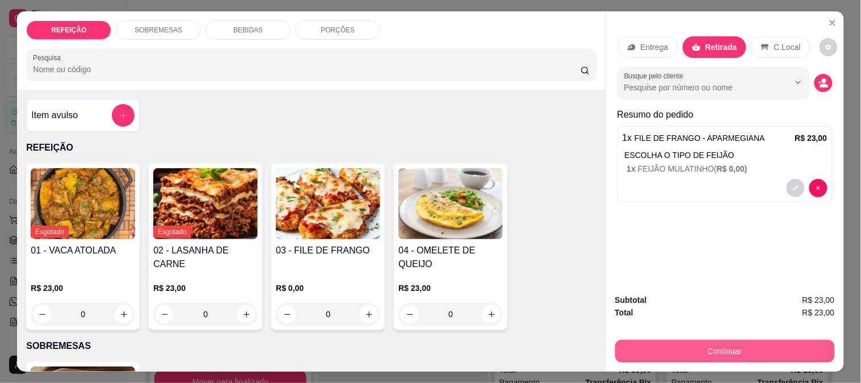
click at [673, 350] on button "Continuar" at bounding box center [725, 350] width 220 height 23
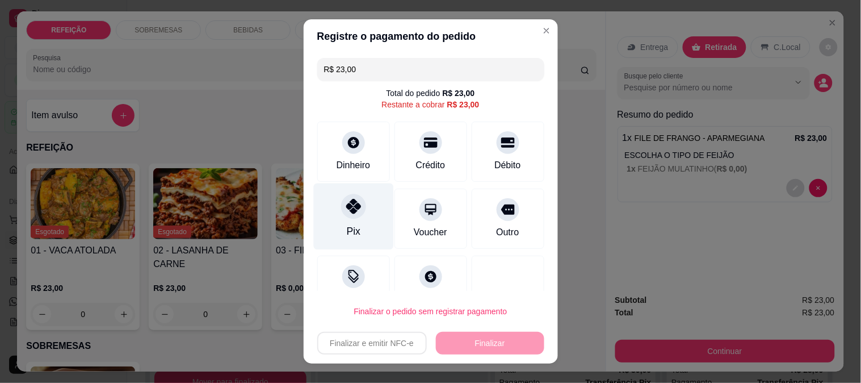
click at [356, 229] on div "Pix" at bounding box center [353, 216] width 80 height 66
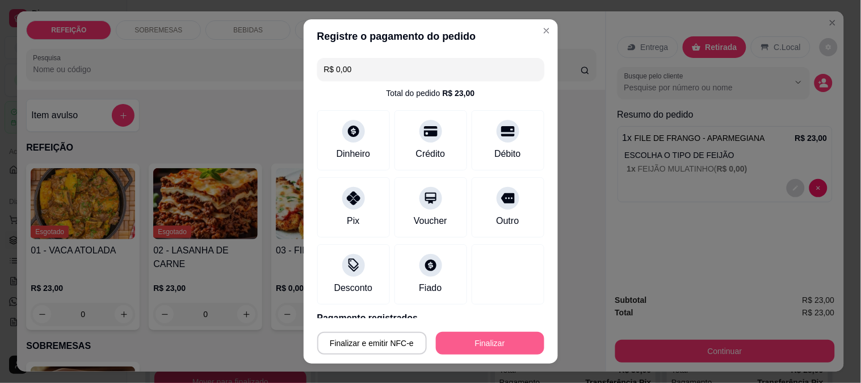
click at [477, 354] on button "Finalizar" at bounding box center [490, 343] width 108 height 23
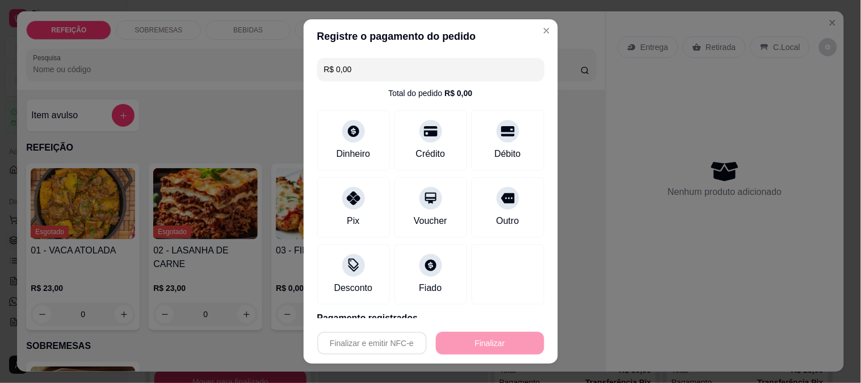
type input "-R$ 23,00"
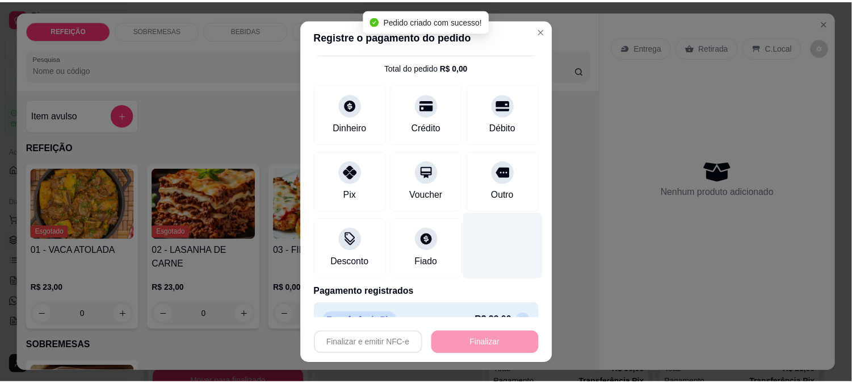
scroll to position [49, 0]
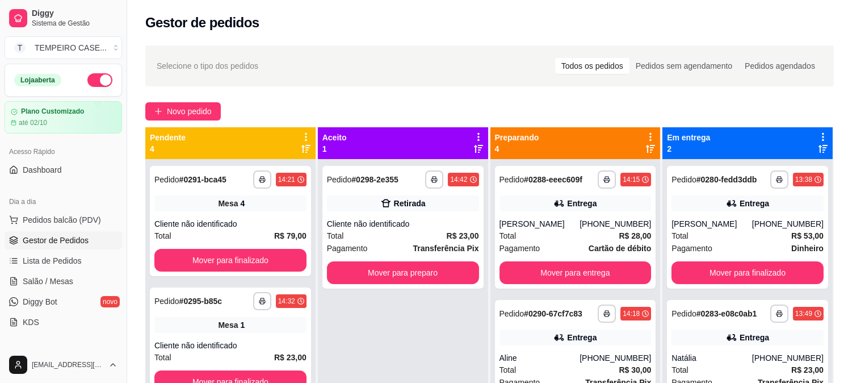
click at [379, 341] on div "**********" at bounding box center [403, 350] width 170 height 383
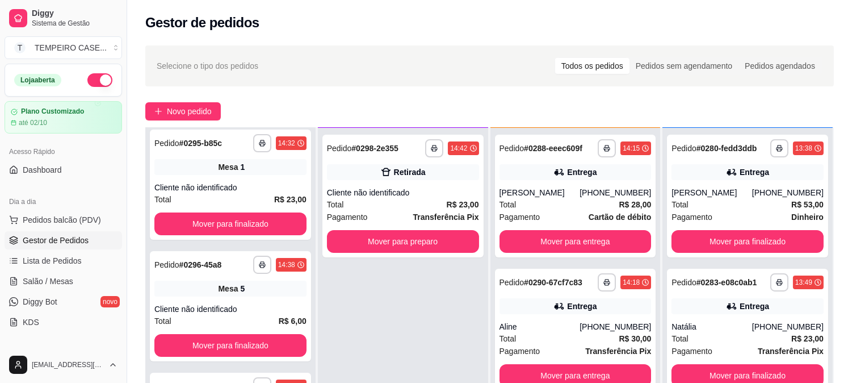
scroll to position [173, 0]
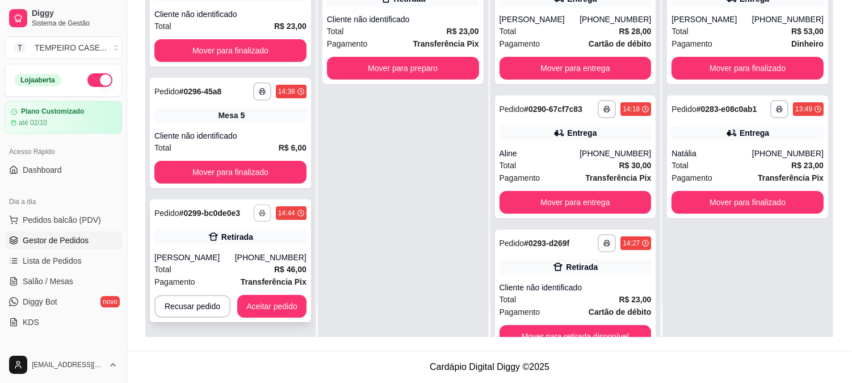
click at [263, 212] on button "button" at bounding box center [262, 213] width 18 height 18
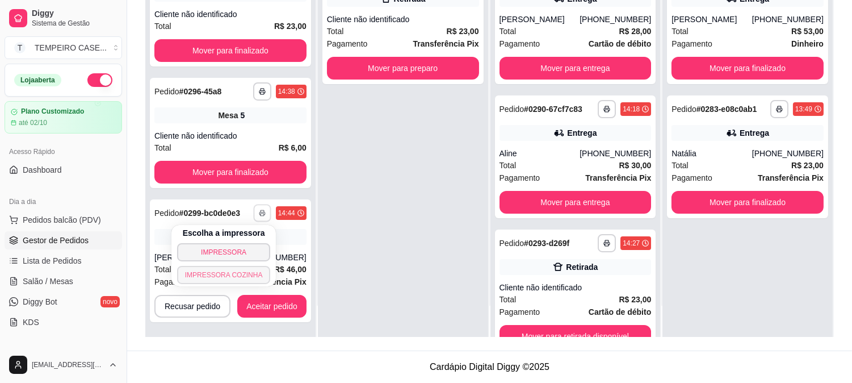
click at [250, 267] on button "IMPRESSORA COZINHA" at bounding box center [224, 275] width 94 height 18
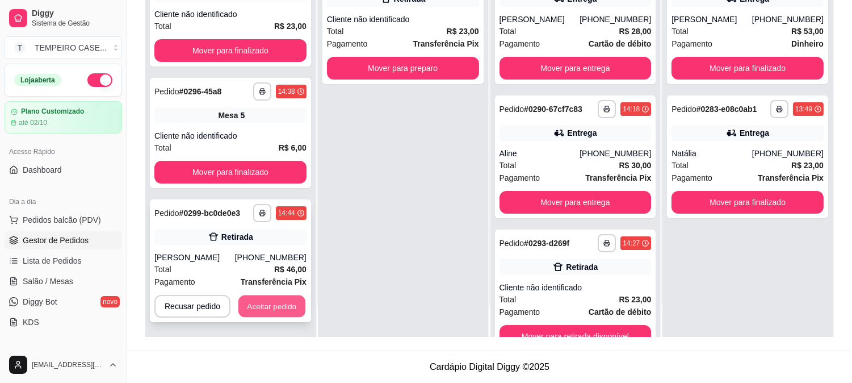
click at [267, 296] on button "Aceitar pedido" at bounding box center [271, 306] width 67 height 22
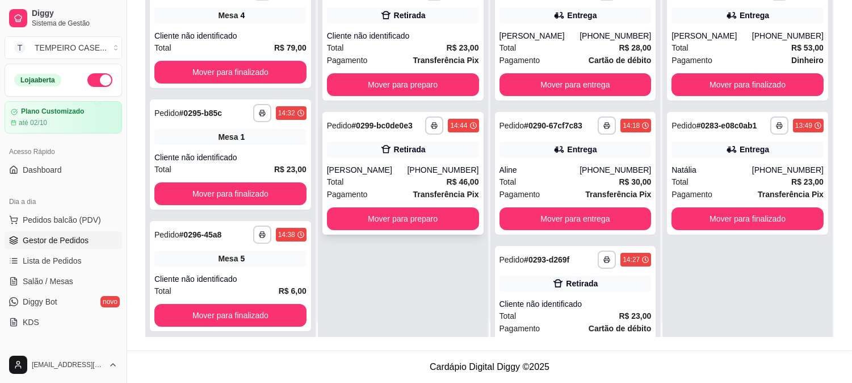
scroll to position [0, 0]
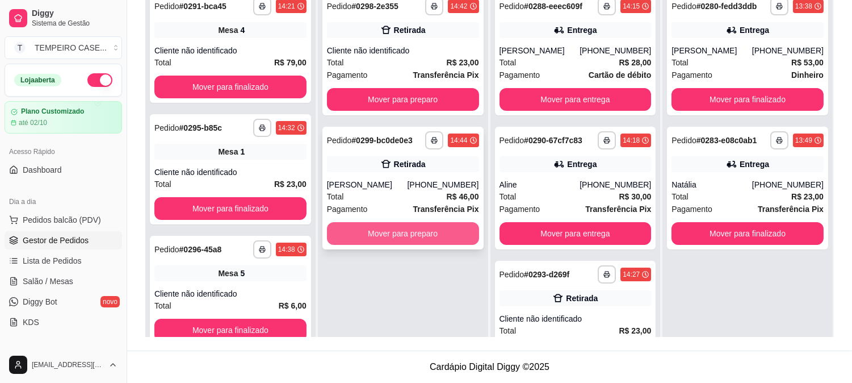
click at [427, 226] on button "Mover para preparo" at bounding box center [403, 233] width 152 height 23
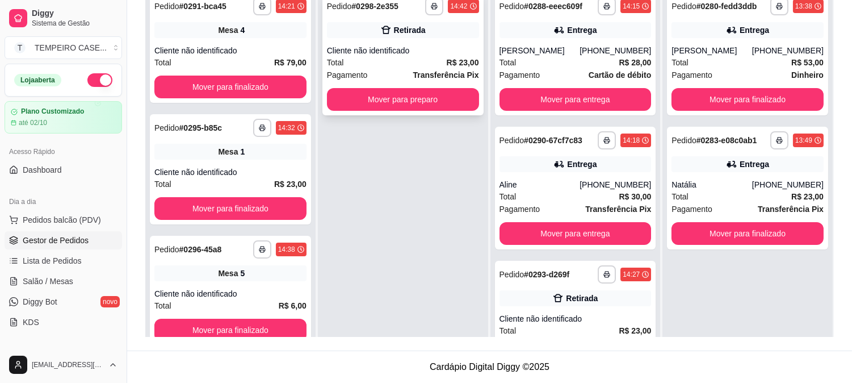
click at [442, 91] on button "Mover para preparo" at bounding box center [403, 99] width 152 height 23
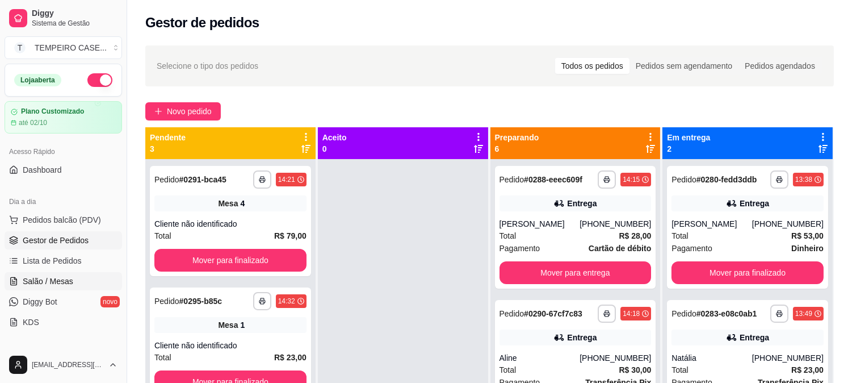
click at [32, 284] on span "Salão / Mesas" at bounding box center [48, 280] width 51 height 11
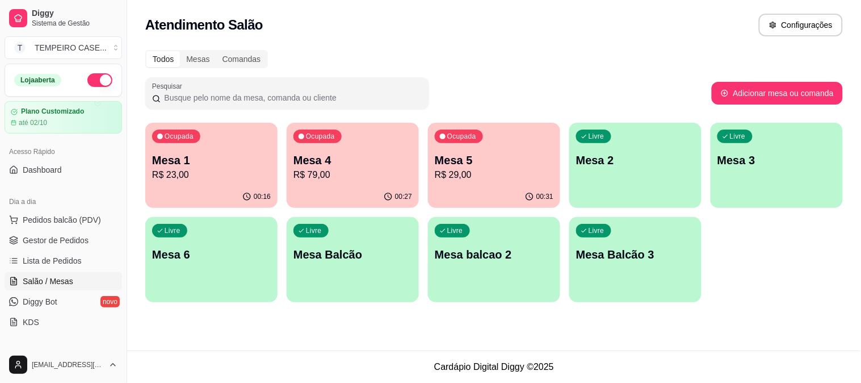
click at [475, 165] on p "Mesa 5" at bounding box center [494, 160] width 119 height 16
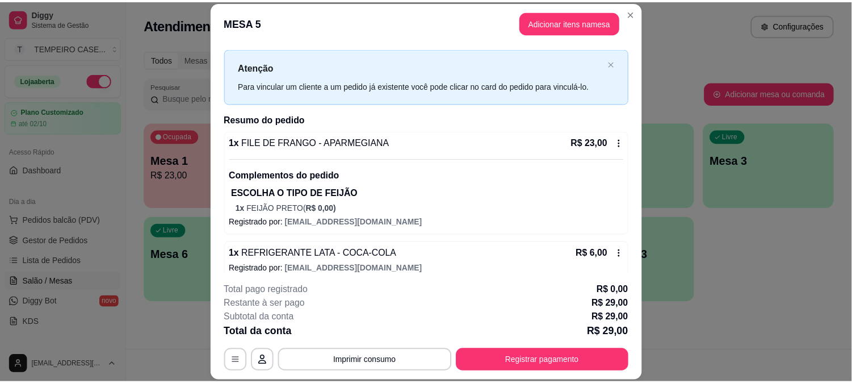
scroll to position [31, 0]
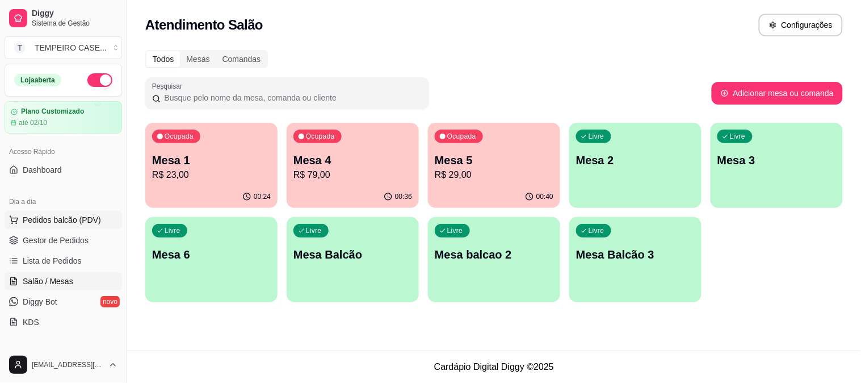
click at [54, 220] on span "Pedidos balcão (PDV)" at bounding box center [62, 219] width 78 height 11
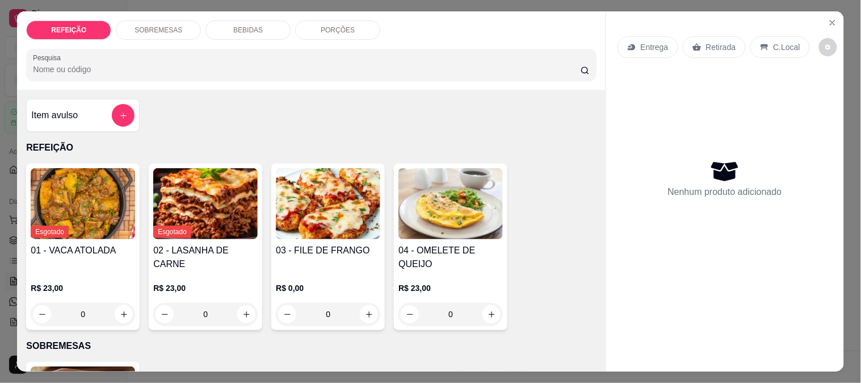
click at [353, 217] on img at bounding box center [328, 203] width 104 height 71
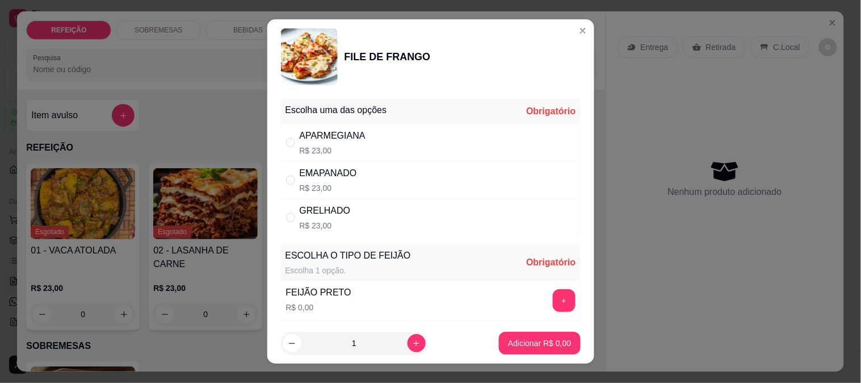
click at [370, 139] on div "APARMEGIANA R$ 23,00" at bounding box center [431, 142] width 300 height 37
radio input "true"
click at [553, 297] on button "+" at bounding box center [564, 300] width 23 height 23
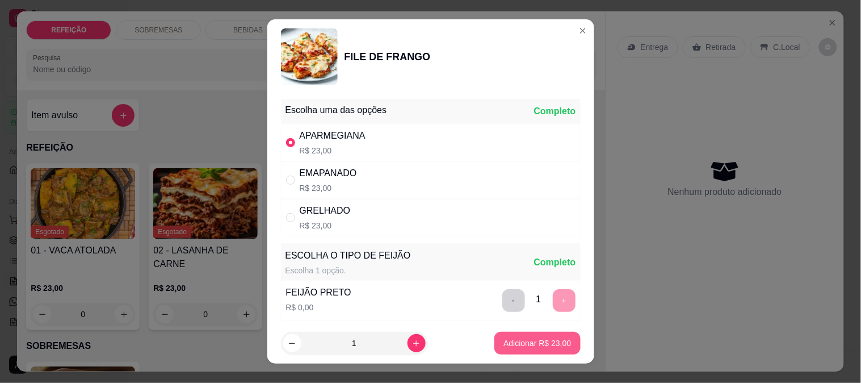
click at [526, 338] on p "Adicionar R$ 23,00" at bounding box center [538, 342] width 68 height 11
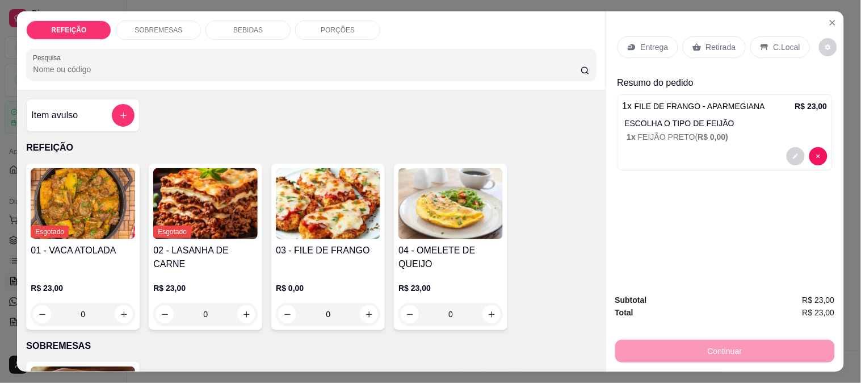
click at [706, 45] on p "Retirada" at bounding box center [721, 46] width 30 height 11
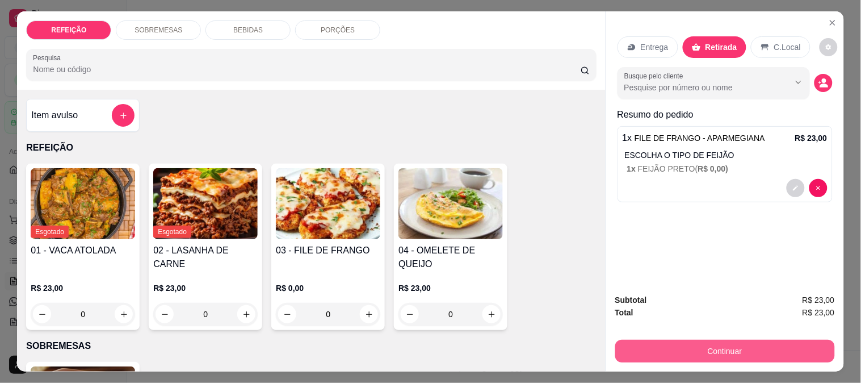
click at [679, 350] on button "Continuar" at bounding box center [725, 350] width 220 height 23
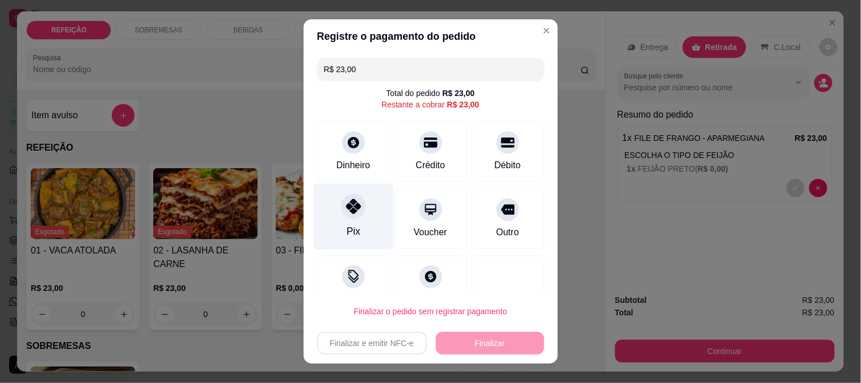
click at [346, 228] on div "Pix" at bounding box center [353, 231] width 14 height 15
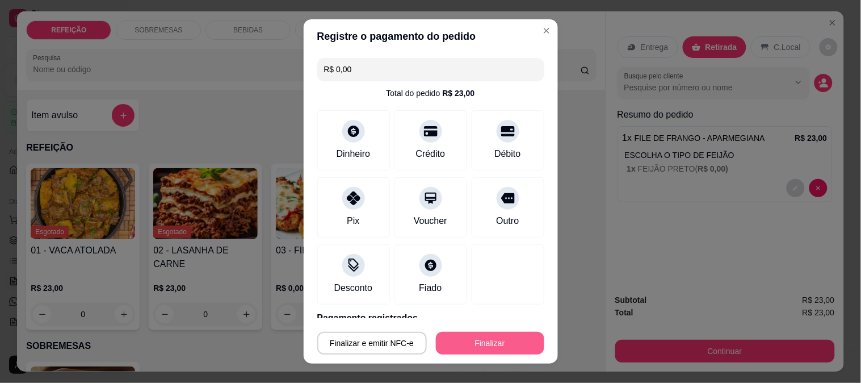
click at [455, 345] on button "Finalizar" at bounding box center [490, 343] width 108 height 23
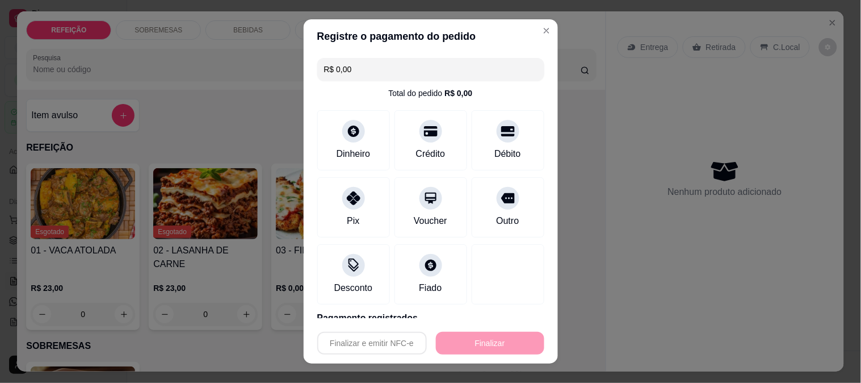
type input "-R$ 23,00"
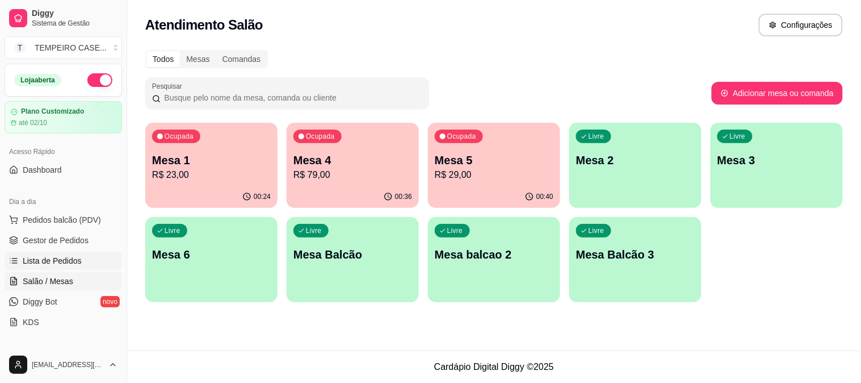
click at [53, 265] on span "Lista de Pedidos" at bounding box center [52, 260] width 59 height 11
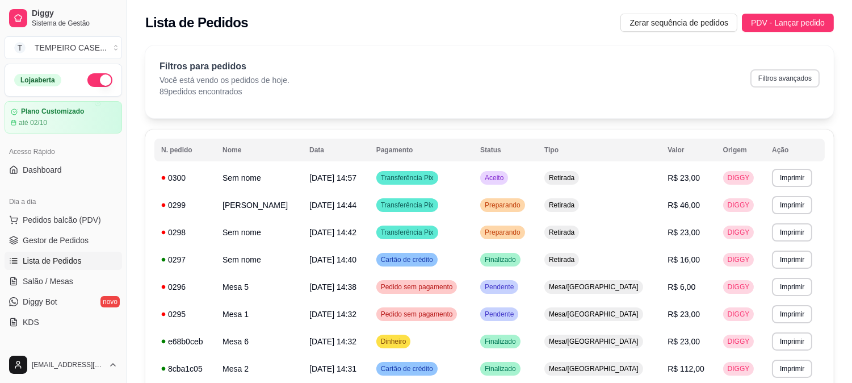
click at [775, 75] on button "Filtros avançados" at bounding box center [784, 78] width 69 height 18
select select "0"
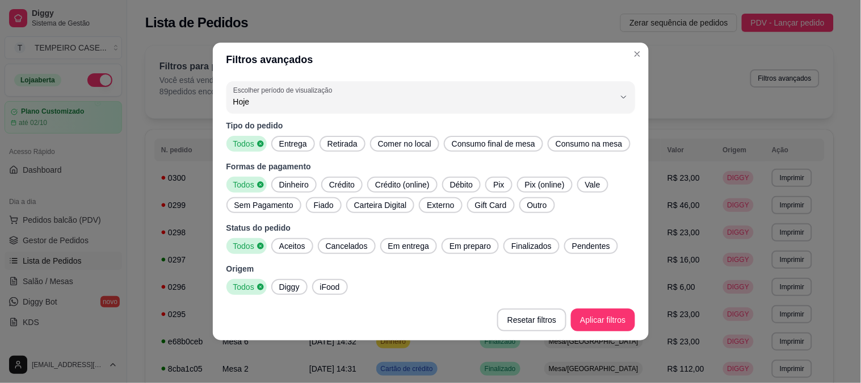
click at [291, 144] on span "Entrega" at bounding box center [293, 143] width 37 height 11
click at [285, 239] on div "Aceitos" at bounding box center [292, 246] width 42 height 16
click at [420, 245] on span "Em entrega" at bounding box center [409, 245] width 50 height 11
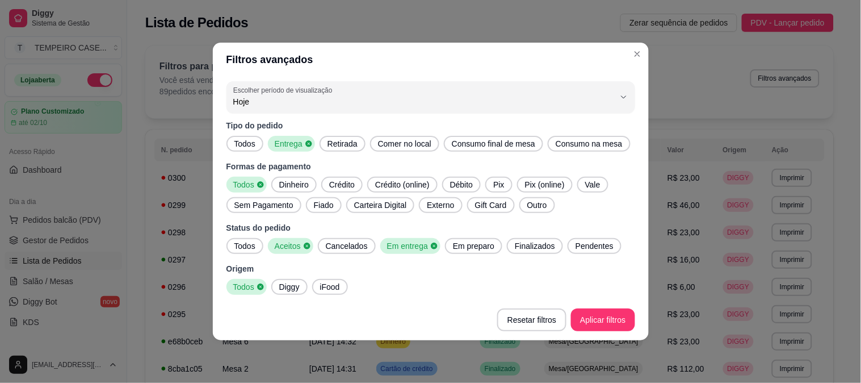
click at [471, 241] on span "Em preparo" at bounding box center [473, 245] width 51 height 11
click at [538, 245] on span "Finalizados" at bounding box center [538, 245] width 49 height 11
click at [599, 250] on span "Pendentes" at bounding box center [601, 245] width 47 height 11
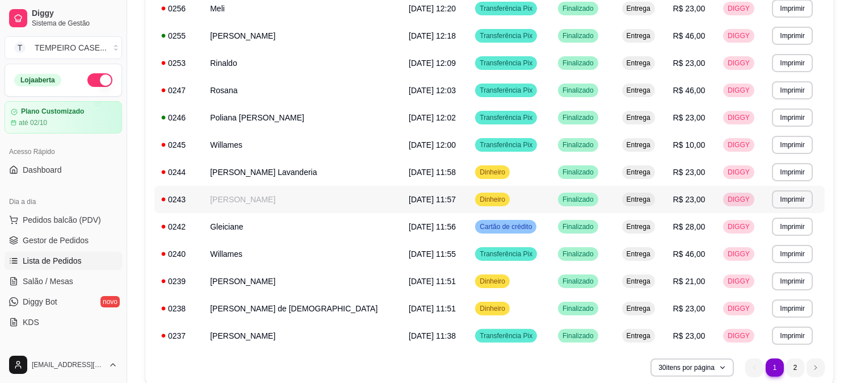
scroll to position [680, 0]
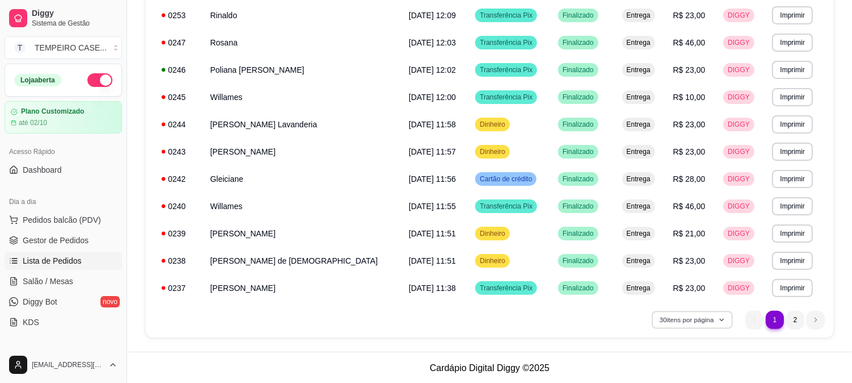
click at [710, 315] on button "30 itens por página" at bounding box center [692, 320] width 81 height 18
click at [799, 321] on li "2" at bounding box center [795, 320] width 18 height 18
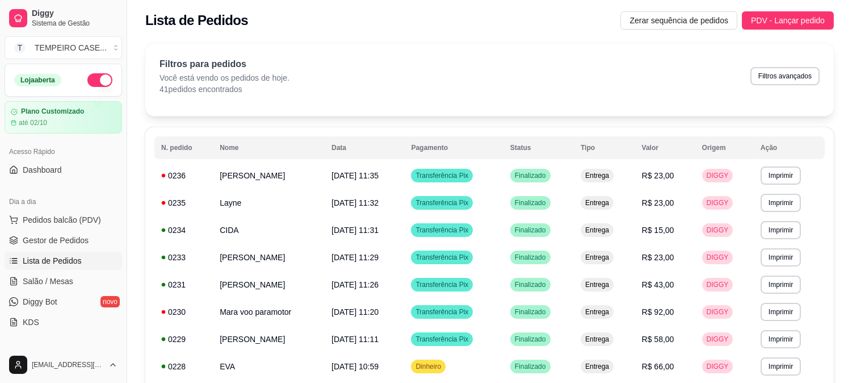
scroll to position [0, 0]
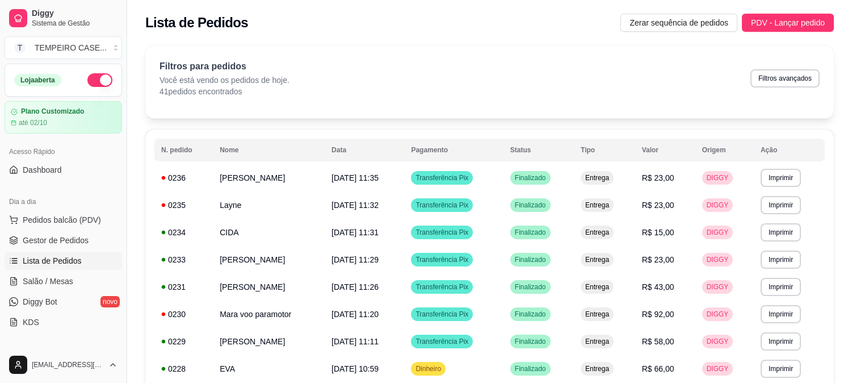
scroll to position [163, 0]
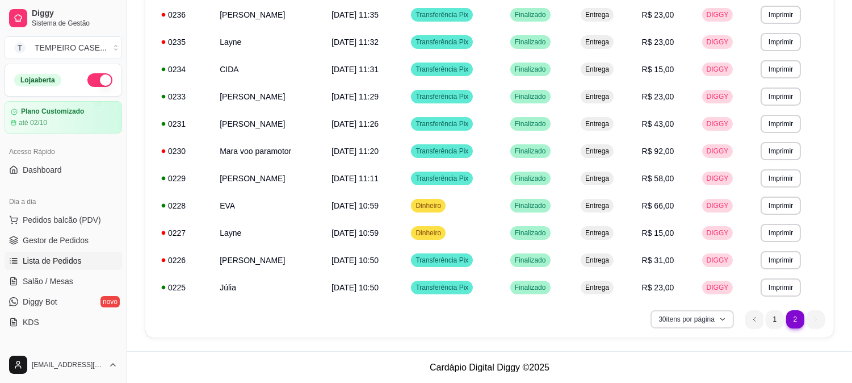
click at [686, 313] on button "30 itens por página" at bounding box center [692, 319] width 83 height 18
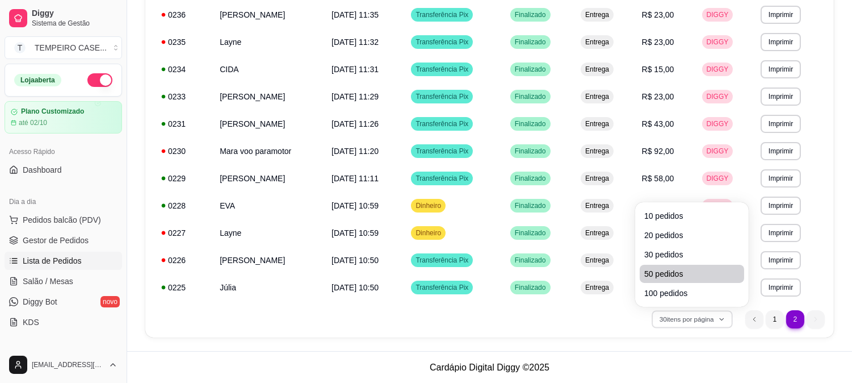
click at [667, 280] on li "50 pedidos" at bounding box center [692, 274] width 104 height 18
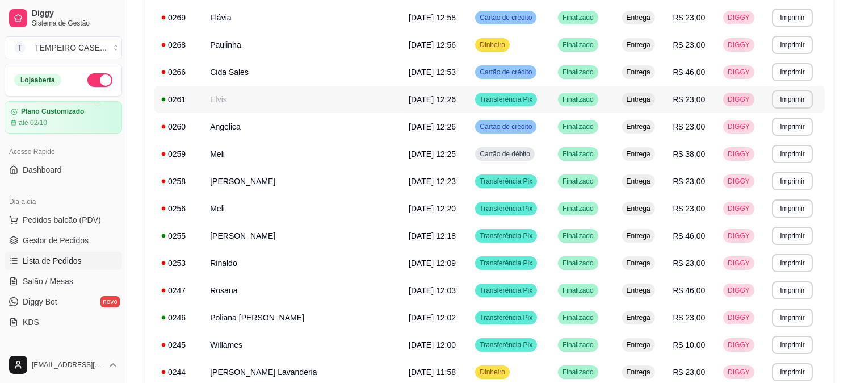
scroll to position [286, 0]
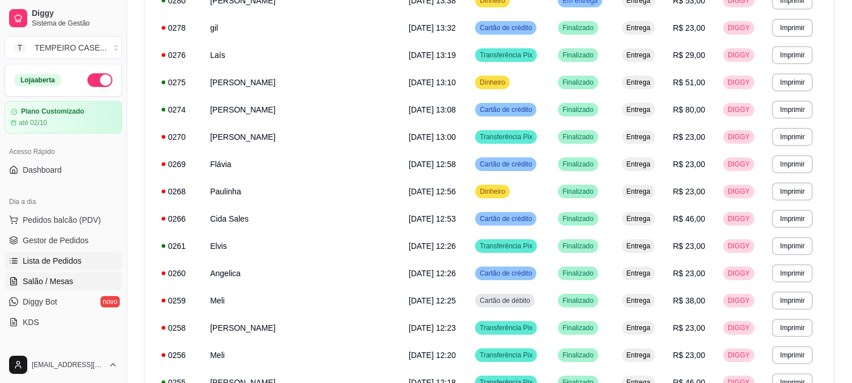
click at [41, 276] on span "Salão / Mesas" at bounding box center [48, 280] width 51 height 11
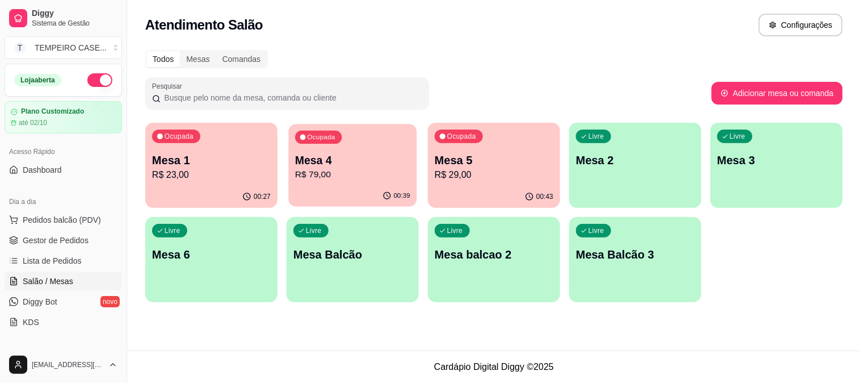
click at [355, 173] on p "R$ 79,00" at bounding box center [352, 174] width 115 height 13
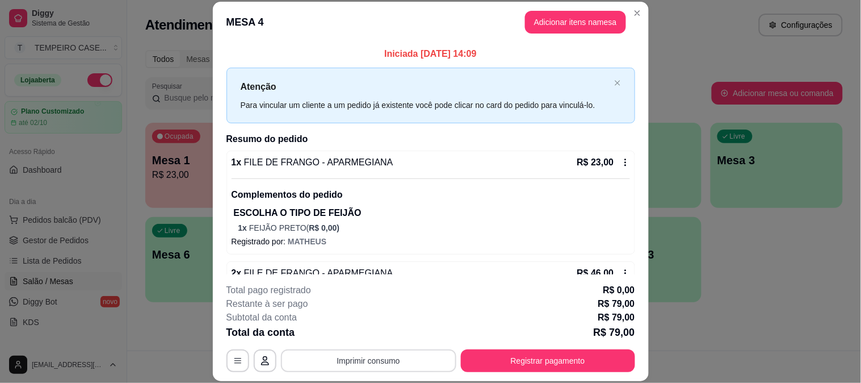
click at [386, 351] on button "Imprimir consumo" at bounding box center [368, 360] width 175 height 23
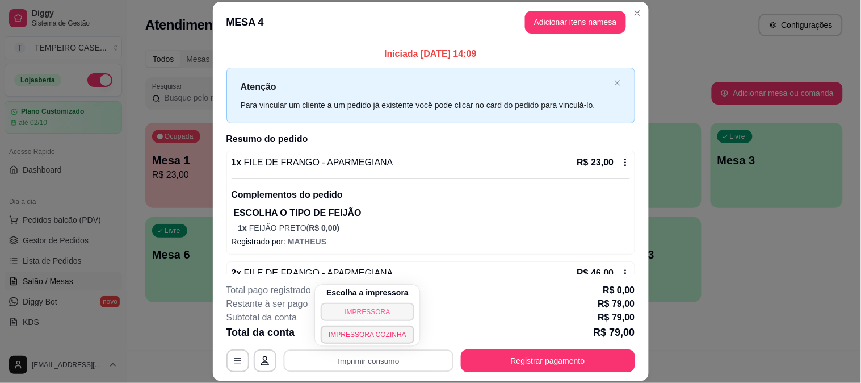
click at [372, 316] on button "IMPRESSORA" at bounding box center [368, 312] width 94 height 18
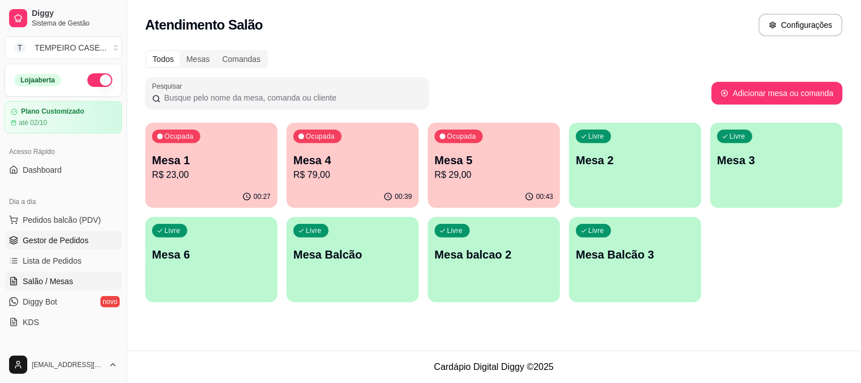
click at [75, 245] on span "Gestor de Pedidos" at bounding box center [56, 239] width 66 height 11
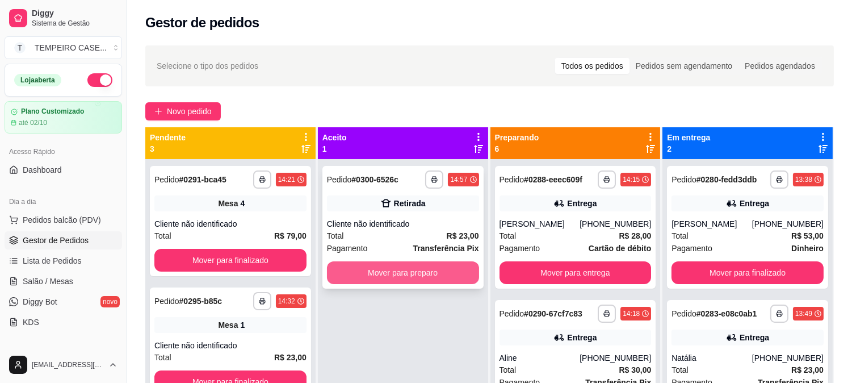
click at [370, 263] on button "Mover para preparo" at bounding box center [403, 272] width 152 height 23
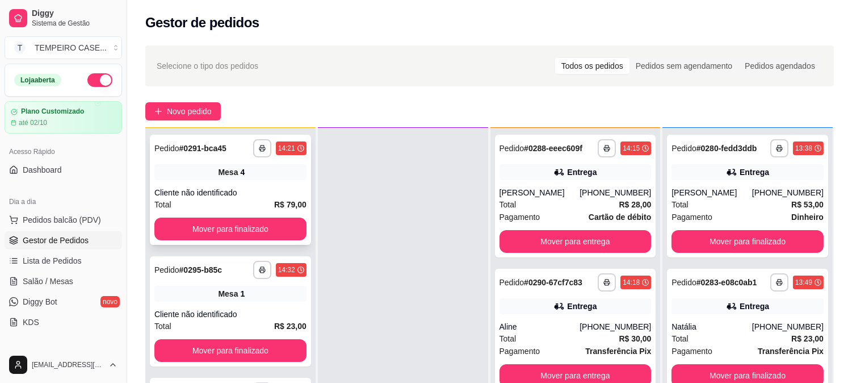
click at [222, 241] on div "**********" at bounding box center [230, 190] width 161 height 110
click at [223, 229] on button "Mover para finalizado" at bounding box center [230, 228] width 152 height 23
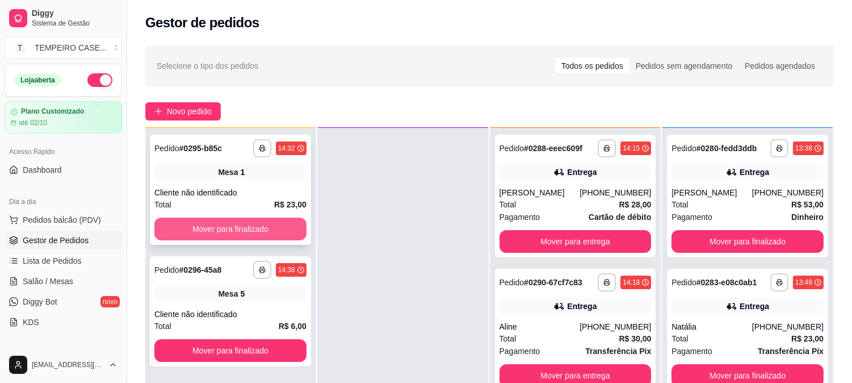
click at [228, 227] on button "Mover para finalizado" at bounding box center [230, 228] width 152 height 23
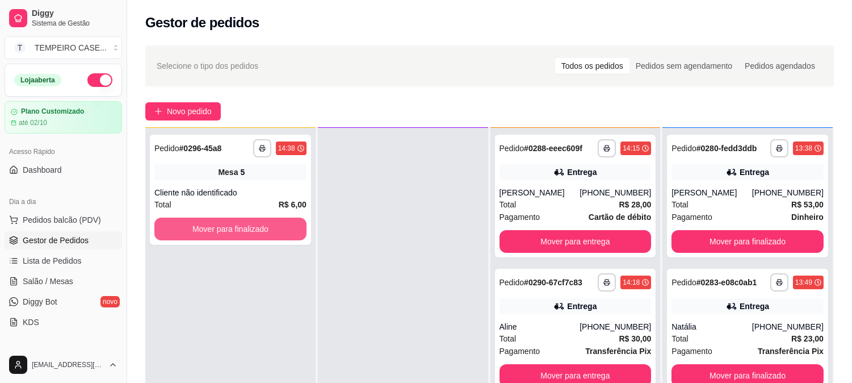
click at [228, 227] on button "Mover para finalizado" at bounding box center [230, 228] width 152 height 23
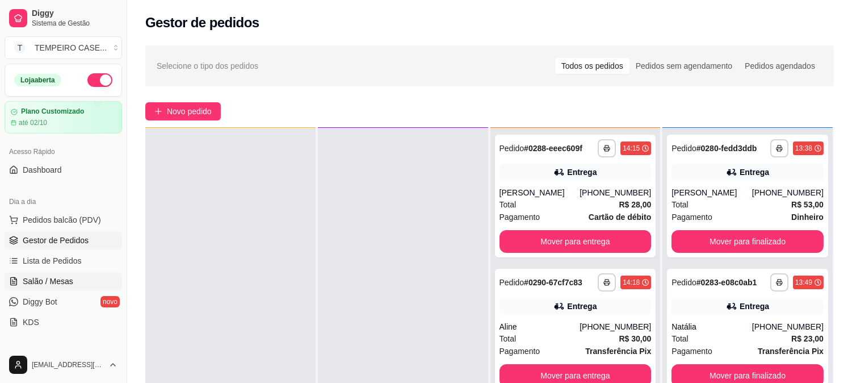
click at [50, 276] on span "Salão / Mesas" at bounding box center [48, 280] width 51 height 11
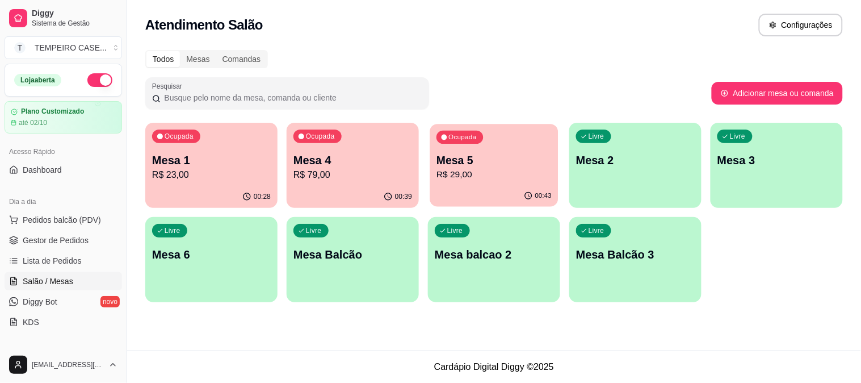
click at [466, 185] on button "Ocupada Mesa 5 R$ 29,00 00:43" at bounding box center [494, 165] width 128 height 83
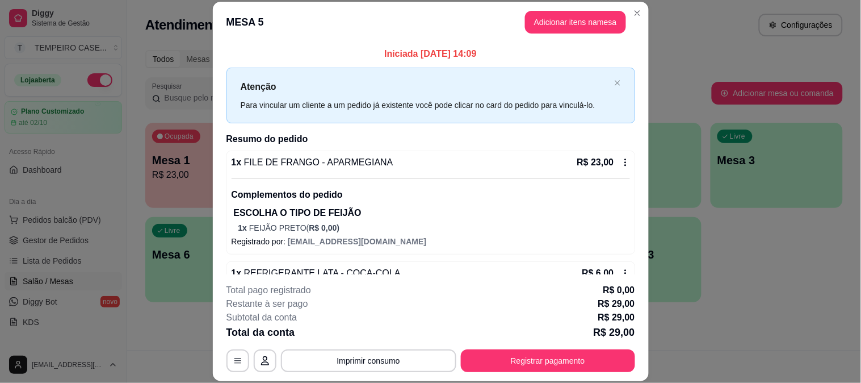
scroll to position [31, 0]
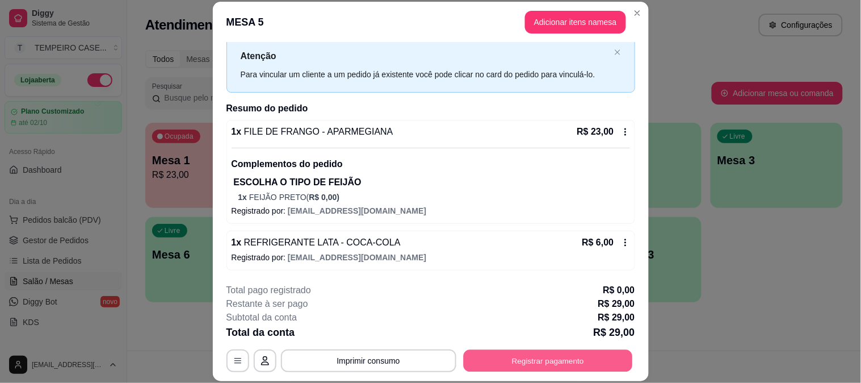
click at [514, 356] on button "Registrar pagamento" at bounding box center [547, 360] width 169 height 22
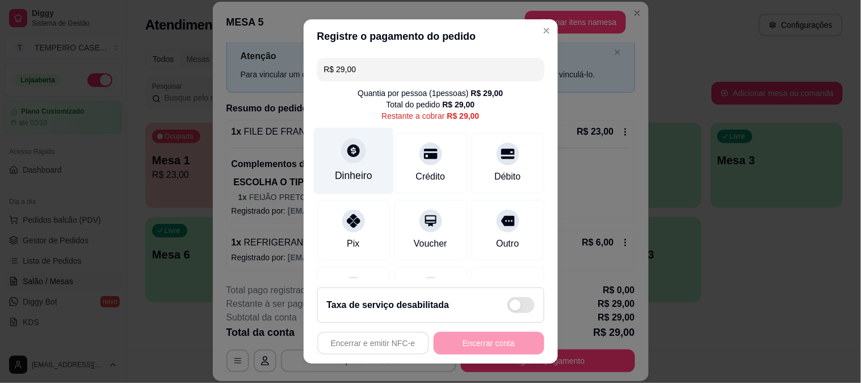
click at [344, 174] on div "Dinheiro" at bounding box center [353, 175] width 37 height 15
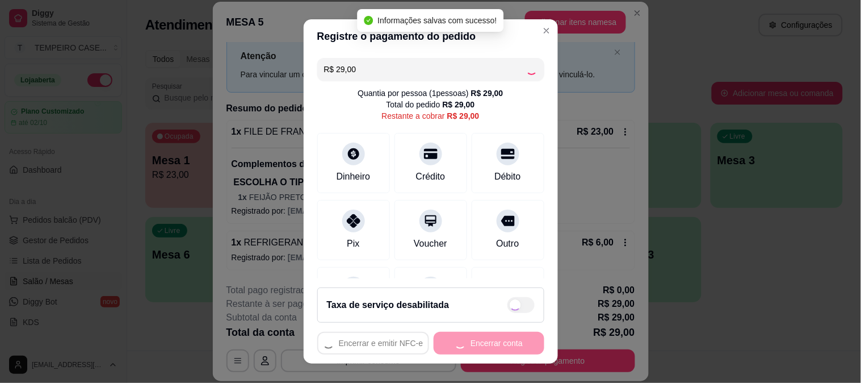
type input "R$ 0,00"
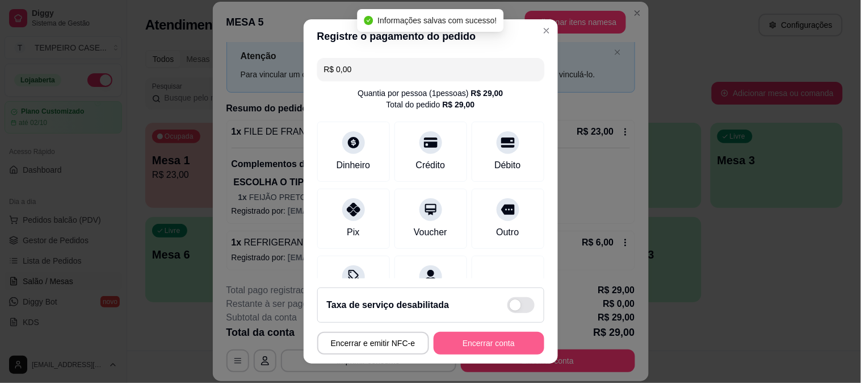
click at [481, 344] on button "Encerrar conta" at bounding box center [489, 343] width 111 height 23
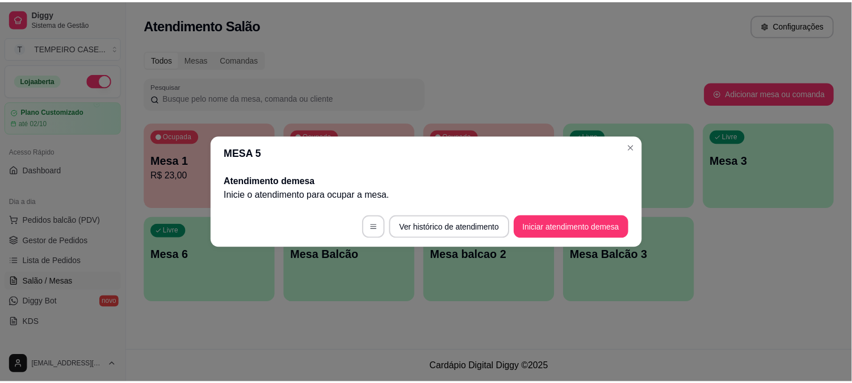
scroll to position [0, 0]
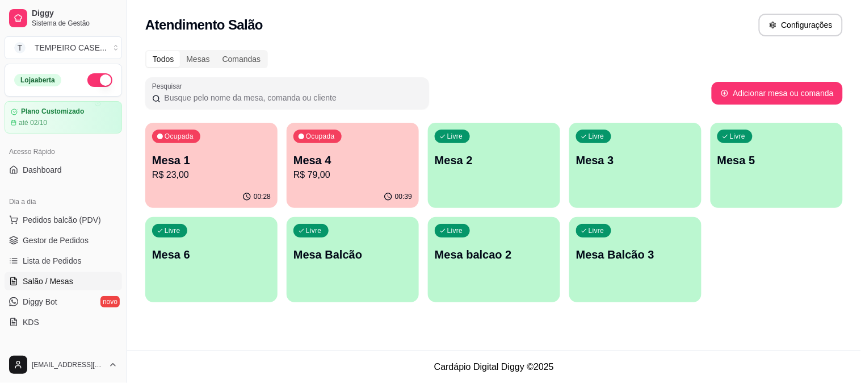
click at [205, 173] on p "R$ 23,00" at bounding box center [211, 175] width 119 height 14
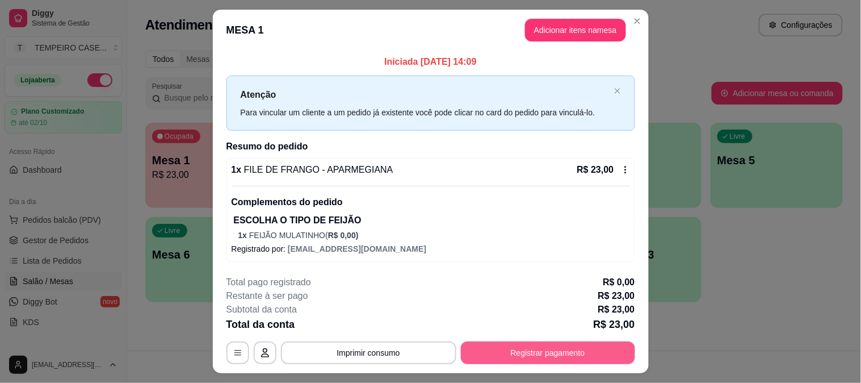
click at [521, 354] on button "Registrar pagamento" at bounding box center [548, 352] width 174 height 23
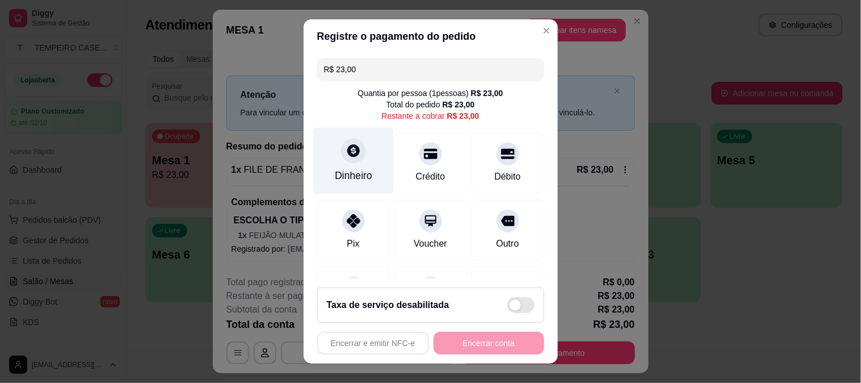
click at [333, 162] on div "Dinheiro" at bounding box center [353, 160] width 80 height 66
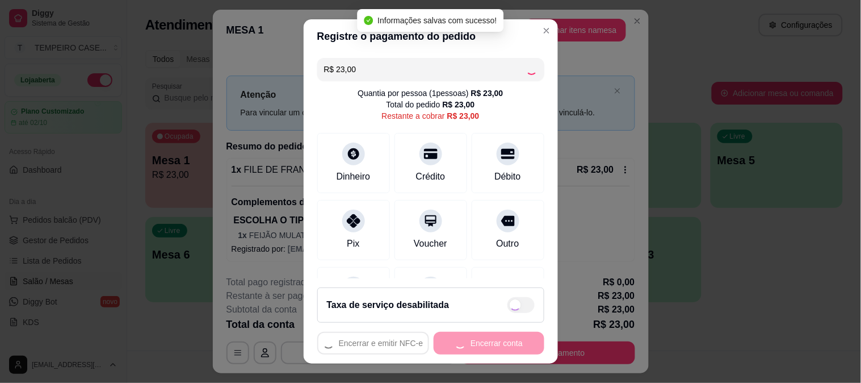
type input "R$ 0,00"
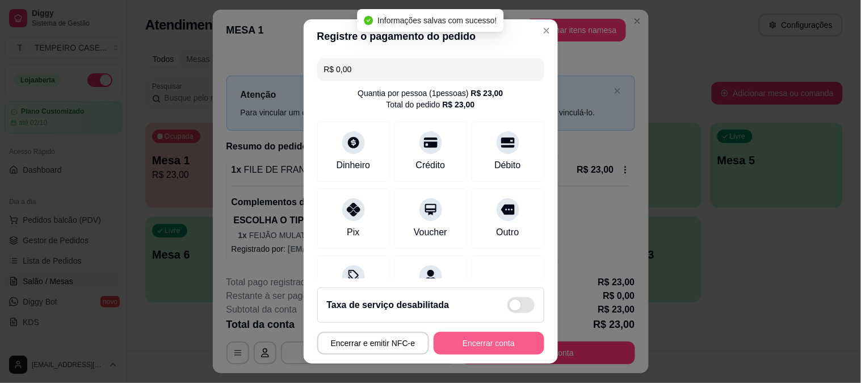
click at [472, 341] on button "Encerrar conta" at bounding box center [489, 343] width 111 height 23
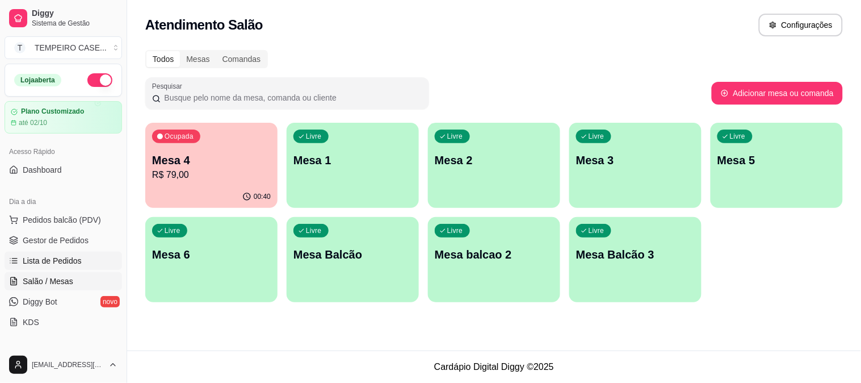
click at [52, 258] on span "Lista de Pedidos" at bounding box center [52, 260] width 59 height 11
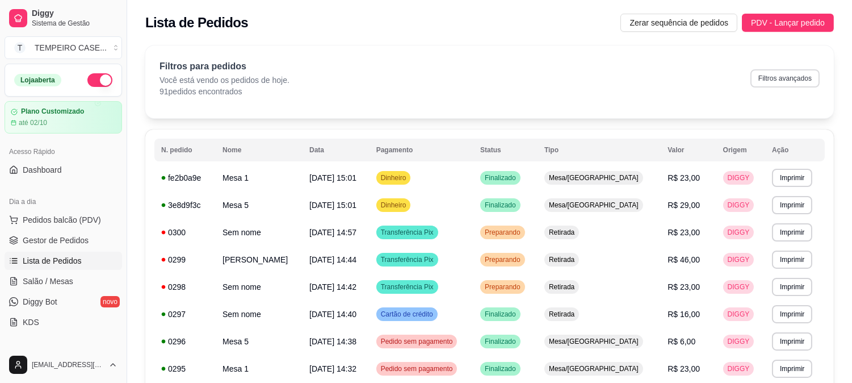
click at [789, 68] on div "Filtros para pedidos Você está vendo os pedidos de hoje. 91 pedidos encontrados…" at bounding box center [490, 78] width 660 height 37
click at [779, 74] on button "Filtros avançados" at bounding box center [784, 78] width 69 height 18
select select "0"
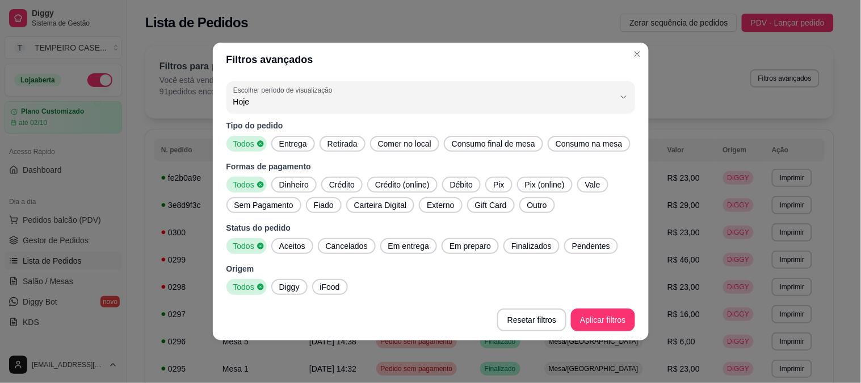
click at [287, 143] on span "Entrega" at bounding box center [293, 143] width 37 height 11
click at [294, 248] on span "Aceitos" at bounding box center [292, 245] width 35 height 11
click at [424, 251] on span "Em entrega" at bounding box center [409, 245] width 50 height 11
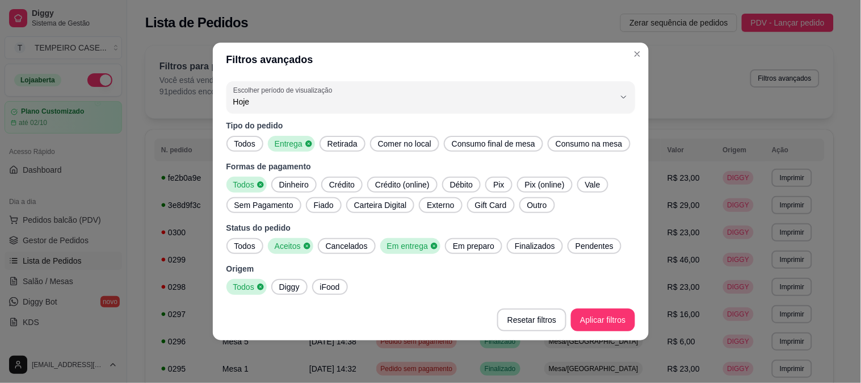
click at [450, 245] on span "Em preparo" at bounding box center [473, 245] width 51 height 11
drag, startPoint x: 519, startPoint y: 246, endPoint x: 605, endPoint y: 253, distance: 85.9
click at [522, 246] on span "Finalizados" at bounding box center [538, 245] width 49 height 11
click at [602, 242] on span "Pendentes" at bounding box center [601, 245] width 47 height 11
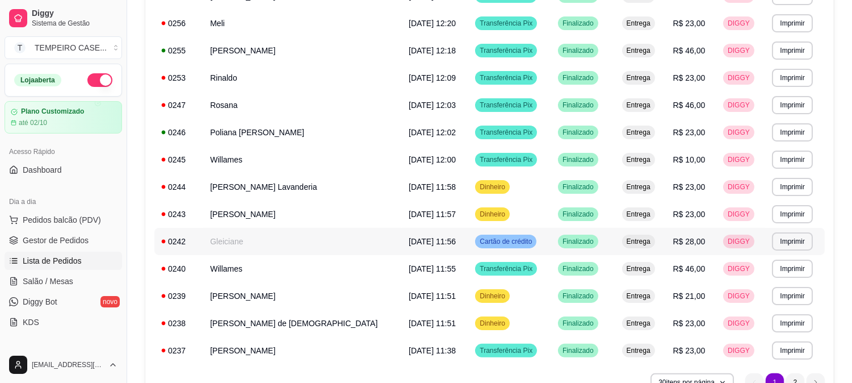
scroll to position [680, 0]
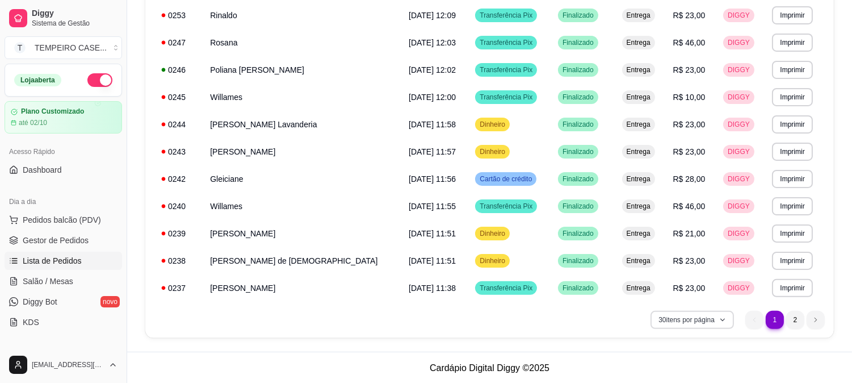
click at [693, 317] on button "30 itens por página" at bounding box center [692, 320] width 83 height 18
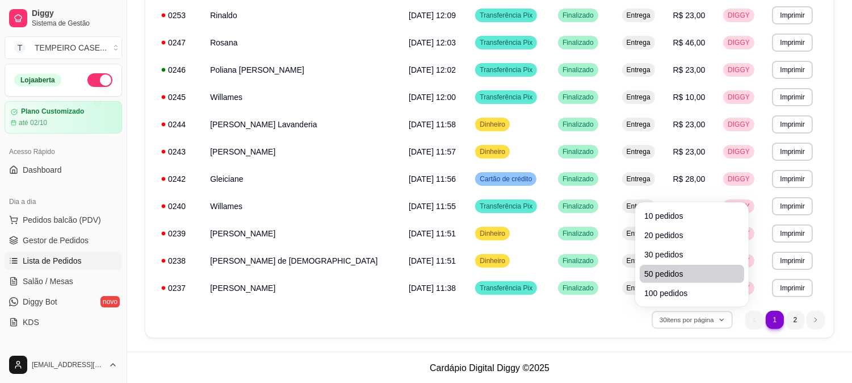
click at [658, 277] on span "50 pedidos" at bounding box center [691, 273] width 95 height 11
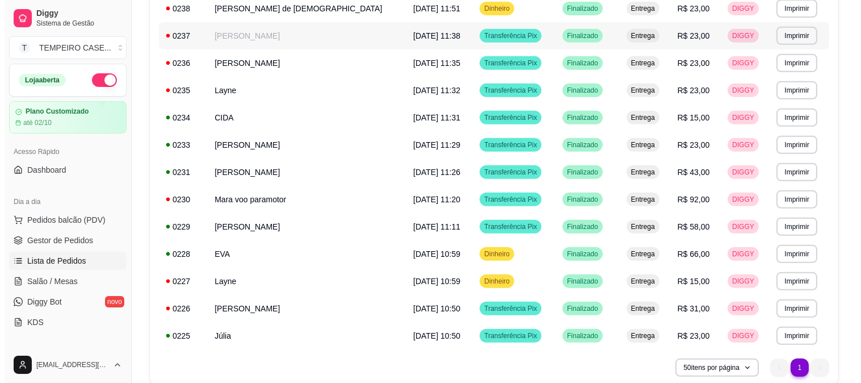
scroll to position [980, 0]
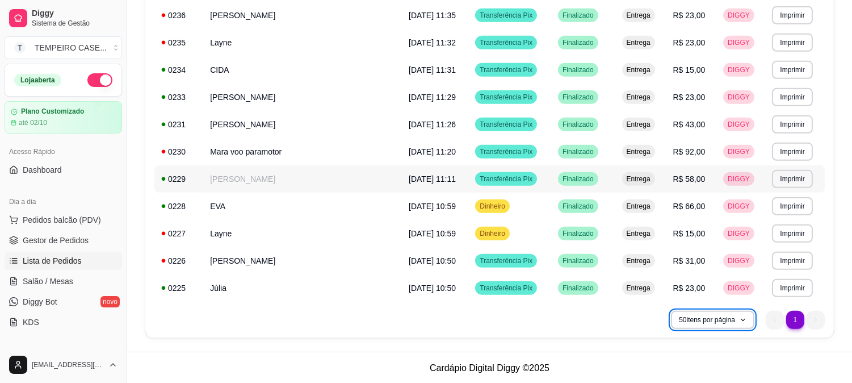
click at [273, 167] on td "[PERSON_NAME]" at bounding box center [302, 178] width 199 height 27
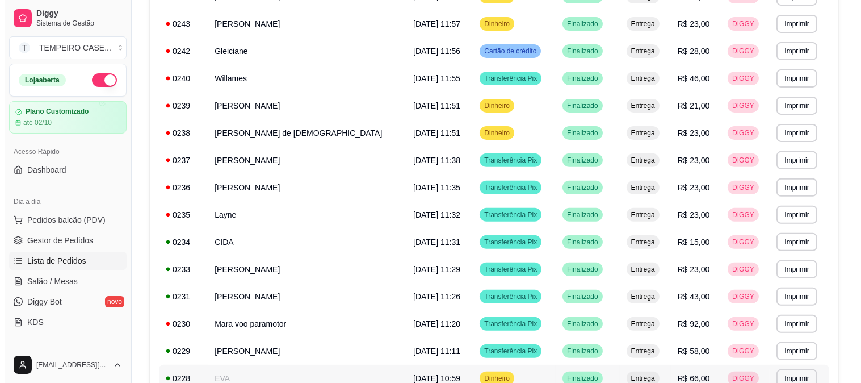
scroll to position [791, 0]
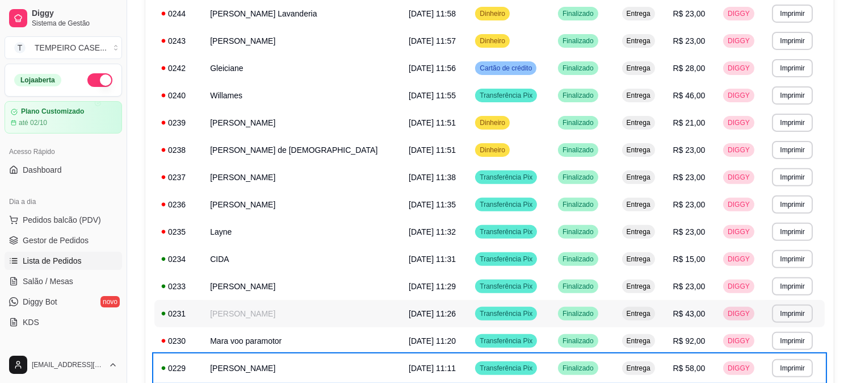
click at [305, 305] on td "[PERSON_NAME]" at bounding box center [302, 313] width 199 height 27
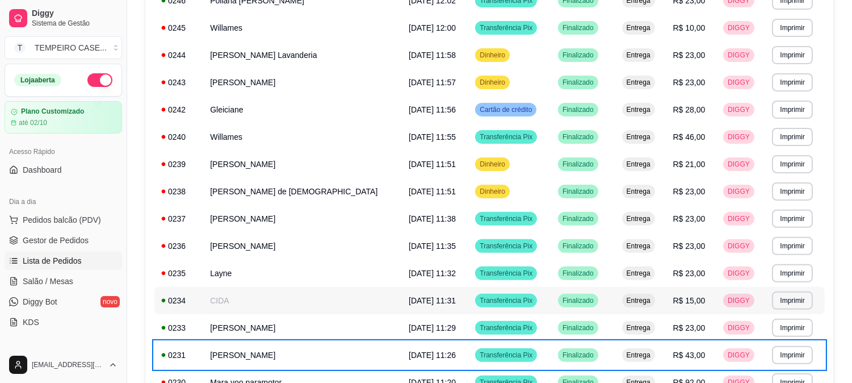
scroll to position [728, 0]
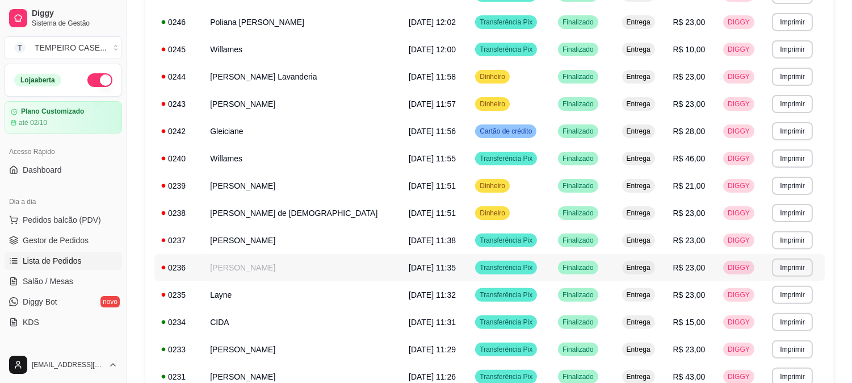
click at [322, 270] on td "[PERSON_NAME]" at bounding box center [302, 267] width 199 height 27
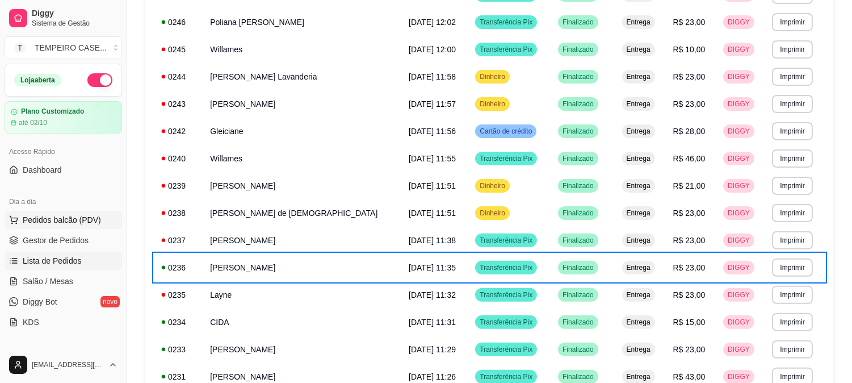
click at [43, 215] on span "Pedidos balcão (PDV)" at bounding box center [62, 219] width 78 height 11
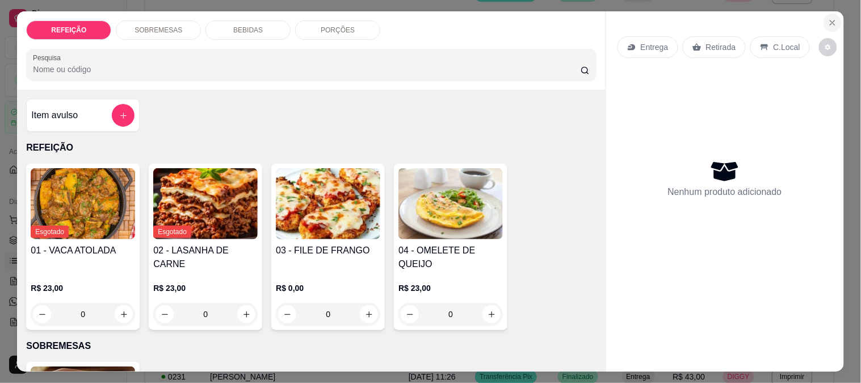
click at [830, 20] on icon "Close" at bounding box center [832, 22] width 5 height 5
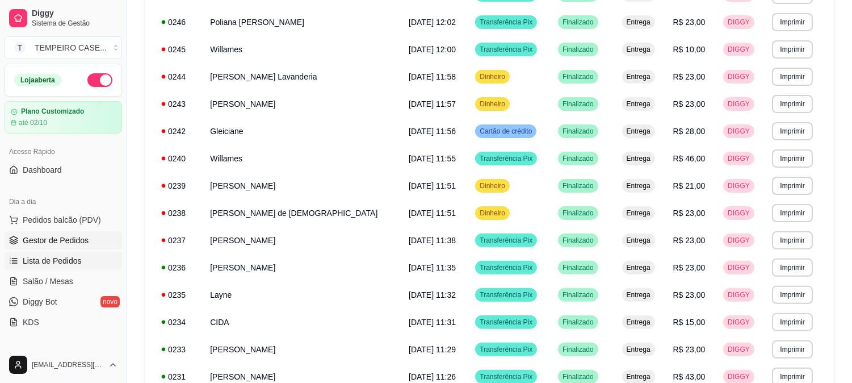
click at [64, 247] on link "Gestor de Pedidos" at bounding box center [64, 240] width 118 height 18
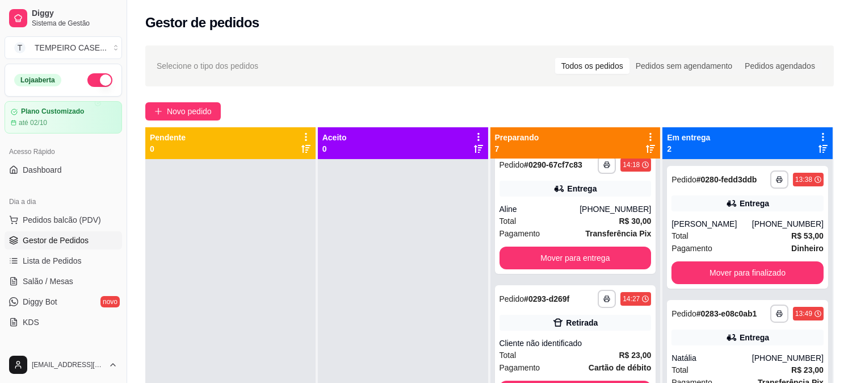
scroll to position [137, 0]
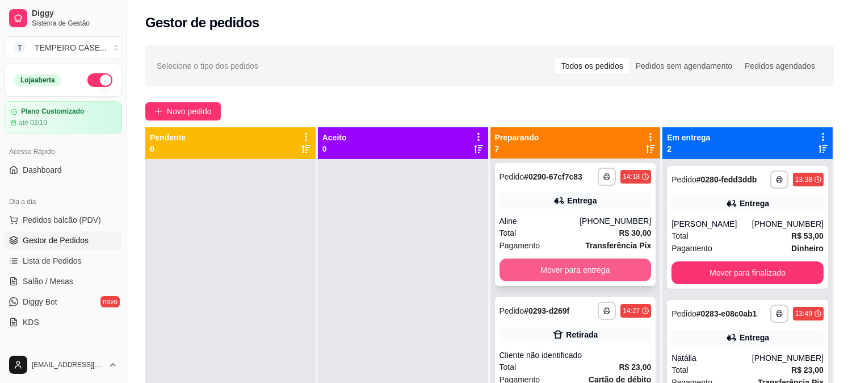
click at [534, 279] on button "Mover para entrega" at bounding box center [576, 269] width 152 height 23
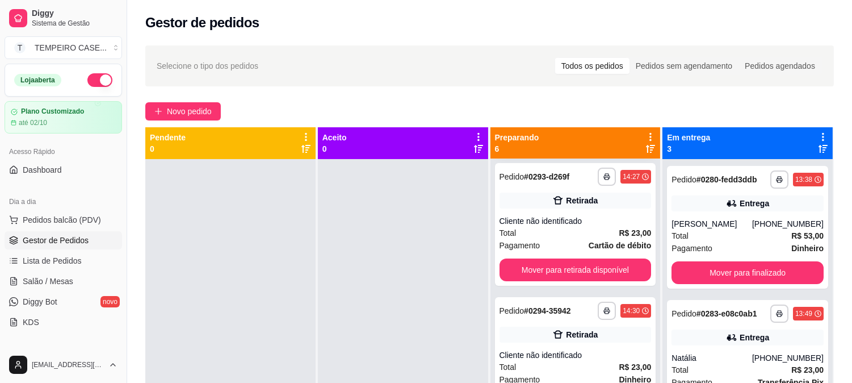
scroll to position [3, 0]
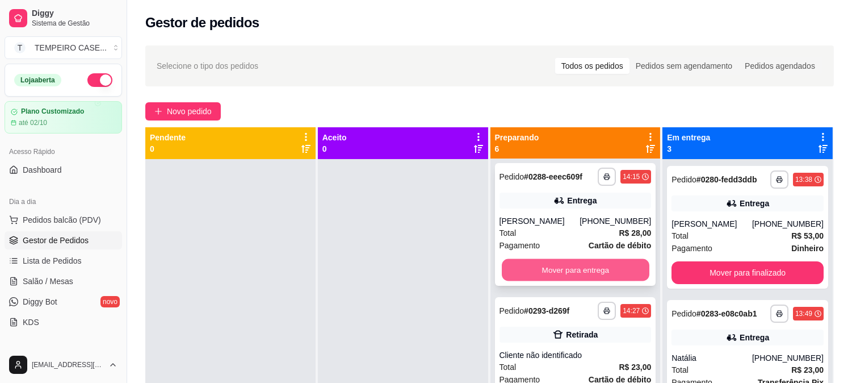
click at [536, 273] on button "Mover para entrega" at bounding box center [576, 270] width 148 height 22
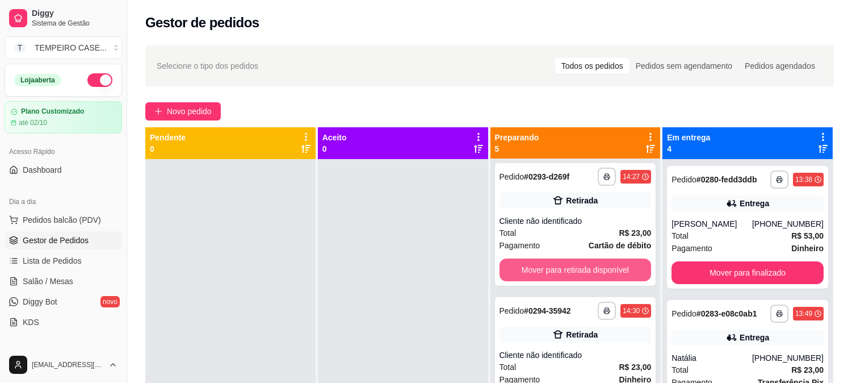
scroll to position [0, 0]
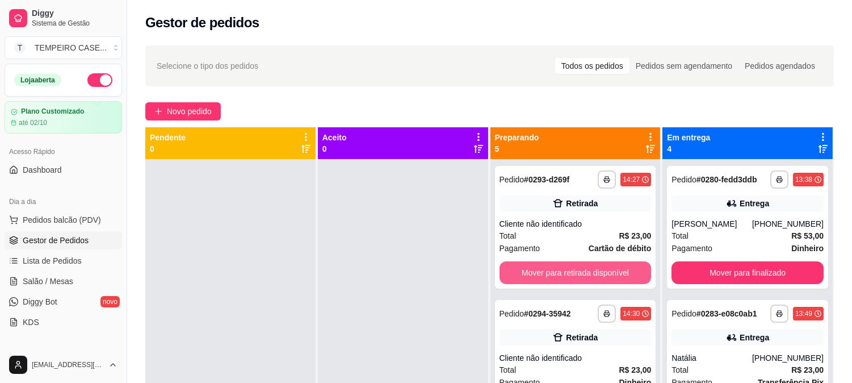
click at [540, 271] on button "Mover para retirada disponível" at bounding box center [576, 272] width 152 height 23
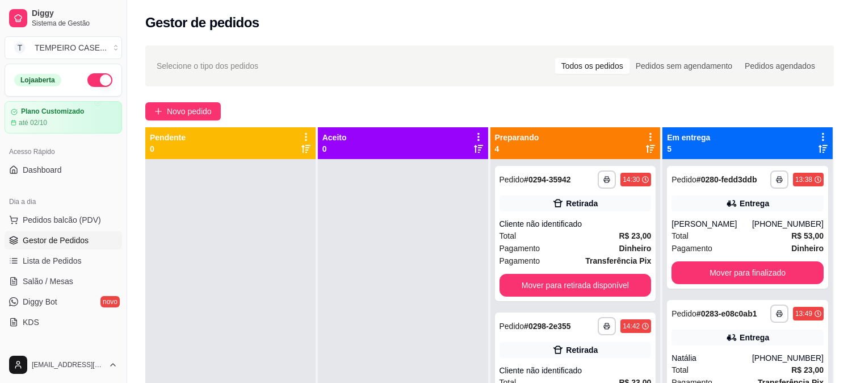
click at [542, 268] on div "**********" at bounding box center [575, 233] width 161 height 135
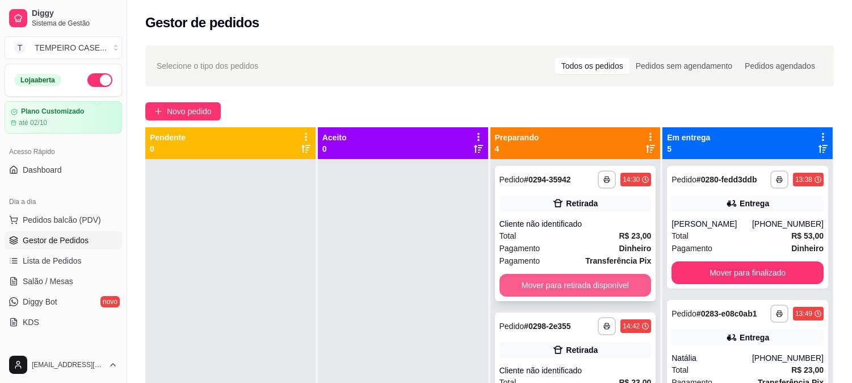
click at [627, 285] on button "Mover para retirada disponível" at bounding box center [576, 285] width 152 height 23
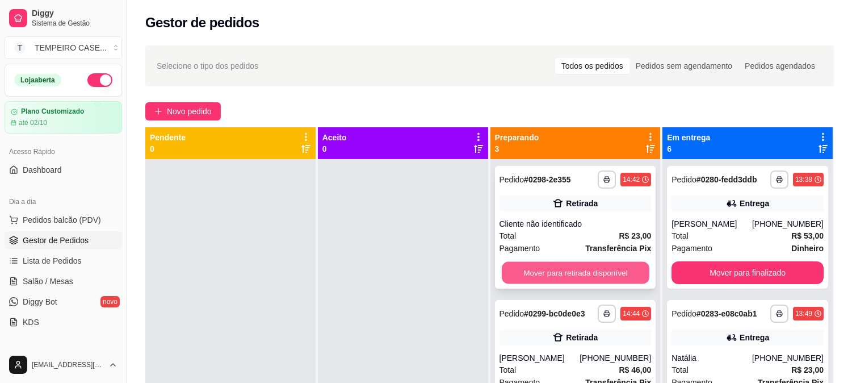
click at [585, 270] on button "Mover para retirada disponível" at bounding box center [576, 273] width 148 height 22
click at [586, 270] on button "Mover para retirada disponível" at bounding box center [576, 272] width 152 height 23
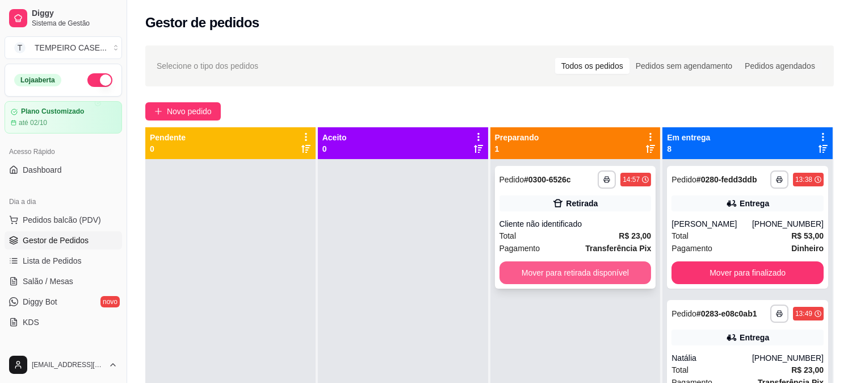
click at [596, 274] on button "Mover para retirada disponível" at bounding box center [576, 272] width 152 height 23
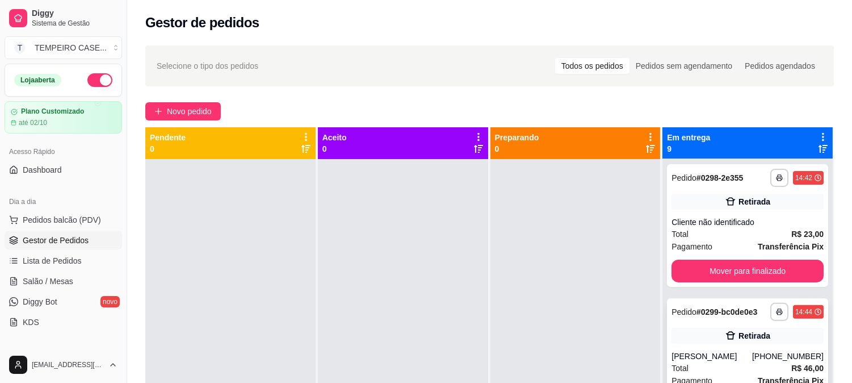
scroll to position [846, 0]
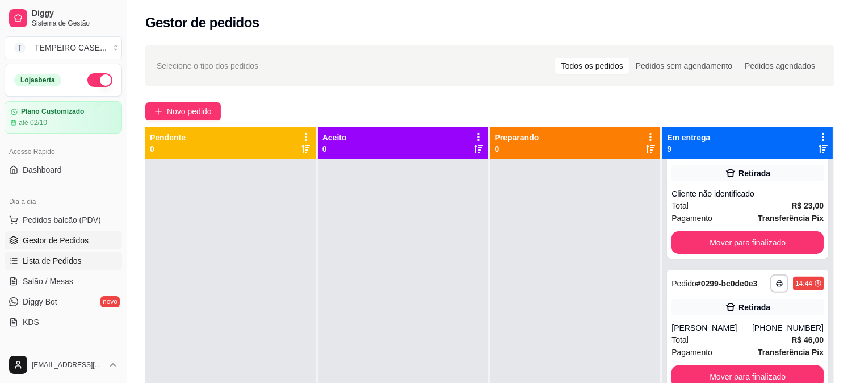
click at [64, 268] on link "Lista de Pedidos" at bounding box center [64, 260] width 118 height 18
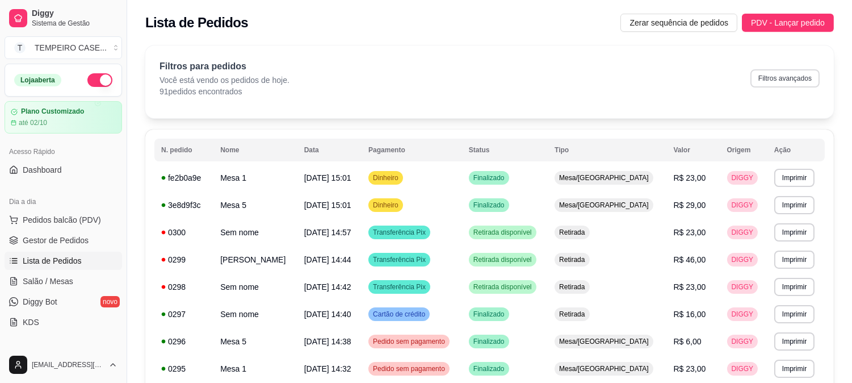
click at [770, 81] on button "Filtros avançados" at bounding box center [784, 78] width 69 height 18
select select "0"
click at [35, 241] on span "Gestor de Pedidos" at bounding box center [56, 239] width 66 height 11
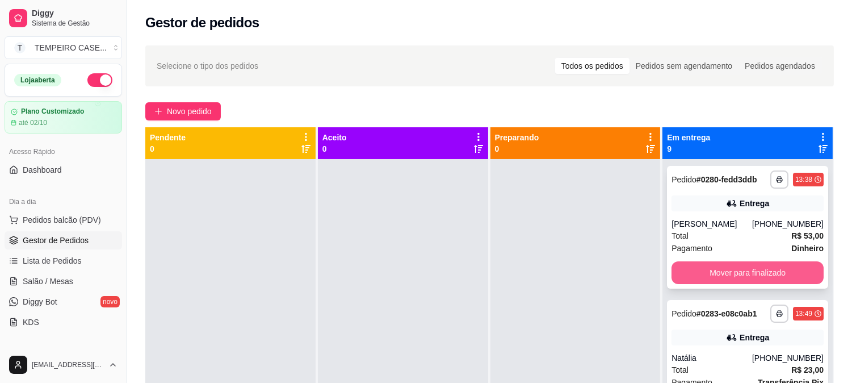
click at [757, 262] on button "Mover para finalizado" at bounding box center [748, 272] width 152 height 23
click at [731, 269] on button "Mover para finalizado" at bounding box center [748, 272] width 152 height 23
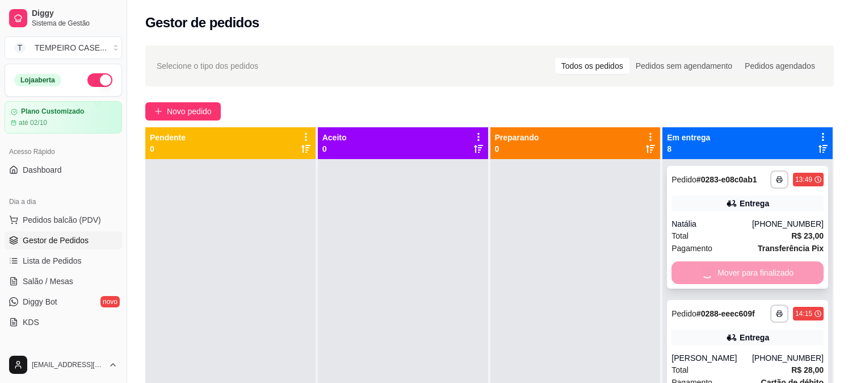
click at [731, 271] on div "Mover para finalizado" at bounding box center [748, 272] width 152 height 23
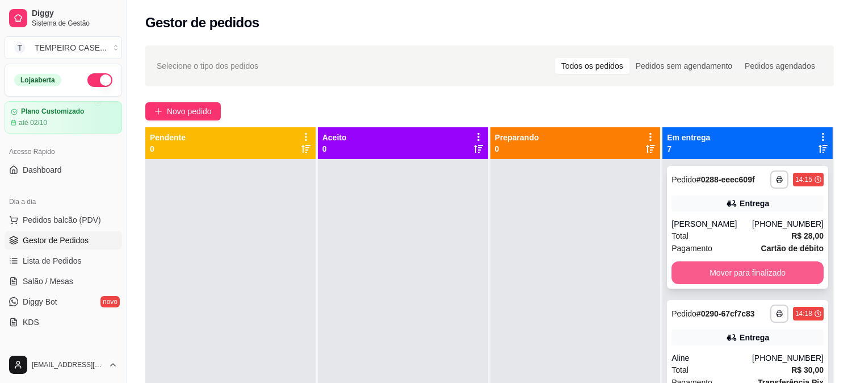
click at [718, 271] on button "Mover para finalizado" at bounding box center [748, 272] width 152 height 23
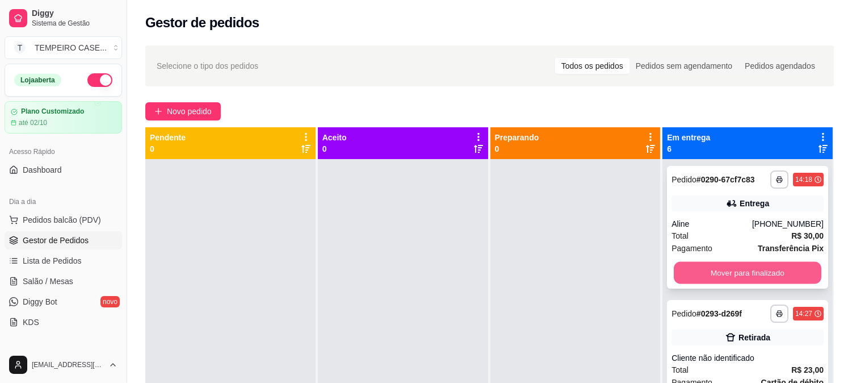
click at [748, 271] on button "Mover para finalizado" at bounding box center [748, 273] width 148 height 22
click at [758, 271] on button "Mover para finalizado" at bounding box center [748, 273] width 148 height 22
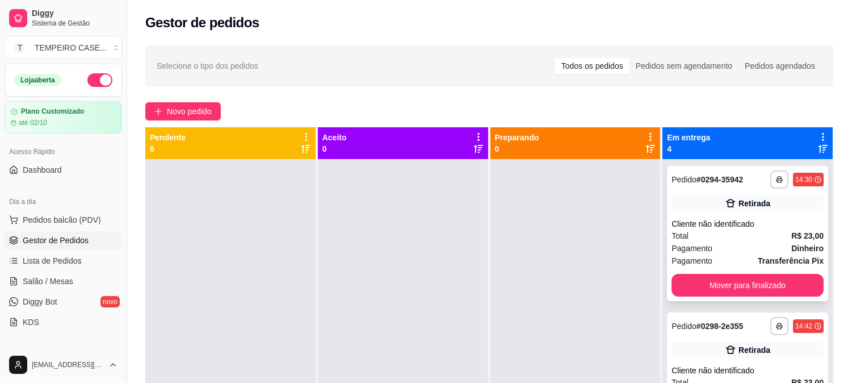
click at [735, 271] on div "**********" at bounding box center [747, 233] width 161 height 135
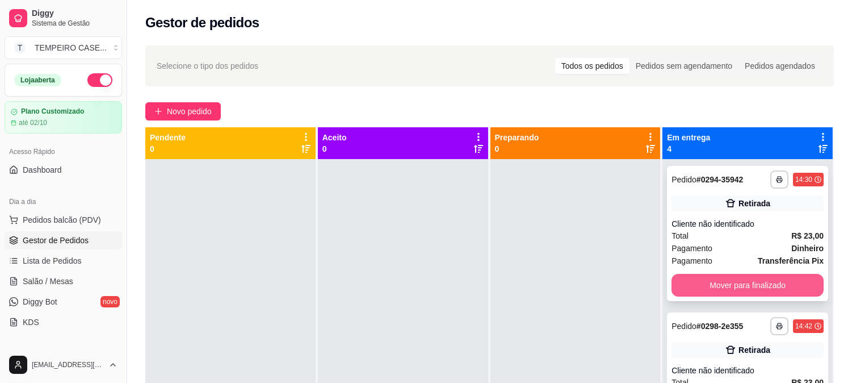
click at [752, 288] on button "Mover para finalizado" at bounding box center [748, 285] width 152 height 23
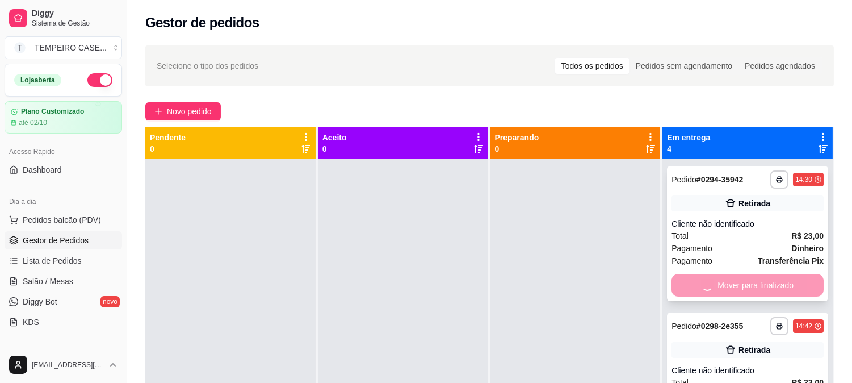
click at [762, 312] on div "**********" at bounding box center [747, 373] width 161 height 123
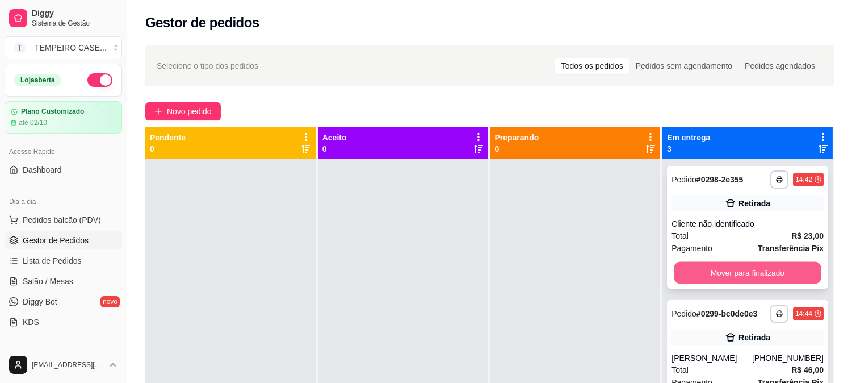
click at [747, 263] on button "Mover para finalizado" at bounding box center [748, 273] width 148 height 22
click at [725, 274] on button "Mover para finalizado" at bounding box center [748, 273] width 148 height 22
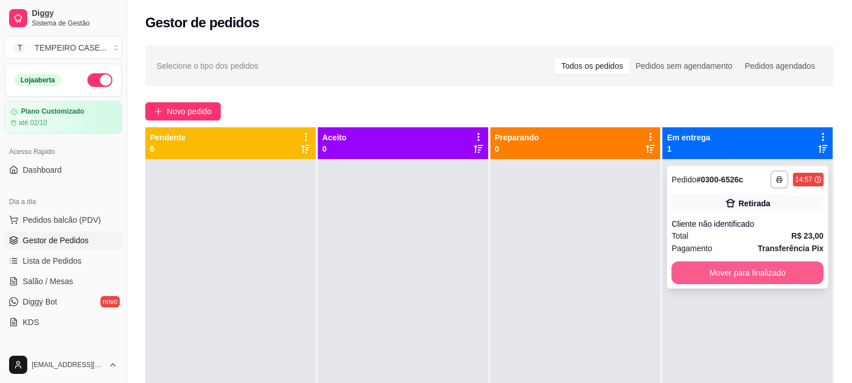
click at [755, 270] on button "Mover para finalizado" at bounding box center [748, 272] width 152 height 23
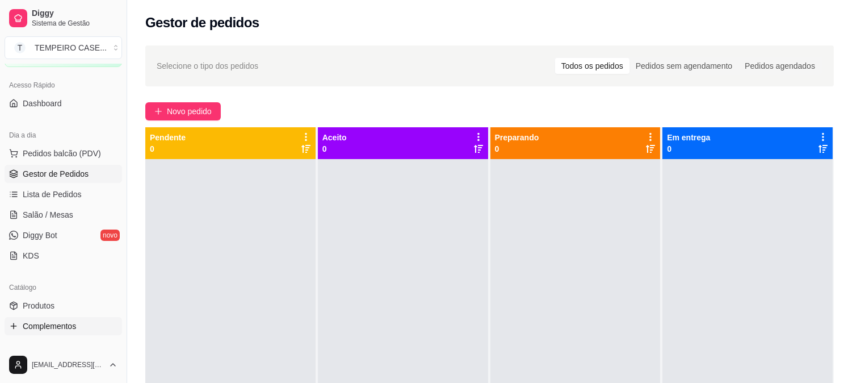
scroll to position [126, 0]
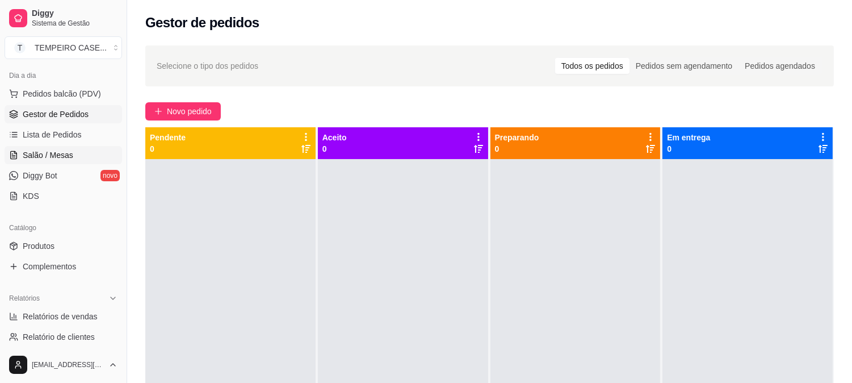
click at [47, 150] on span "Salão / Mesas" at bounding box center [48, 154] width 51 height 11
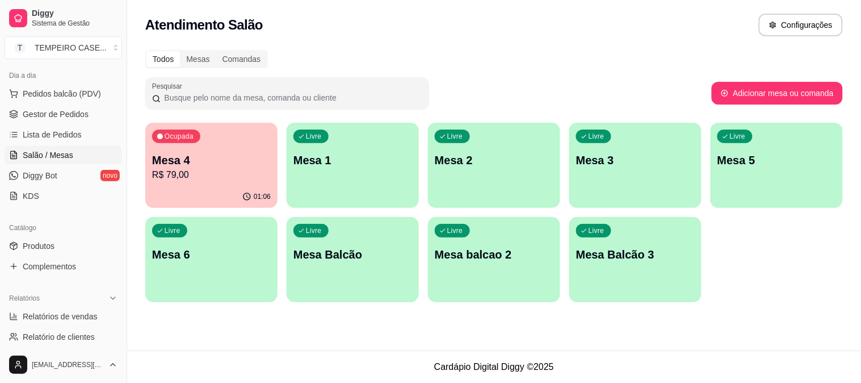
click at [213, 188] on div "01:06" at bounding box center [211, 197] width 132 height 22
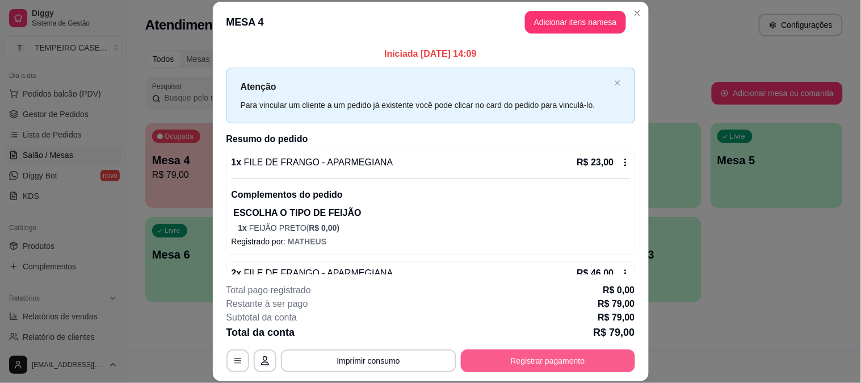
click at [540, 362] on button "Registrar pagamento" at bounding box center [548, 360] width 174 height 23
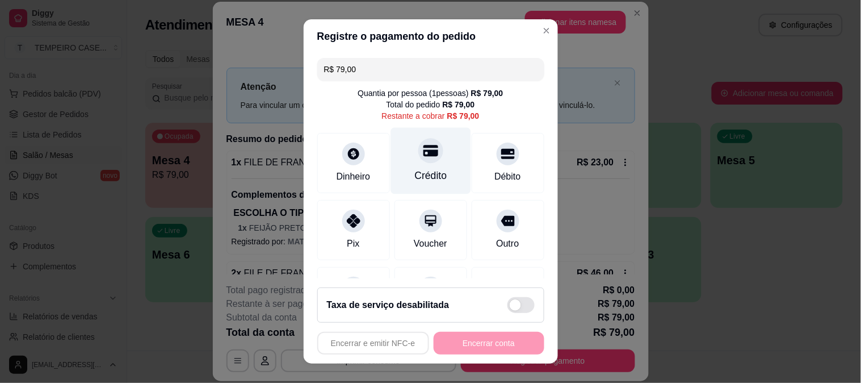
click at [403, 159] on div "Crédito" at bounding box center [431, 160] width 80 height 66
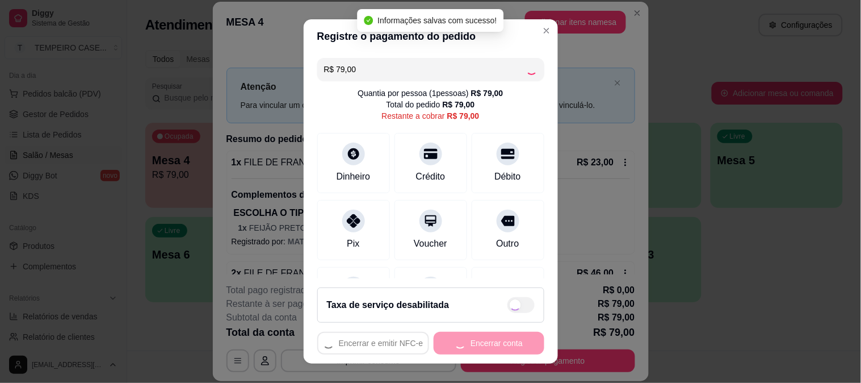
type input "R$ 0,00"
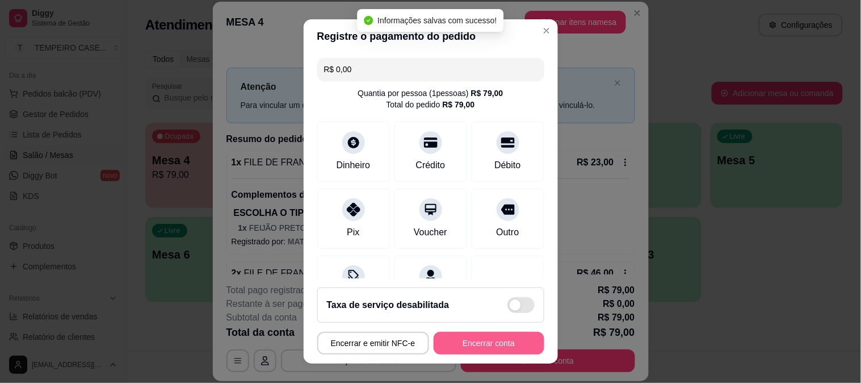
click at [477, 332] on button "Encerrar conta" at bounding box center [489, 343] width 111 height 23
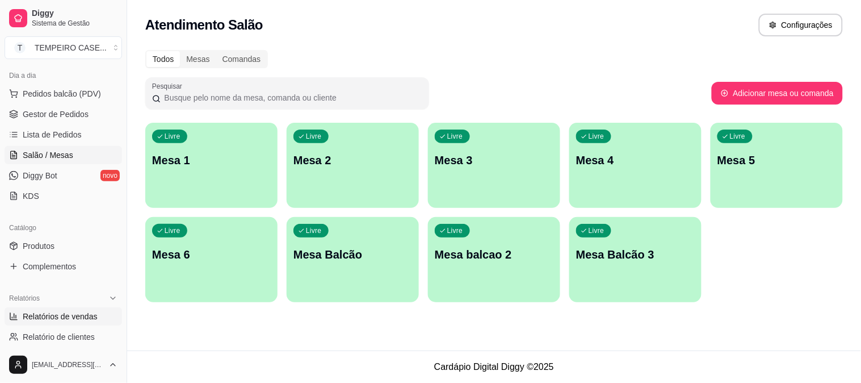
click at [62, 320] on span "Relatórios de vendas" at bounding box center [60, 316] width 75 height 11
select select "ALL"
select select "0"
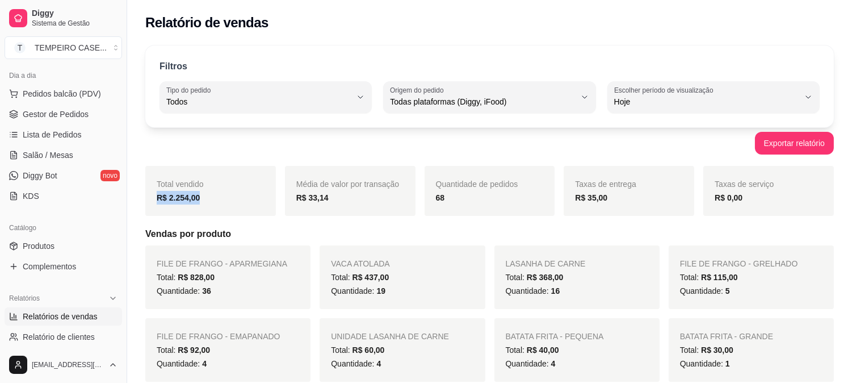
drag, startPoint x: 201, startPoint y: 193, endPoint x: 132, endPoint y: 193, distance: 69.3
click at [57, 137] on span "Lista de Pedidos" at bounding box center [52, 134] width 59 height 11
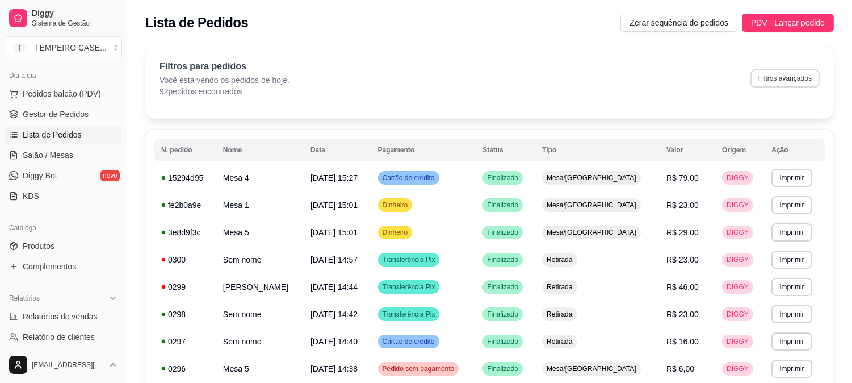
click at [779, 74] on button "Filtros avançados" at bounding box center [784, 78] width 69 height 18
select select "0"
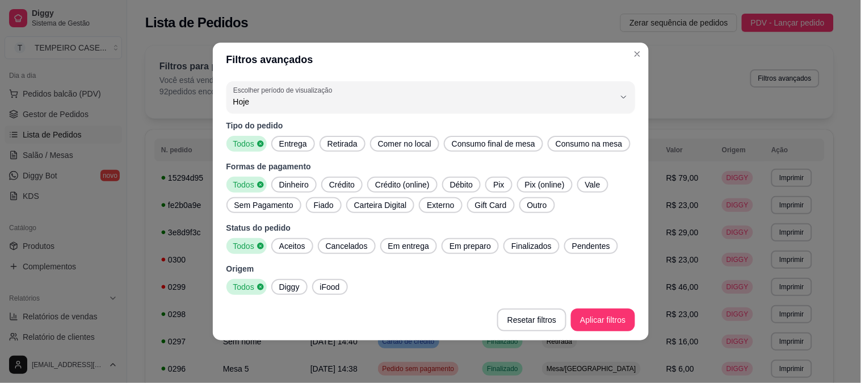
click at [292, 141] on span "Entrega" at bounding box center [293, 143] width 37 height 11
drag, startPoint x: 297, startPoint y: 247, endPoint x: 359, endPoint y: 247, distance: 62.4
click at [301, 247] on span "Aceitos" at bounding box center [292, 245] width 35 height 11
click at [359, 247] on span "Cancelados" at bounding box center [346, 245] width 51 height 11
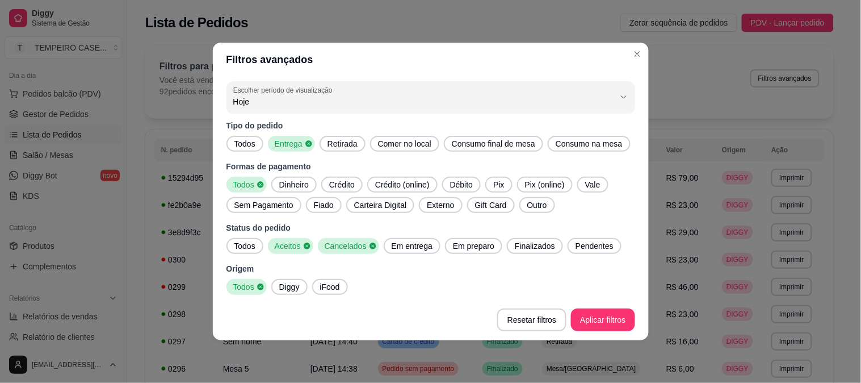
click at [362, 245] on span "Cancelados" at bounding box center [344, 245] width 49 height 11
click at [390, 244] on span "Em entrega" at bounding box center [409, 245] width 50 height 11
click at [462, 244] on span "Em preparo" at bounding box center [473, 245] width 51 height 11
click at [518, 238] on div "Finalizados" at bounding box center [538, 246] width 56 height 16
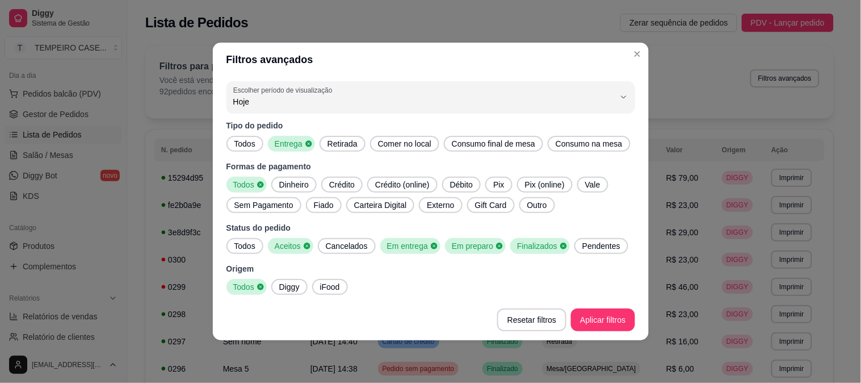
click at [581, 248] on span "Pendentes" at bounding box center [601, 245] width 47 height 11
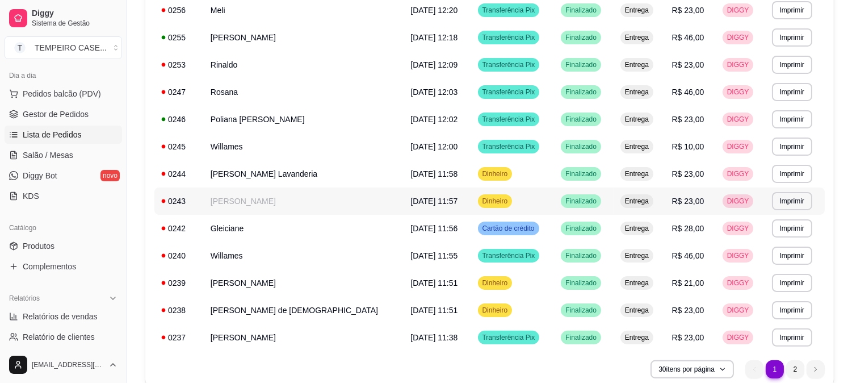
scroll to position [680, 0]
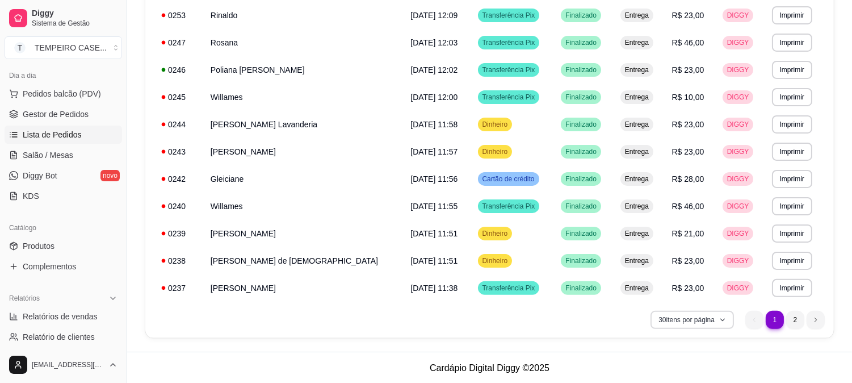
click at [712, 318] on button "30 itens por página" at bounding box center [692, 320] width 83 height 18
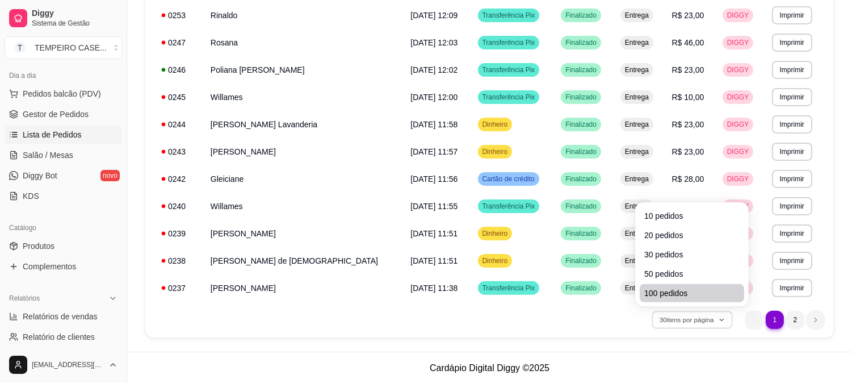
click at [662, 270] on span "50 pedidos" at bounding box center [691, 273] width 95 height 11
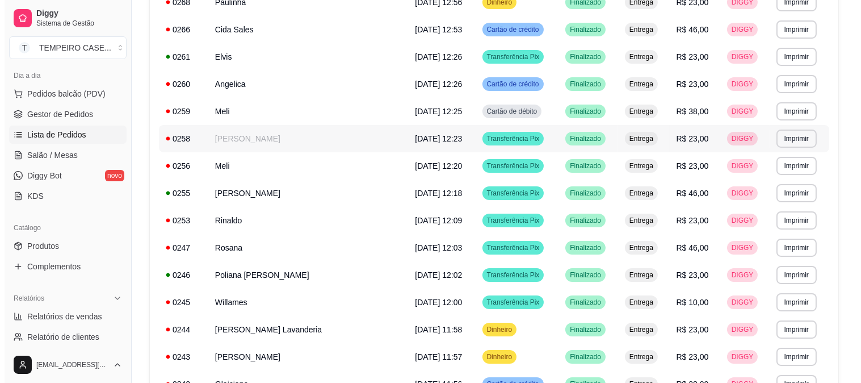
scroll to position [412, 0]
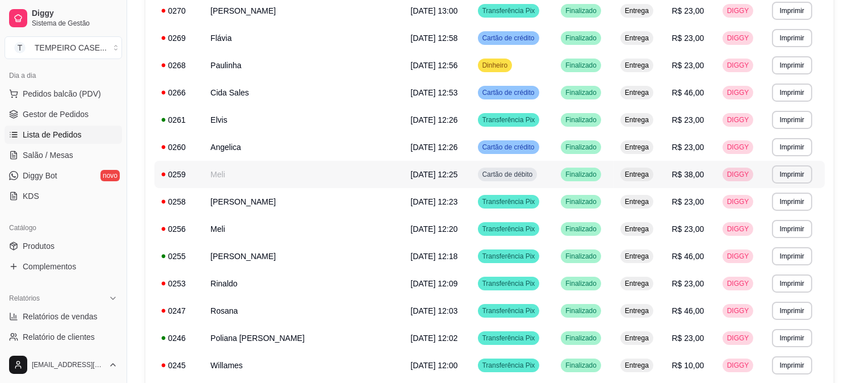
click at [262, 178] on td "Meli" at bounding box center [304, 174] width 200 height 27
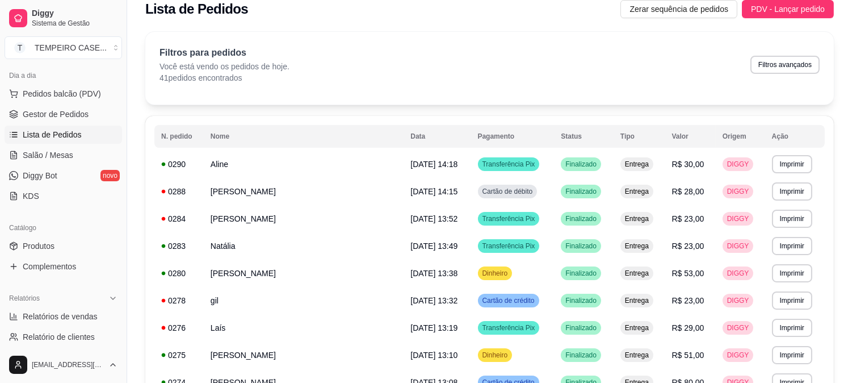
scroll to position [518, 0]
